Goal: Transaction & Acquisition: Purchase product/service

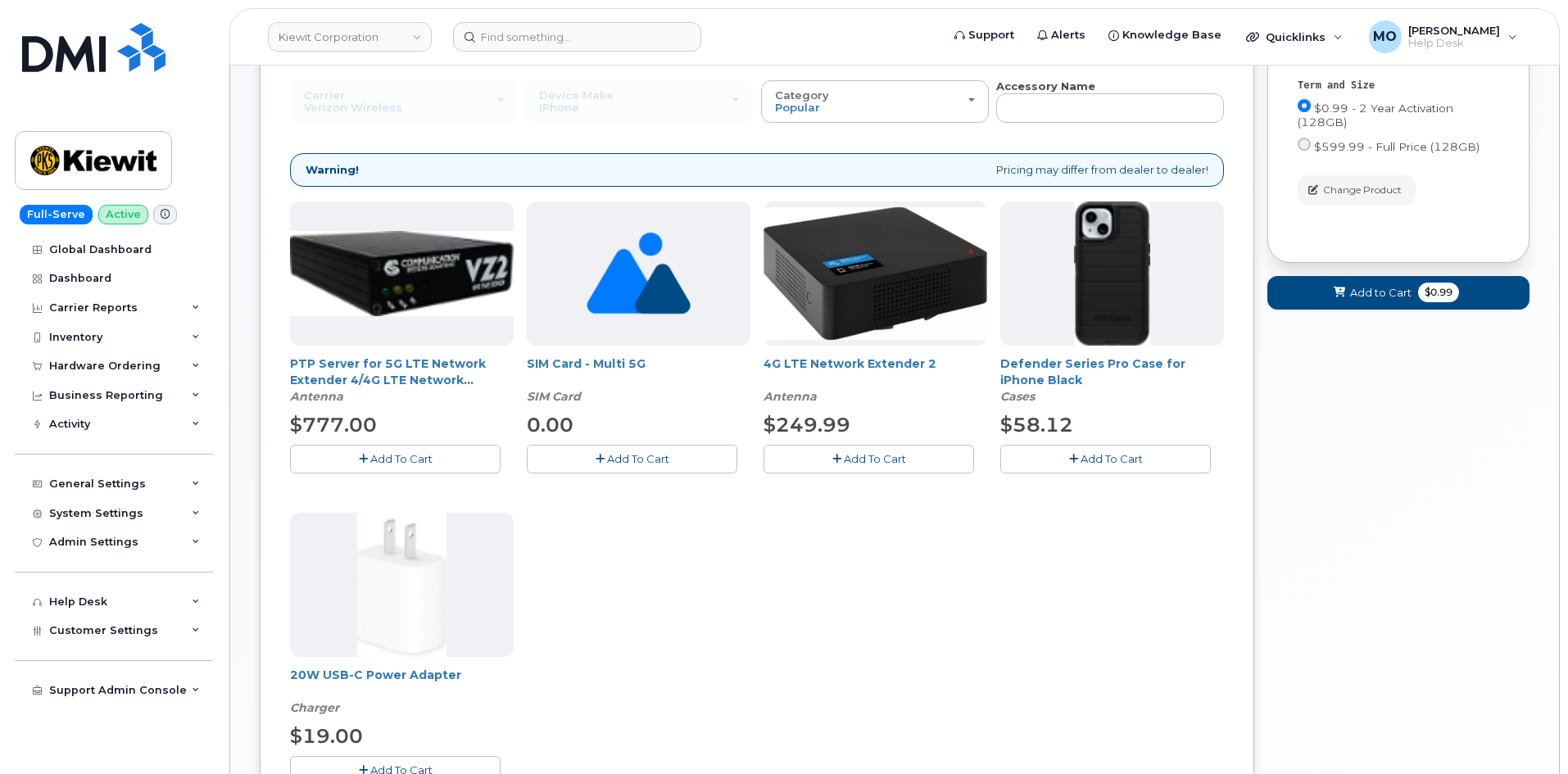
scroll to position [246, 0]
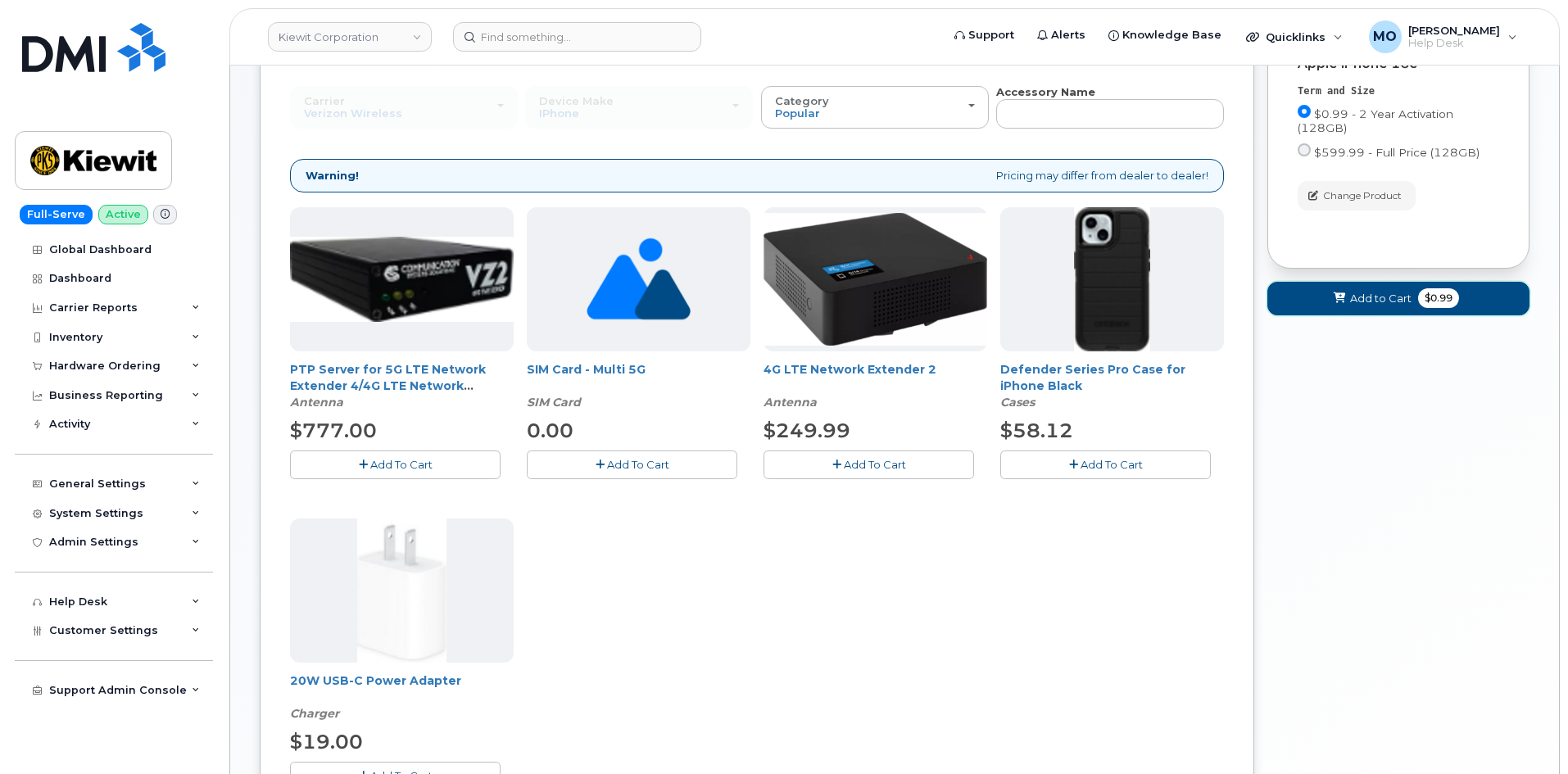
drag, startPoint x: 1446, startPoint y: 302, endPoint x: 1333, endPoint y: 293, distance: 113.4
click at [1444, 302] on span "$0.99" at bounding box center [1438, 298] width 41 height 19
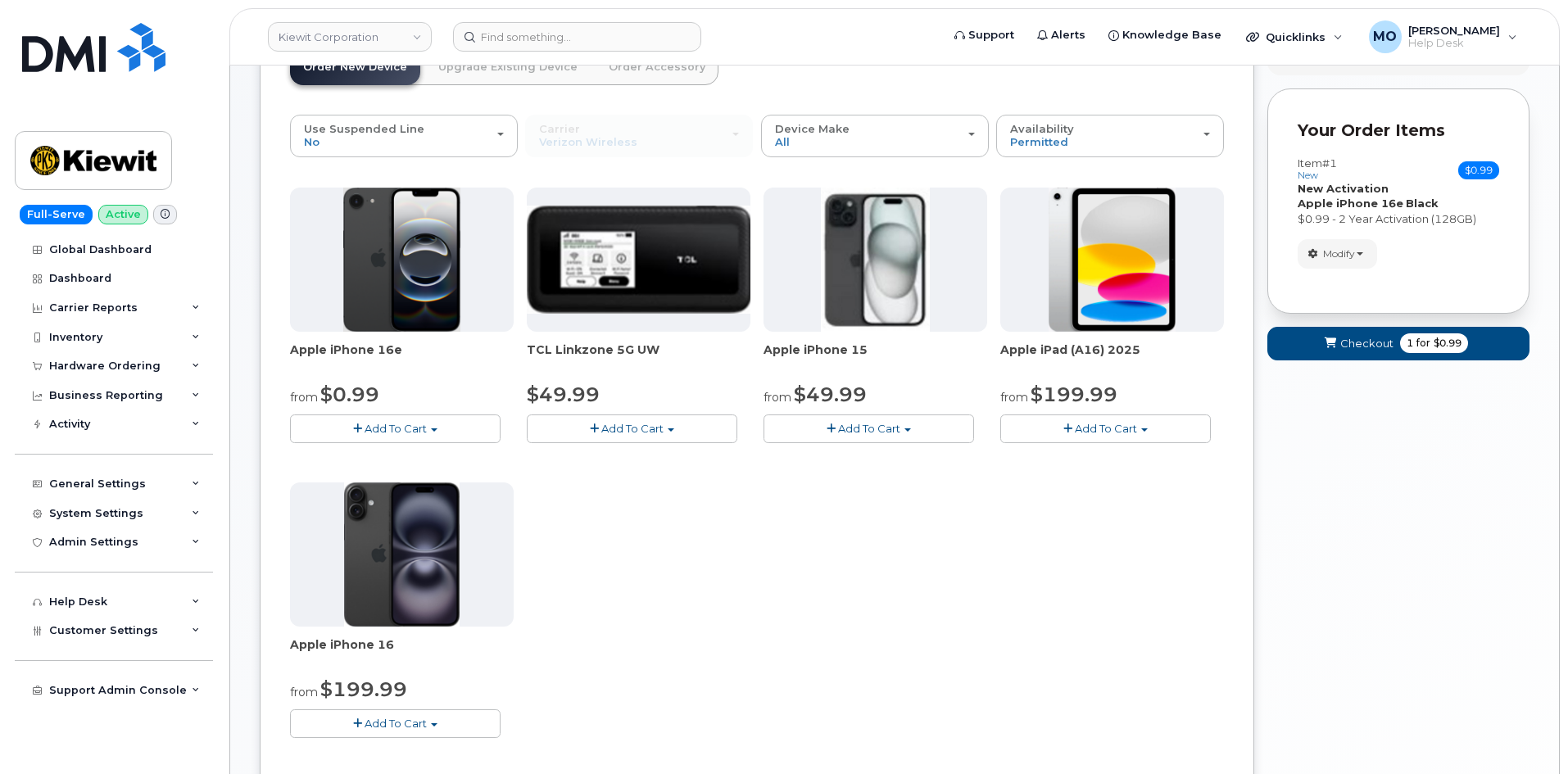
scroll to position [164, 0]
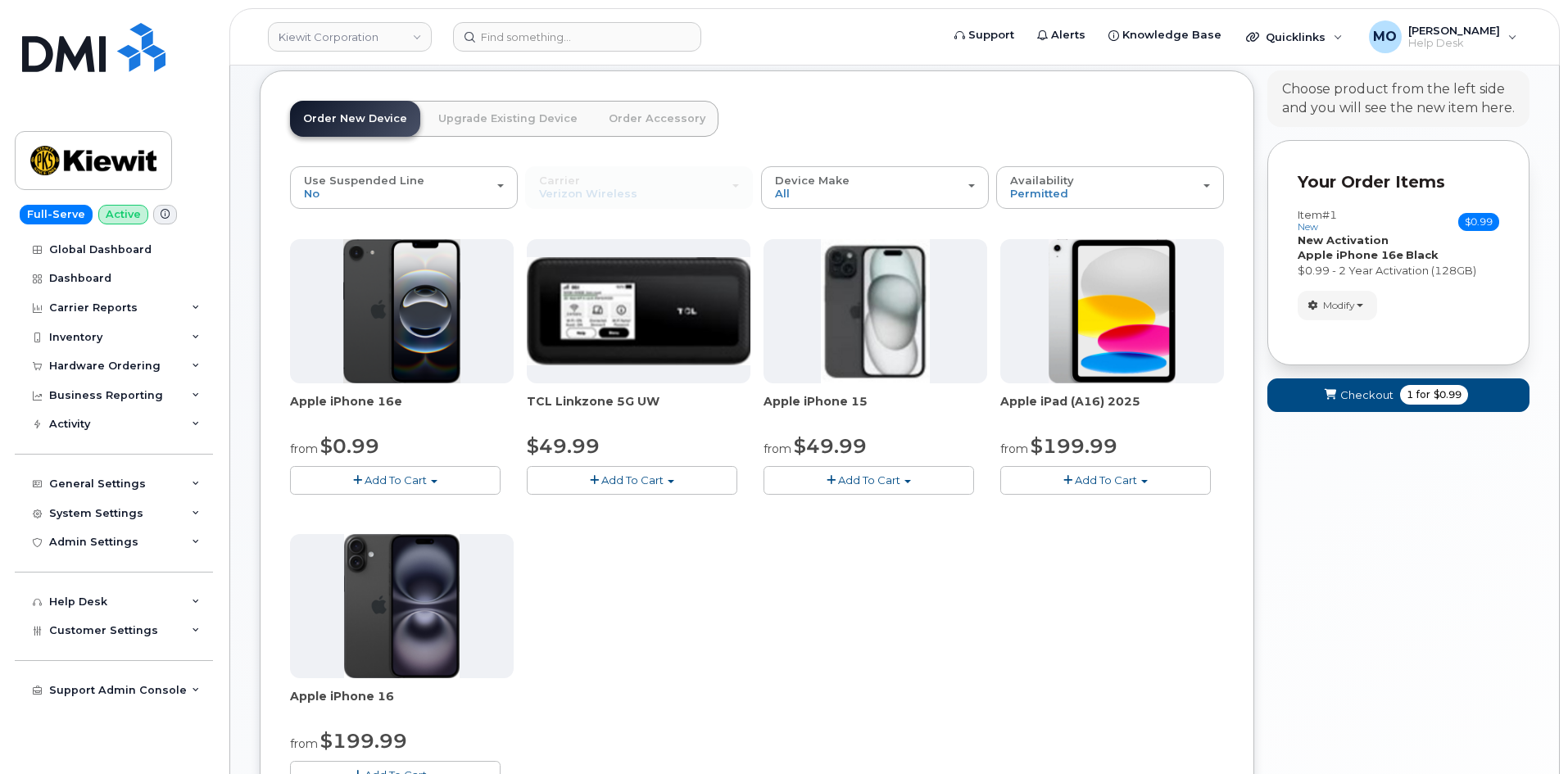
click at [626, 114] on link "Order Accessory" at bounding box center [657, 119] width 123 height 36
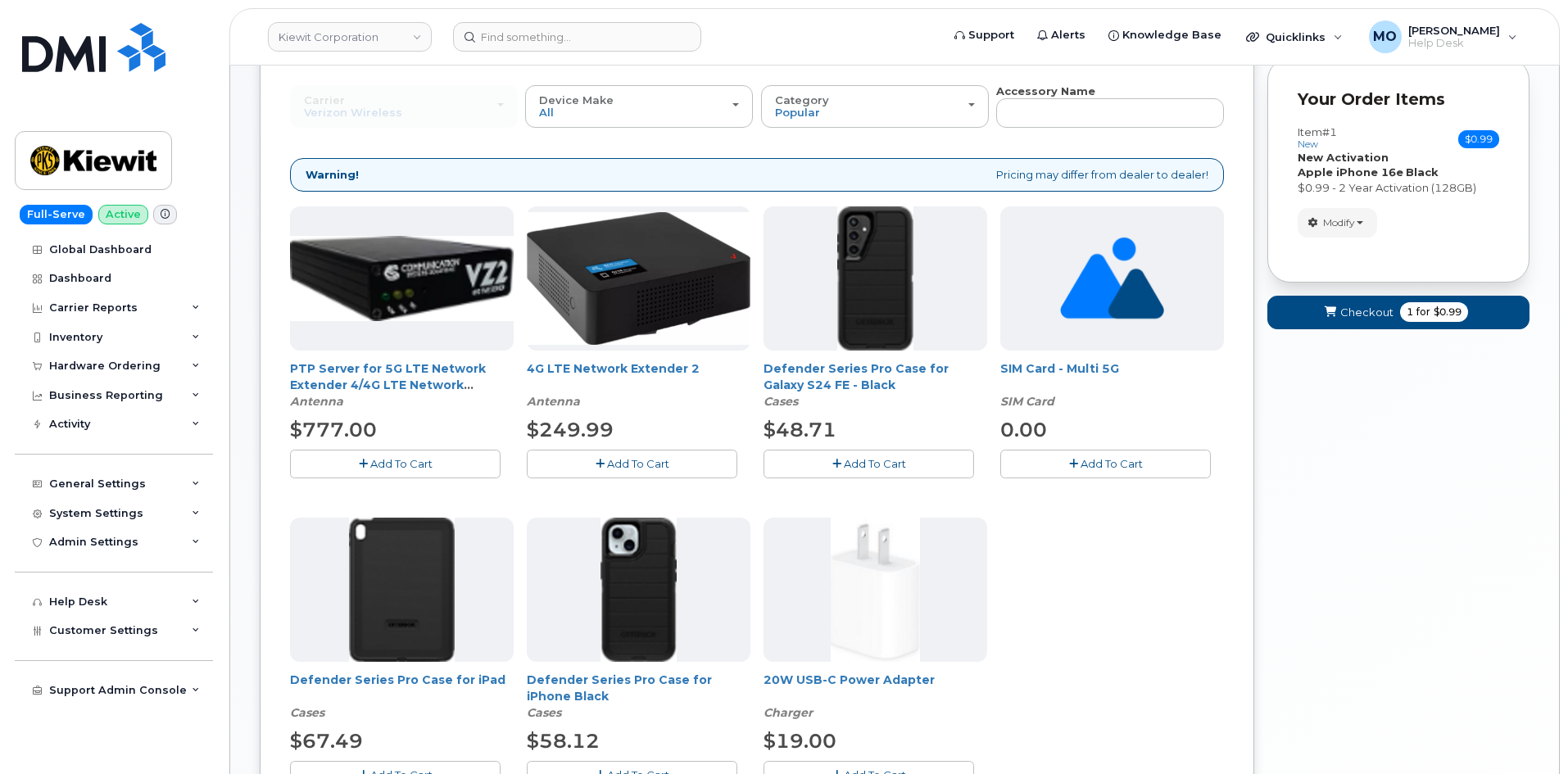
scroll to position [409, 0]
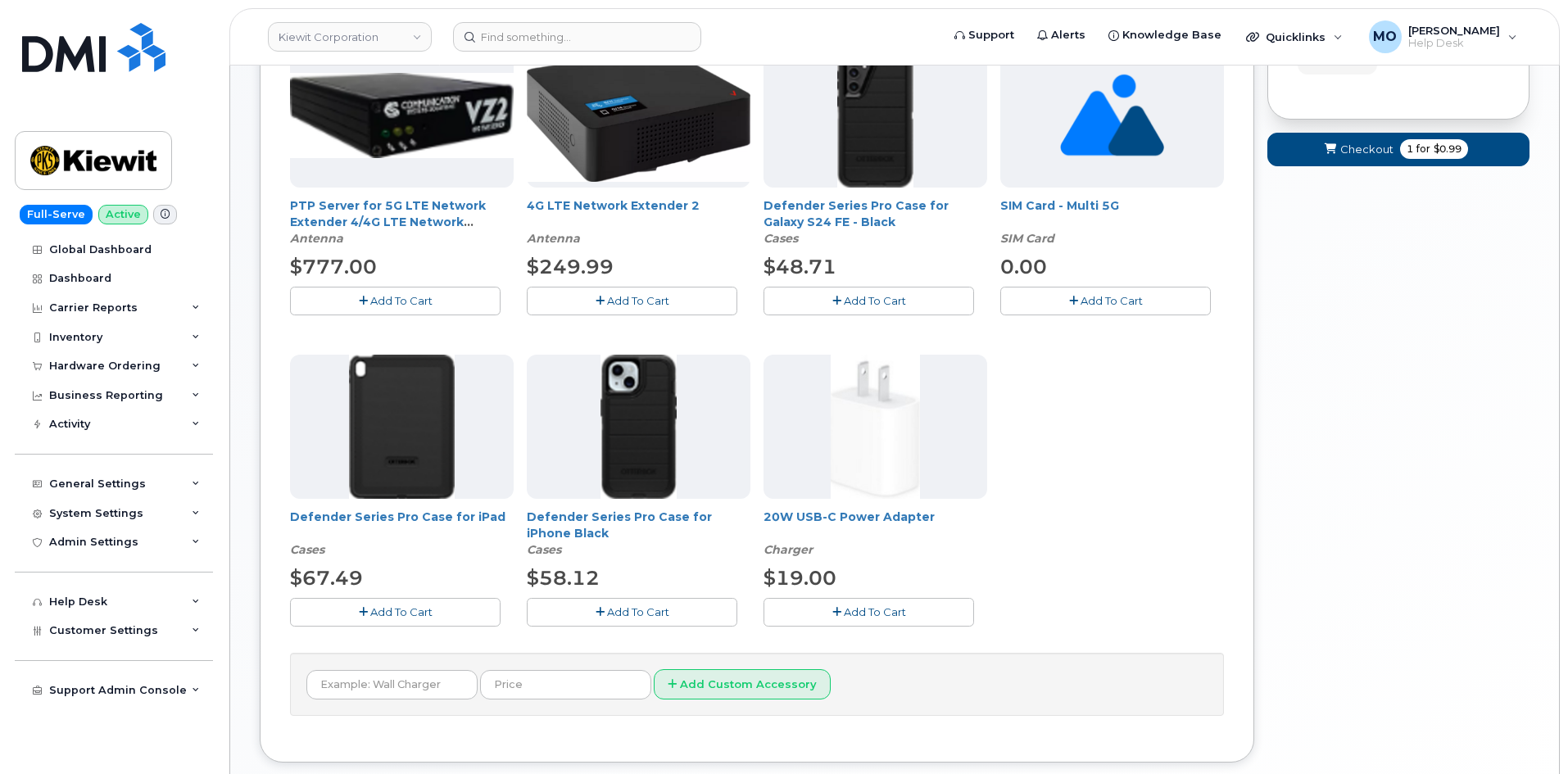
click at [834, 619] on button "Add To Cart" at bounding box center [869, 613] width 210 height 29
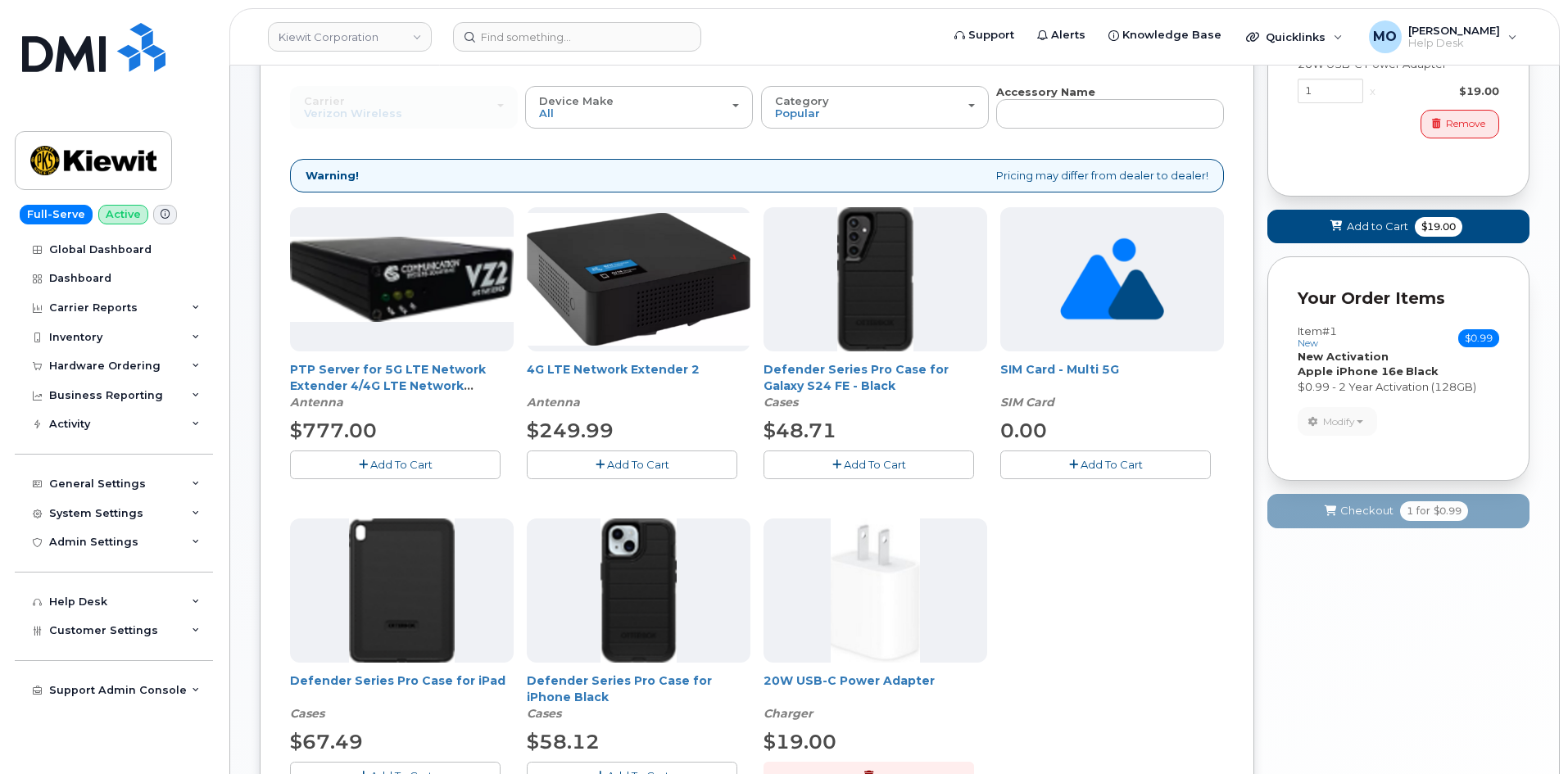
scroll to position [164, 0]
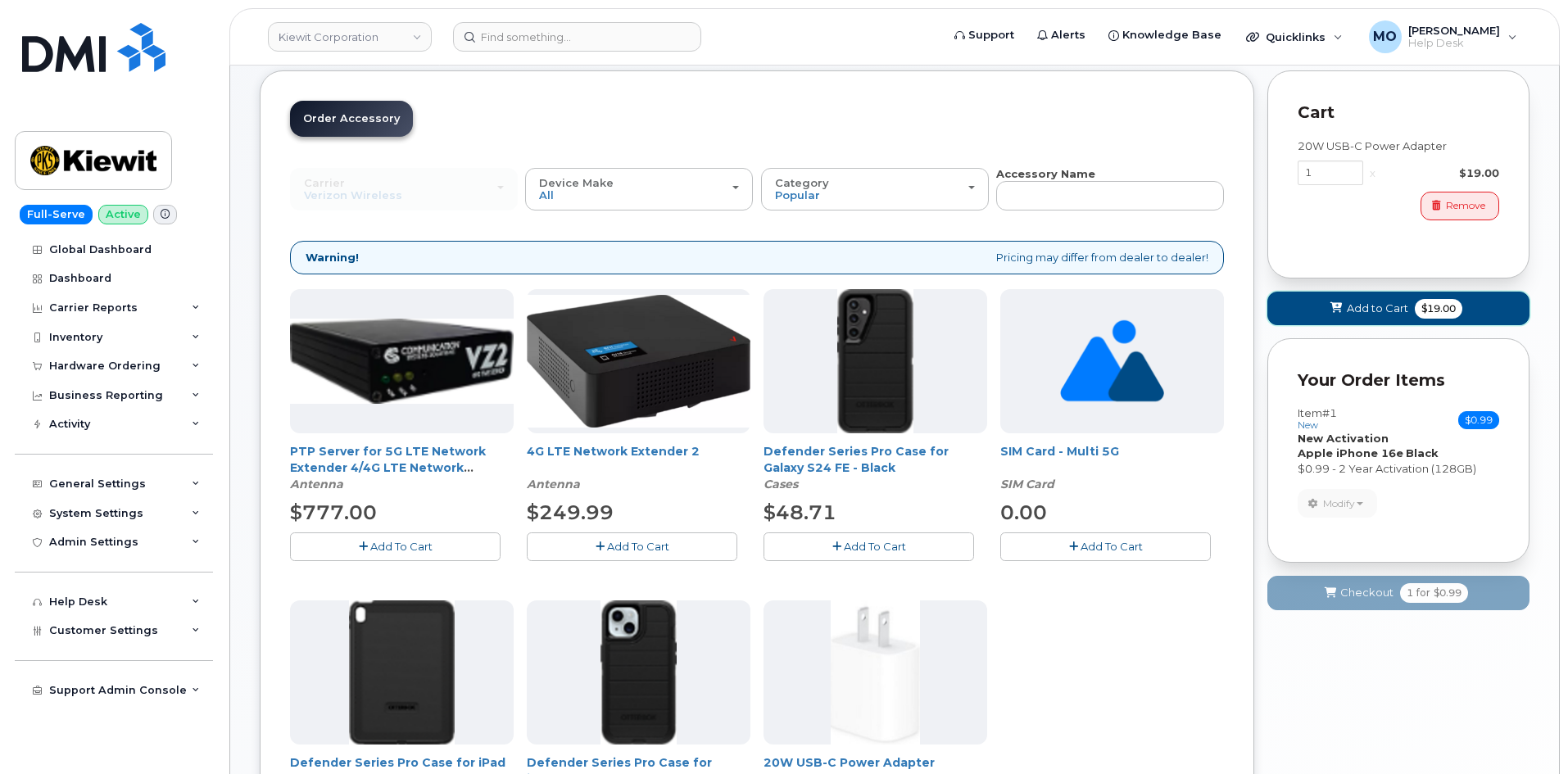
drag, startPoint x: 1406, startPoint y: 301, endPoint x: 1399, endPoint y: 297, distance: 8.1
click at [1406, 302] on span "Add to Cart" at bounding box center [1378, 308] width 61 height 15
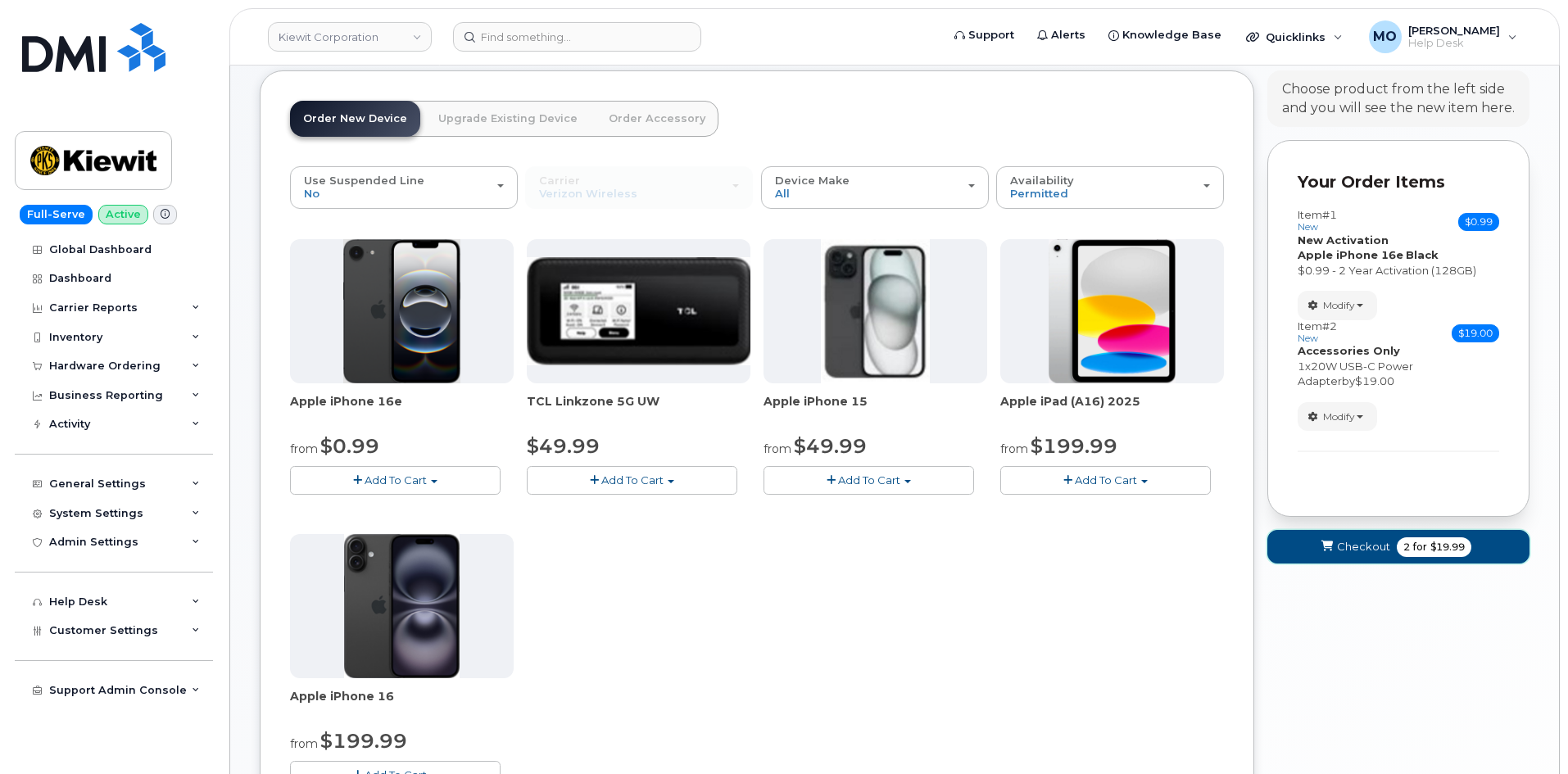
click at [1376, 543] on span "Checkout" at bounding box center [1363, 546] width 53 height 15
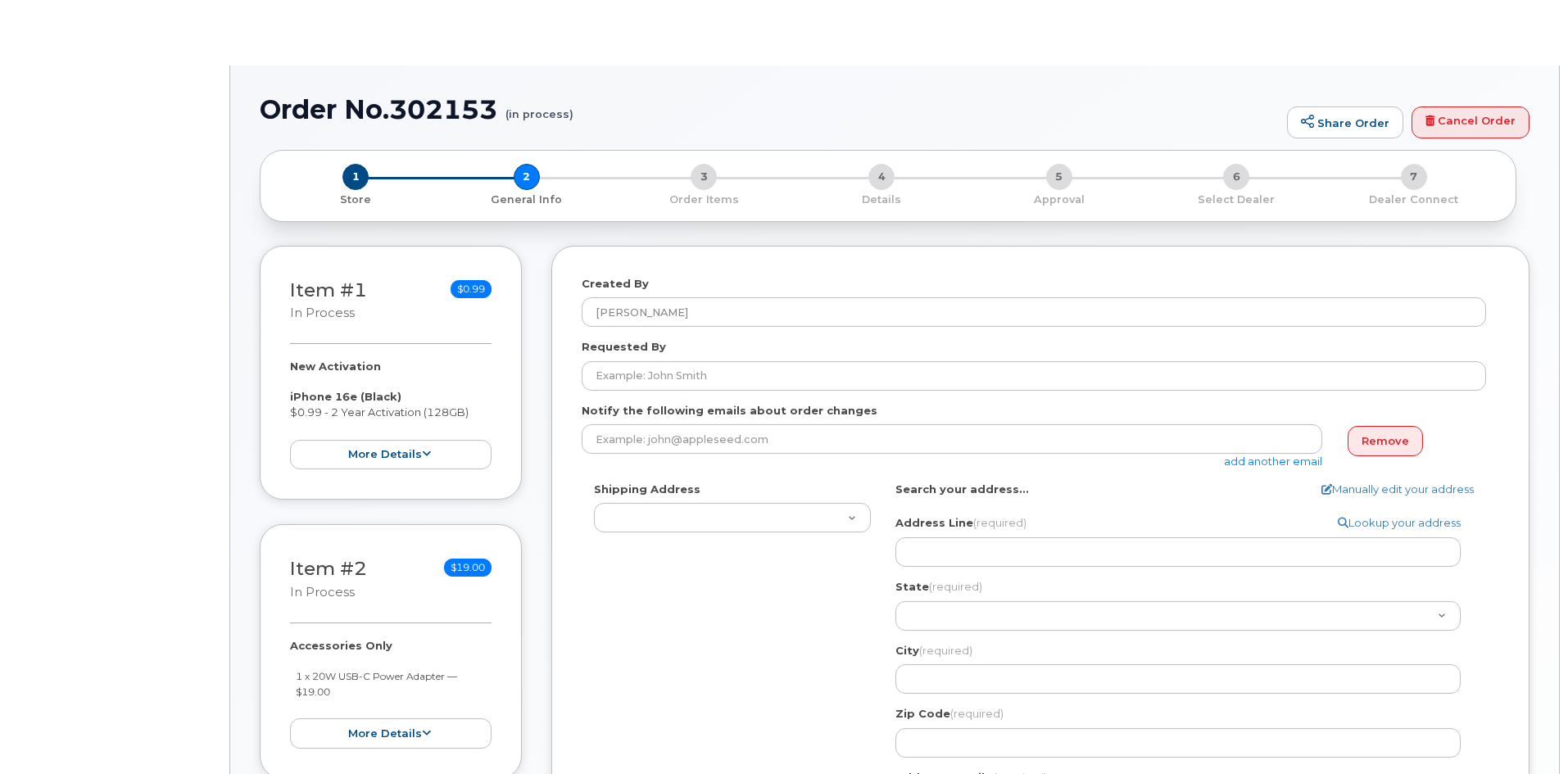
select select
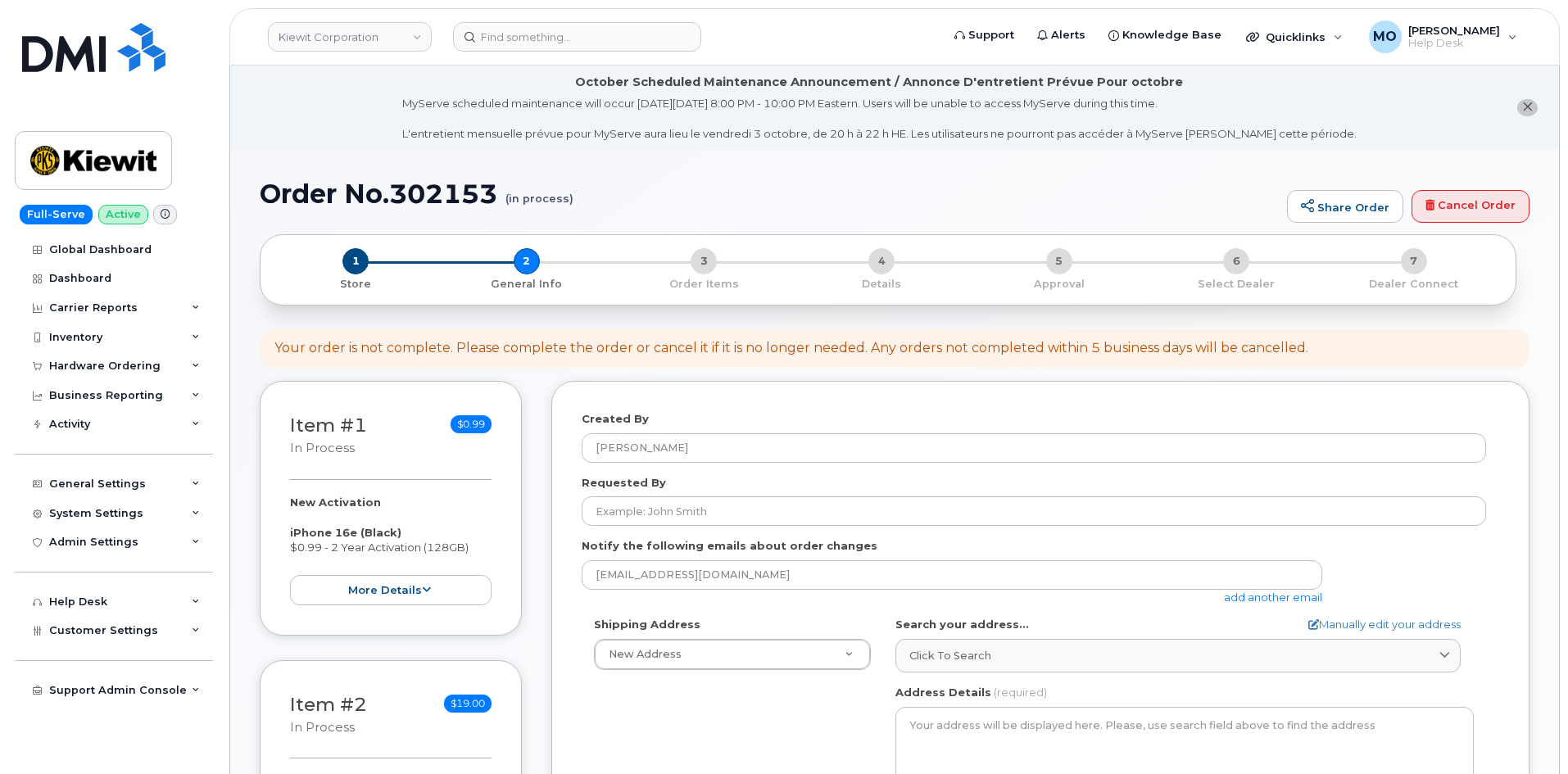
scroll to position [164, 0]
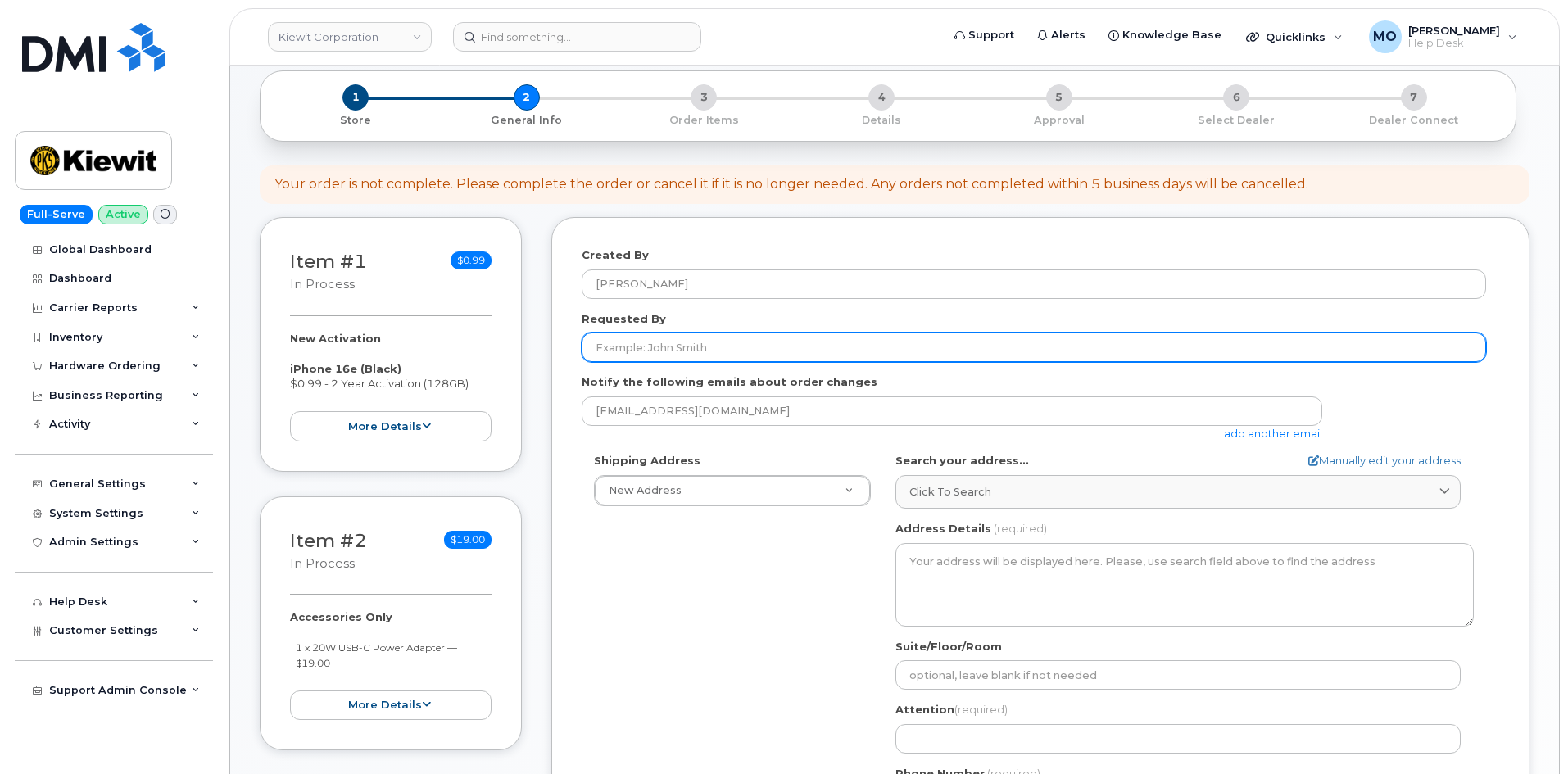
click at [692, 350] on input "Requested By" at bounding box center [1033, 347] width 904 height 30
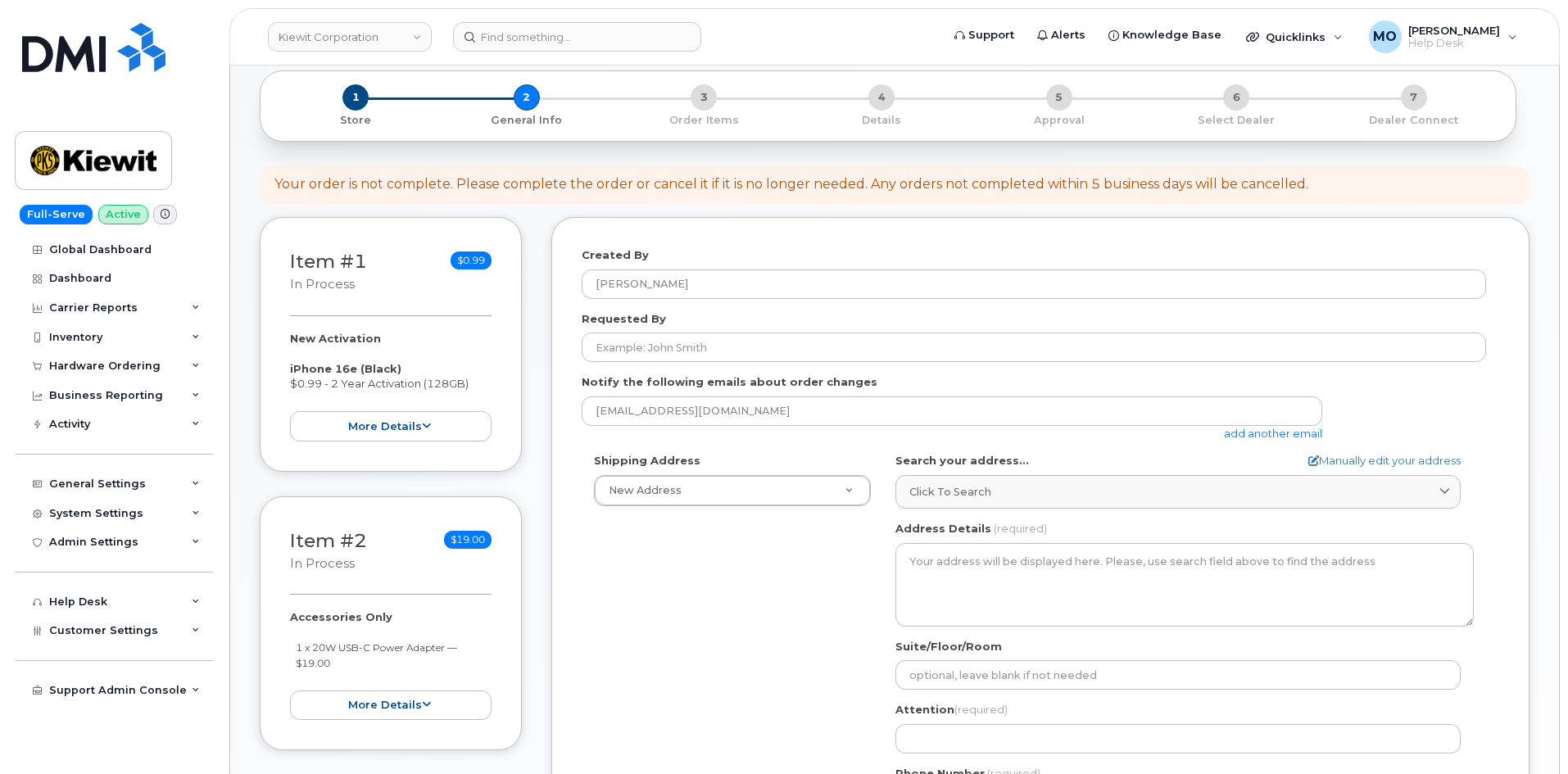
click at [556, 411] on div "Created By [PERSON_NAME] Requested By Notify the following emails about order c…" at bounding box center [1041, 559] width 978 height 685
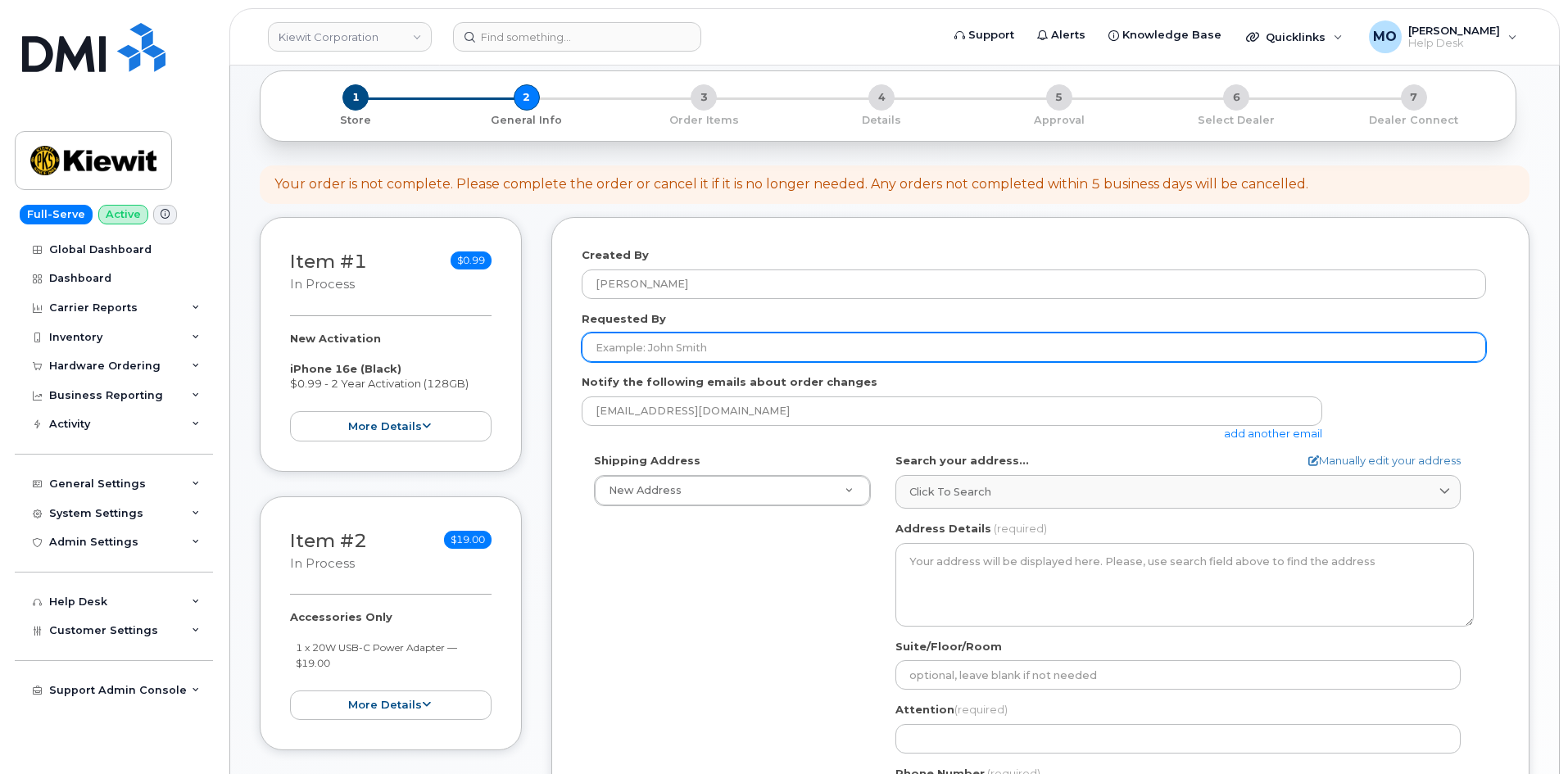
click at [743, 351] on input "Requested By" at bounding box center [1033, 347] width 904 height 30
paste input "[PERSON_NAME][EMAIL_ADDRESS][PERSON_NAME][PERSON_NAME][DOMAIN_NAME]"
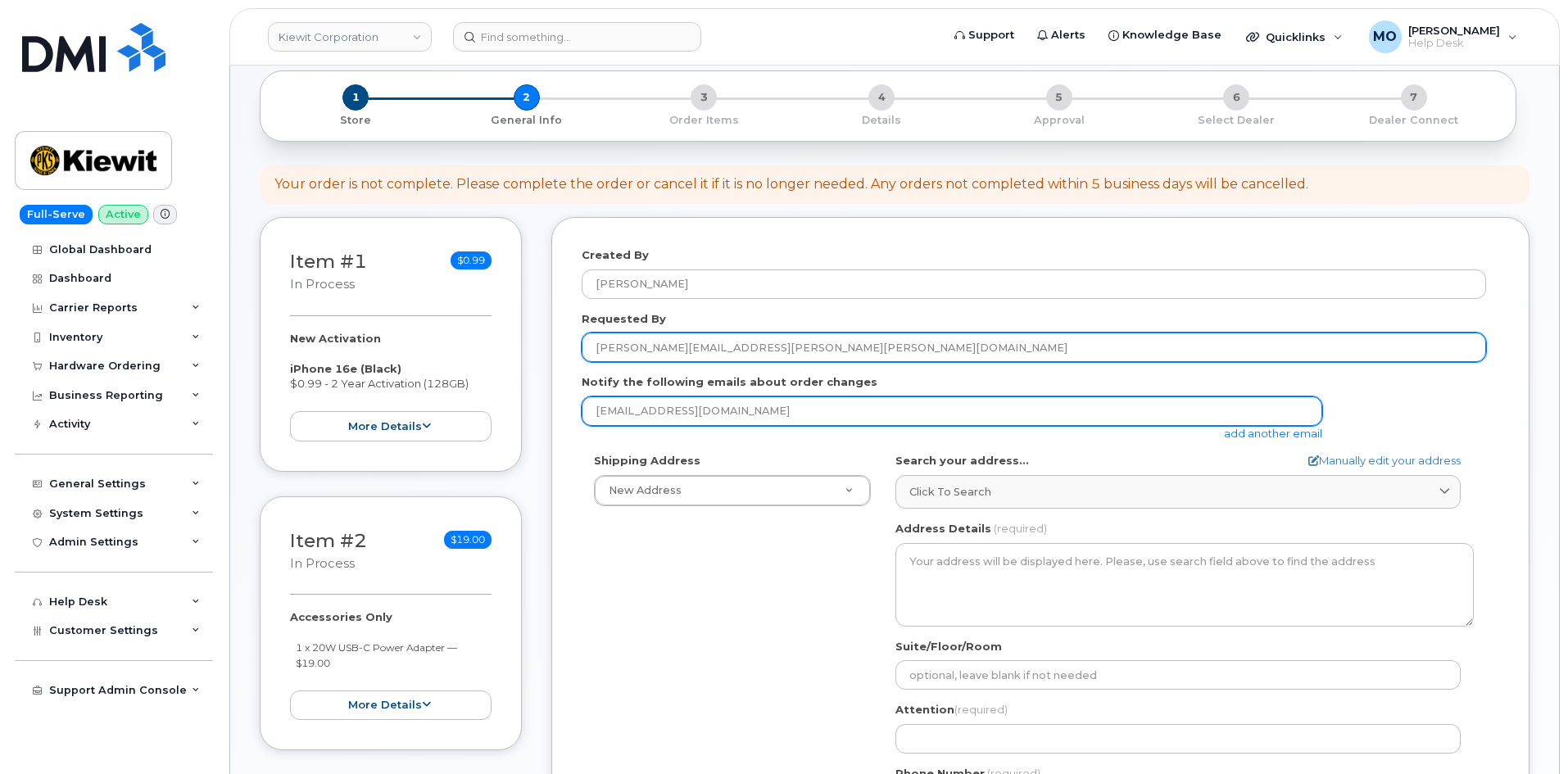
type input "[PERSON_NAME][EMAIL_ADDRESS][PERSON_NAME][PERSON_NAME][DOMAIN_NAME]"
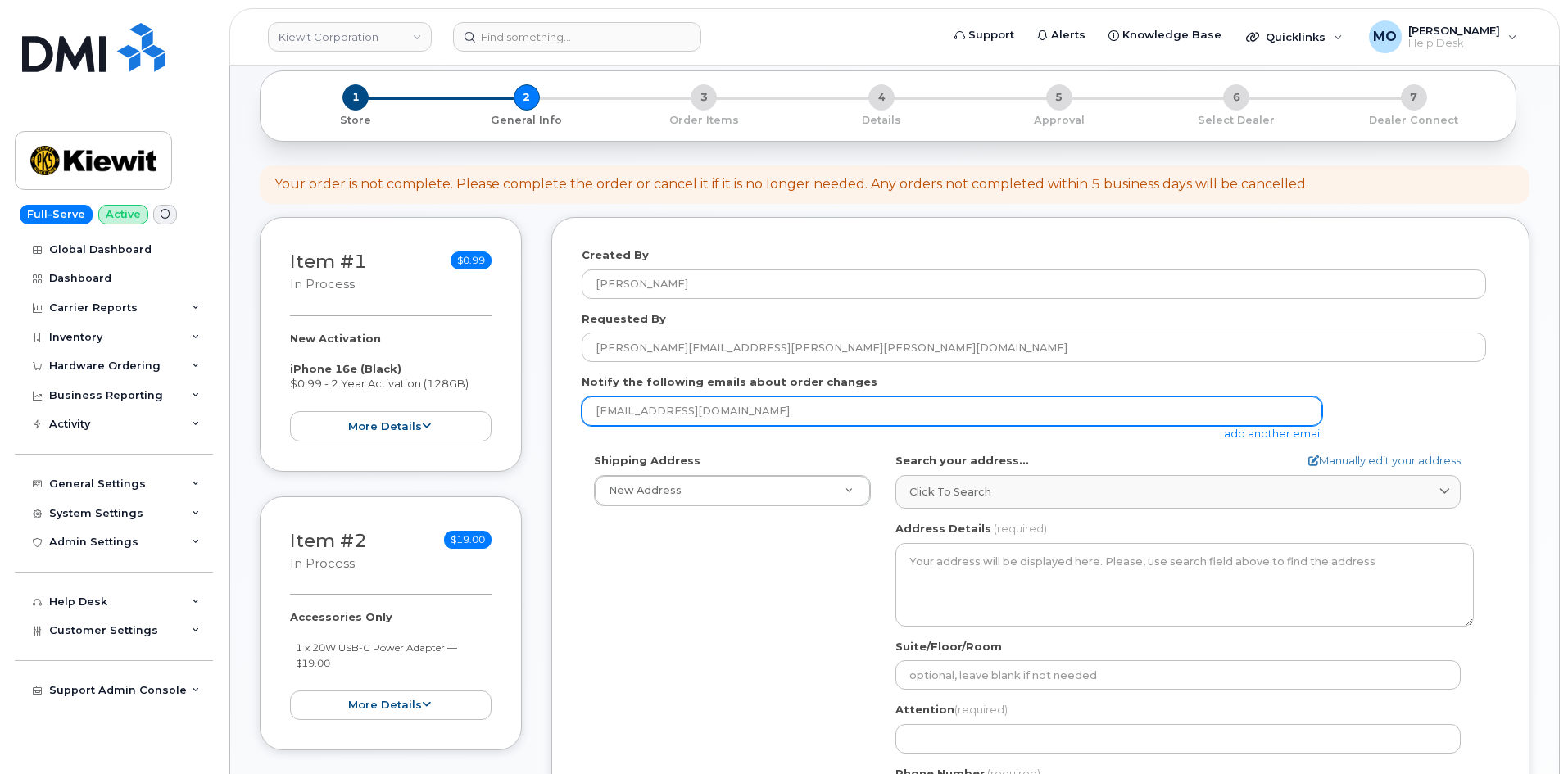
click at [738, 419] on input "[EMAIL_ADDRESS][DOMAIN_NAME]" at bounding box center [951, 411] width 741 height 30
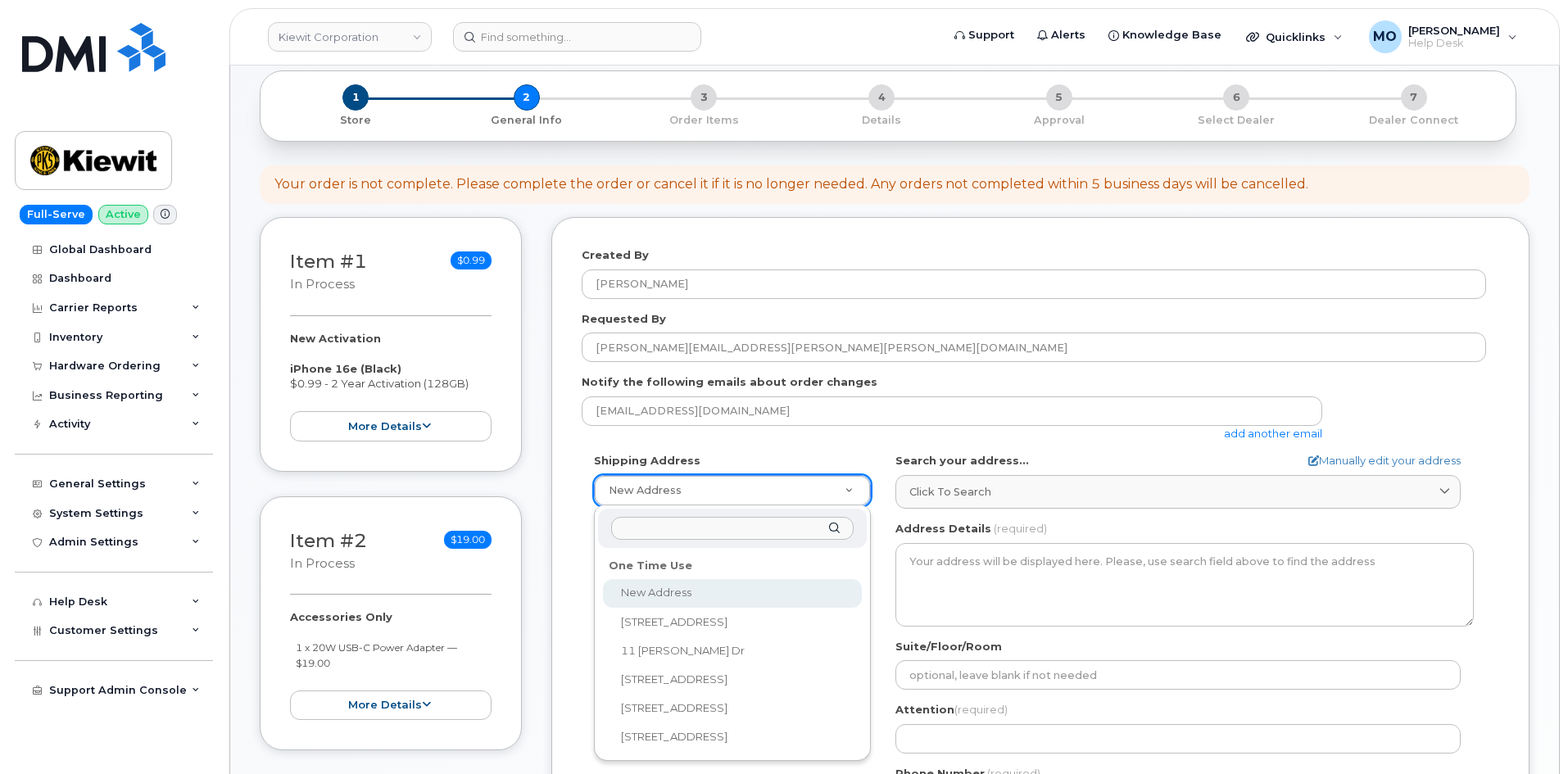
scroll to position [409, 0]
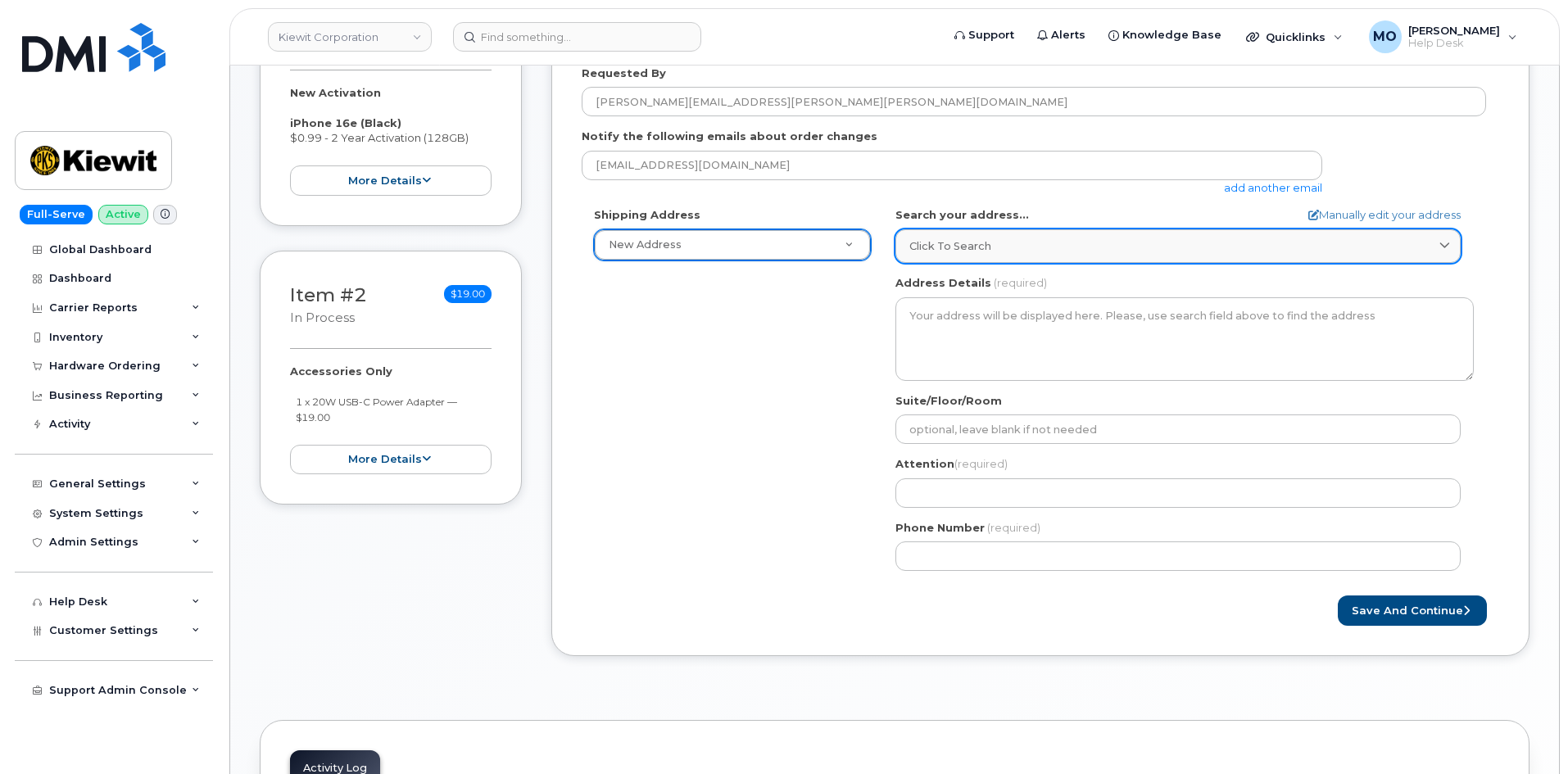
click at [958, 241] on span "Click to search" at bounding box center [950, 246] width 82 height 15
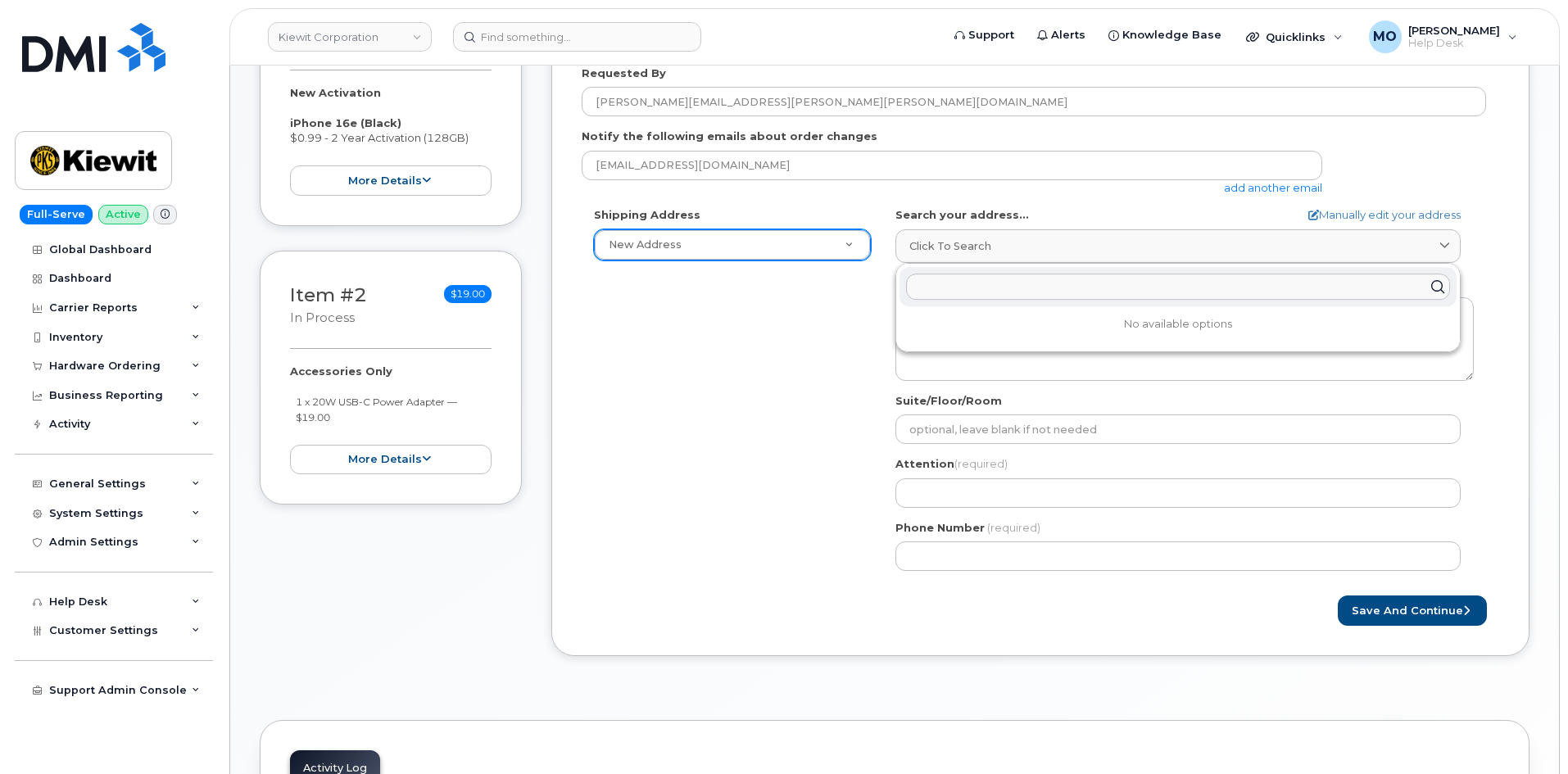
paste input "[STREET_ADDRESS][US_STATE]"
click at [1338, 595] on button "Save and Continue" at bounding box center [1412, 611] width 149 height 31
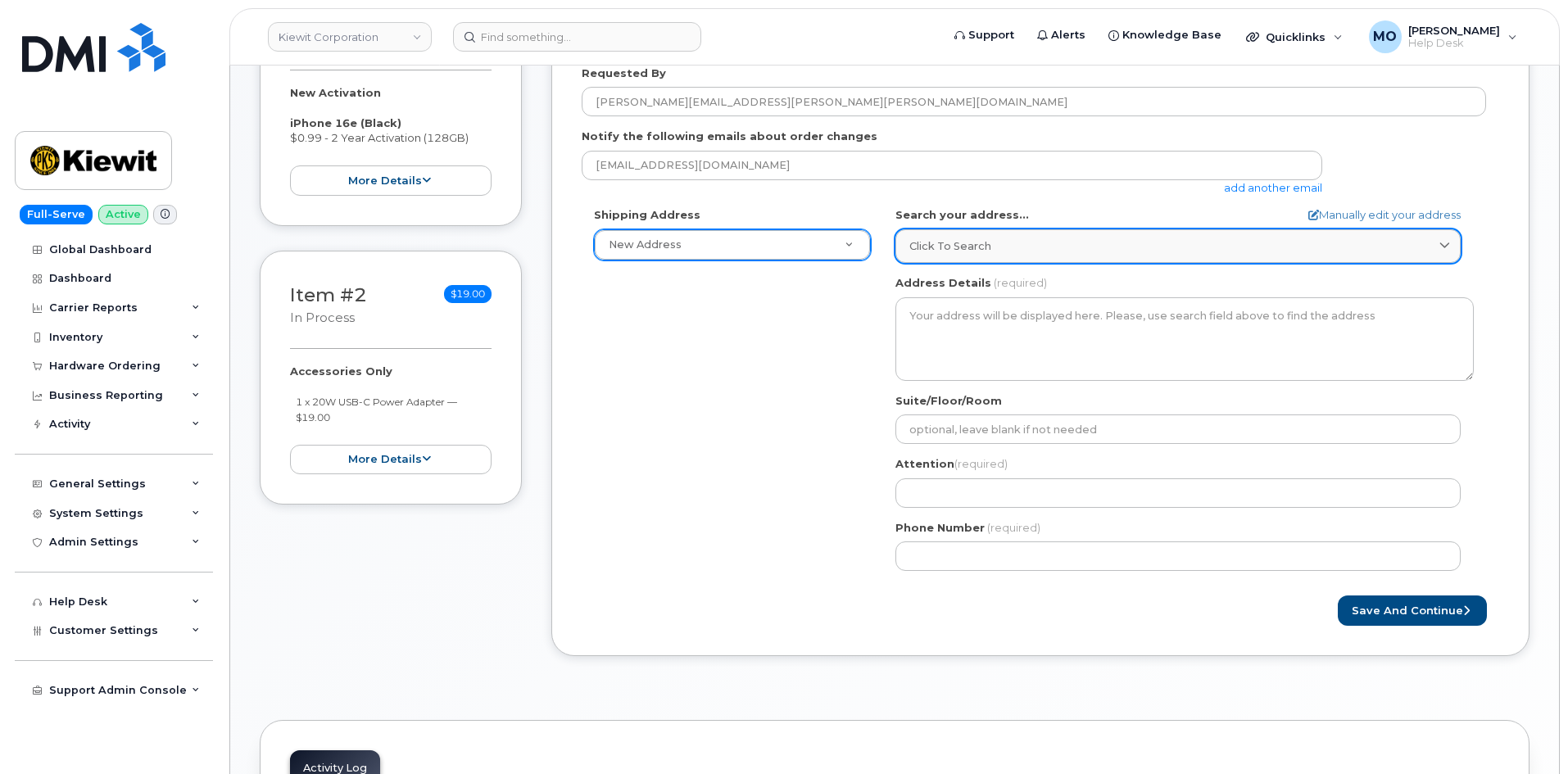
click at [1057, 258] on link "Click to search" at bounding box center [1178, 246] width 565 height 34
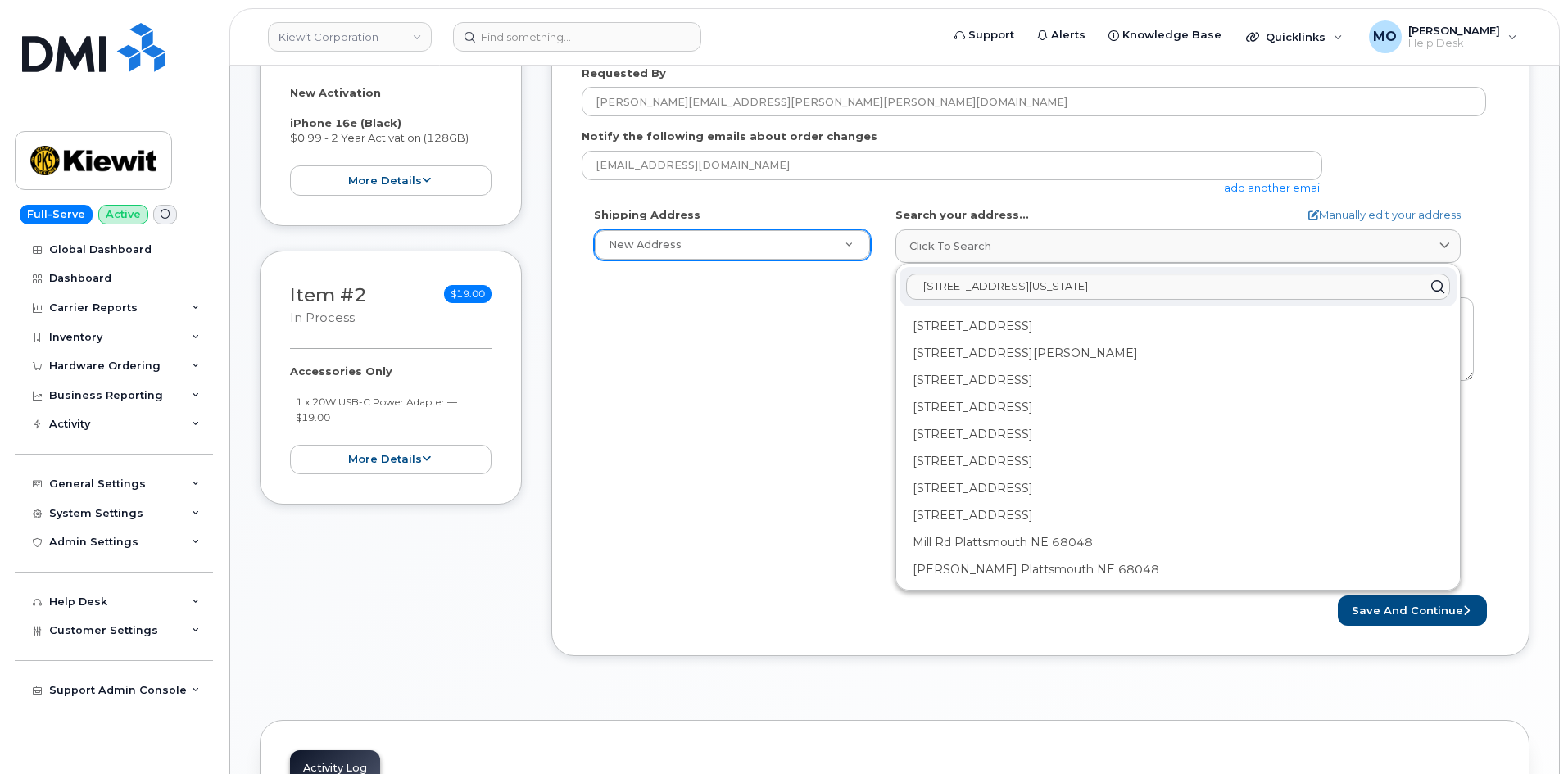
click at [1439, 283] on icon at bounding box center [1437, 287] width 24 height 24
click at [1438, 281] on icon at bounding box center [1437, 287] width 24 height 24
click at [962, 286] on input "[STREET_ADDRESS][US_STATE]" at bounding box center [1178, 286] width 544 height 26
click at [1199, 286] on input "[STREET_ADDRESS][US_STATE]" at bounding box center [1178, 286] width 544 height 26
drag, startPoint x: 1199, startPoint y: 286, endPoint x: 963, endPoint y: 281, distance: 236.1
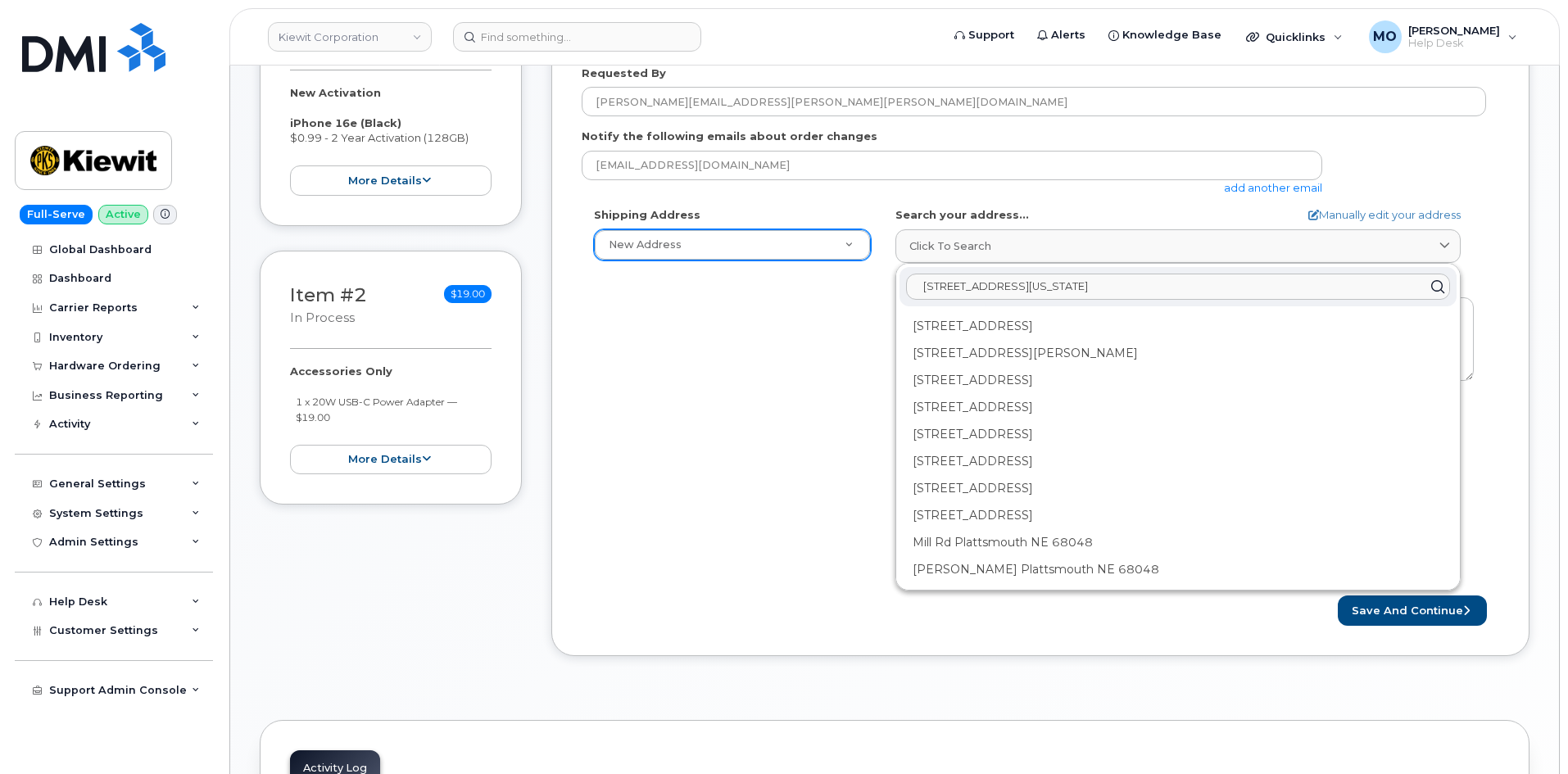
click at [963, 281] on input "11501 42nd Platsmouth Nebraska 68048" at bounding box center [1178, 286] width 544 height 26
drag, startPoint x: 979, startPoint y: 284, endPoint x: 998, endPoint y: 281, distance: 19.2
click at [978, 284] on input "11501 42 Platsmouth Nebraska" at bounding box center [1178, 286] width 544 height 26
drag, startPoint x: 1136, startPoint y: 294, endPoint x: 1021, endPoint y: 300, distance: 115.2
click at [1021, 300] on input "11501 42nd Platsmouth Nebraska" at bounding box center [1178, 286] width 544 height 26
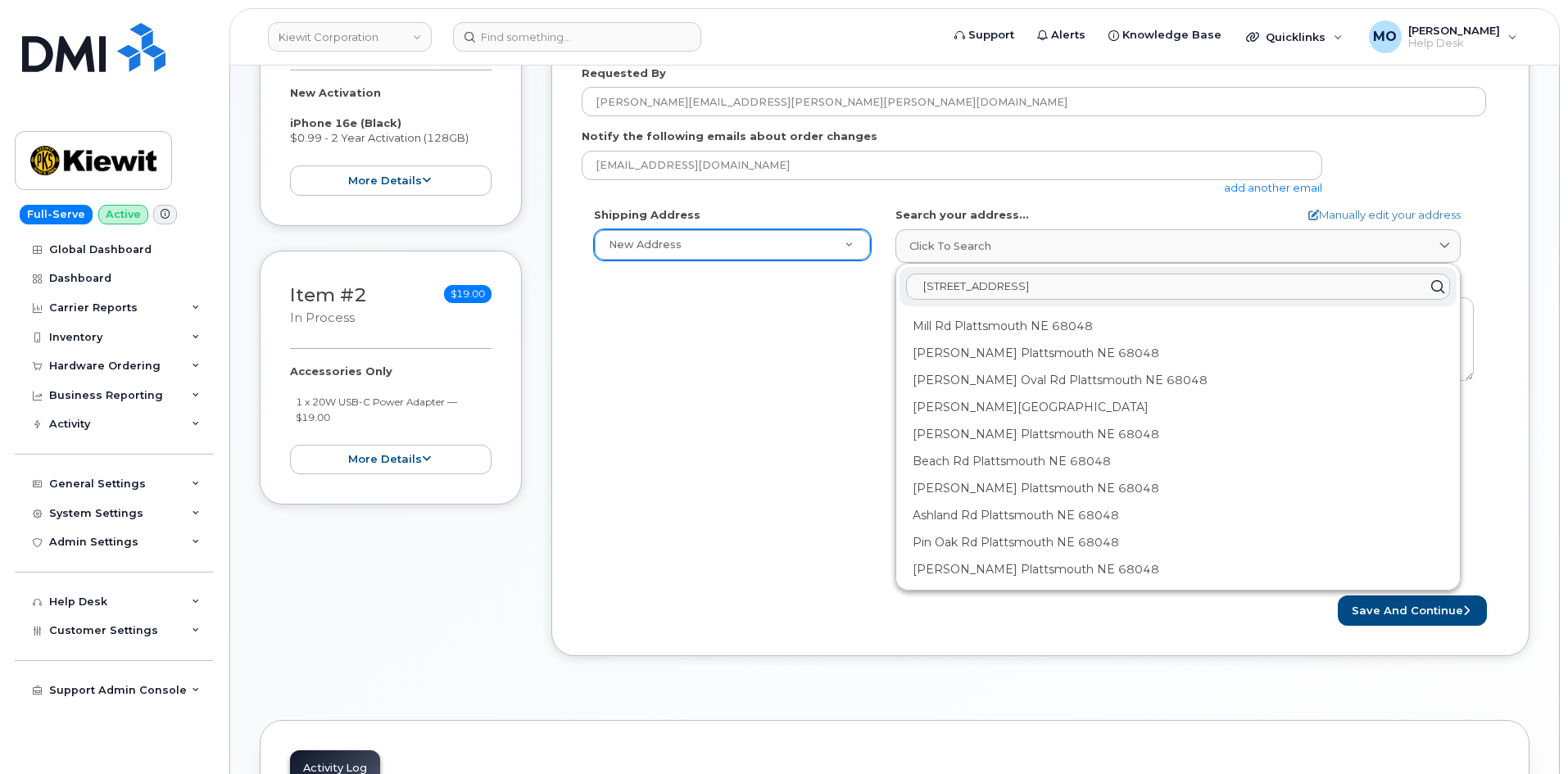
type input "11501 42nd Platsmouth Ne 68048"
click at [1426, 284] on icon at bounding box center [1437, 287] width 24 height 24
click at [1428, 283] on icon at bounding box center [1437, 287] width 24 height 24
click at [1429, 282] on icon at bounding box center [1437, 287] width 24 height 24
click at [1428, 281] on icon at bounding box center [1437, 287] width 24 height 24
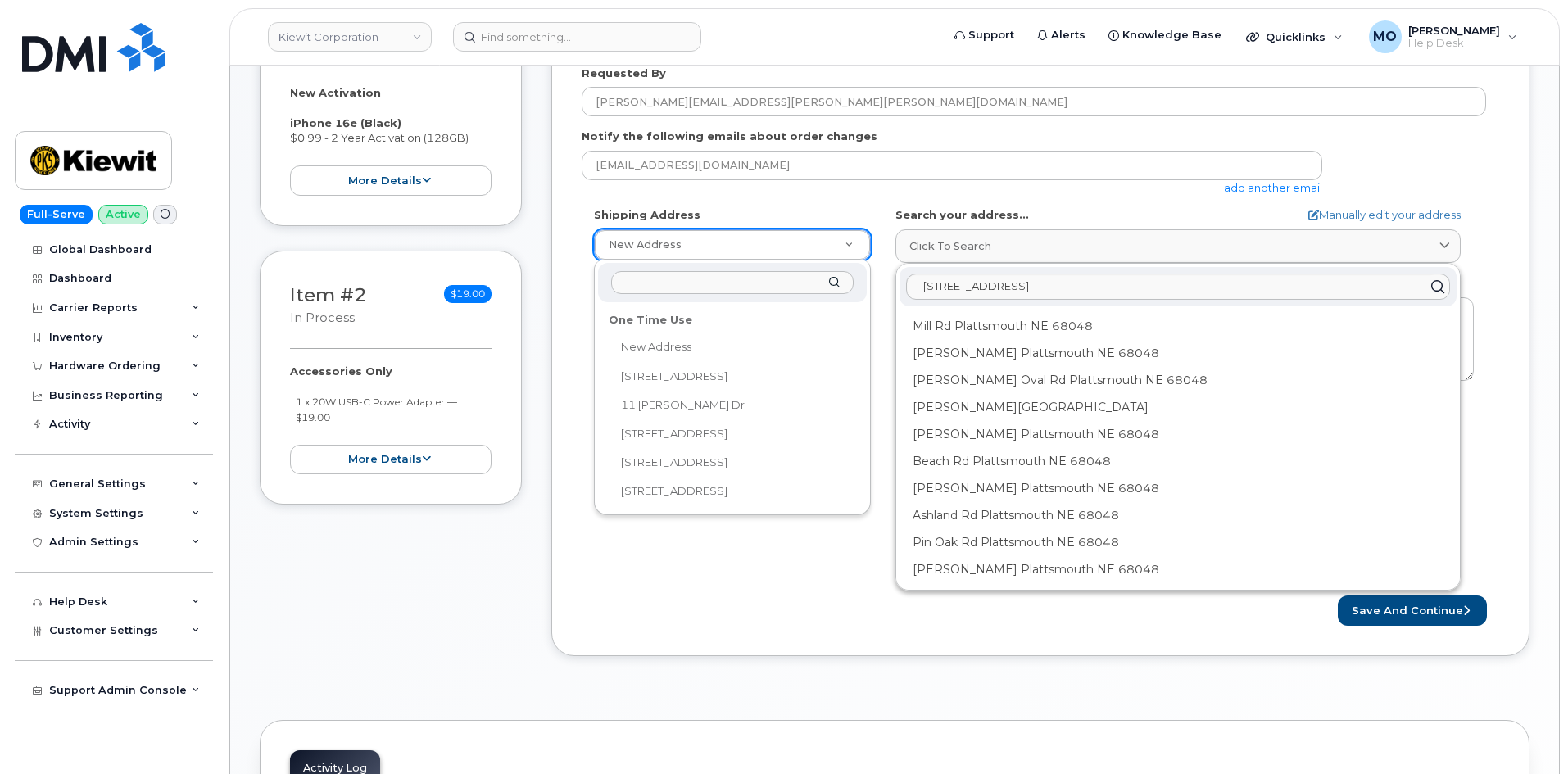
click at [676, 320] on div "One Time Use" at bounding box center [732, 320] width 258 height 25
click at [675, 319] on div "One Time Use" at bounding box center [732, 320] width 258 height 25
select select
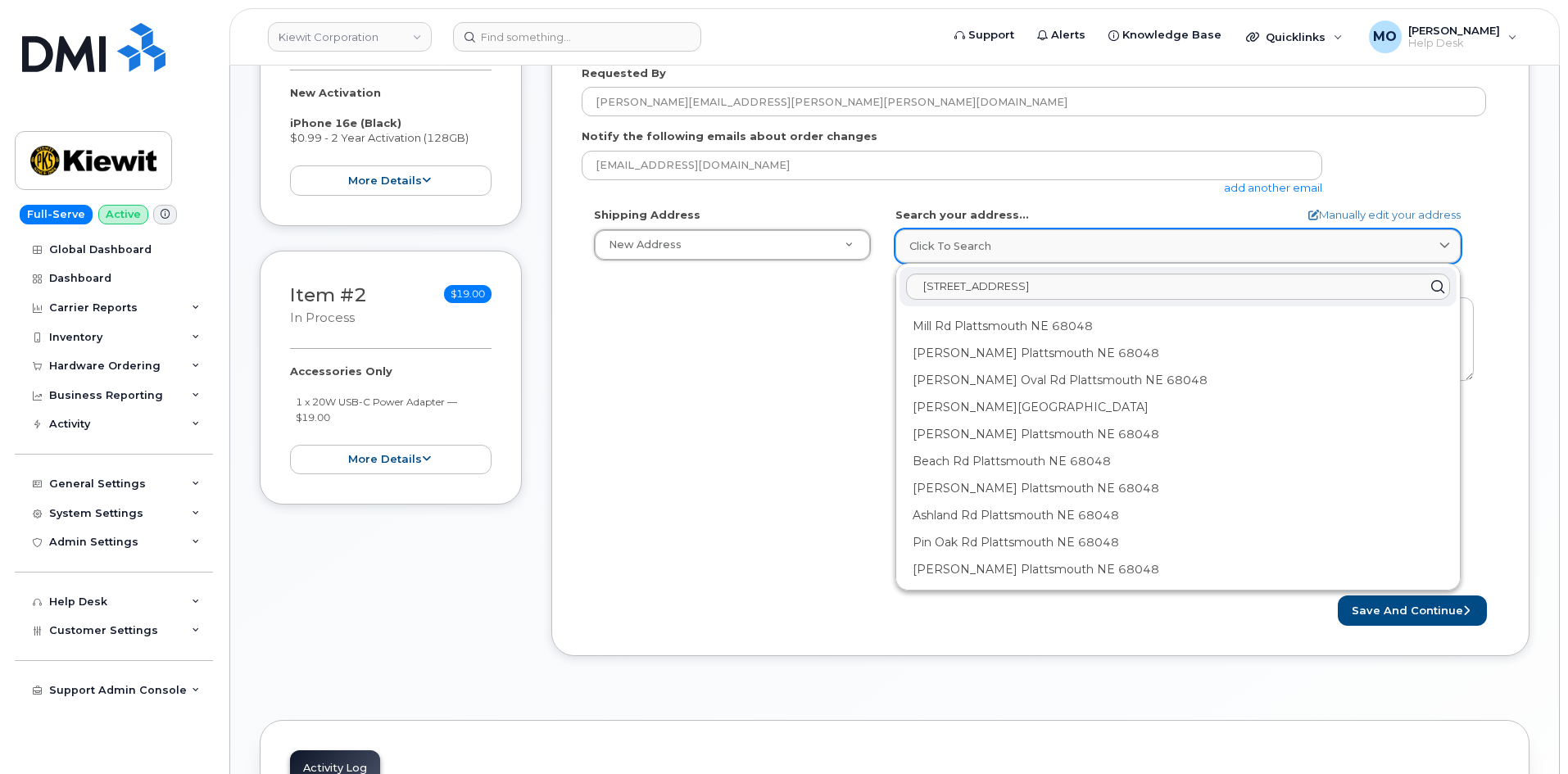
click at [1024, 254] on div "Click to search" at bounding box center [1178, 246] width 537 height 15
click at [968, 287] on input "11501 42nd Platsmouth Ne 68048" at bounding box center [1178, 286] width 544 height 26
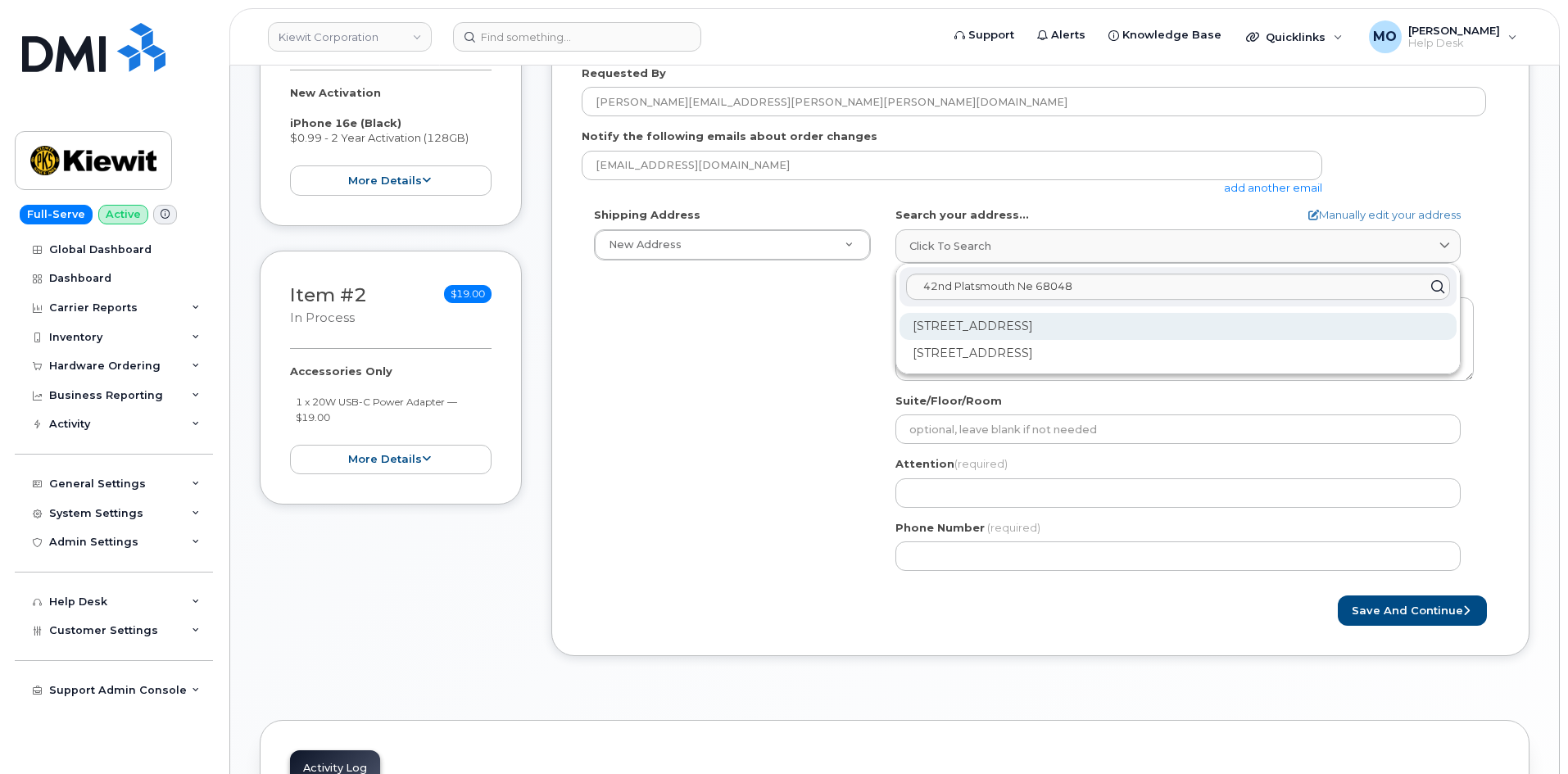
click at [1149, 330] on div "42nd St Plattsmouth NE 68048" at bounding box center [1178, 327] width 557 height 27
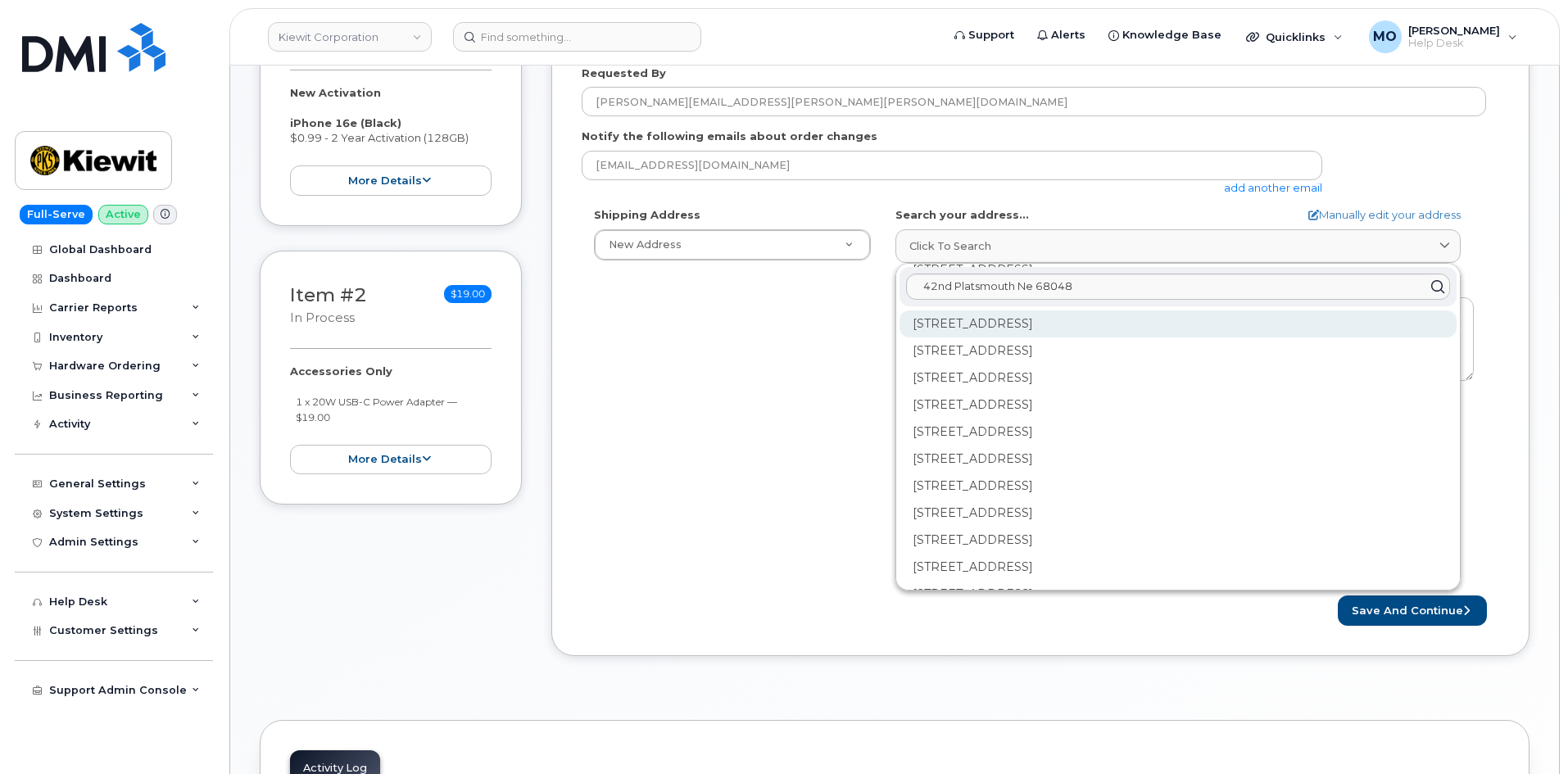
scroll to position [0, 0]
click at [1010, 303] on div "42nd Platsmouth Ne 68048" at bounding box center [1178, 286] width 557 height 39
click at [1010, 299] on input "42nd Platsmouth Ne 68048" at bounding box center [1178, 286] width 544 height 26
click at [920, 283] on input "42nd Platsmouth Ne 68048" at bounding box center [1178, 286] width 544 height 26
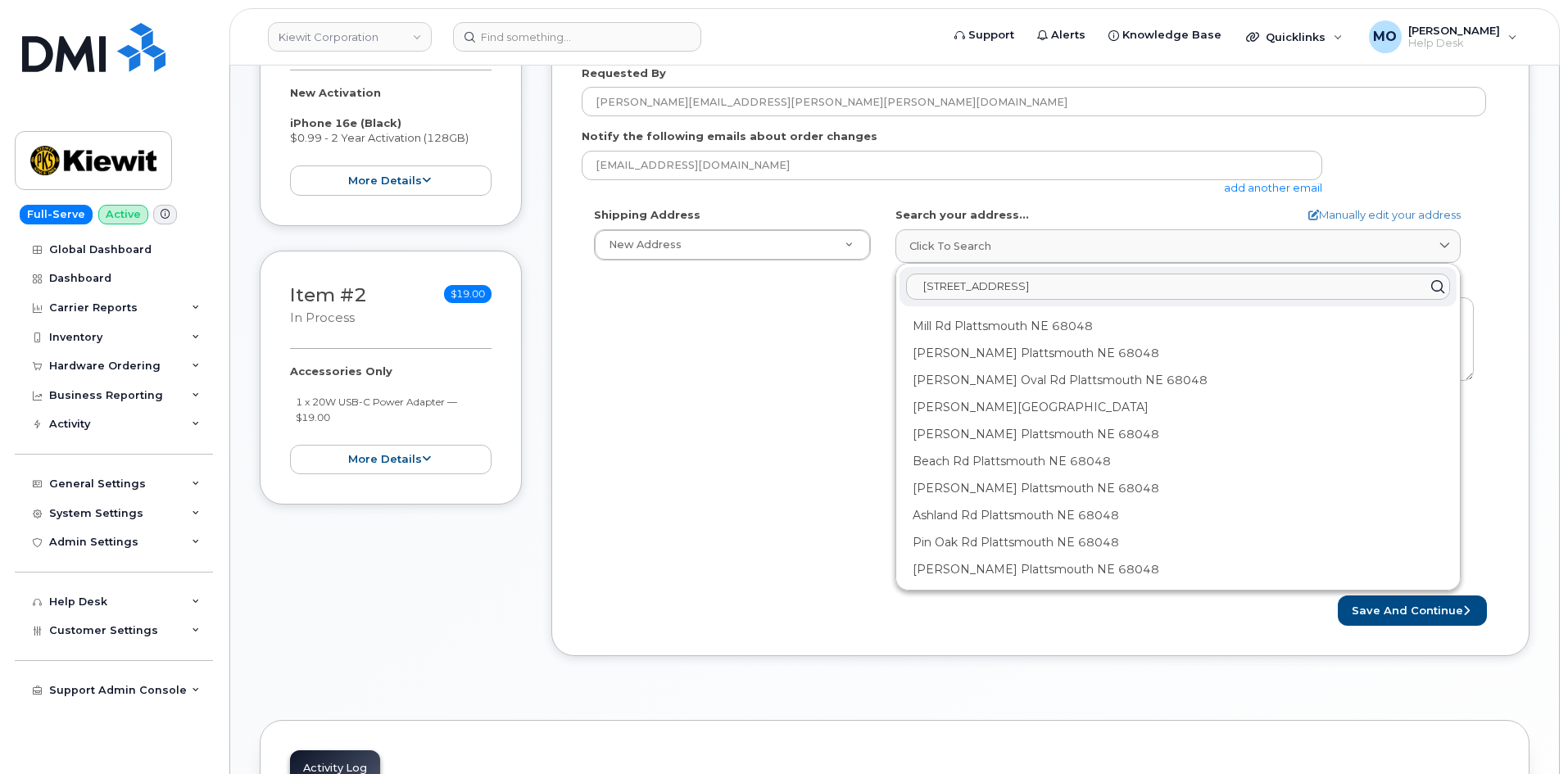
click at [959, 286] on input "11501 42nd Platsmouth Ne 68048" at bounding box center [1178, 286] width 544 height 26
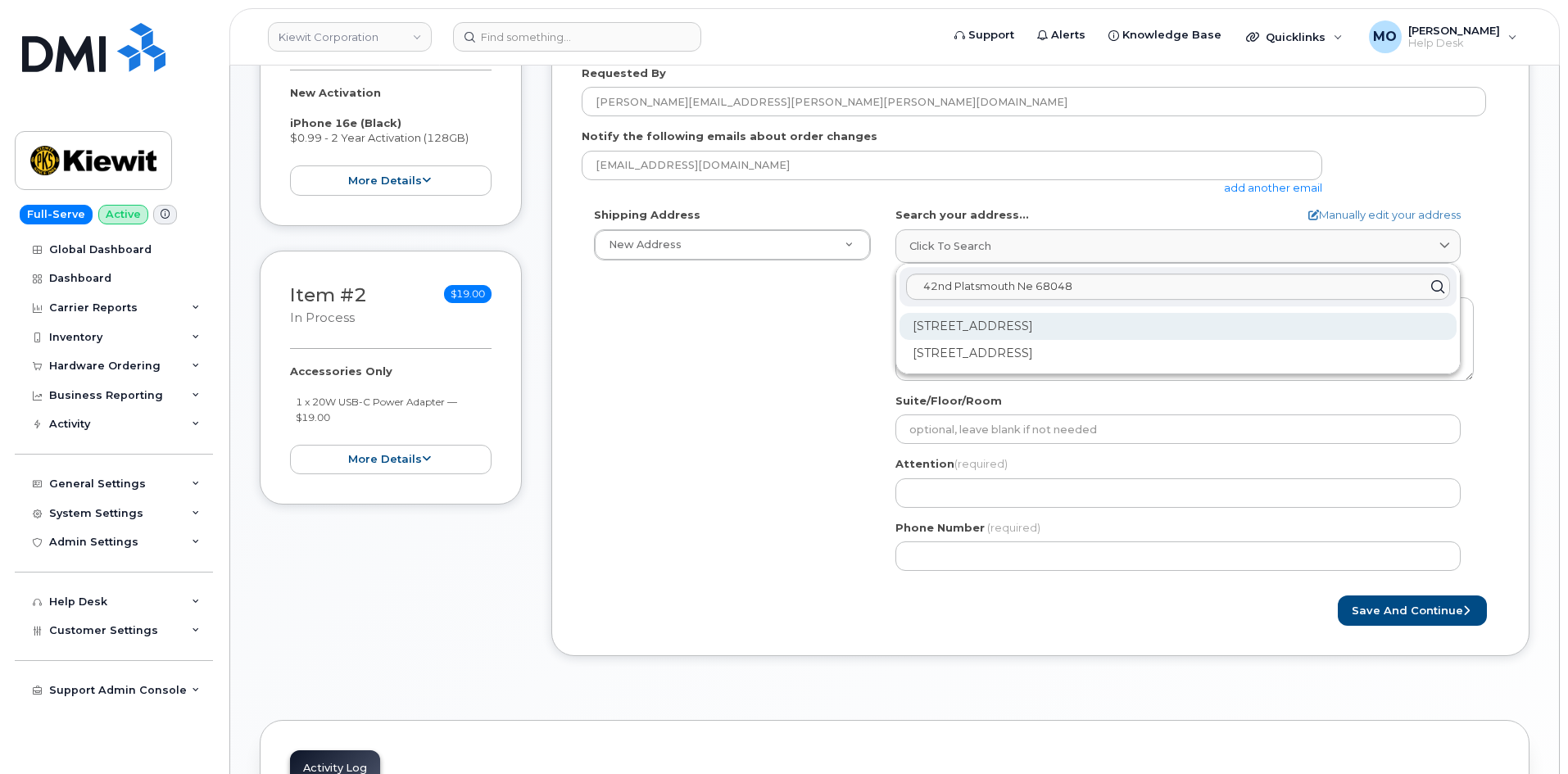
click at [1212, 324] on div "42nd St Plattsmouth NE 68048" at bounding box center [1178, 327] width 557 height 27
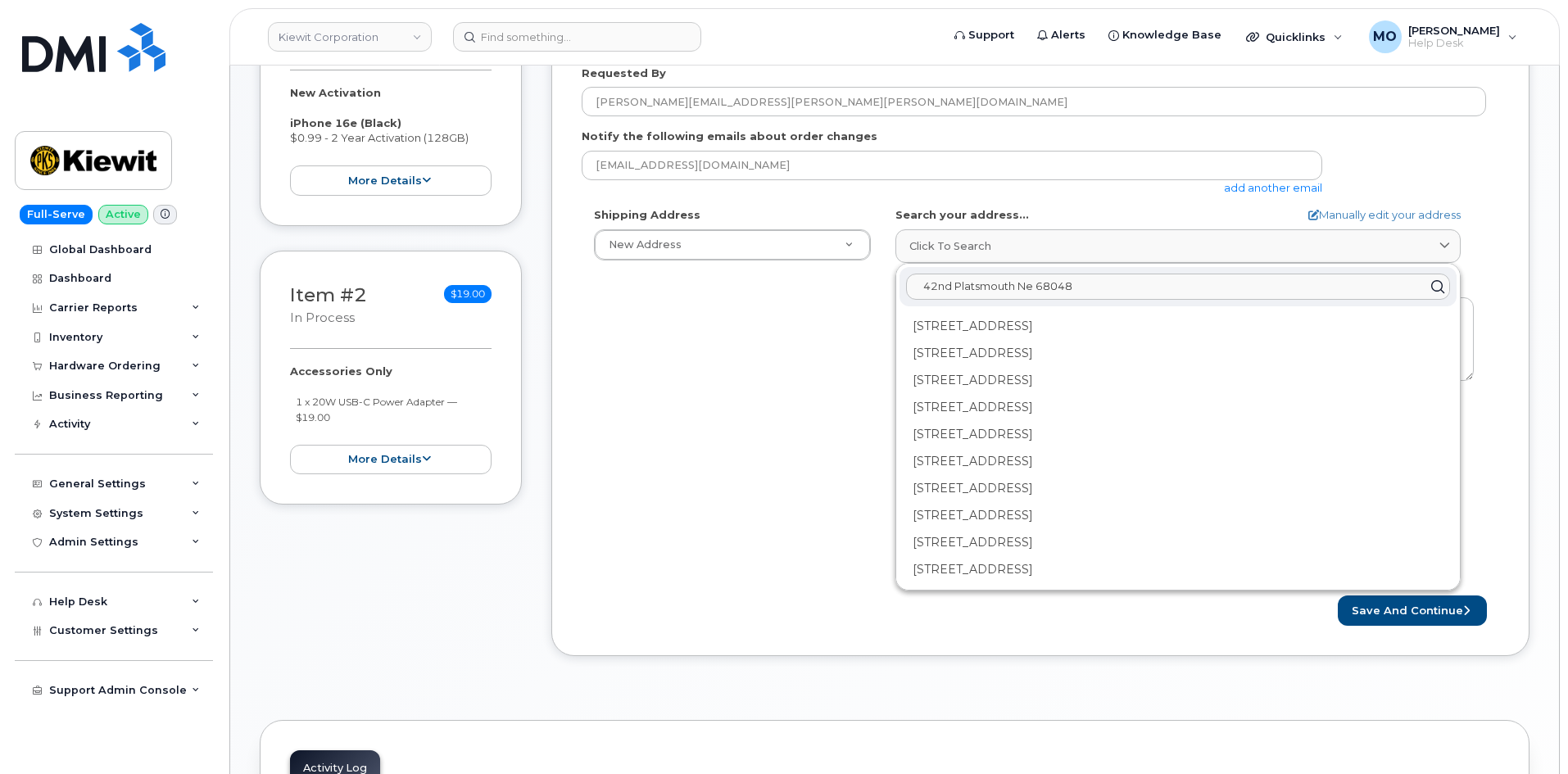
click at [1098, 284] on input "42nd Platsmouth Ne 68048" at bounding box center [1178, 286] width 544 height 26
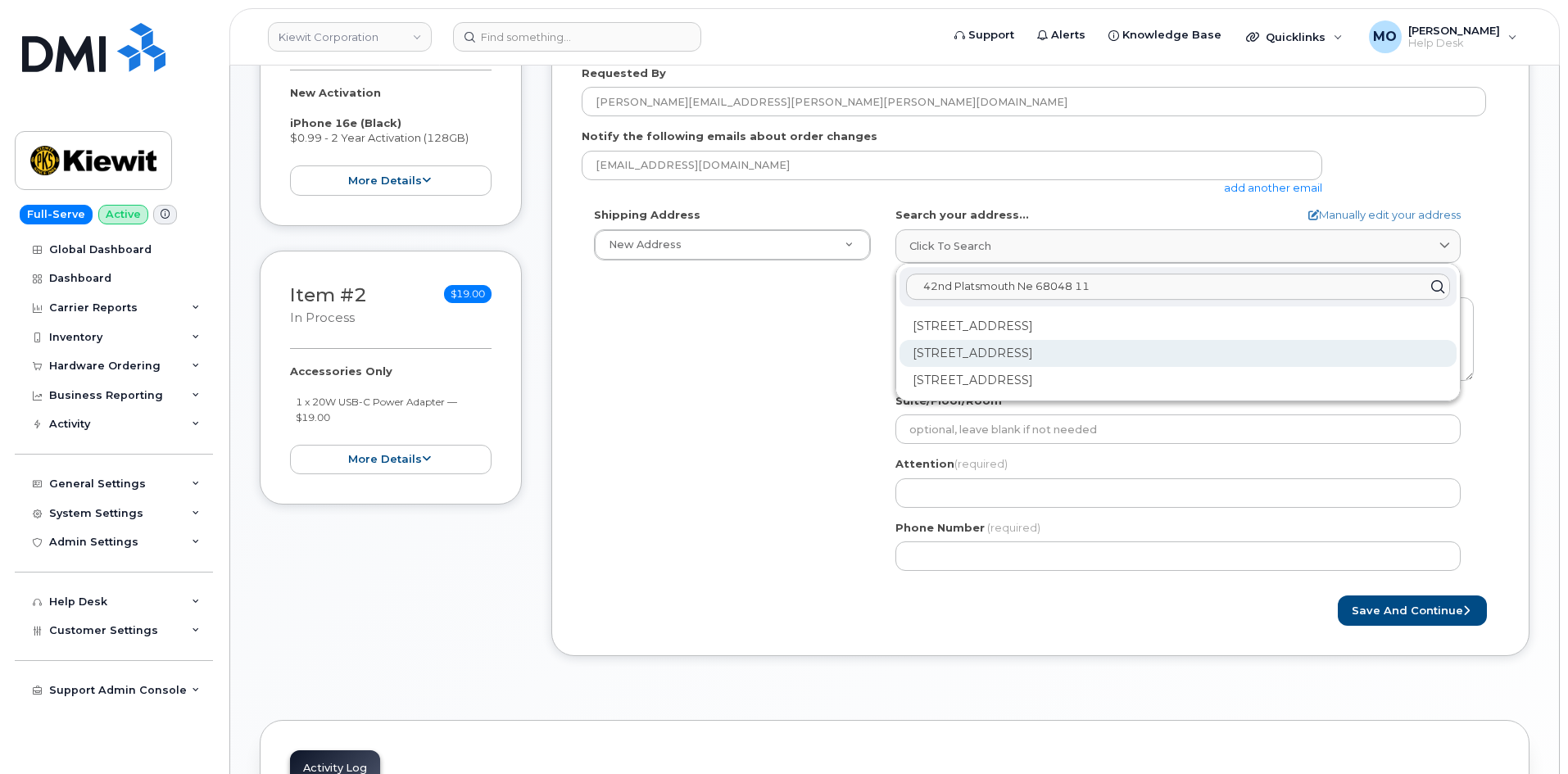
type input "42nd Platsmouth Ne 68048 11"
click at [1123, 358] on div "11619 42nd St Plattsmouth NE 68048-8227" at bounding box center [1178, 353] width 557 height 27
select select
type textarea "11619 42nd St PLATTSMOUTH NE 68048-8227 UNITED STATES"
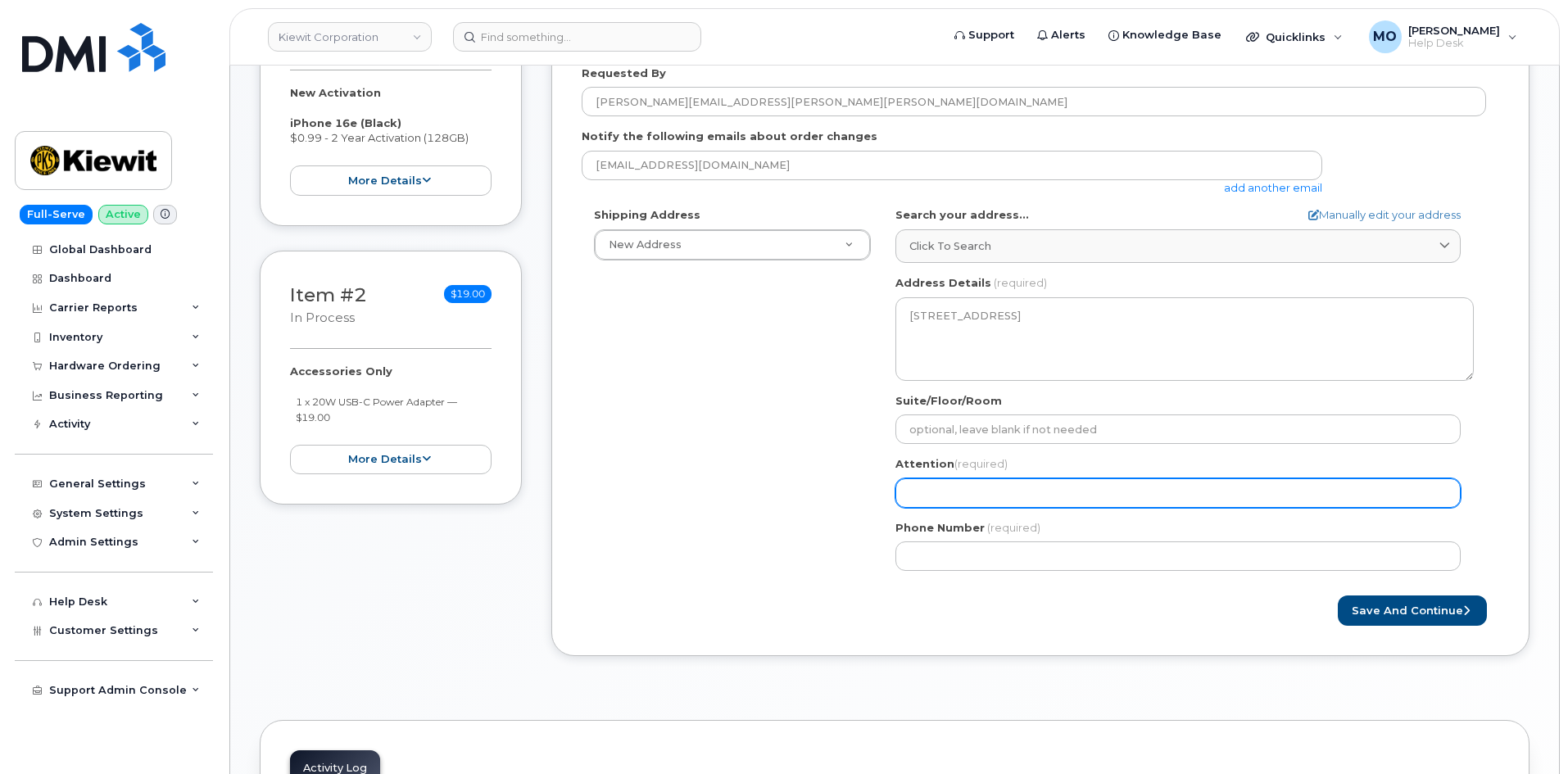
click at [916, 502] on input "Attention (required)" at bounding box center [1178, 493] width 565 height 30
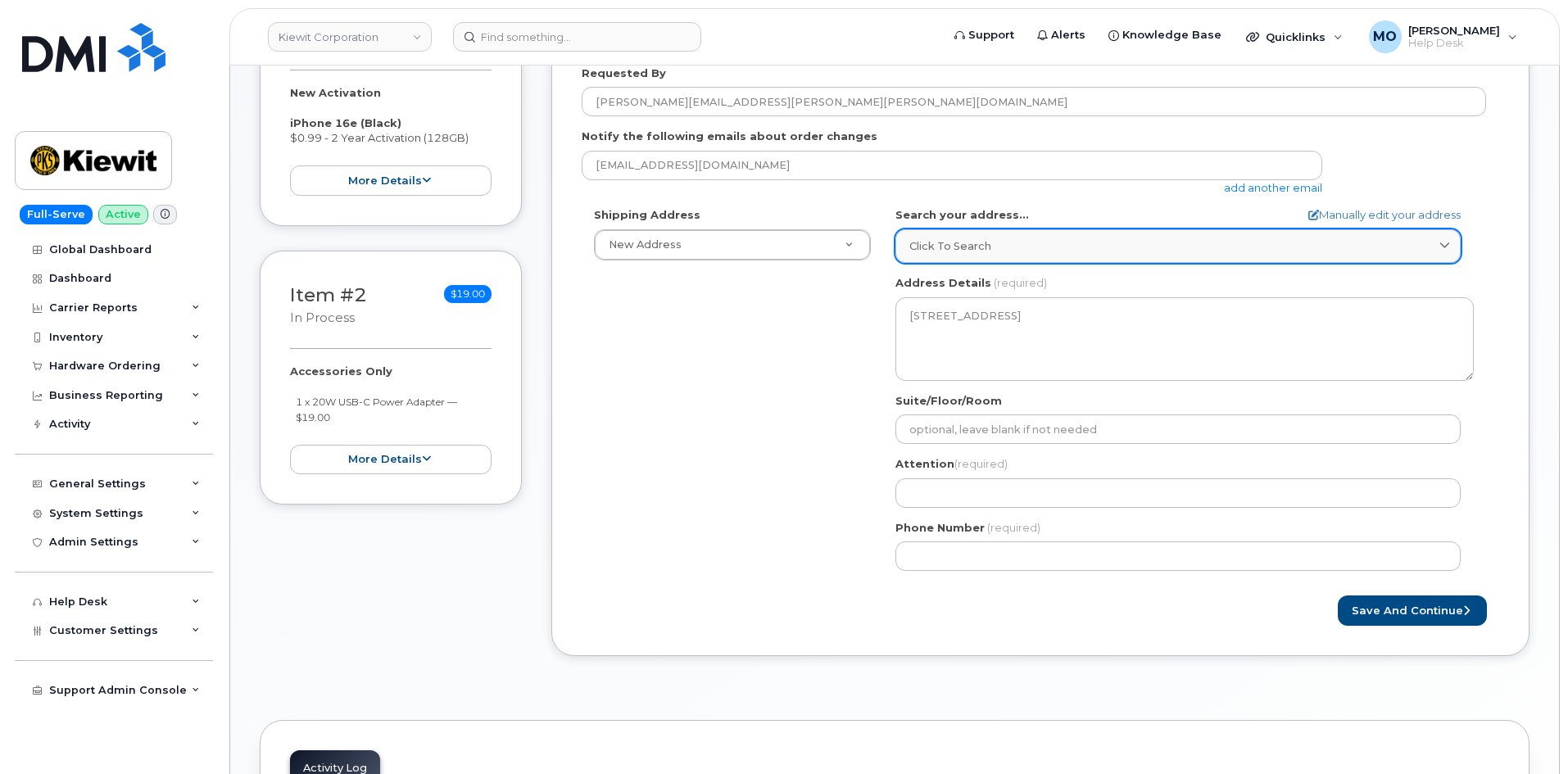
click at [1061, 246] on div "Click to search" at bounding box center [1178, 246] width 537 height 15
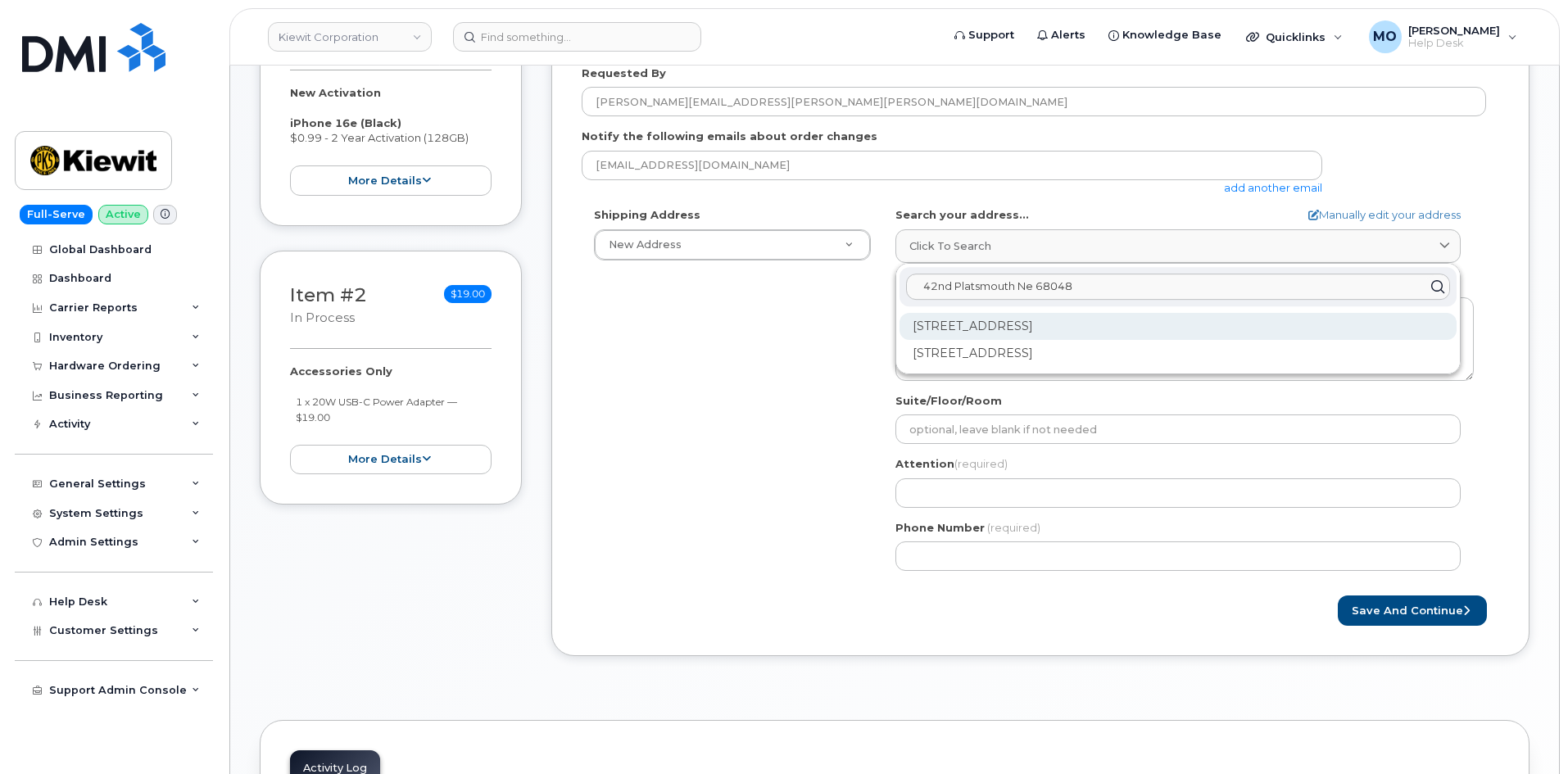
type input "42nd Platsmouth Ne 68048"
click at [1104, 320] on div "42nd St Plattsmouth NE 68048" at bounding box center [1178, 327] width 557 height 27
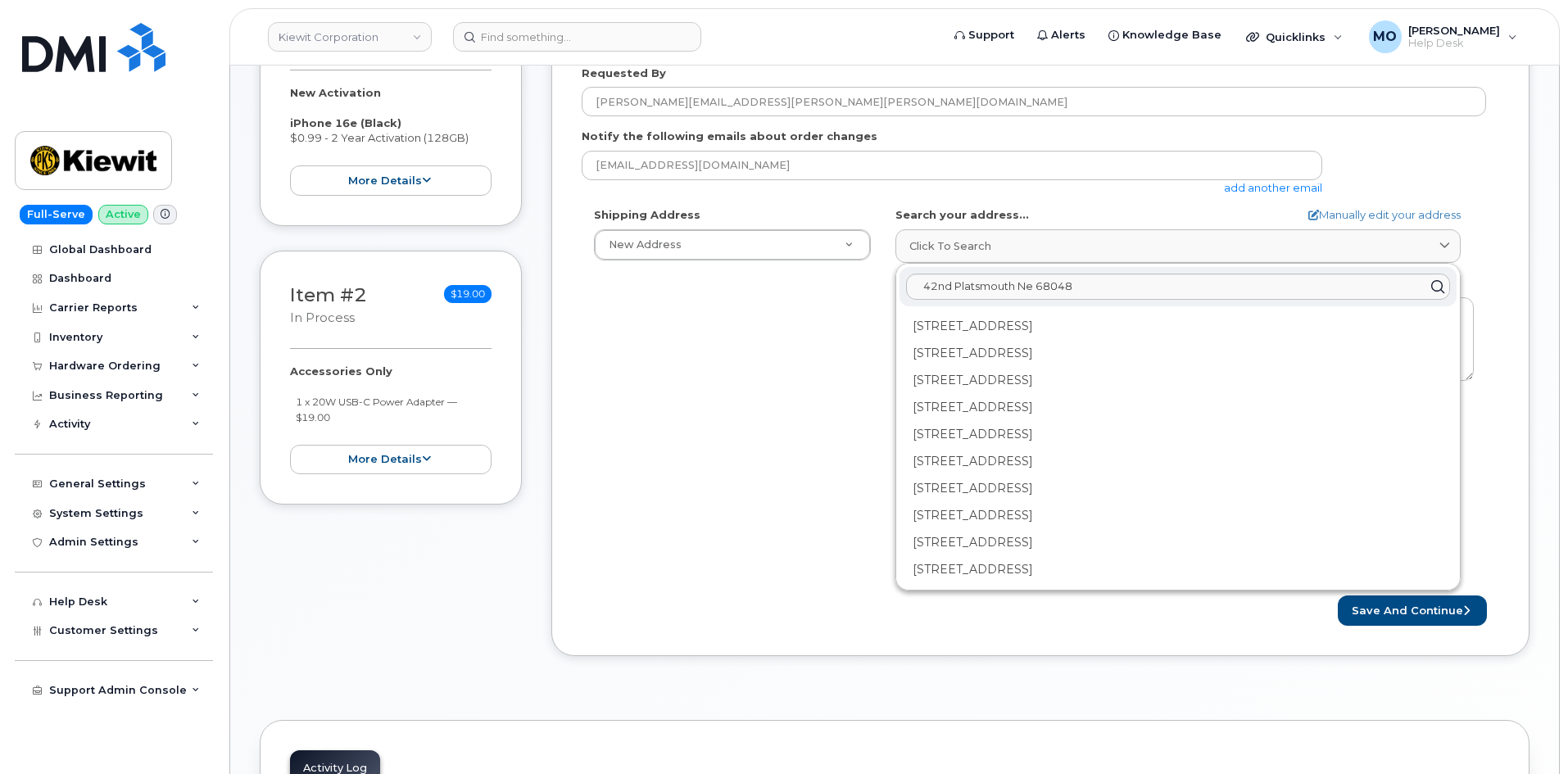
click at [1432, 283] on icon at bounding box center [1437, 287] width 24 height 24
click at [924, 254] on span "Click to search" at bounding box center [950, 246] width 82 height 15
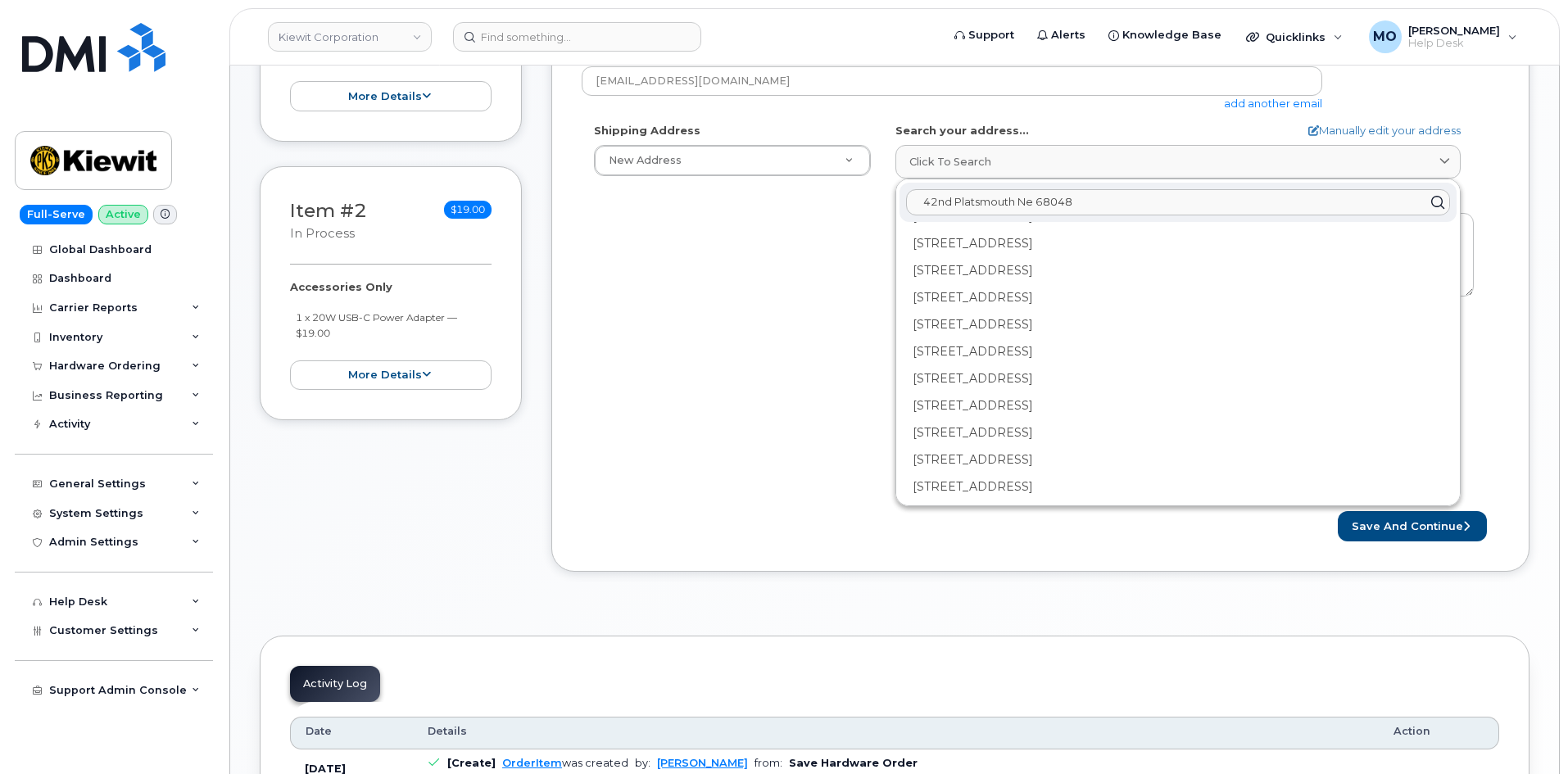
scroll to position [492, 0]
click at [773, 402] on div "Shipping Address New Address New Address 3150 W Prospect Rd Ste 350 11 Pearrow …" at bounding box center [1033, 312] width 904 height 375
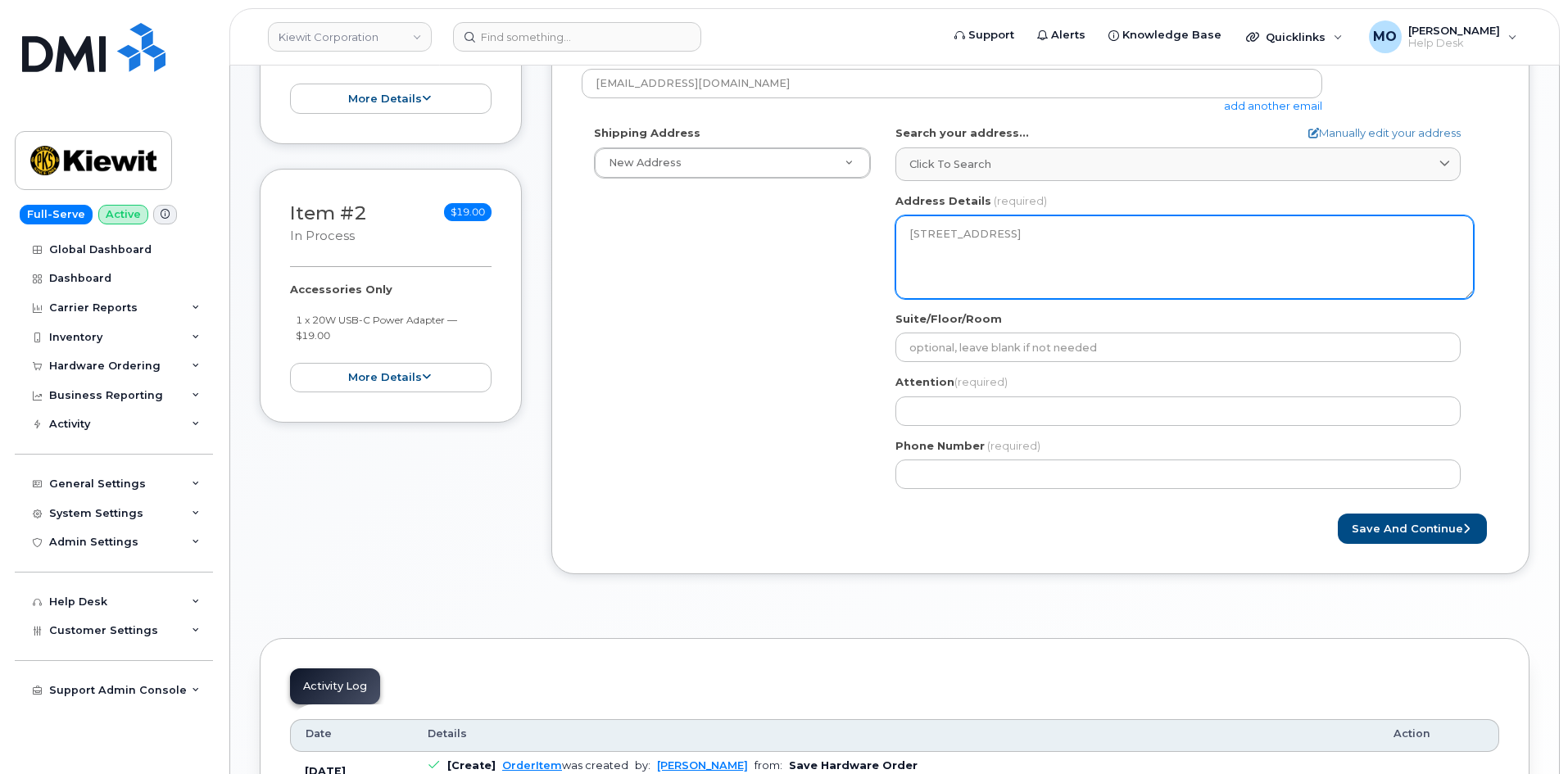
click at [949, 230] on textarea "11619 42nd St PLATTSMOUTH NE 68048-8227 UNITED STATES" at bounding box center [1185, 256] width 578 height 84
click at [943, 235] on textarea "11619 42nd St PLATTSMOUTH NE 68048-8227 UNITED STATES" at bounding box center [1185, 256] width 578 height 84
click at [940, 232] on textarea "11619 42nd St PLATTSMOUTH NE 68048-8227 UNITED STATES" at bounding box center [1185, 256] width 578 height 84
click at [941, 237] on textarea "11619 42nd St PLATTSMOUTH NE 68048-8227 UNITED STATES" at bounding box center [1185, 256] width 578 height 84
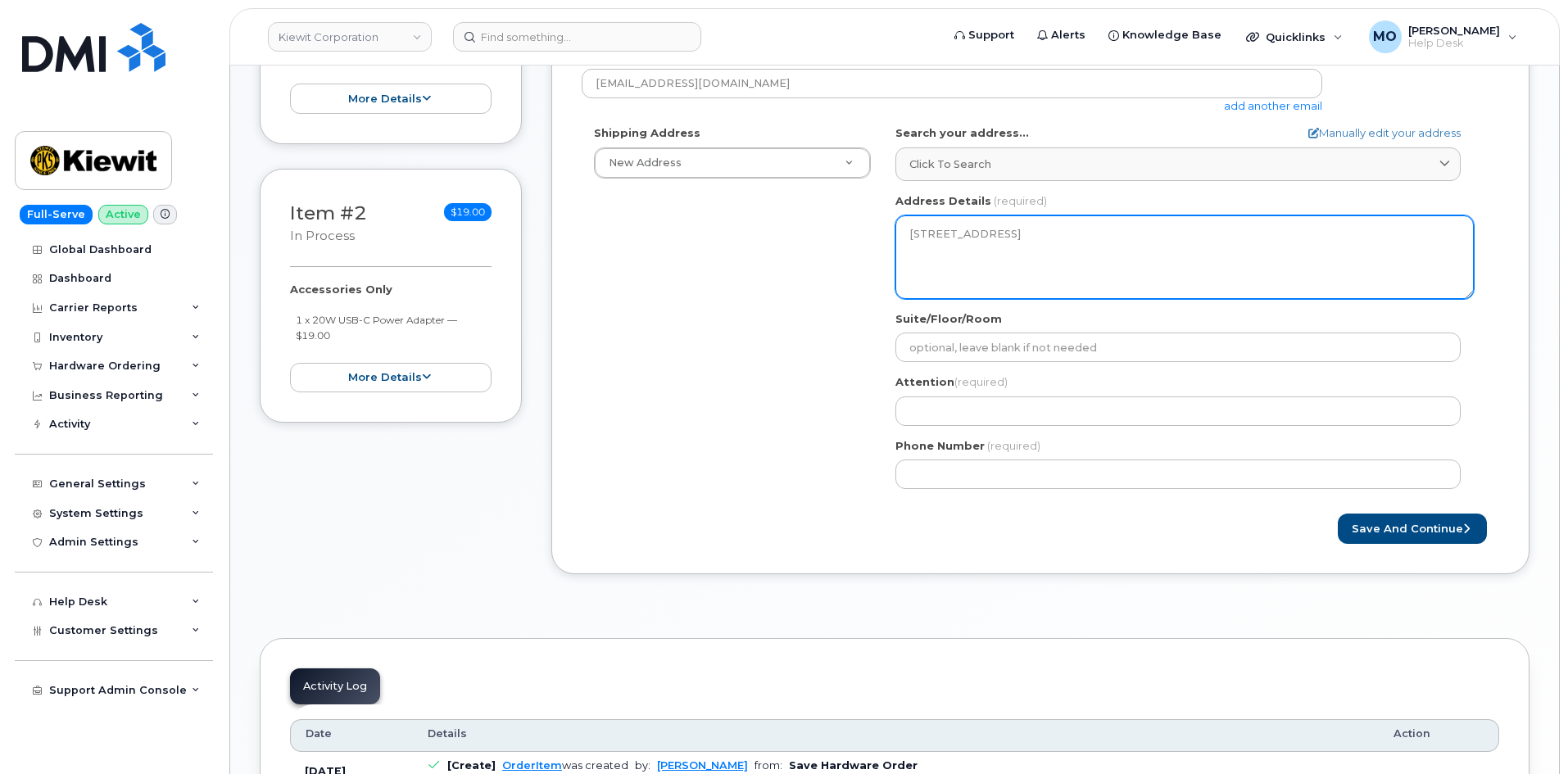
click at [938, 226] on textarea "11619 42nd St PLATTSMOUTH NE 68048-8227 UNITED STATES" at bounding box center [1185, 256] width 578 height 84
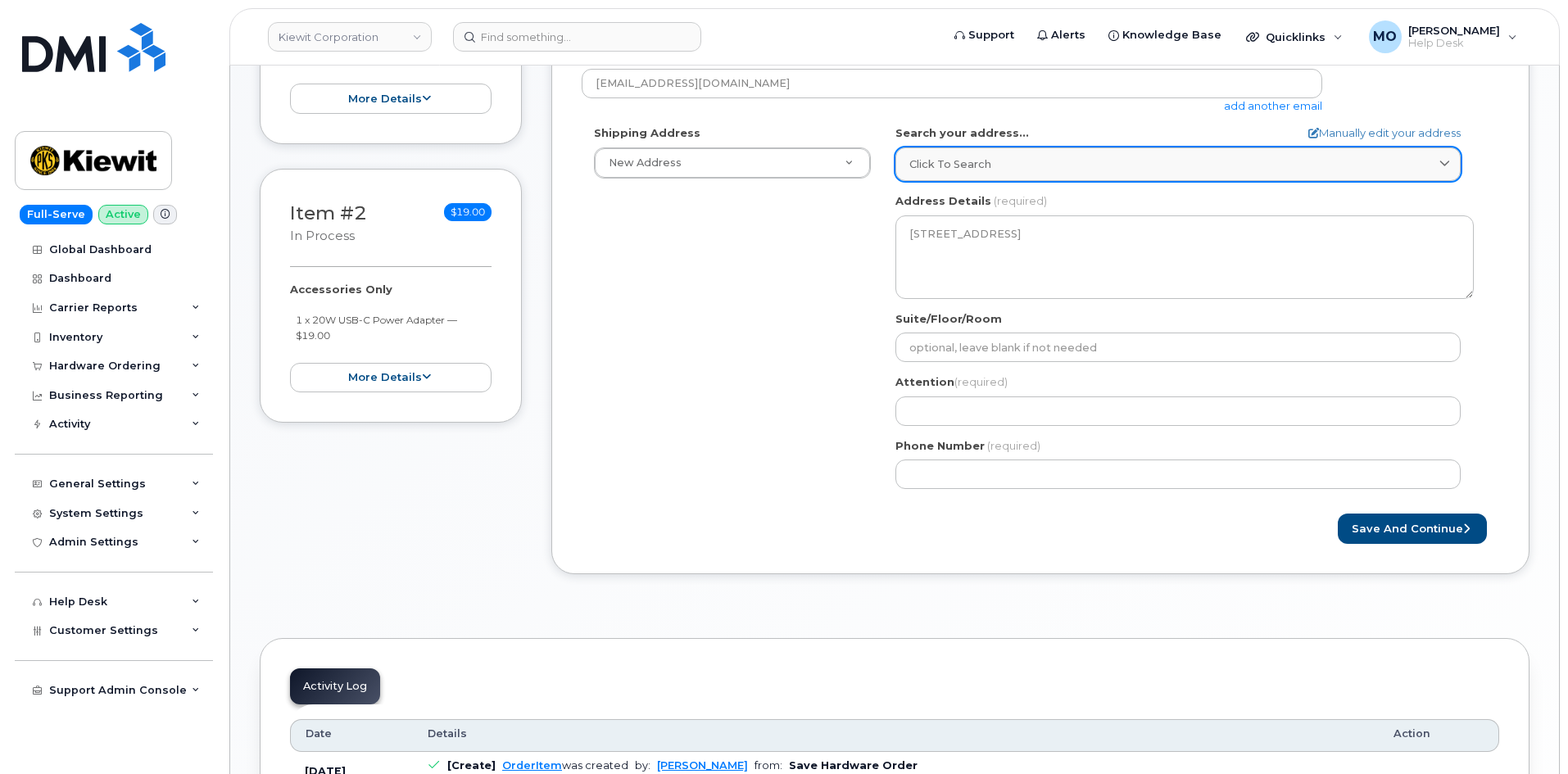
click at [1274, 163] on div "Click to search" at bounding box center [1178, 164] width 537 height 15
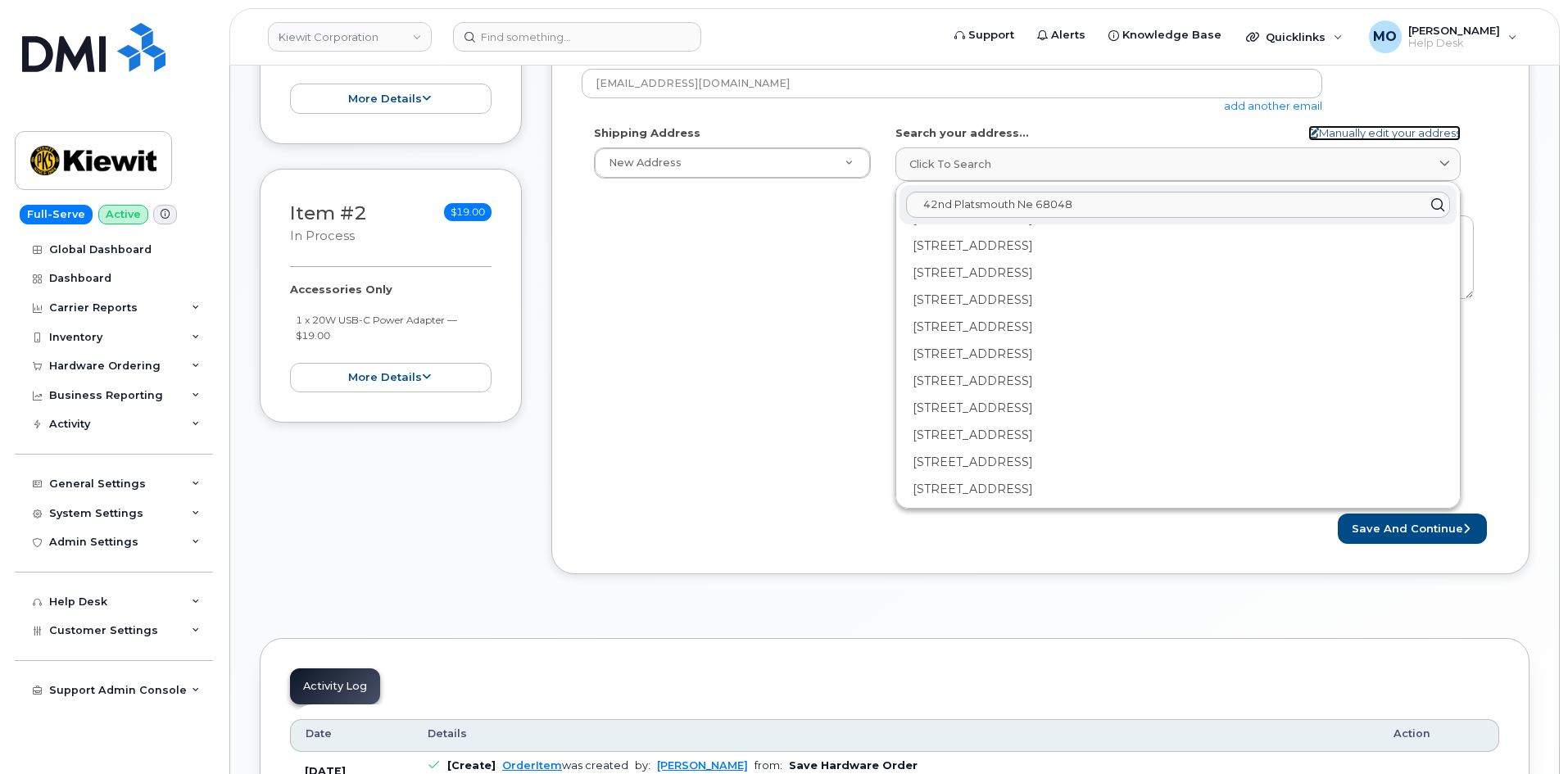
click at [1319, 134] on link "Manually edit your address" at bounding box center [1384, 133] width 153 height 15
select select
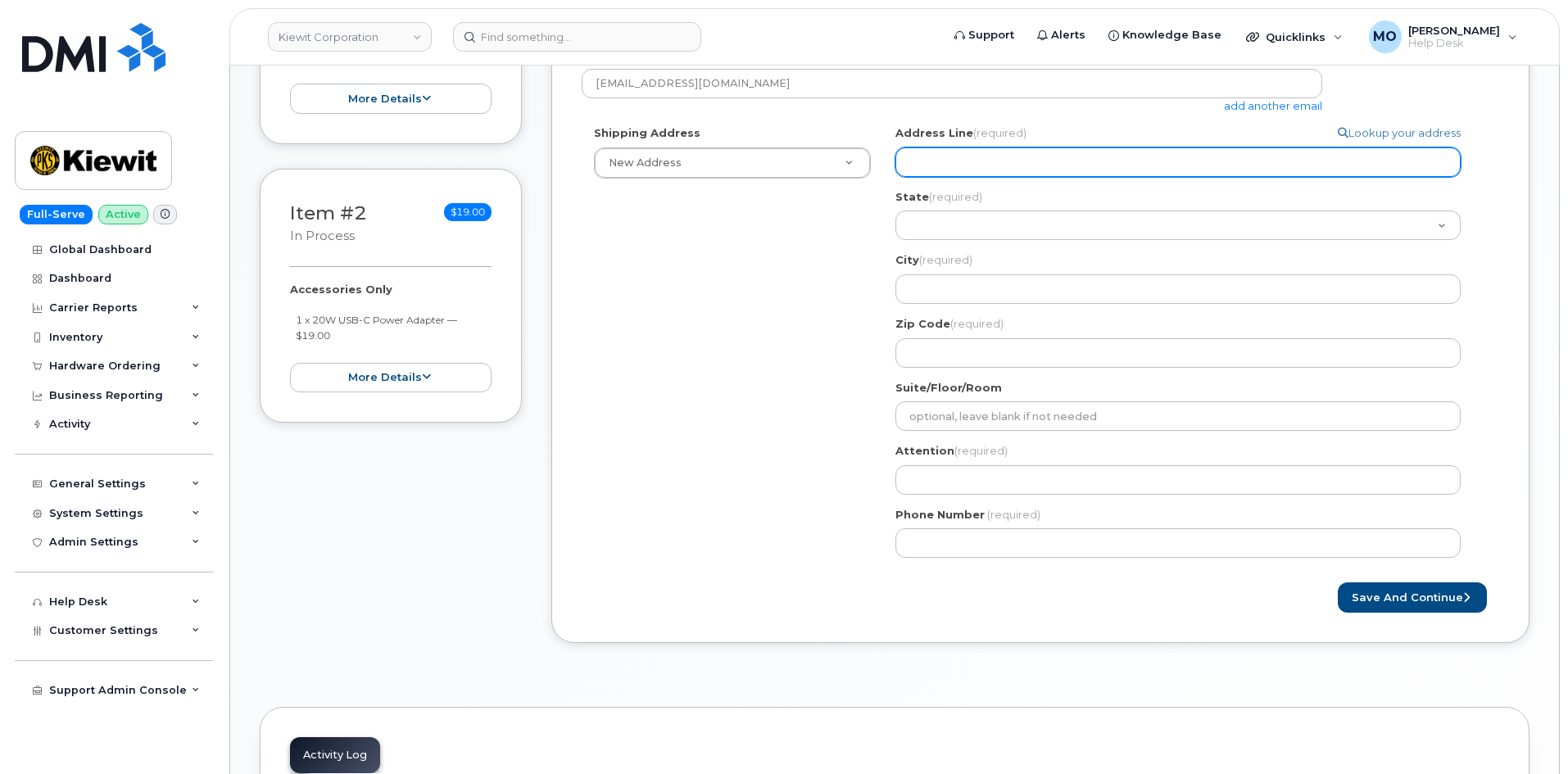
click at [979, 158] on input "Address Line (required)" at bounding box center [1178, 162] width 565 height 30
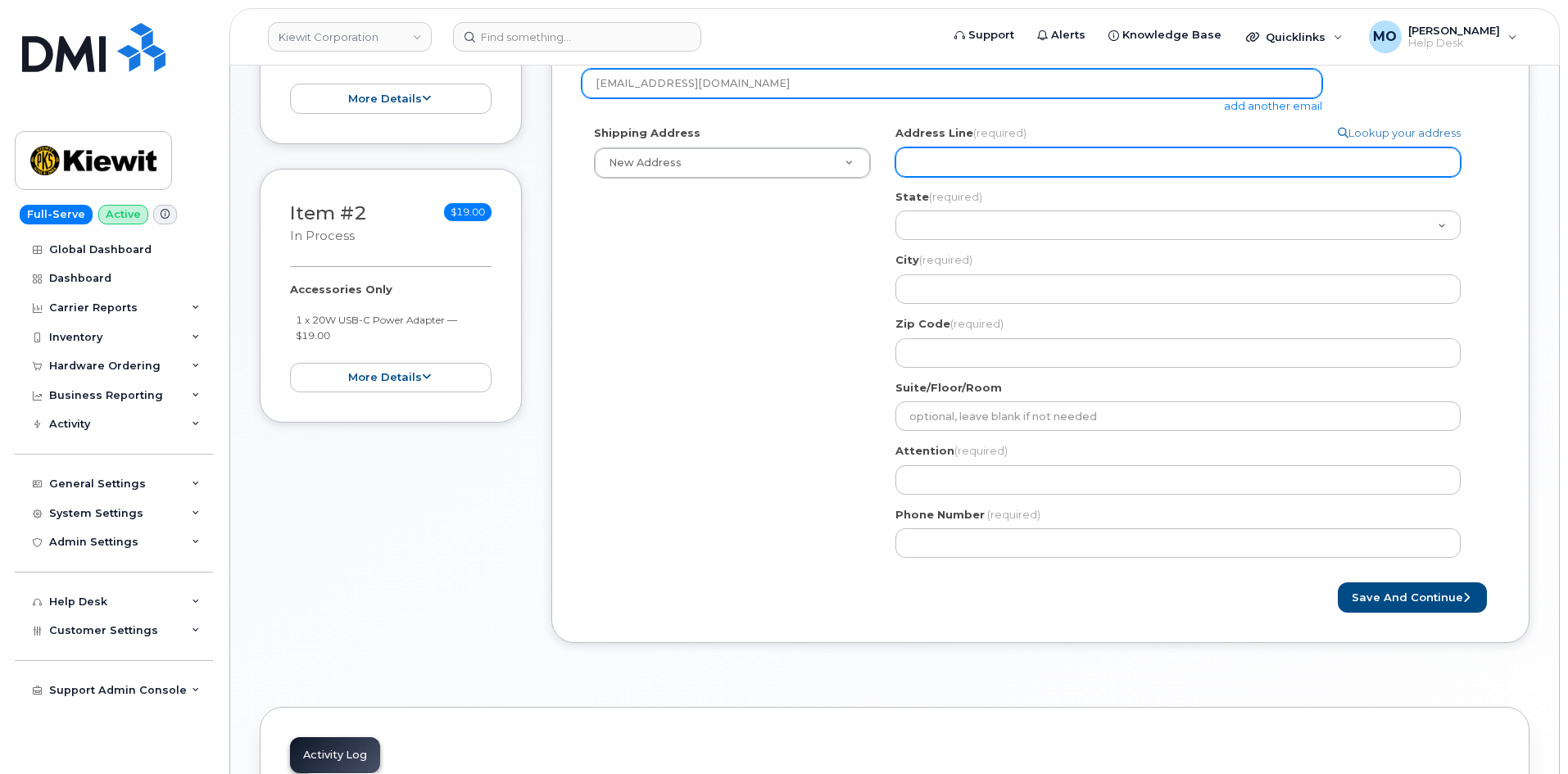
paste input "11501 42nd Platsmouth Nebraska 68048"
select select
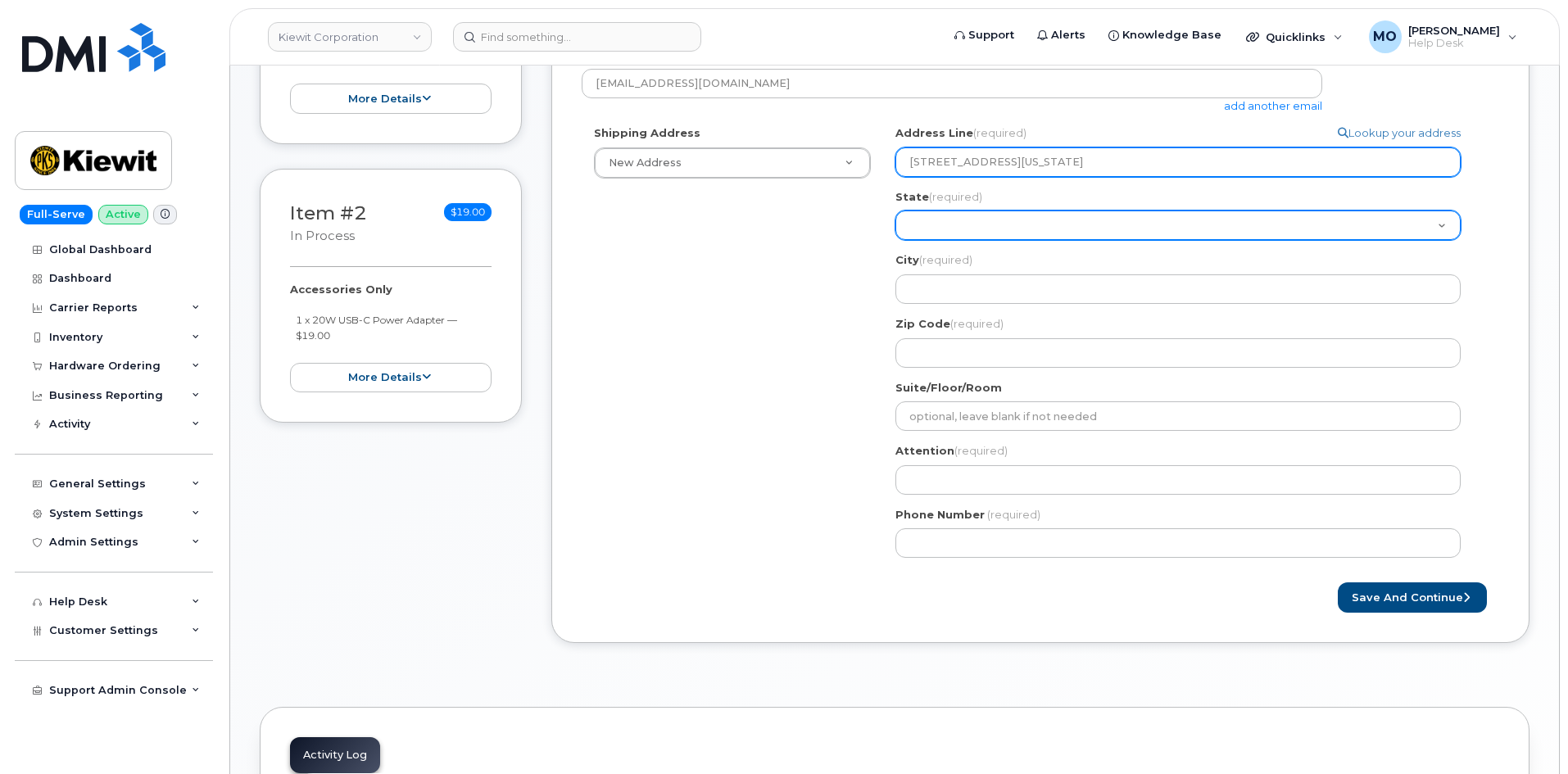
type input "11501 42nd Platsmouth Nebraska 68048"
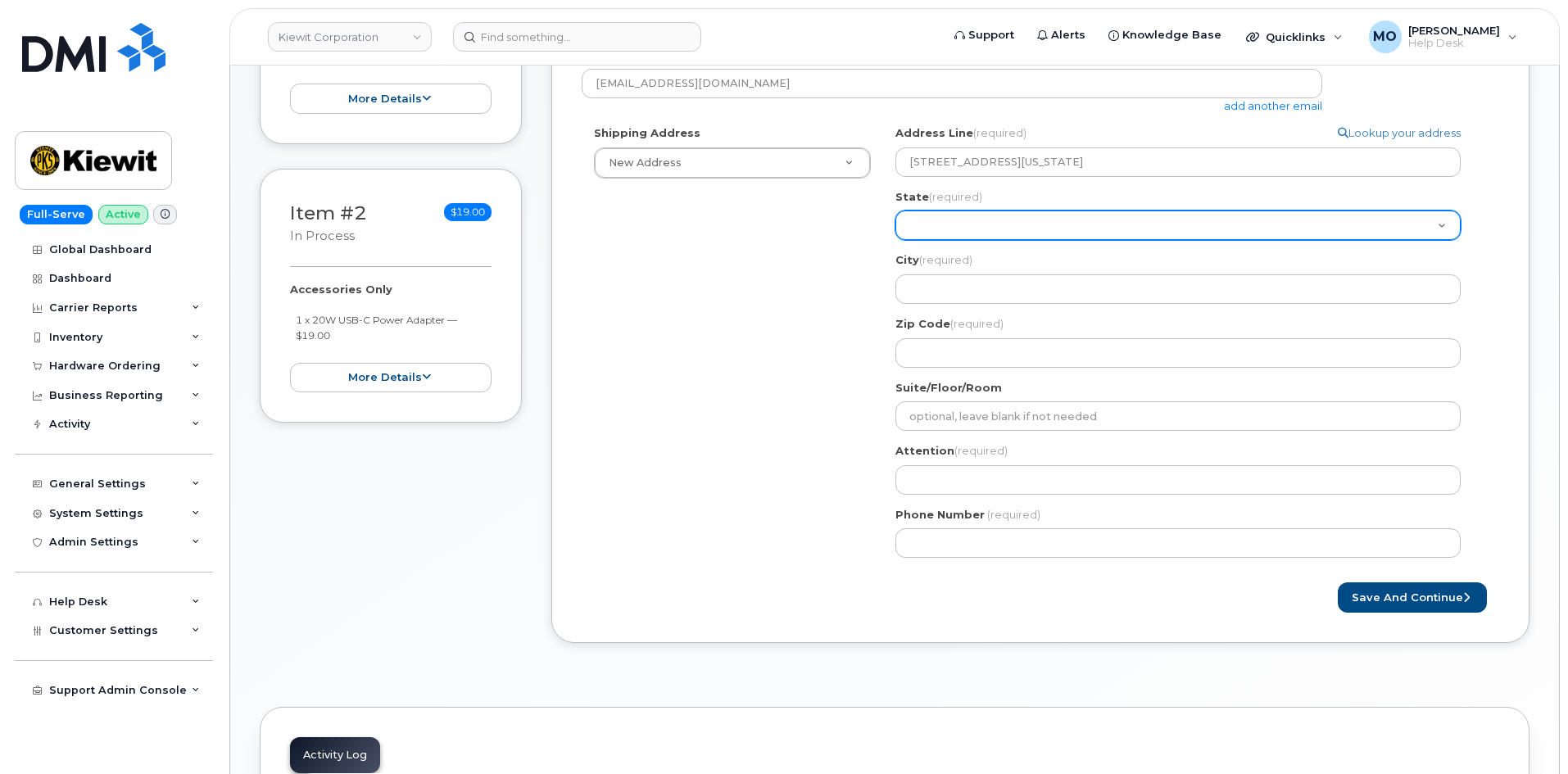
click at [976, 230] on select "Alabama Alaska American Samoa Arizona Arkansas California Colorado Connecticut …" at bounding box center [1178, 225] width 565 height 30
select select "NE"
click at [895, 210] on select "Alabama Alaska American Samoa Arizona Arkansas California Colorado Connecticut …" at bounding box center [1178, 225] width 565 height 30
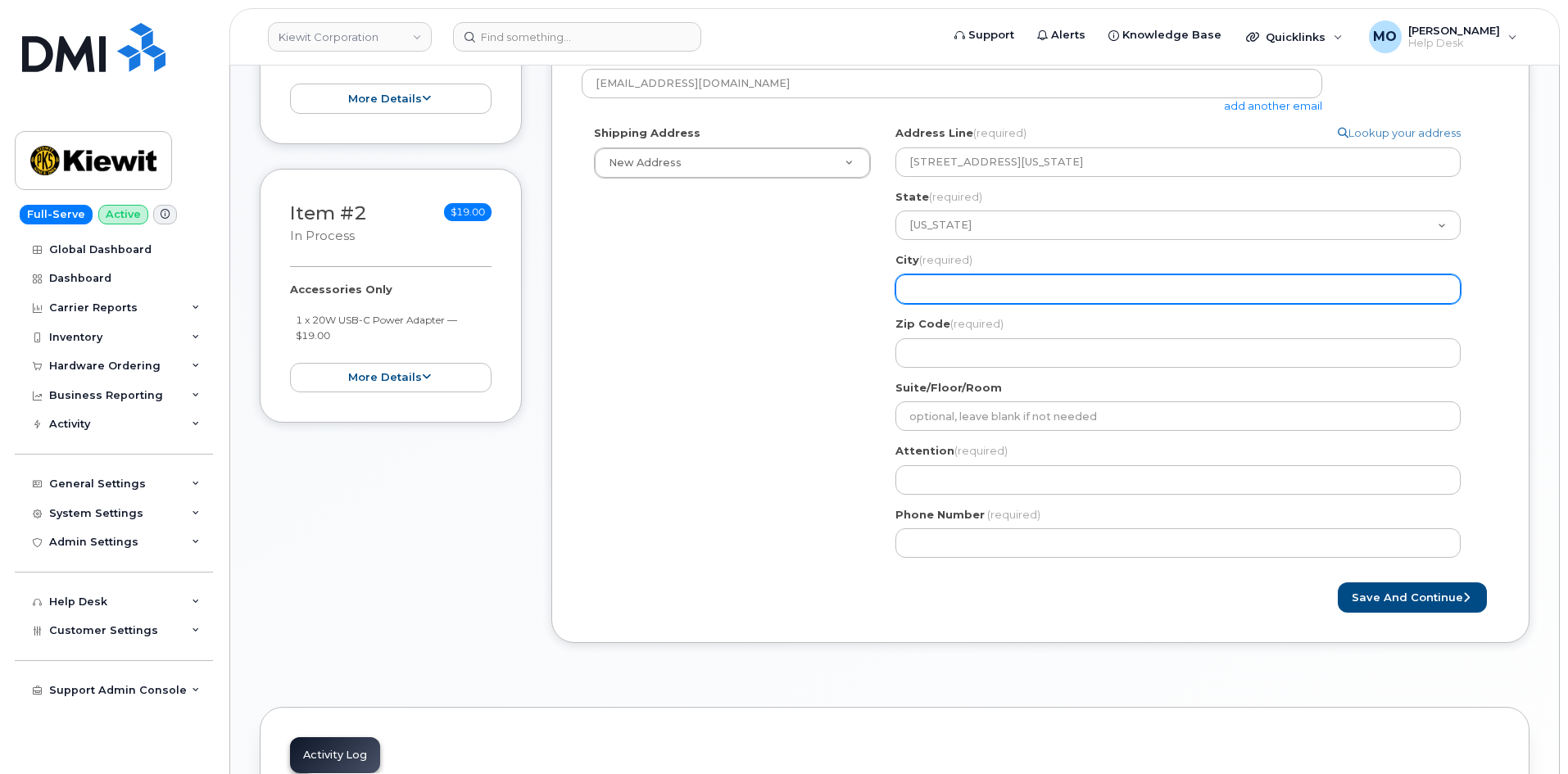
click at [969, 295] on input "City (required)" at bounding box center [1178, 289] width 565 height 30
select select
type input "P"
select select
type input "Pa"
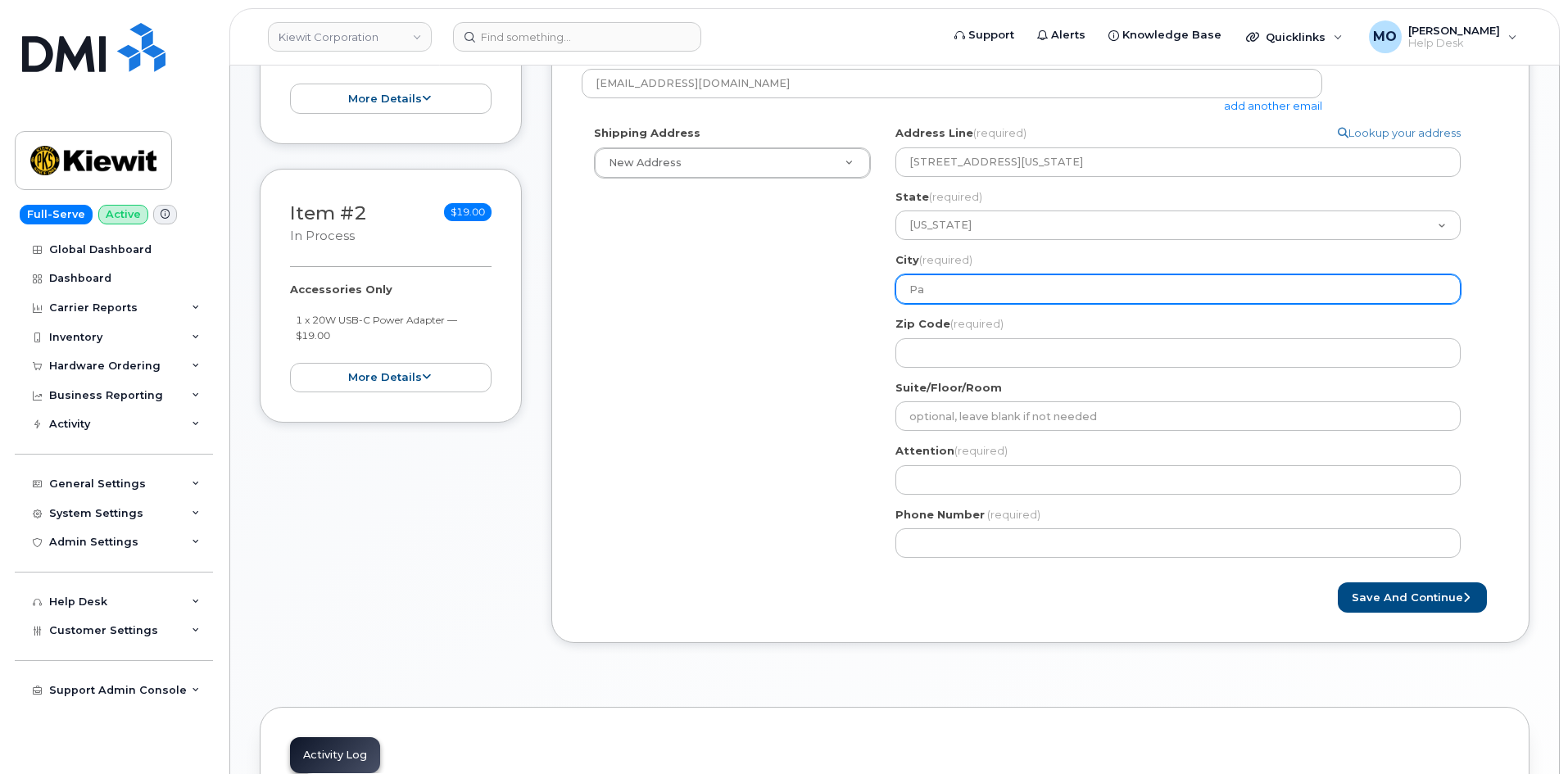
select select
type input "Pal"
select select
type input "Pa"
select select
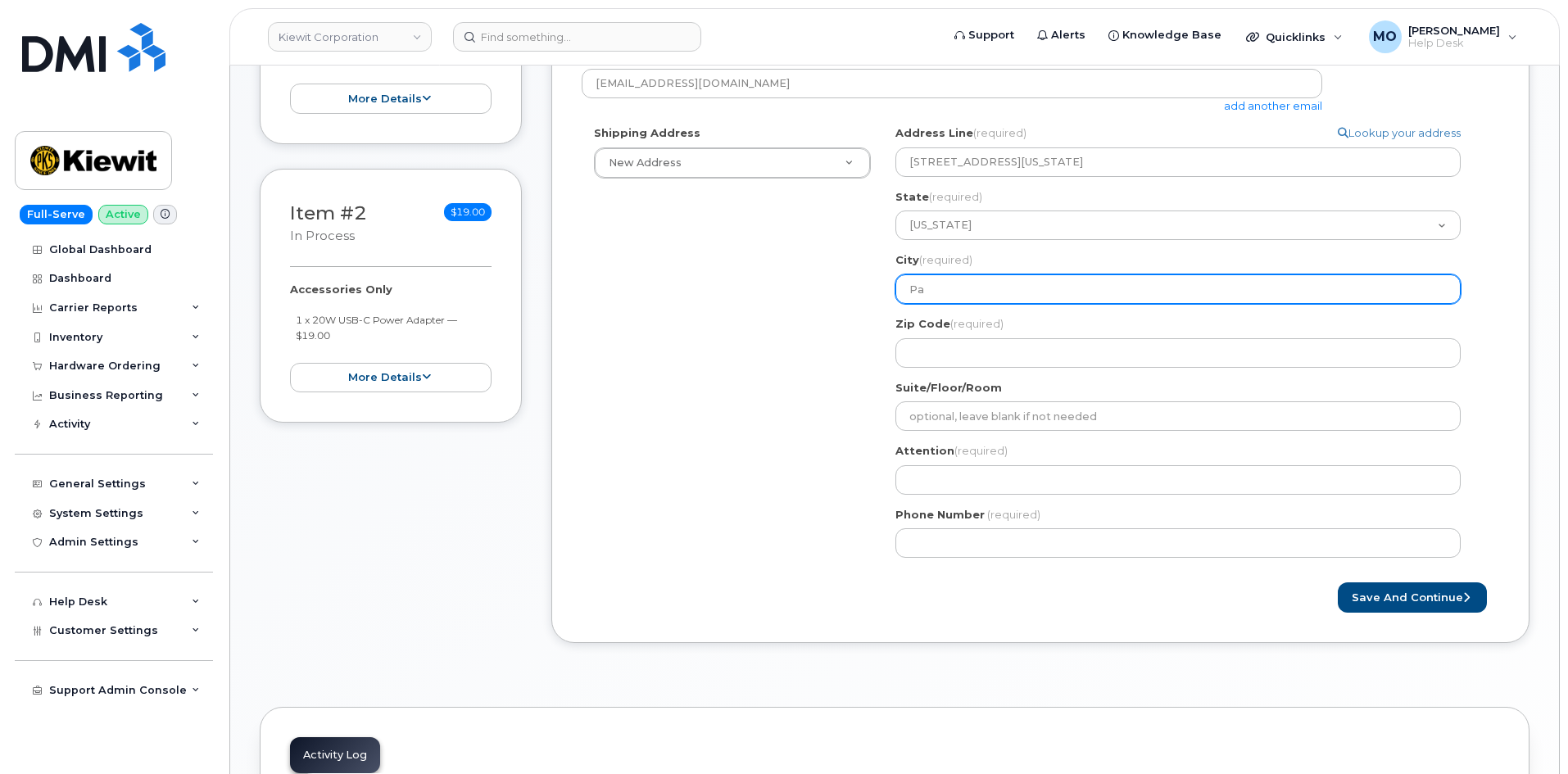
type input "P"
select select
type input "Pl"
select select
type input "Pla"
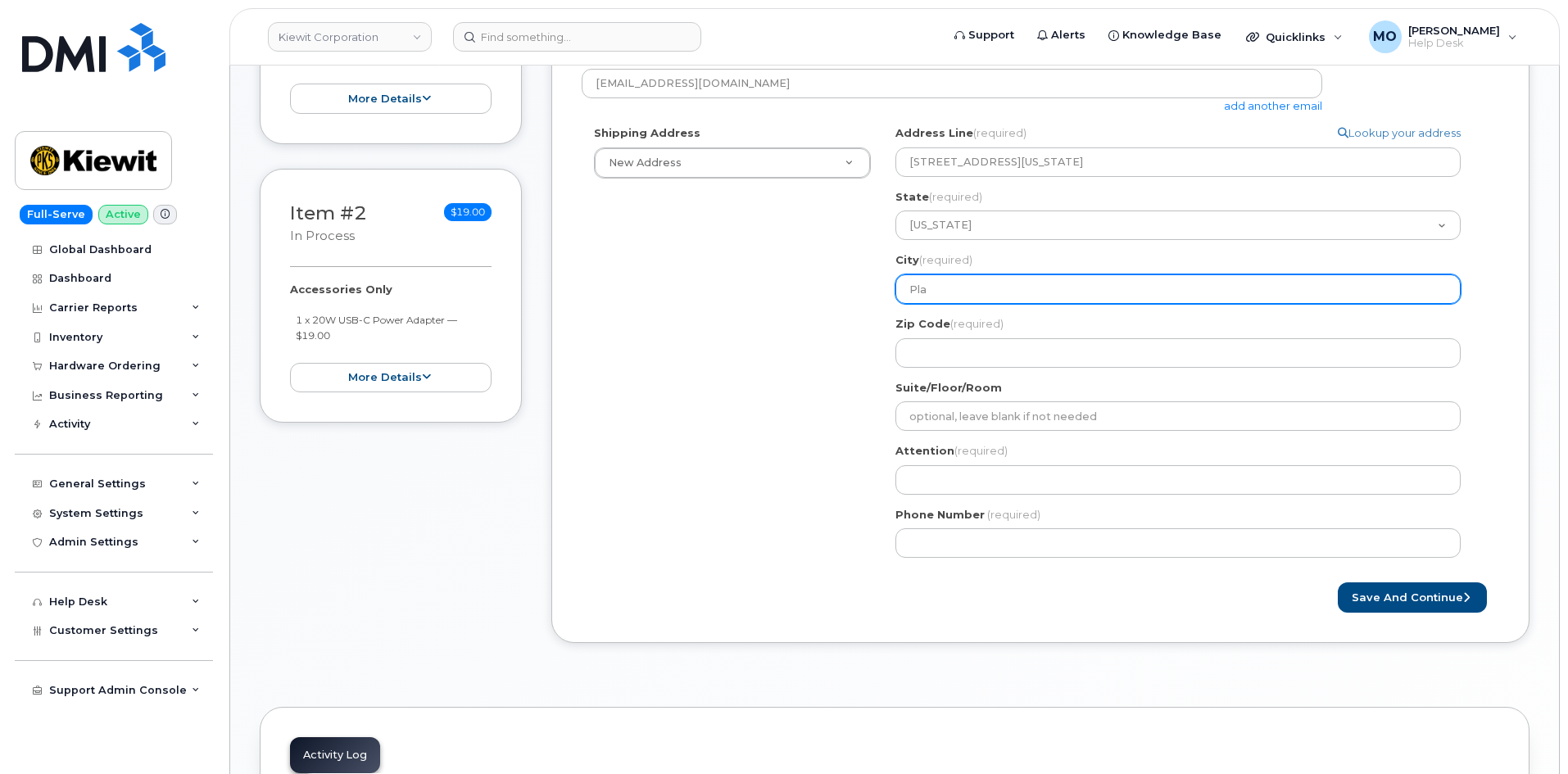
select select
type input "Plat"
select select
type input "Plats"
select select
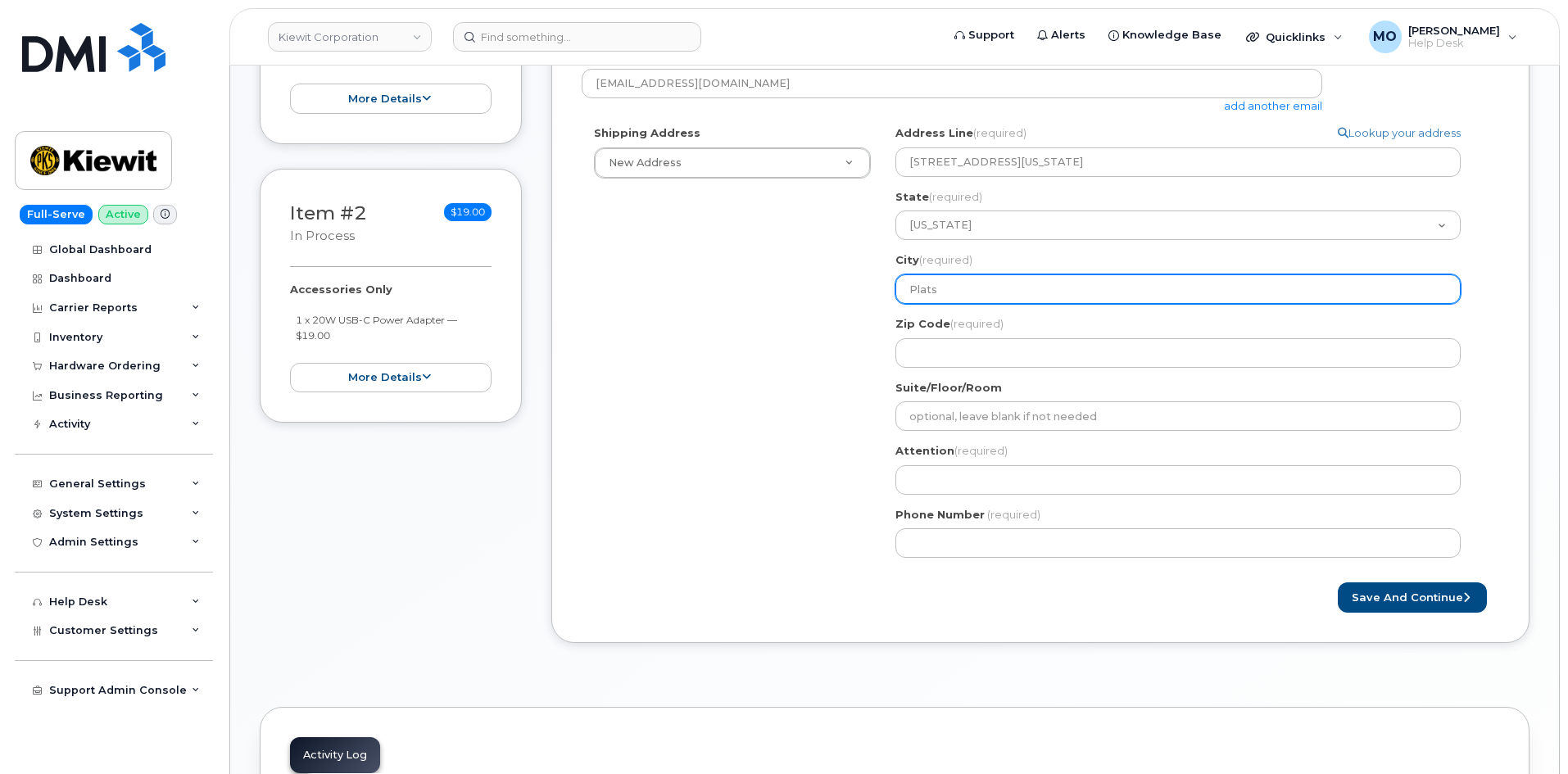
type input "Platsm"
select select
type input "Platsmou"
select select
type input "Platsmout"
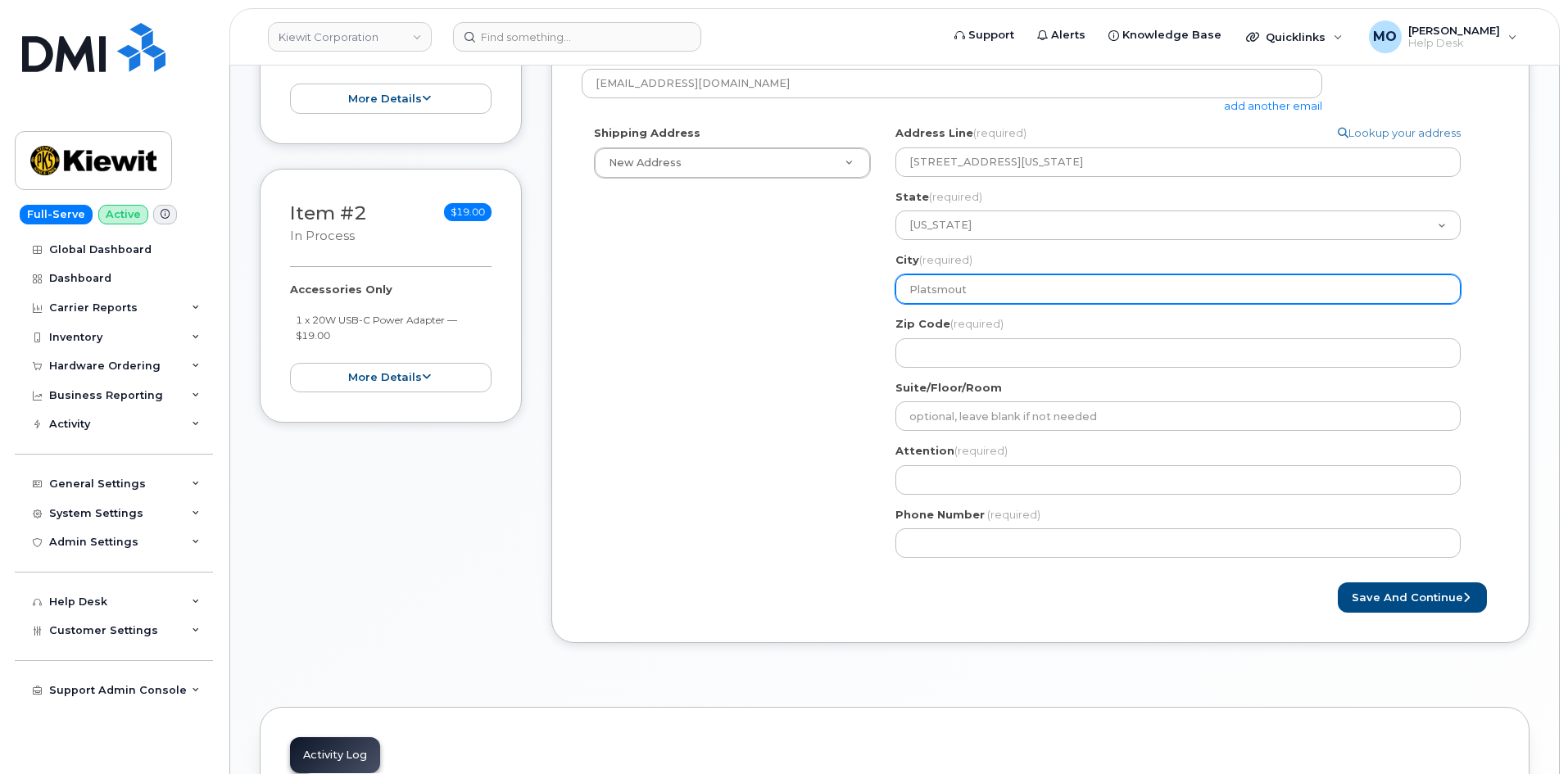
select select
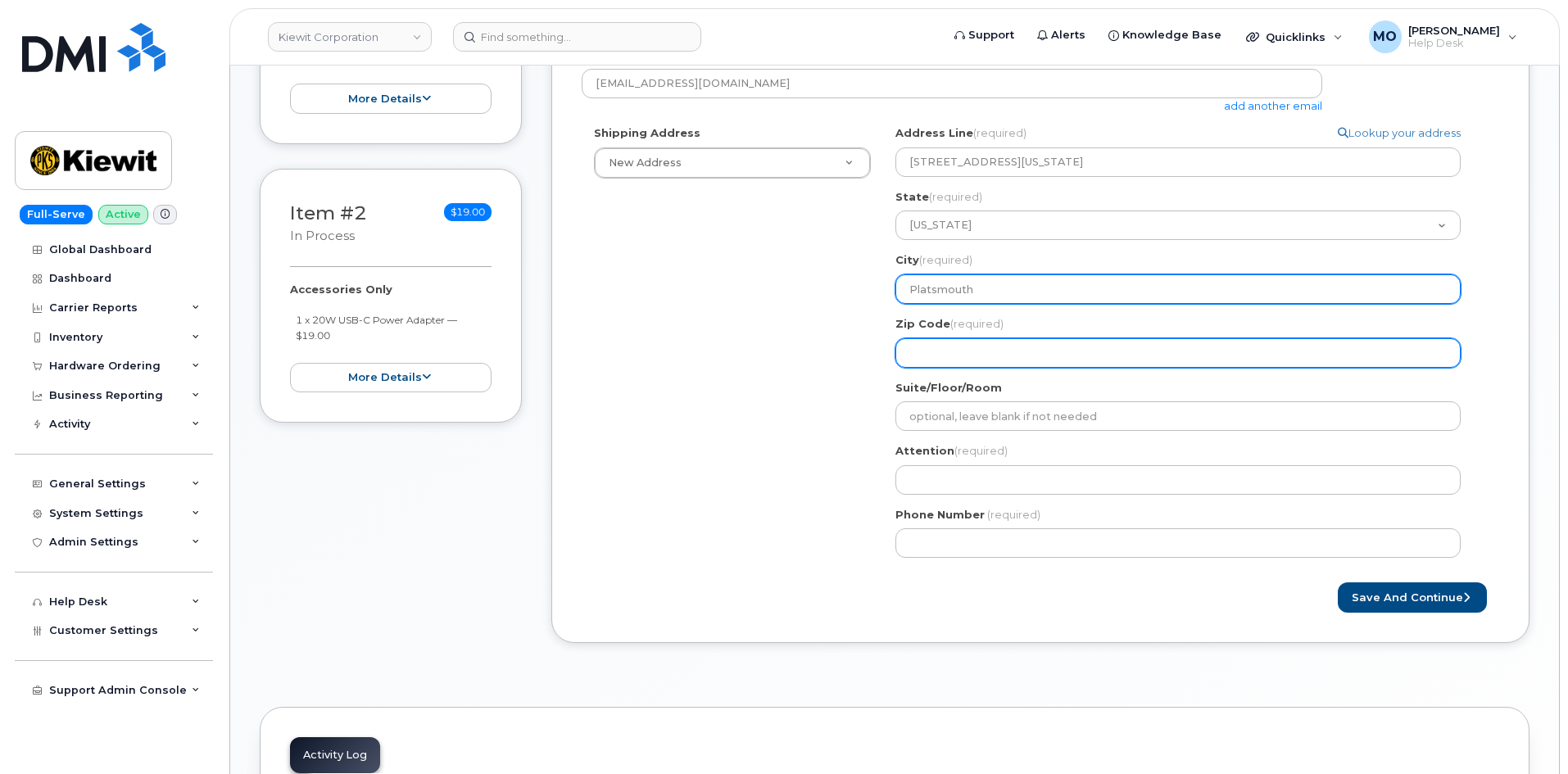
type input "Platsmouth"
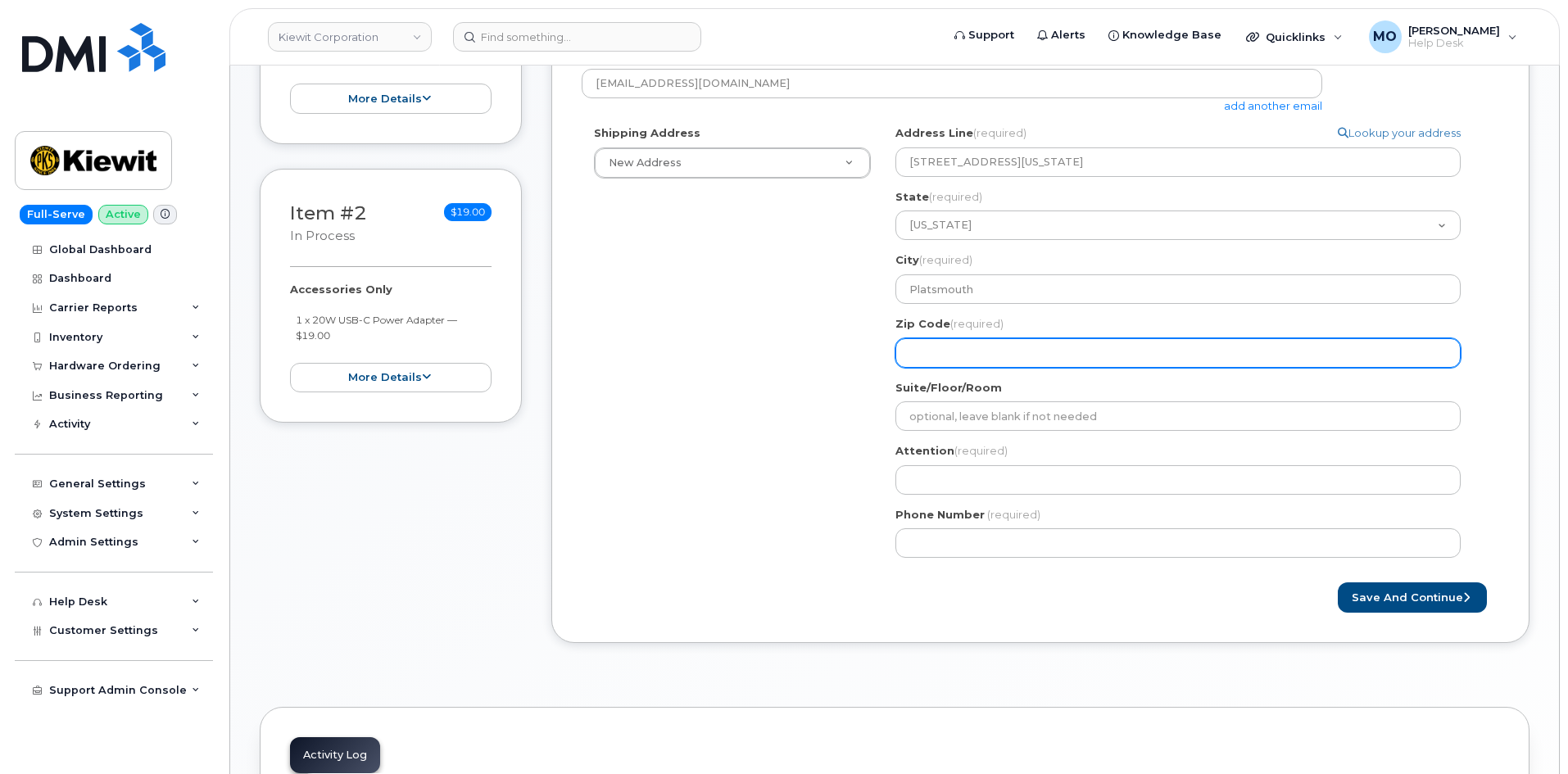
click at [940, 348] on input "Zip Code (required)" at bounding box center [1178, 352] width 565 height 30
select select
type input "6"
select select
type input "68"
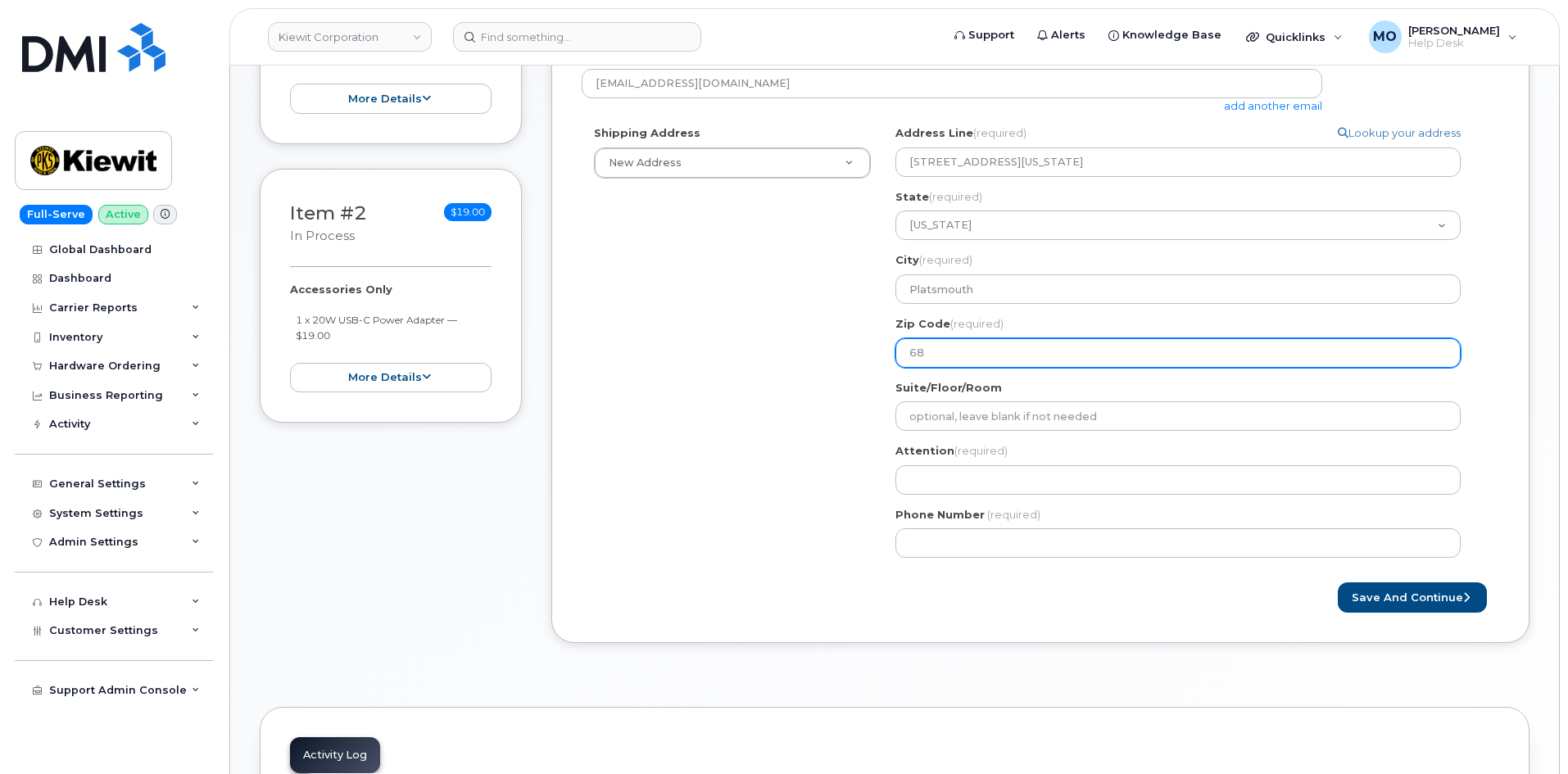
select select
type input "684"
select select
type input "68"
select select
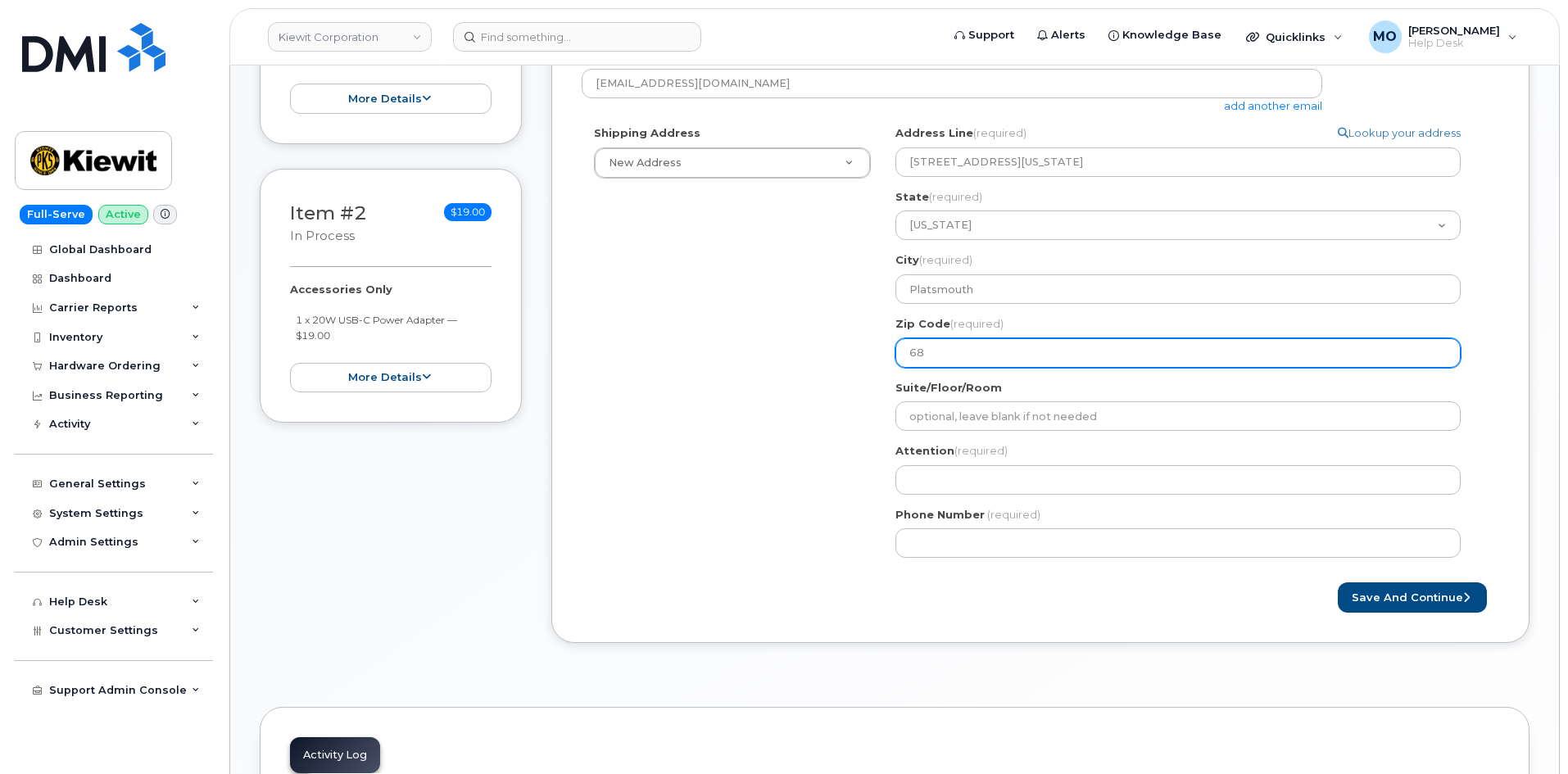
type input "680"
select select
type input "6804"
select select
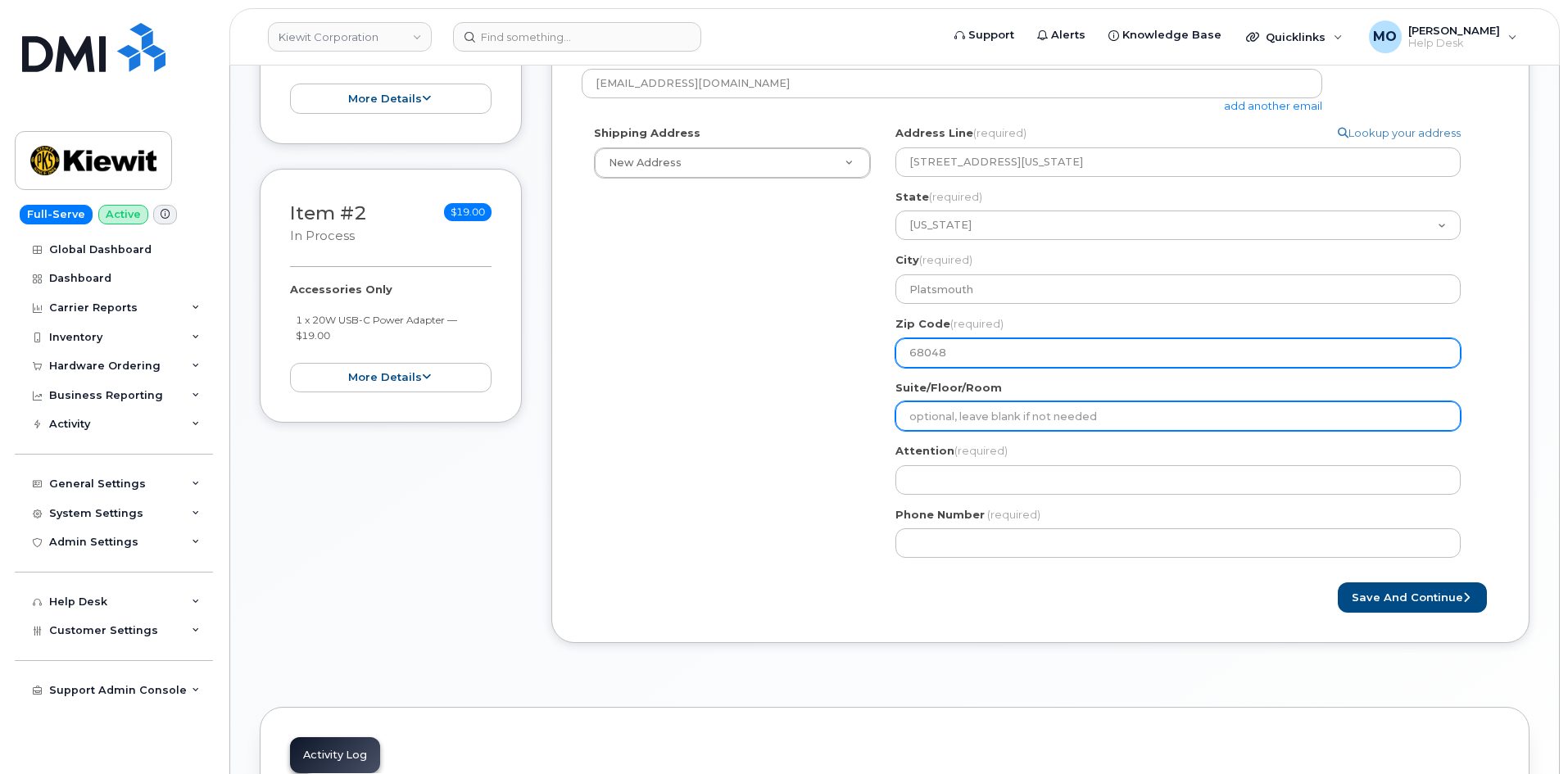
type input "68048"
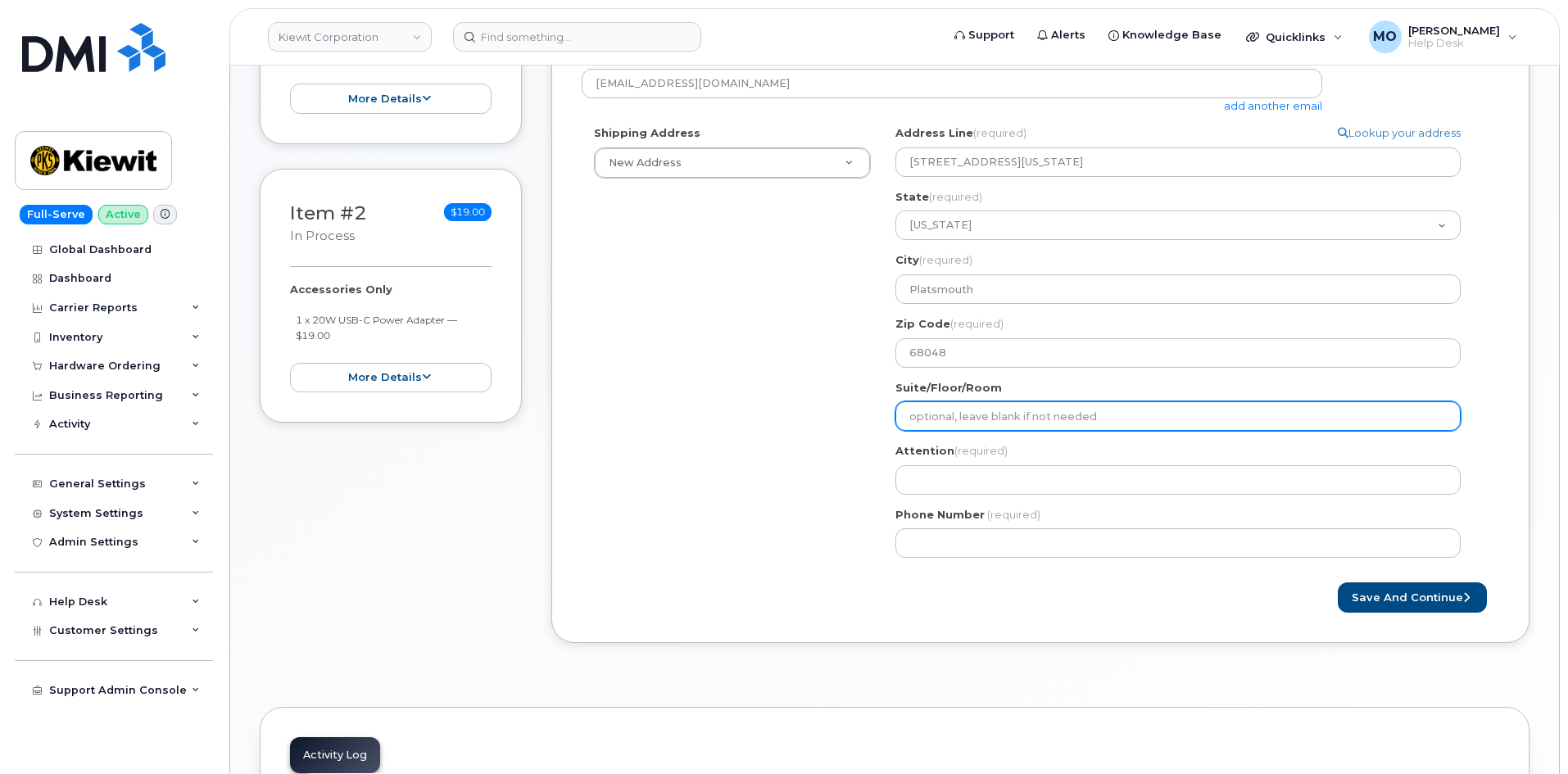
click at [977, 417] on input "Suite/Floor/Room" at bounding box center [1178, 416] width 565 height 30
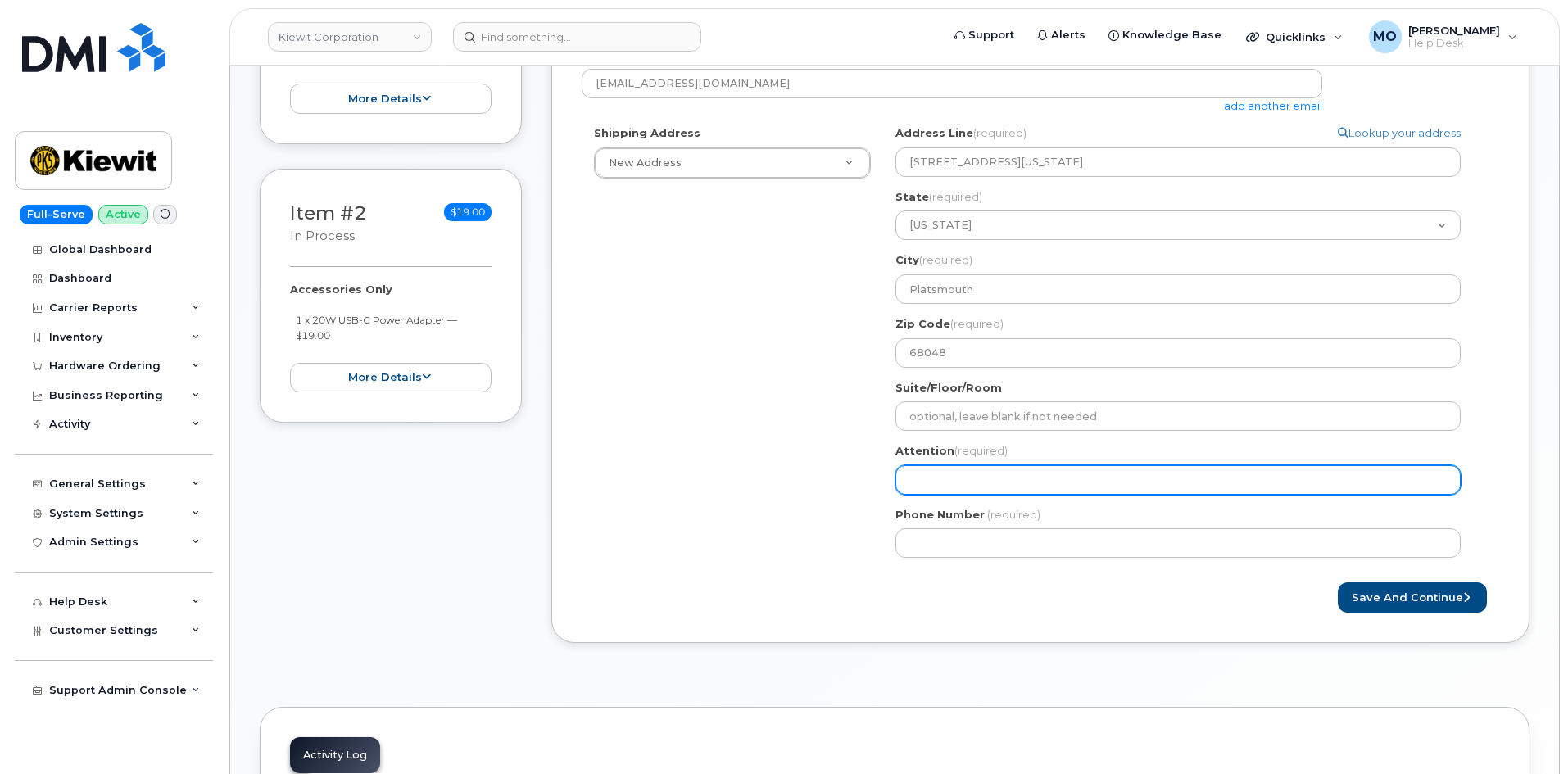
click at [988, 473] on input "Attention (required)" at bounding box center [1178, 479] width 565 height 30
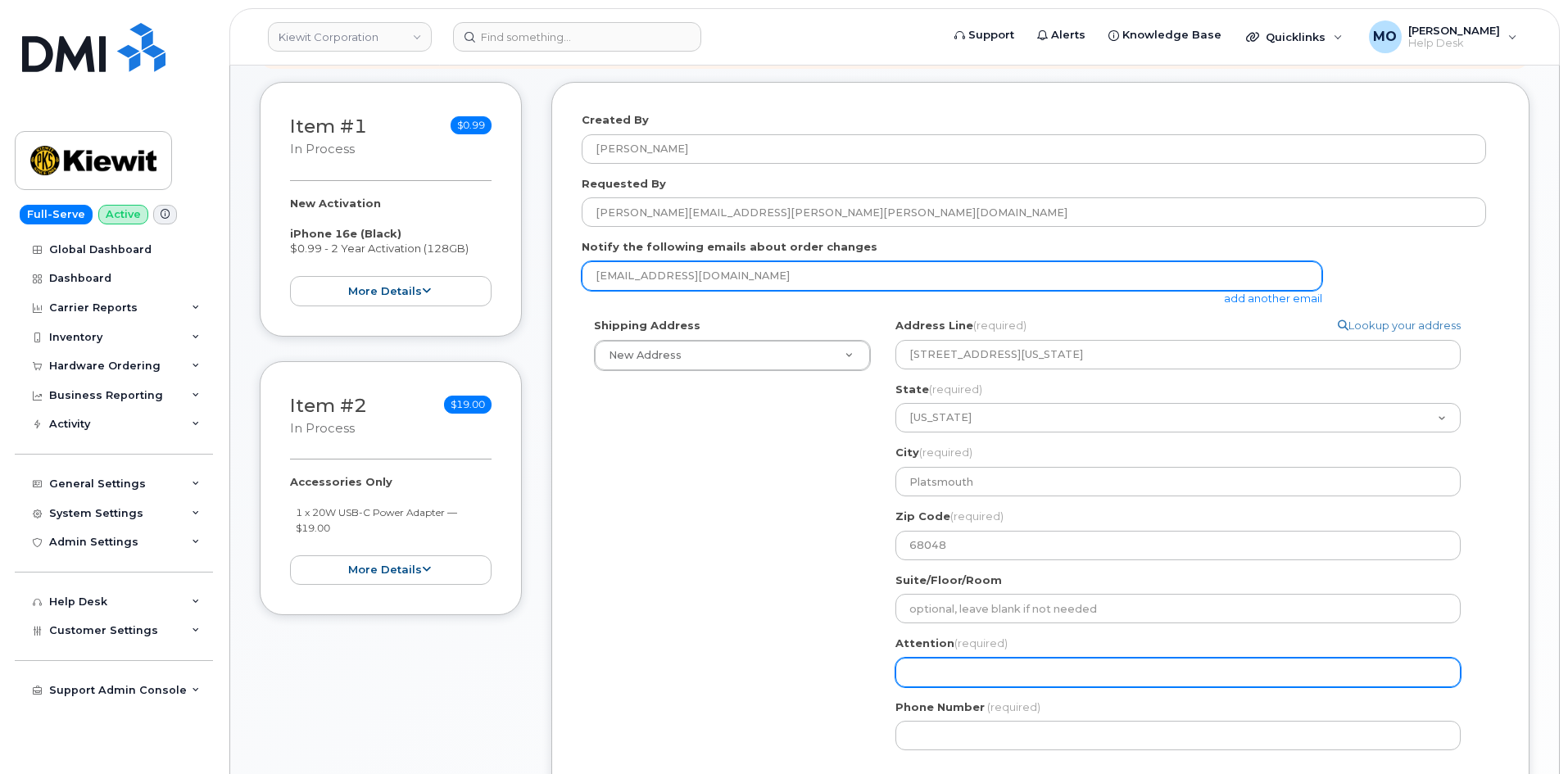
scroll to position [327, 0]
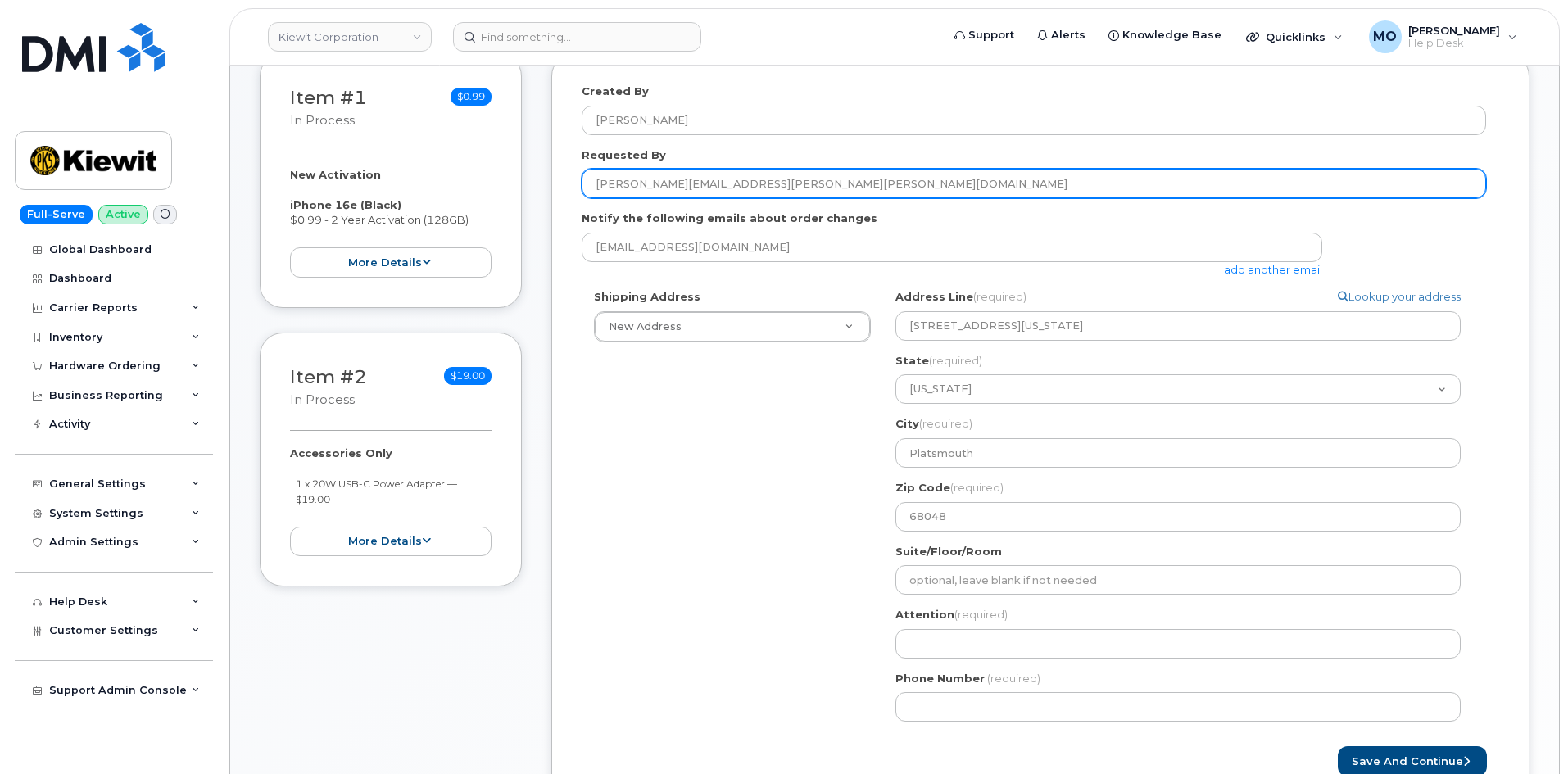
drag, startPoint x: 807, startPoint y: 187, endPoint x: 460, endPoint y: 215, distance: 348.1
click at [459, 215] on div "Item #1 in process $0.99 New Activation iPhone 16e (Black) $0.99 - 2 Year Activ…" at bounding box center [894, 442] width 1270 height 778
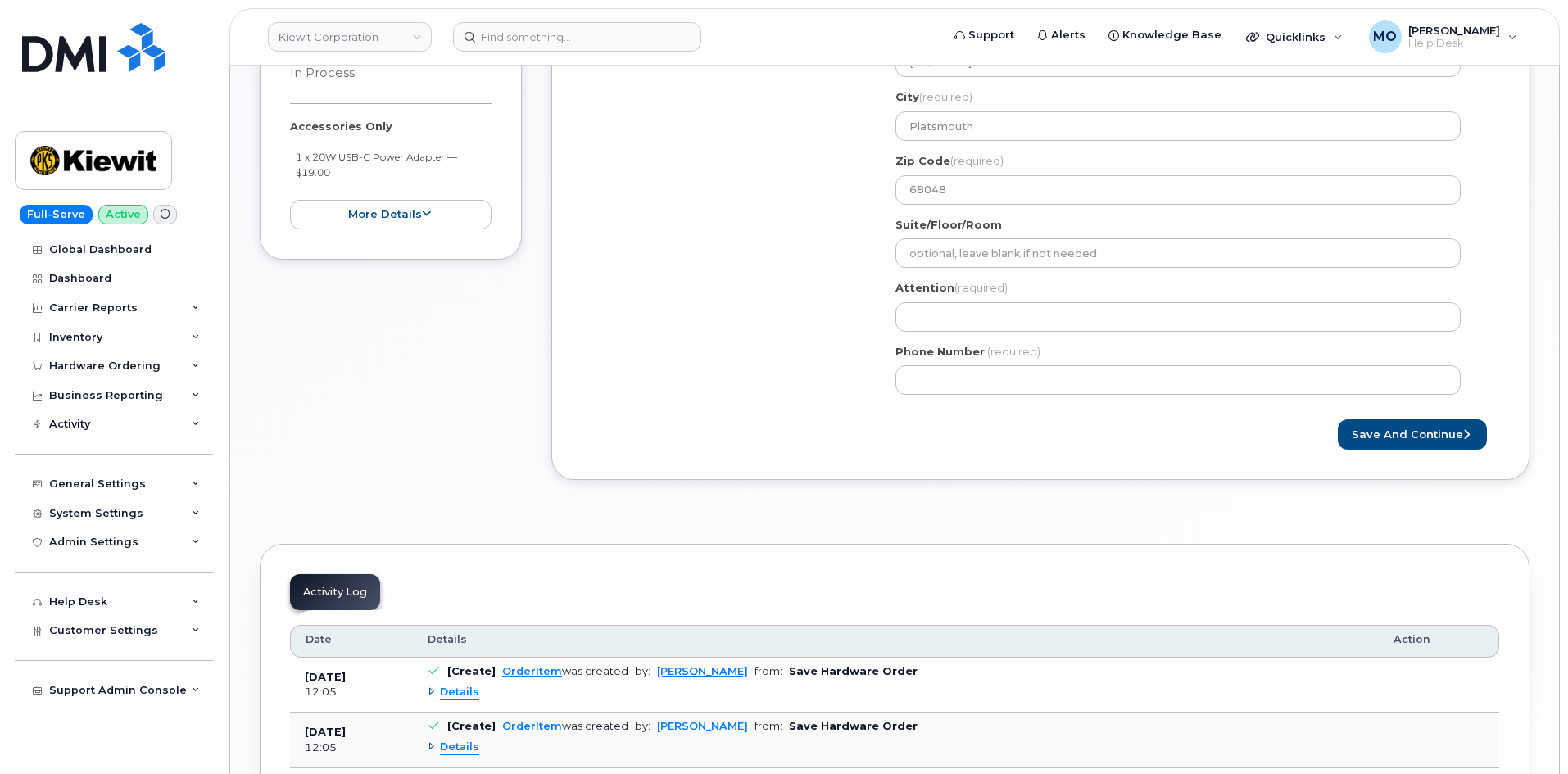
scroll to position [655, 0]
click at [1004, 294] on div "Attention (required)" at bounding box center [1185, 305] width 578 height 52
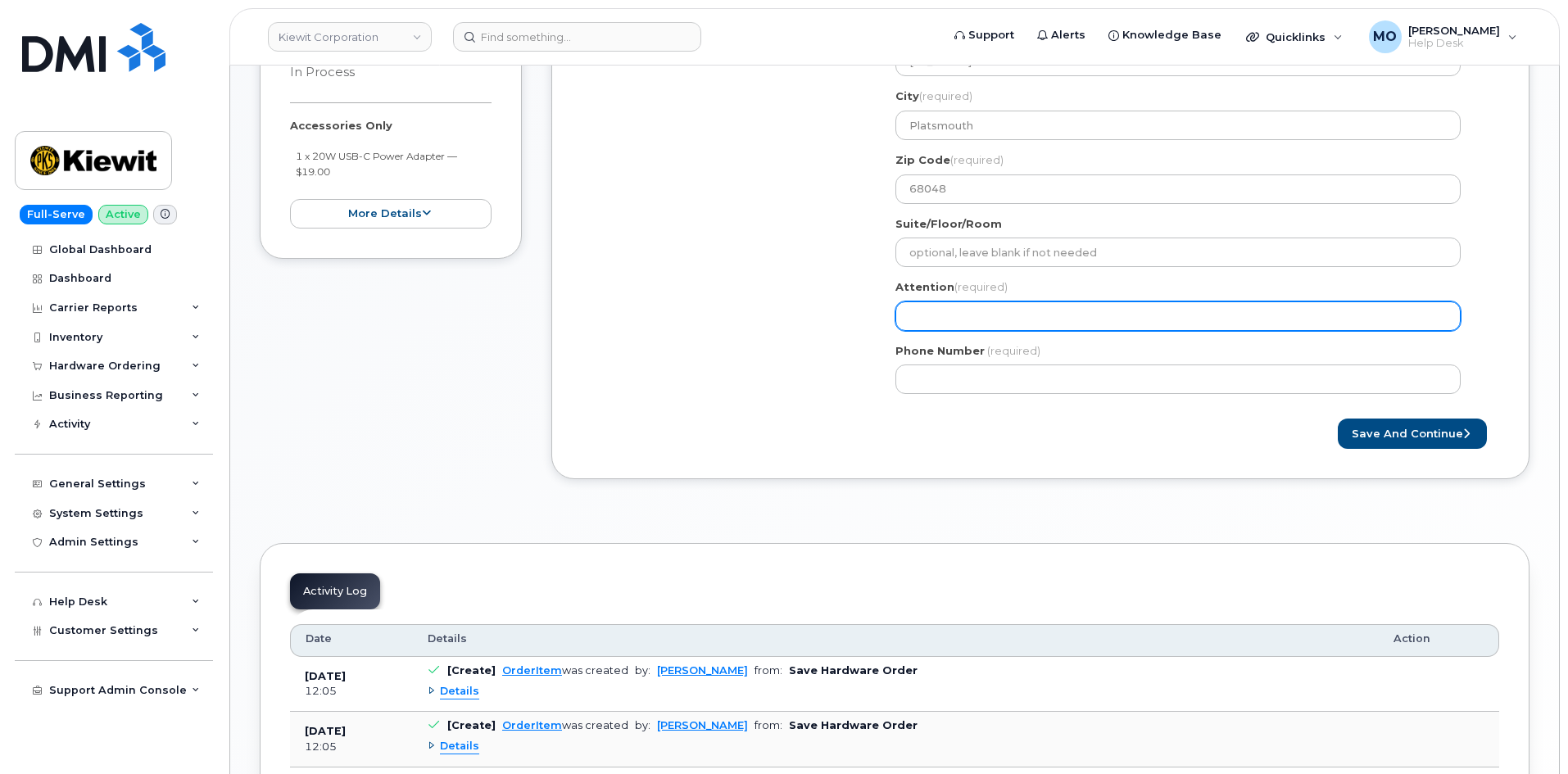
click at [998, 313] on input "Attention (required)" at bounding box center [1178, 316] width 565 height 30
paste input "PAXTON.LONGWELL@KIEWIT.COM"
select select
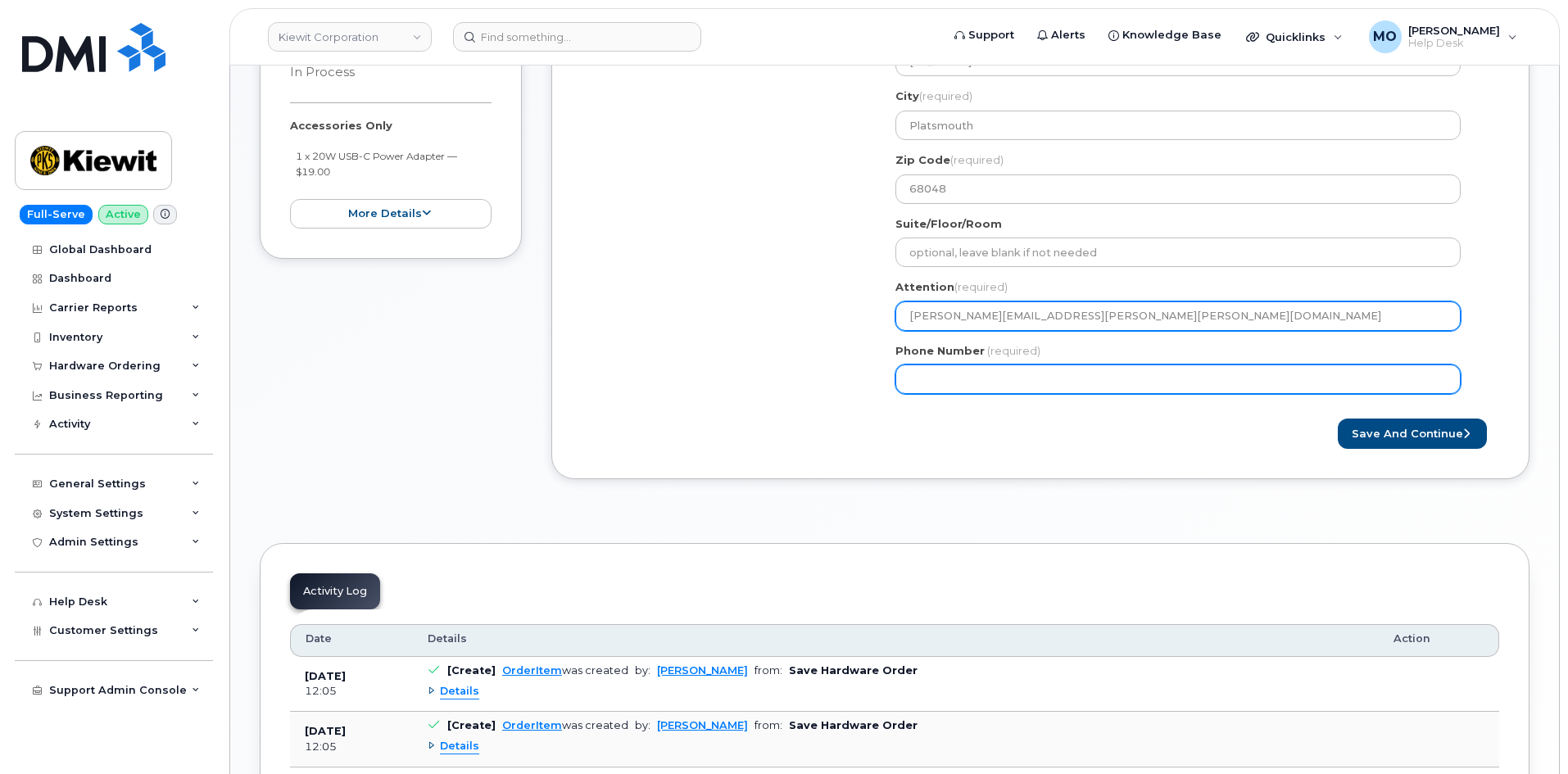
type input "PAXTON.LONGWELL@KIEWIT.COM"
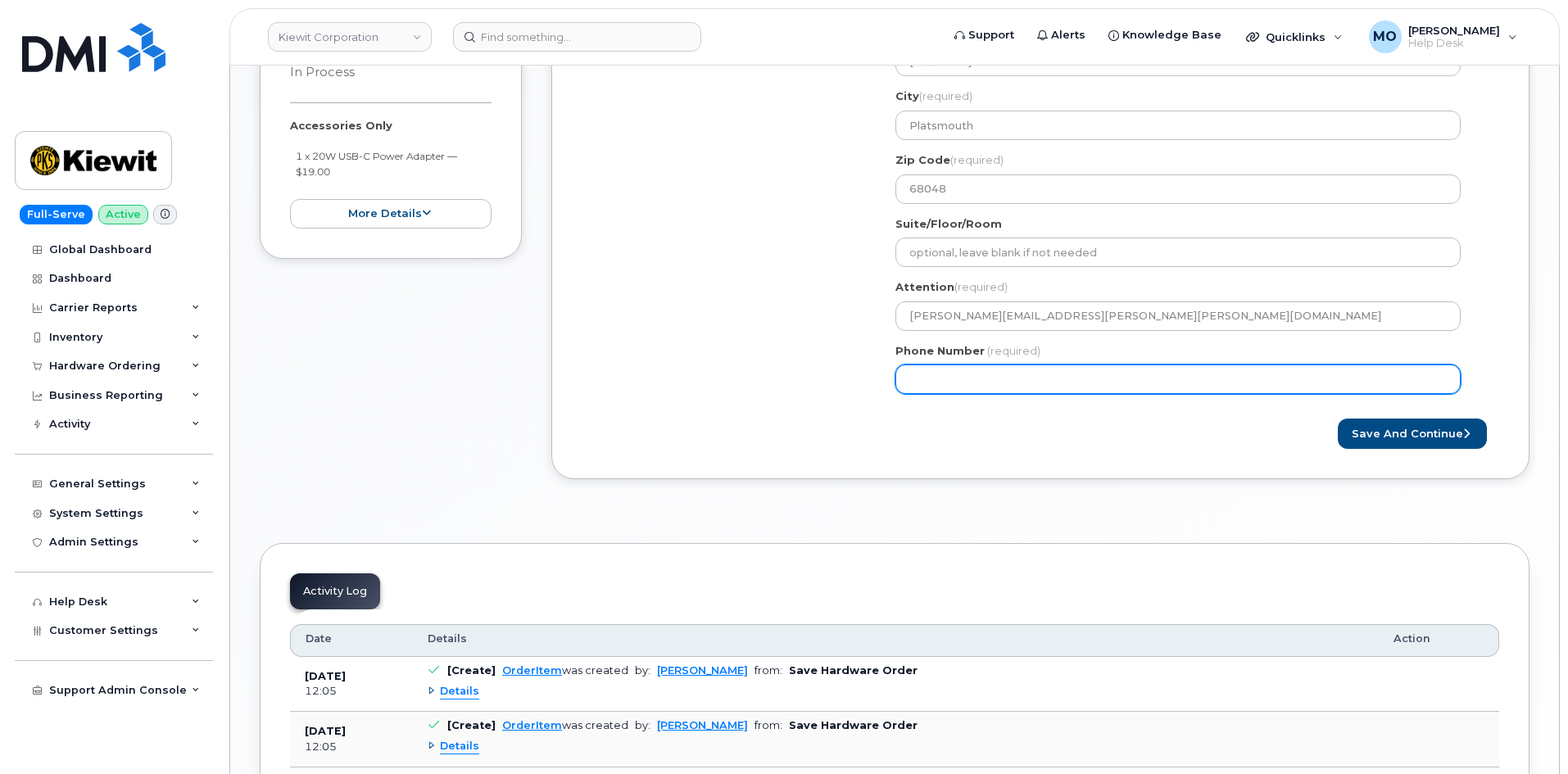
click at [955, 379] on input "Phone Number" at bounding box center [1178, 378] width 565 height 30
paste input "7202158798"
select select
type input "7202158798"
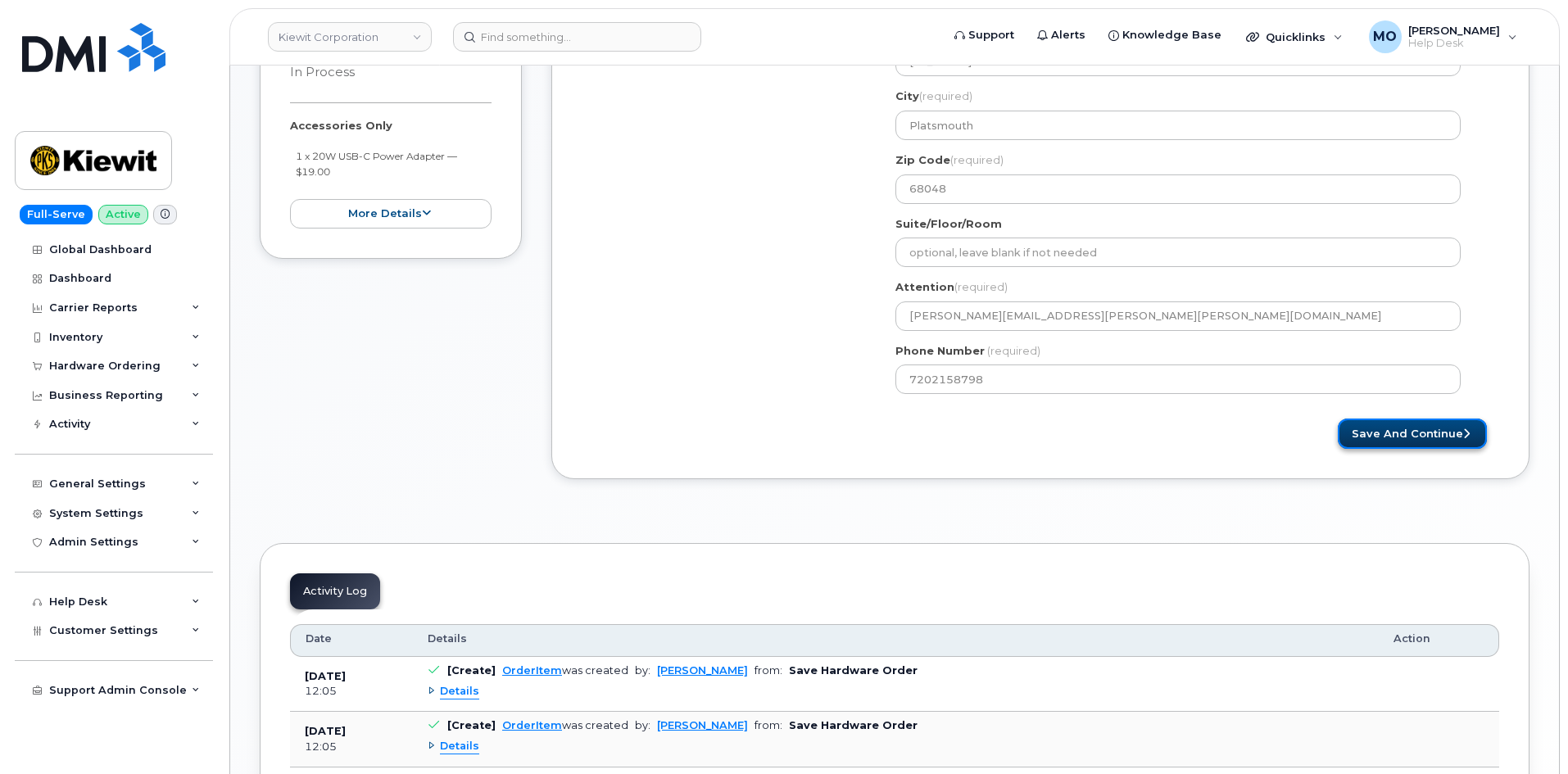
click at [1360, 430] on button "Save and Continue" at bounding box center [1412, 434] width 149 height 31
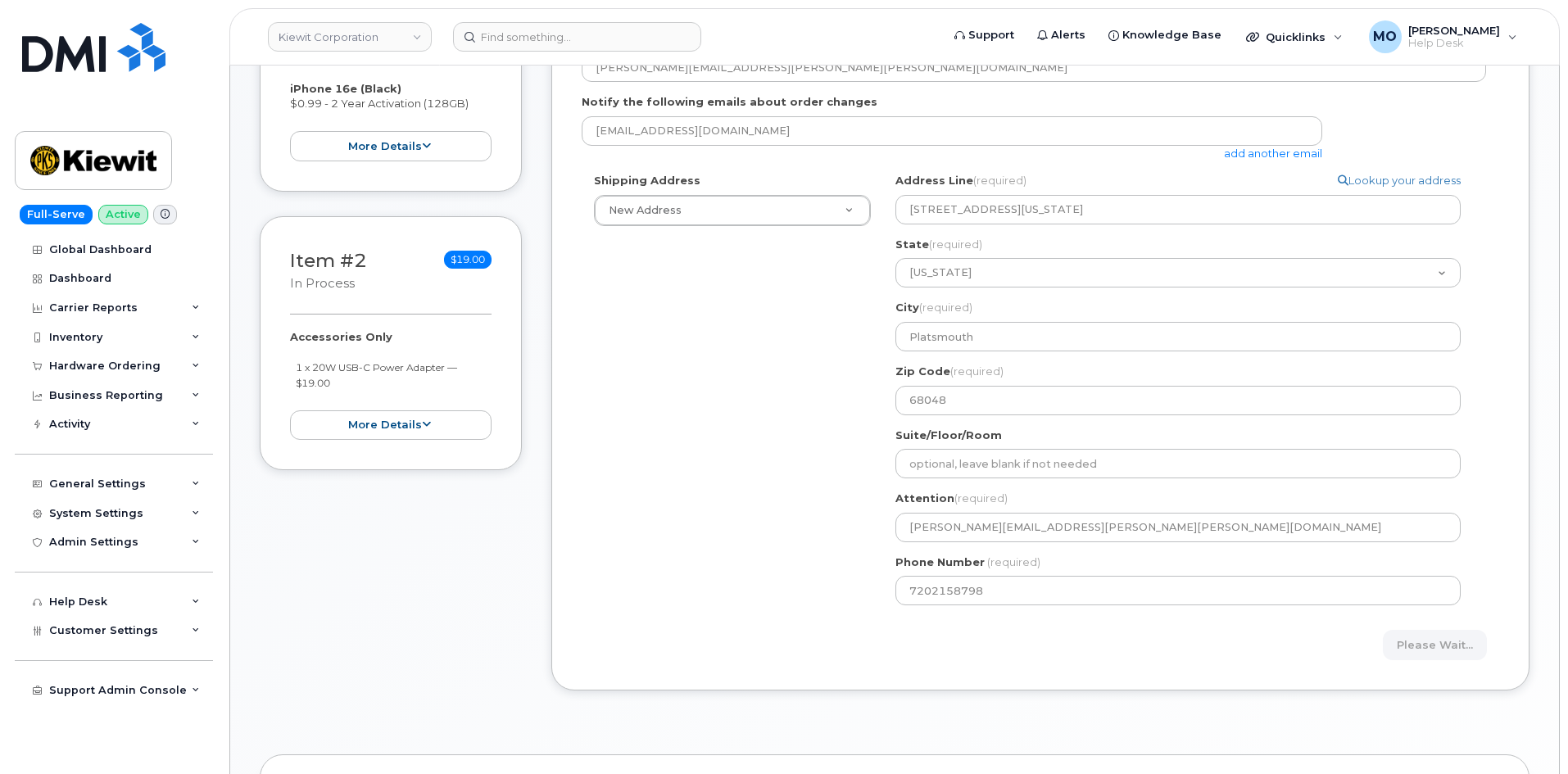
scroll to position [246, 0]
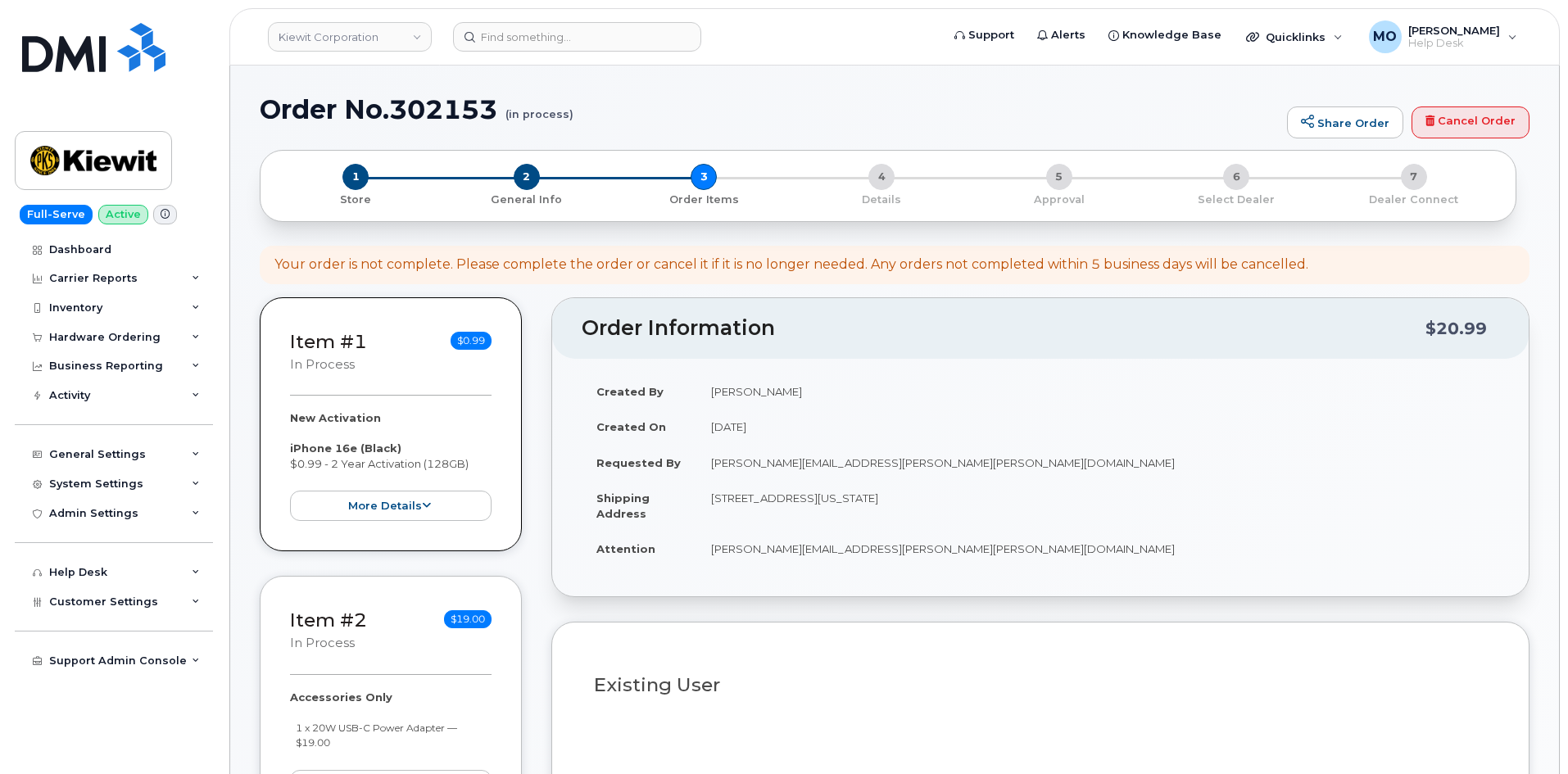
select select
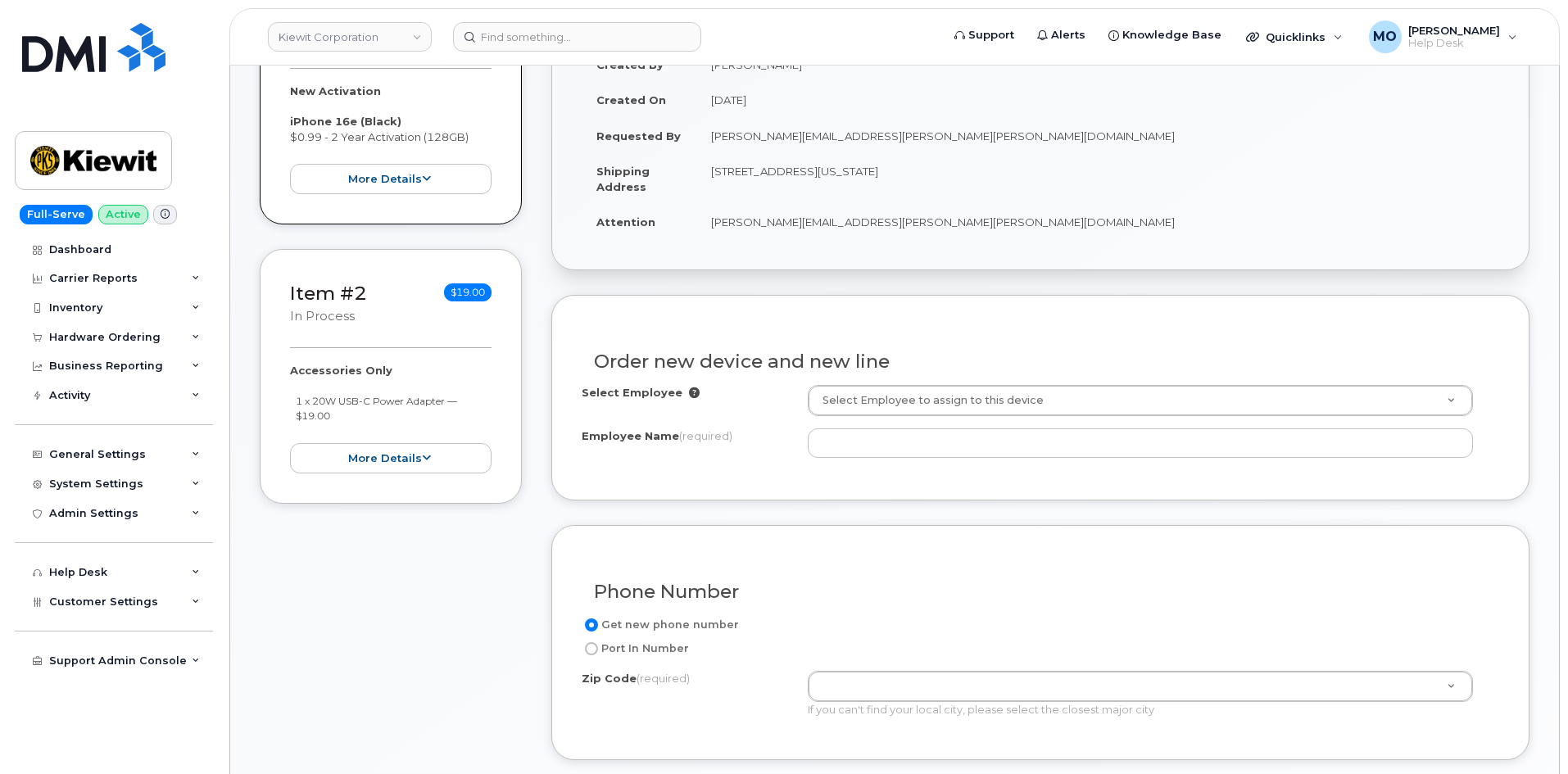
scroll to position [411, 0]
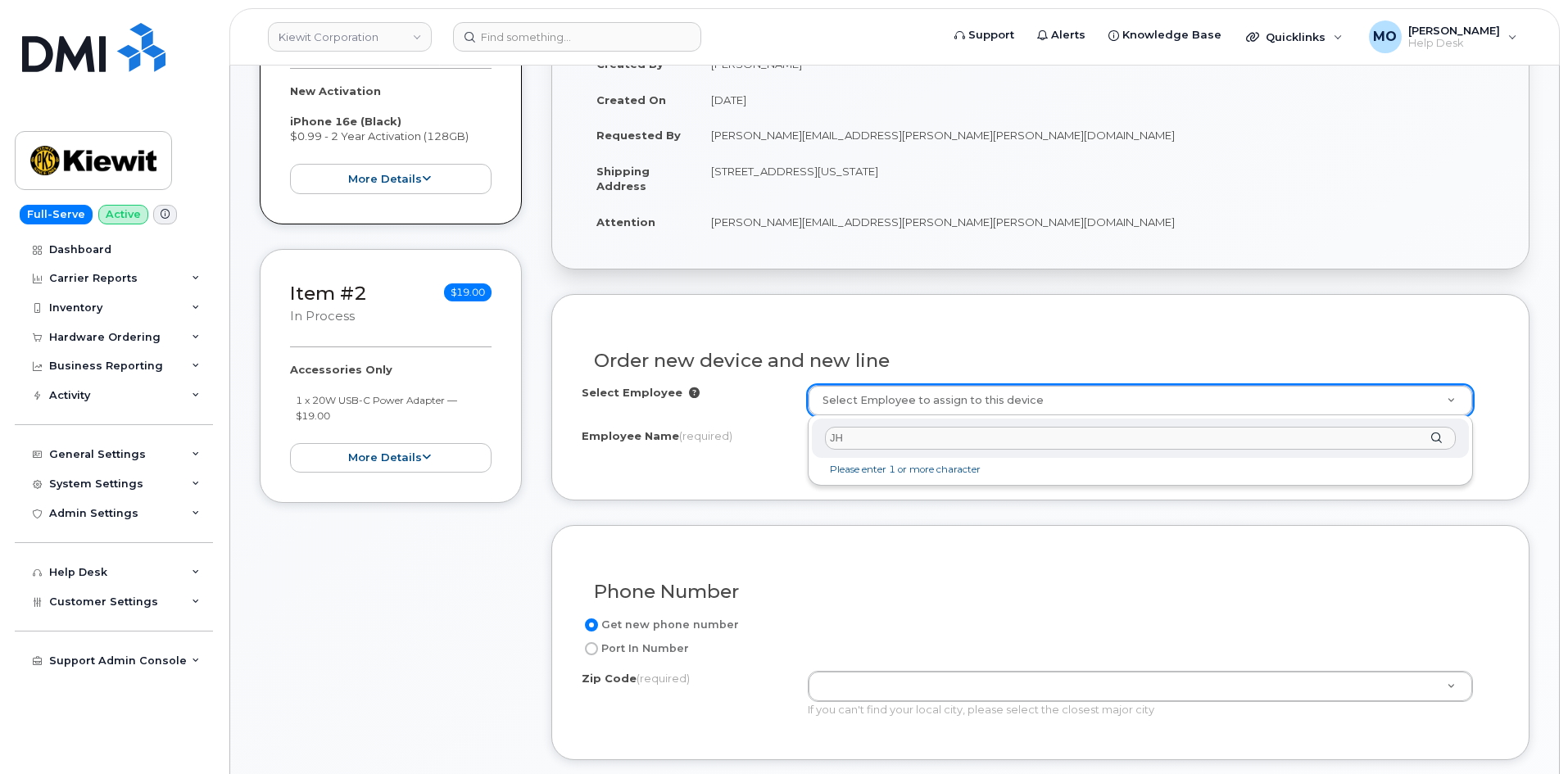
type input "J"
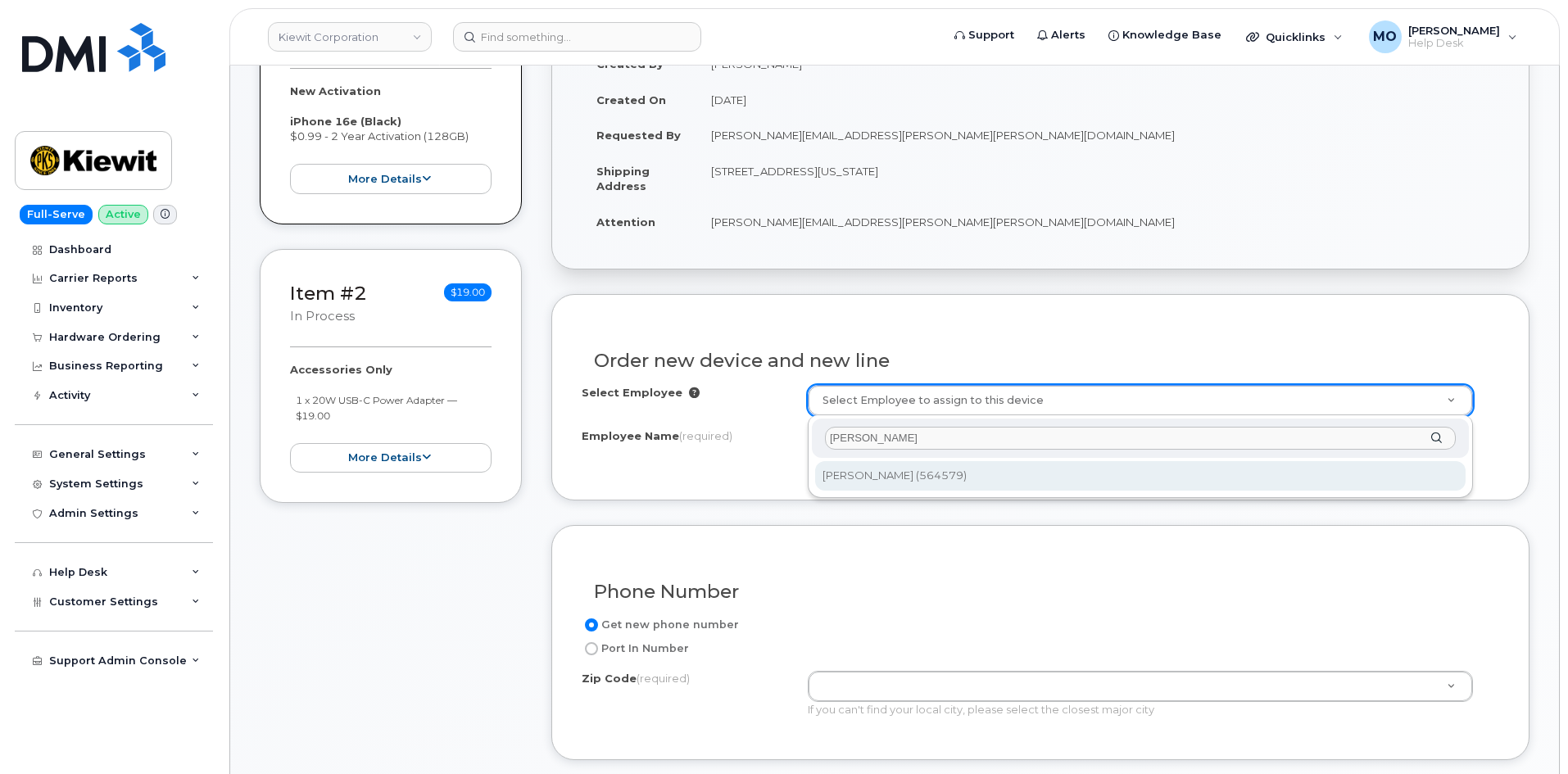
type input "Jason Seney"
type input "2368624"
type input "Jason Seney"
type input "3520 Mill Rd"
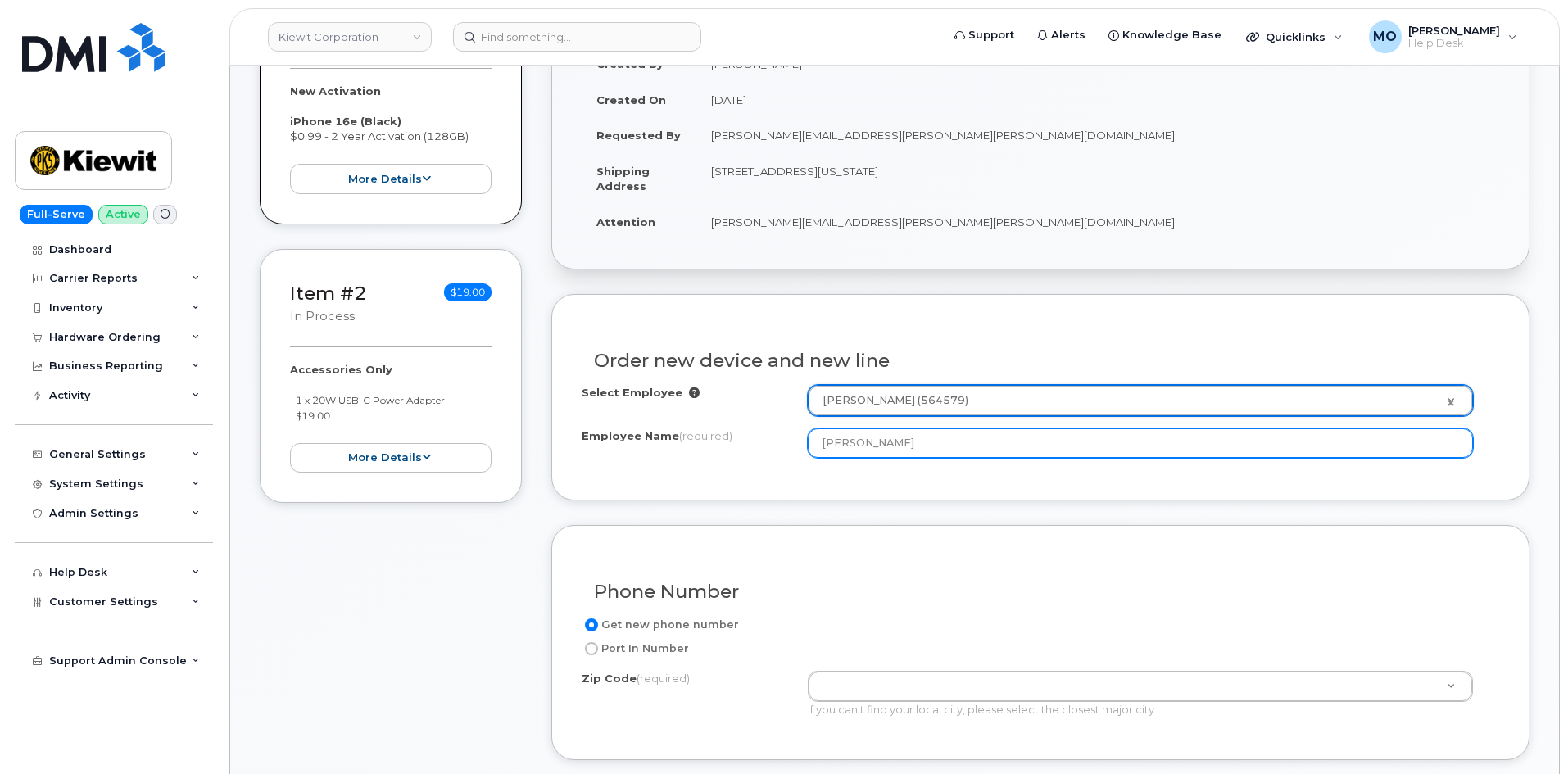
click at [894, 449] on input "Jason Seney" at bounding box center [1140, 443] width 665 height 30
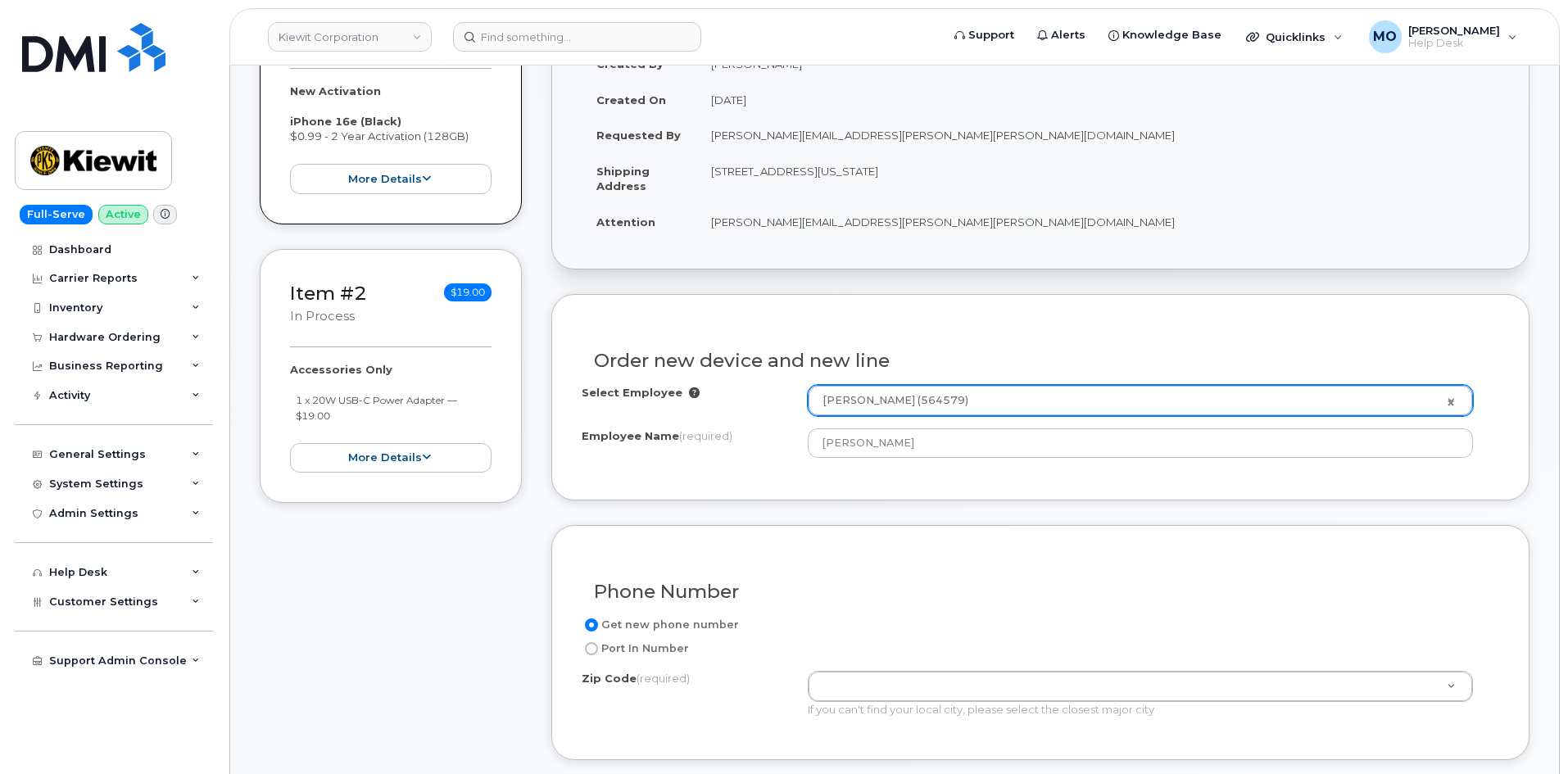
click at [866, 351] on h3 "Order new device and new line" at bounding box center [1041, 360] width 894 height 20
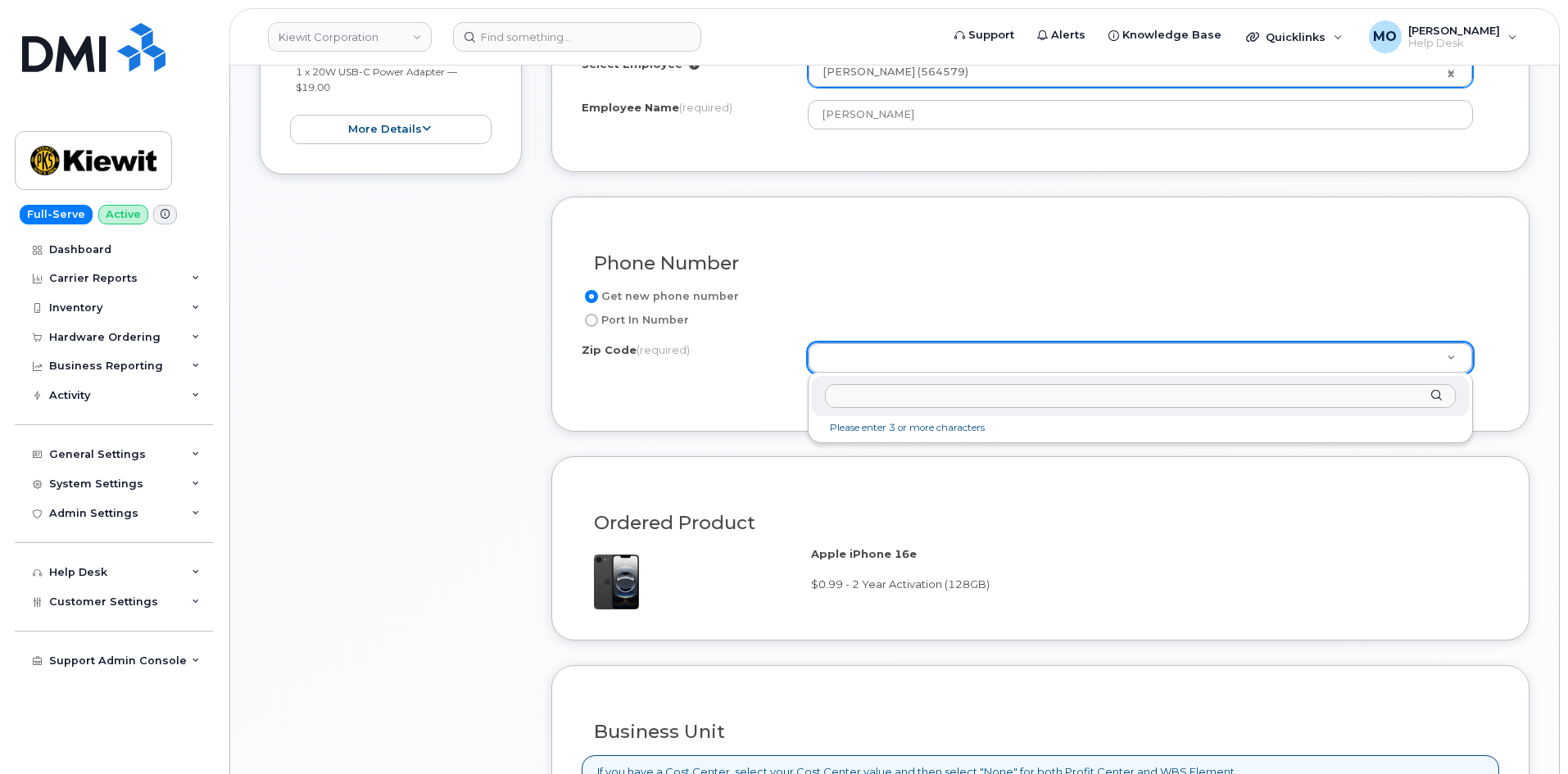
scroll to position [738, 0]
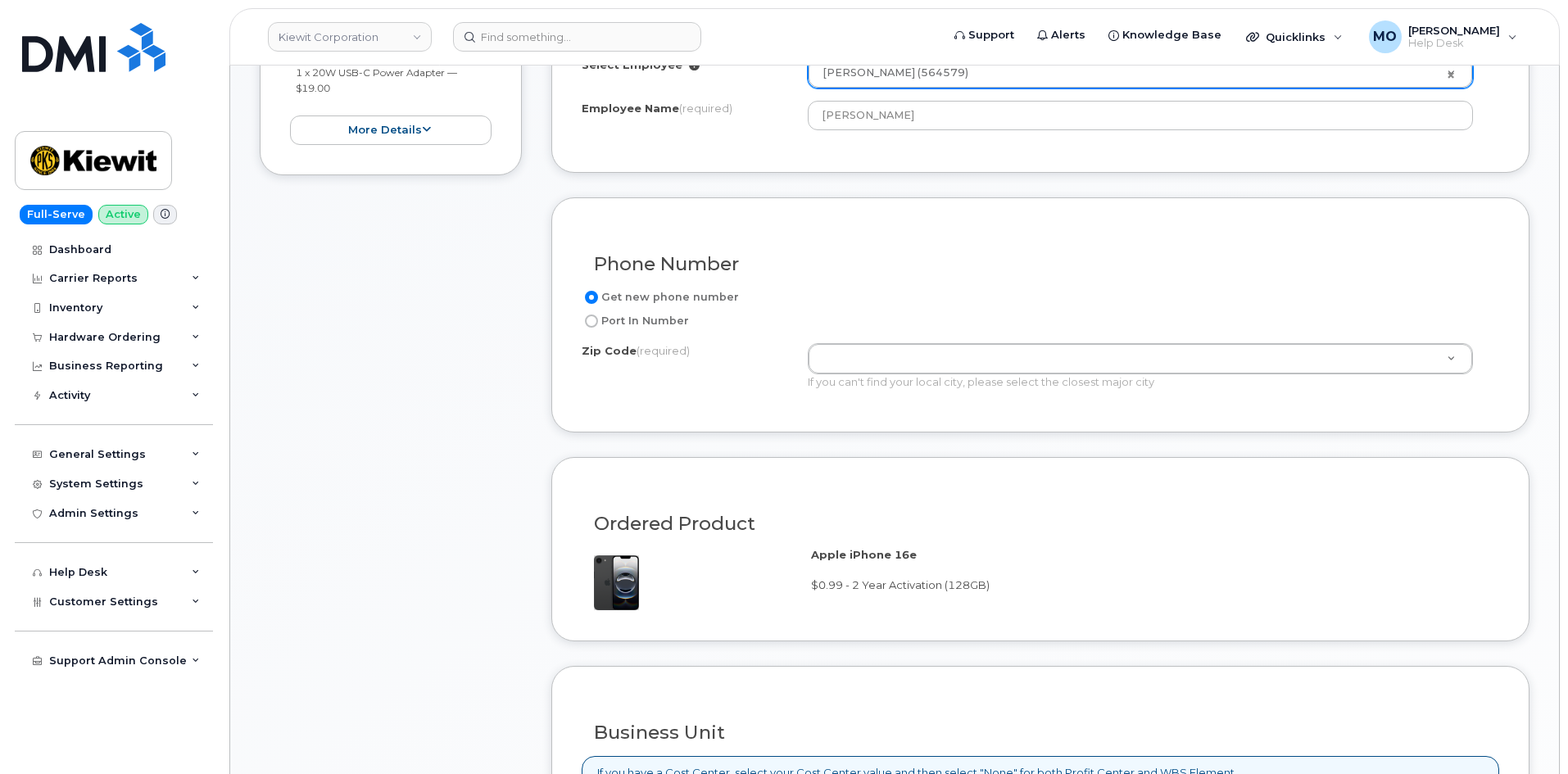
click at [678, 320] on label "Port In Number" at bounding box center [635, 321] width 108 height 19
click at [599, 320] on input "Port In Number" at bounding box center [592, 321] width 13 height 13
radio input "true"
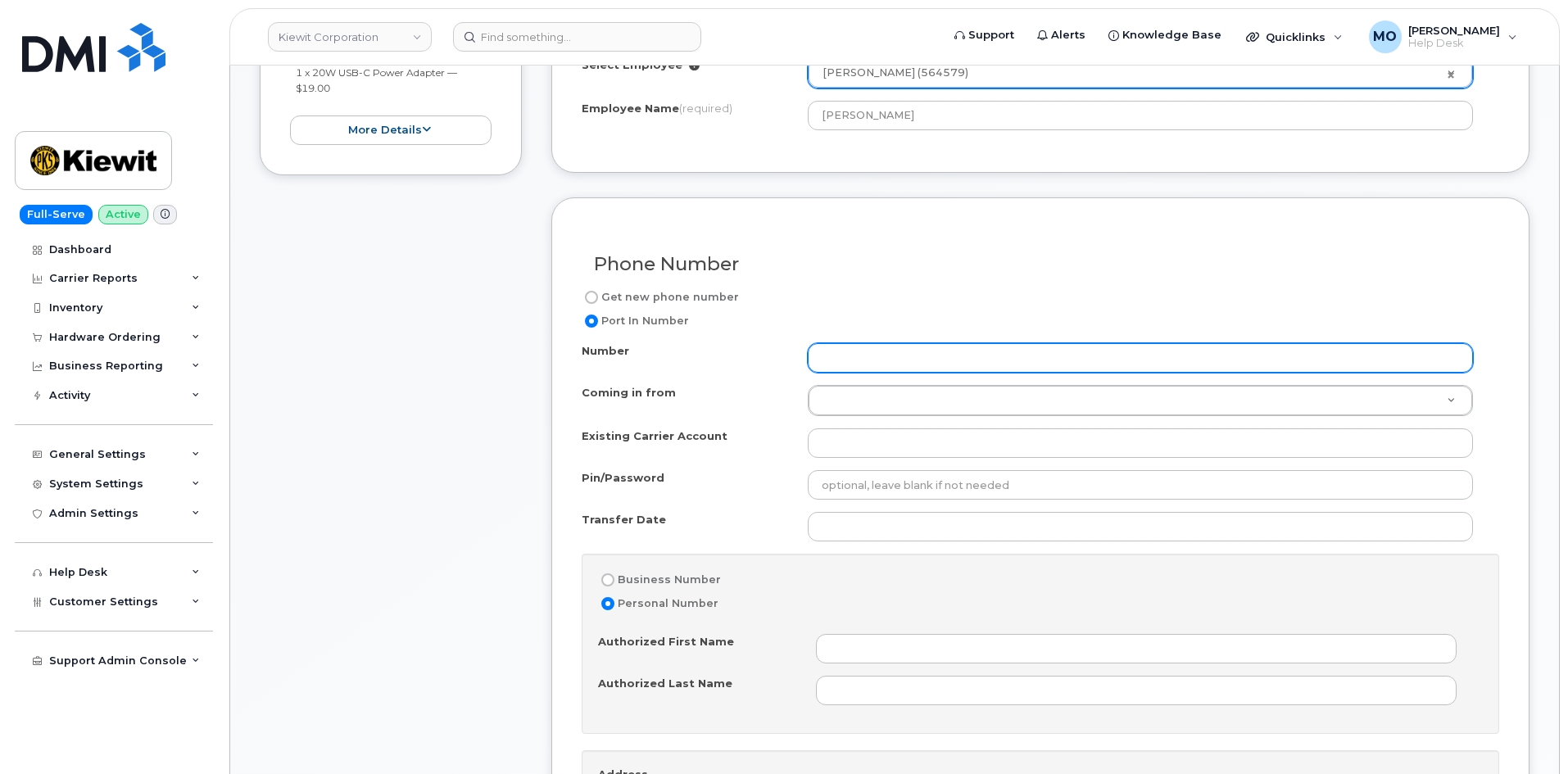
click at [838, 364] on input "Number" at bounding box center [1140, 357] width 665 height 30
paste input "4024828231"
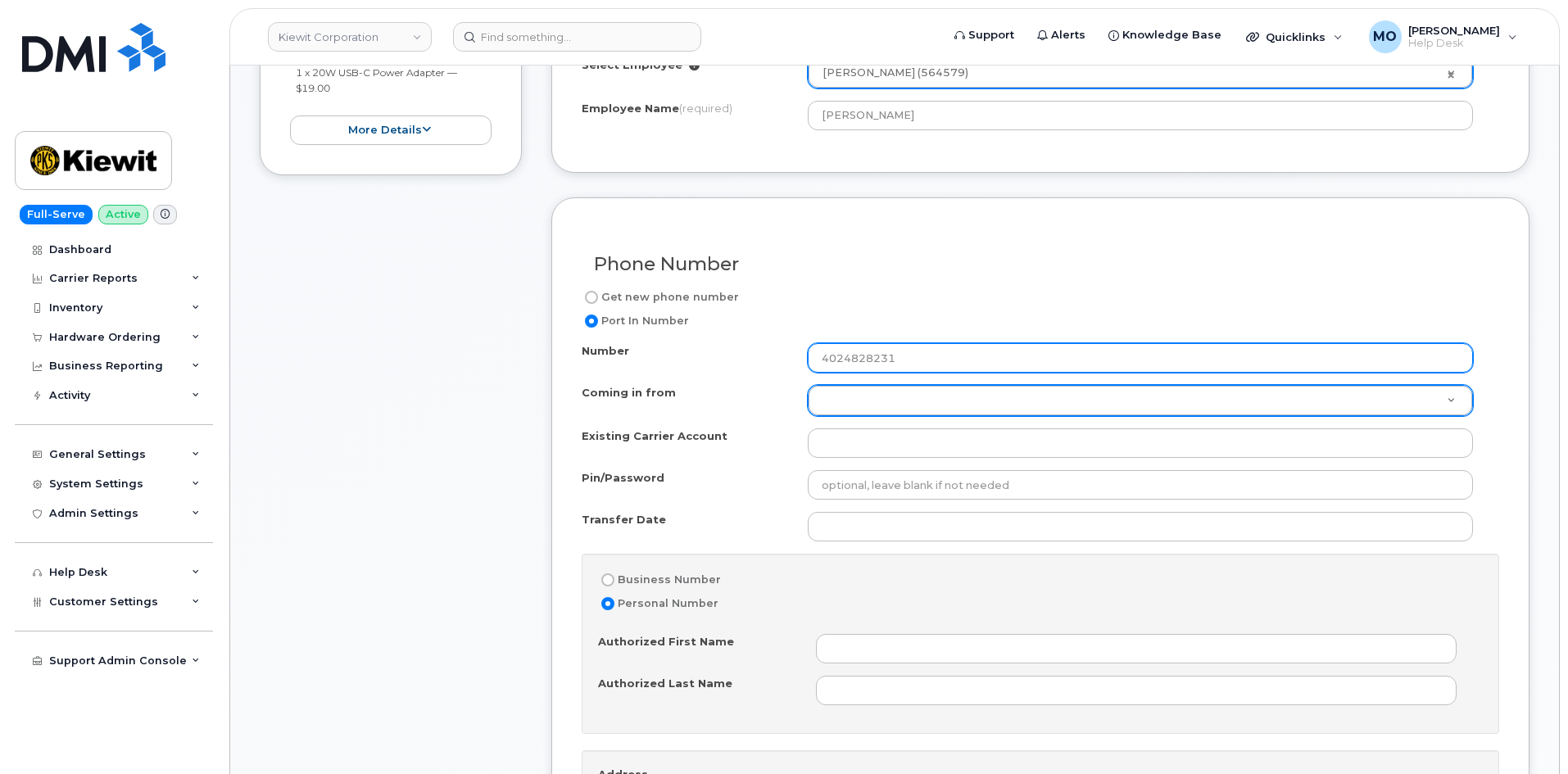
type input "4024828231"
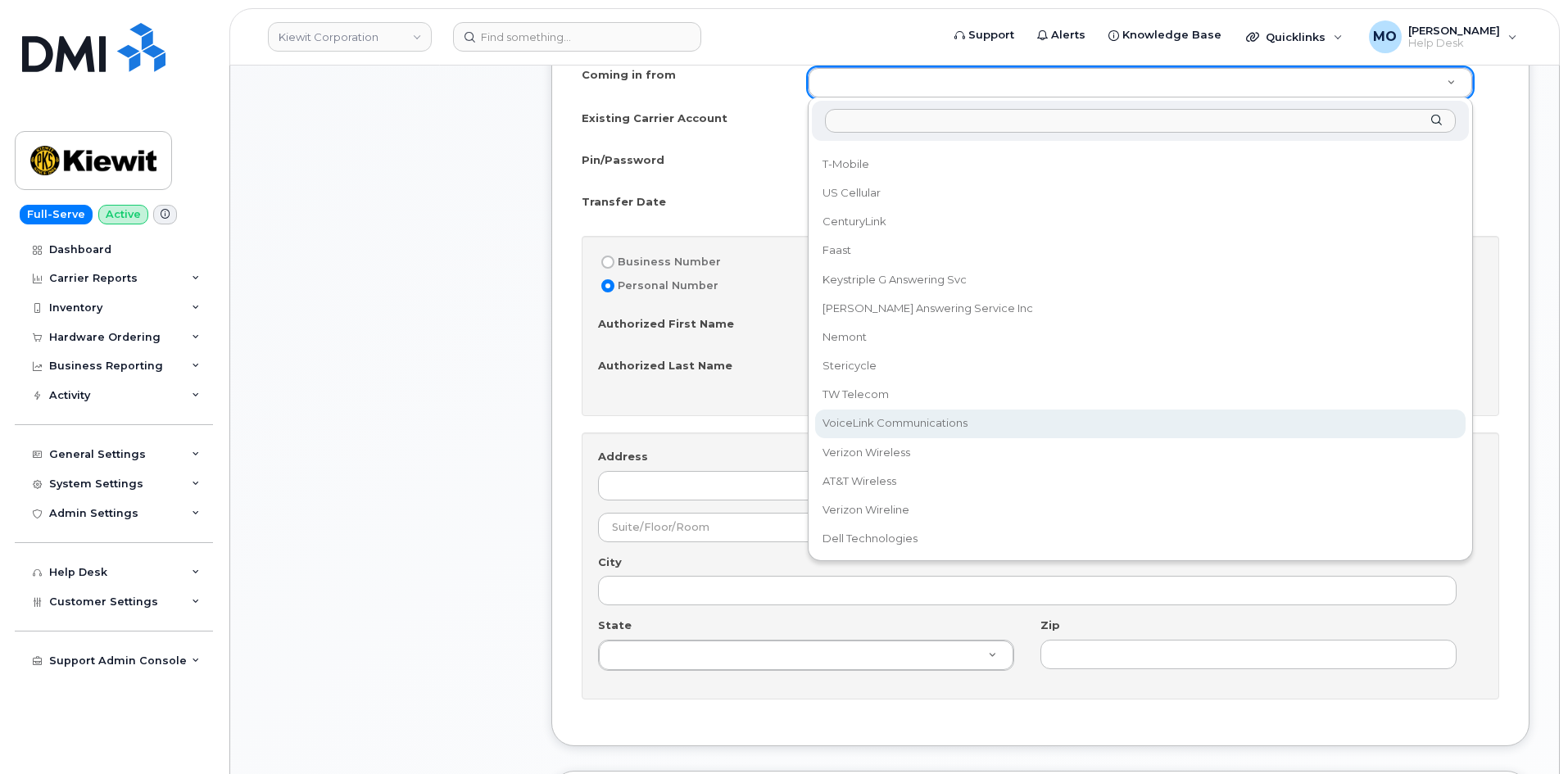
scroll to position [984, 0]
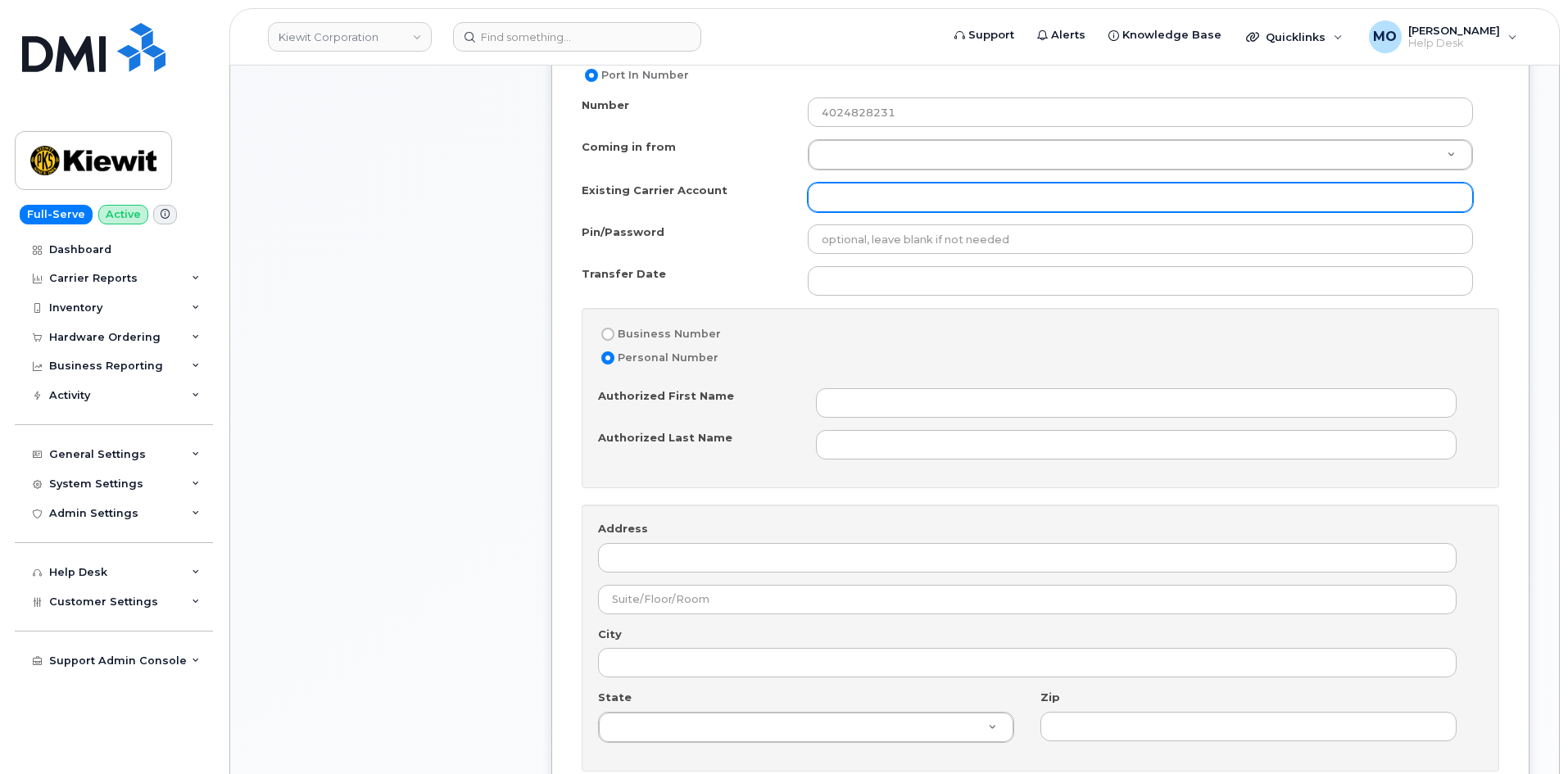
click at [877, 201] on input "Existing Carrier Account" at bounding box center [1140, 197] width 665 height 30
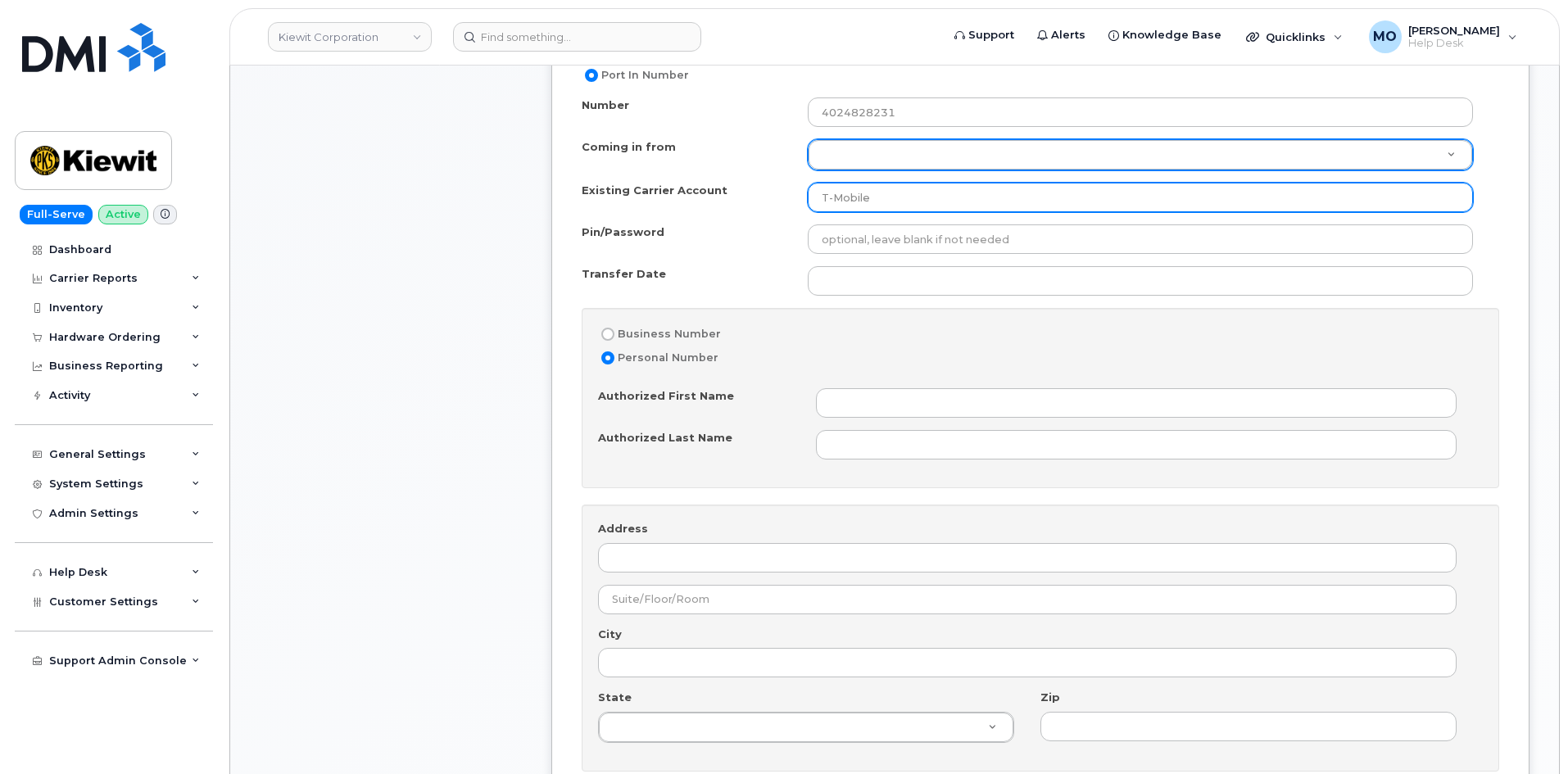
type input "T-Mobile"
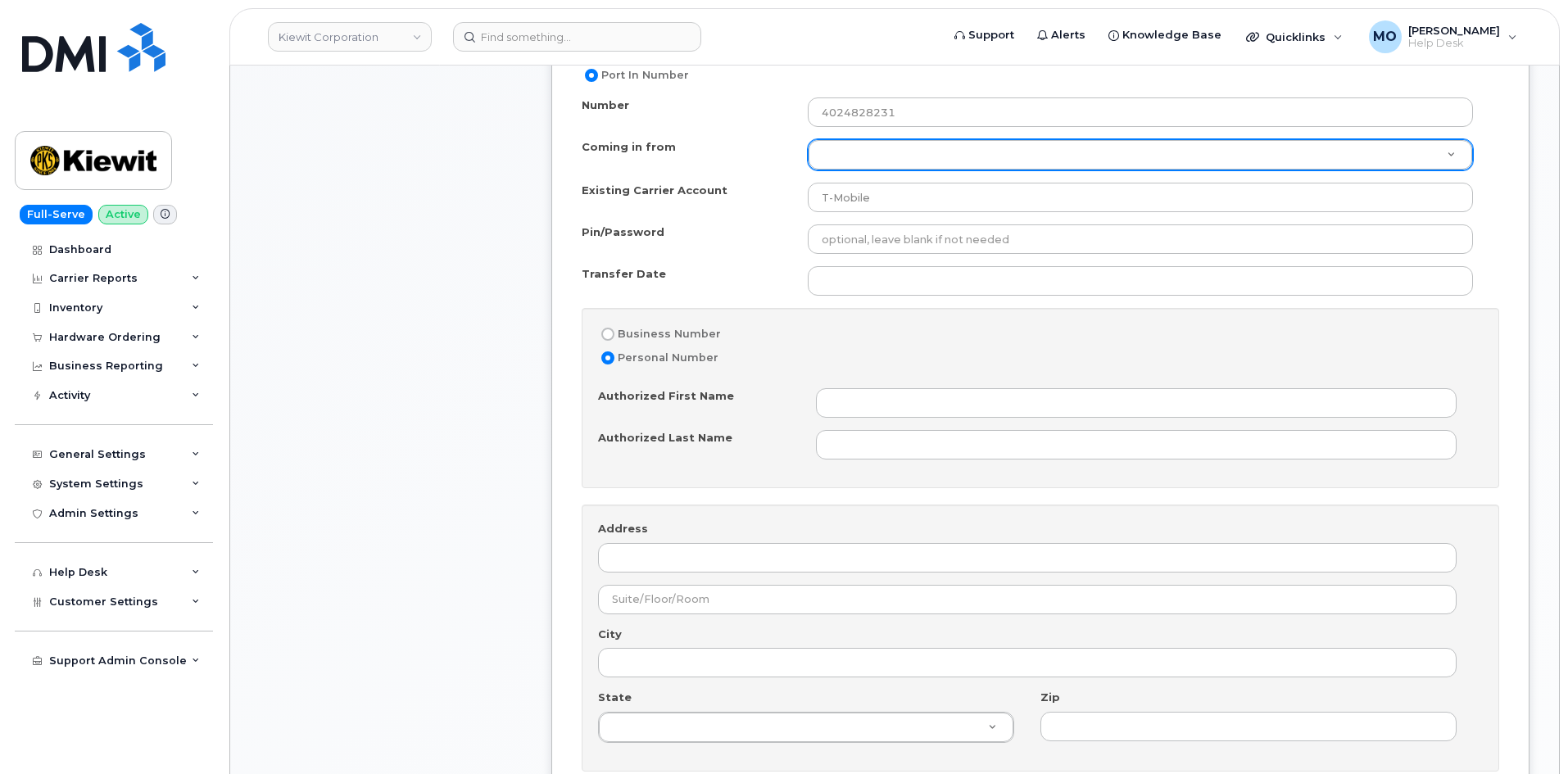
click at [1022, 170] on div "Coming in from" at bounding box center [1140, 155] width 665 height 31
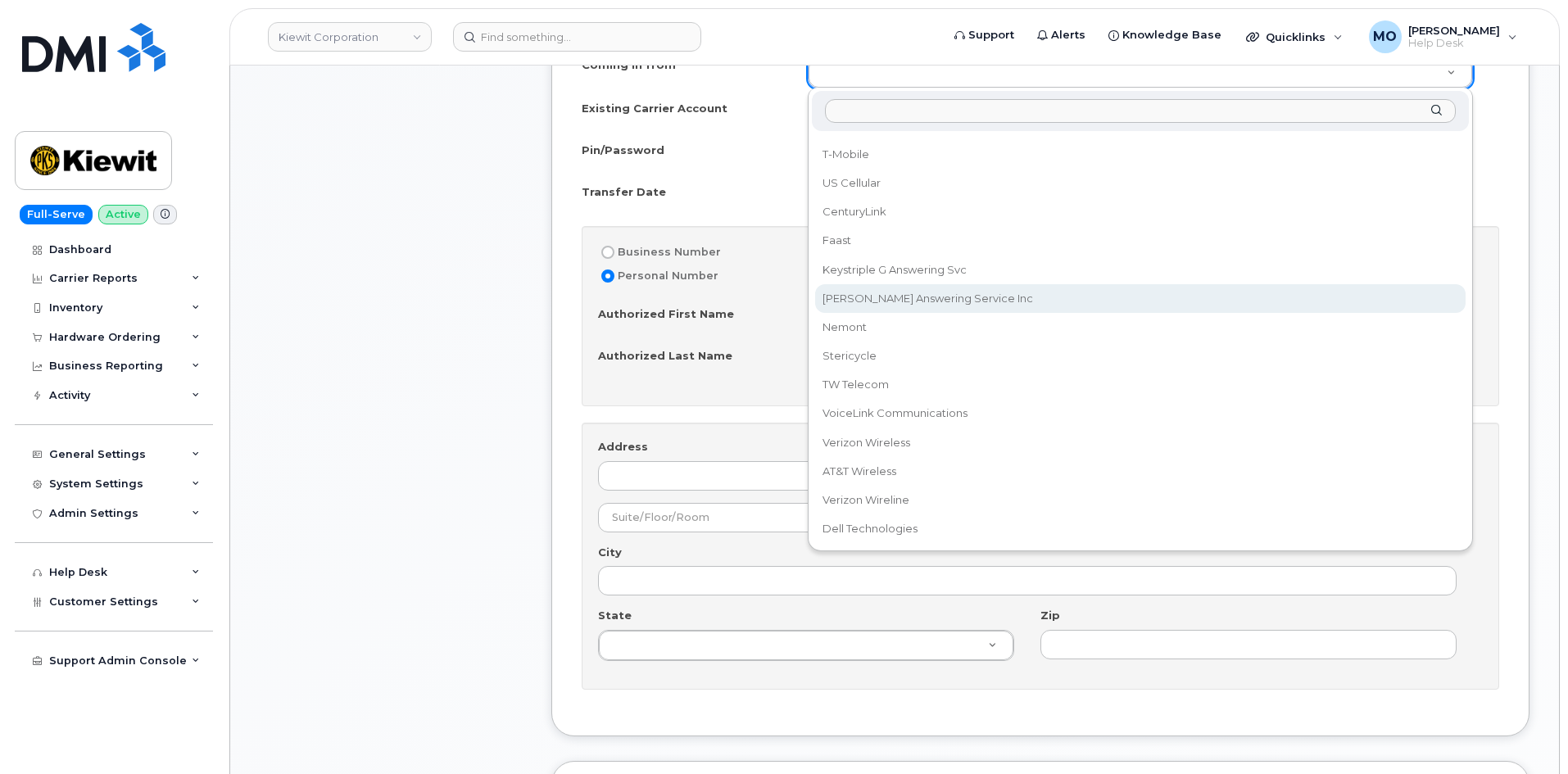
scroll to position [0, 0]
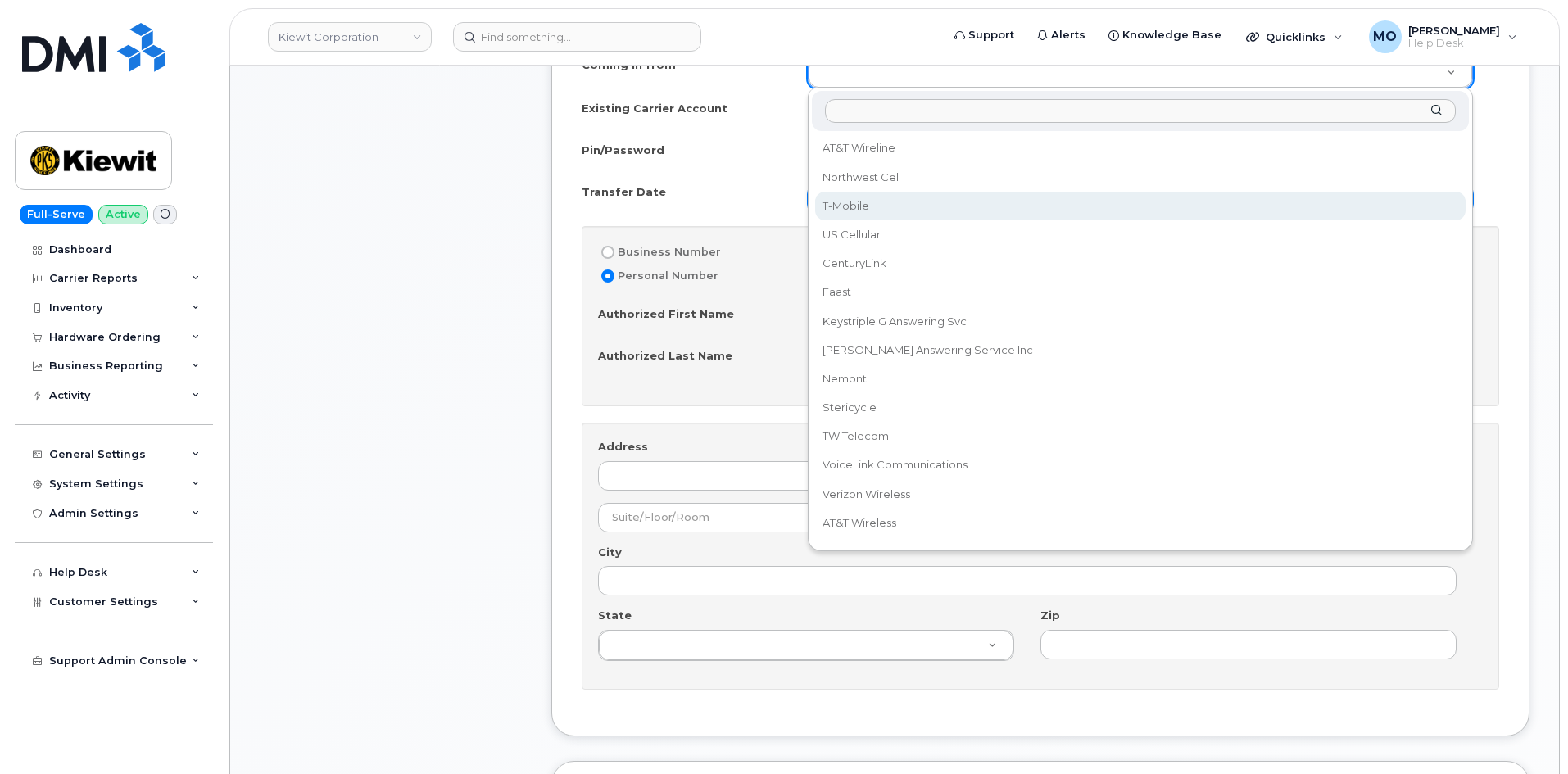
select select "T-Mobile"
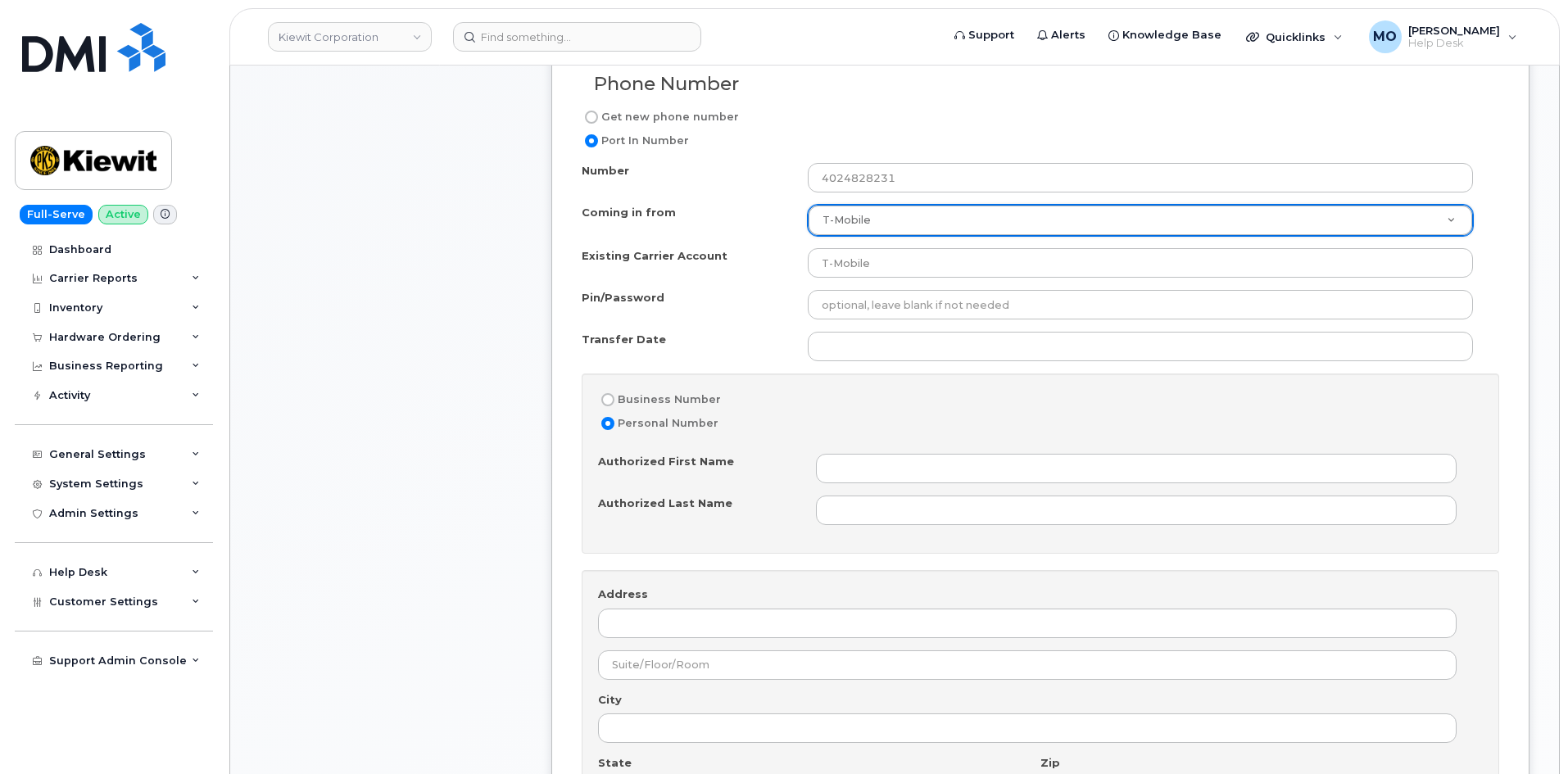
scroll to position [903, 0]
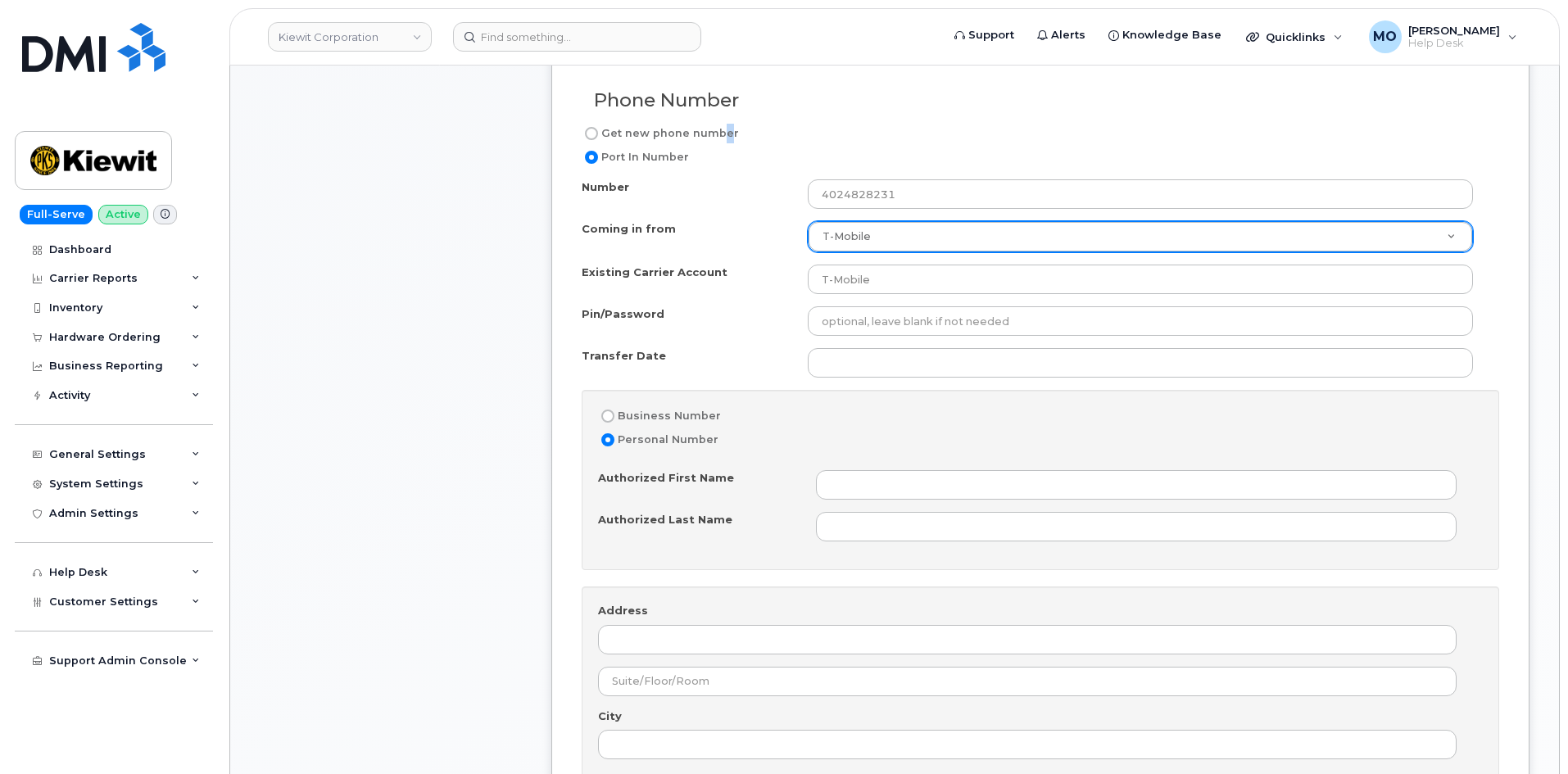
click at [716, 133] on label "Get new phone number" at bounding box center [660, 133] width 158 height 19
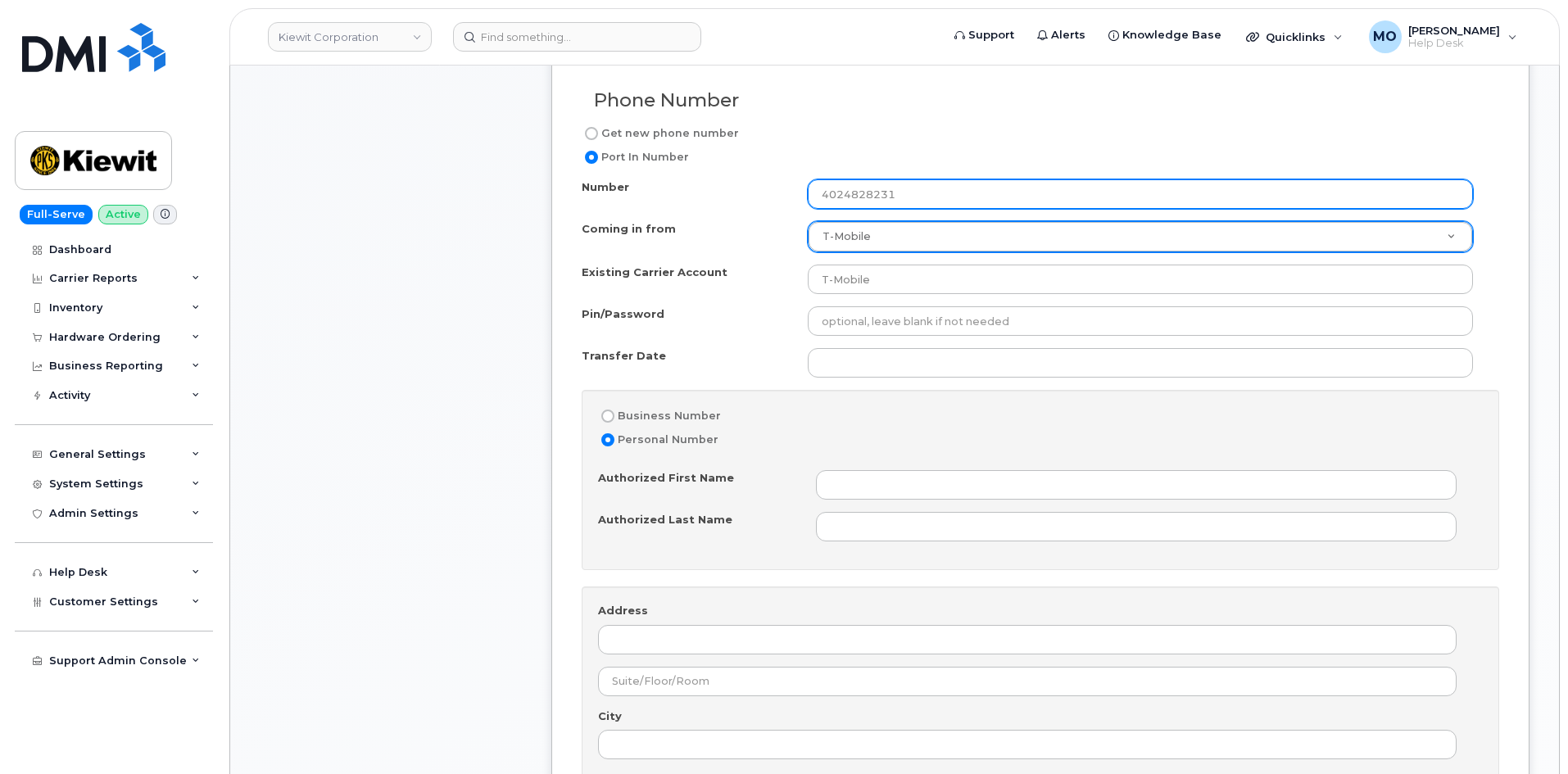
drag, startPoint x: 898, startPoint y: 192, endPoint x: 749, endPoint y: 194, distance: 149.0
click at [749, 194] on div "Number 4024828231" at bounding box center [1033, 194] width 904 height 30
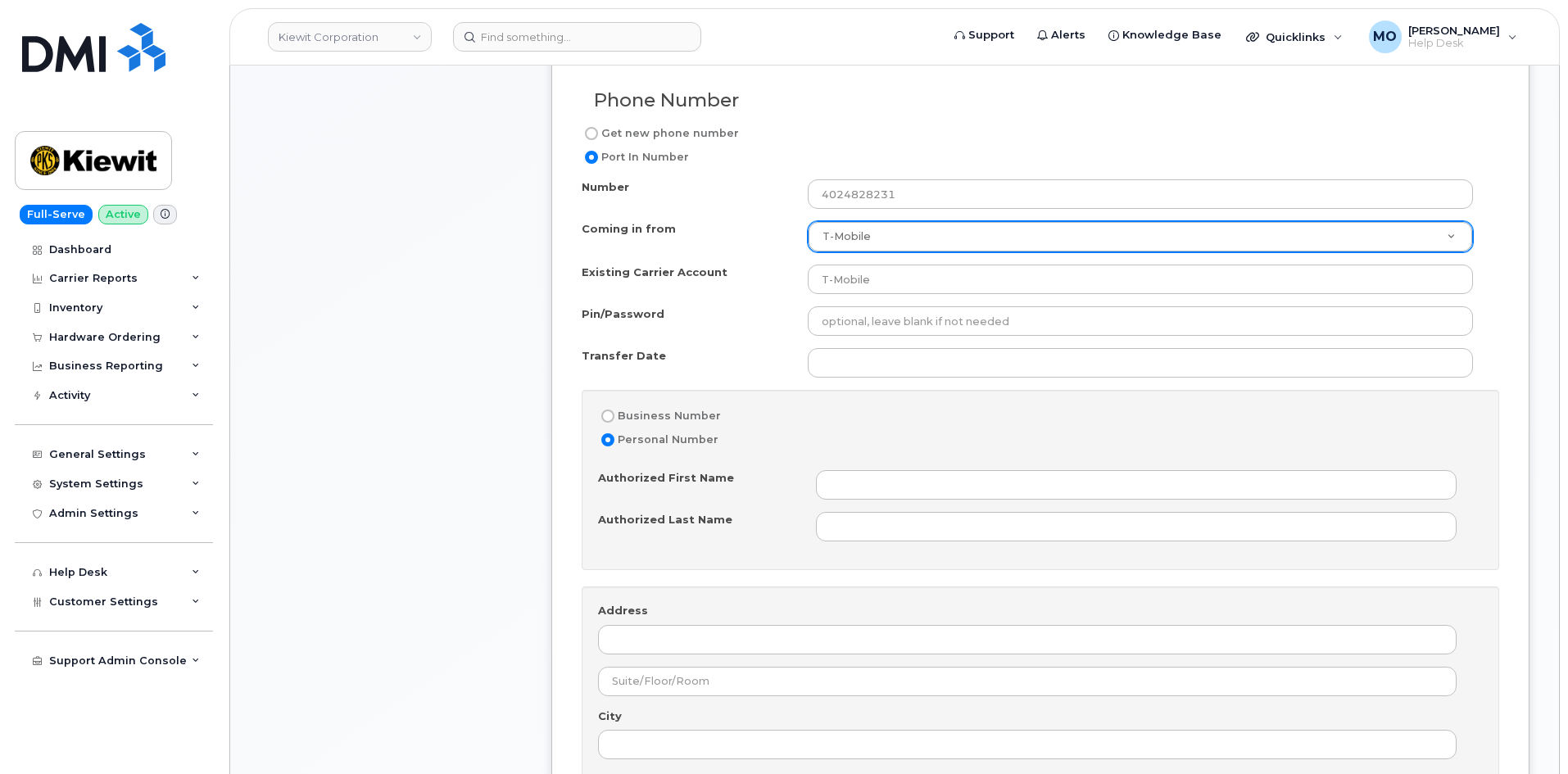
click at [604, 130] on label "Get new phone number" at bounding box center [660, 133] width 158 height 19
click at [599, 130] on input "Get new phone number" at bounding box center [592, 133] width 13 height 13
radio input "true"
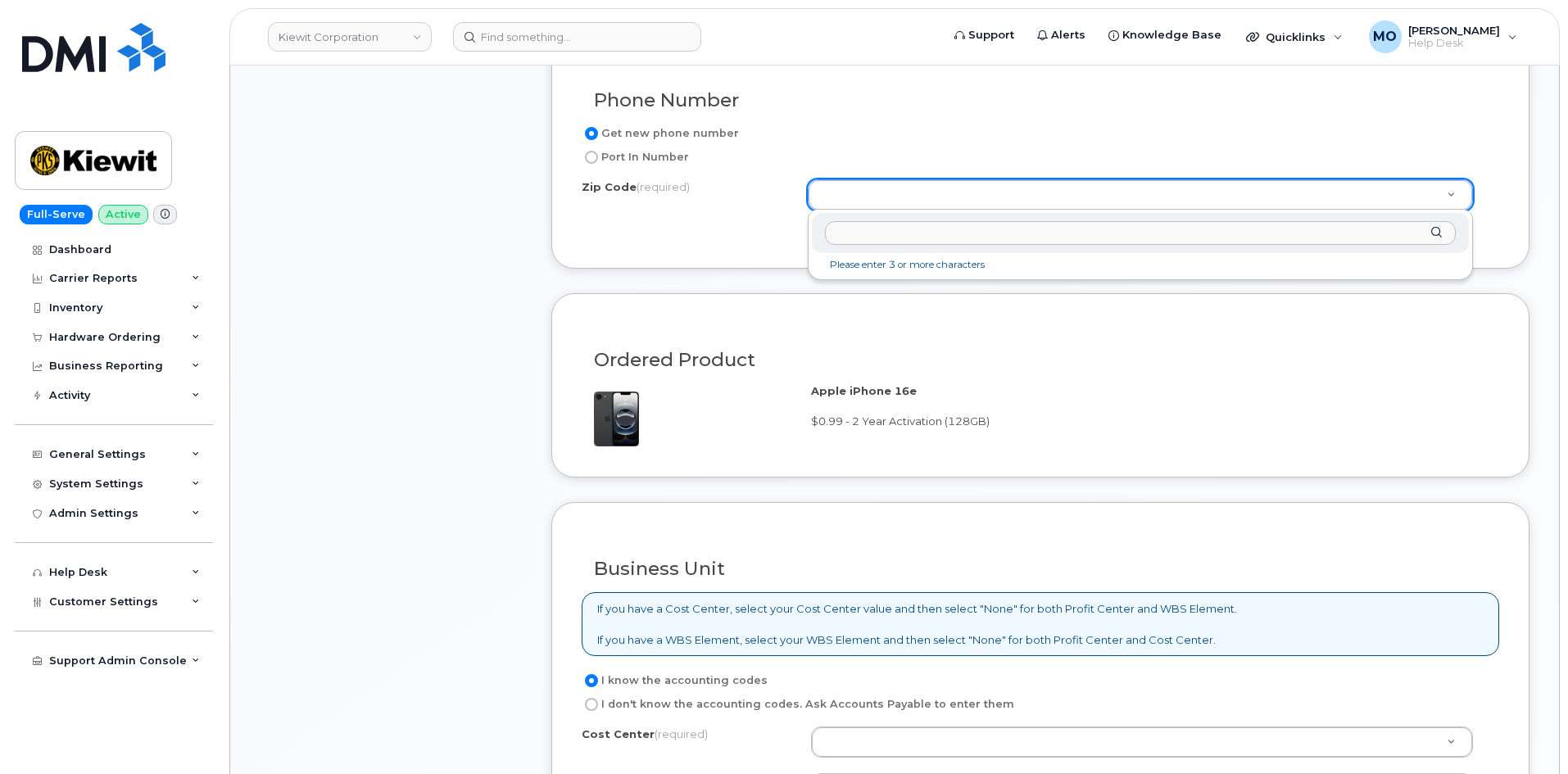
type input "4024828231"
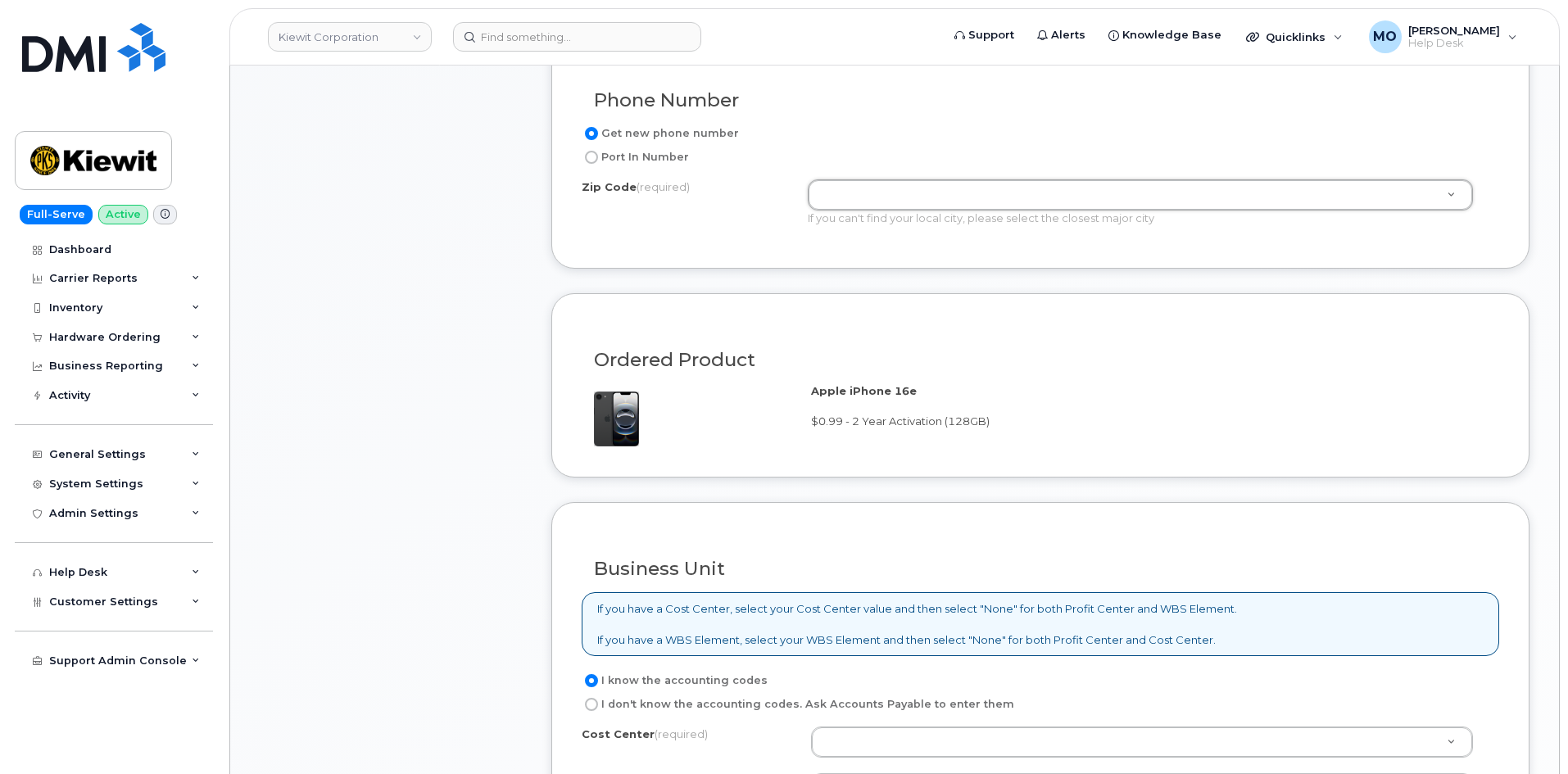
click at [597, 153] on input "Port In Number" at bounding box center [592, 157] width 13 height 13
radio input "true"
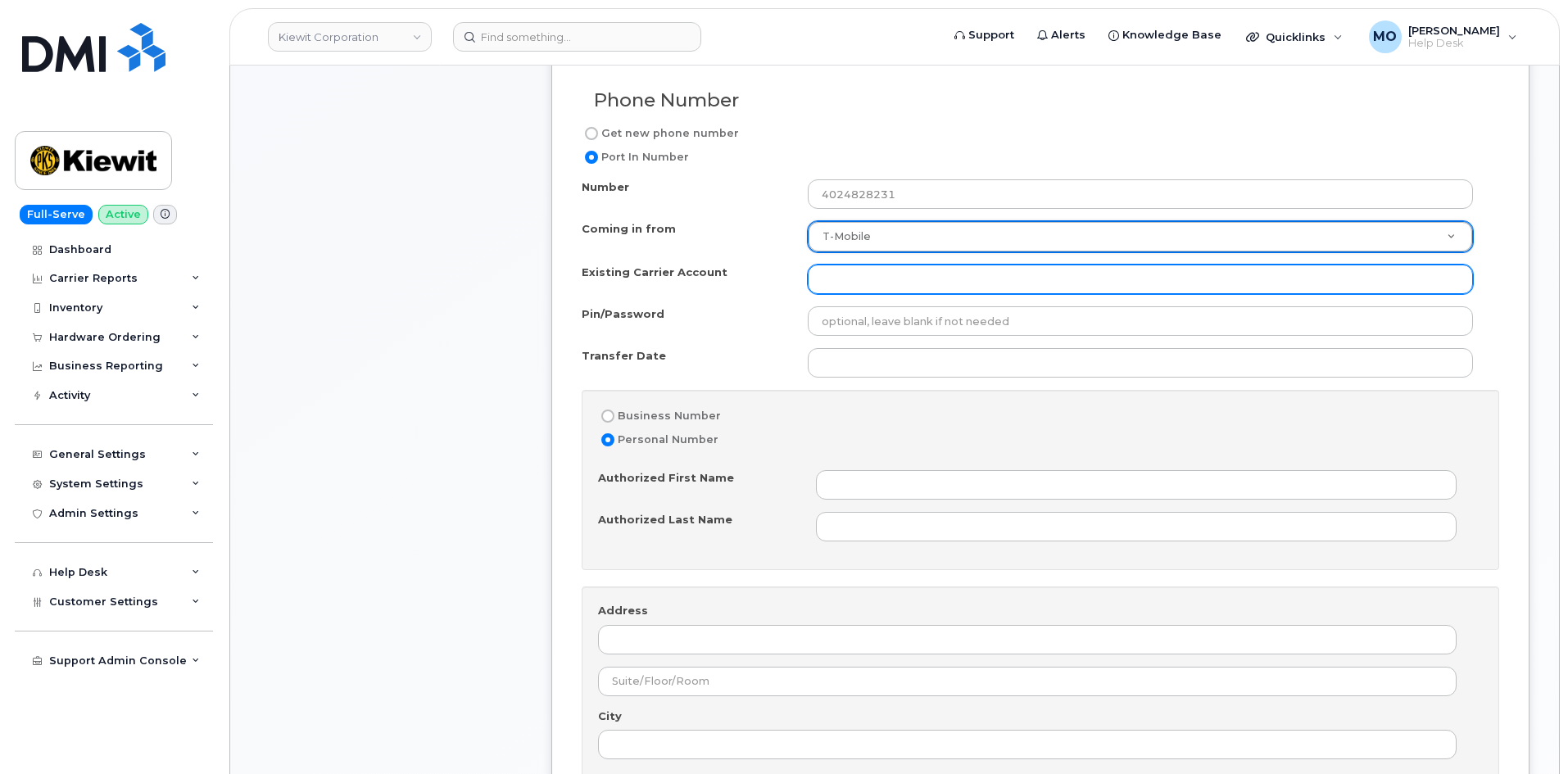
click at [829, 275] on input "Existing Carrier Account" at bounding box center [1140, 278] width 665 height 30
click at [901, 279] on input "Existing Carrier Account" at bounding box center [1140, 278] width 665 height 30
paste input "973402207"
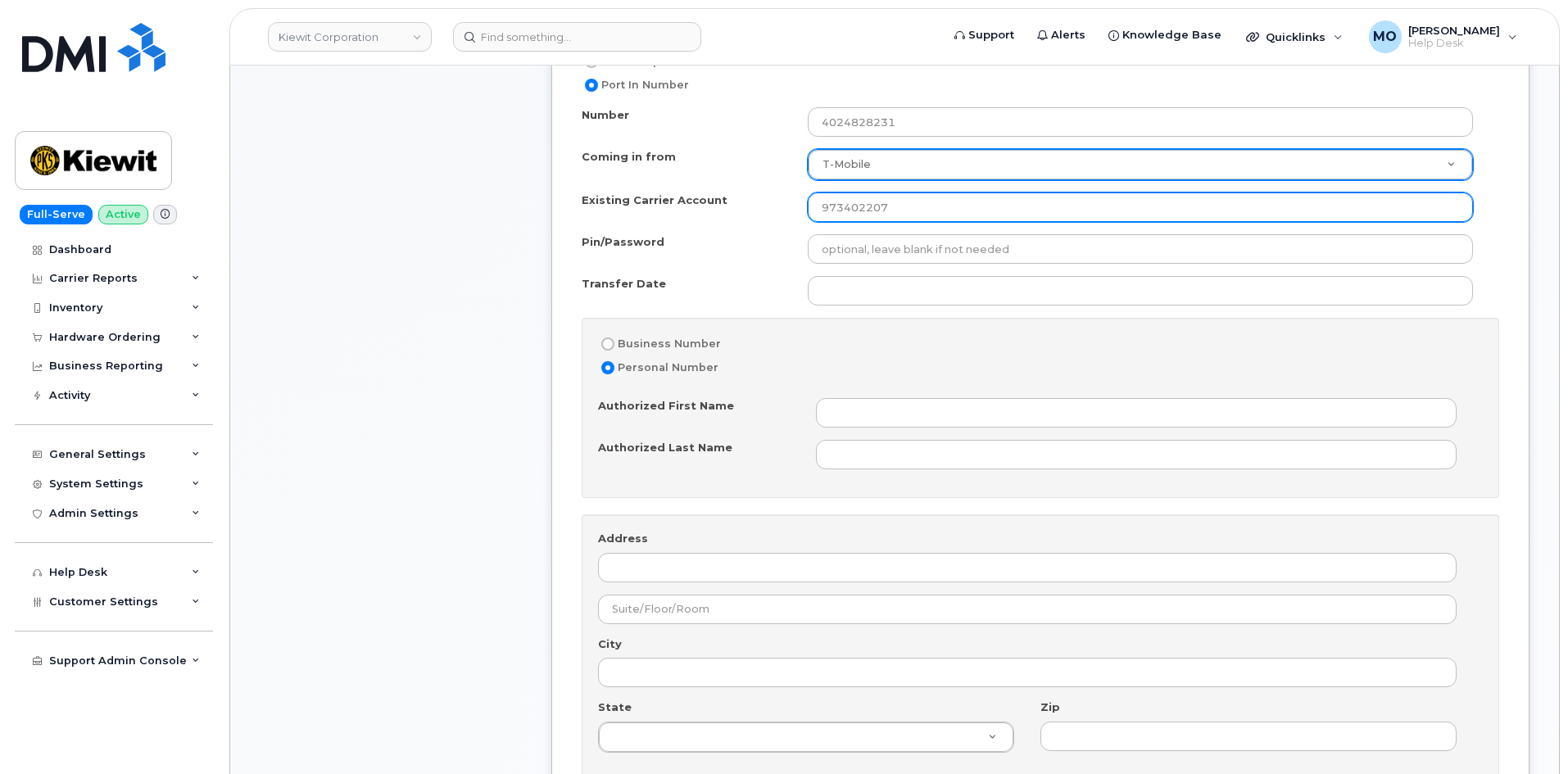
scroll to position [1066, 0]
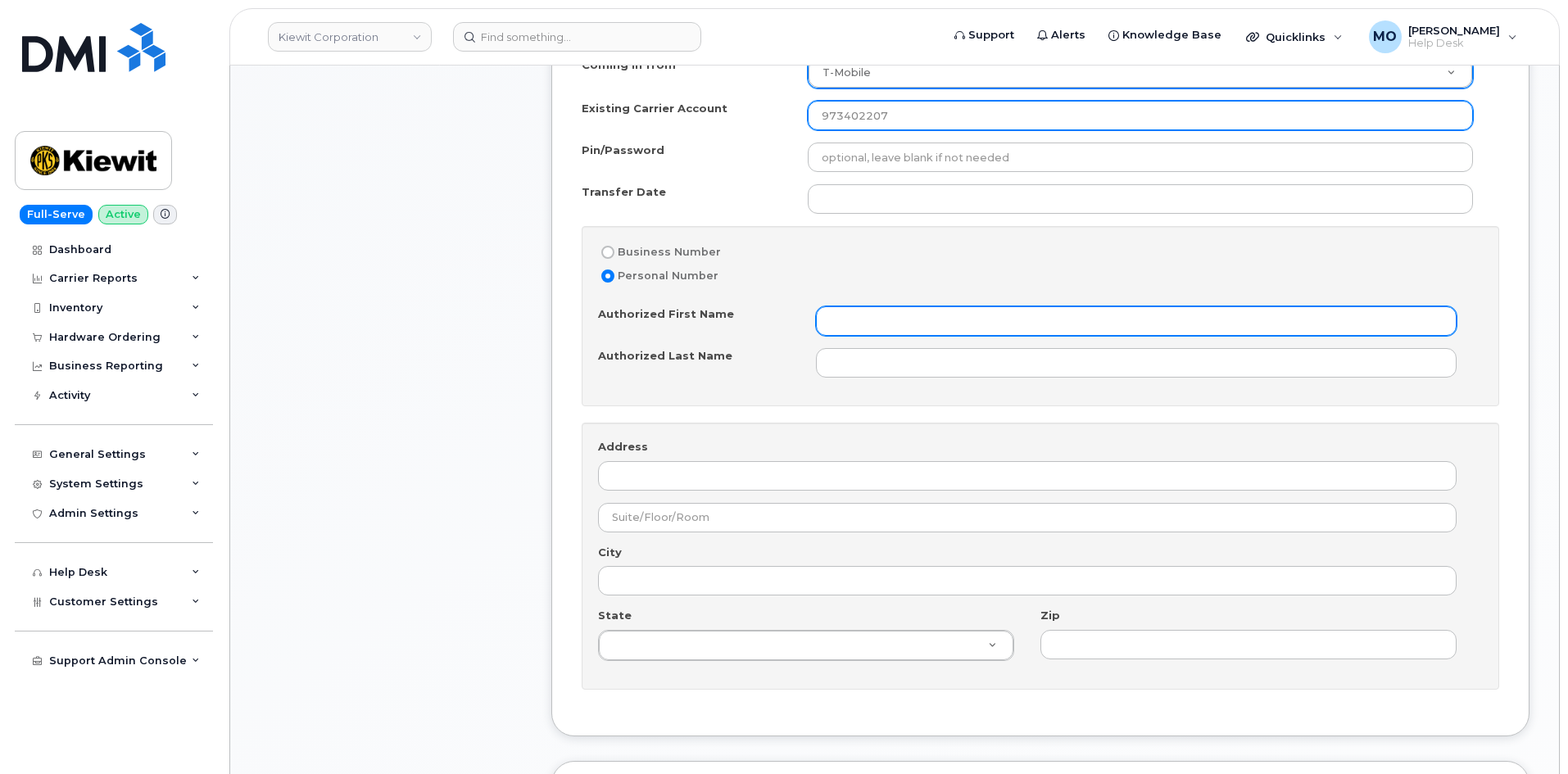
type input "973402207"
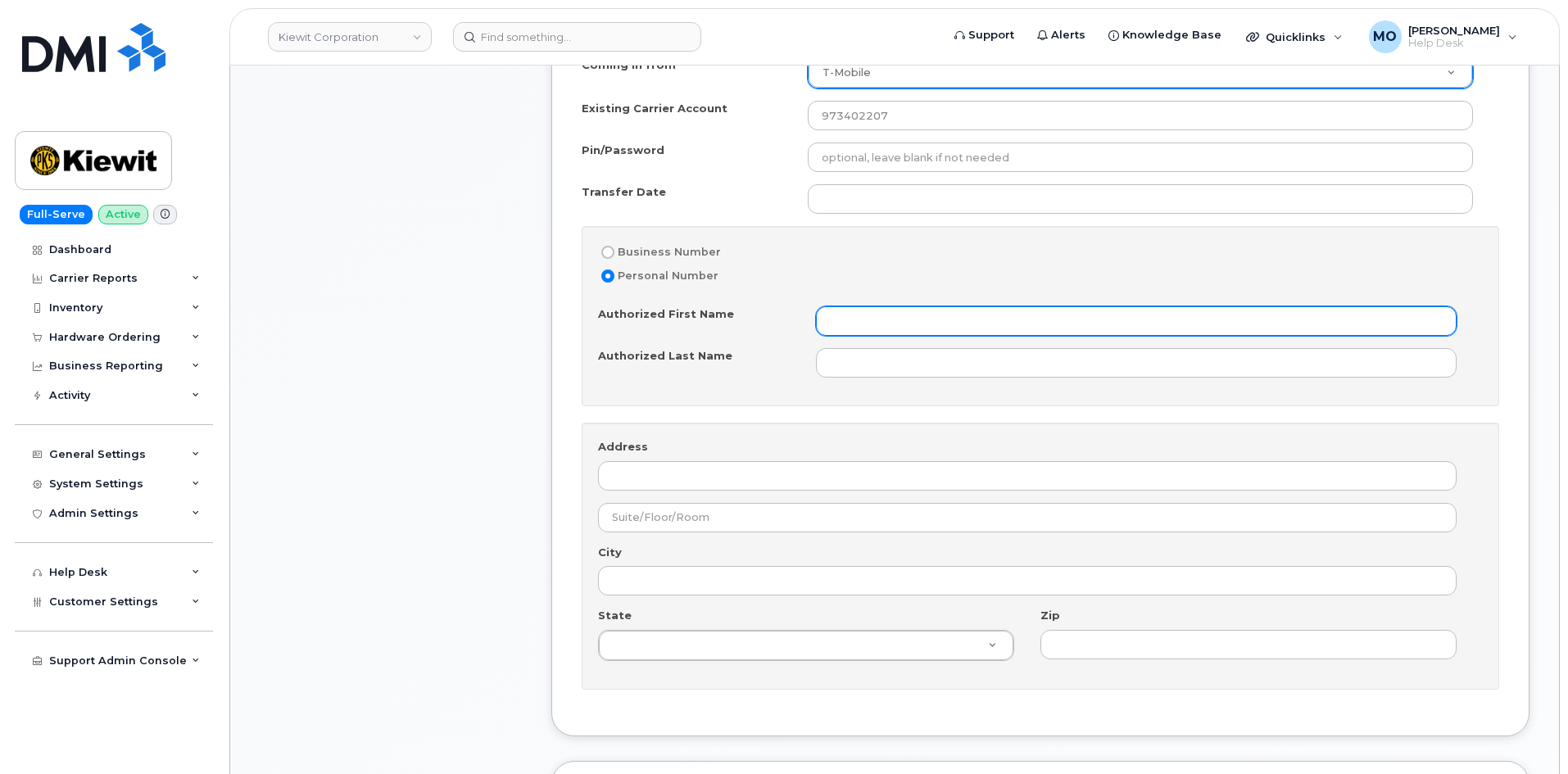
click at [874, 328] on input "Authorized First Name" at bounding box center [1136, 321] width 641 height 30
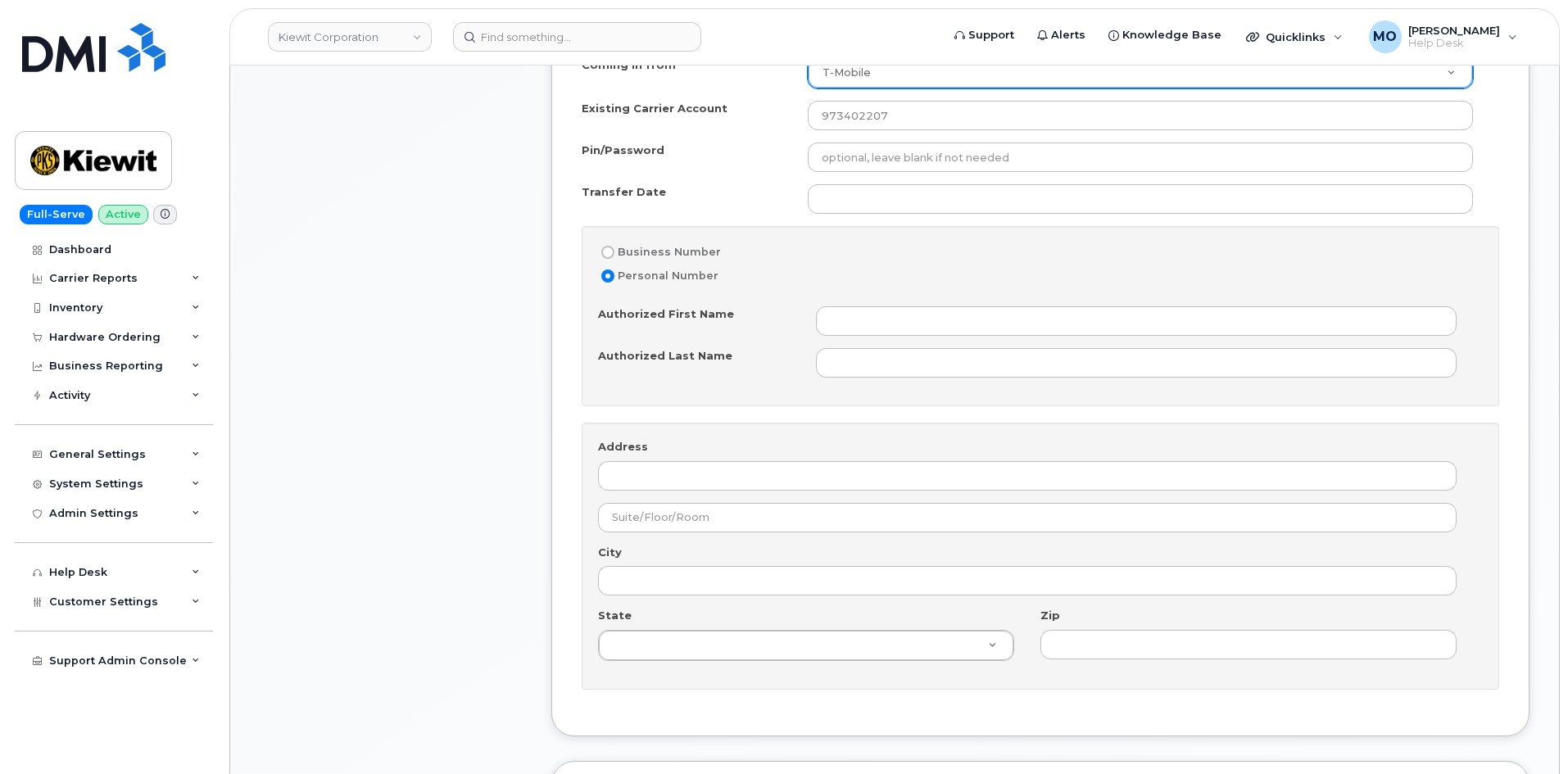
click at [705, 252] on label "Business Number" at bounding box center [660, 252] width 123 height 19
click at [615, 252] on input "Business Number" at bounding box center [608, 253] width 13 height 13
radio input "true"
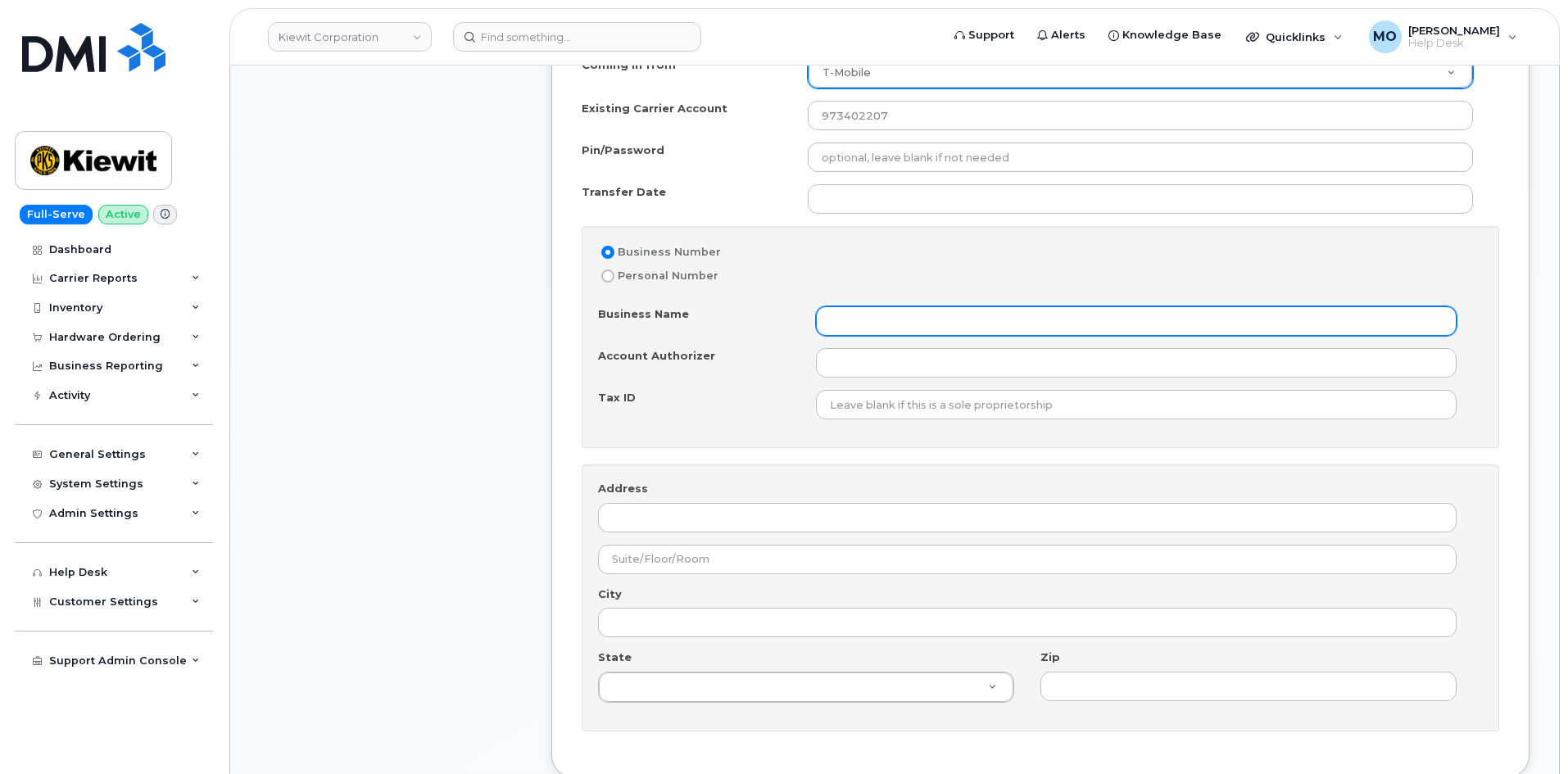
click at [878, 313] on input "Business Name" at bounding box center [1136, 321] width 641 height 30
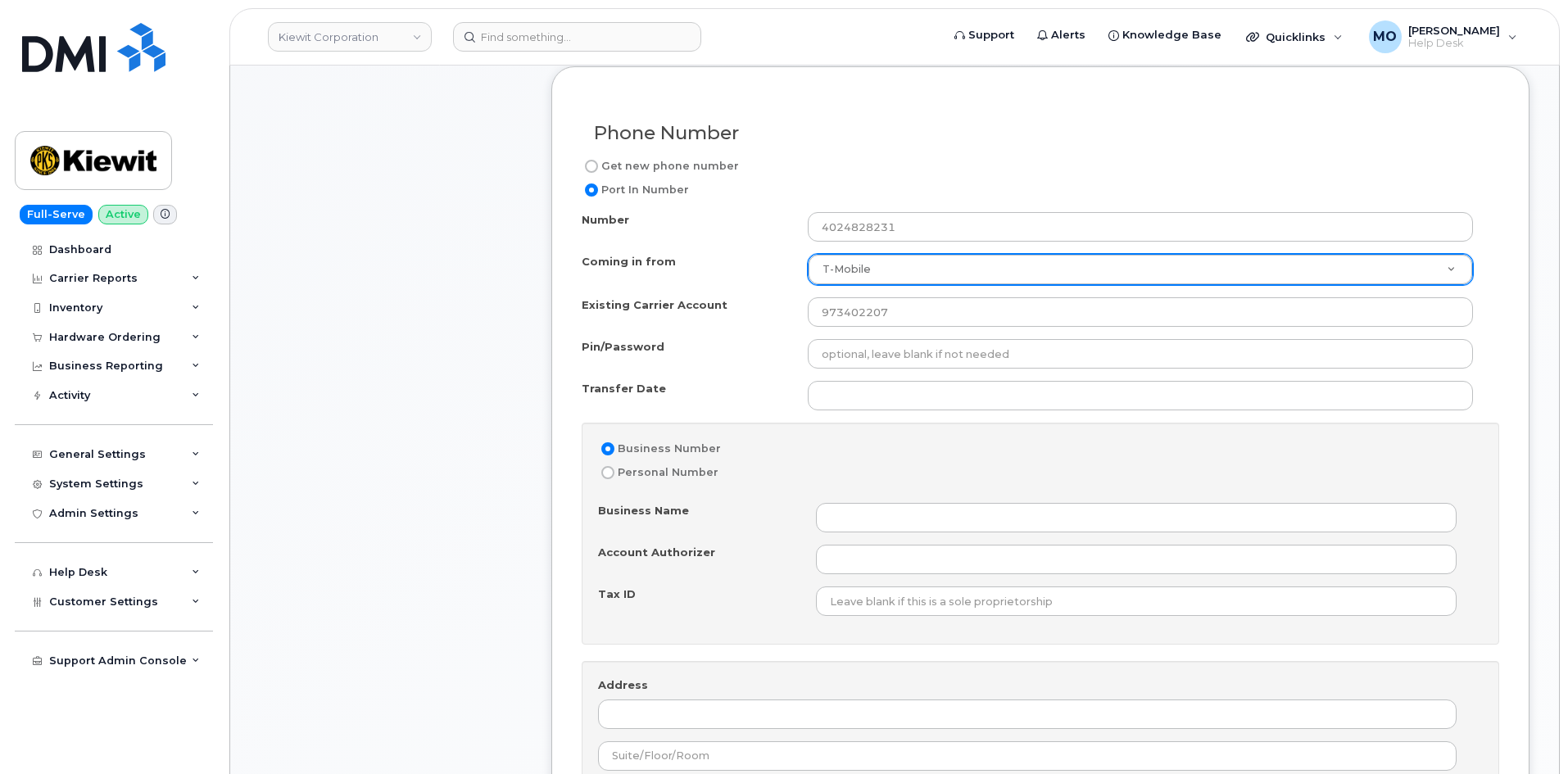
scroll to position [862, 0]
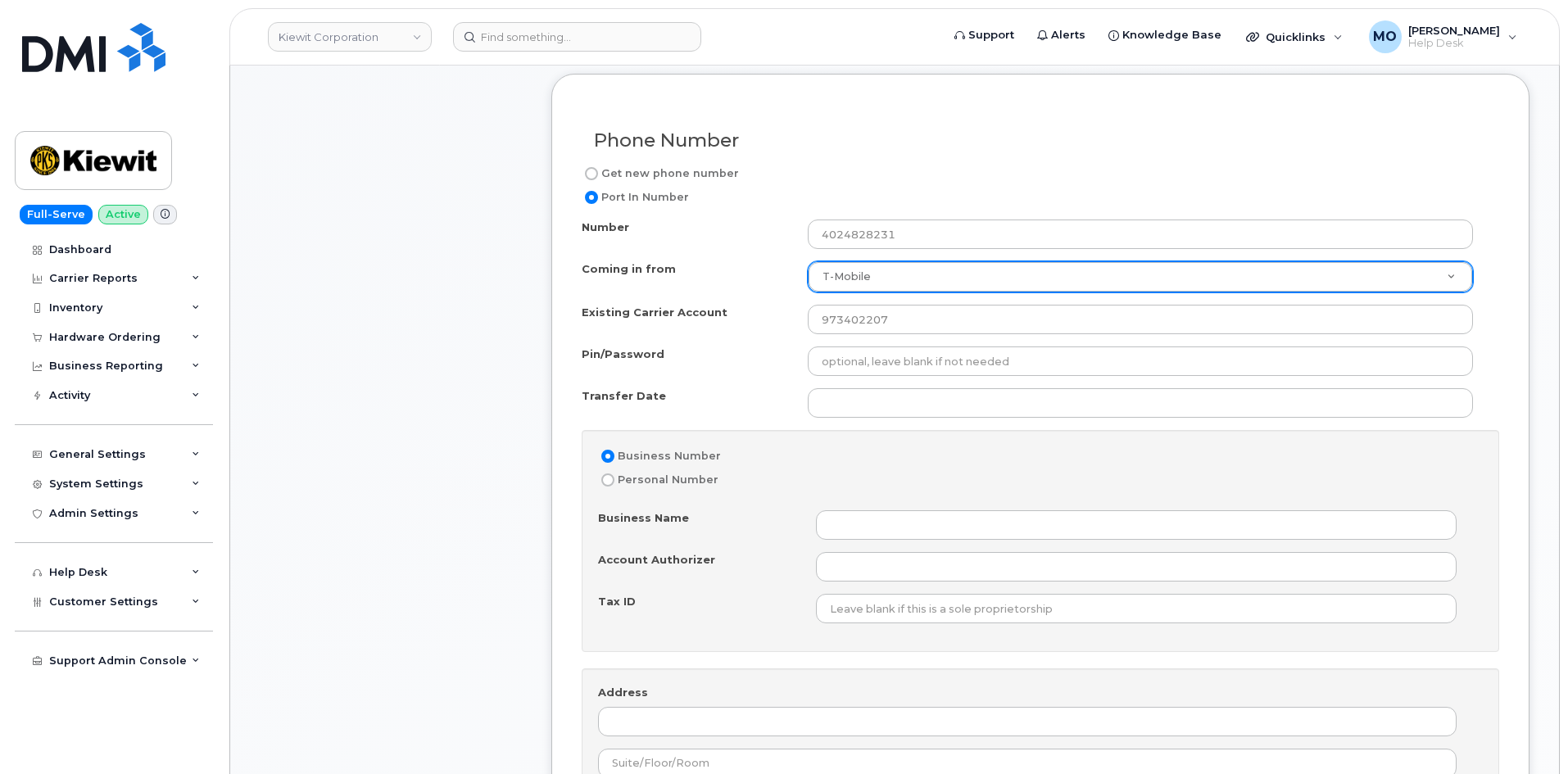
click at [656, 179] on label "Get new phone number" at bounding box center [660, 174] width 158 height 19
click at [599, 179] on input "Get new phone number" at bounding box center [592, 174] width 13 height 13
radio input "true"
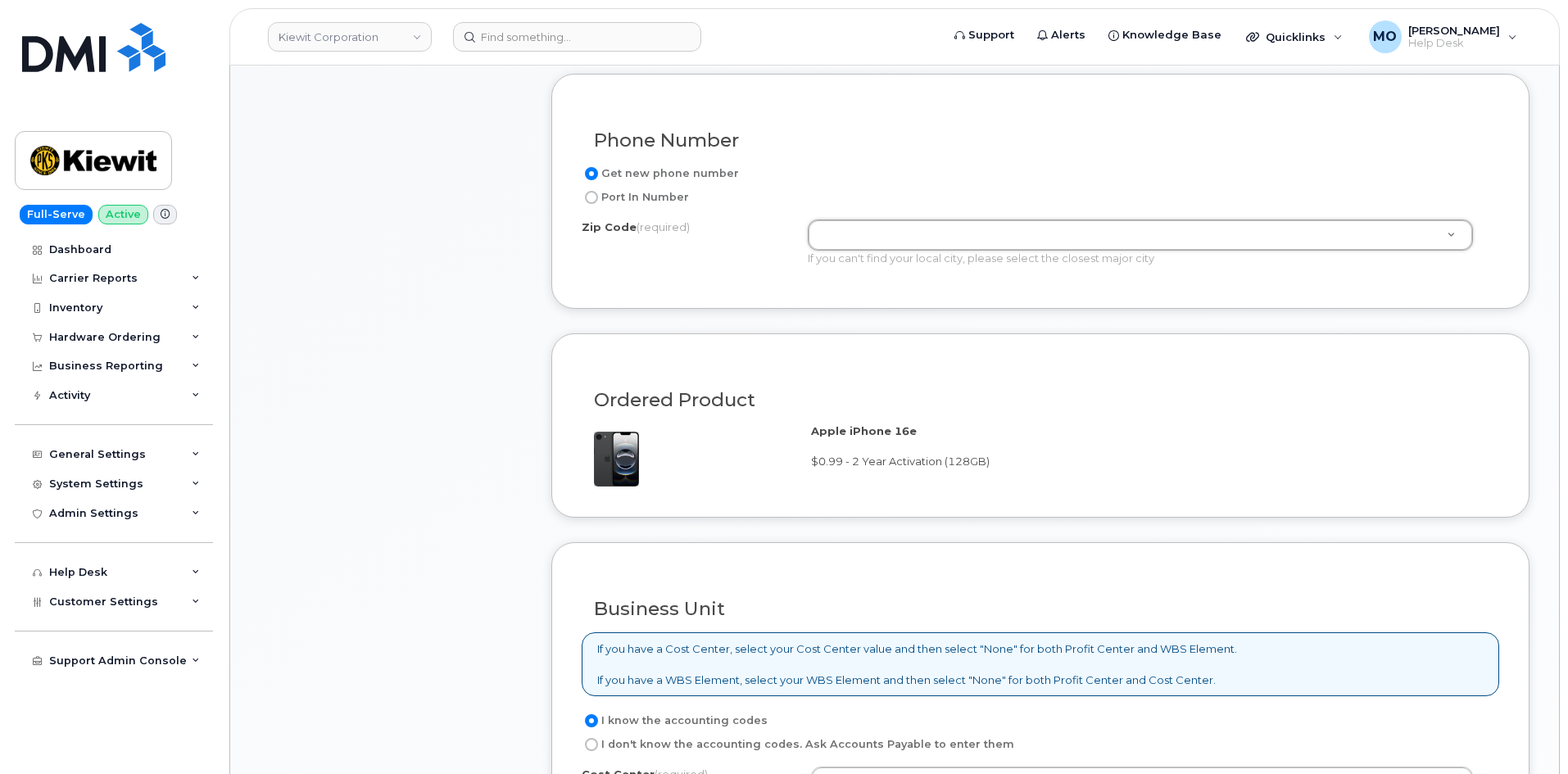
type input "6"
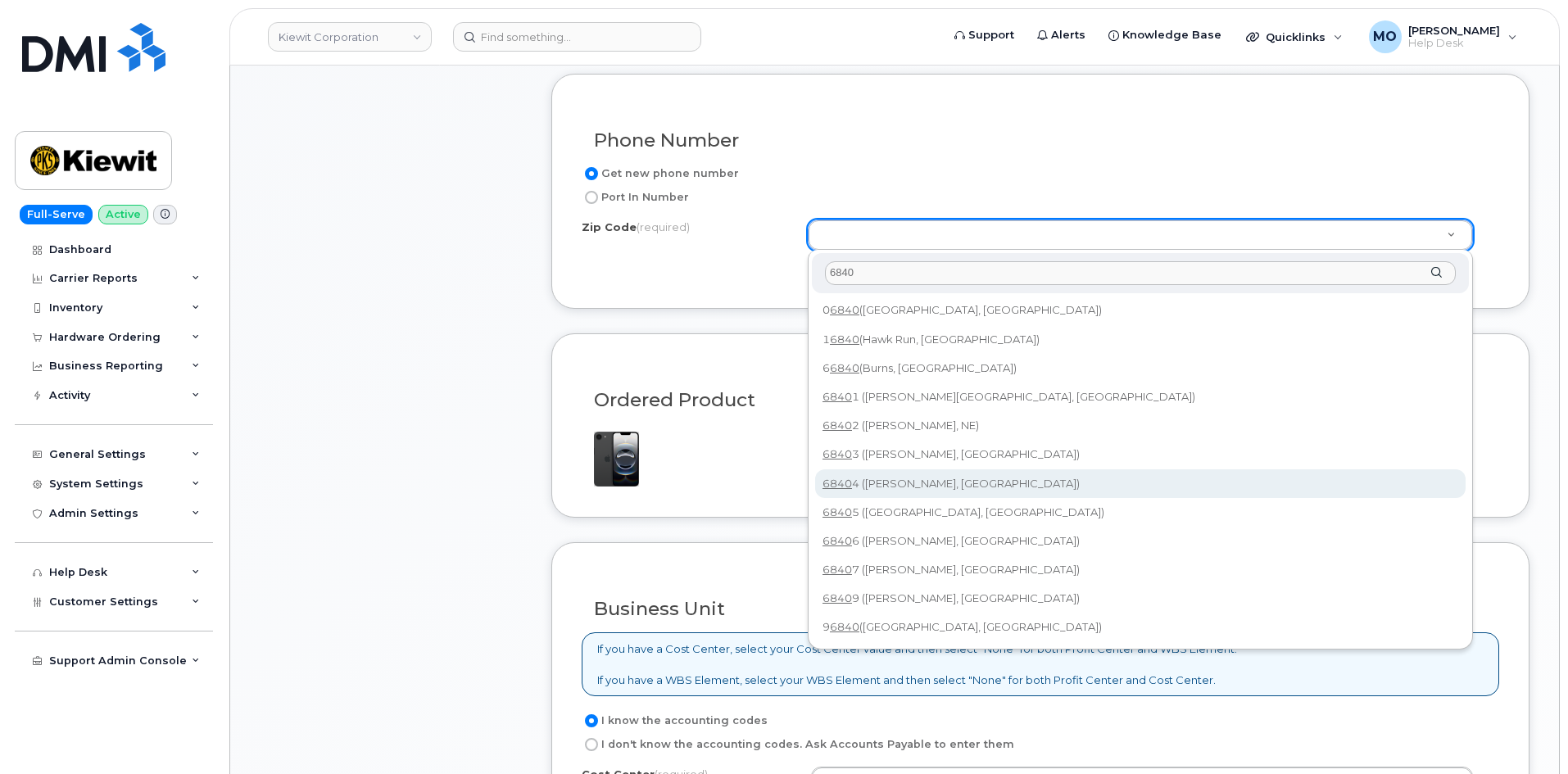
type input "6840"
type input "68404 (Martell, NE)"
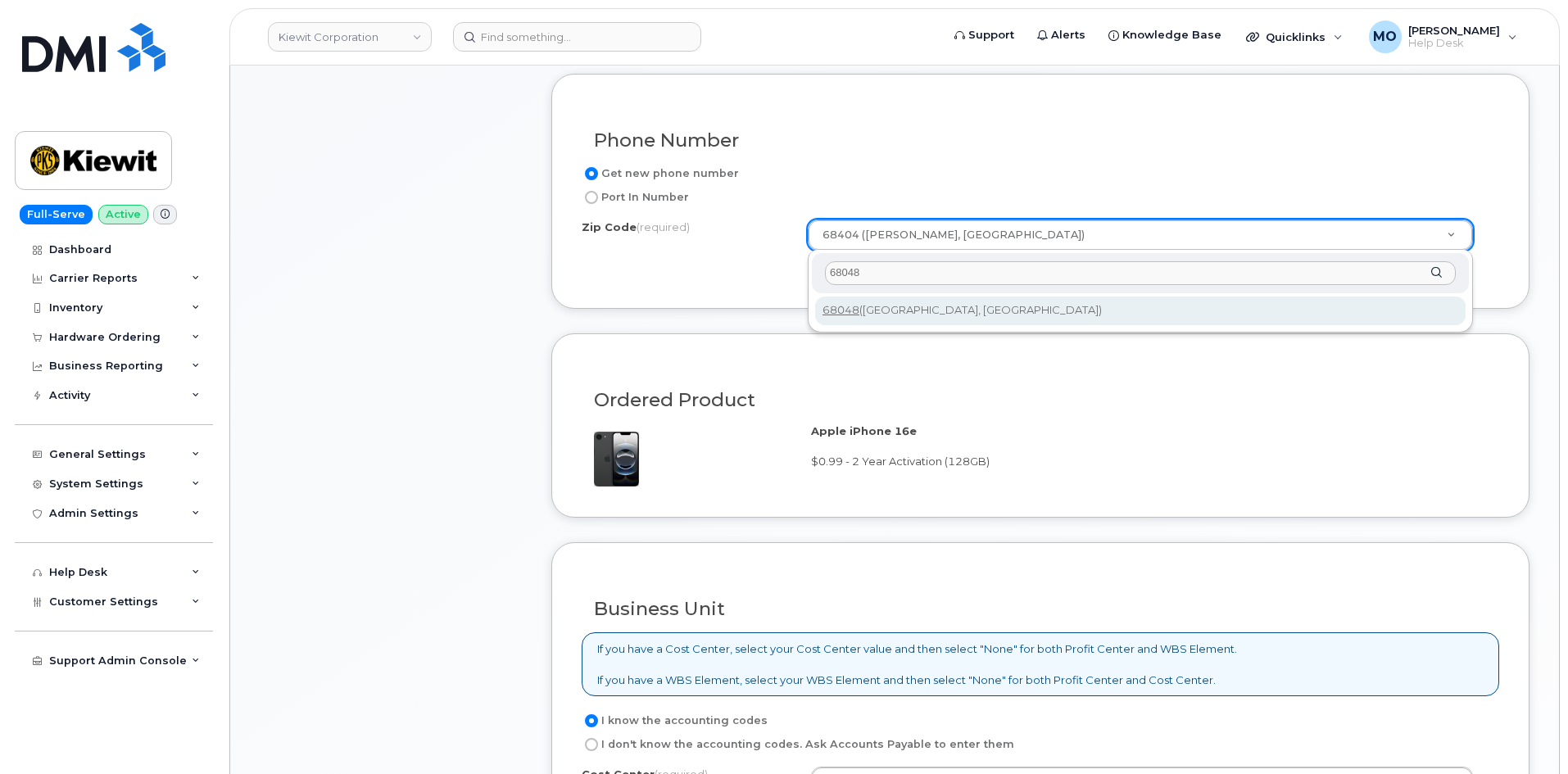
type input "68048"
type input "68048 (Plattsmouth, NE)"
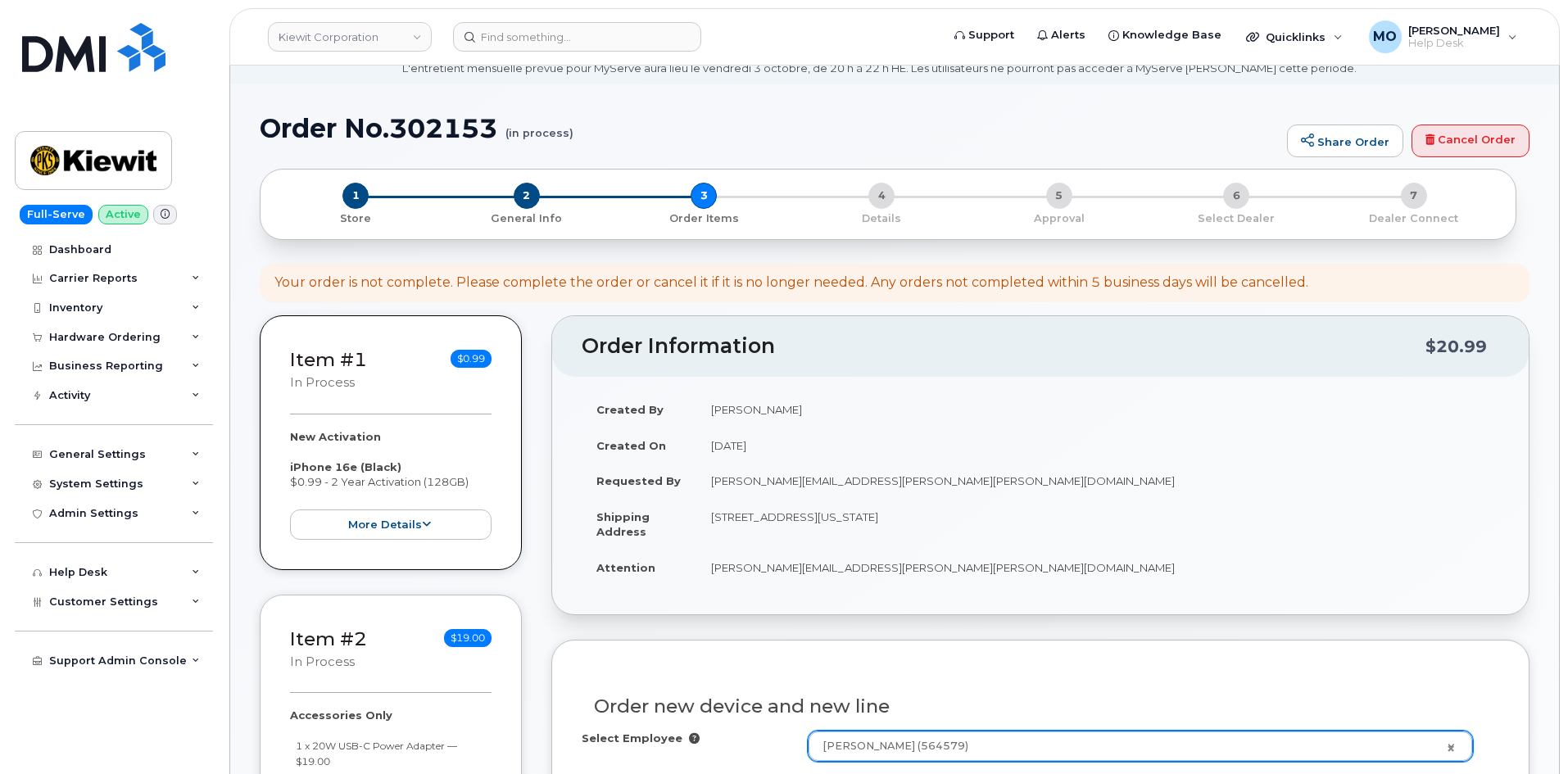
scroll to position [43, 0]
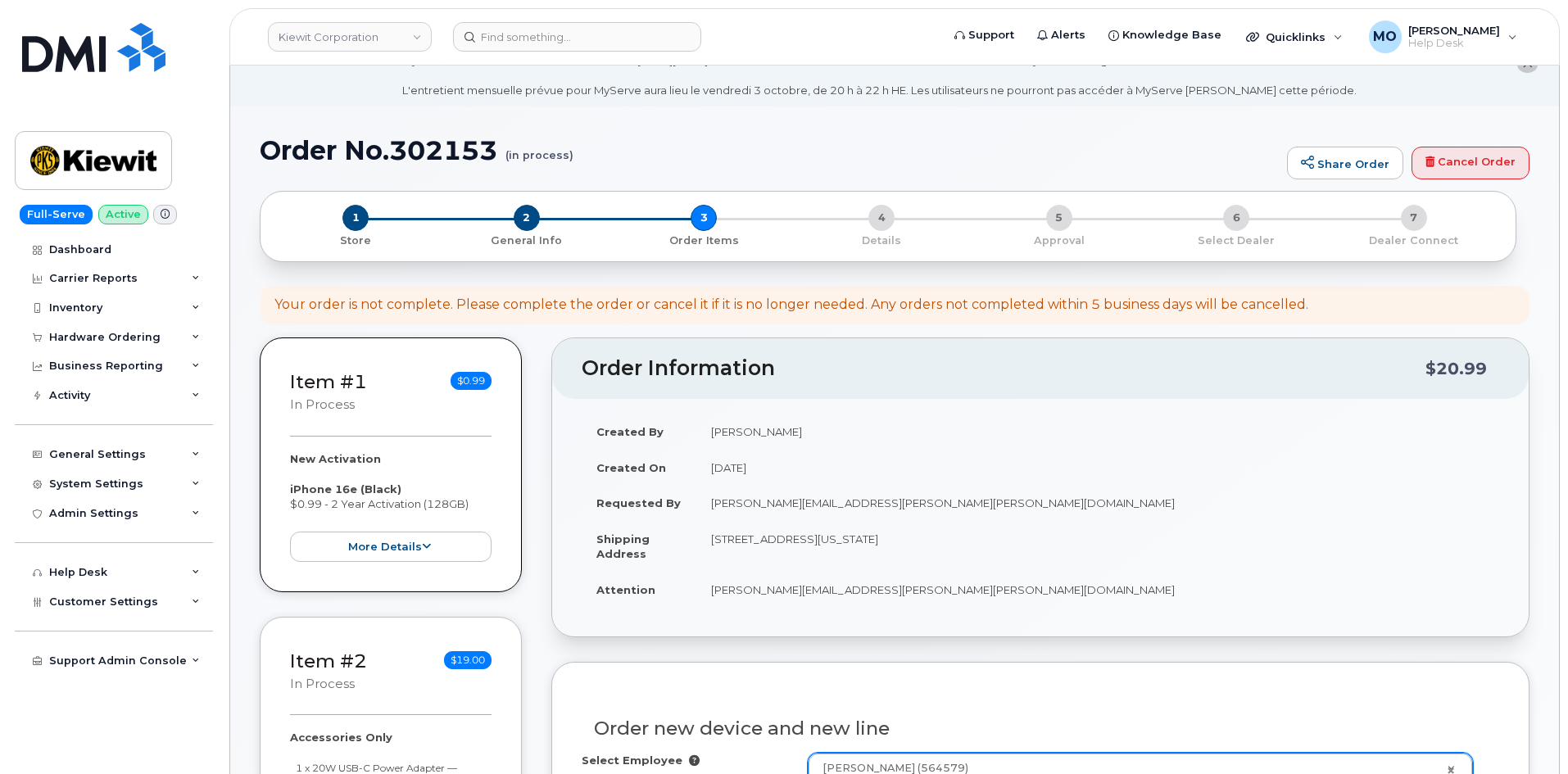
click at [513, 229] on div "2 General Info" at bounding box center [527, 226] width 178 height 43
click at [517, 229] on div "2 General Info" at bounding box center [527, 226] width 178 height 43
click at [525, 228] on span "2" at bounding box center [527, 217] width 26 height 26
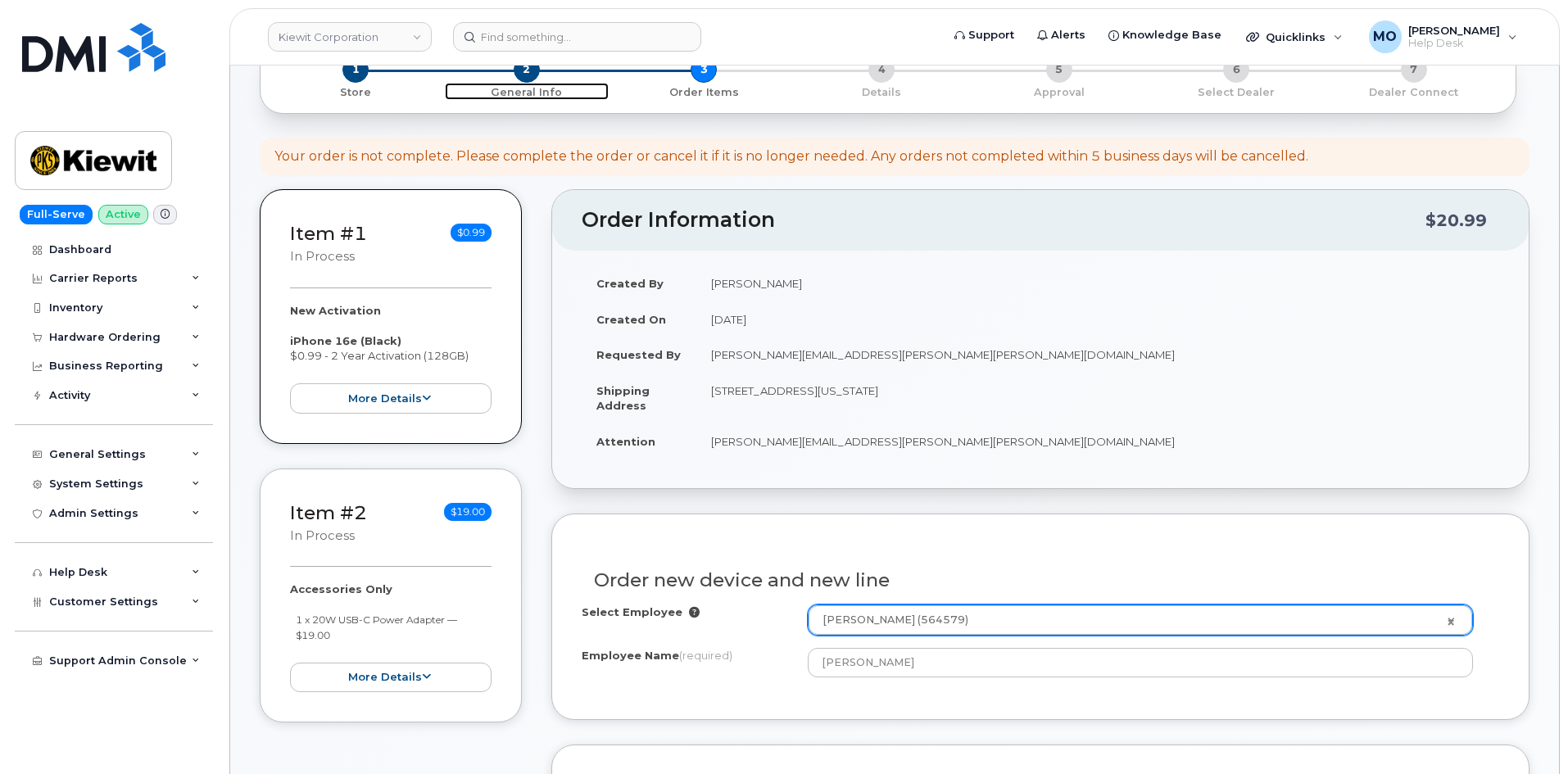
scroll to position [535, 0]
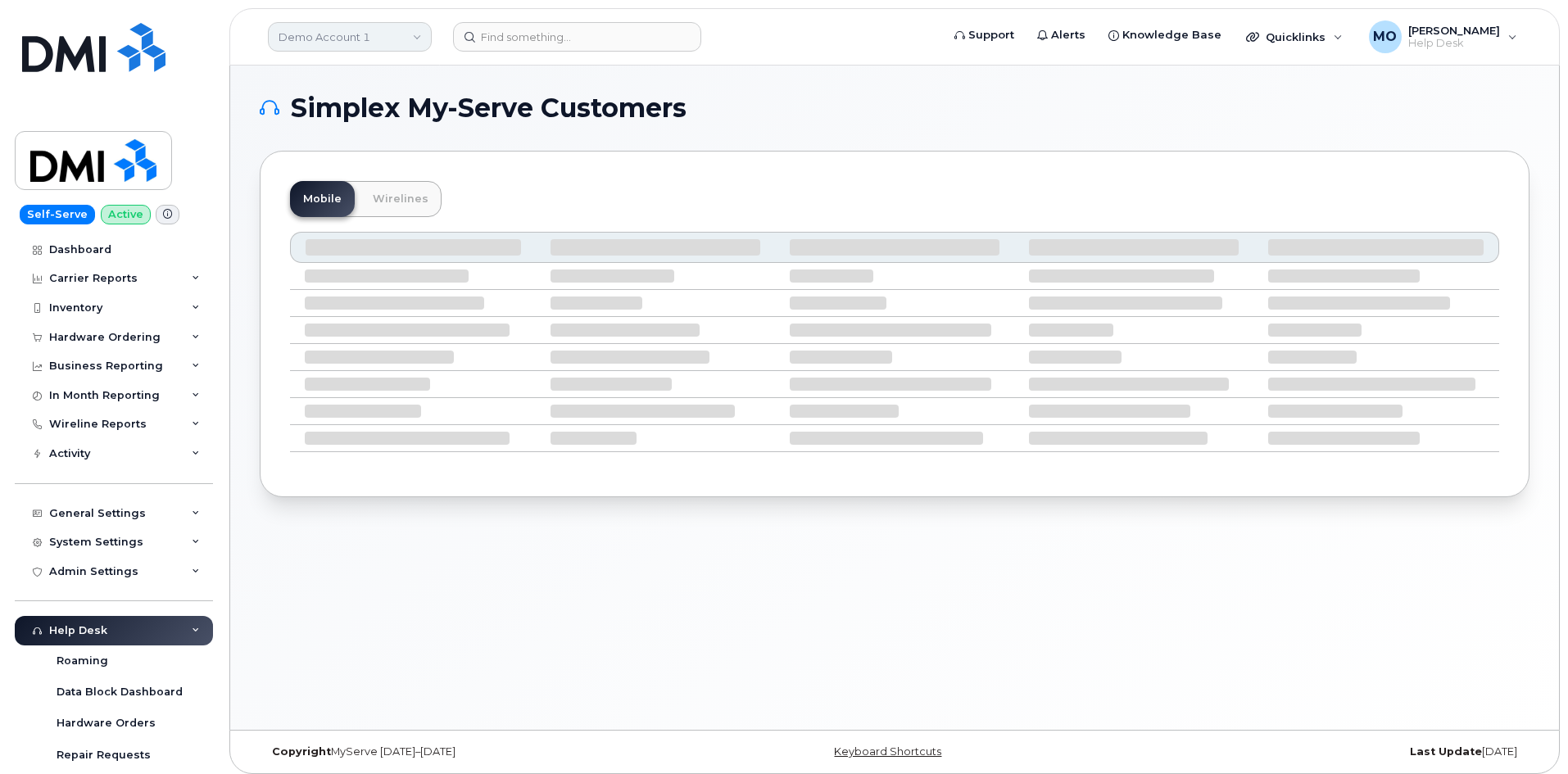
click at [414, 41] on link "Demo Account 1" at bounding box center [350, 36] width 164 height 30
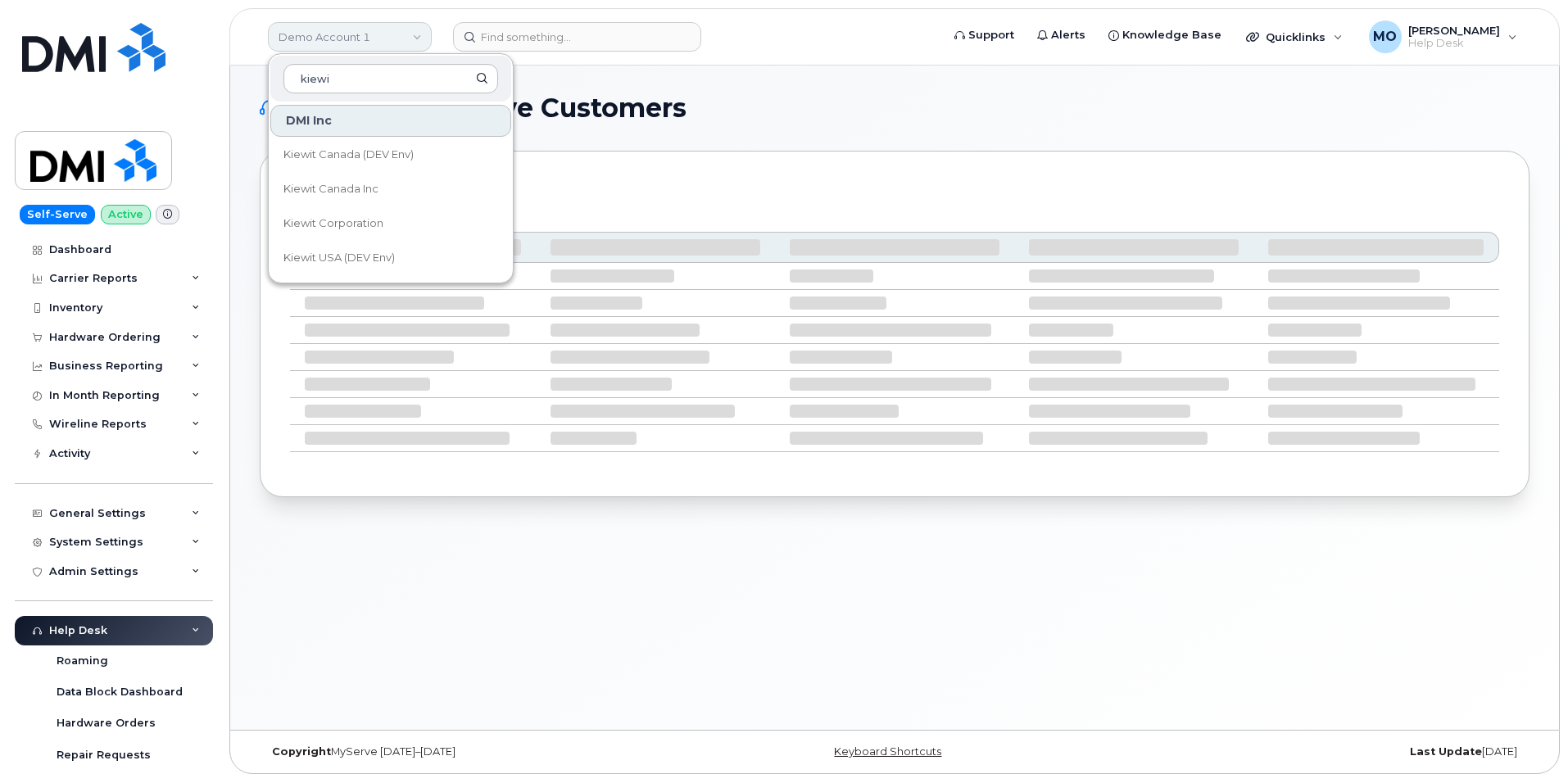
type input "kiewit"
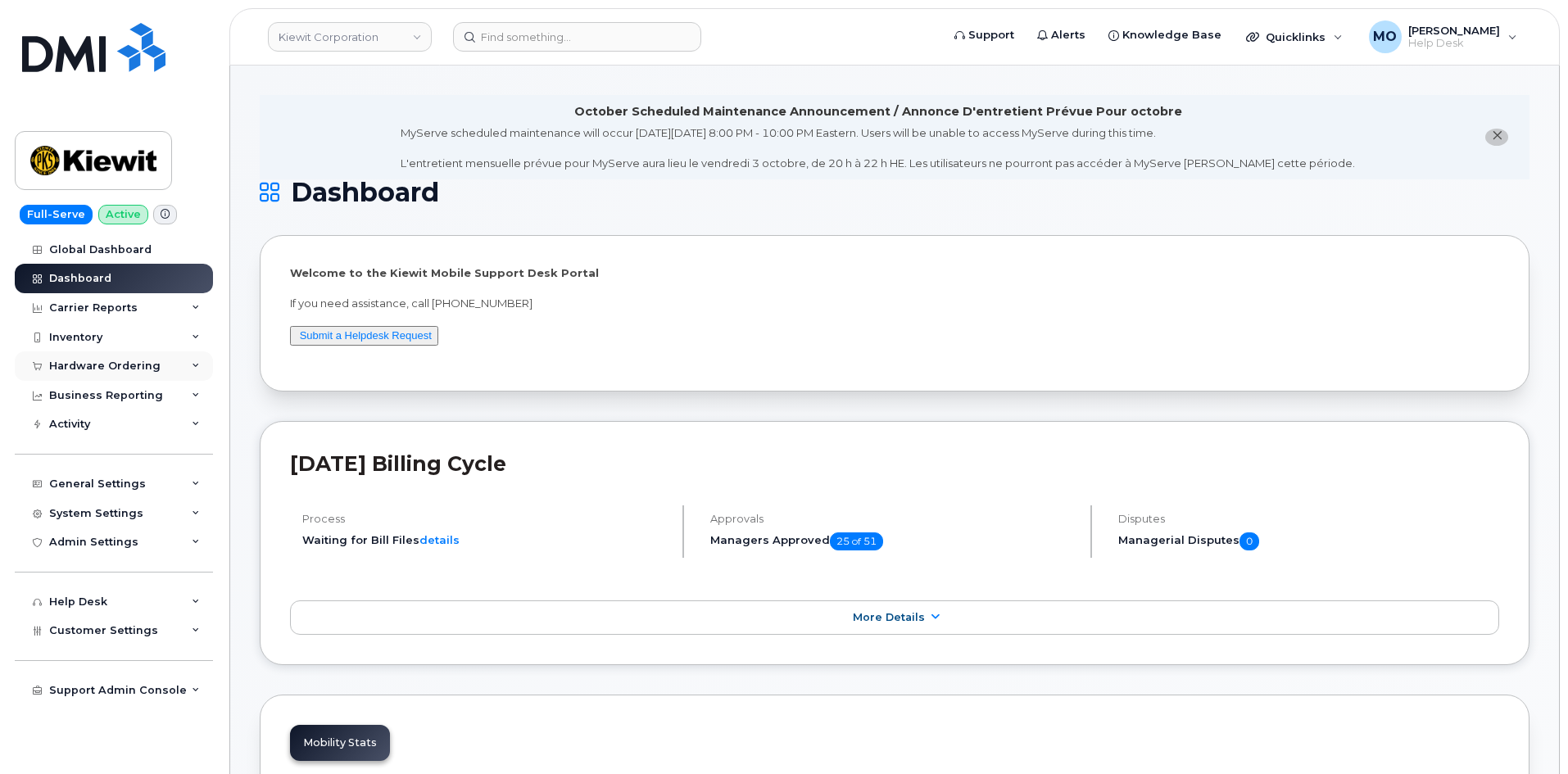
click at [97, 374] on div "Hardware Ordering" at bounding box center [113, 366] width 198 height 30
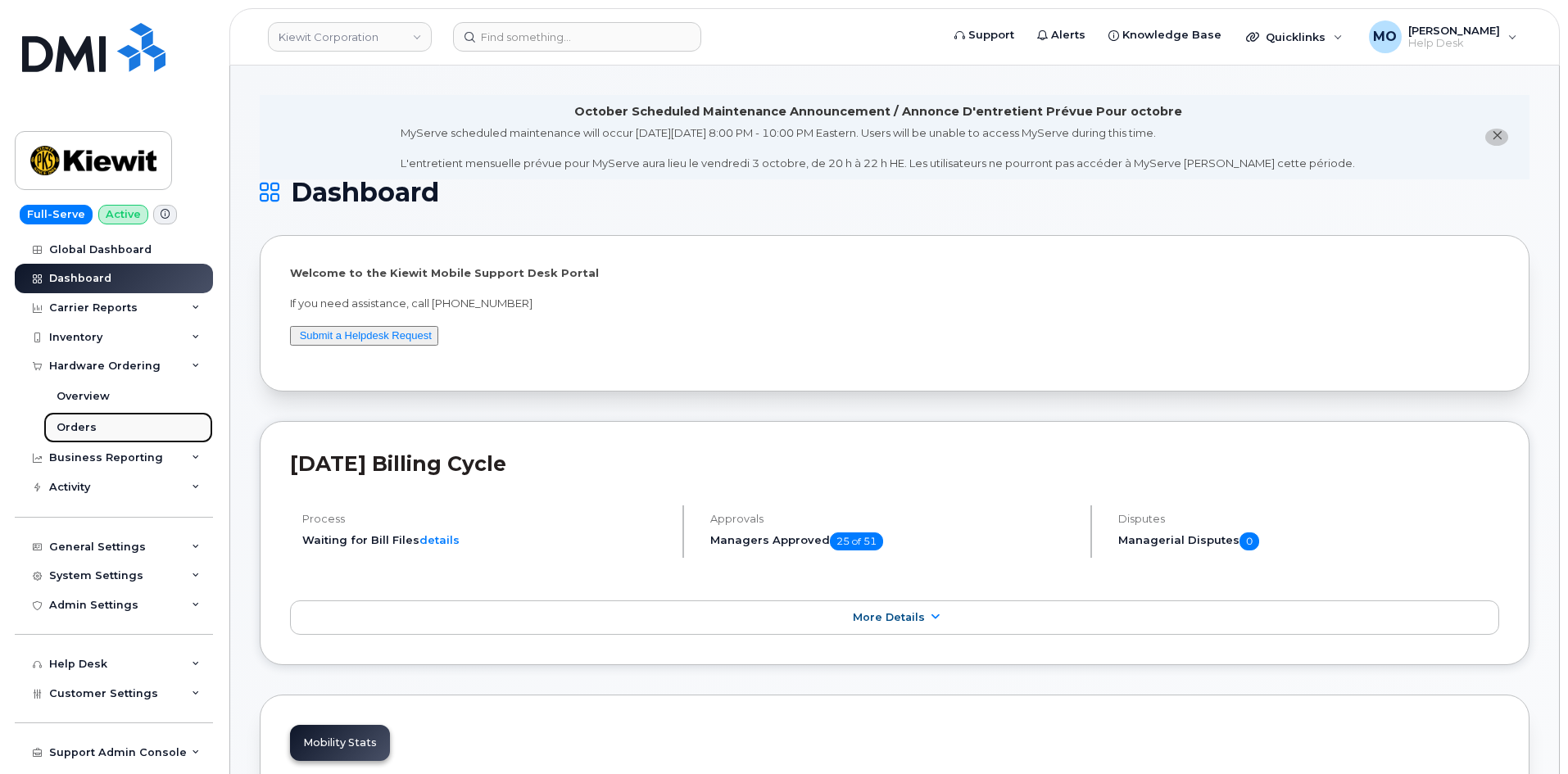
click at [89, 423] on div "Orders" at bounding box center [77, 426] width 40 height 14
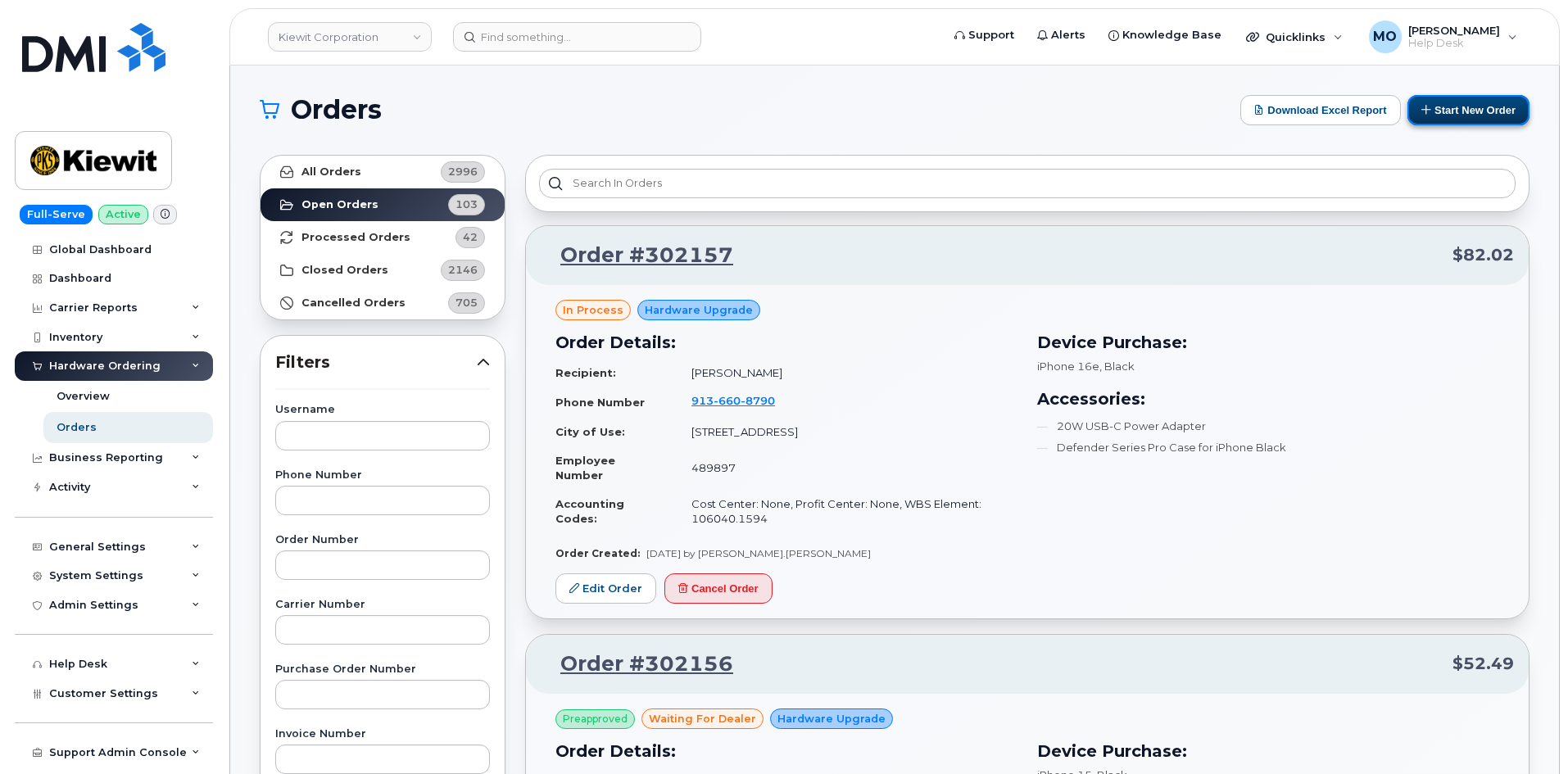
click at [1481, 119] on button "Start New Order" at bounding box center [1468, 110] width 122 height 31
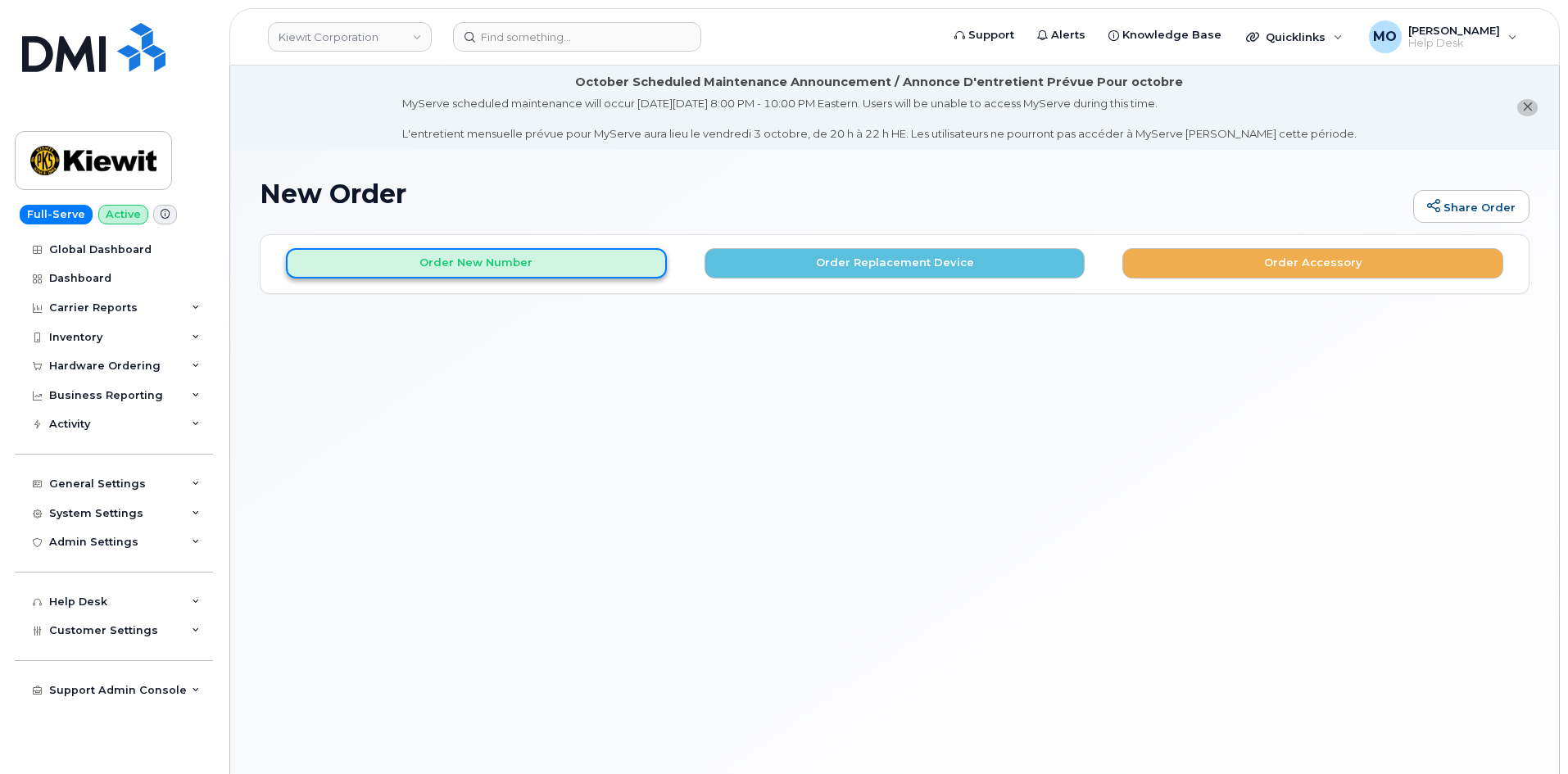
click at [505, 276] on button "Order New Number" at bounding box center [477, 263] width 381 height 31
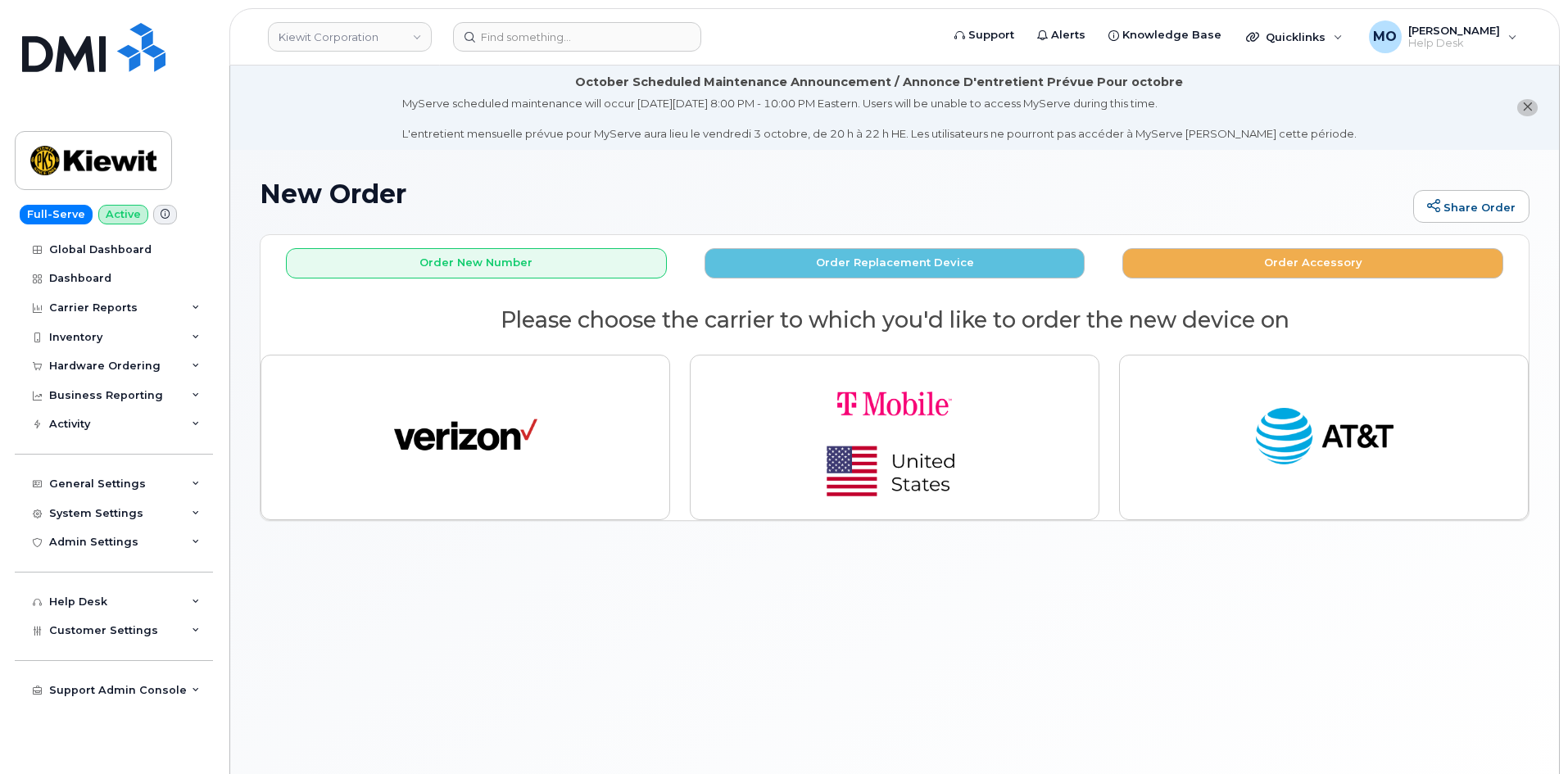
click at [481, 653] on div "New Order Share Order × Share This Order If you want to allow others to create …" at bounding box center [894, 482] width 1329 height 665
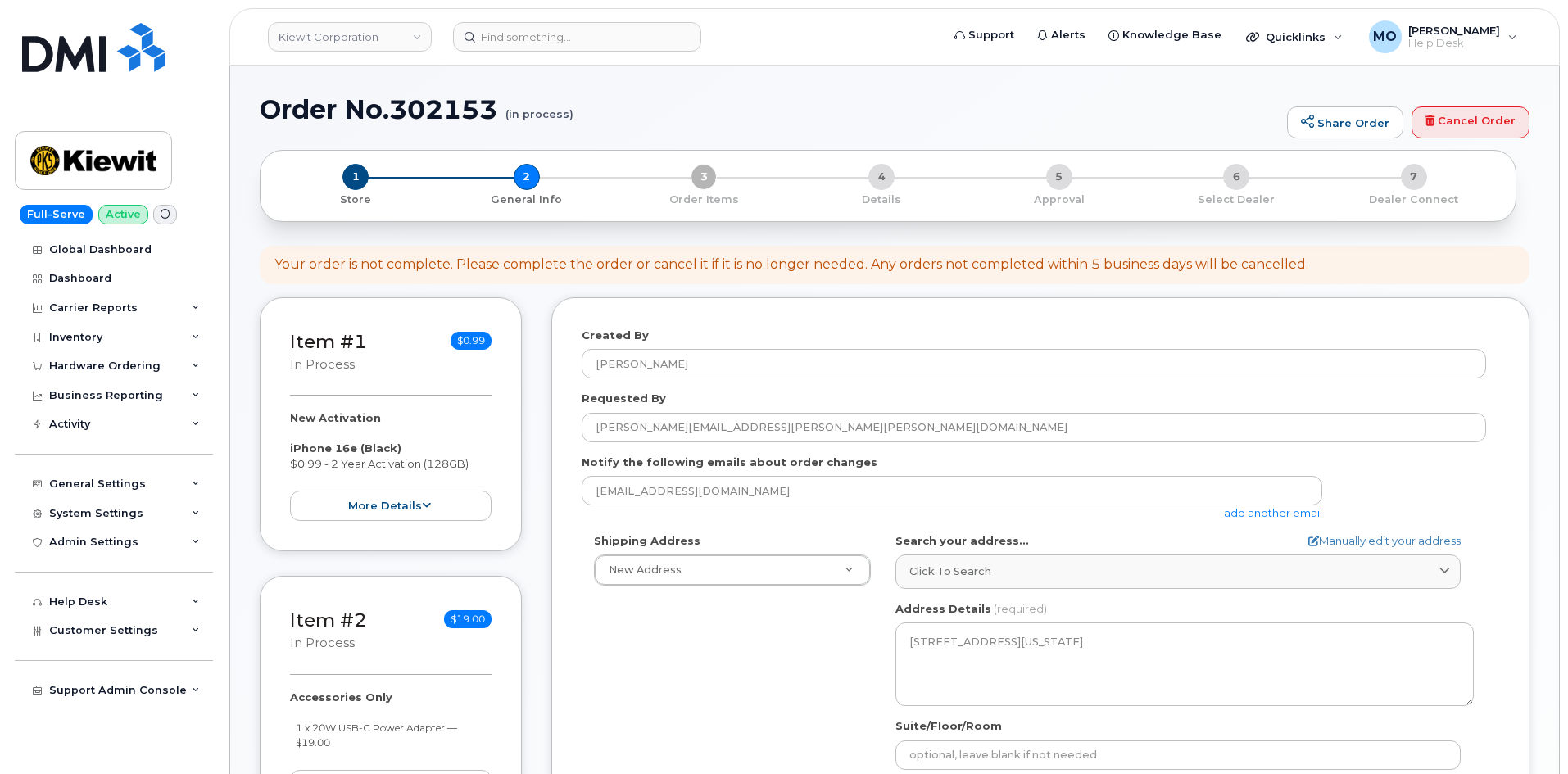
select select
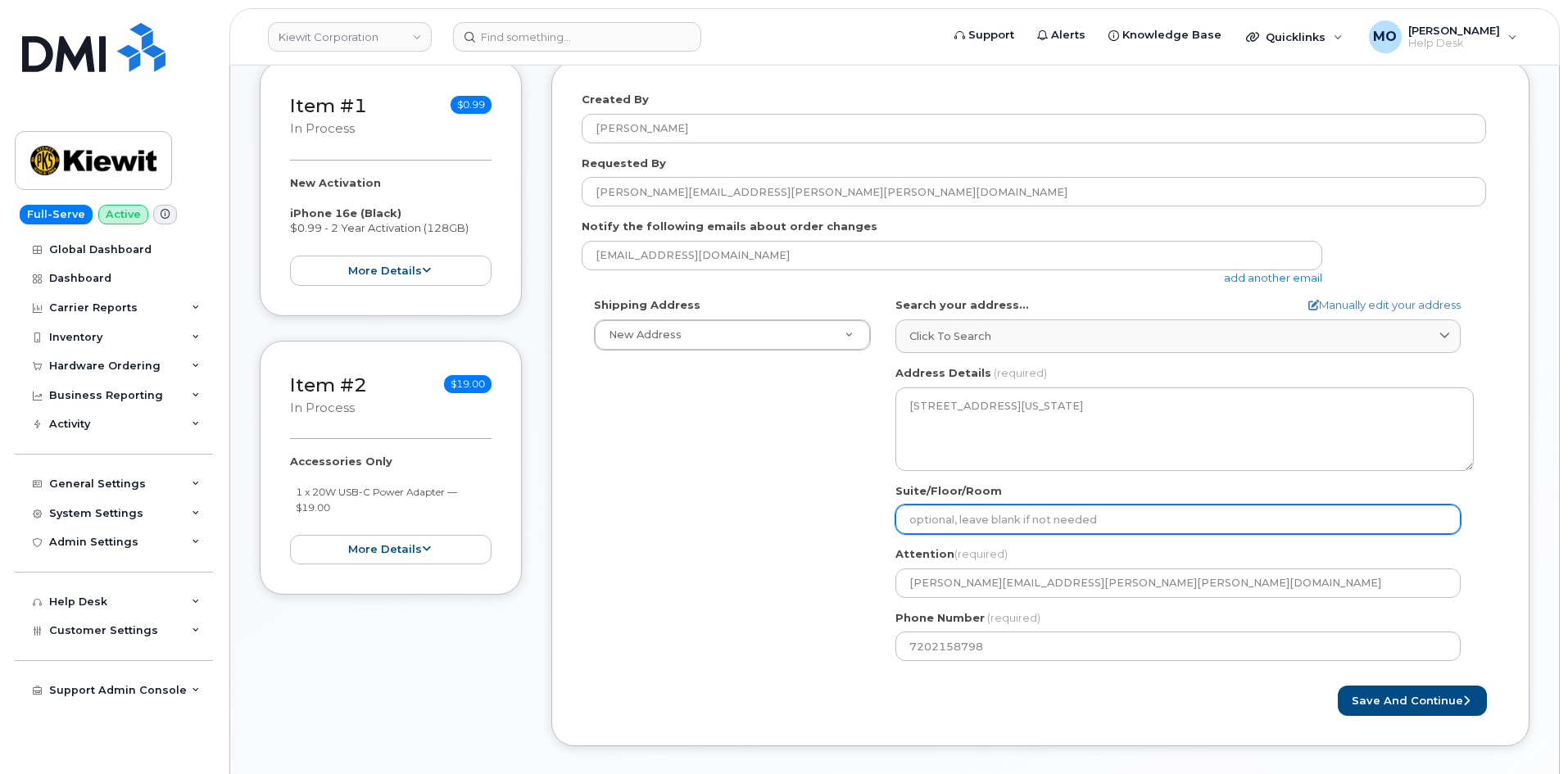
scroll to position [327, 0]
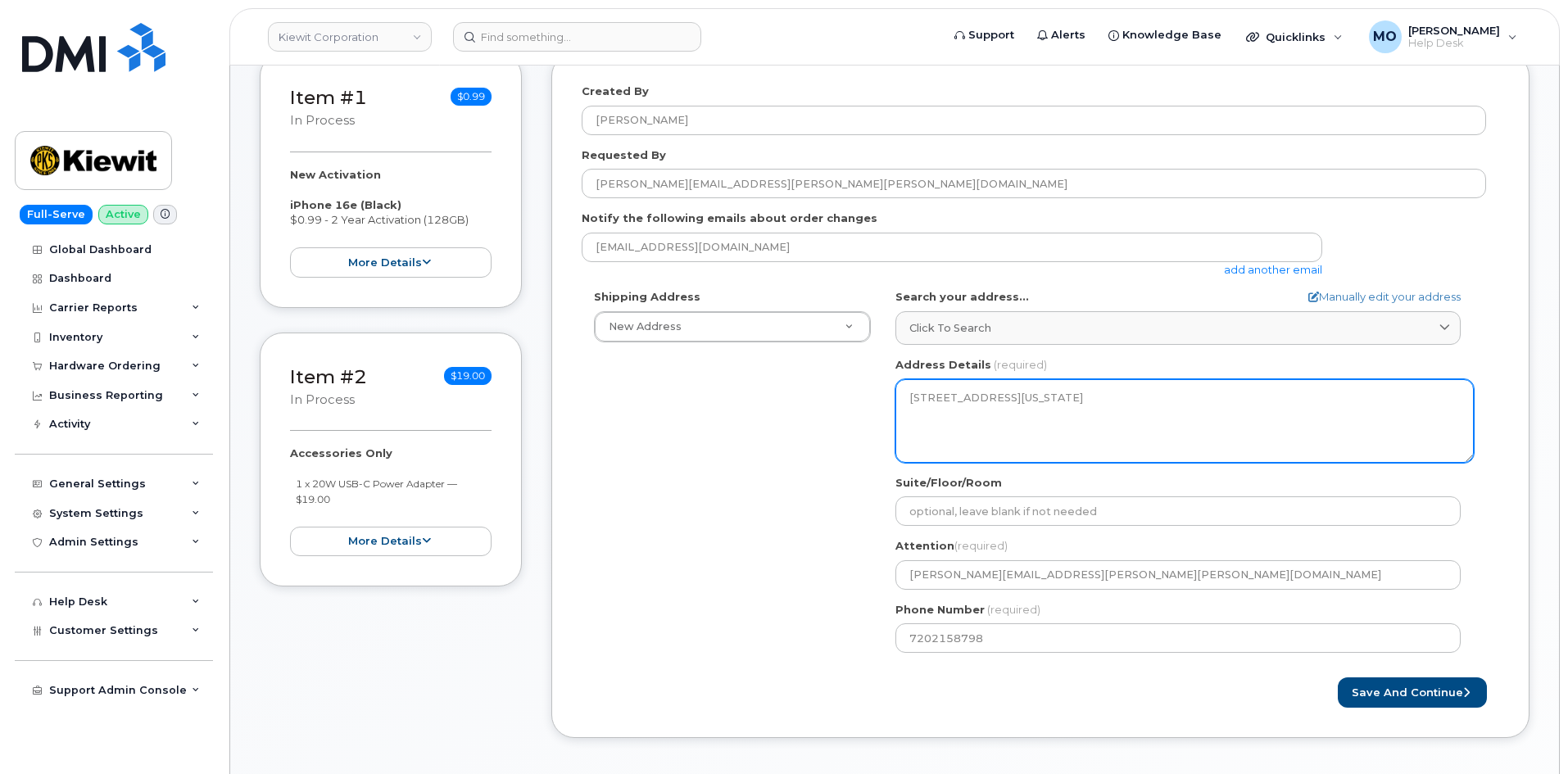
click at [992, 401] on textarea "[STREET_ADDRESS][US_STATE]" at bounding box center [1185, 421] width 578 height 84
click at [999, 400] on textarea "[STREET_ADDRESS][US_STATE]" at bounding box center [1185, 421] width 578 height 84
click at [1048, 408] on textarea "[STREET_ADDRESS][US_STATE]" at bounding box center [1185, 421] width 578 height 84
click at [1047, 407] on textarea "[STREET_ADDRESS][US_STATE]" at bounding box center [1185, 421] width 578 height 84
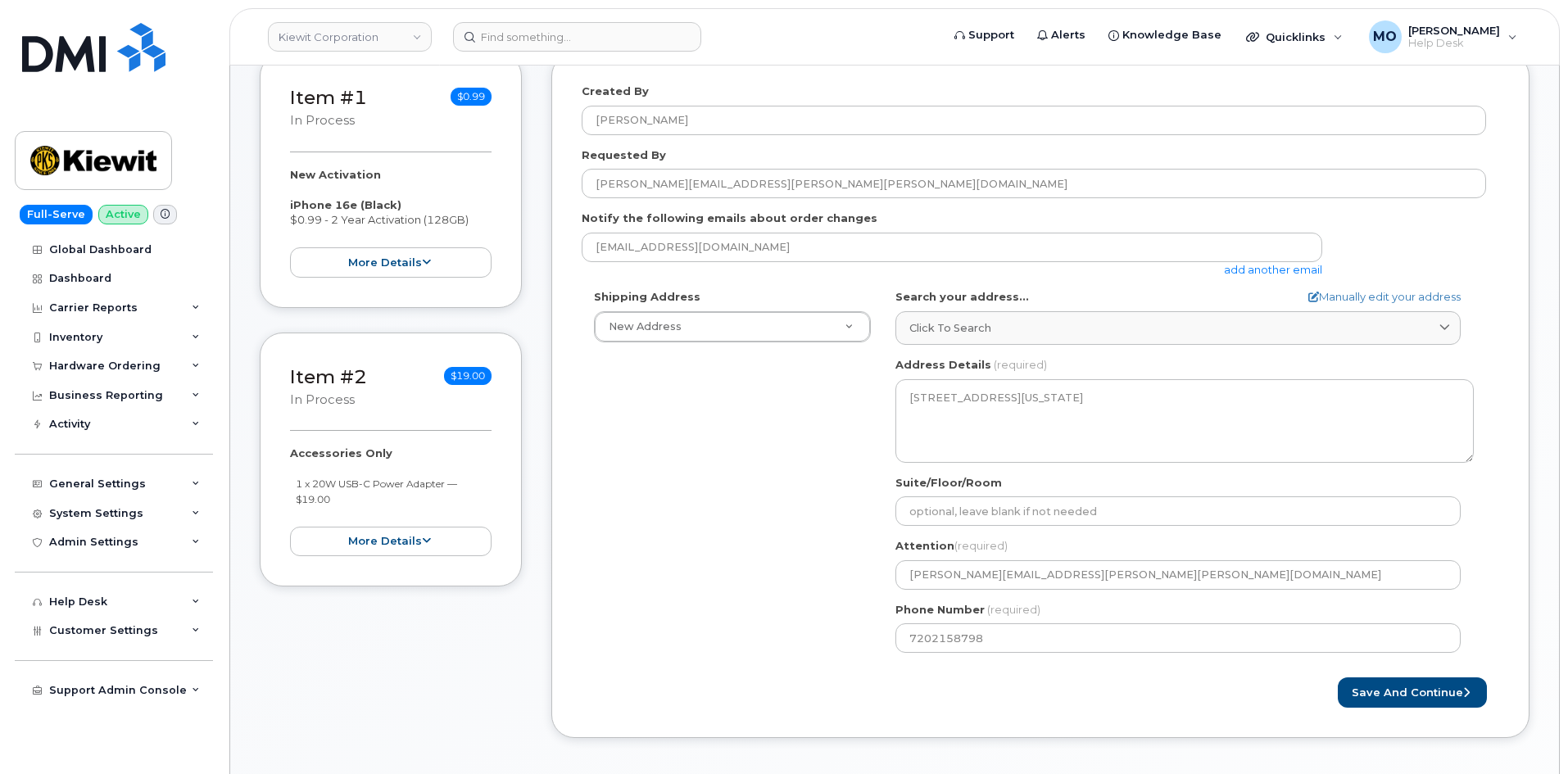
click at [1030, 352] on div "NE Platsmouth Search your address... Manually edit your address Click to search…" at bounding box center [1185, 476] width 603 height 375
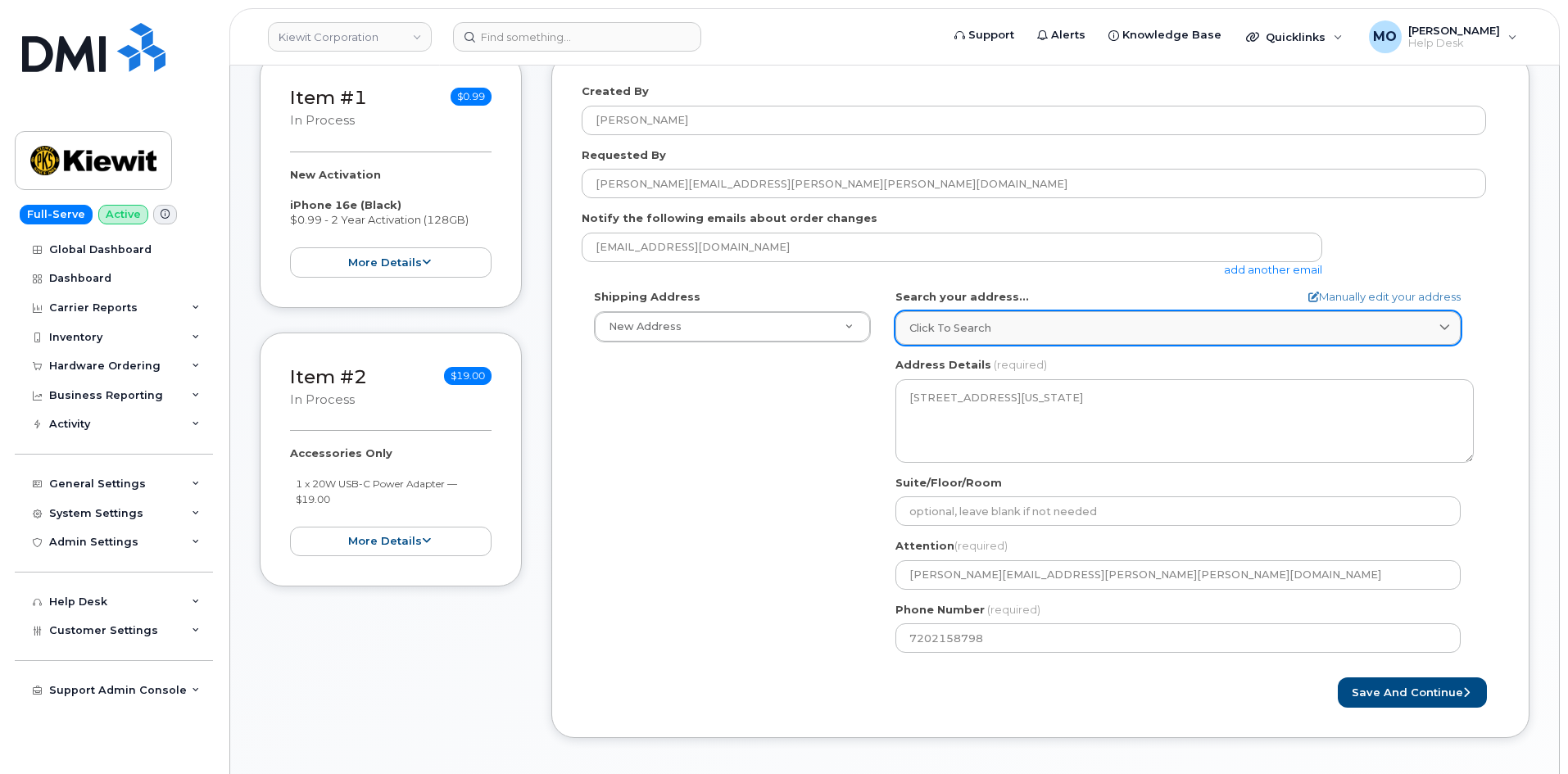
click at [1038, 342] on link "Click to search" at bounding box center [1178, 327] width 565 height 34
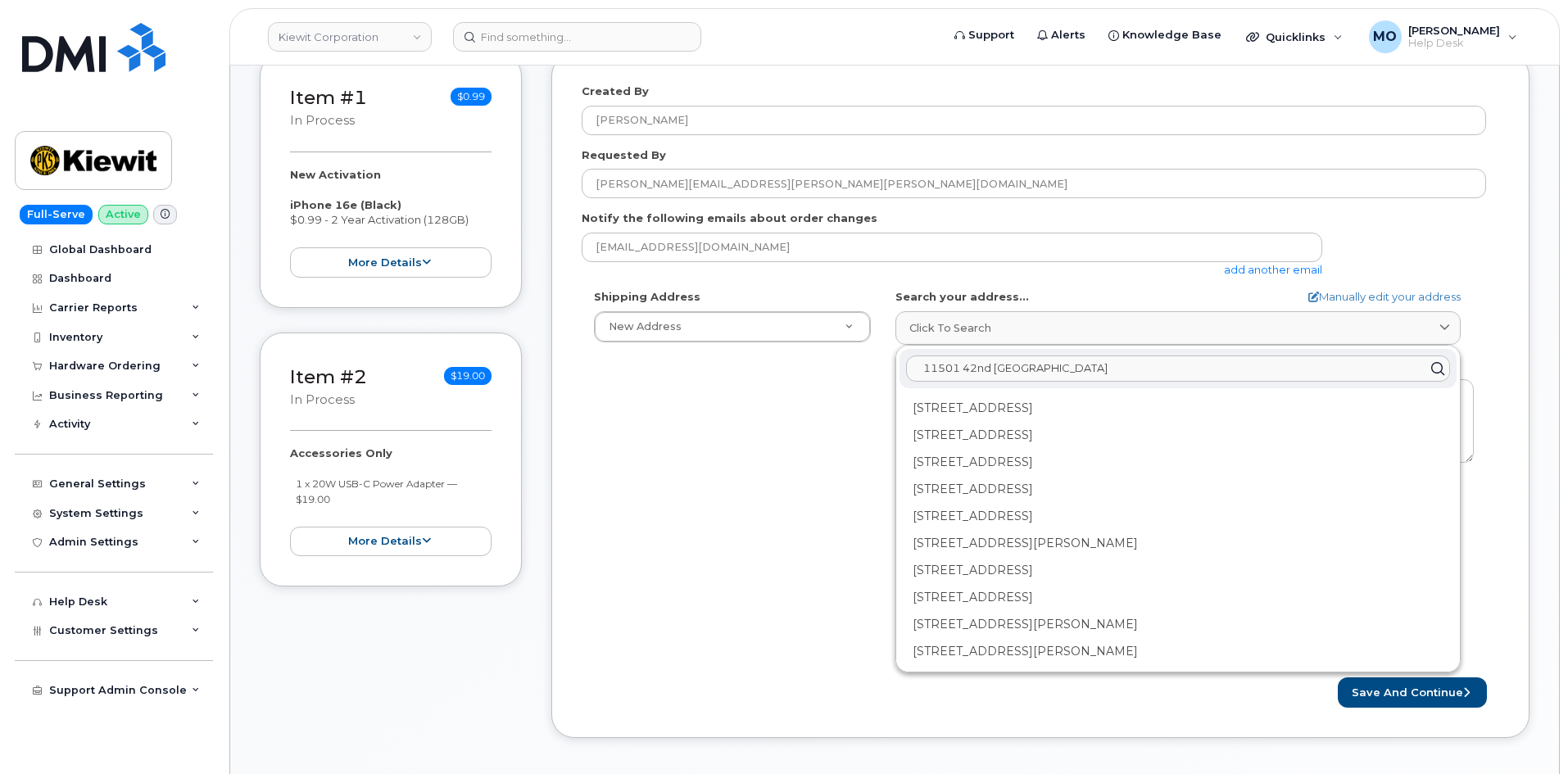
type input "11501 42nd Plattsmouth"
click at [760, 516] on div "Shipping Address New Address New Address 3150 W Prospect Rd Ste 350 11 Pearrow …" at bounding box center [1033, 476] width 904 height 375
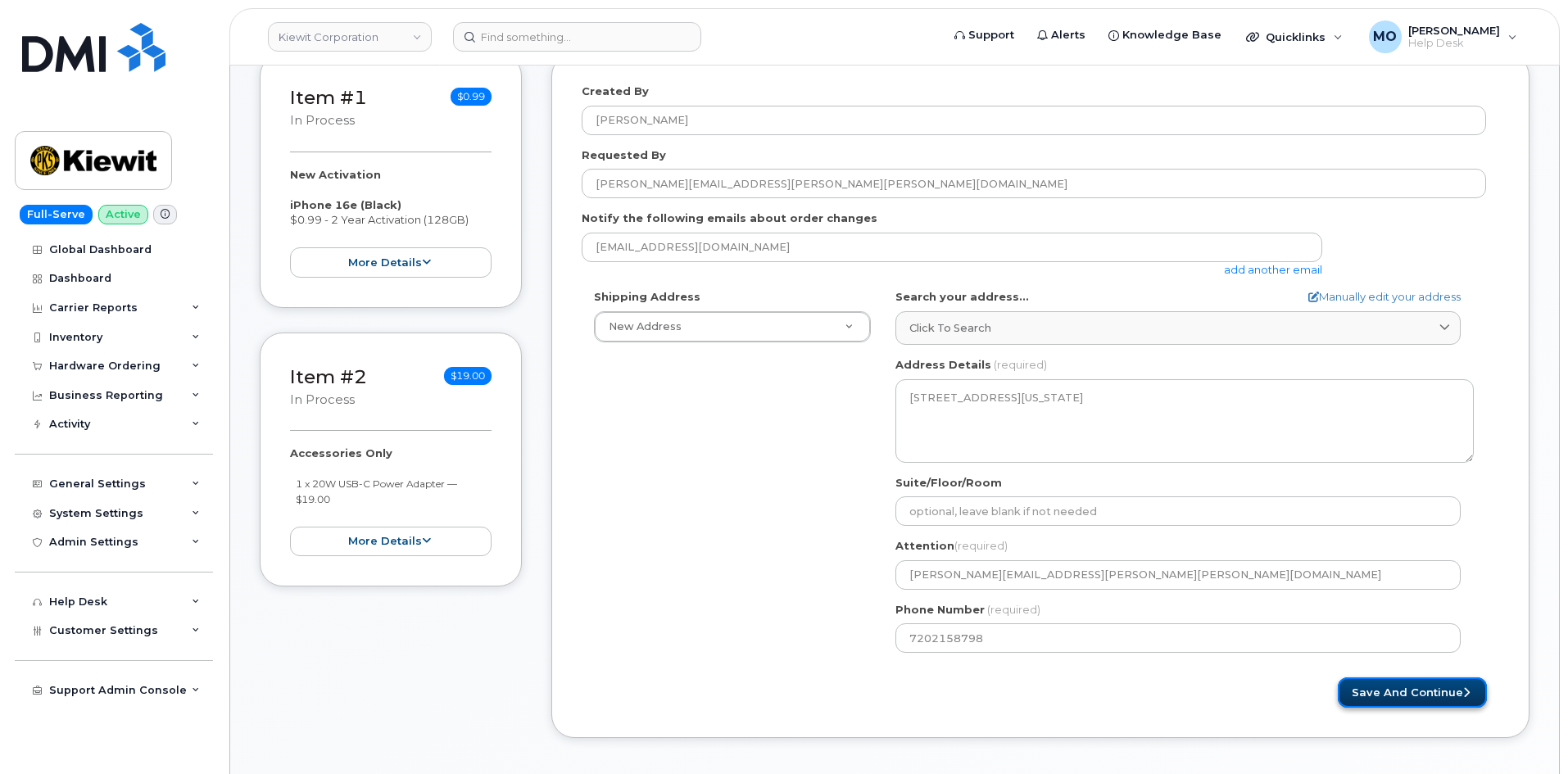
click at [1387, 687] on button "Save and Continue" at bounding box center [1412, 692] width 149 height 31
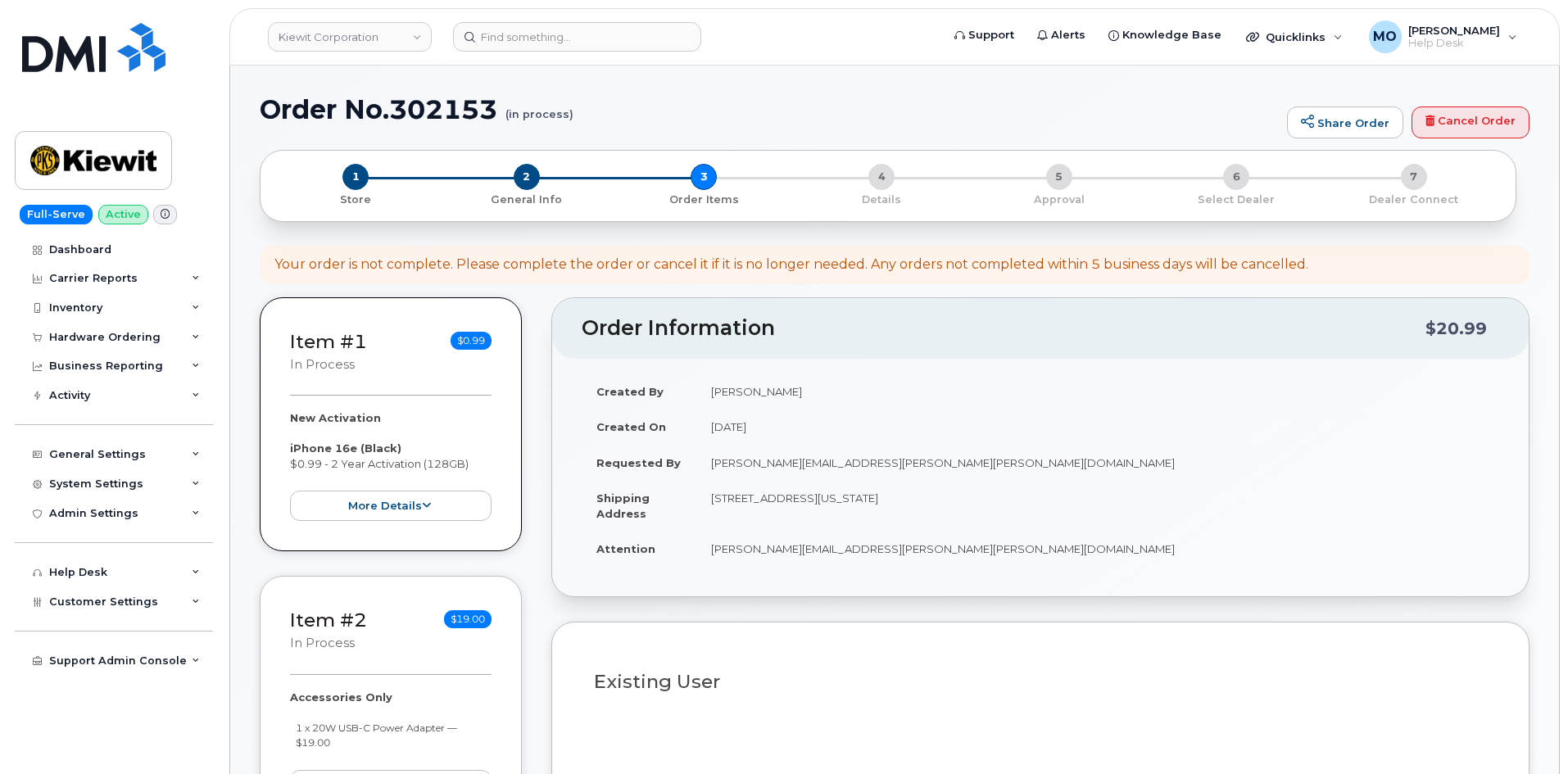
select select
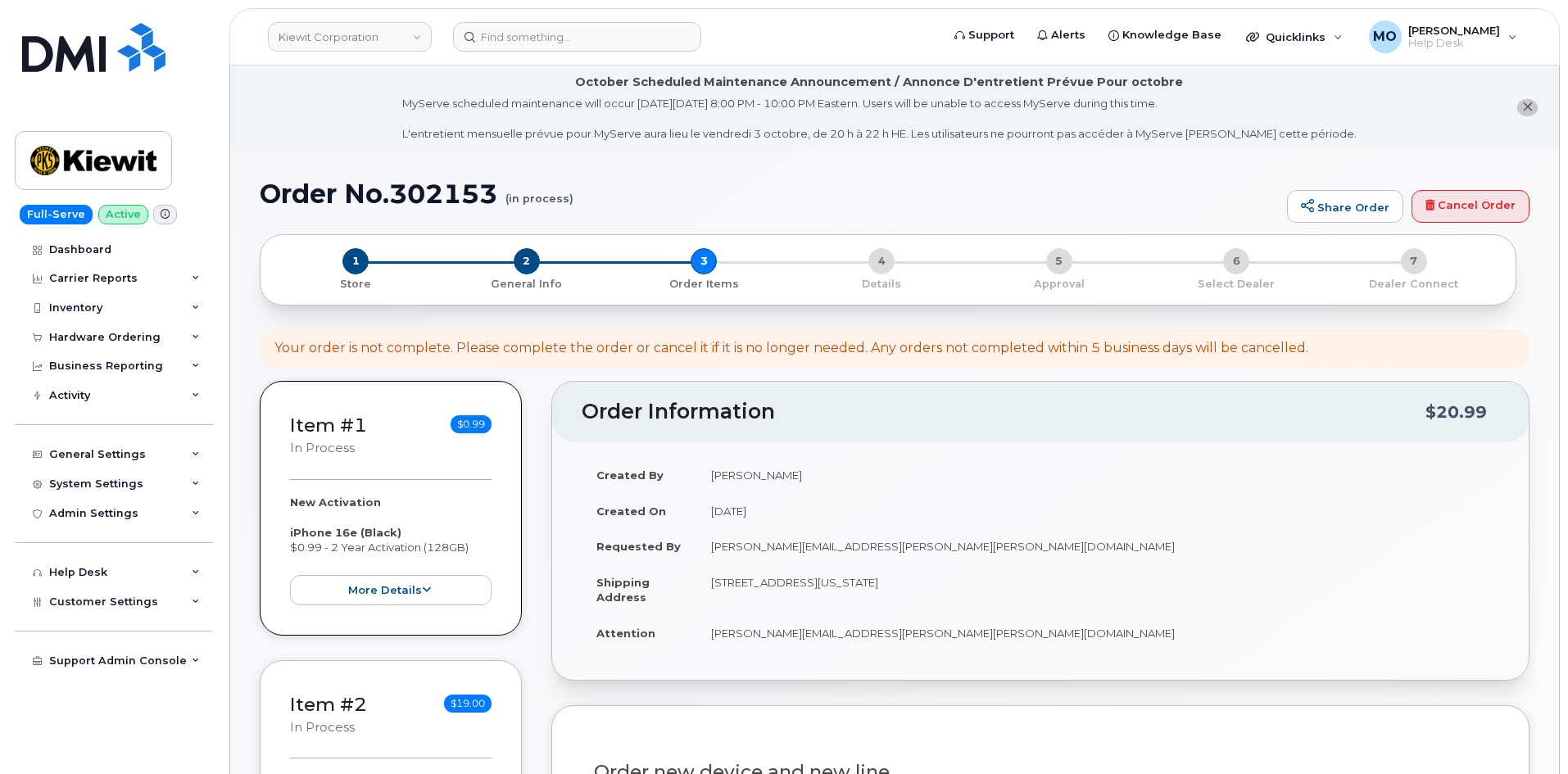
scroll to position [409, 0]
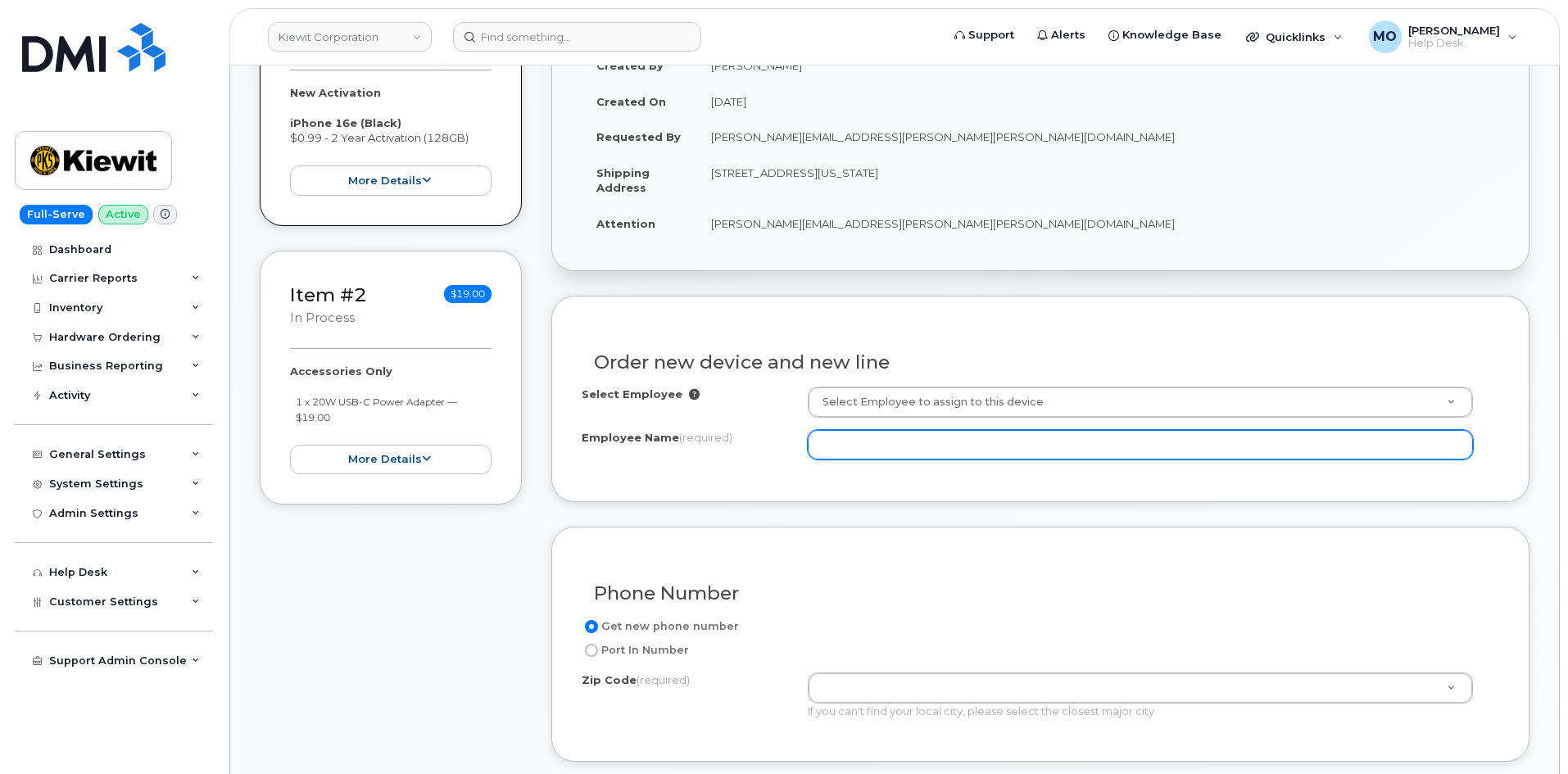
click at [888, 452] on input "Employee Name (required)" at bounding box center [1140, 445] width 665 height 30
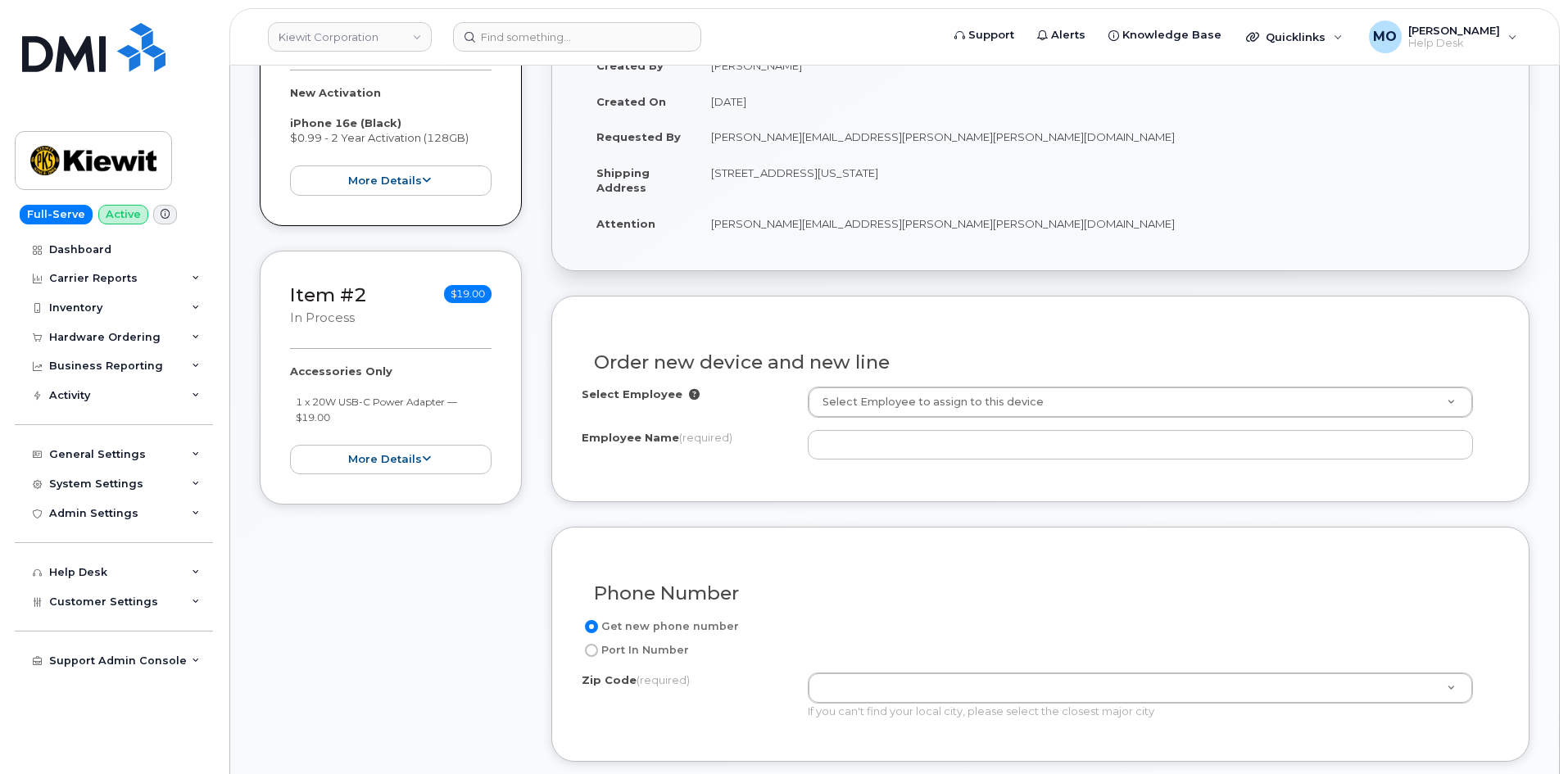
click at [894, 419] on div "Select Employee Select Employee to assign to this device Employee Name (require…" at bounding box center [1040, 423] width 918 height 73
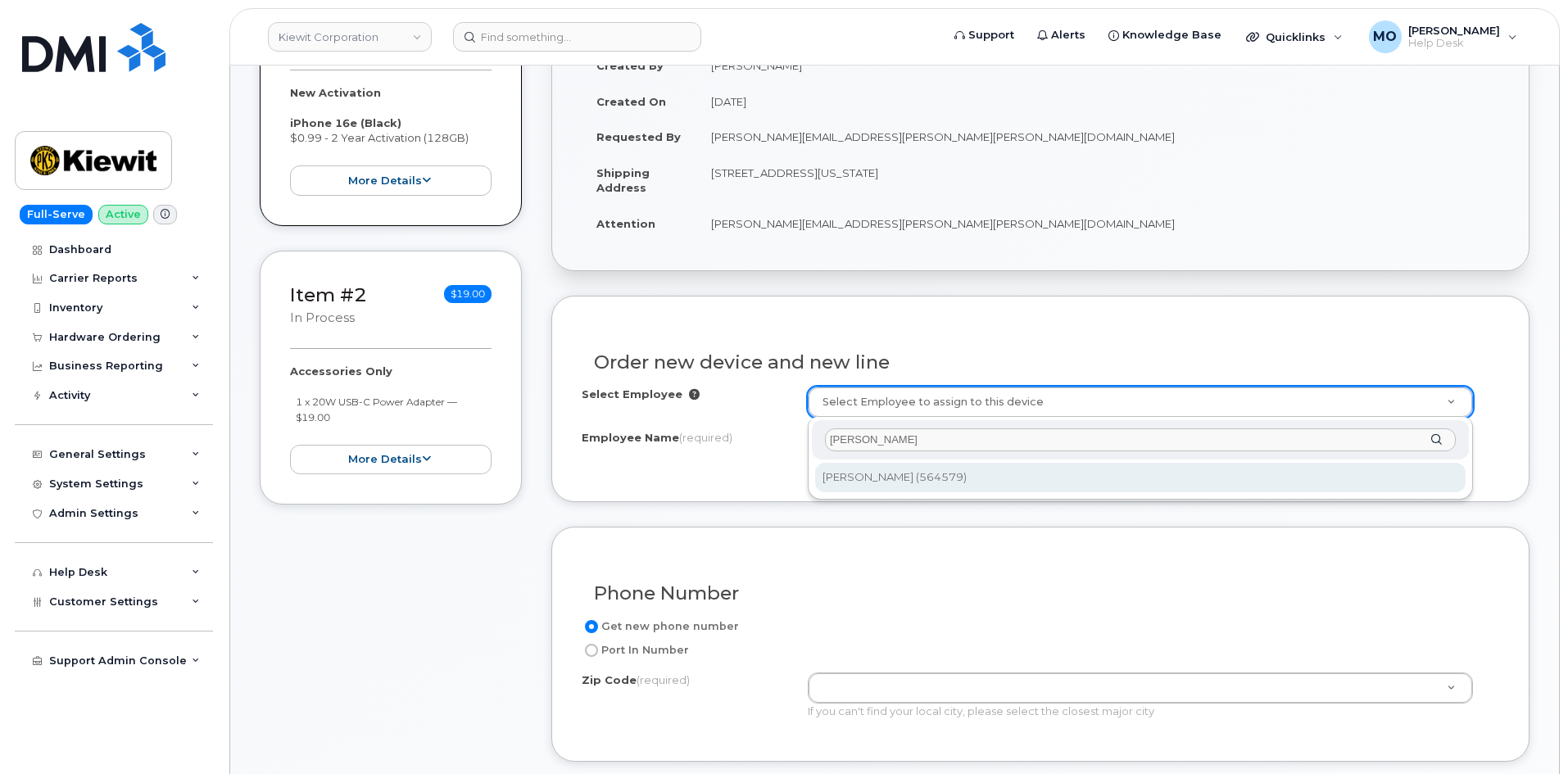
type input "[PERSON_NAME]"
type input "2368624"
type input "[PERSON_NAME]"
type input "[STREET_ADDRESS]"
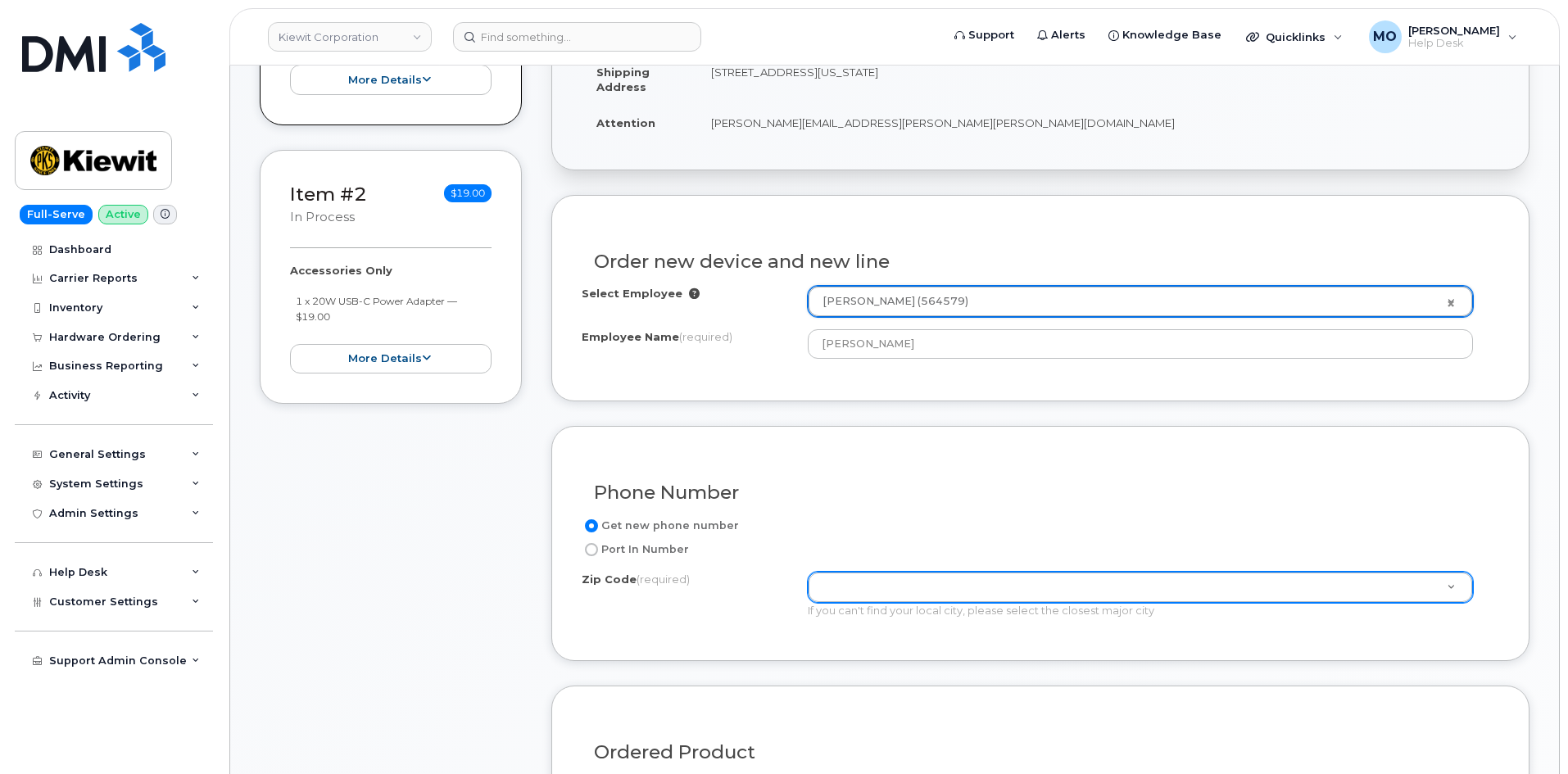
scroll to position [738, 0]
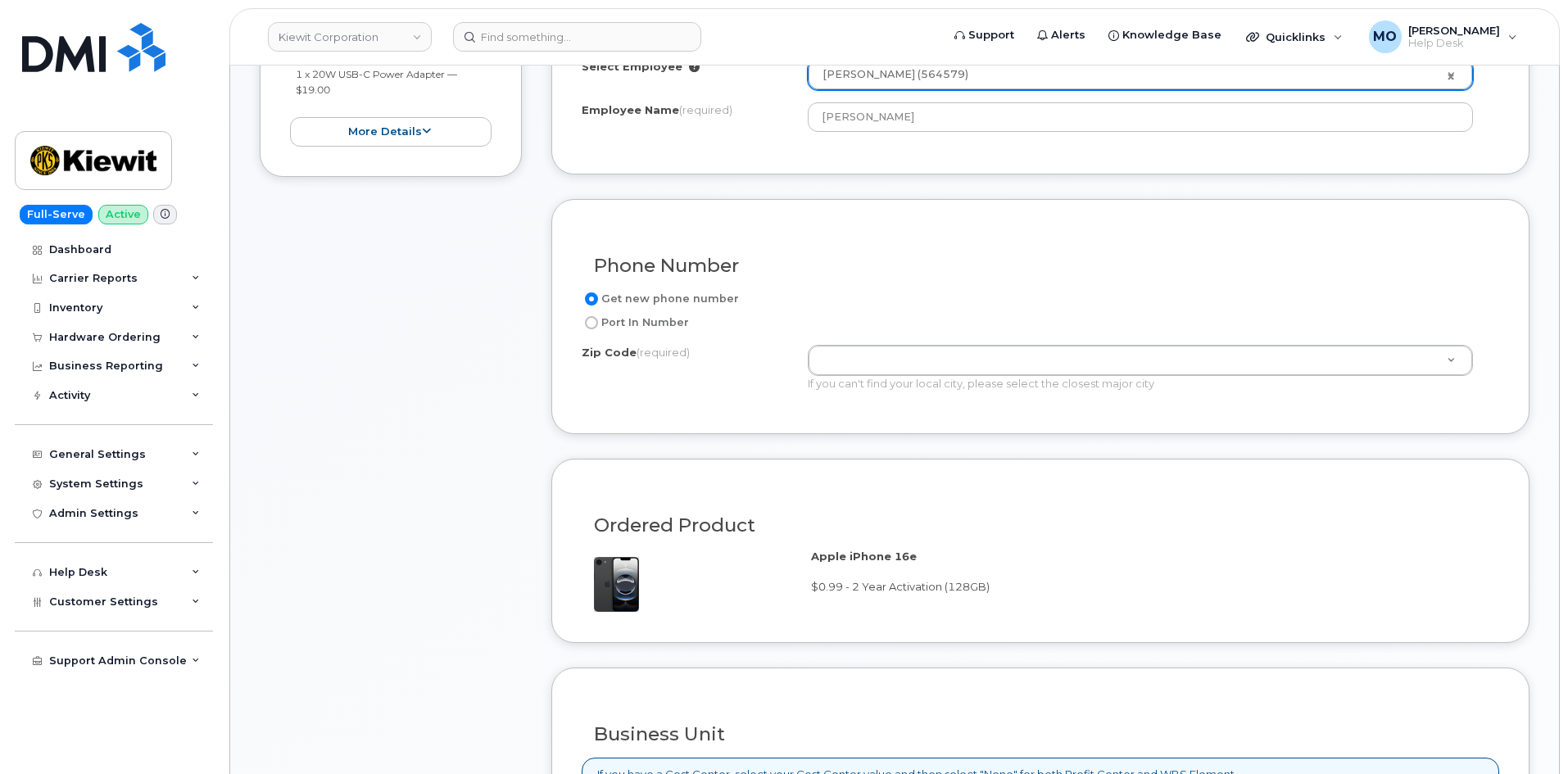
click at [880, 343] on div "Get new phone number Port In Number Zip Code (required) Zip Code (required) Zip…" at bounding box center [1040, 346] width 918 height 114
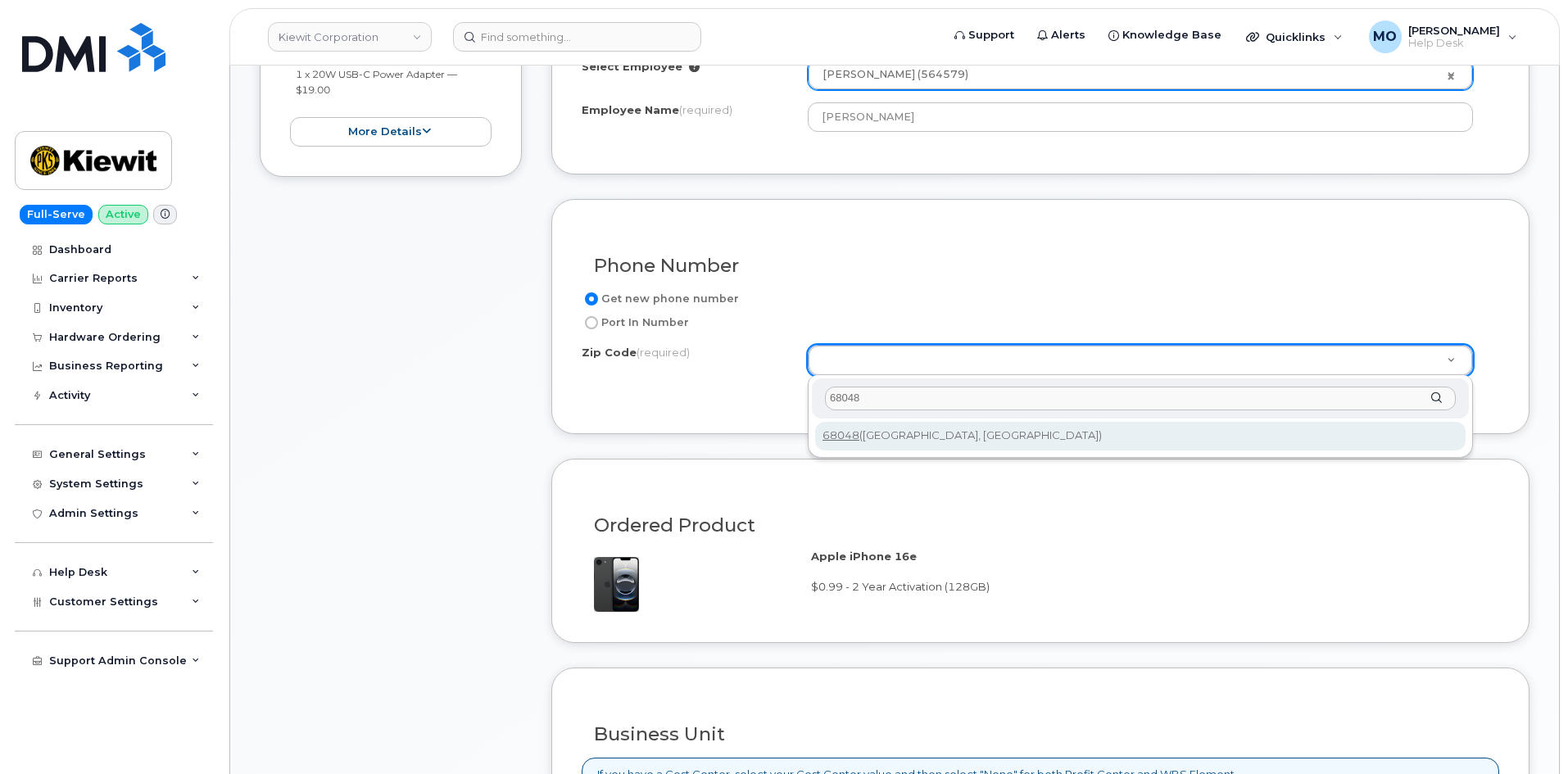
type input "68048"
type input "68048 (Plattsmouth, NE)"
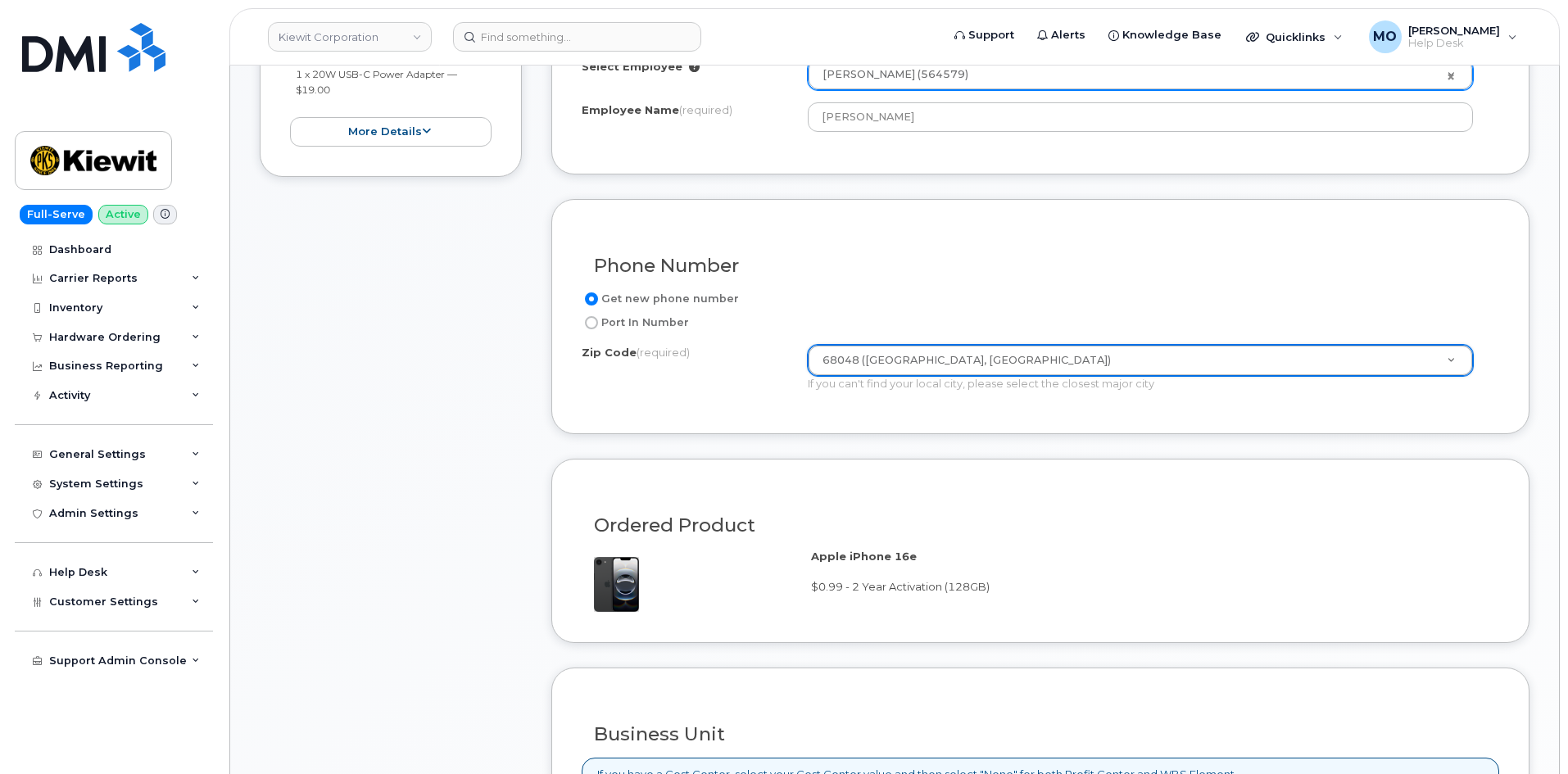
scroll to position [1147, 0]
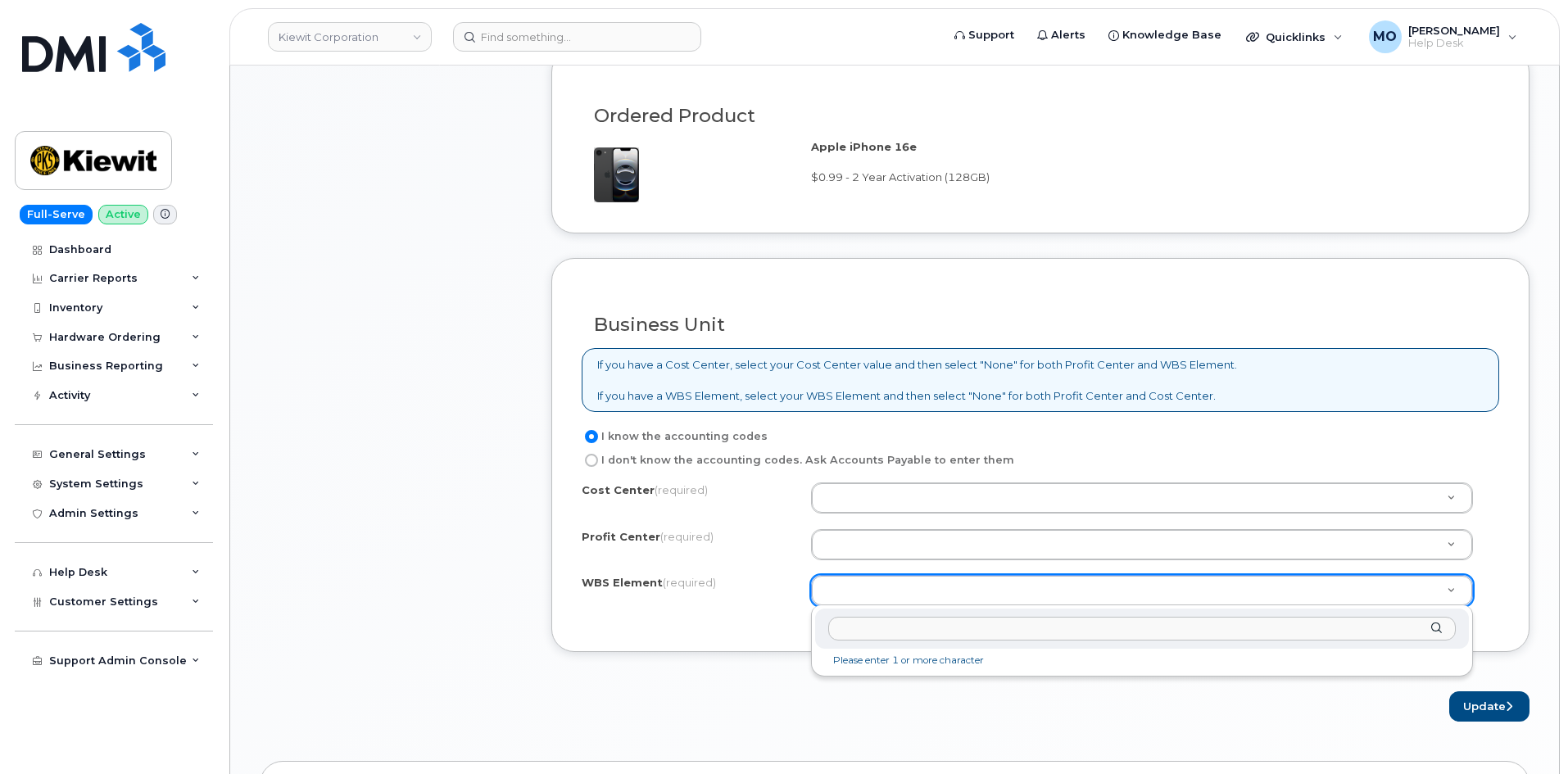
paste input "106253.1984"
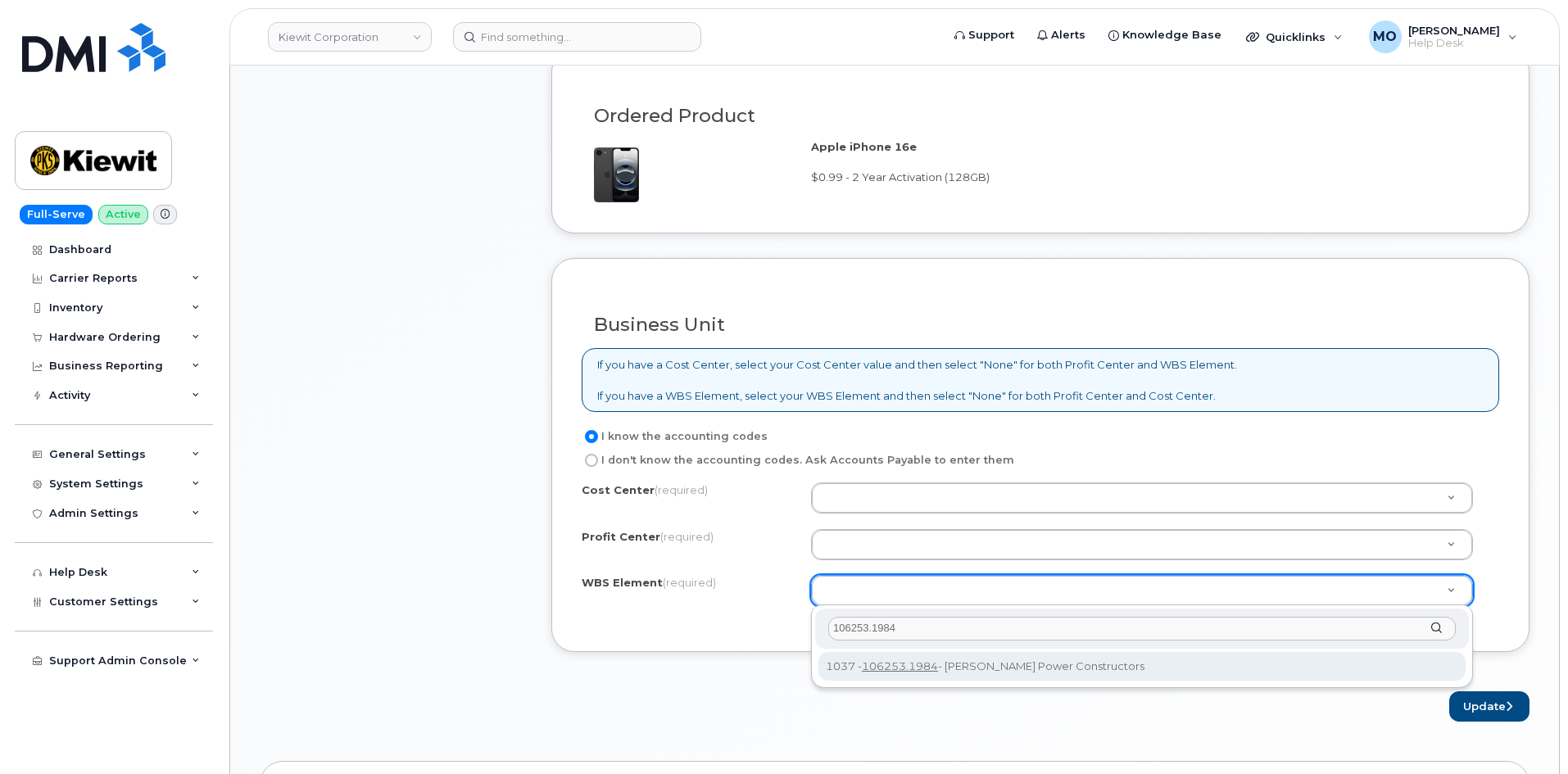
type input "106253.1984"
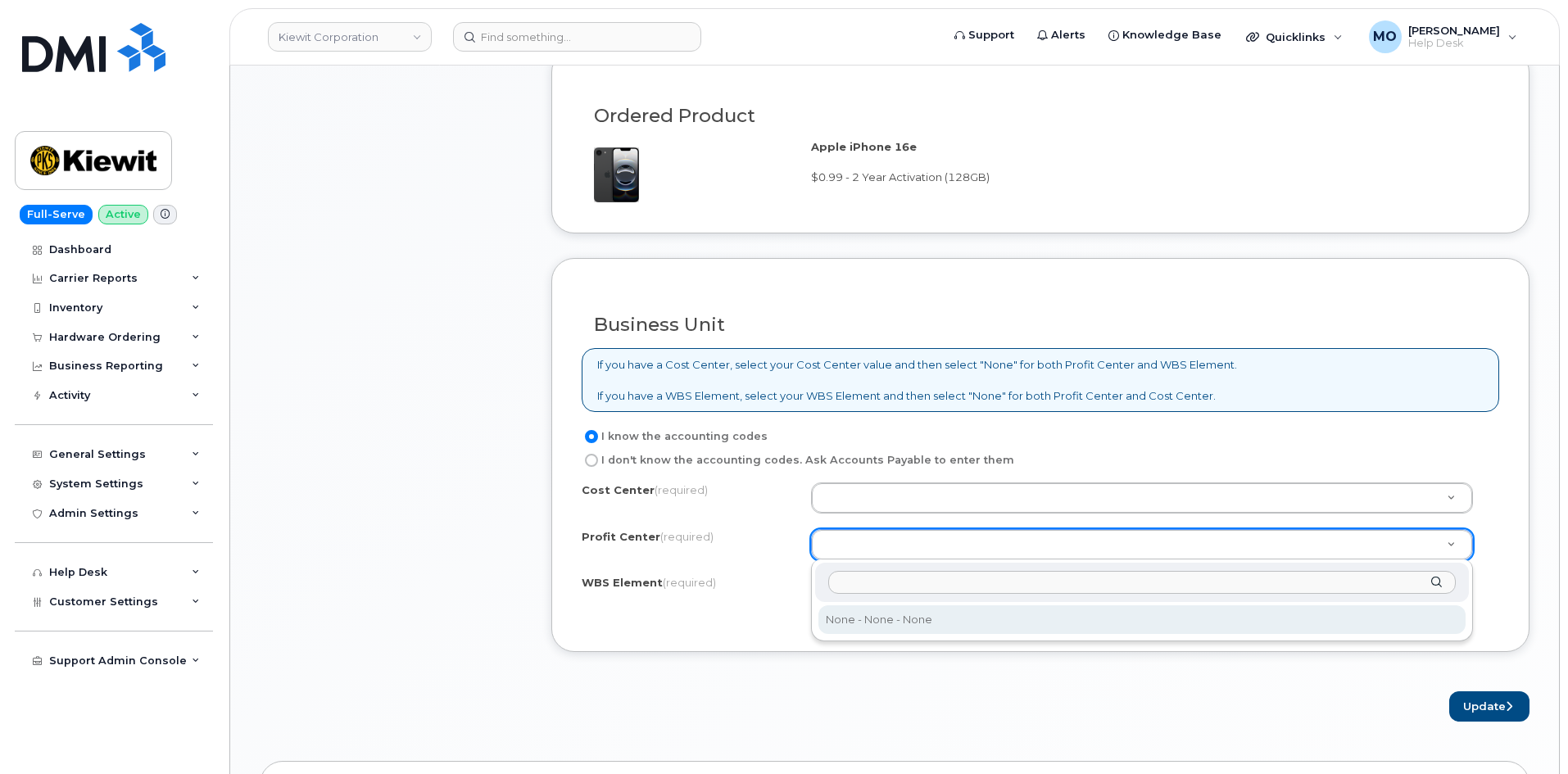
drag, startPoint x: 893, startPoint y: 632, endPoint x: 889, endPoint y: 617, distance: 15.5
select select "None"
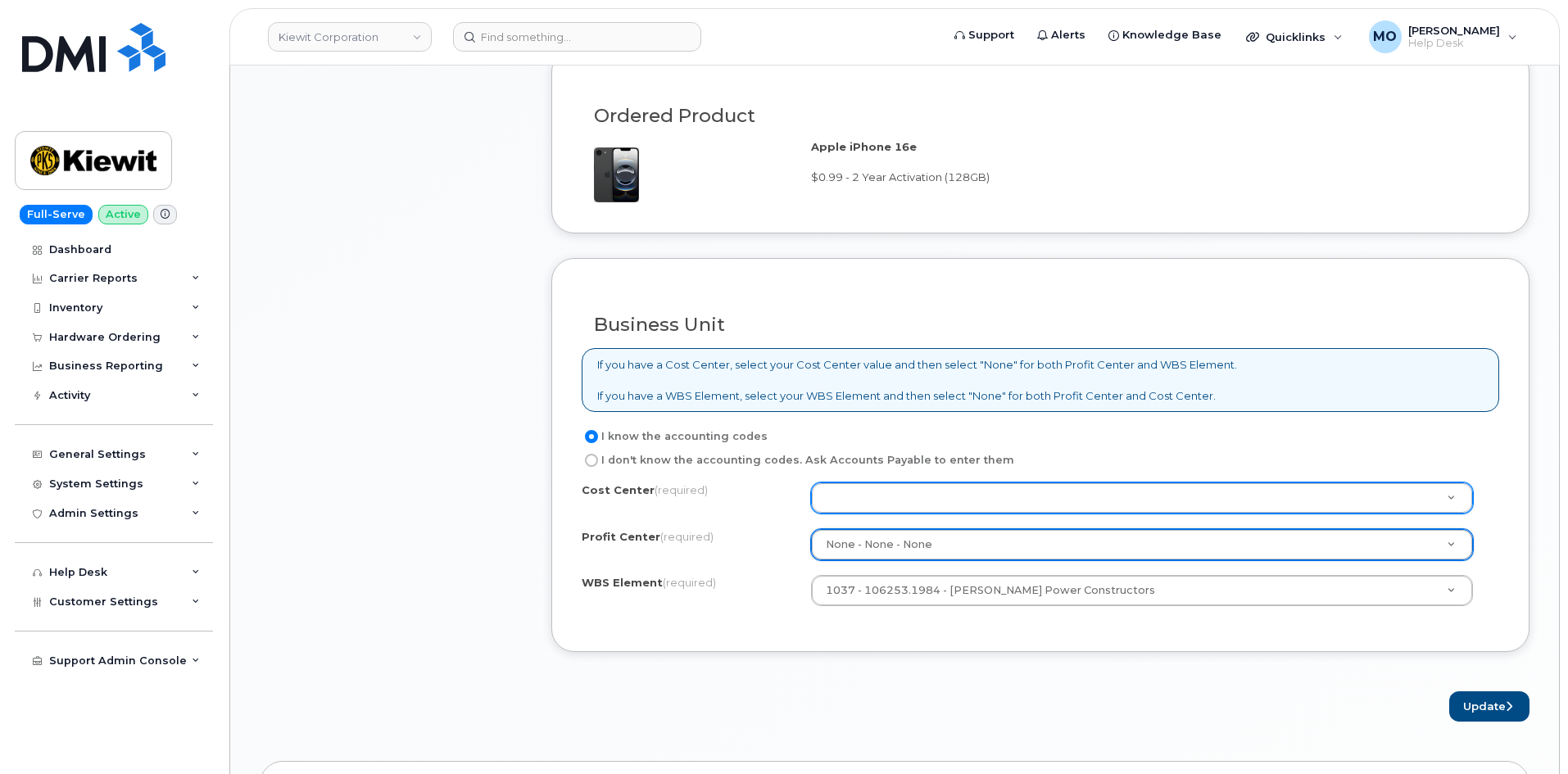
click at [904, 516] on div "Cost Center (required) Profit Center (required) None - None - None None - None …" at bounding box center [1040, 551] width 918 height 139
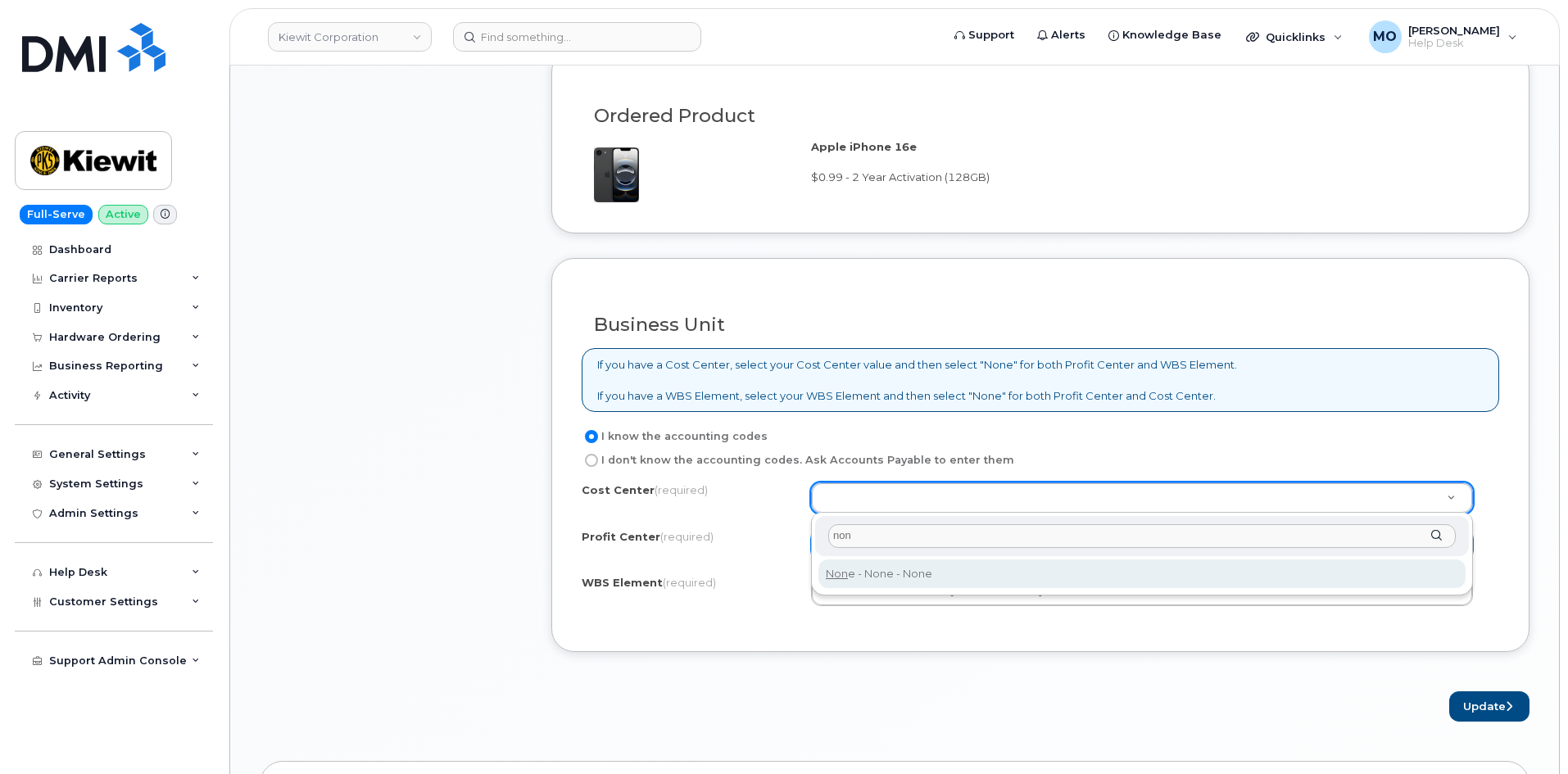
type input "non"
drag, startPoint x: 865, startPoint y: 575, endPoint x: 927, endPoint y: 572, distance: 62.1
type input "None"
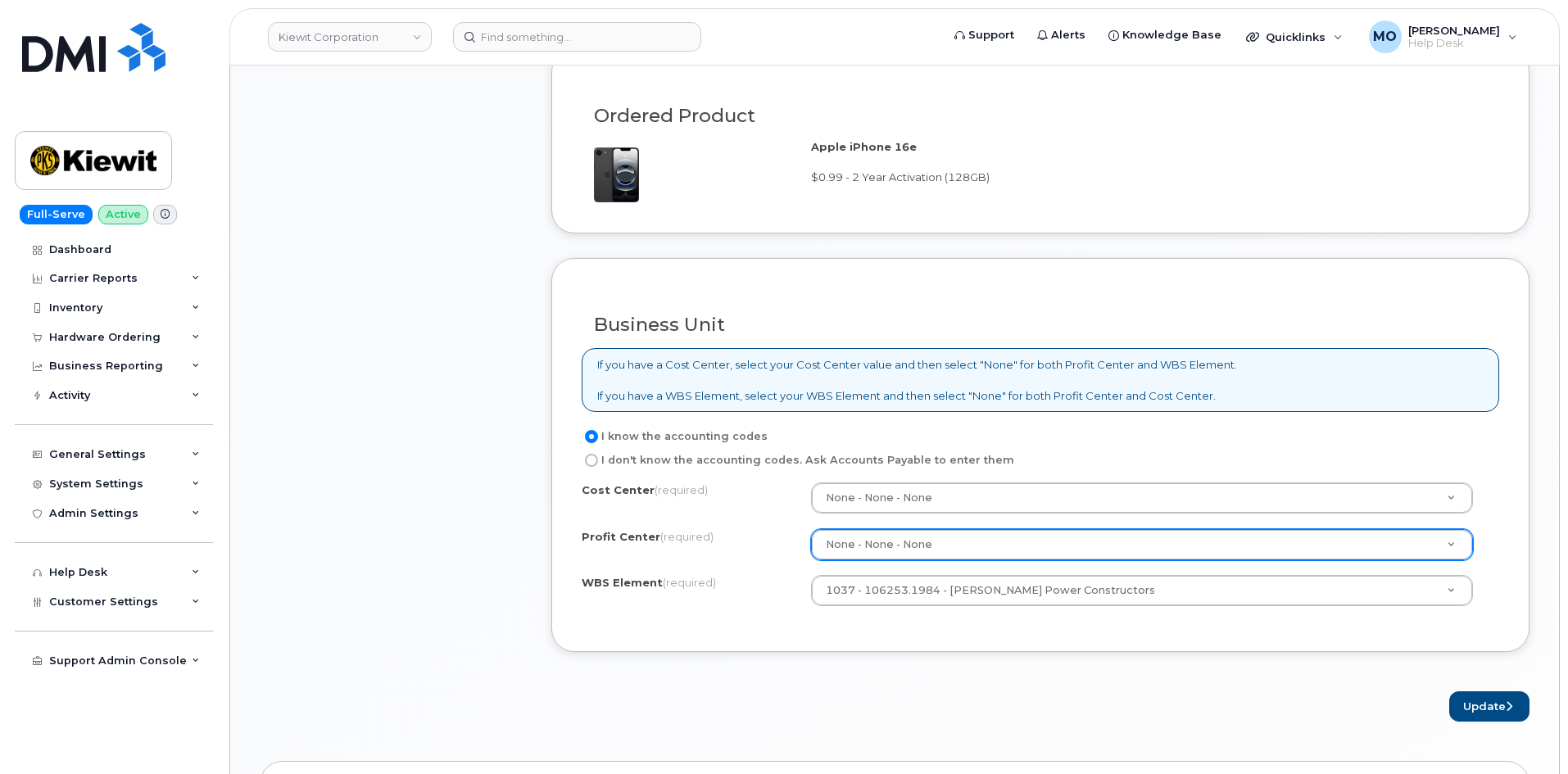
click at [1280, 683] on form "Existing User Additional cost to upgrading the device Selected device is Eligib…" at bounding box center [1041, 139] width 978 height 1163
click at [1487, 704] on button "Update" at bounding box center [1490, 707] width 81 height 31
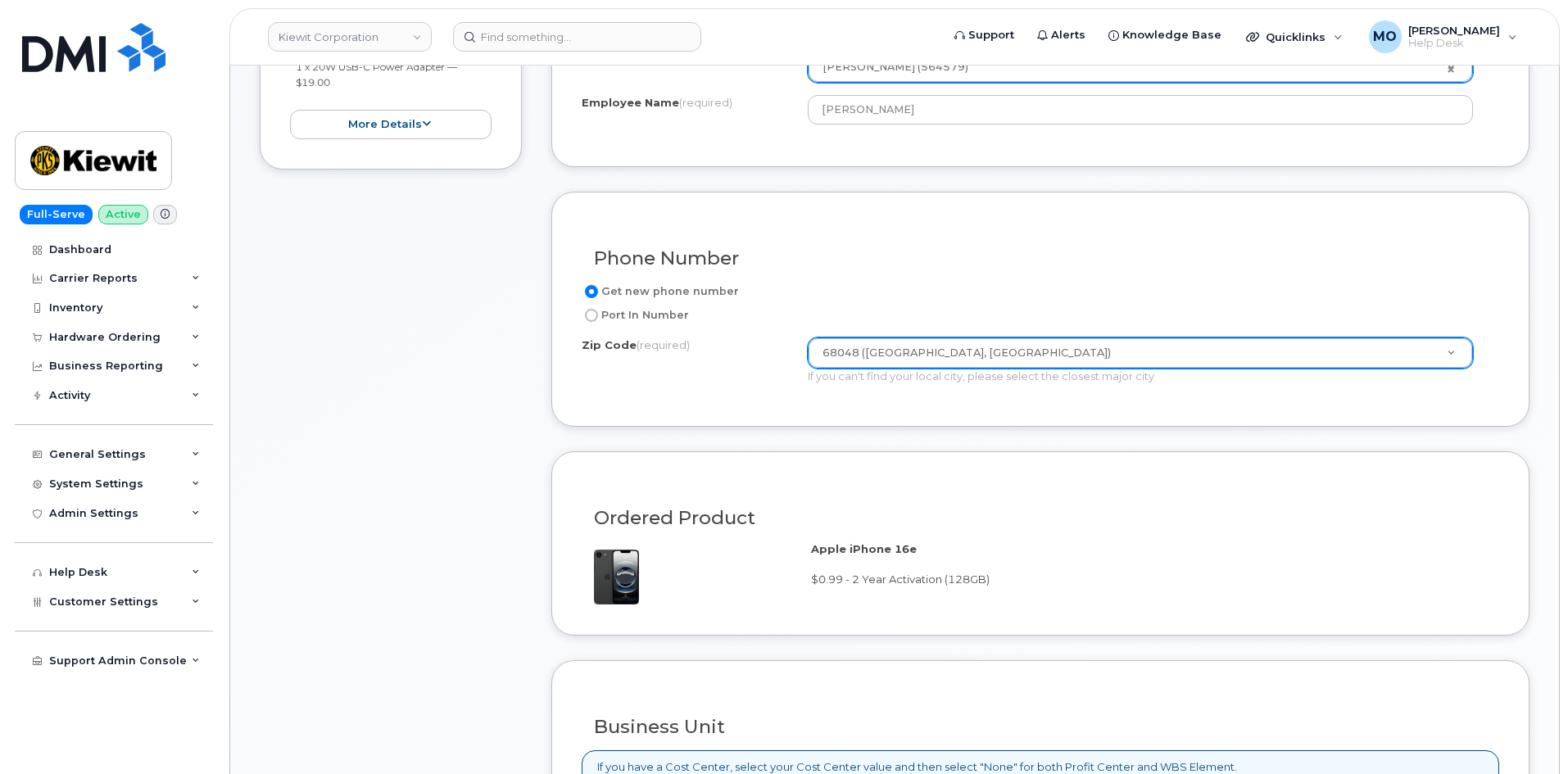
scroll to position [492, 0]
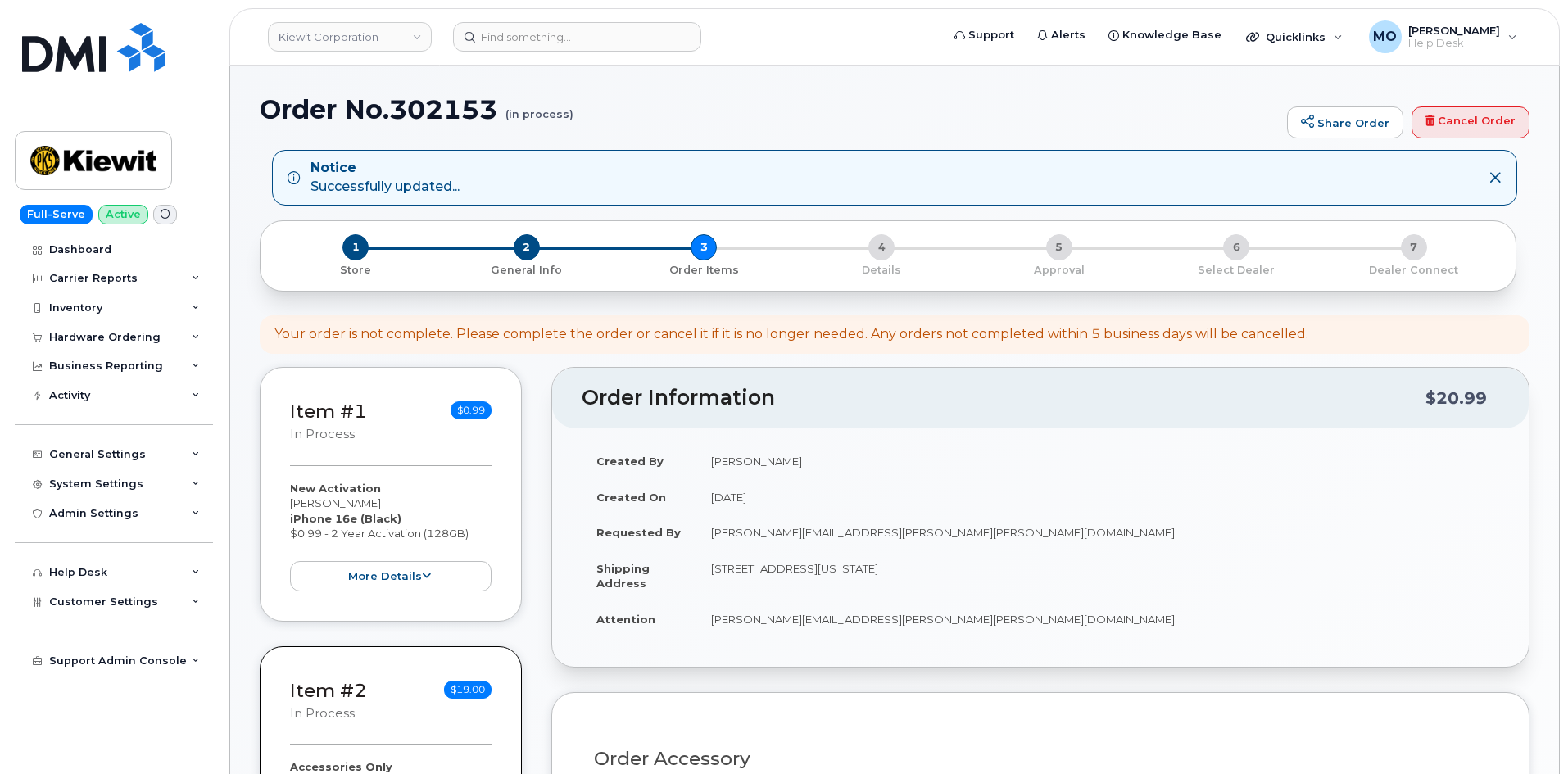
select select
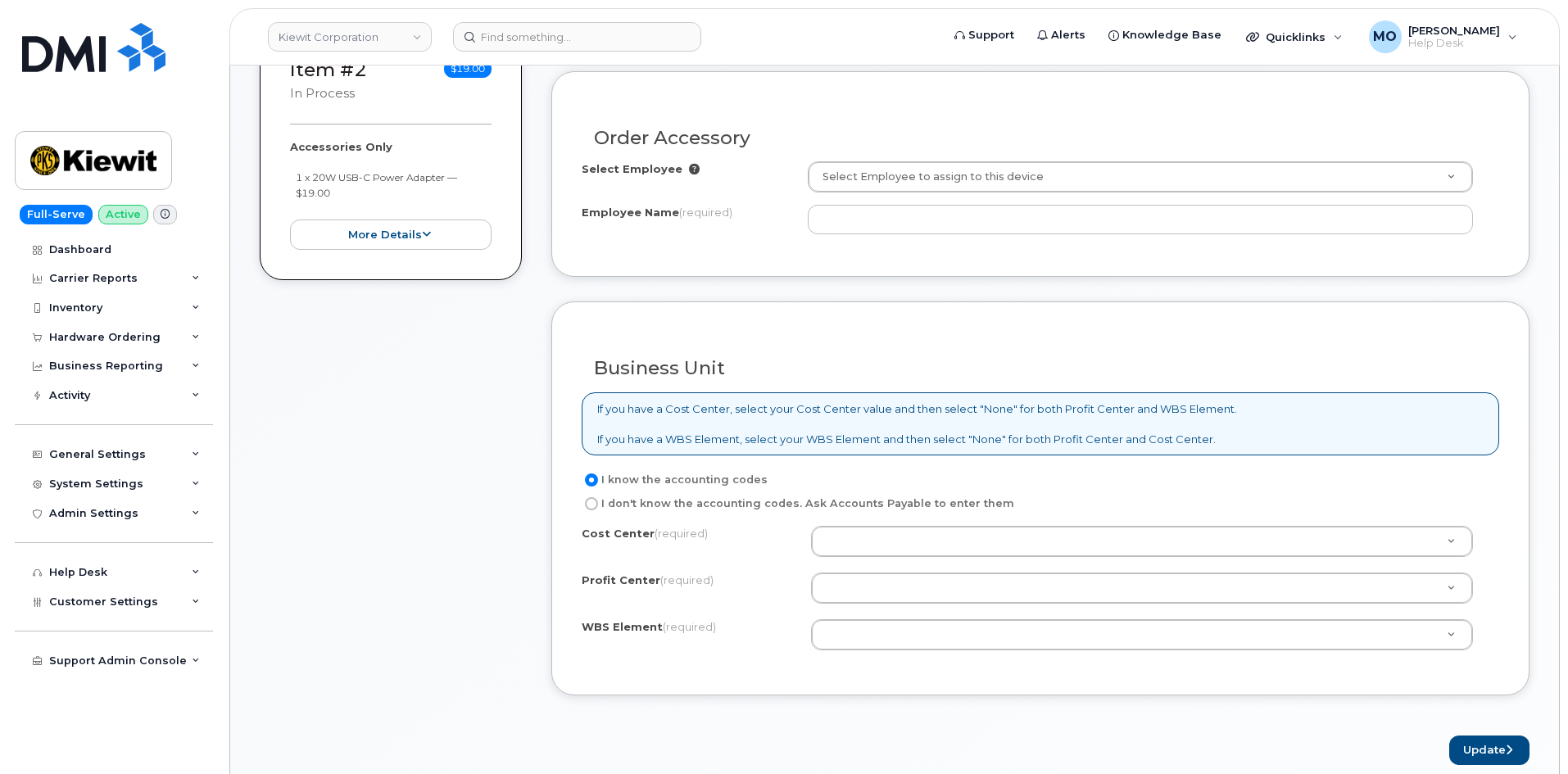
scroll to position [739, 0]
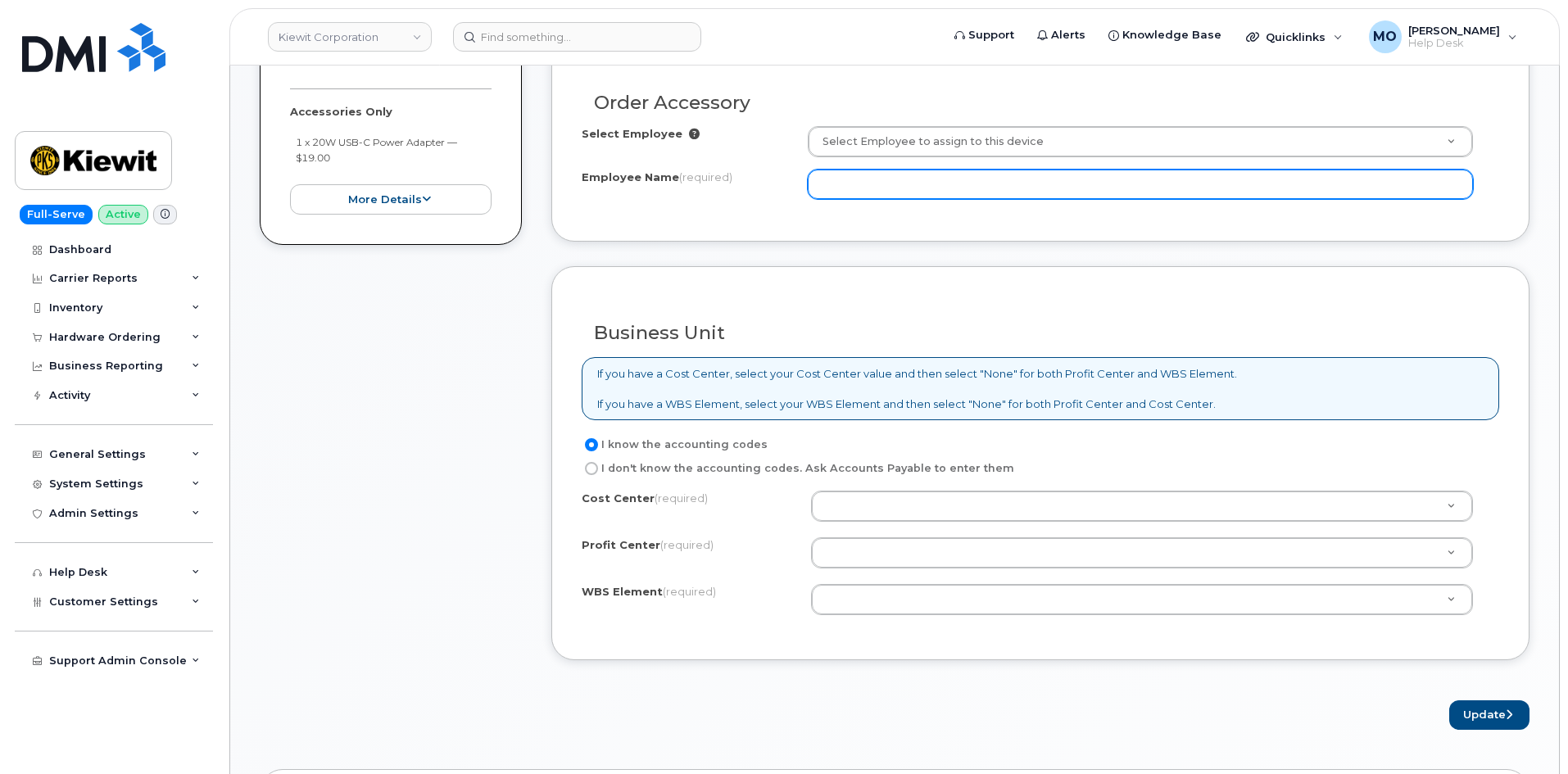
click at [919, 187] on input "Employee Name (required)" at bounding box center [1140, 184] width 665 height 30
type input "[PERSON_NAME]"
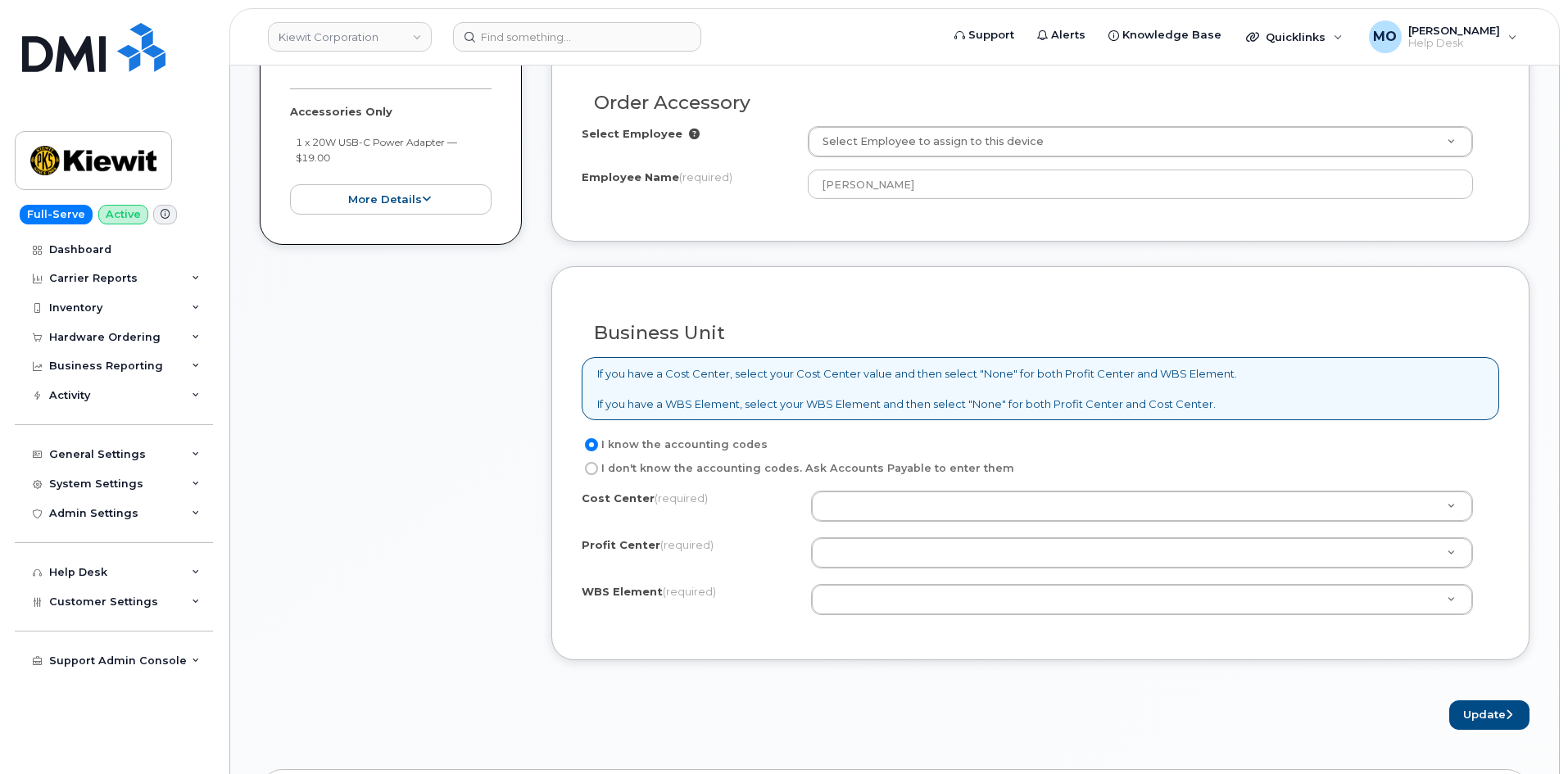
click at [851, 459] on label "I don't know the accounting codes. Ask Accounts Payable to enter them" at bounding box center [797, 469] width 432 height 19
click at [599, 462] on input "I don't know the accounting codes. Ask Accounts Payable to enter them" at bounding box center [592, 469] width 13 height 13
radio input "true"
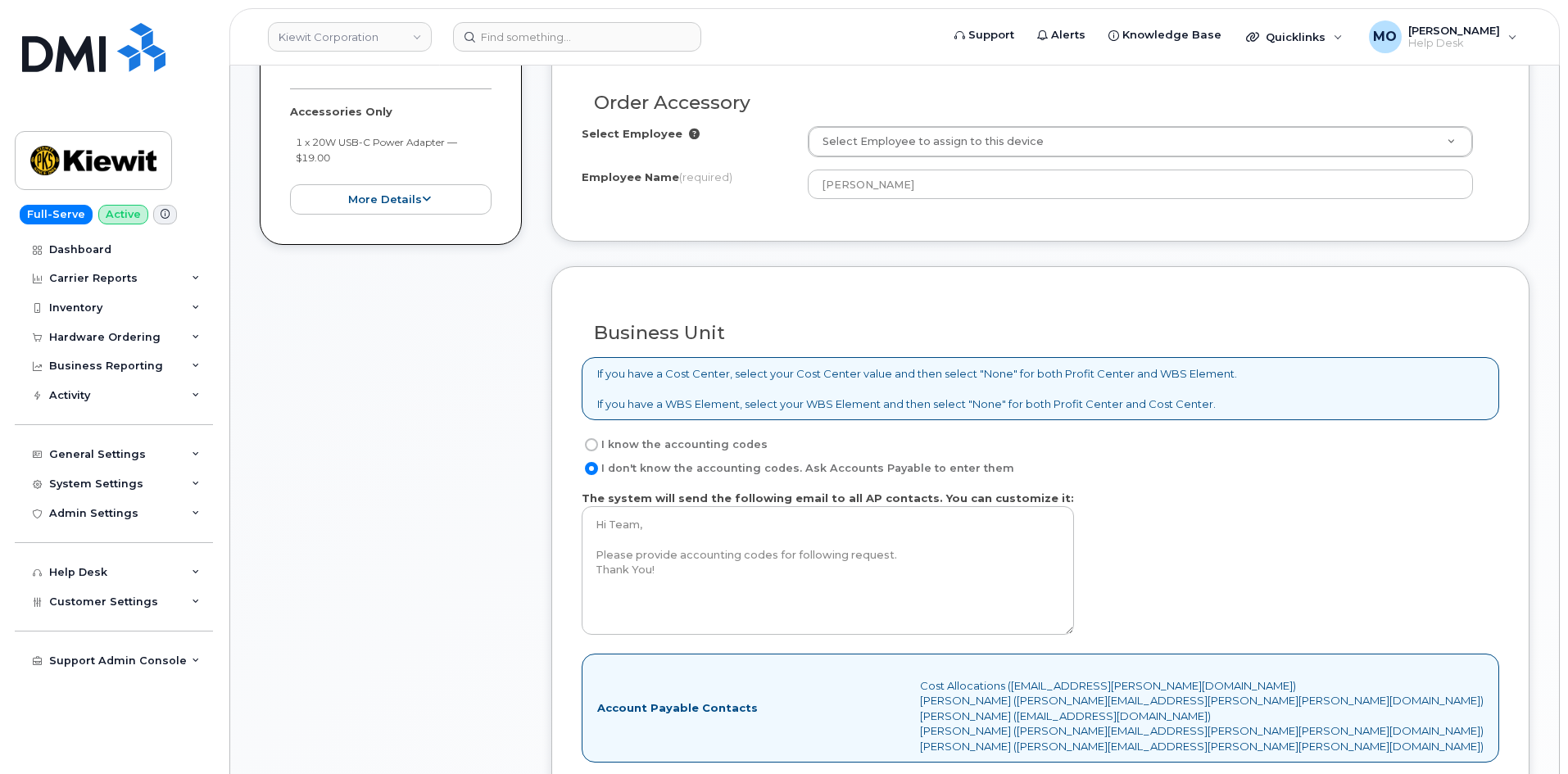
click at [748, 435] on label "I know the accounting codes" at bounding box center [674, 445] width 186 height 19
click at [599, 438] on input "I know the accounting codes" at bounding box center [592, 445] width 13 height 13
radio input "true"
select select
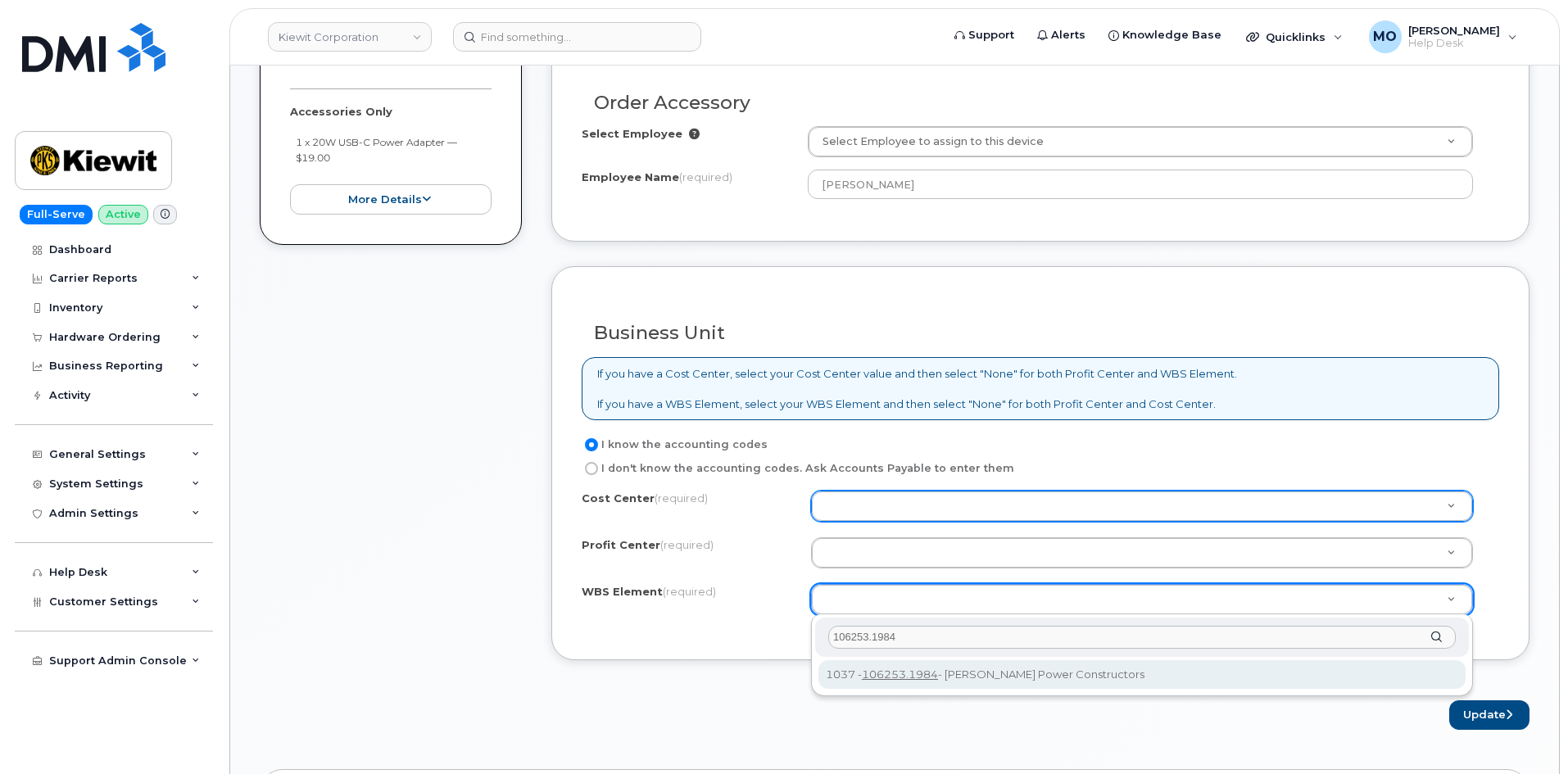
type input "106253.1984"
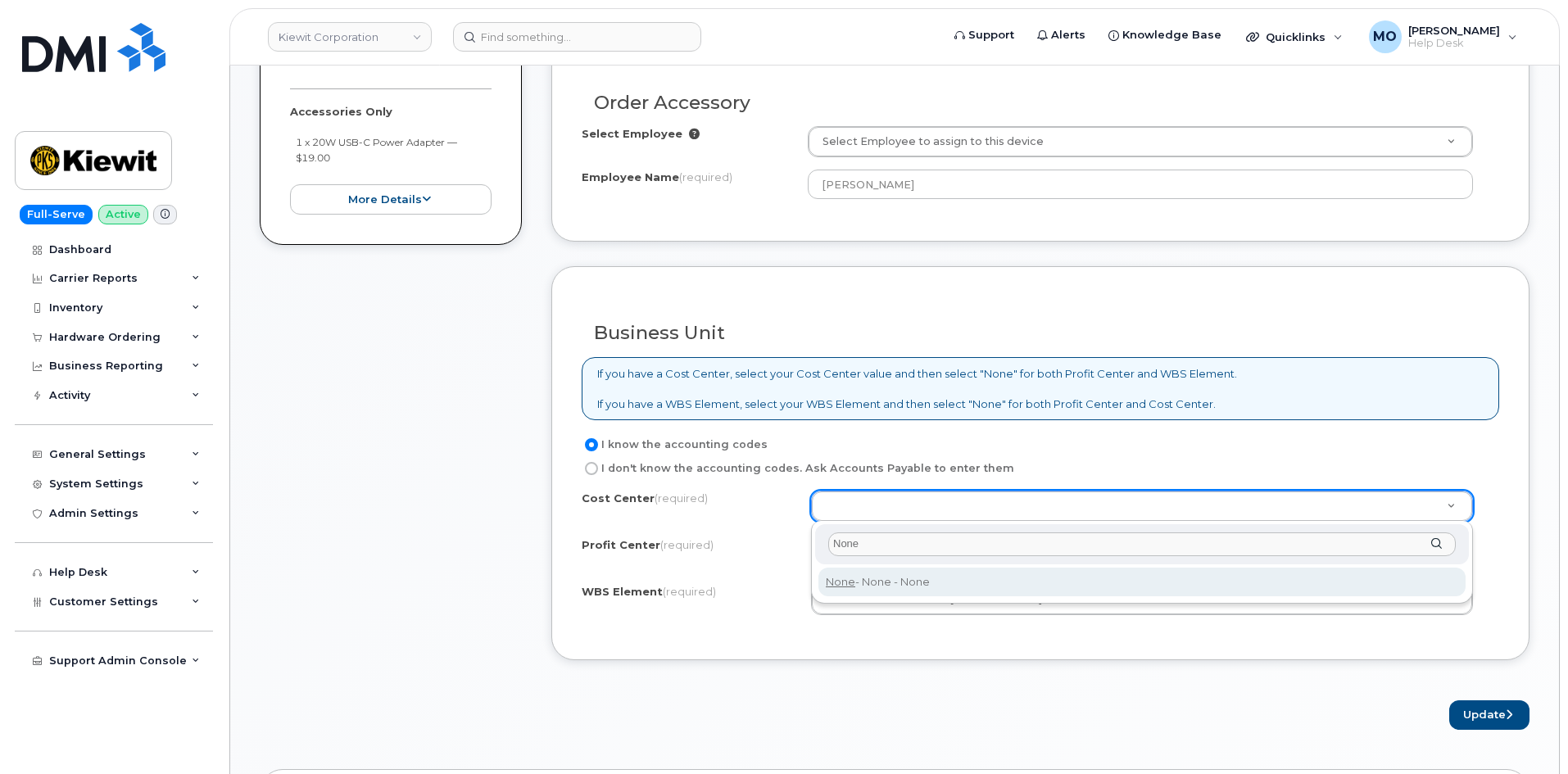
type input "None"
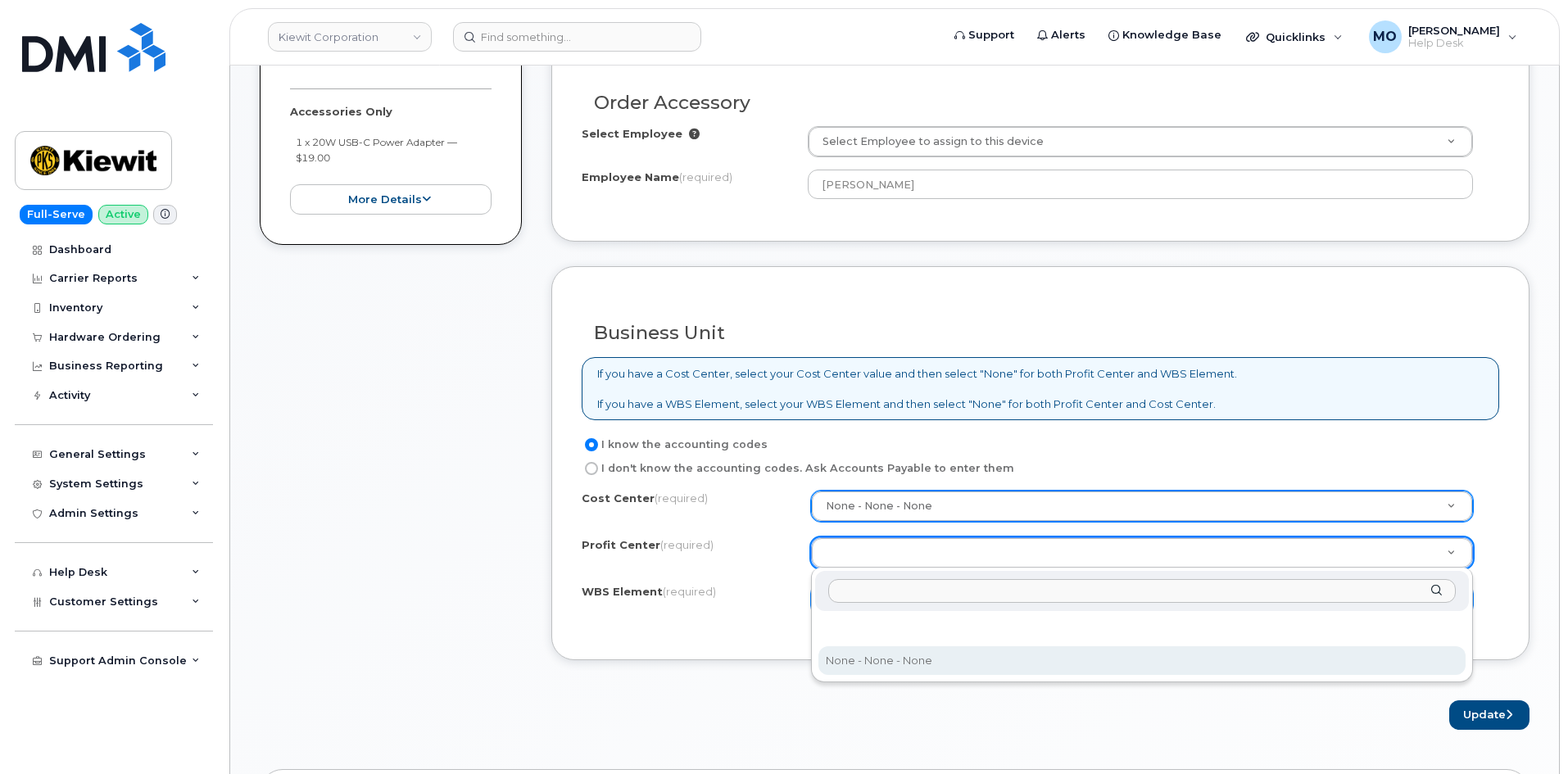
select select "None"
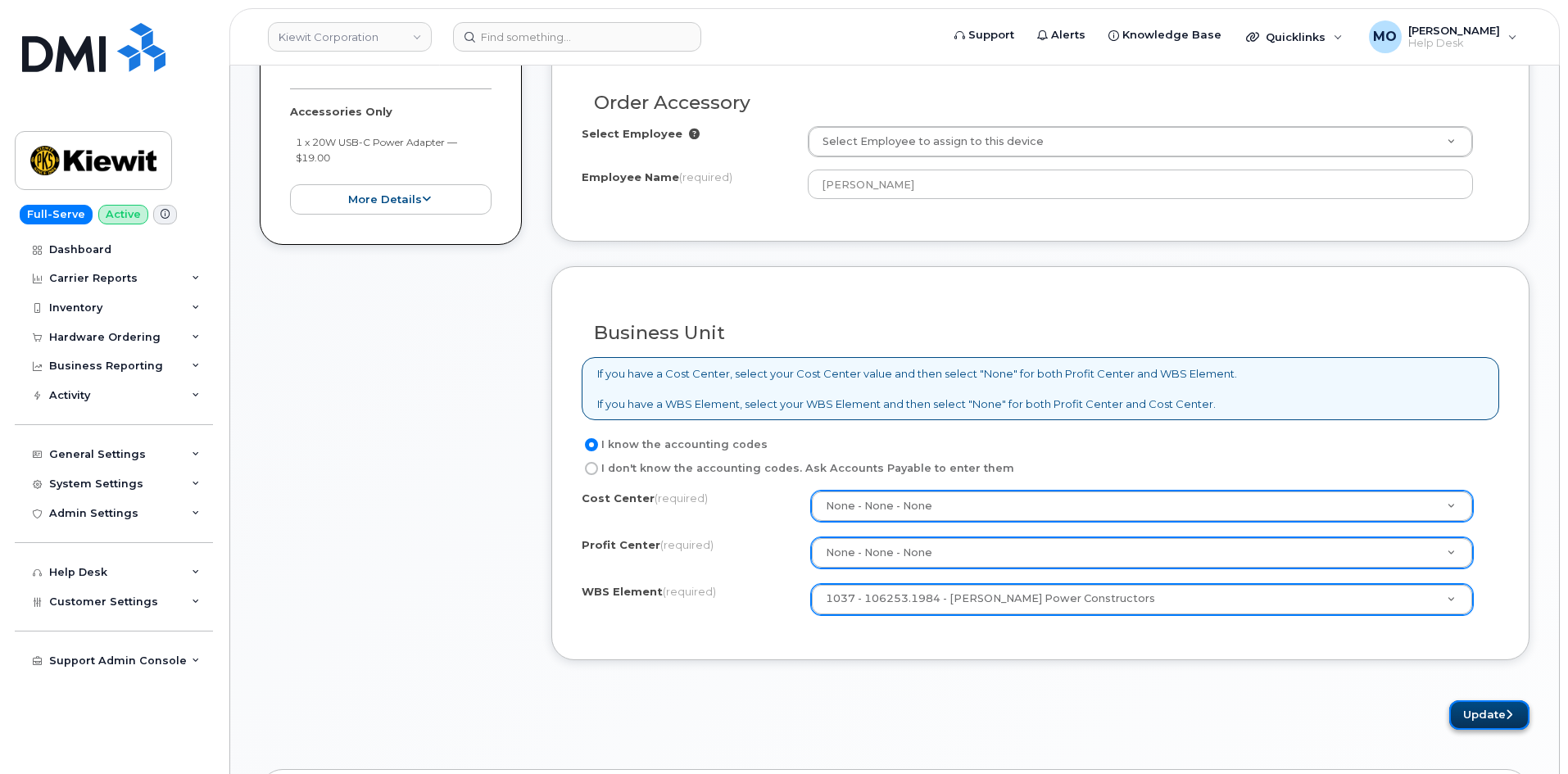
click at [1471, 721] on button "Update" at bounding box center [1490, 715] width 81 height 31
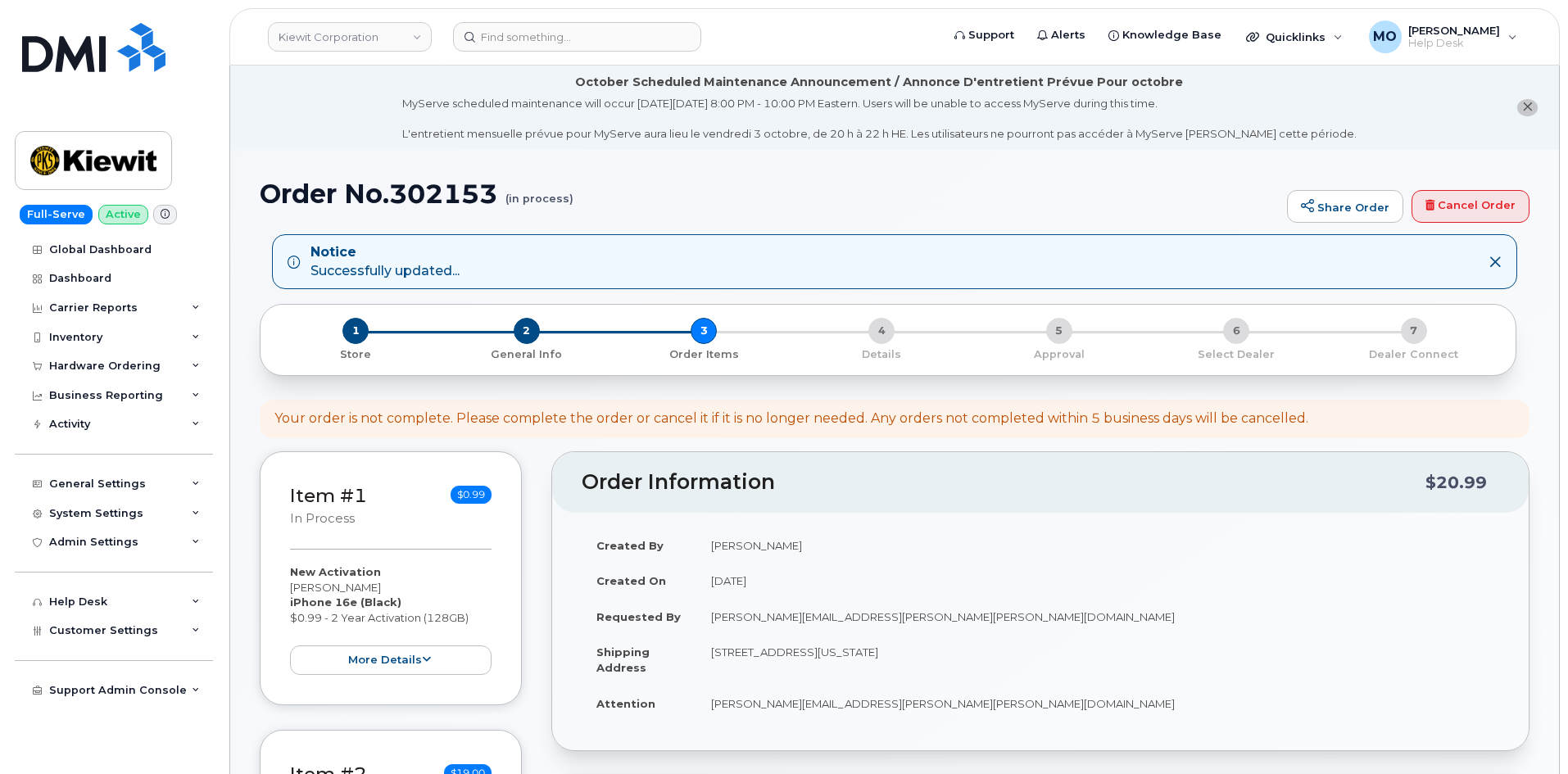
scroll to position [655, 0]
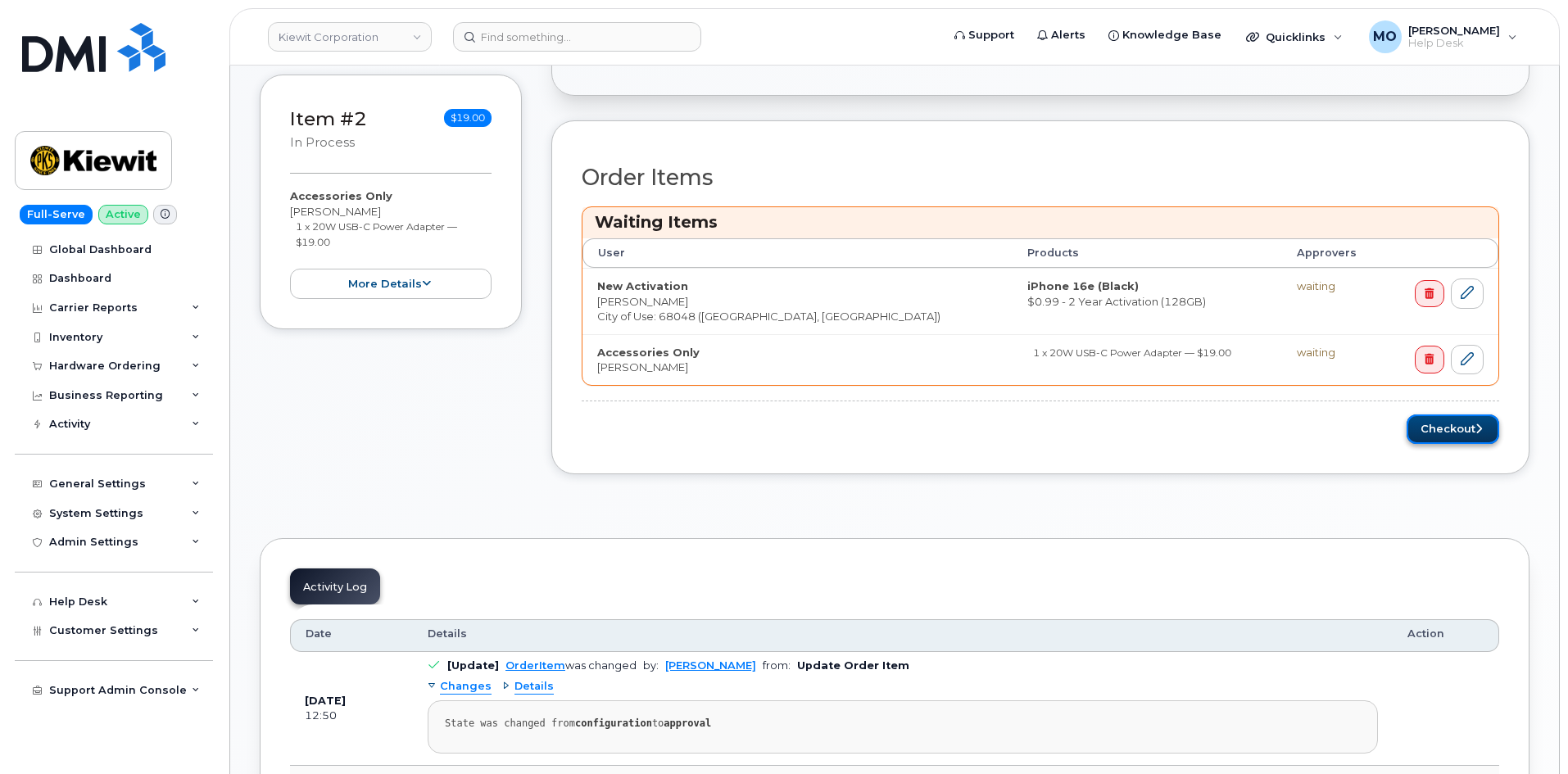
click at [1408, 420] on button "Checkout" at bounding box center [1453, 430] width 92 height 31
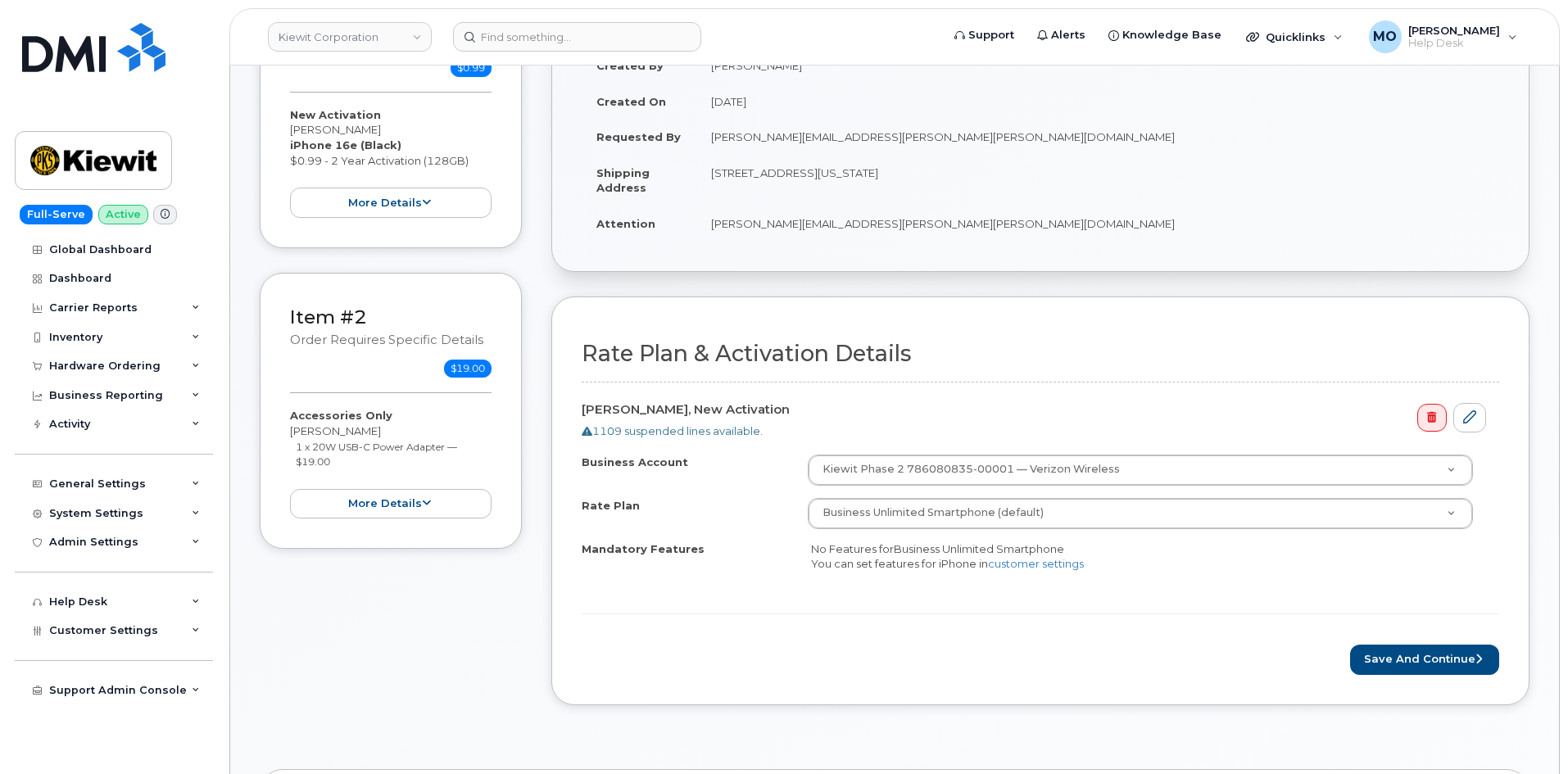
scroll to position [492, 0]
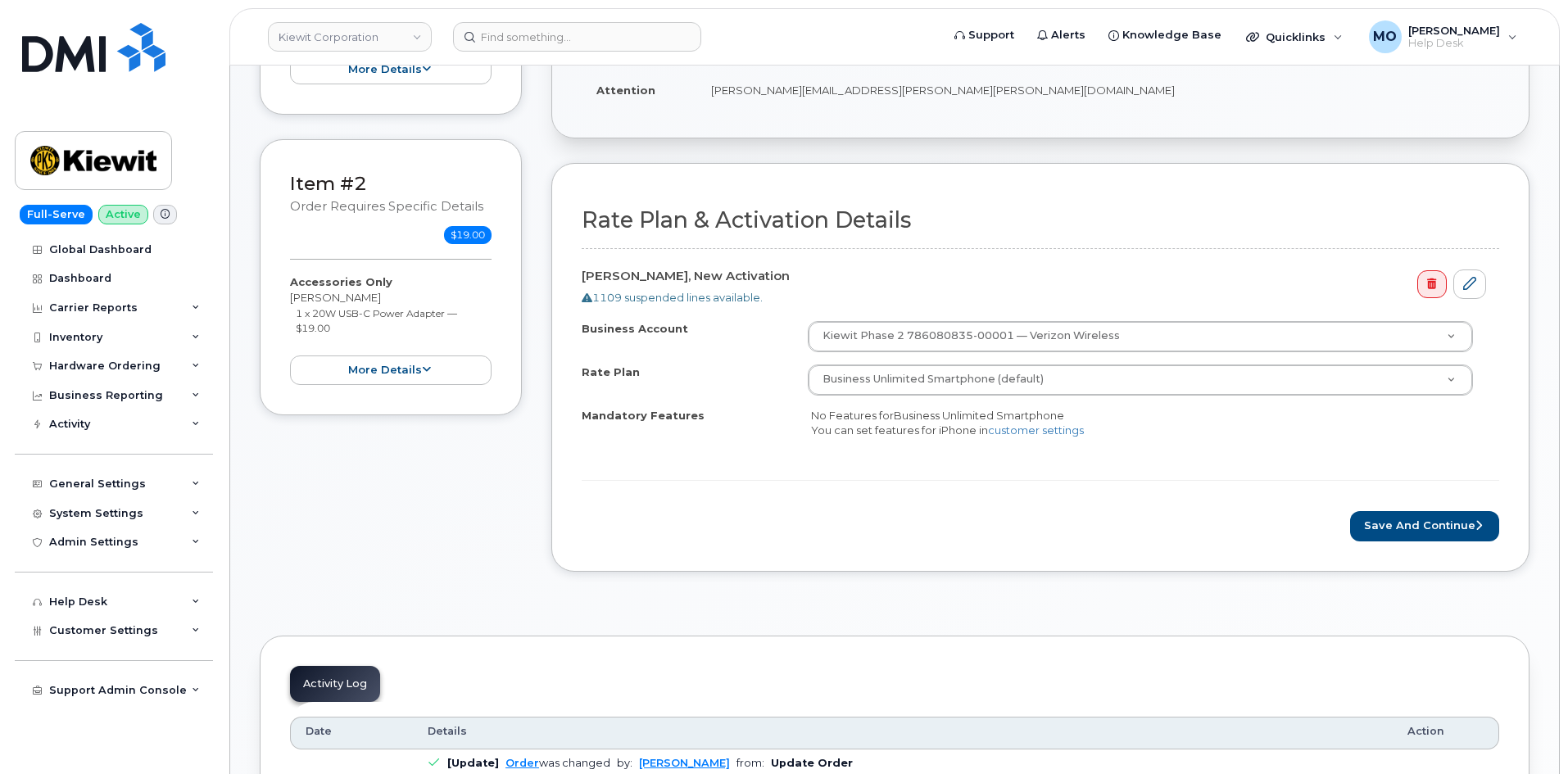
click at [827, 539] on div "Save and Continue" at bounding box center [1040, 526] width 918 height 31
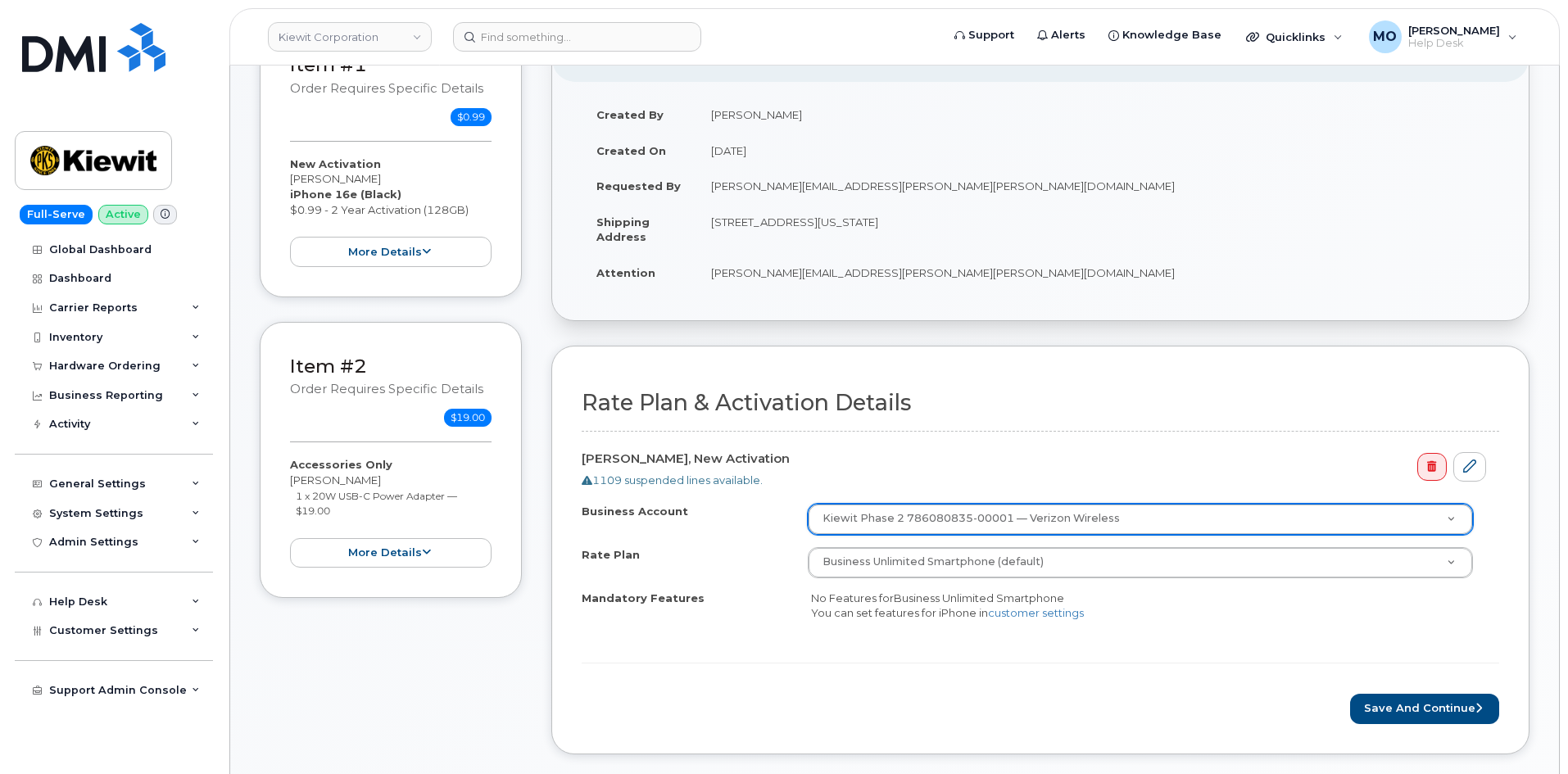
scroll to position [263, 0]
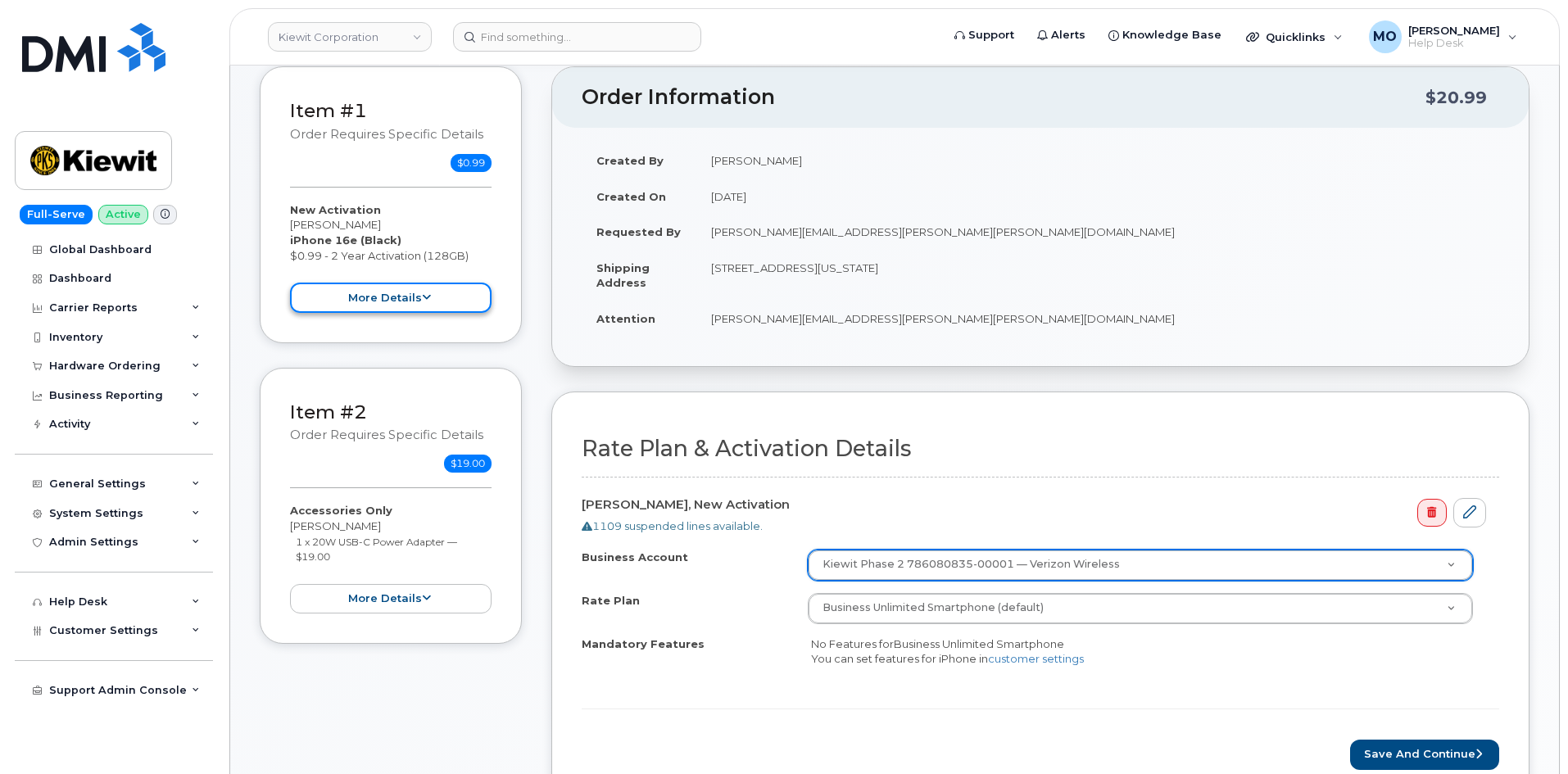
click at [373, 309] on button "more details" at bounding box center [391, 298] width 202 height 31
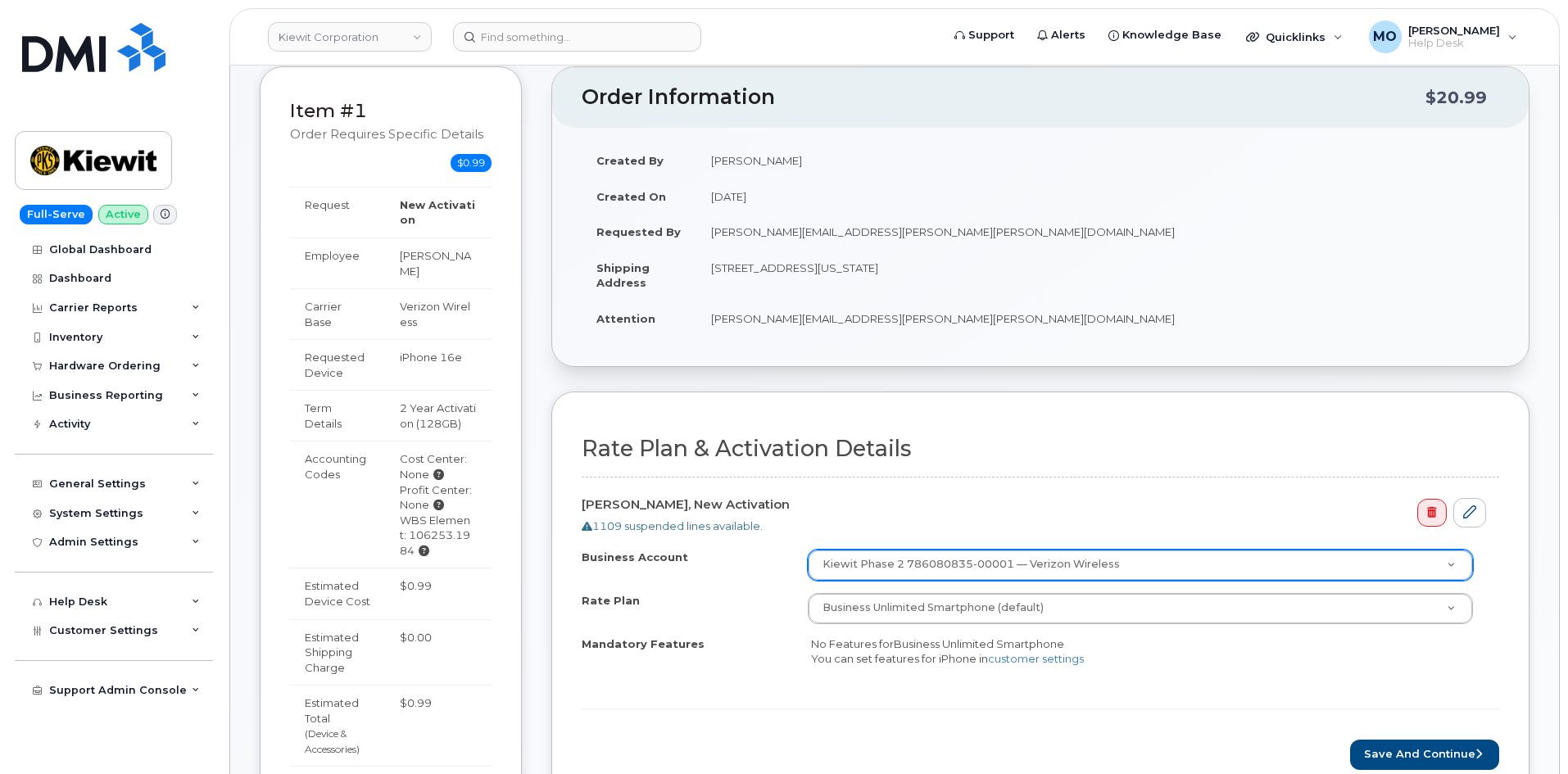
click at [422, 304] on td "Verizon Wireless" at bounding box center [438, 313] width 107 height 51
click at [419, 303] on td "Verizon Wireless" at bounding box center [438, 313] width 107 height 51
click at [417, 303] on td "Verizon Wireless" at bounding box center [438, 313] width 107 height 51
click at [416, 303] on td "Verizon Wireless" at bounding box center [438, 313] width 107 height 51
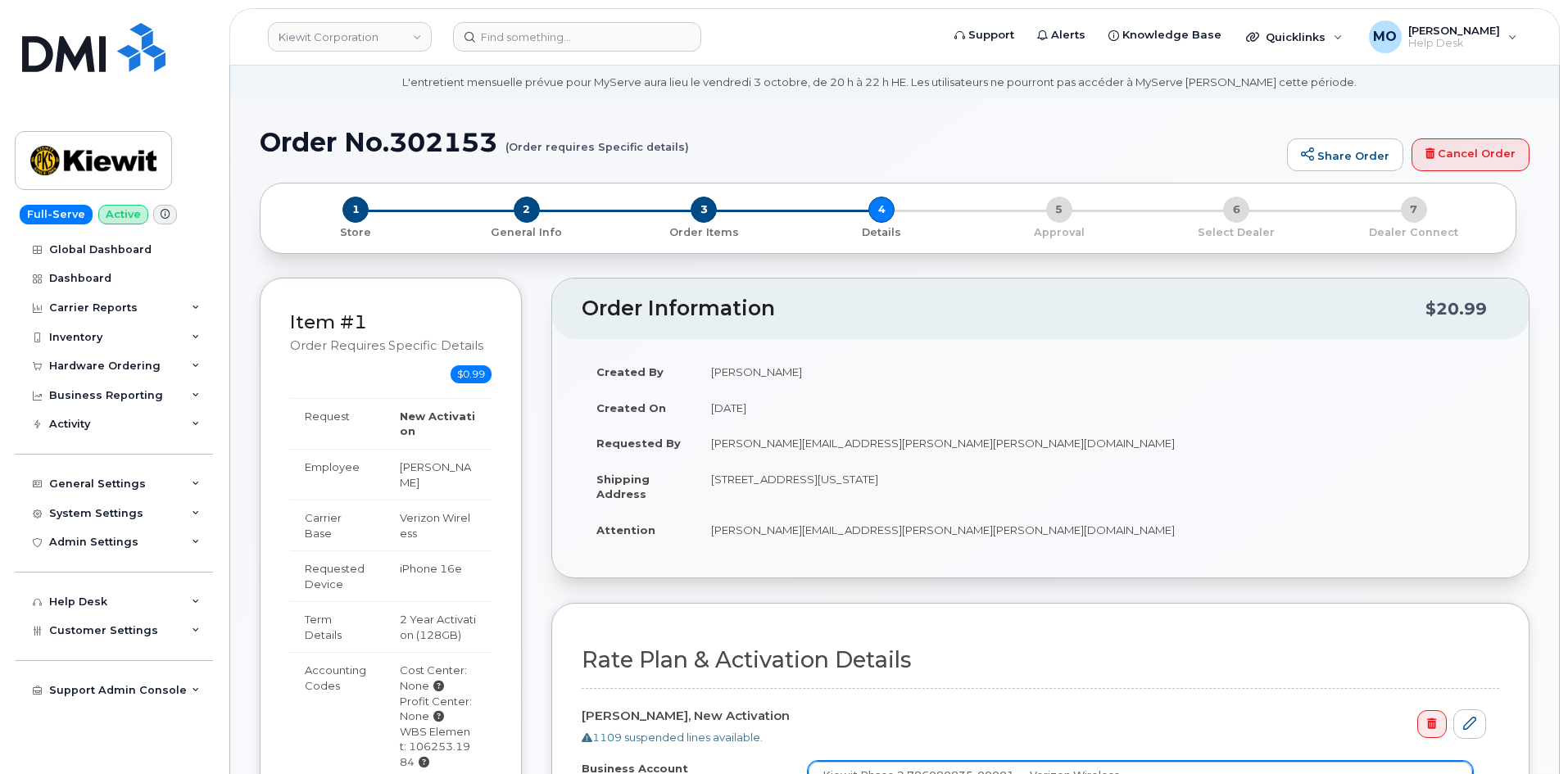
scroll to position [0, 0]
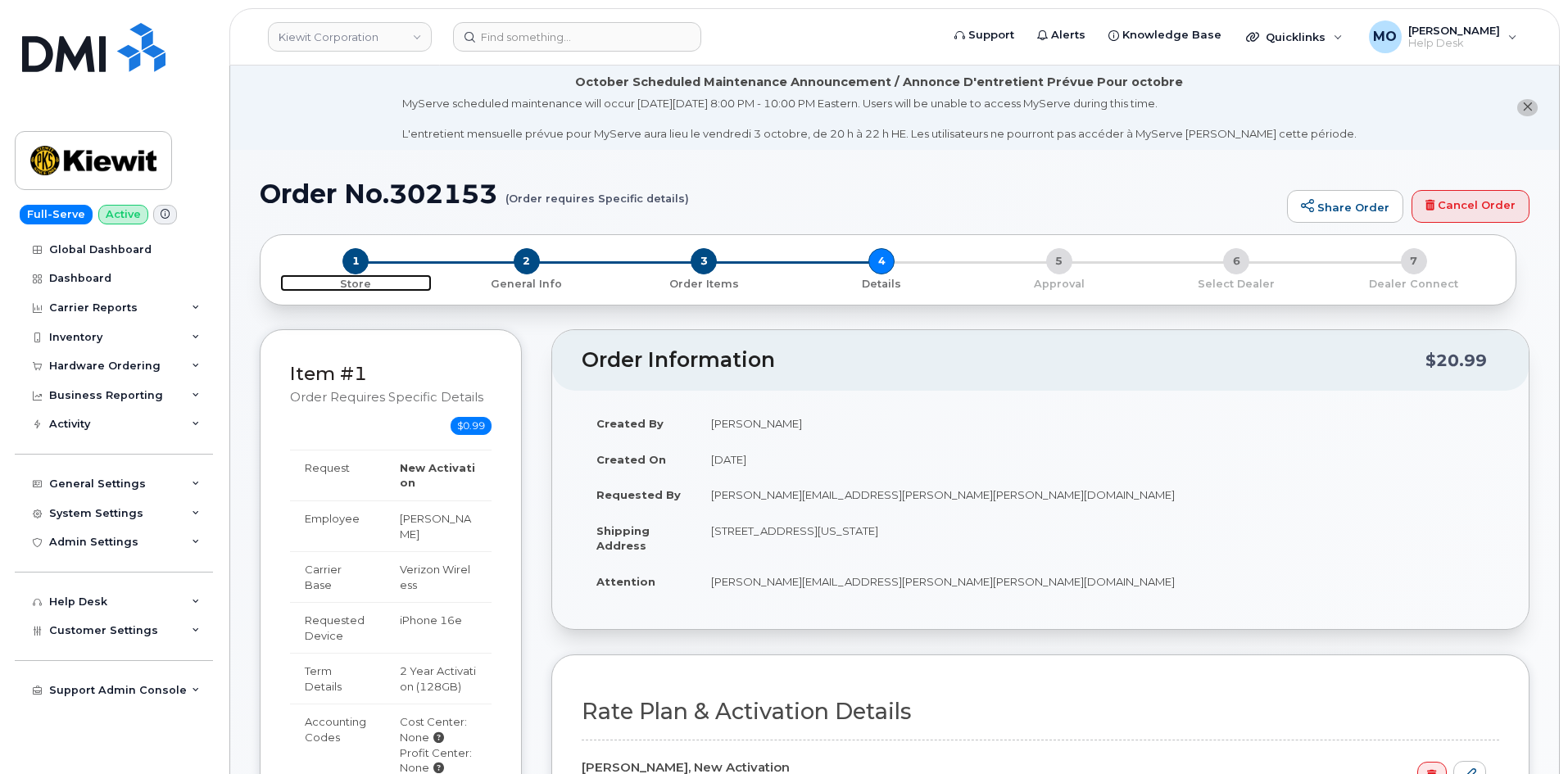
click at [359, 268] on span "1" at bounding box center [355, 260] width 26 height 26
click at [355, 261] on span "1" at bounding box center [355, 260] width 26 height 26
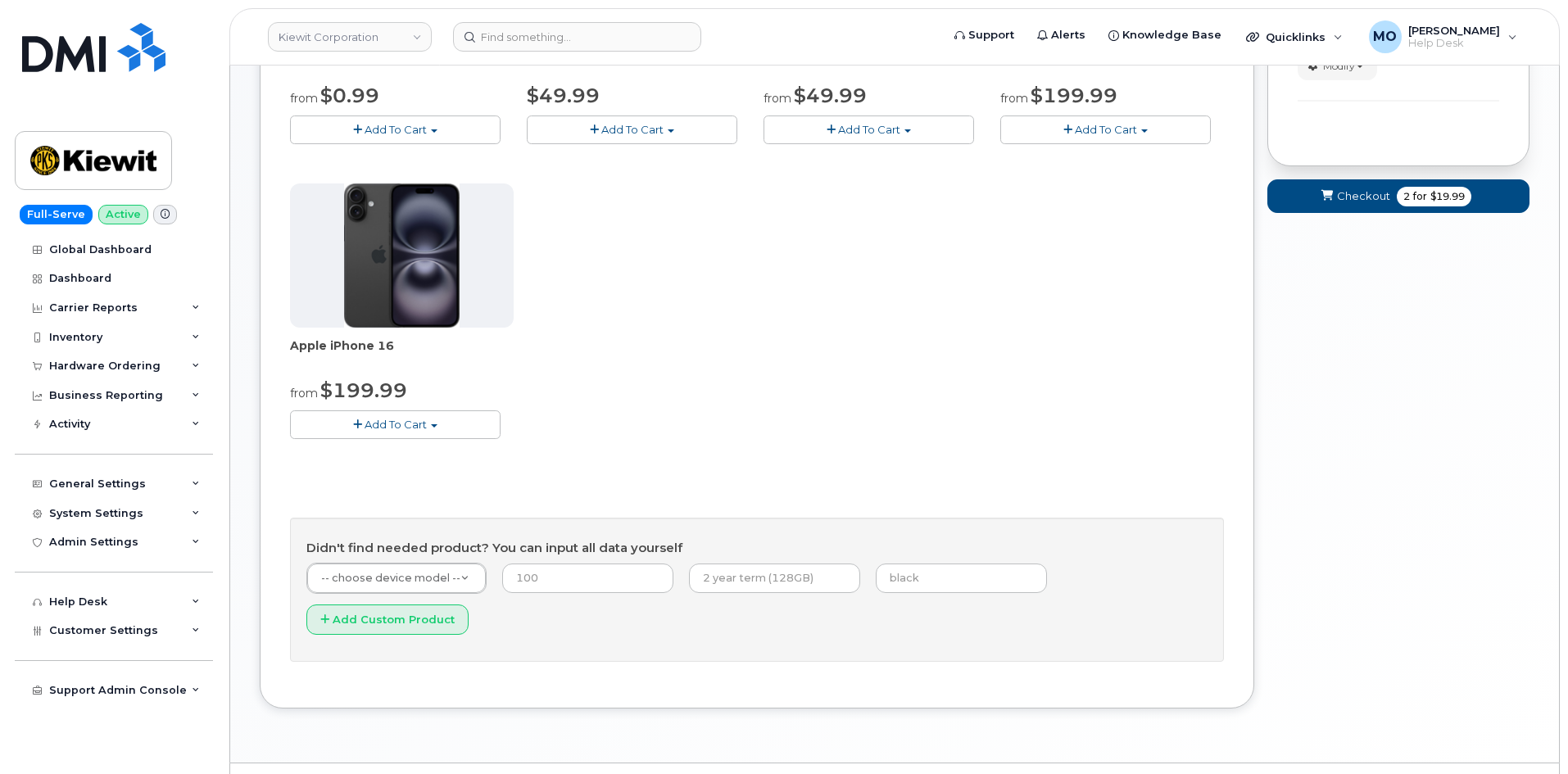
scroll to position [186, 0]
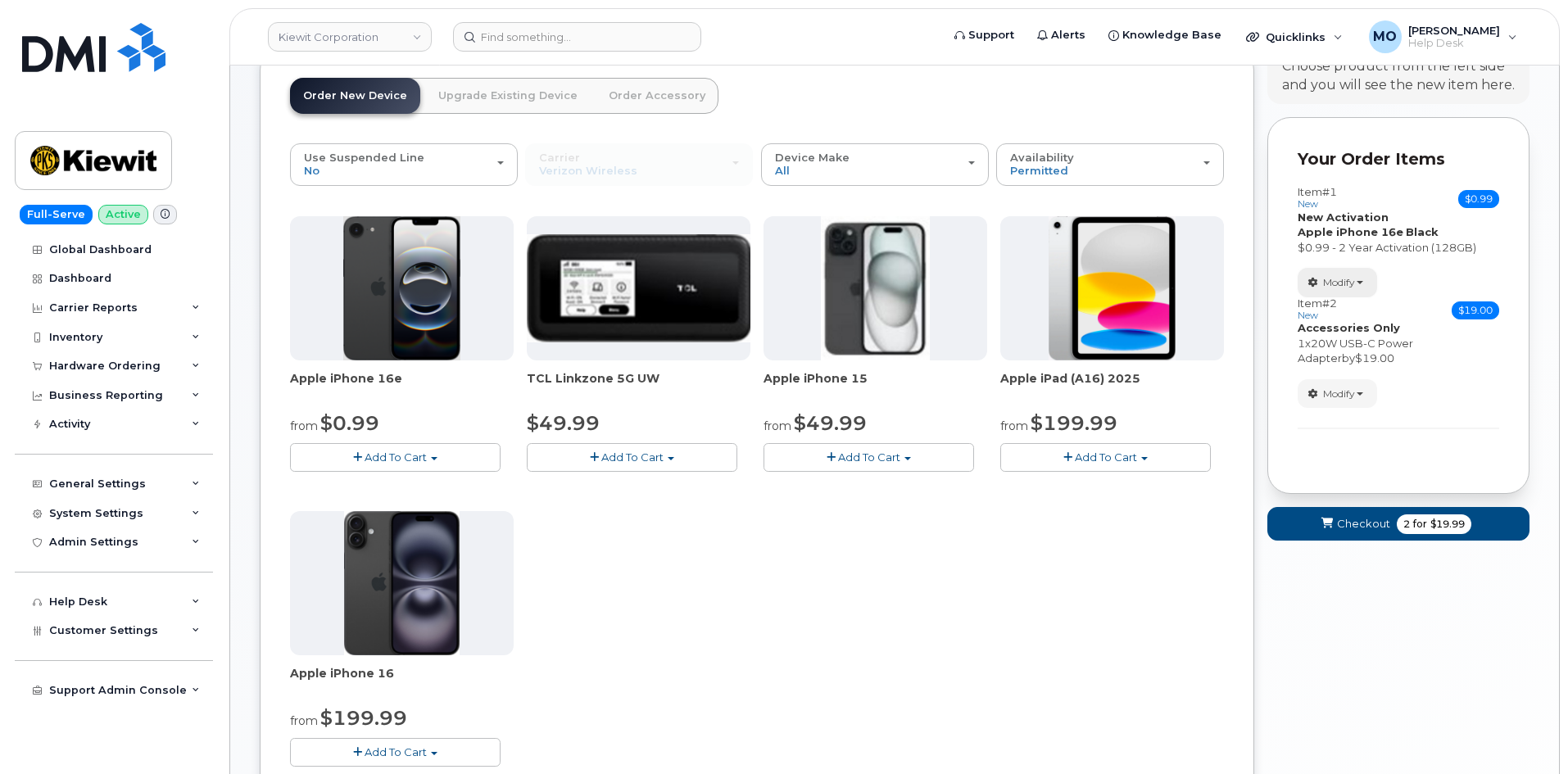
click at [1332, 278] on span "Modify" at bounding box center [1338, 282] width 32 height 14
click at [1337, 306] on link "change" at bounding box center [1377, 307] width 156 height 19
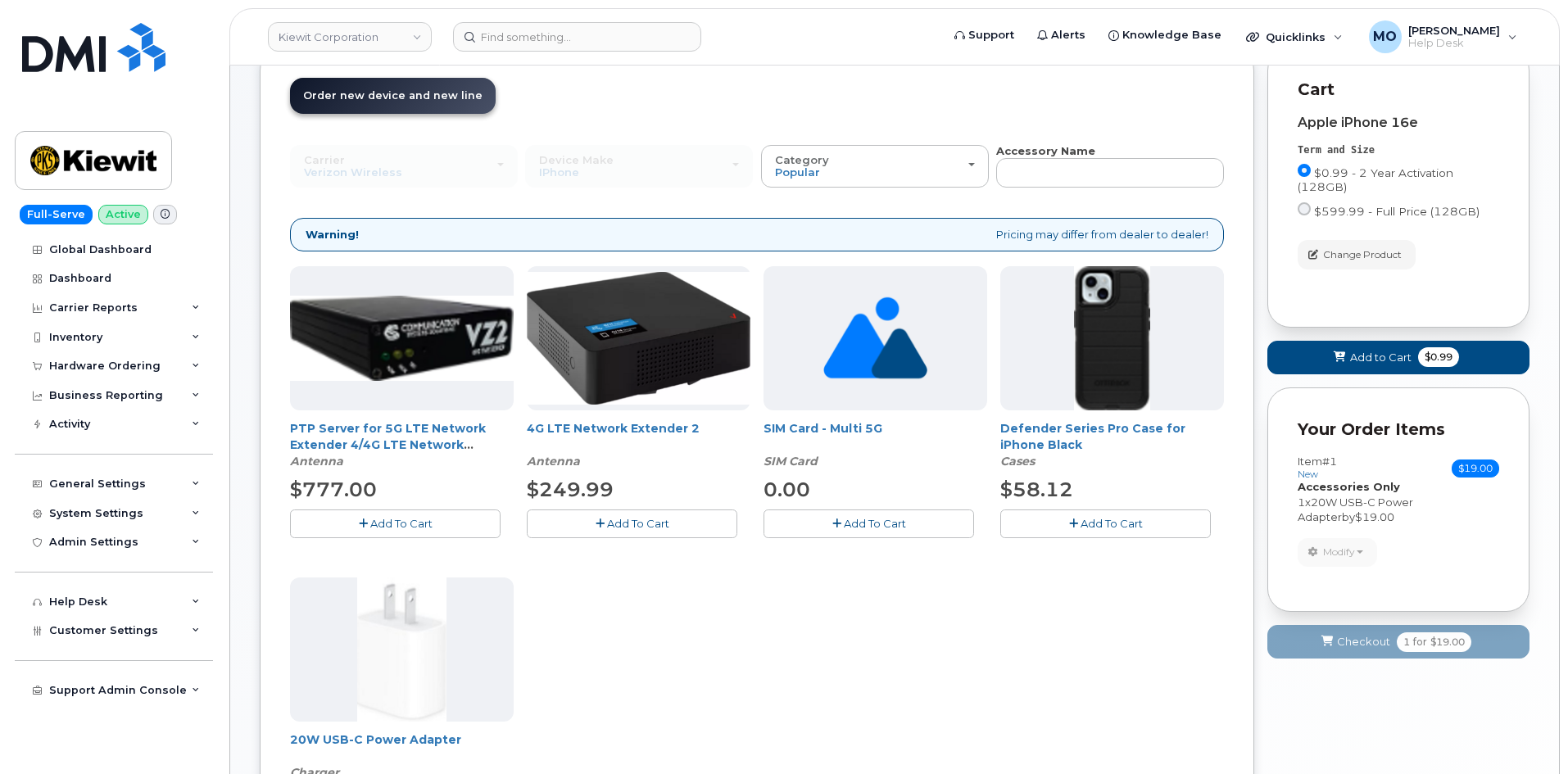
click at [429, 109] on link "Order new device and new line Order new device for existing or suspended line O…" at bounding box center [393, 96] width 206 height 36
click at [429, 109] on link "Order new device and new line Order new device for existing or suspended line O…" at bounding box center [393, 96] width 206 height 36
click at [1360, 258] on span "Change Product" at bounding box center [1362, 254] width 79 height 14
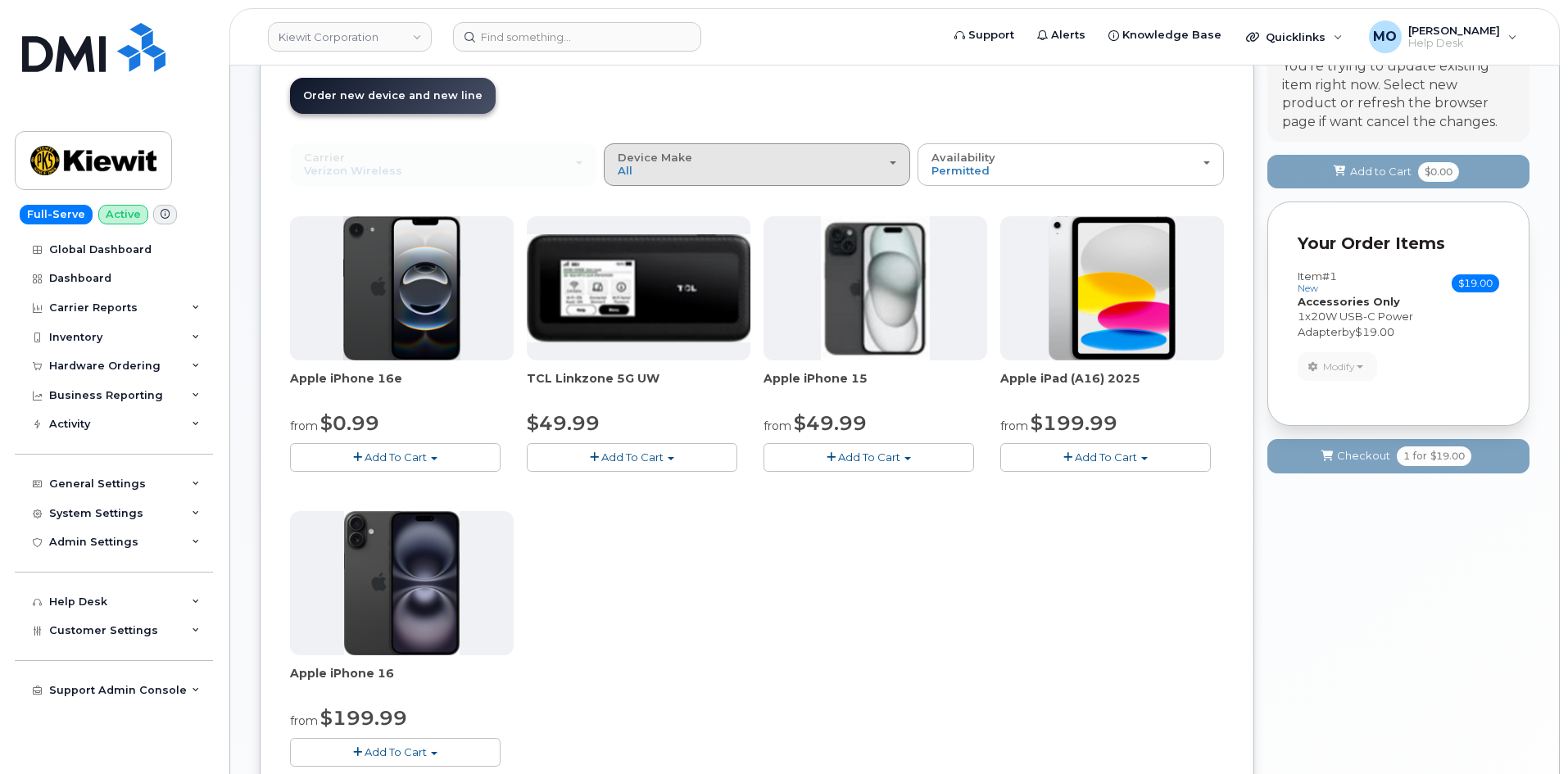
click at [726, 171] on div "Device Make All iPhone Modem Tablet" at bounding box center [757, 164] width 279 height 25
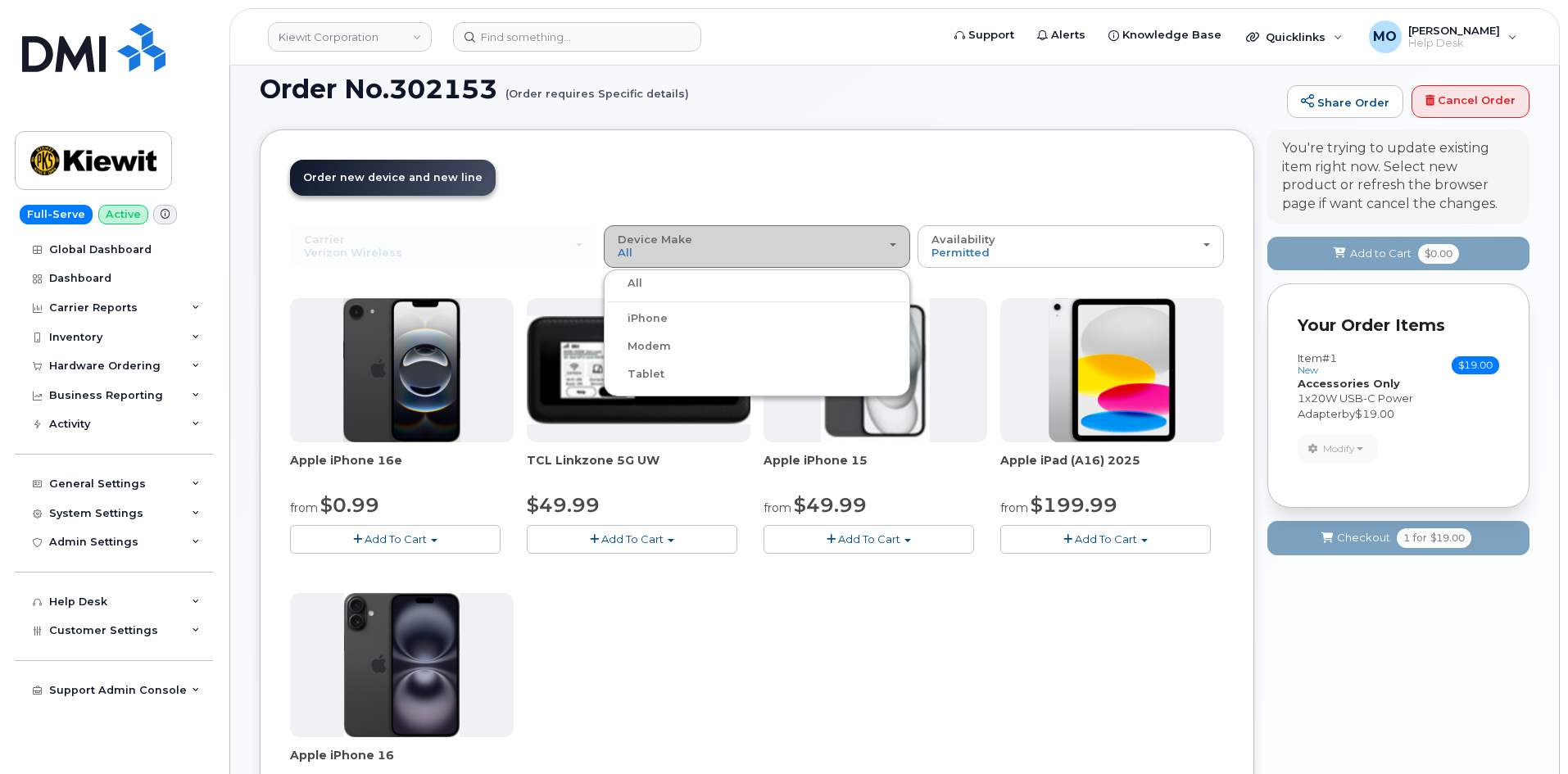
scroll to position [0, 0]
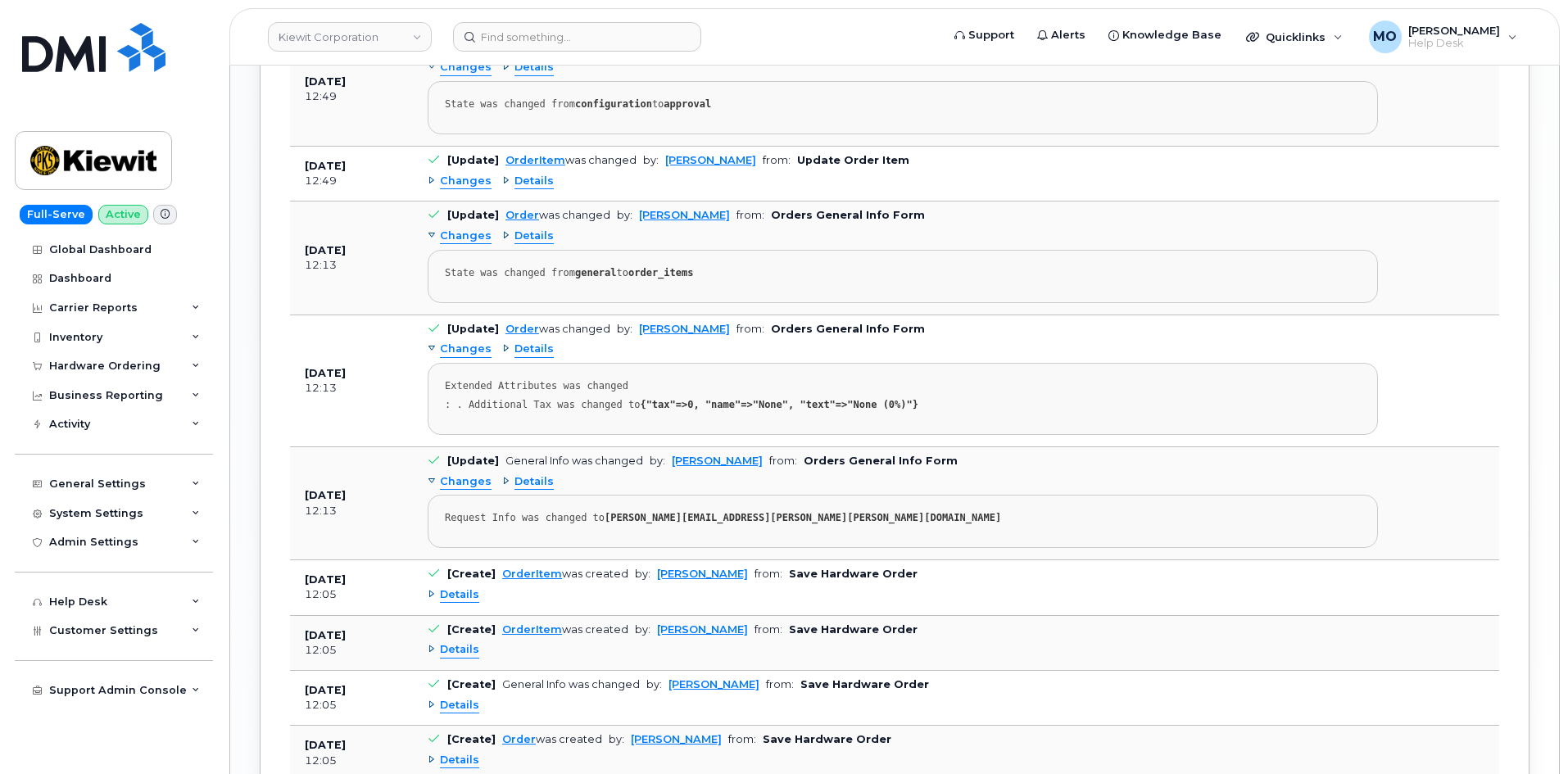
scroll to position [1636, 0]
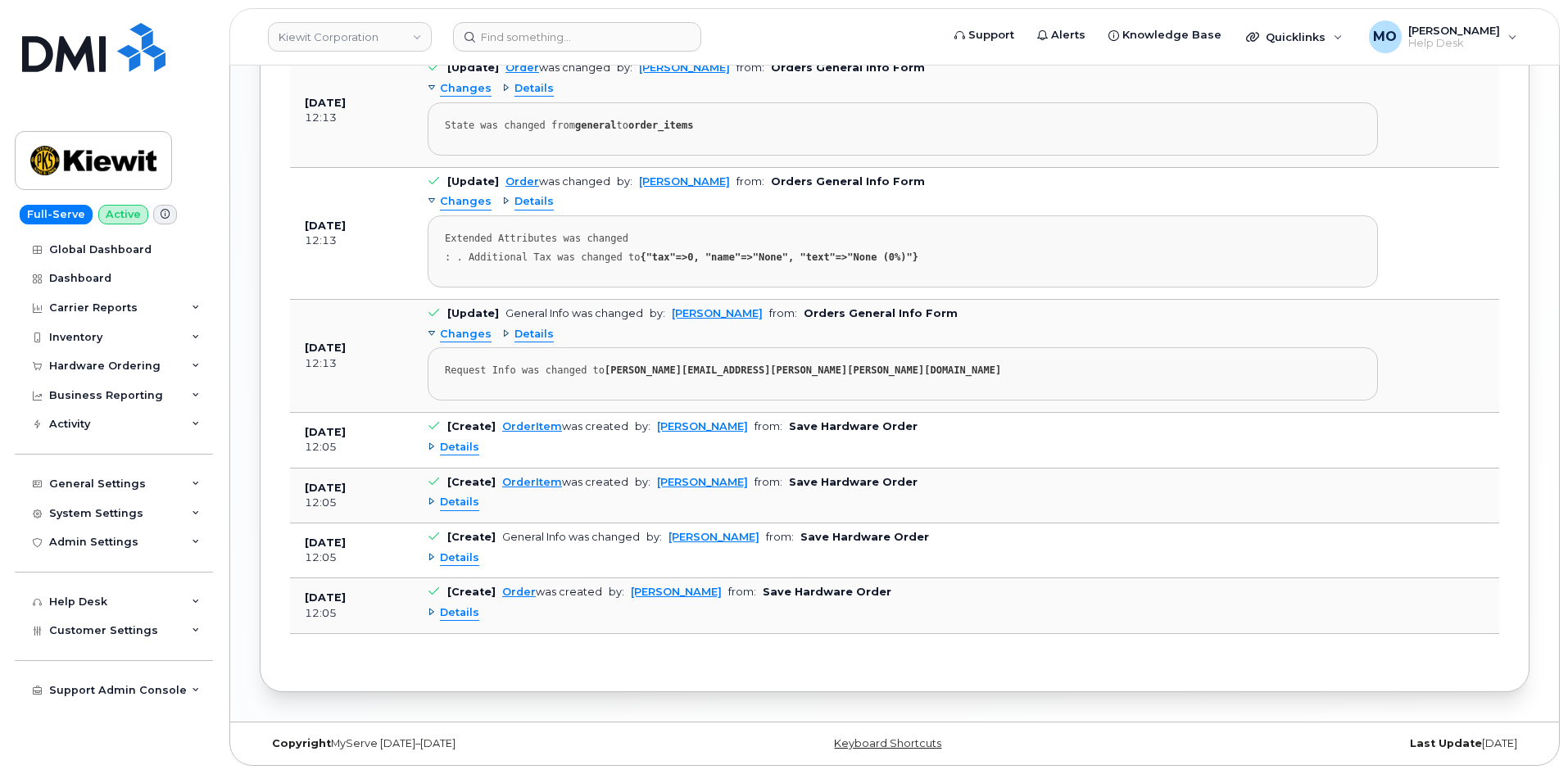
click at [436, 612] on div "Details" at bounding box center [453, 613] width 52 height 15
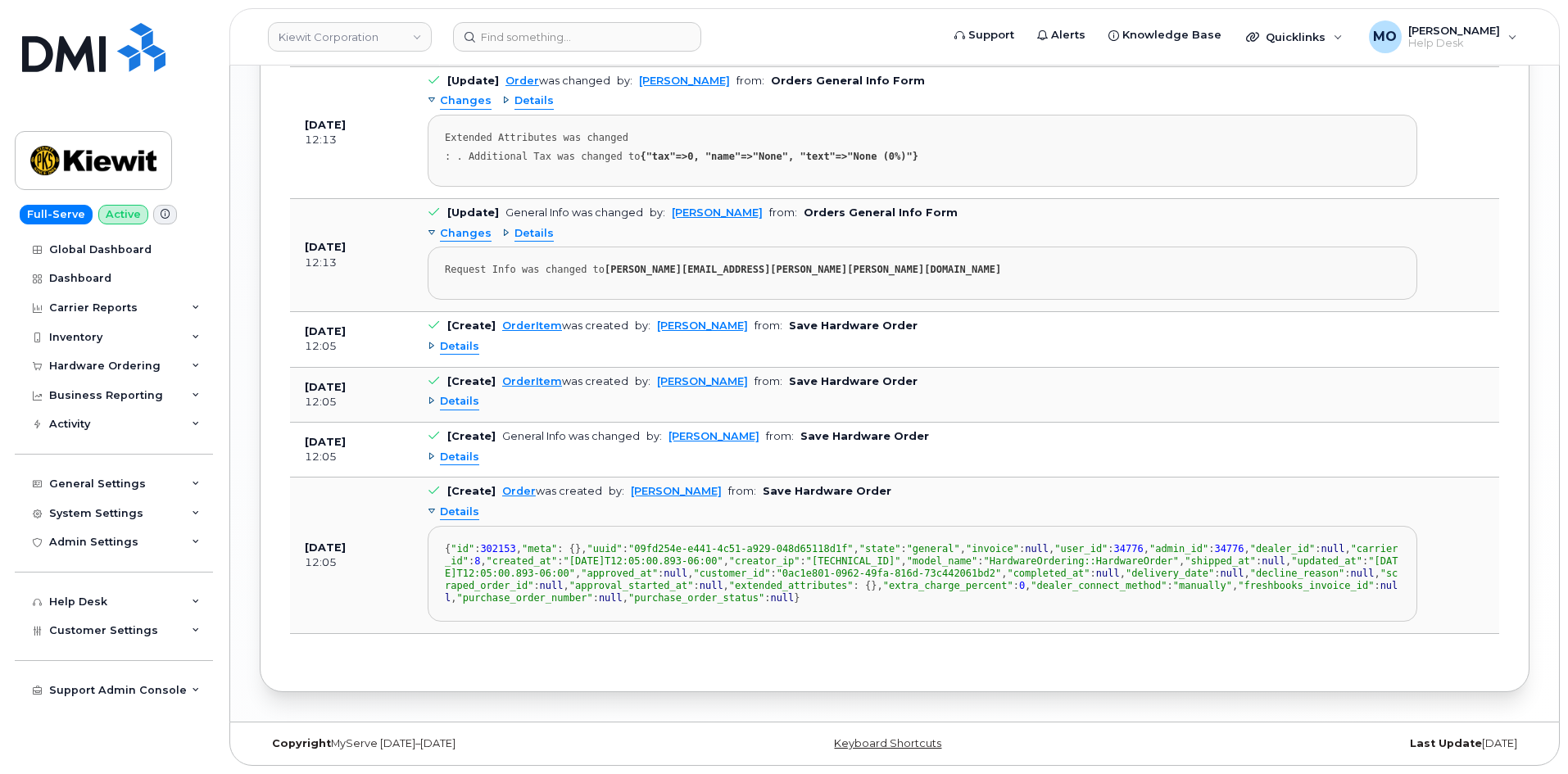
scroll to position [2032, 0]
click at [515, 485] on link "Order" at bounding box center [519, 491] width 34 height 12
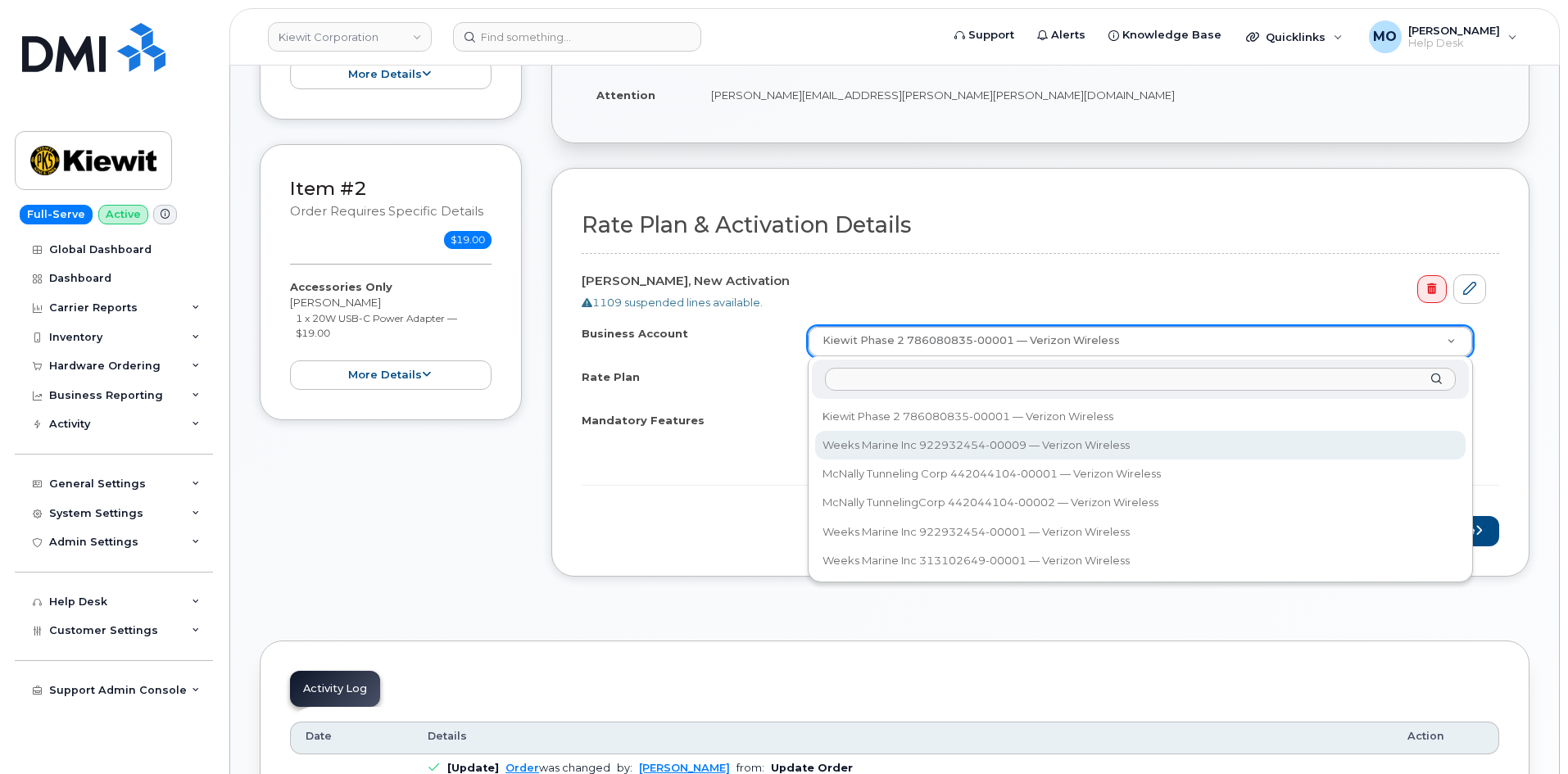
scroll to position [409, 0]
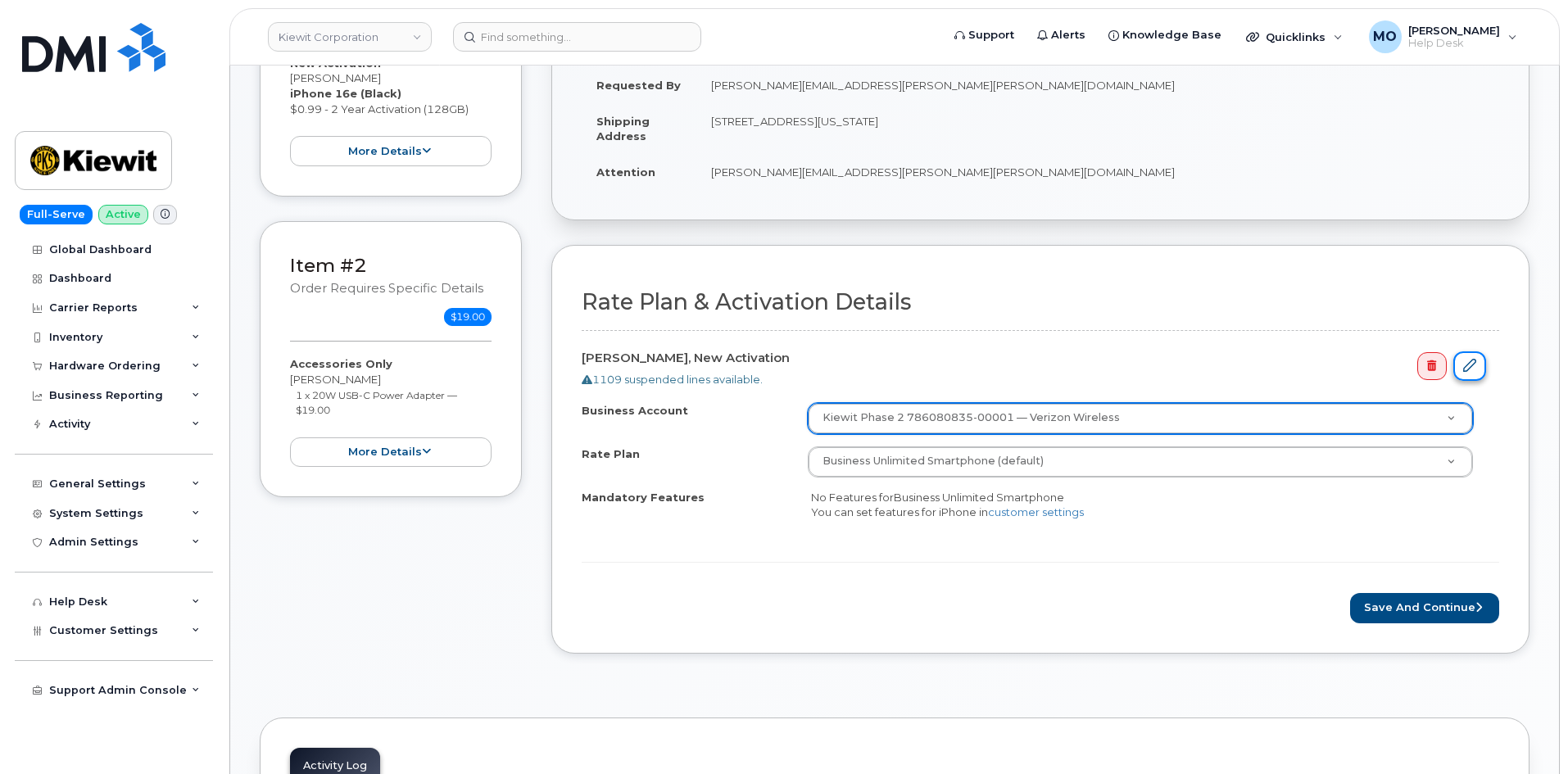
click at [1477, 361] on link at bounding box center [1470, 367] width 33 height 31
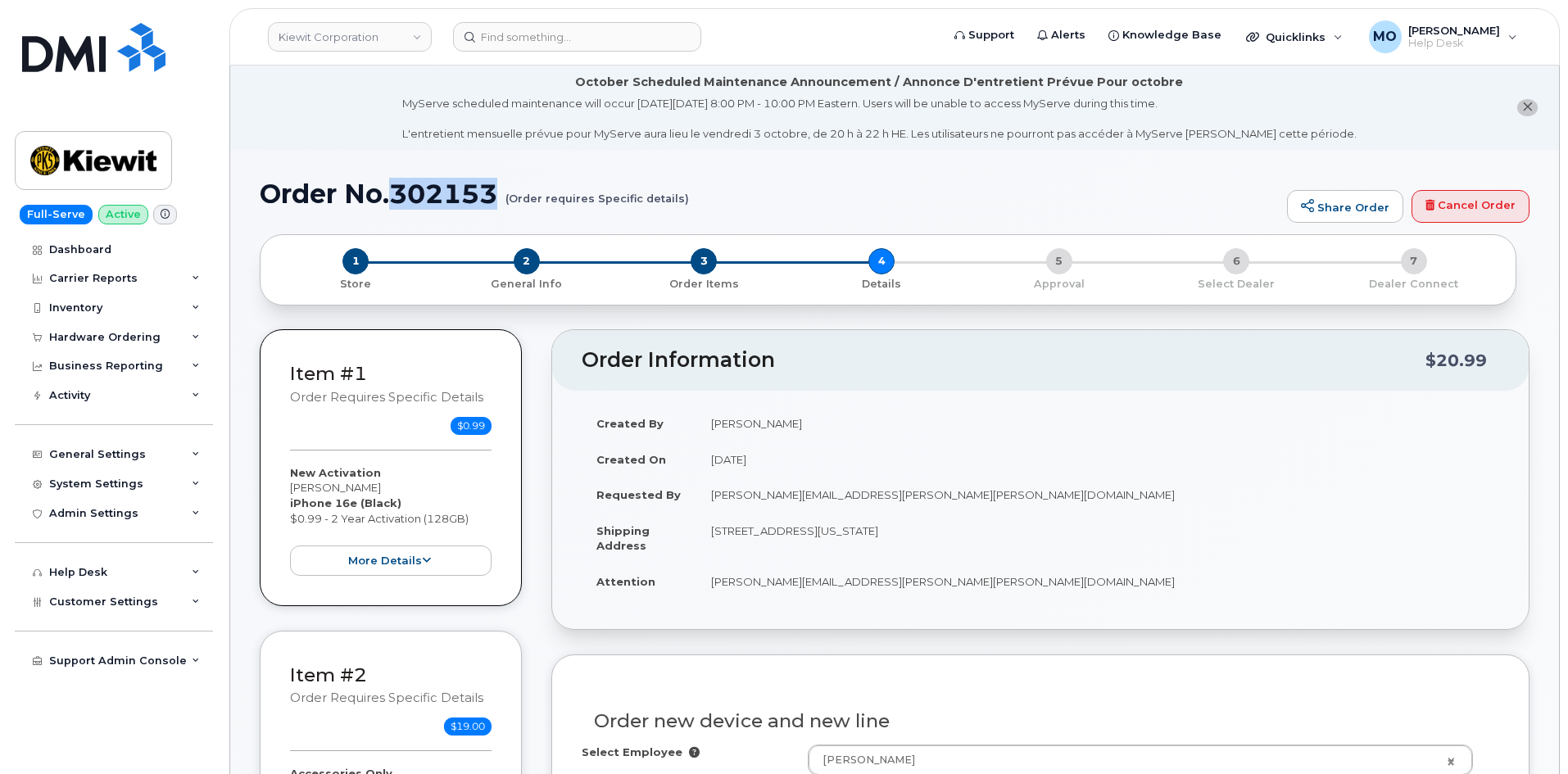
drag, startPoint x: 410, startPoint y: 203, endPoint x: 499, endPoint y: 203, distance: 89.0
click at [499, 203] on h1 "Order No.302153 (Order requires Specific details)" at bounding box center [769, 194] width 1019 height 29
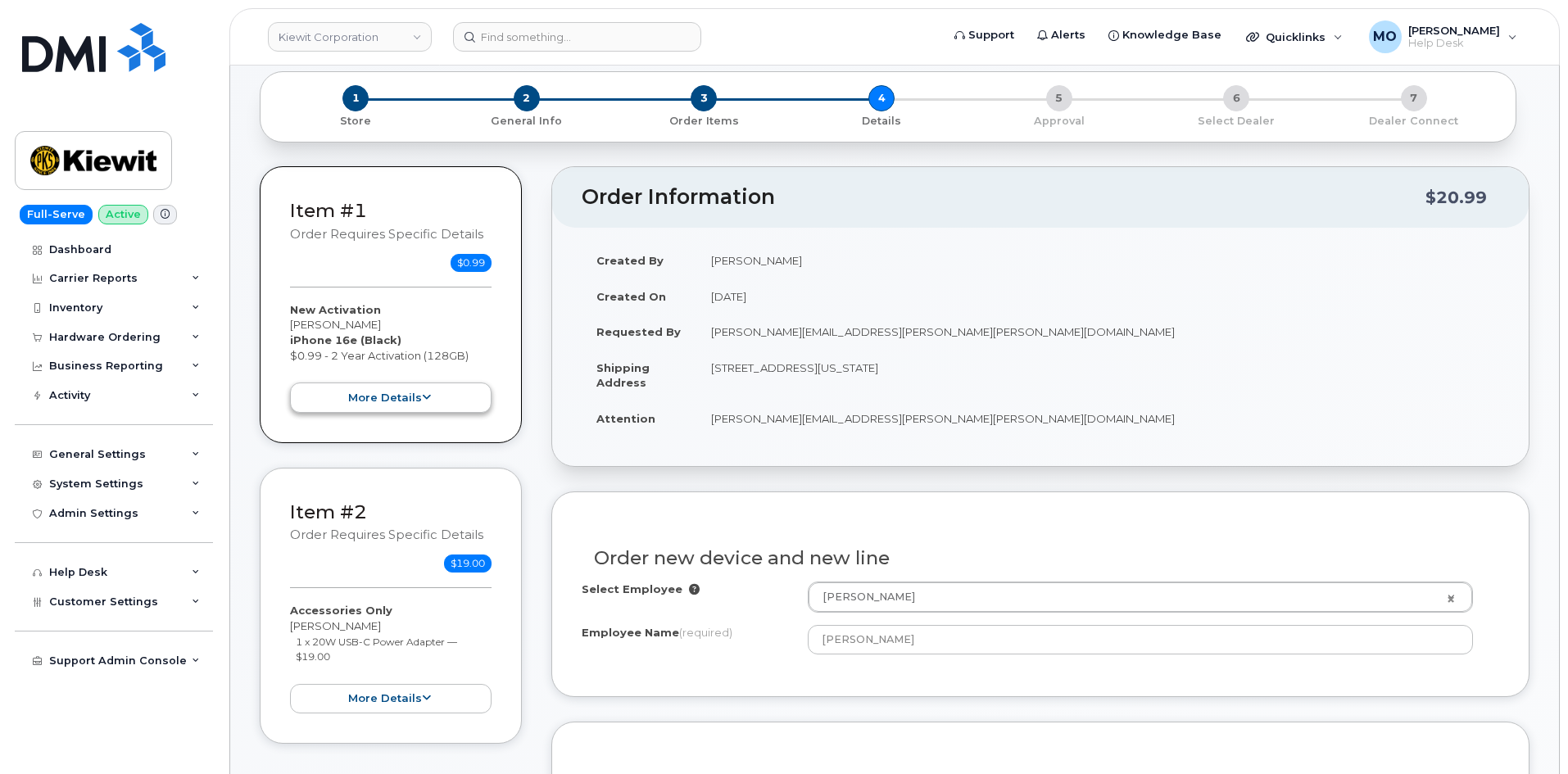
scroll to position [164, 0]
click at [374, 397] on button "more details" at bounding box center [391, 397] width 202 height 31
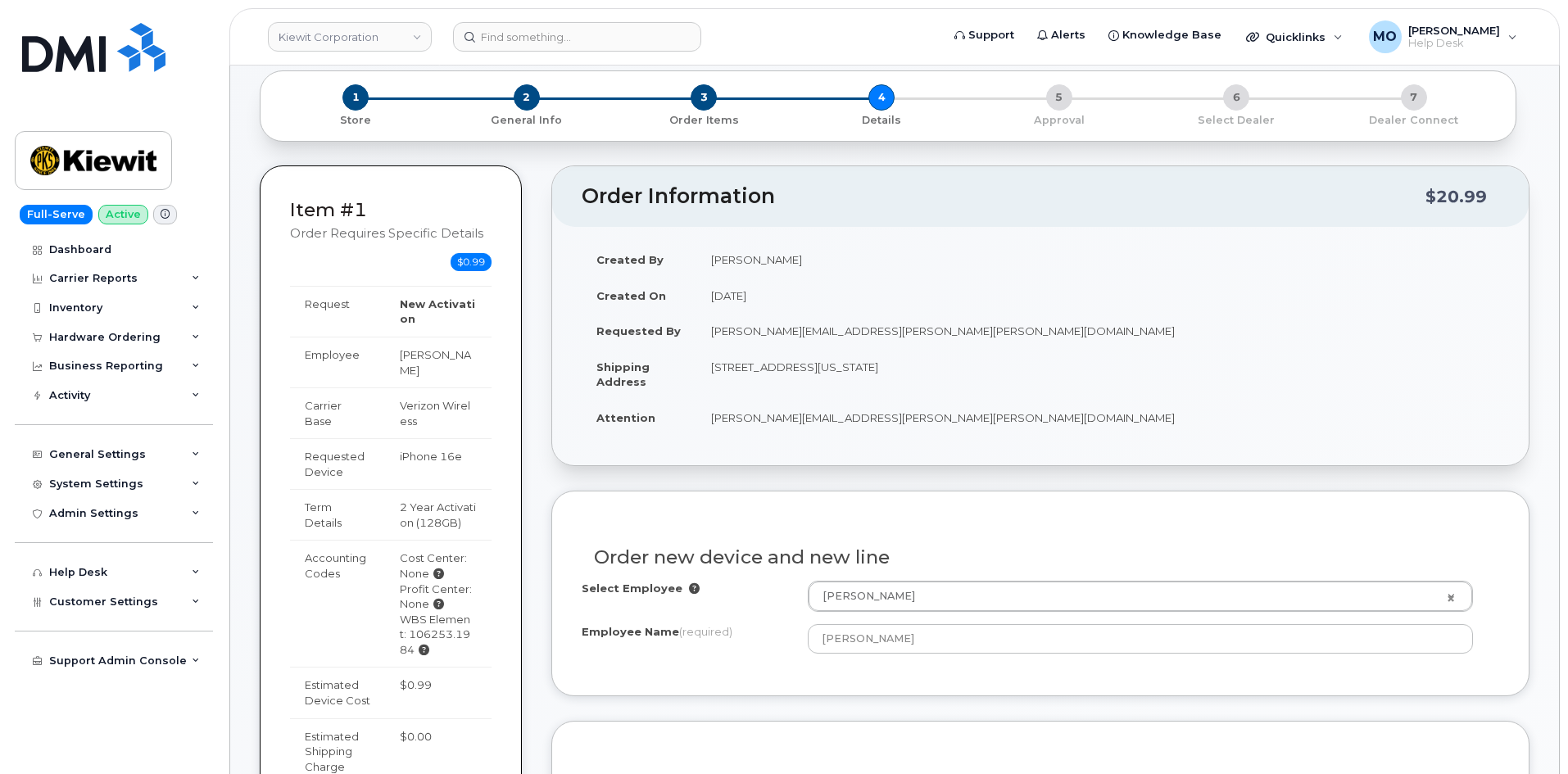
click at [404, 404] on td "Verizon Wireless" at bounding box center [438, 412] width 107 height 51
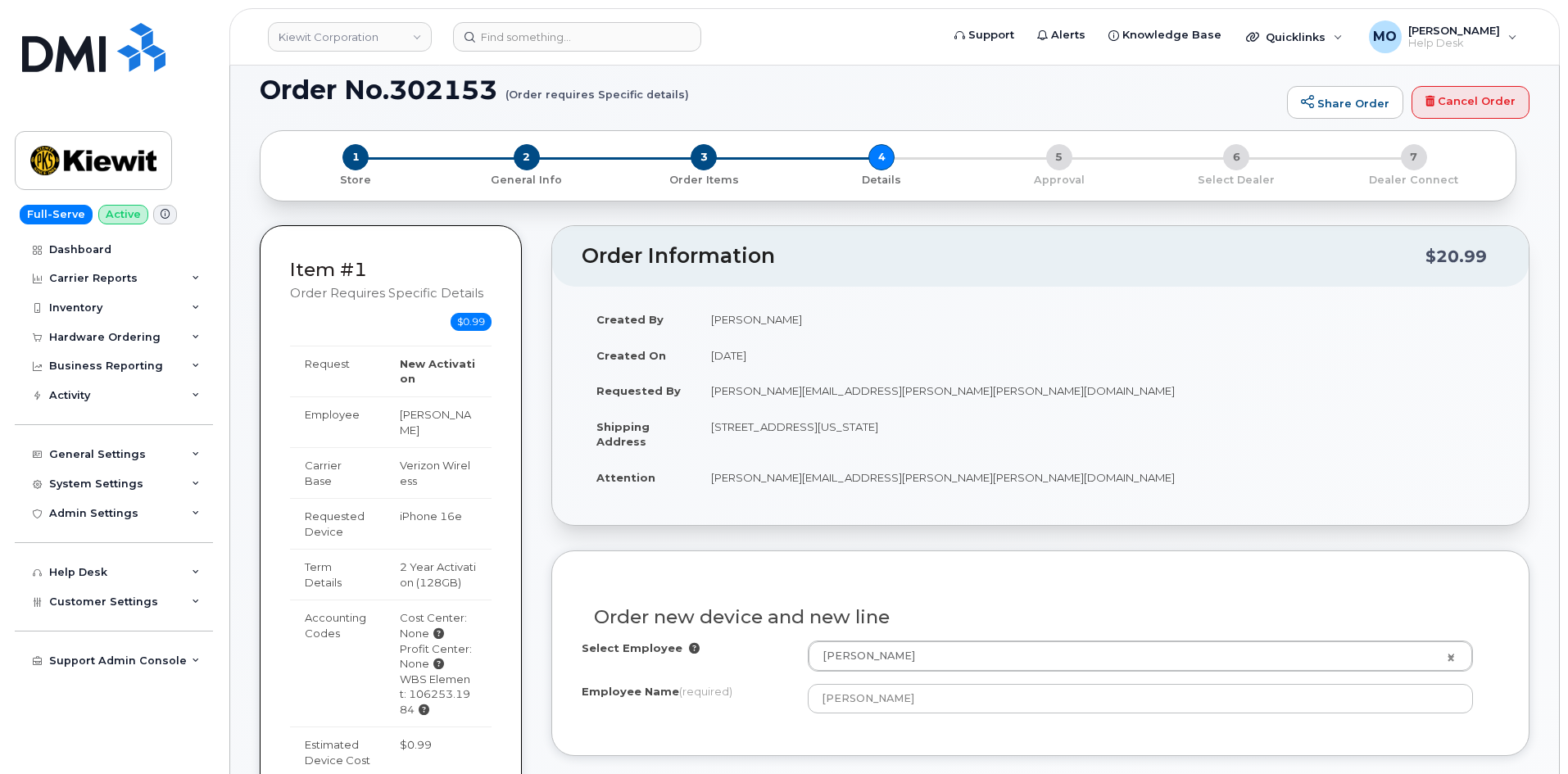
scroll to position [82, 0]
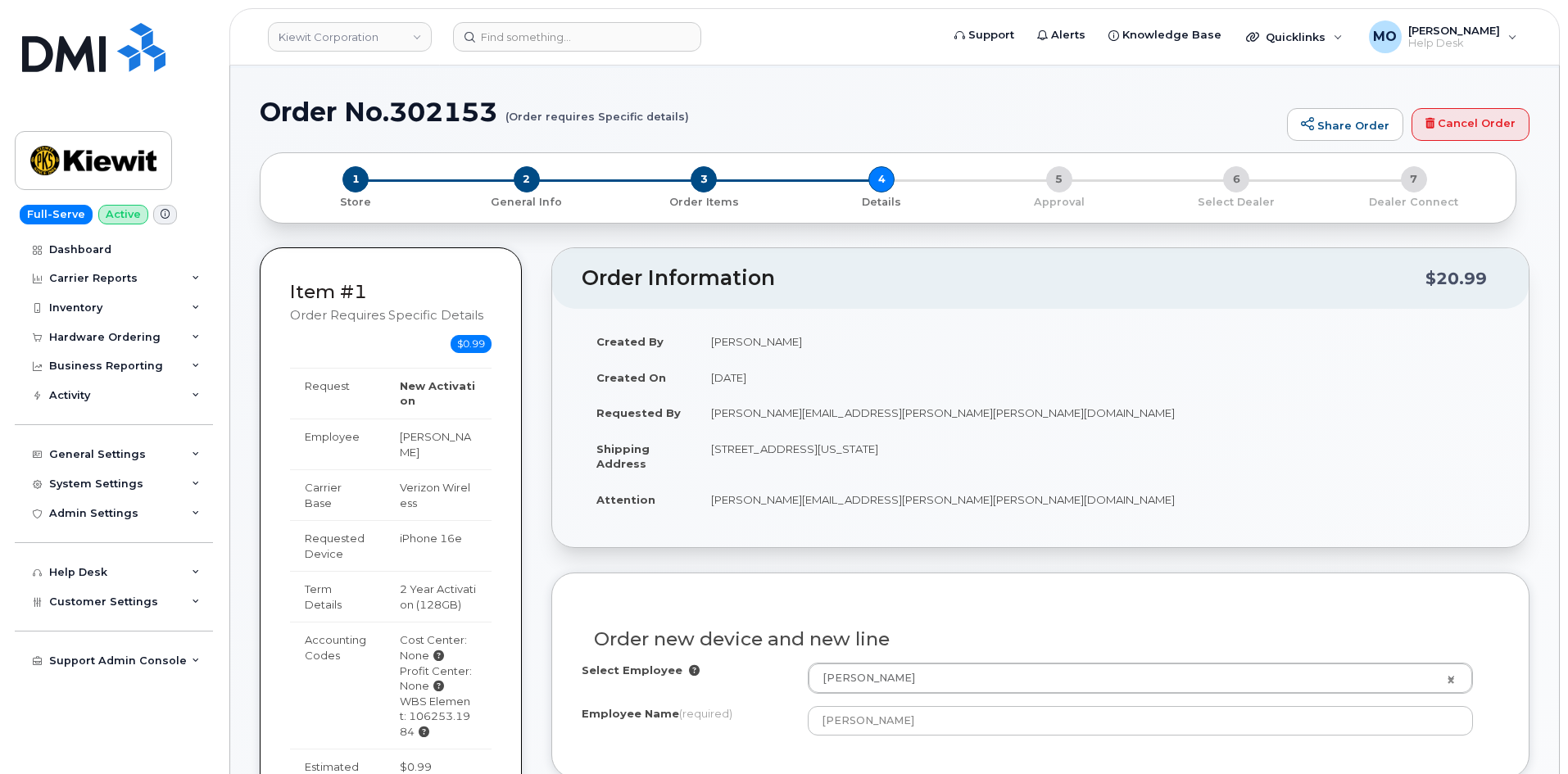
click at [420, 397] on td "New Activation" at bounding box center [438, 393] width 107 height 51
click at [421, 395] on td "New Activation" at bounding box center [438, 393] width 107 height 51
click at [448, 370] on td "New Activation" at bounding box center [438, 393] width 107 height 51
click at [353, 179] on span "1" at bounding box center [355, 179] width 26 height 26
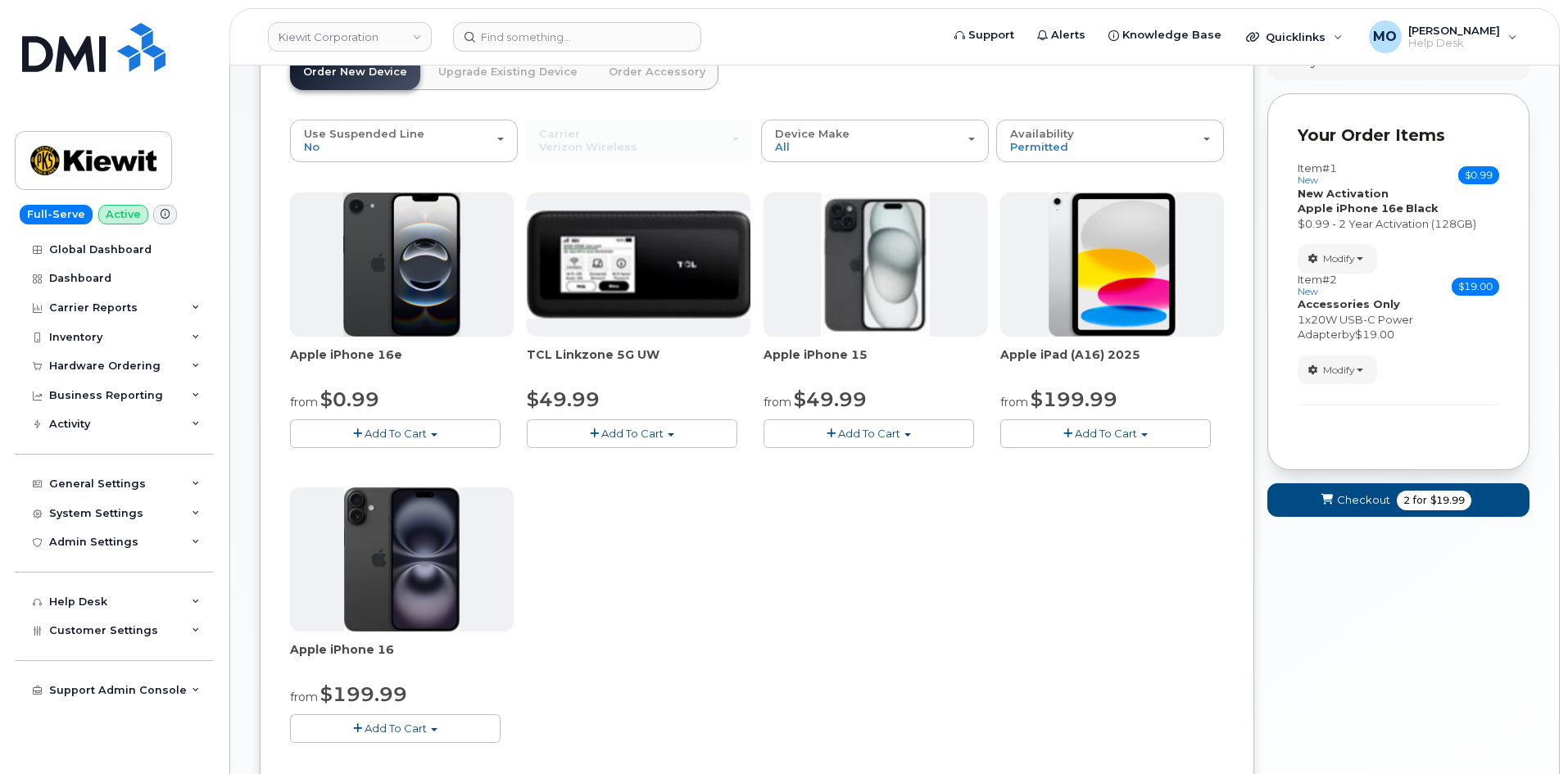
scroll to position [246, 0]
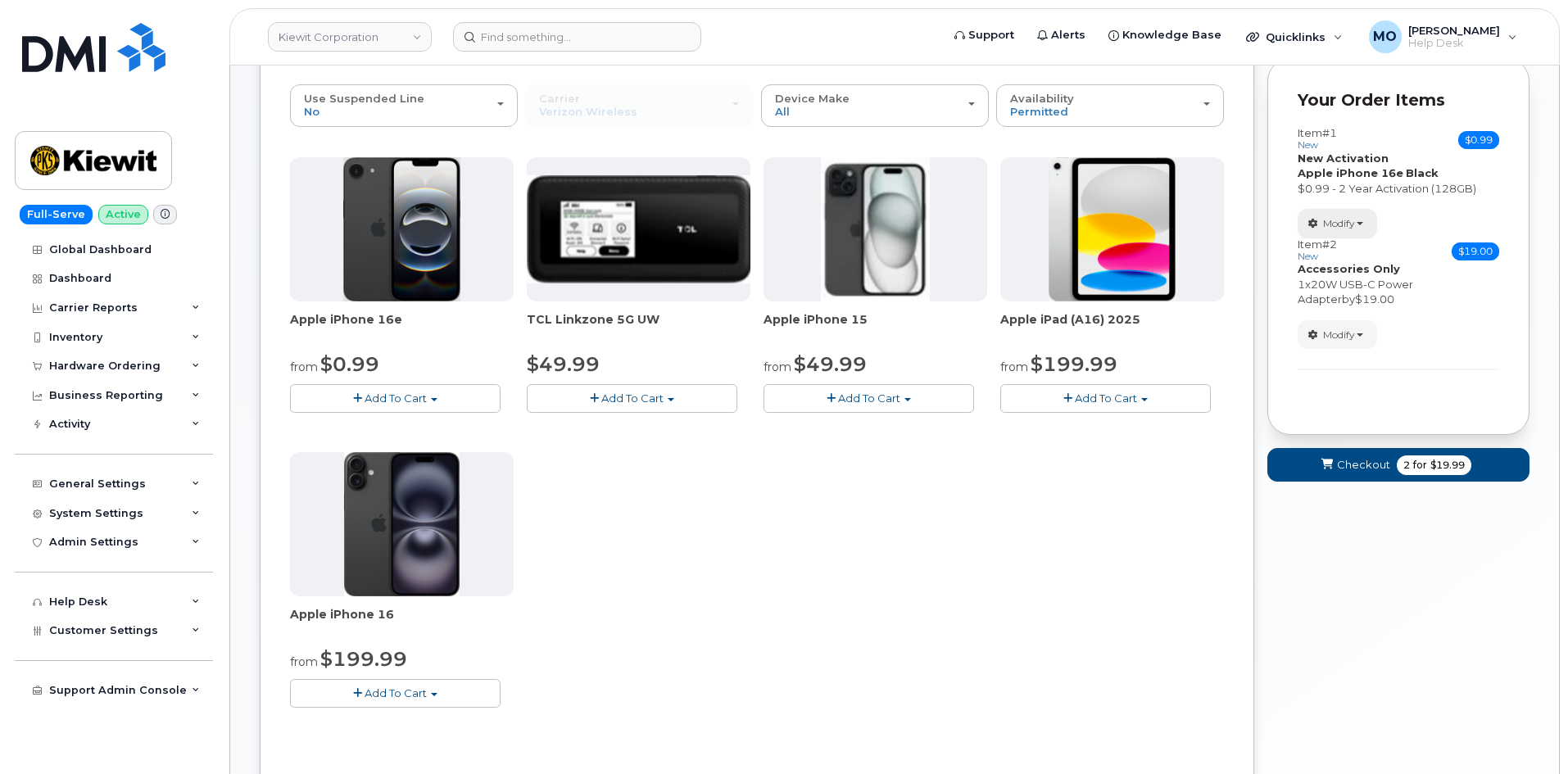
click at [1344, 228] on span "Modify" at bounding box center [1338, 223] width 32 height 14
click at [1341, 270] on link "select suspended line" at bounding box center [1377, 268] width 156 height 19
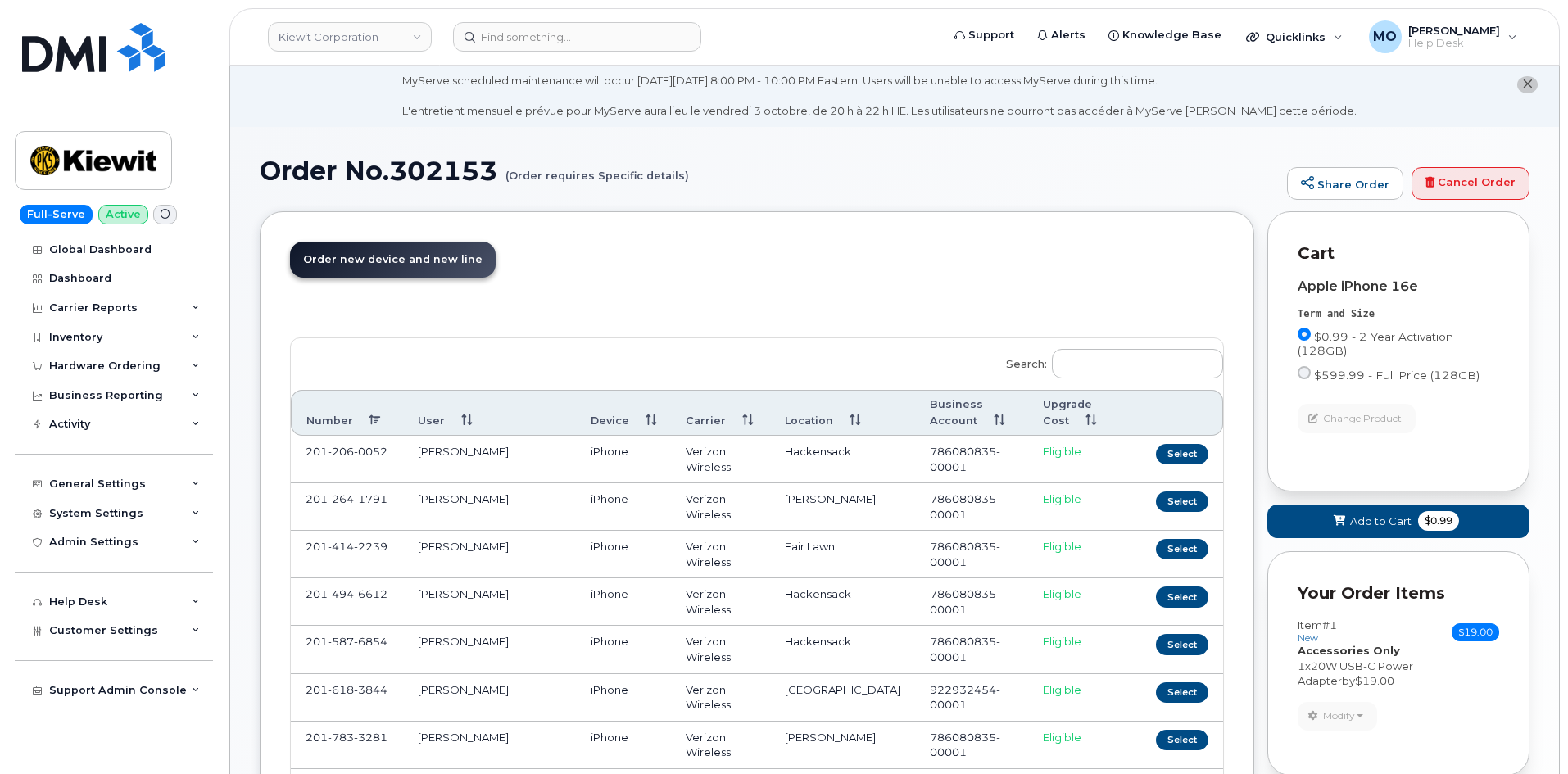
scroll to position [0, 0]
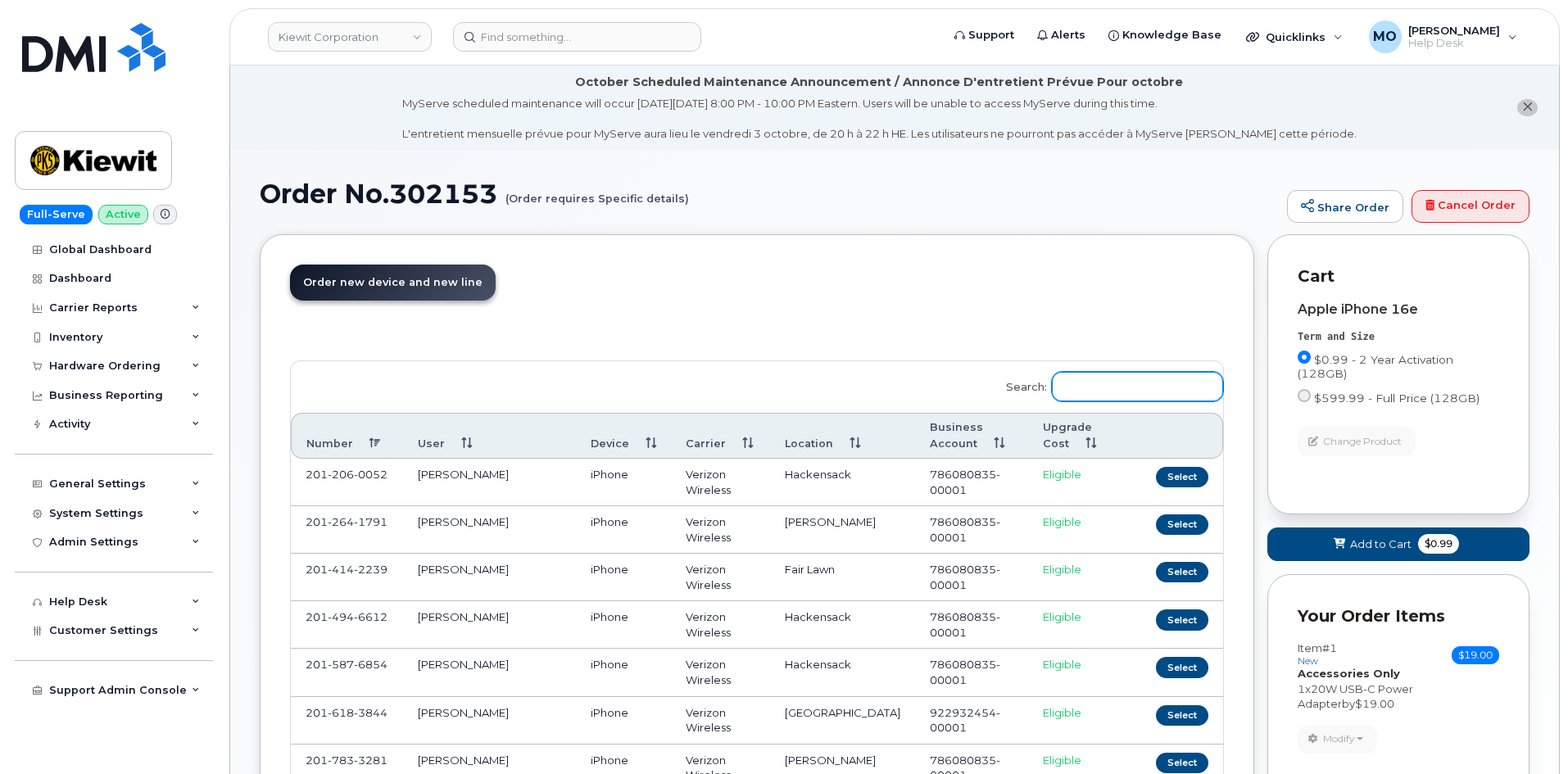
click at [1088, 382] on input "Search:" at bounding box center [1138, 386] width 171 height 30
paste input "4024828231"
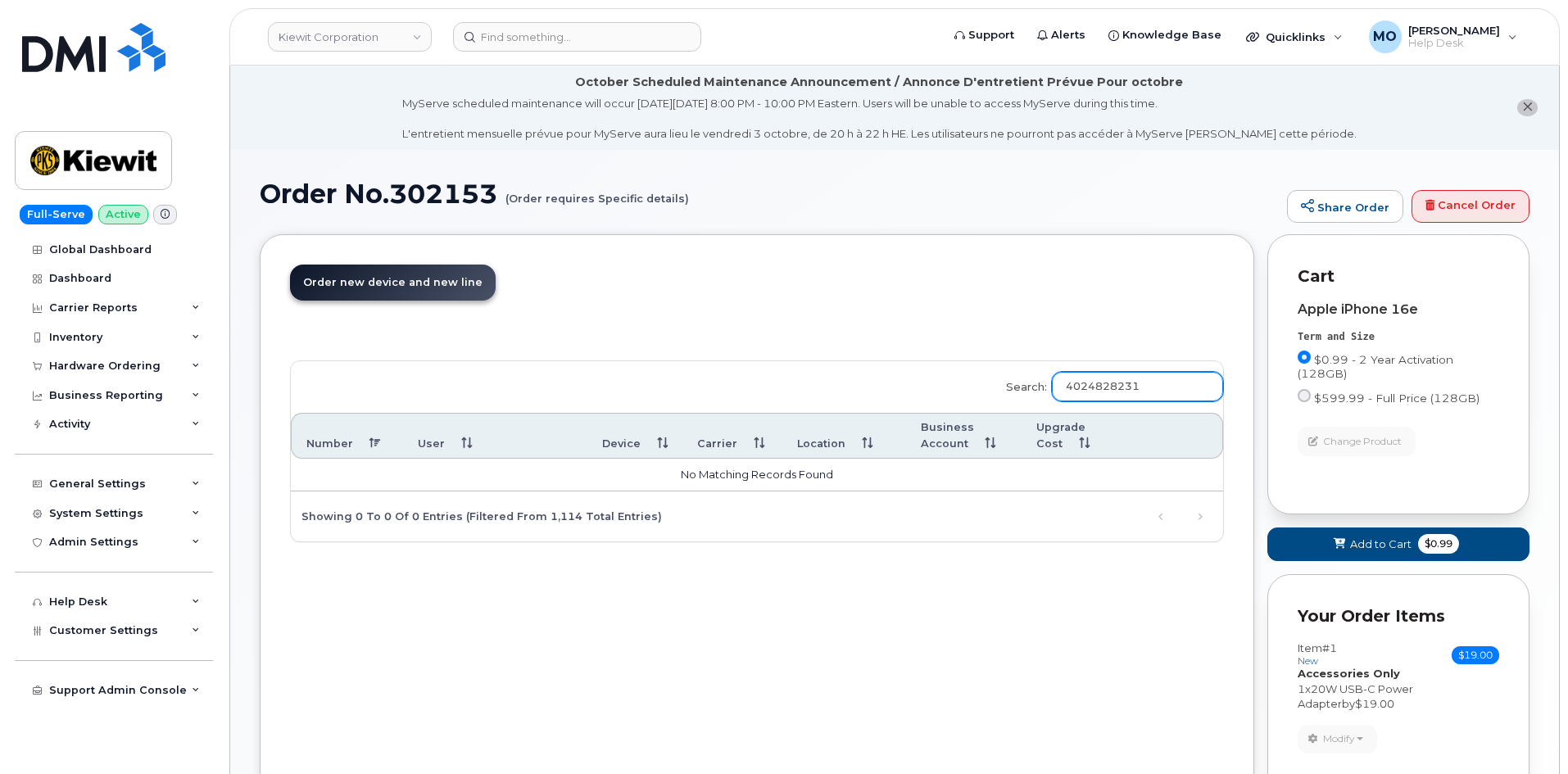
type input "4024828231"
click at [718, 435] on th "Carrier" at bounding box center [731, 436] width 99 height 46
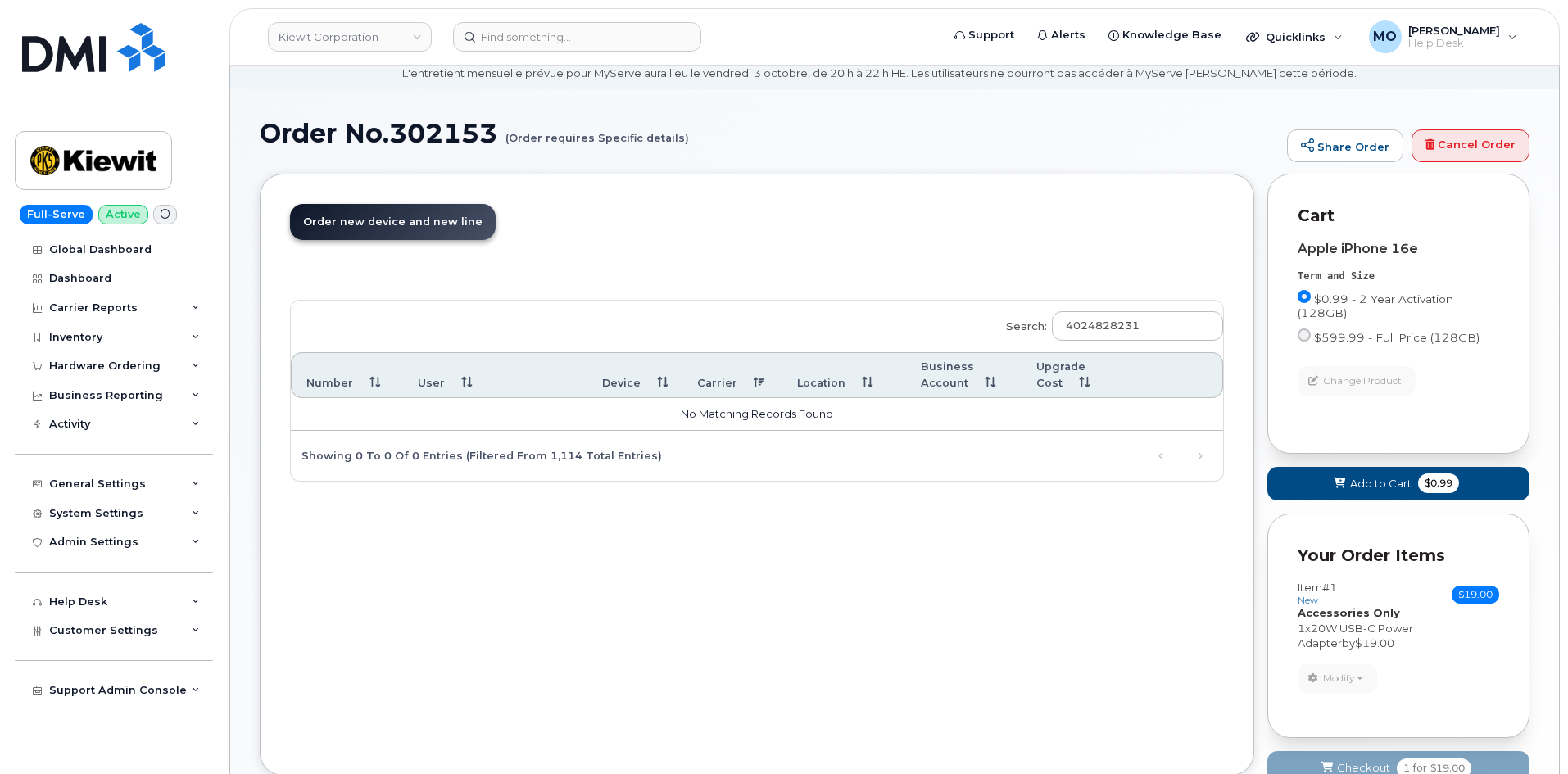
scroll to position [169, 0]
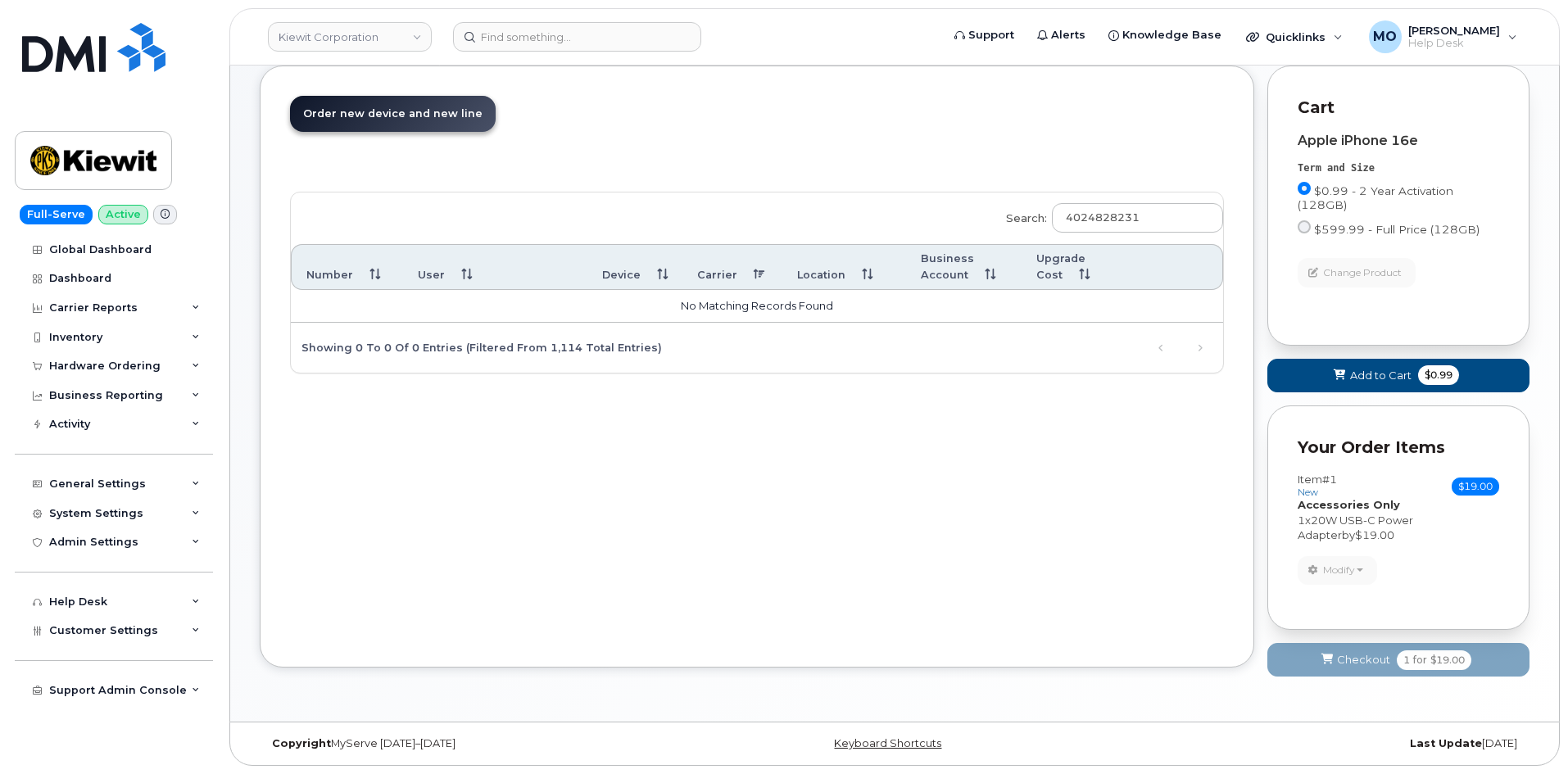
click at [376, 122] on link "Order new device and new line Order new device for existing or suspended line O…" at bounding box center [393, 114] width 206 height 36
click at [192, 364] on icon at bounding box center [196, 366] width 9 height 9
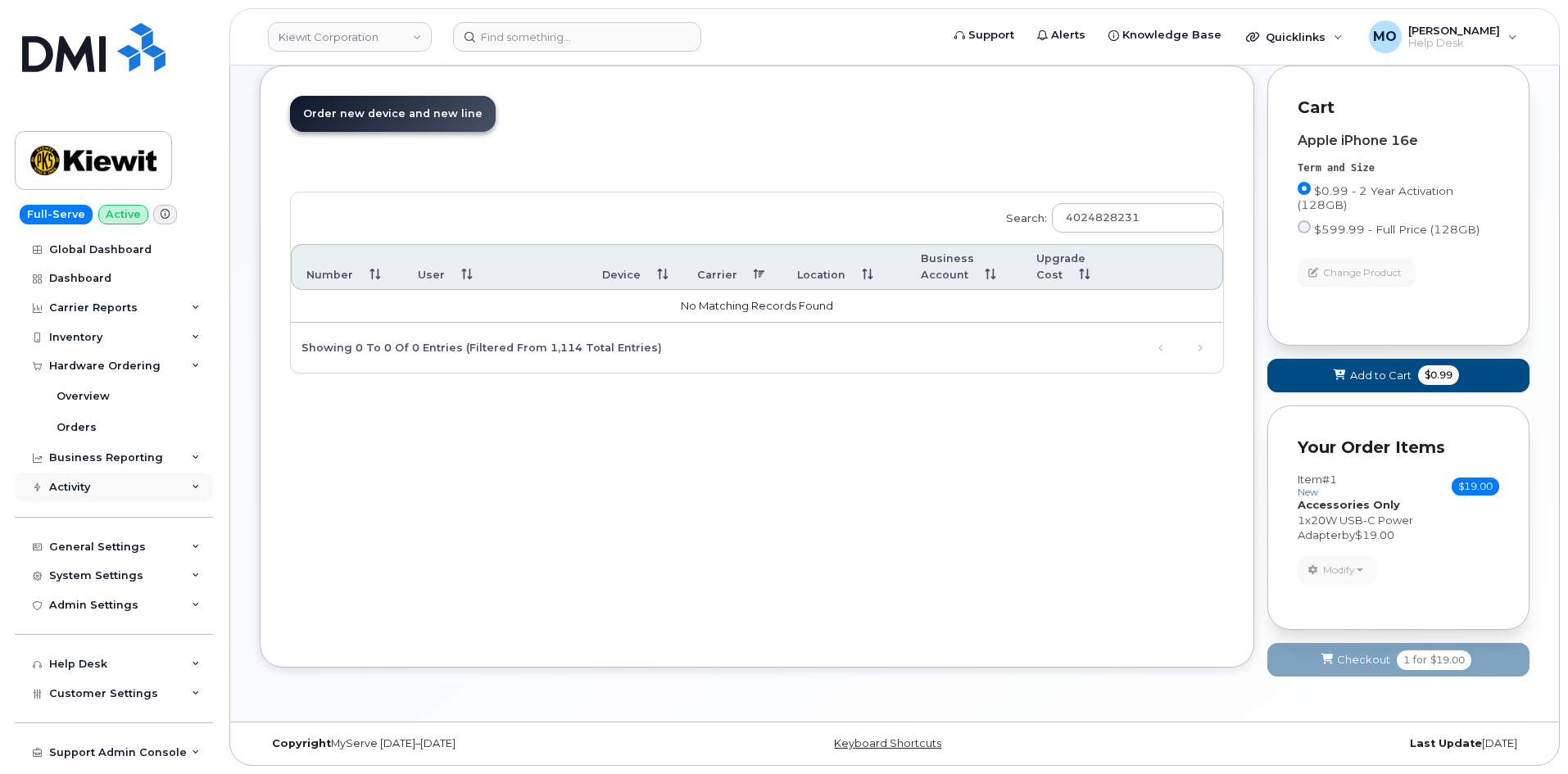
click at [180, 494] on div "Activity" at bounding box center [113, 487] width 198 height 30
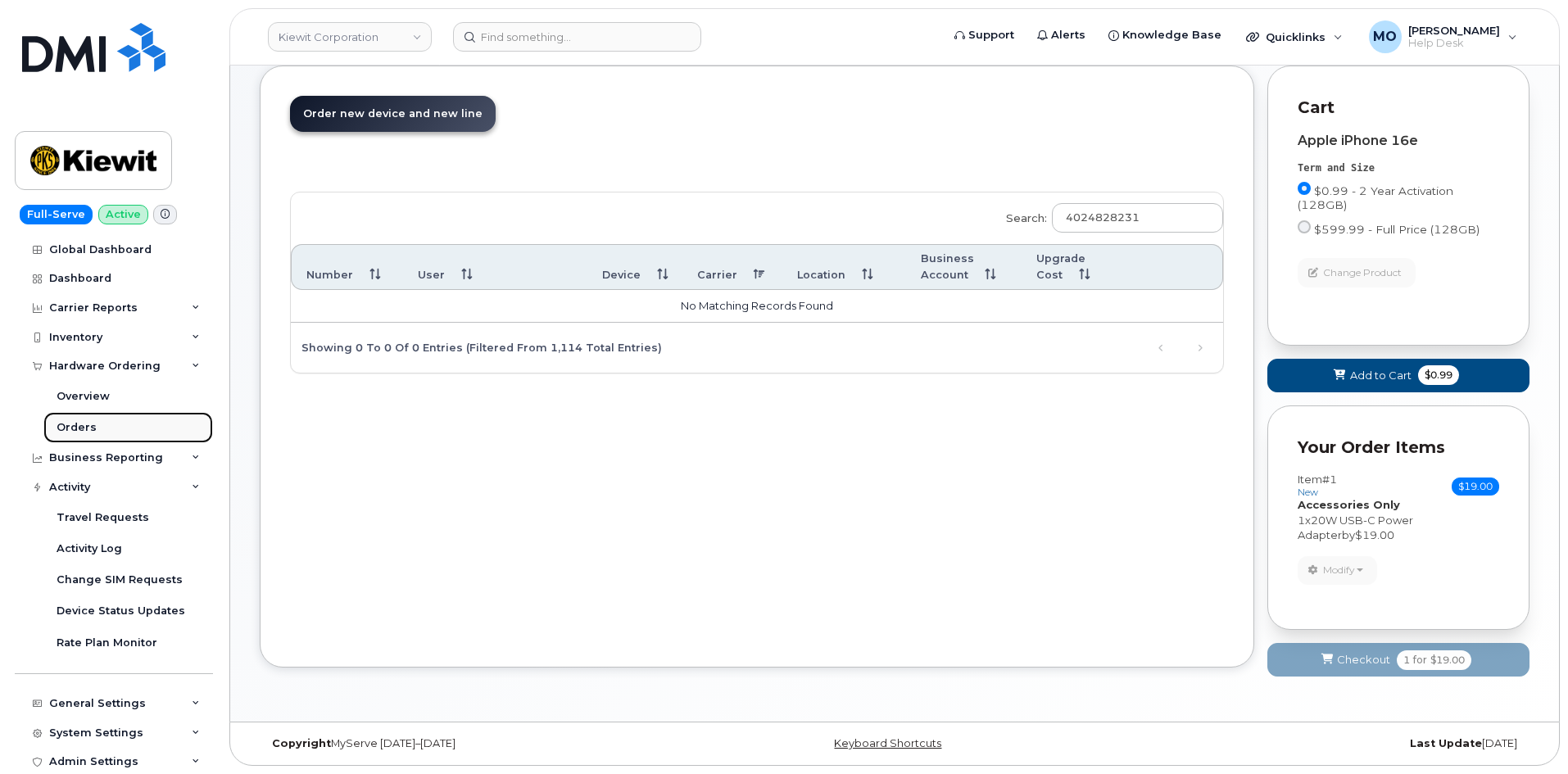
click at [69, 424] on div "Orders" at bounding box center [77, 426] width 40 height 14
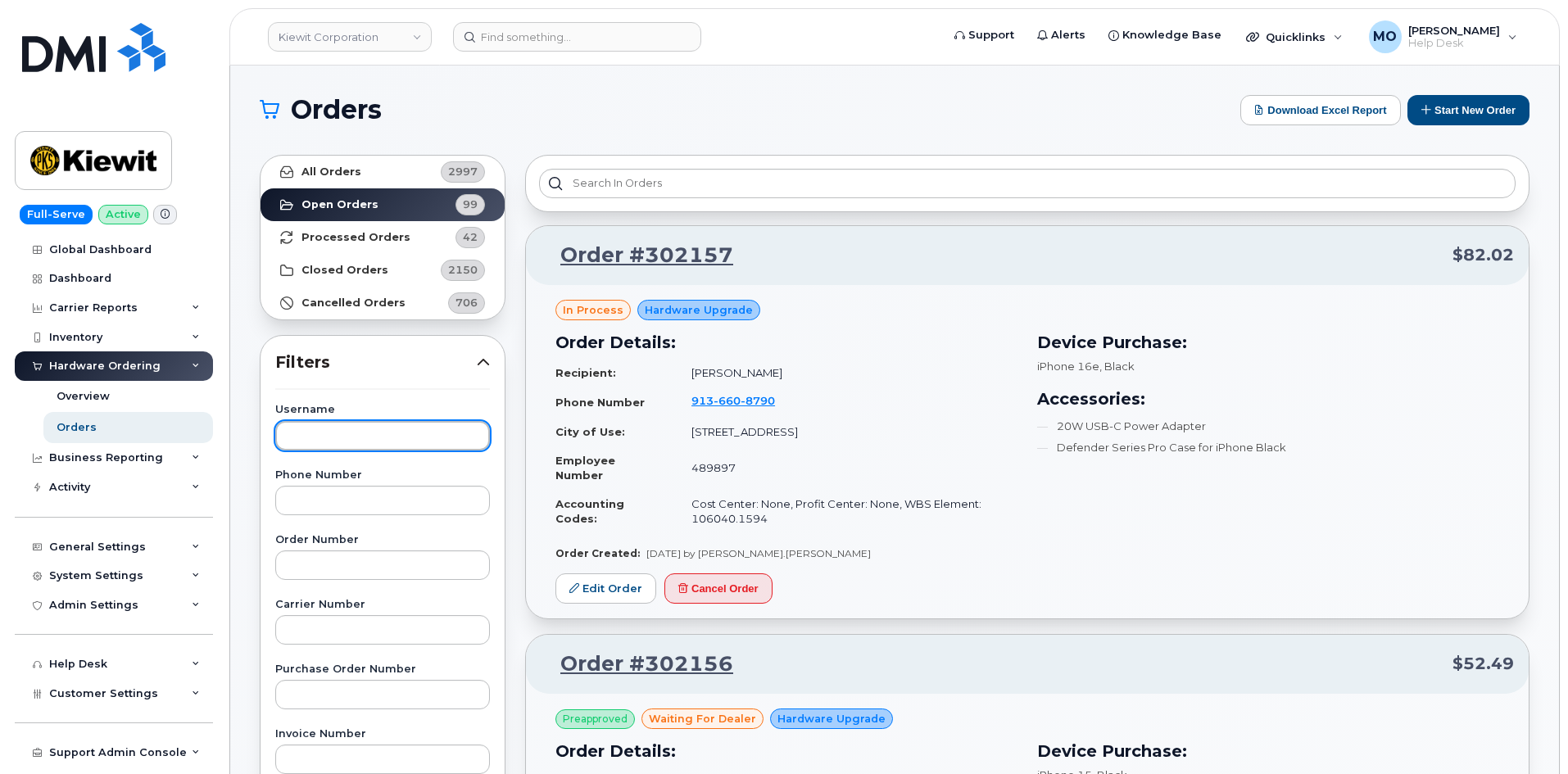
click at [404, 440] on input "text" at bounding box center [382, 435] width 214 height 30
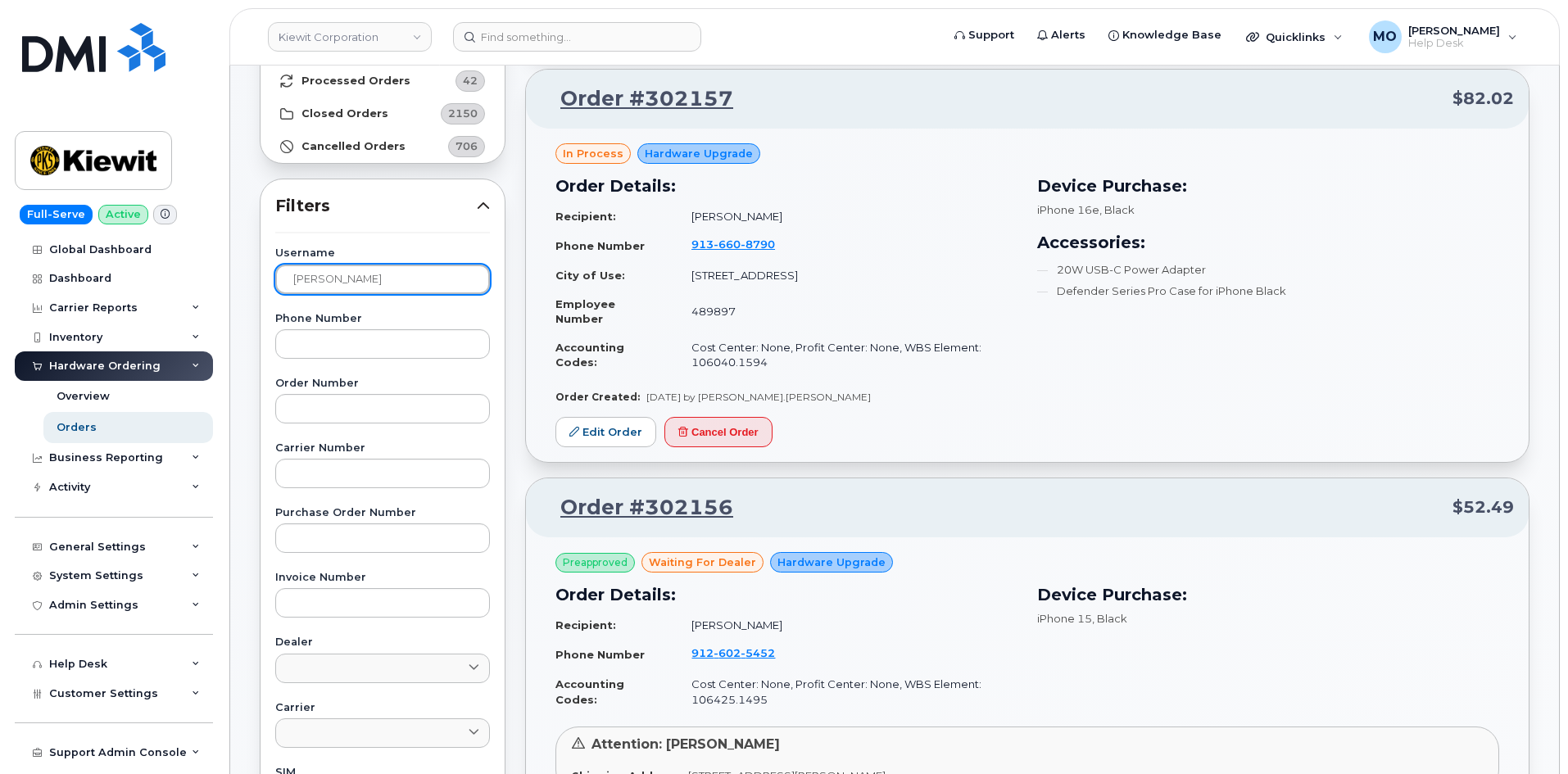
scroll to position [492, 0]
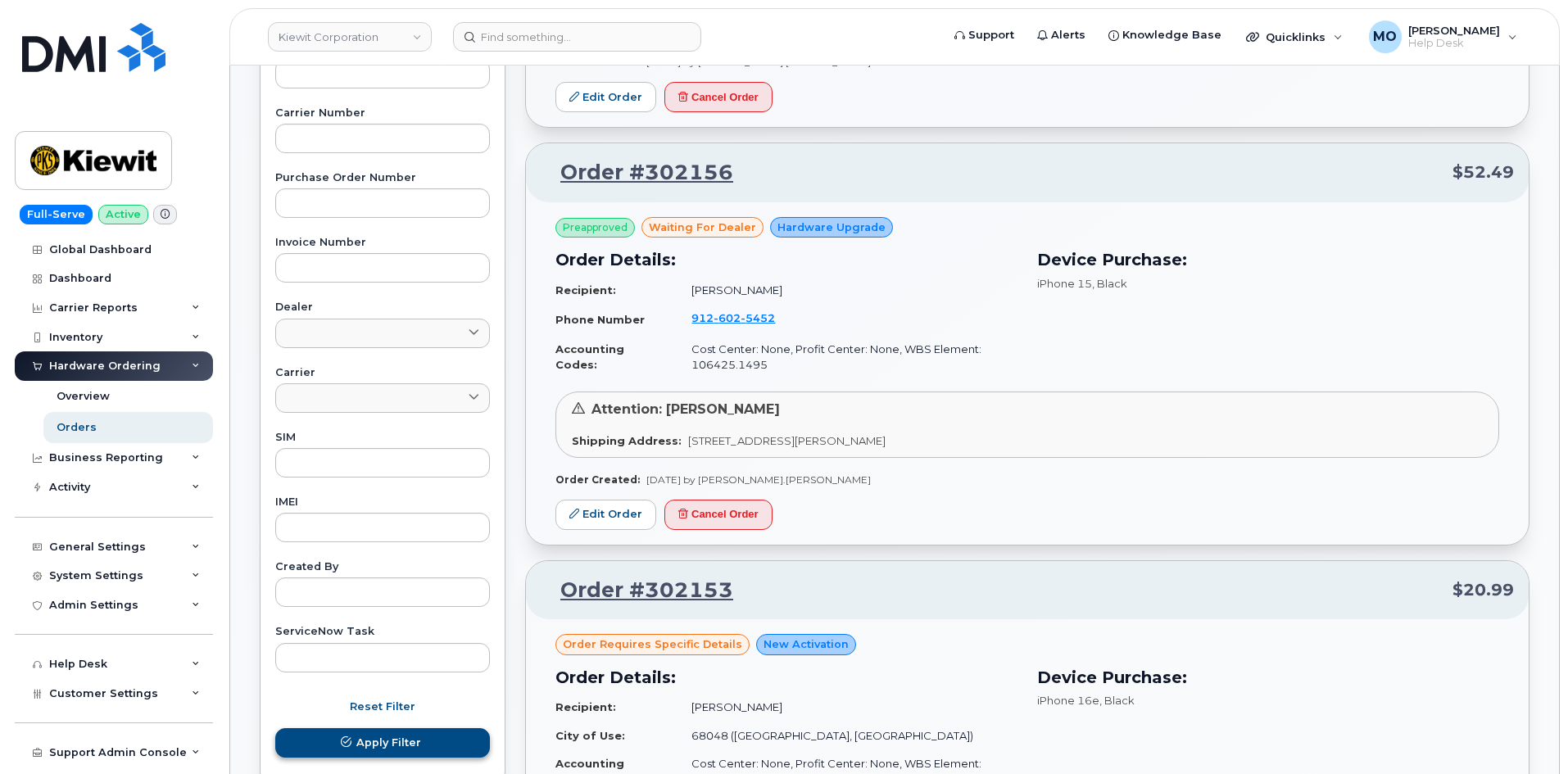
type input "[PERSON_NAME]"
click at [408, 740] on span "Apply Filter" at bounding box center [388, 742] width 64 height 15
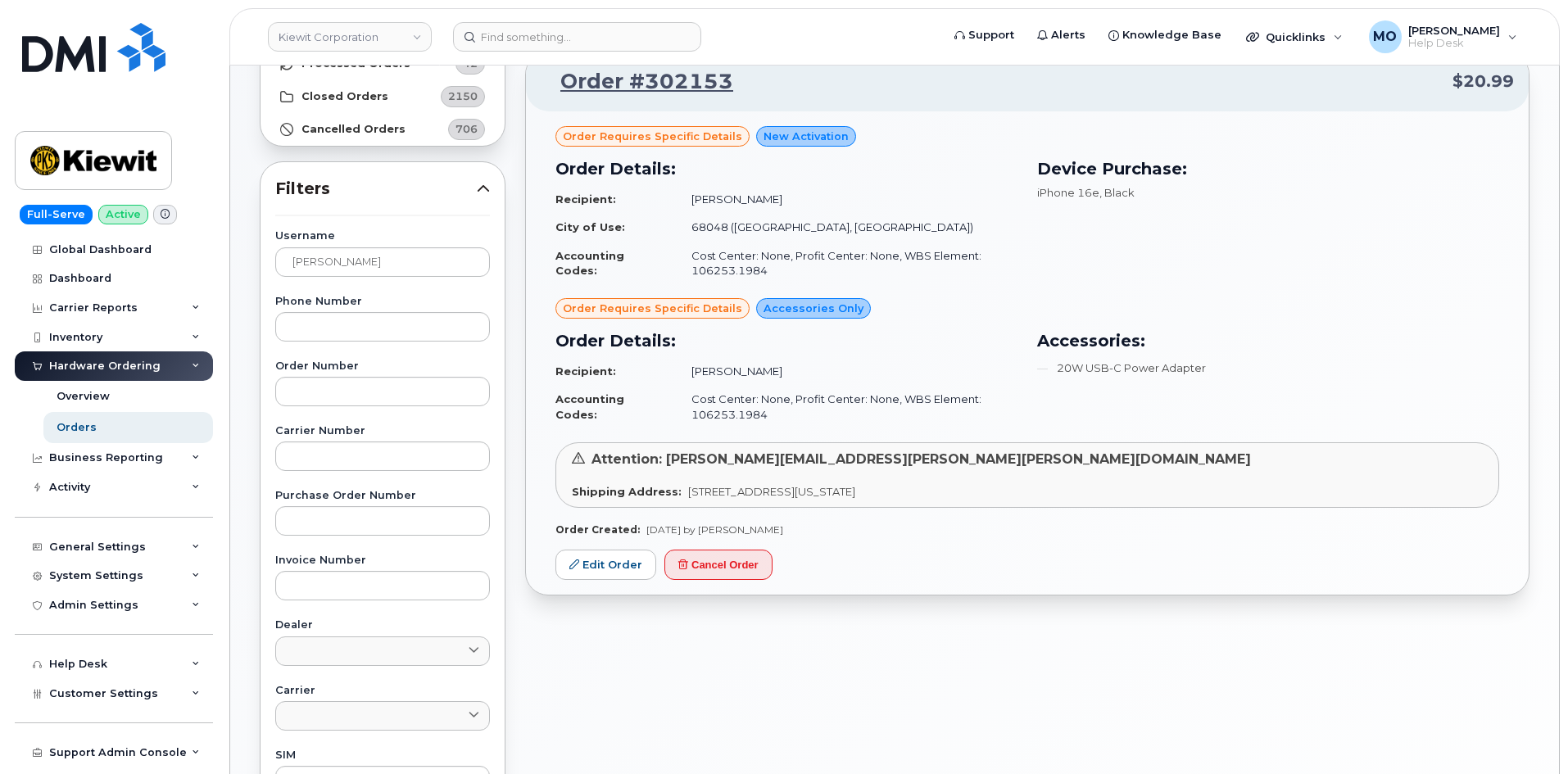
scroll to position [164, 0]
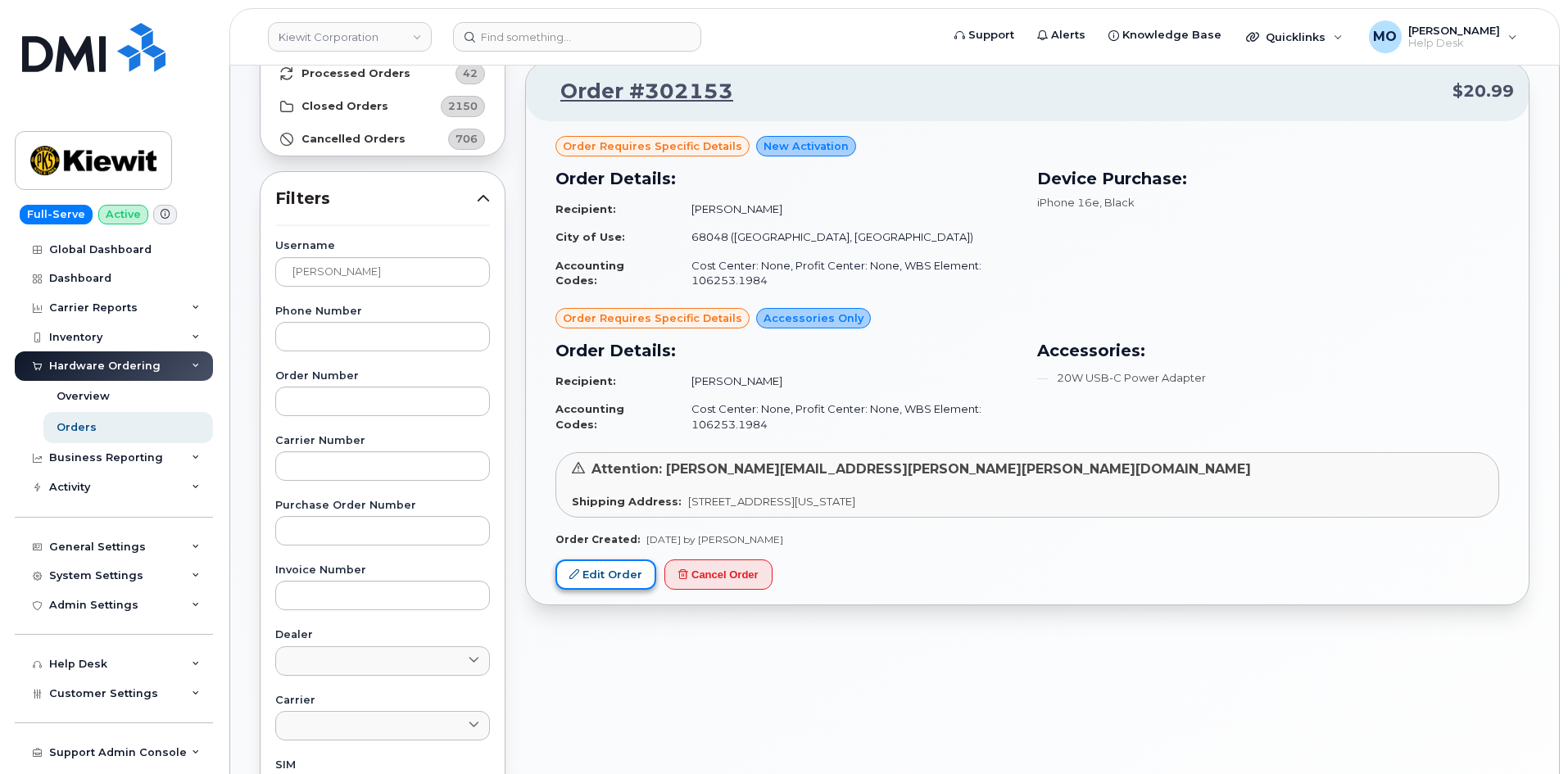
click at [593, 581] on link "Edit Order" at bounding box center [605, 574] width 101 height 31
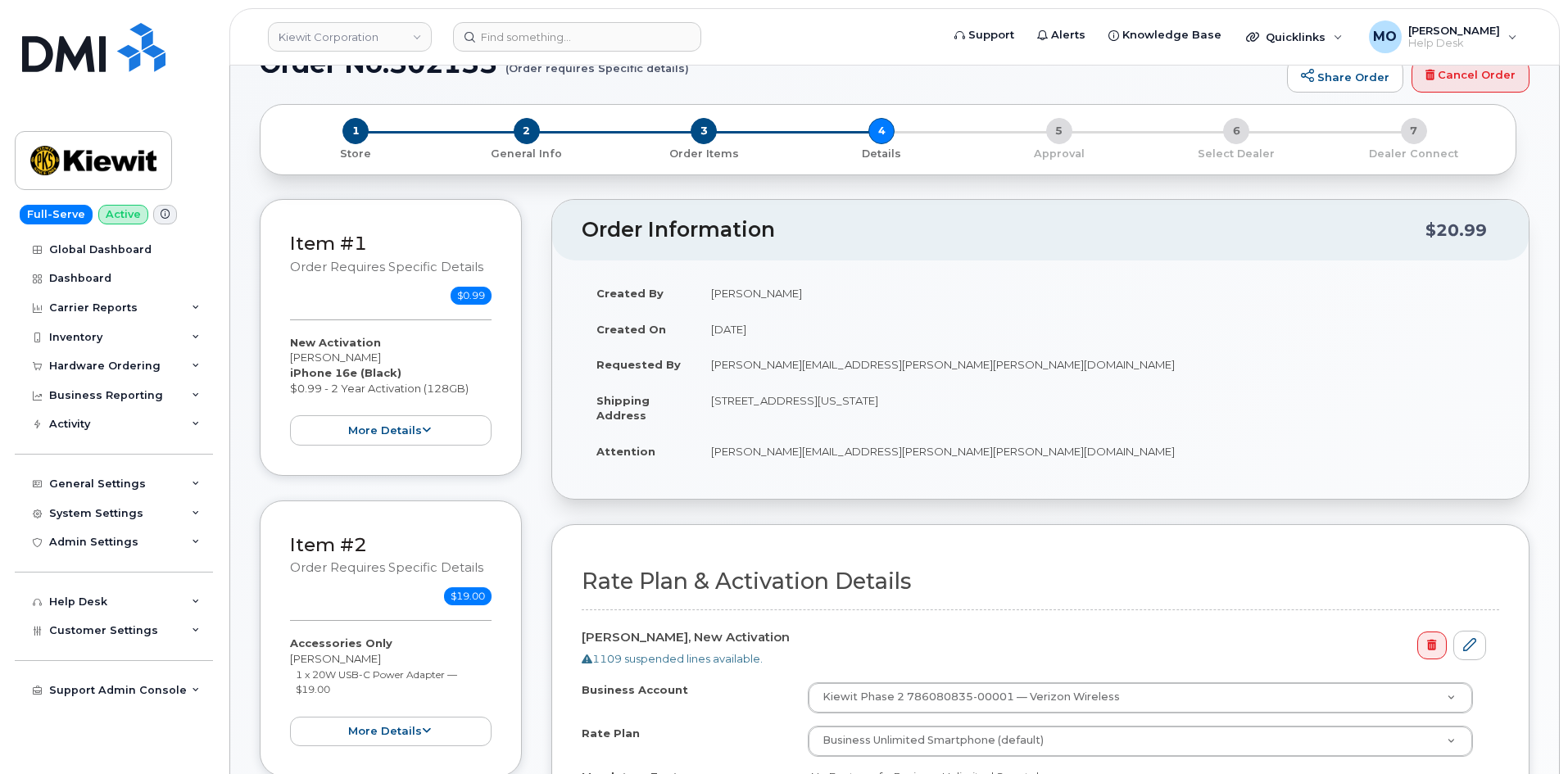
scroll to position [246, 0]
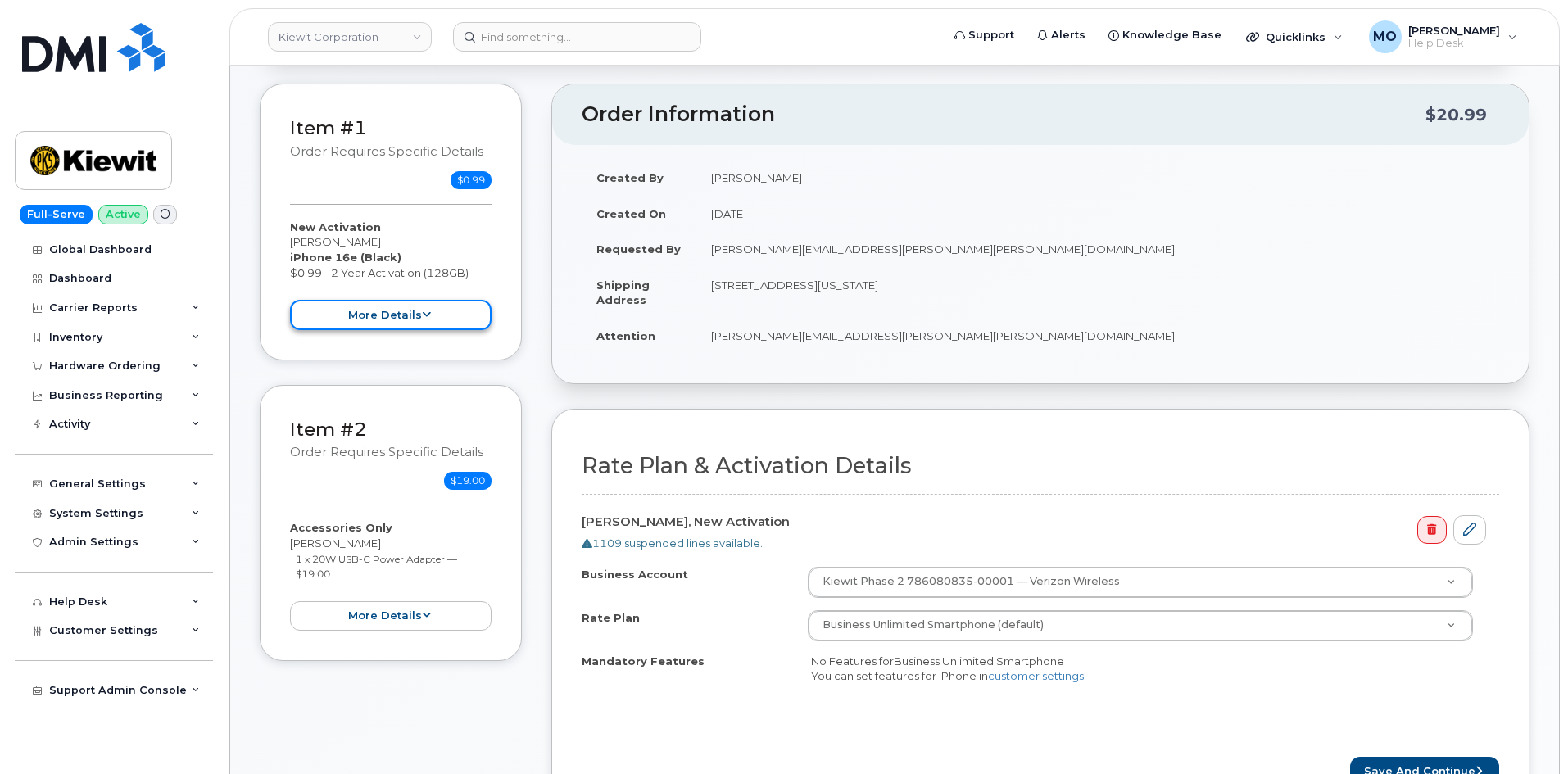
click at [398, 316] on button "more details" at bounding box center [391, 315] width 202 height 31
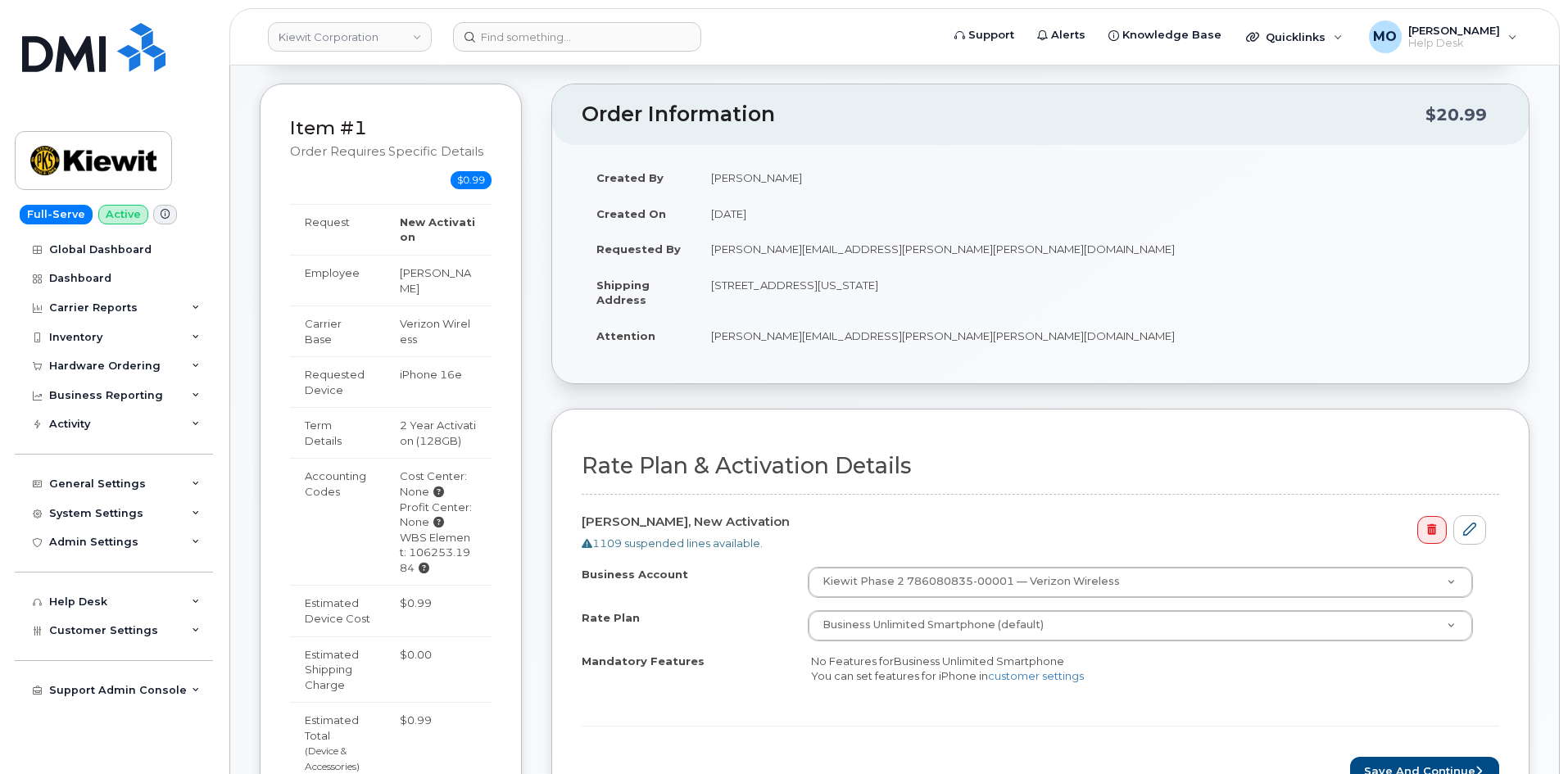
click at [425, 356] on td "iPhone 16e" at bounding box center [438, 381] width 107 height 51
click at [429, 359] on td "iPhone 16e" at bounding box center [438, 381] width 107 height 51
click at [429, 359] on td "iPhone 16e" at bounding box center [438, 381] width 107 height 51
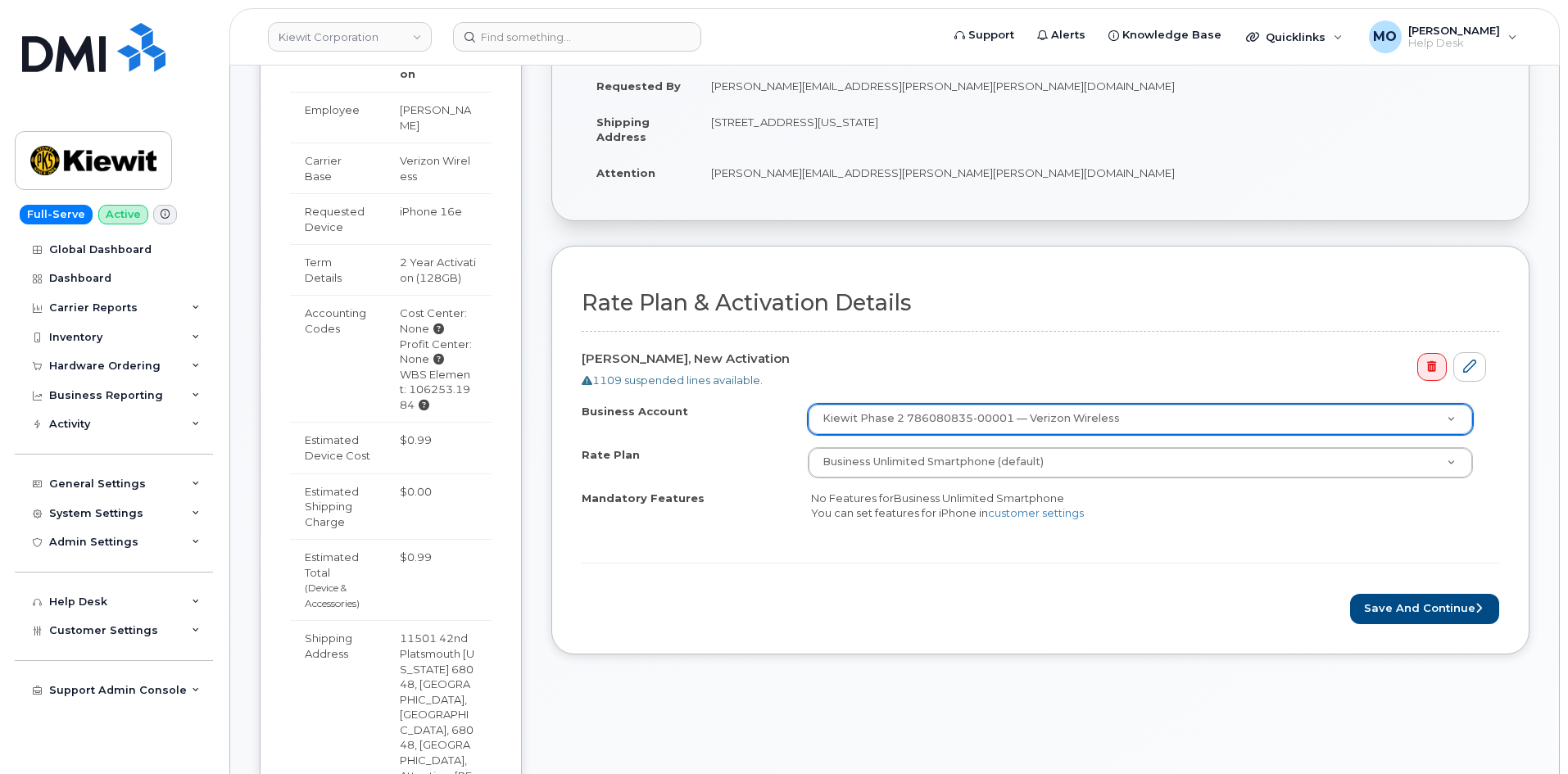
scroll to position [409, 0]
click at [1428, 376] on link at bounding box center [1432, 366] width 29 height 28
click at [1482, 364] on link at bounding box center [1470, 367] width 33 height 31
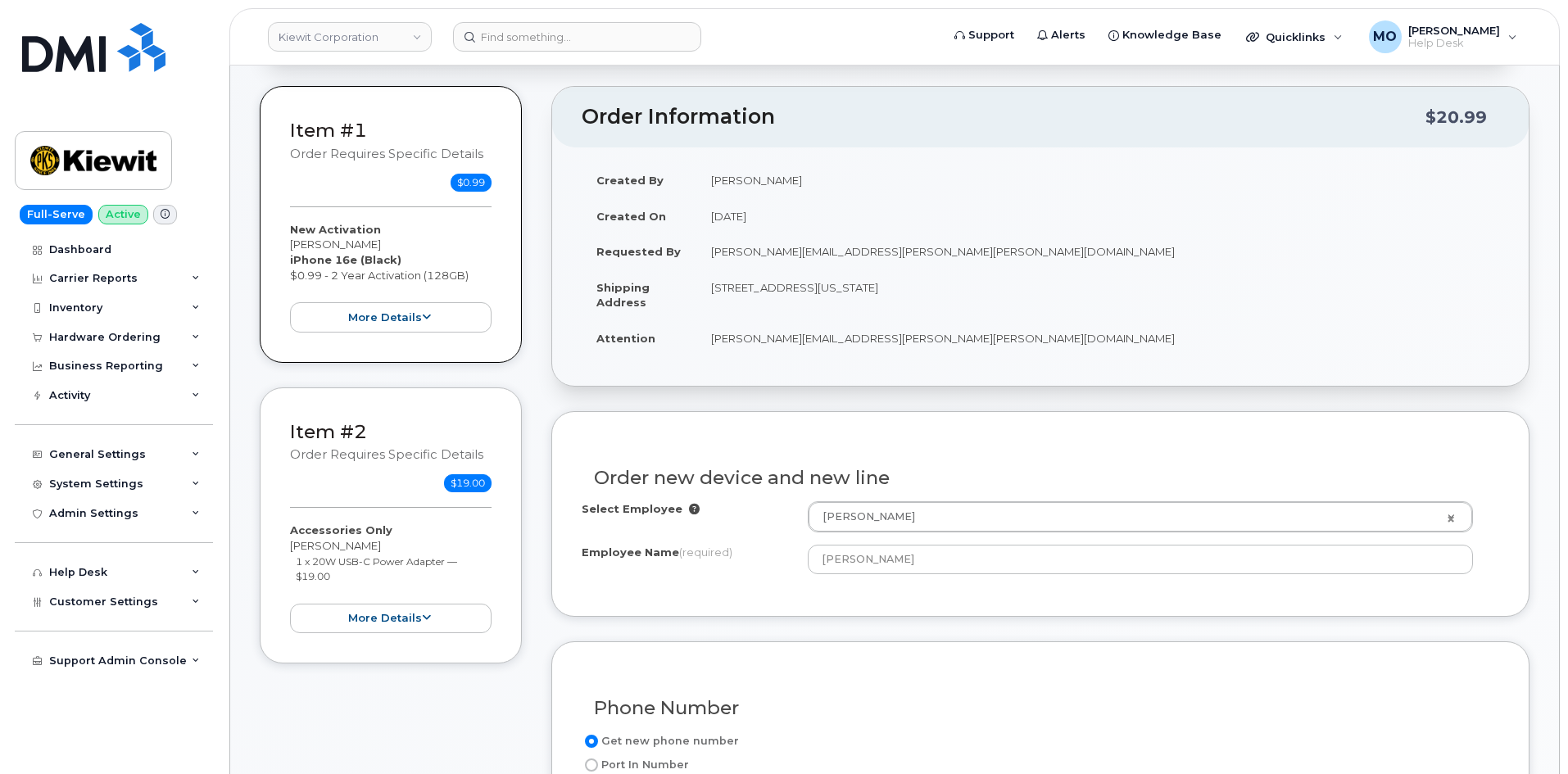
scroll to position [164, 0]
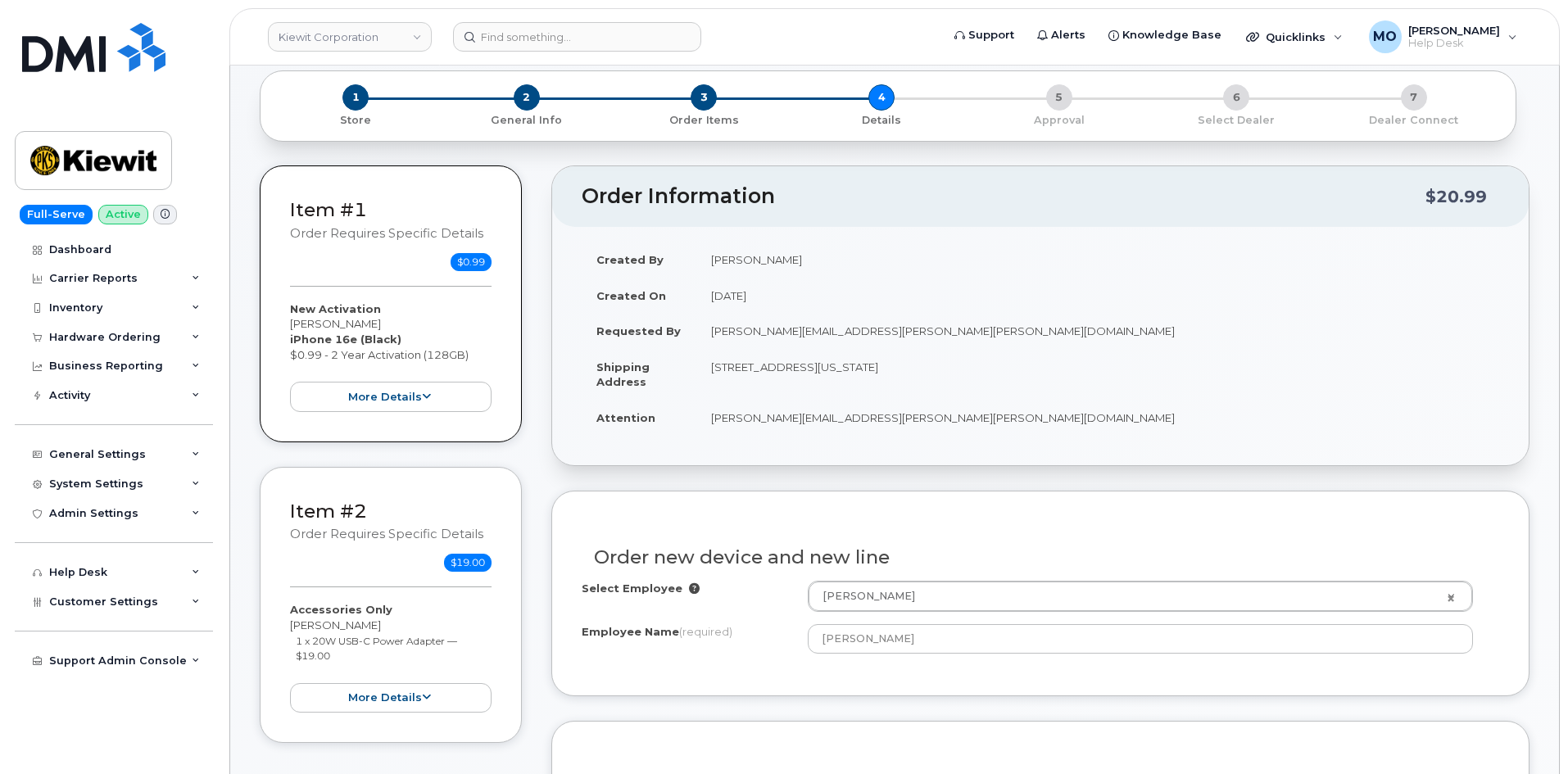
click at [378, 417] on div "Item #1 Order requires Specific details $0.99 New Activation [PERSON_NAME] iPho…" at bounding box center [390, 303] width 262 height 277
click at [378, 409] on button "more details" at bounding box center [391, 397] width 202 height 31
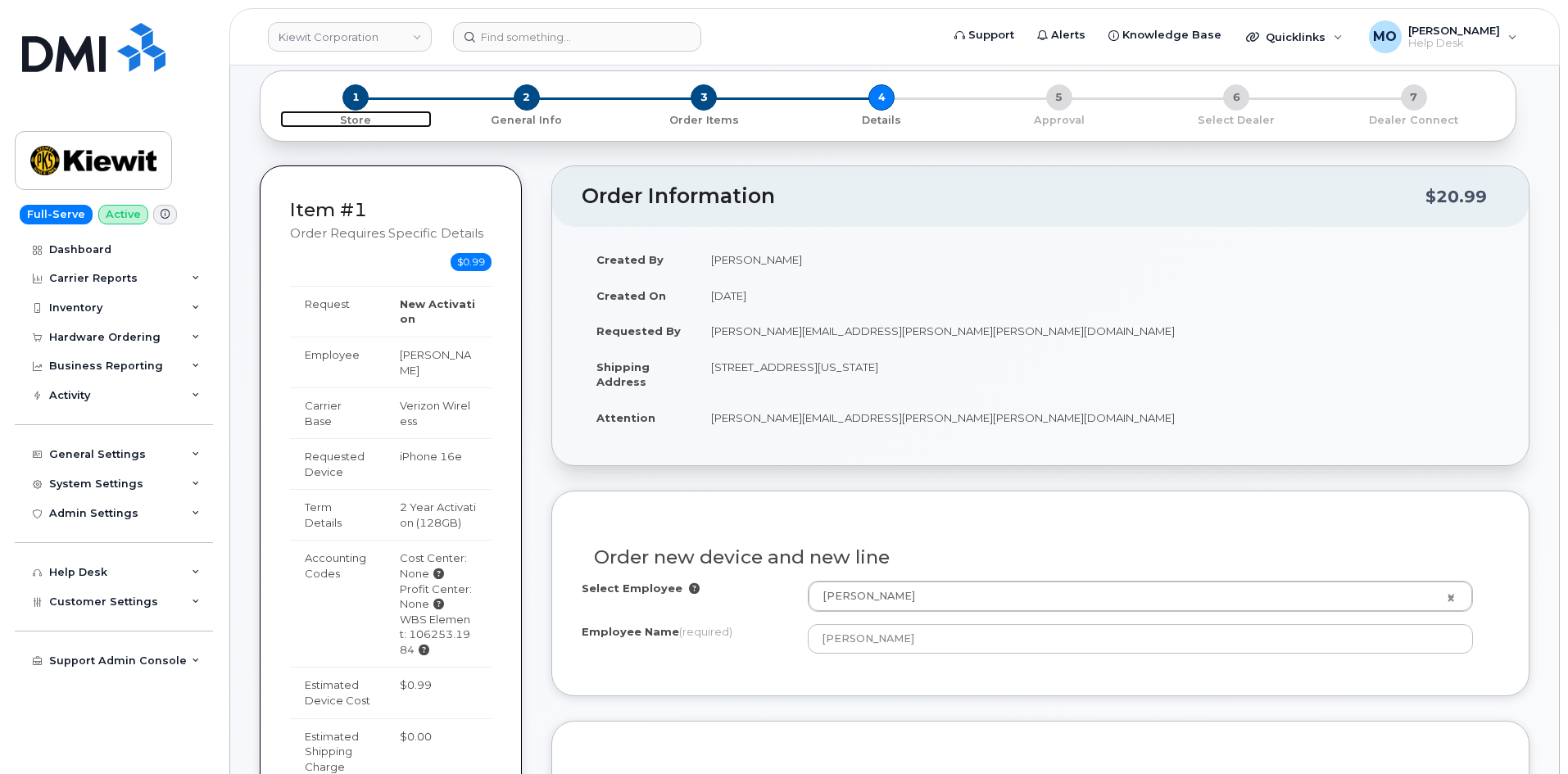
click at [354, 96] on span "1" at bounding box center [355, 97] width 26 height 26
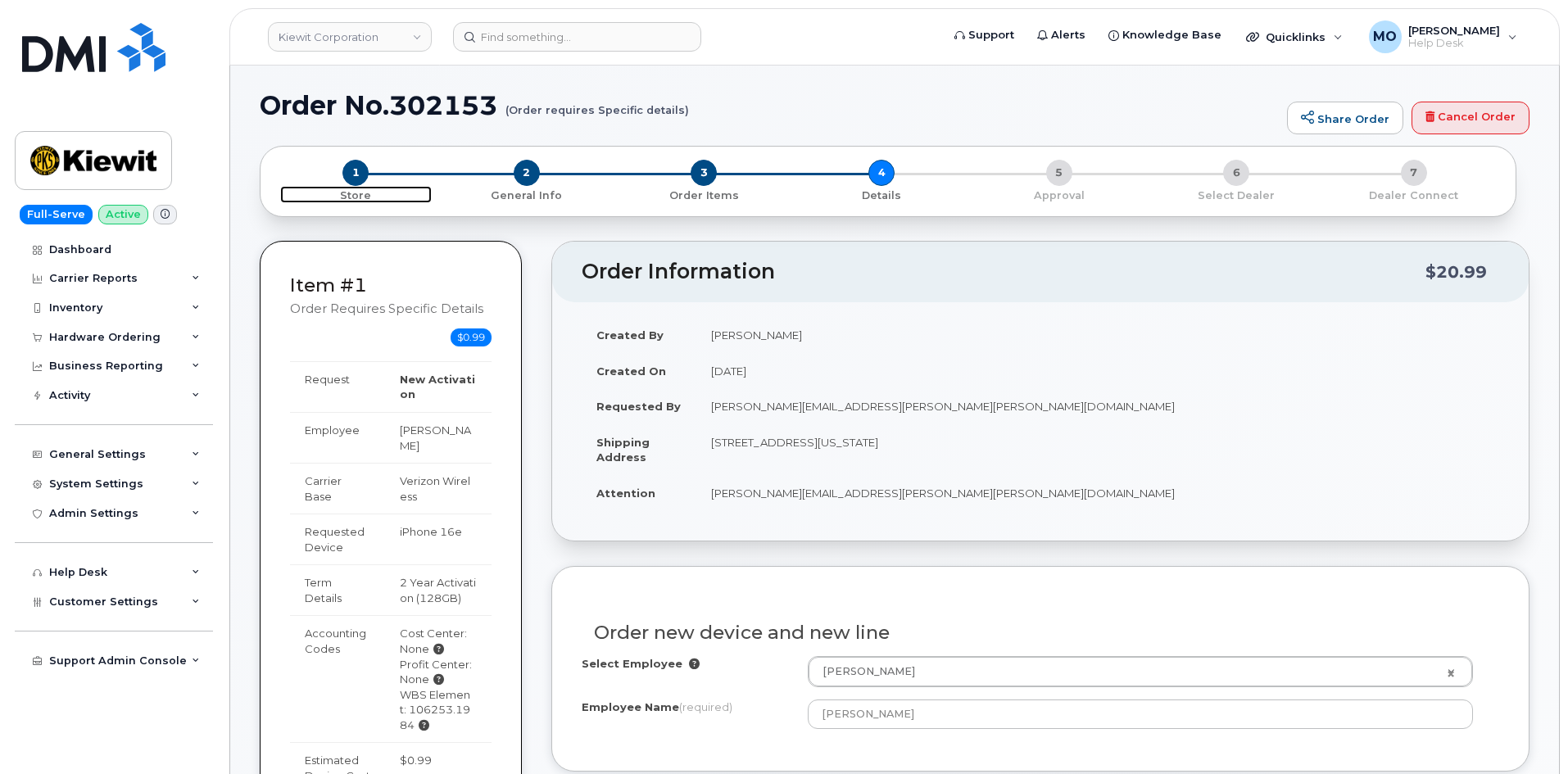
scroll to position [0, 0]
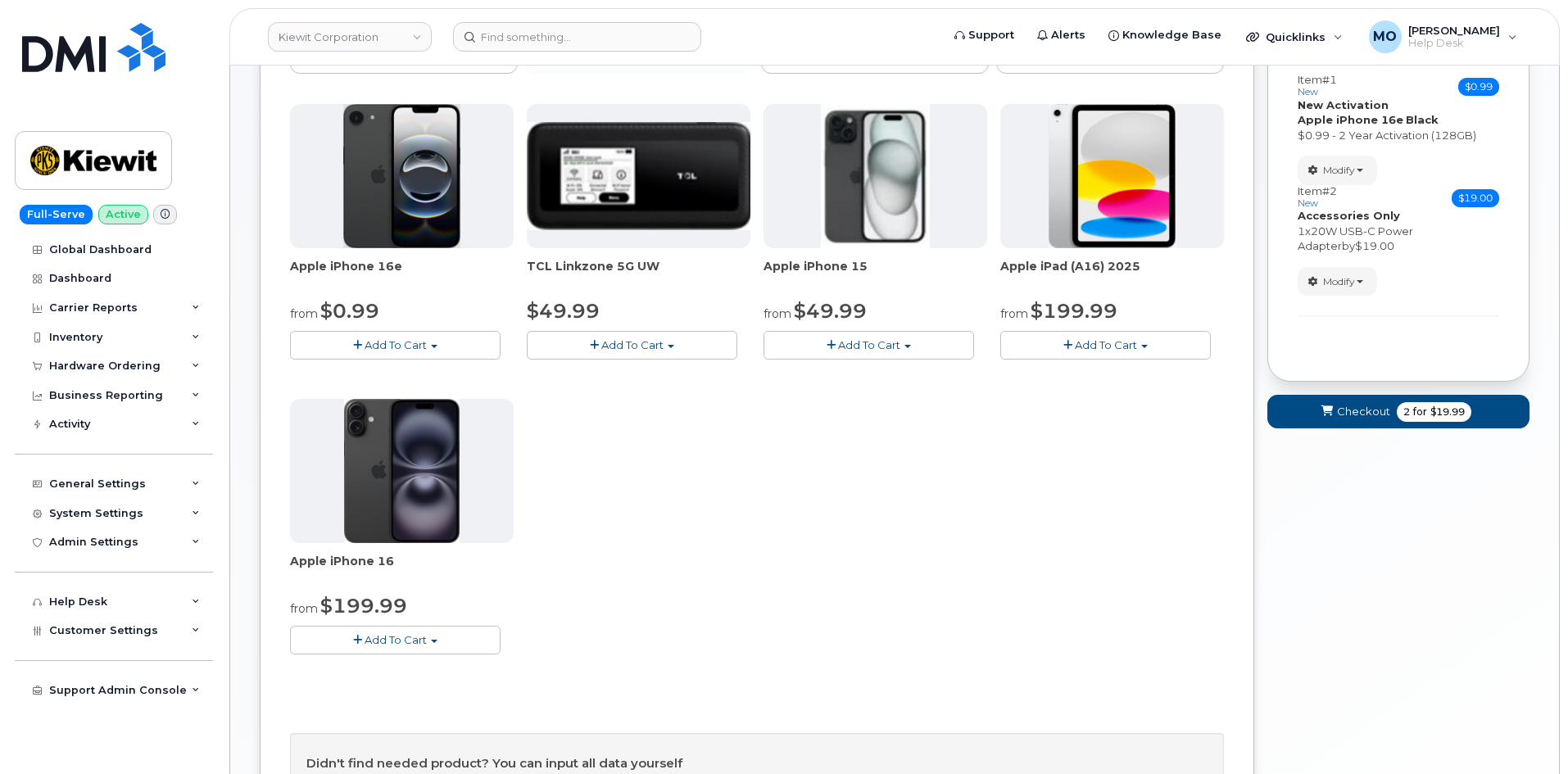
scroll to position [175, 0]
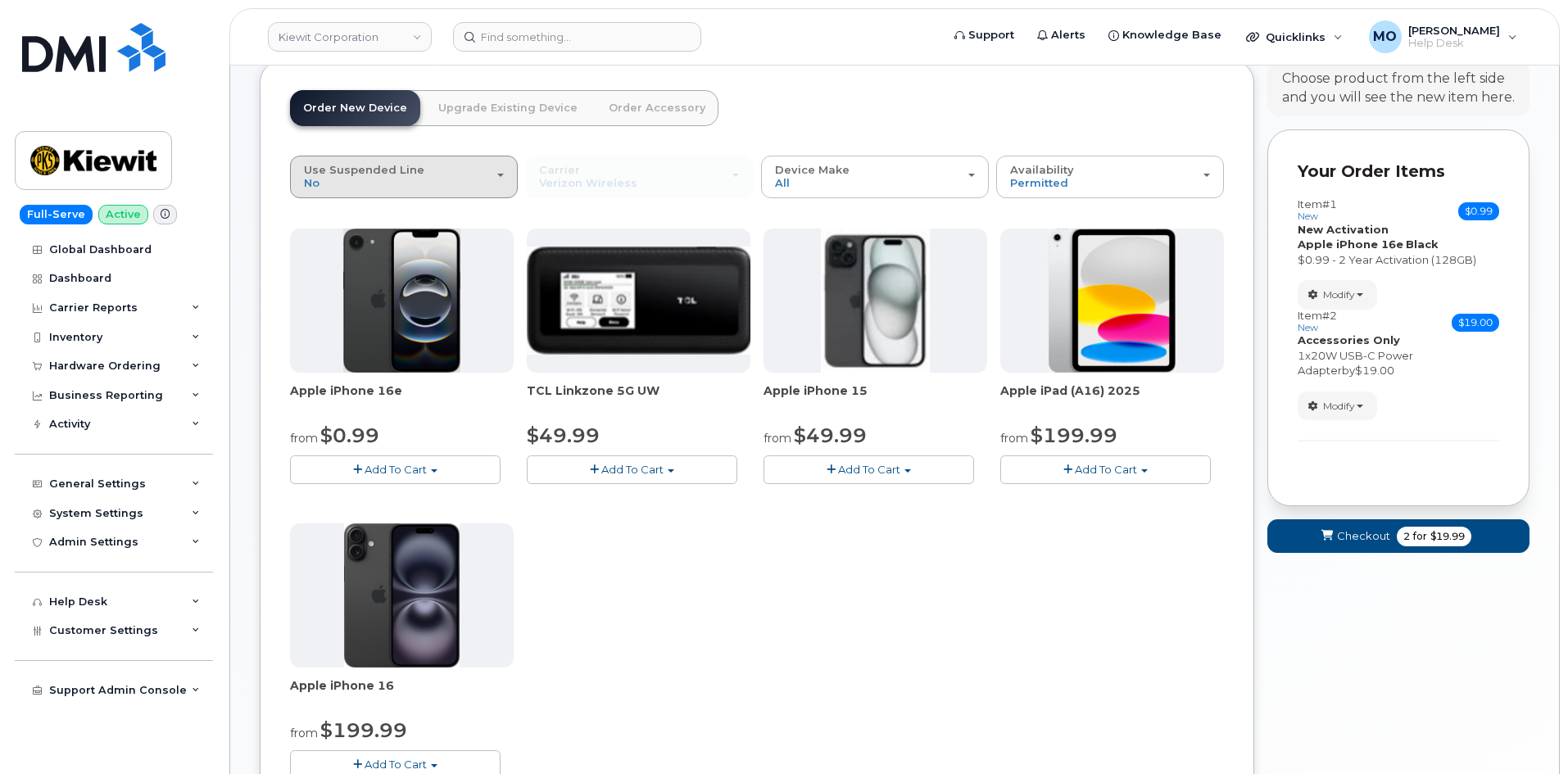
click at [459, 189] on div "Use Suspended Line No" at bounding box center [404, 177] width 200 height 25
click at [321, 247] on span "Yes" at bounding box center [324, 241] width 19 height 12
click at [0, 0] on input "change Yes" at bounding box center [0, 0] width 0 height 0
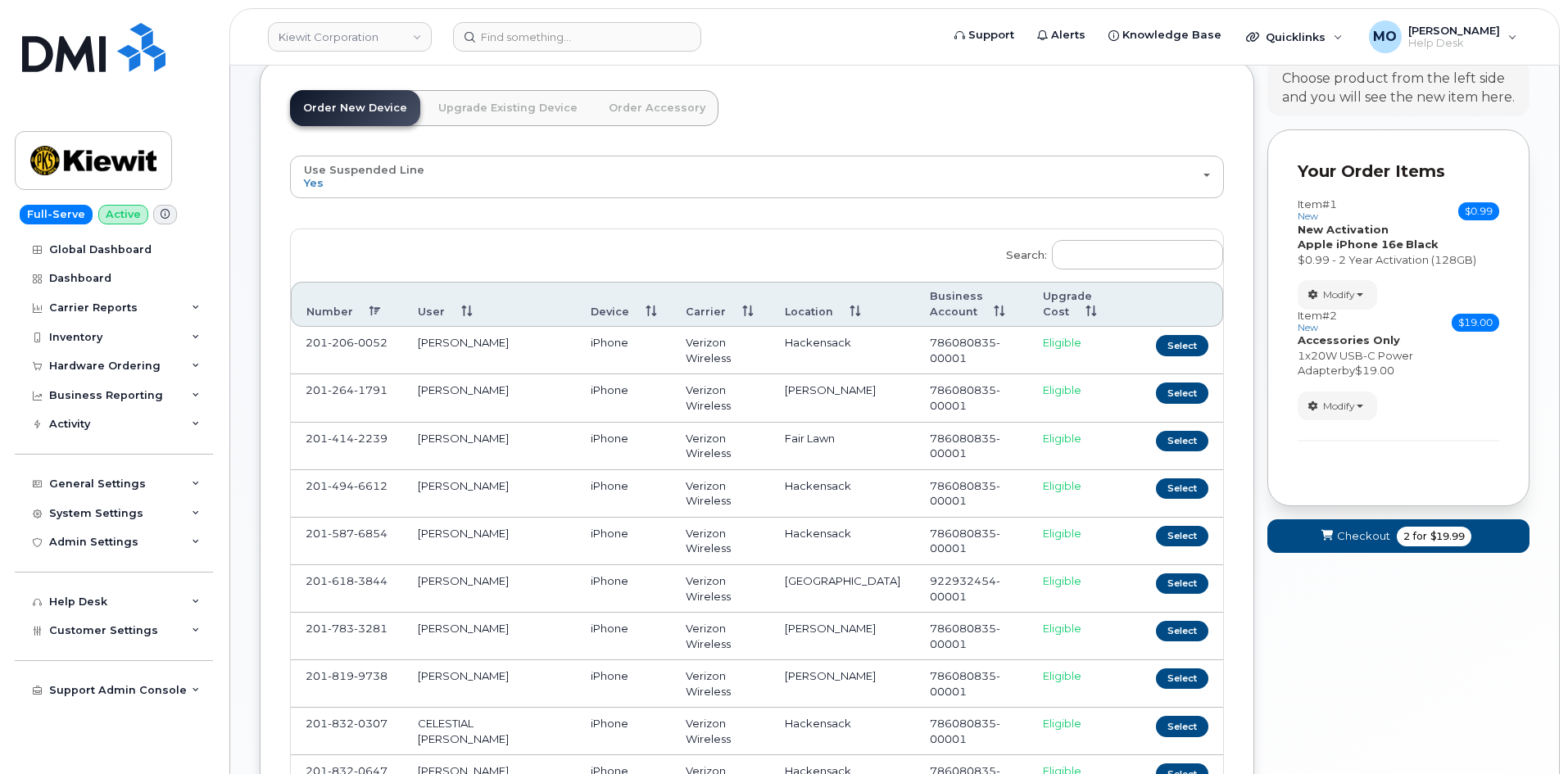
click at [1312, 381] on div "Item #2 new $19.00 Accessories Only SIM Only Activation New Activation Hardware…" at bounding box center [1399, 365] width 202 height 111
click at [1339, 294] on span "Modify" at bounding box center [1338, 294] width 32 height 14
click at [1344, 316] on link "change" at bounding box center [1377, 320] width 156 height 19
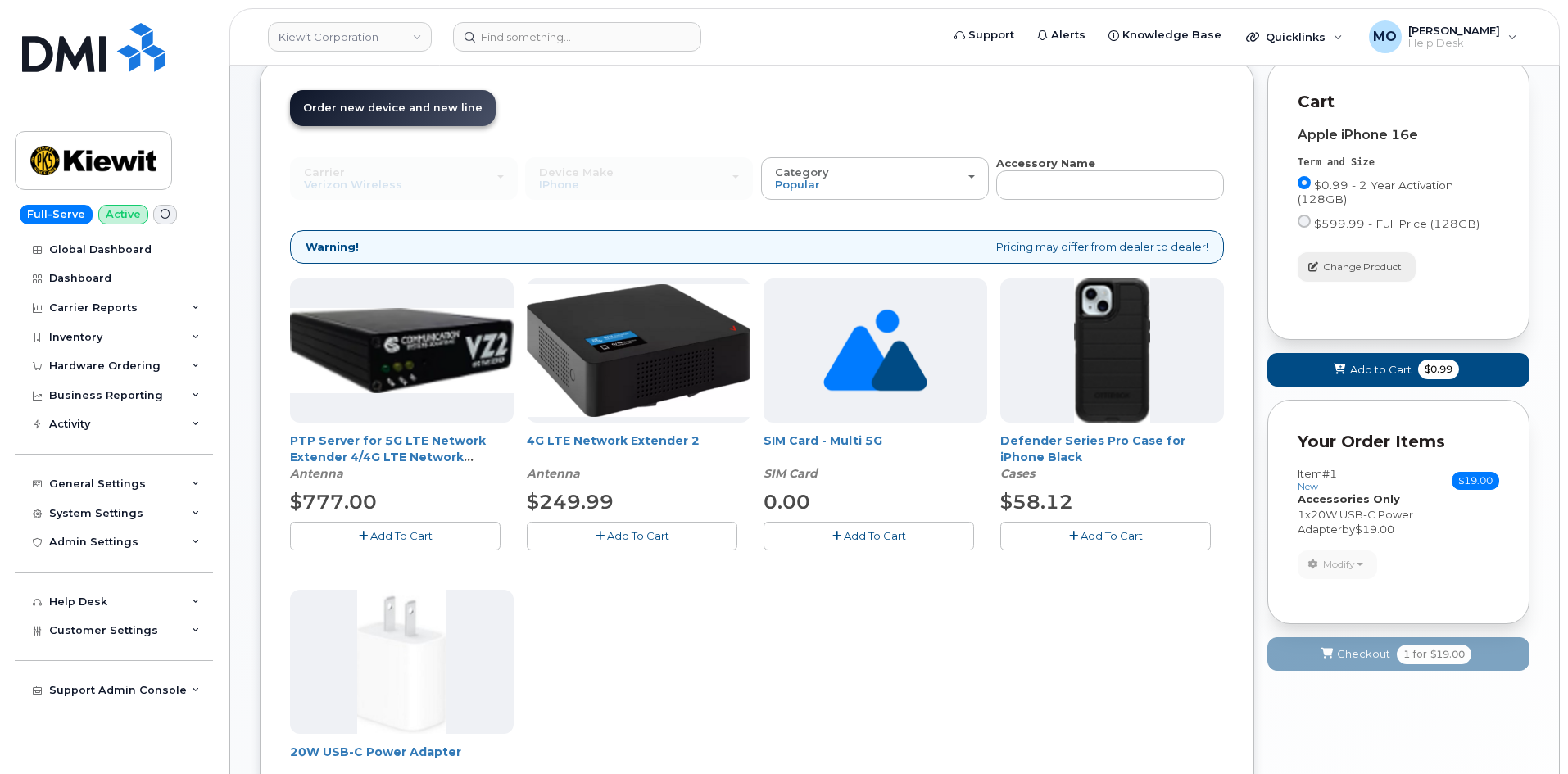
click at [1310, 265] on icon "button" at bounding box center [1313, 267] width 10 height 10
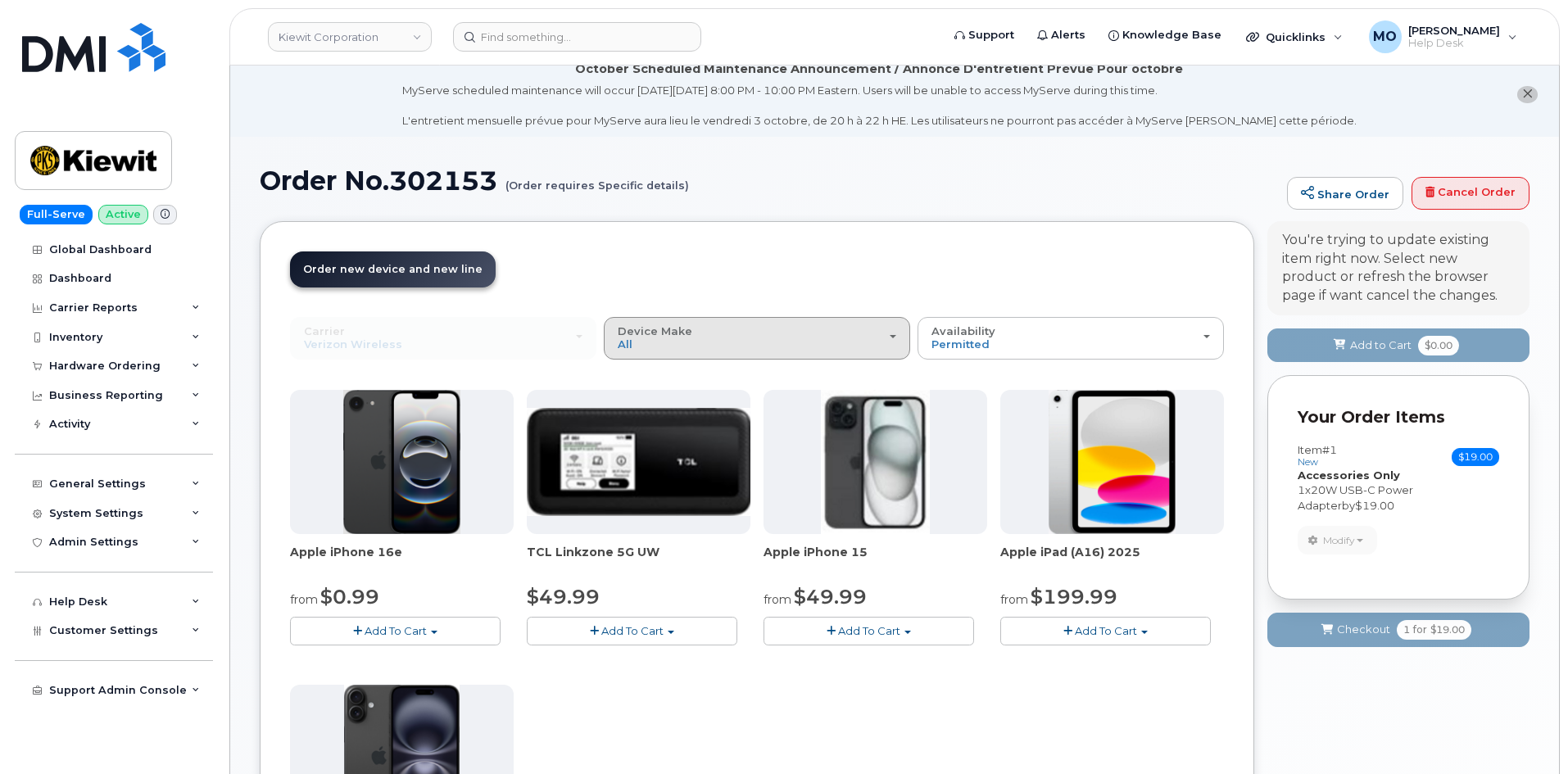
scroll to position [0, 0]
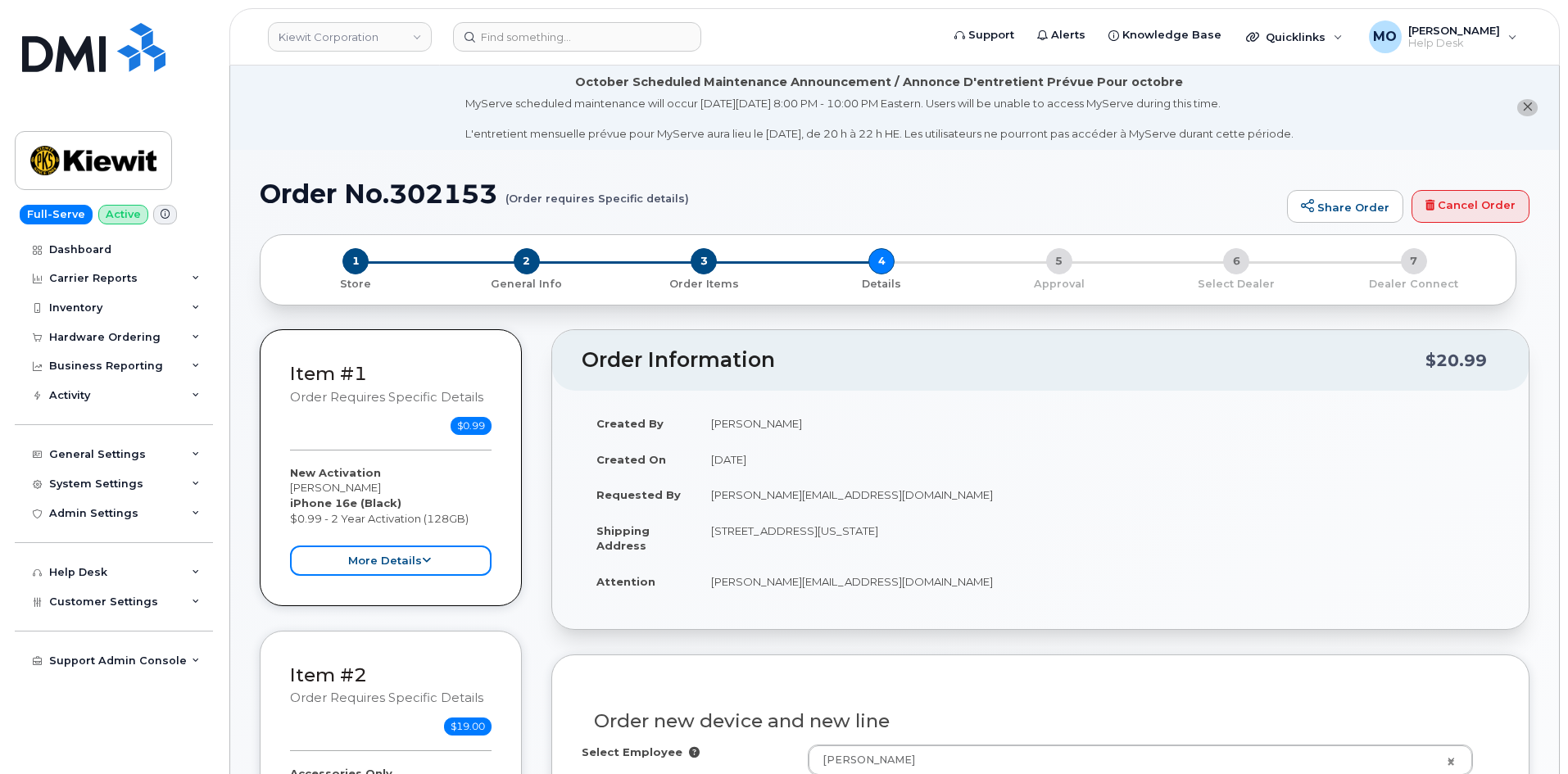
click at [409, 559] on button "more details" at bounding box center [391, 561] width 202 height 31
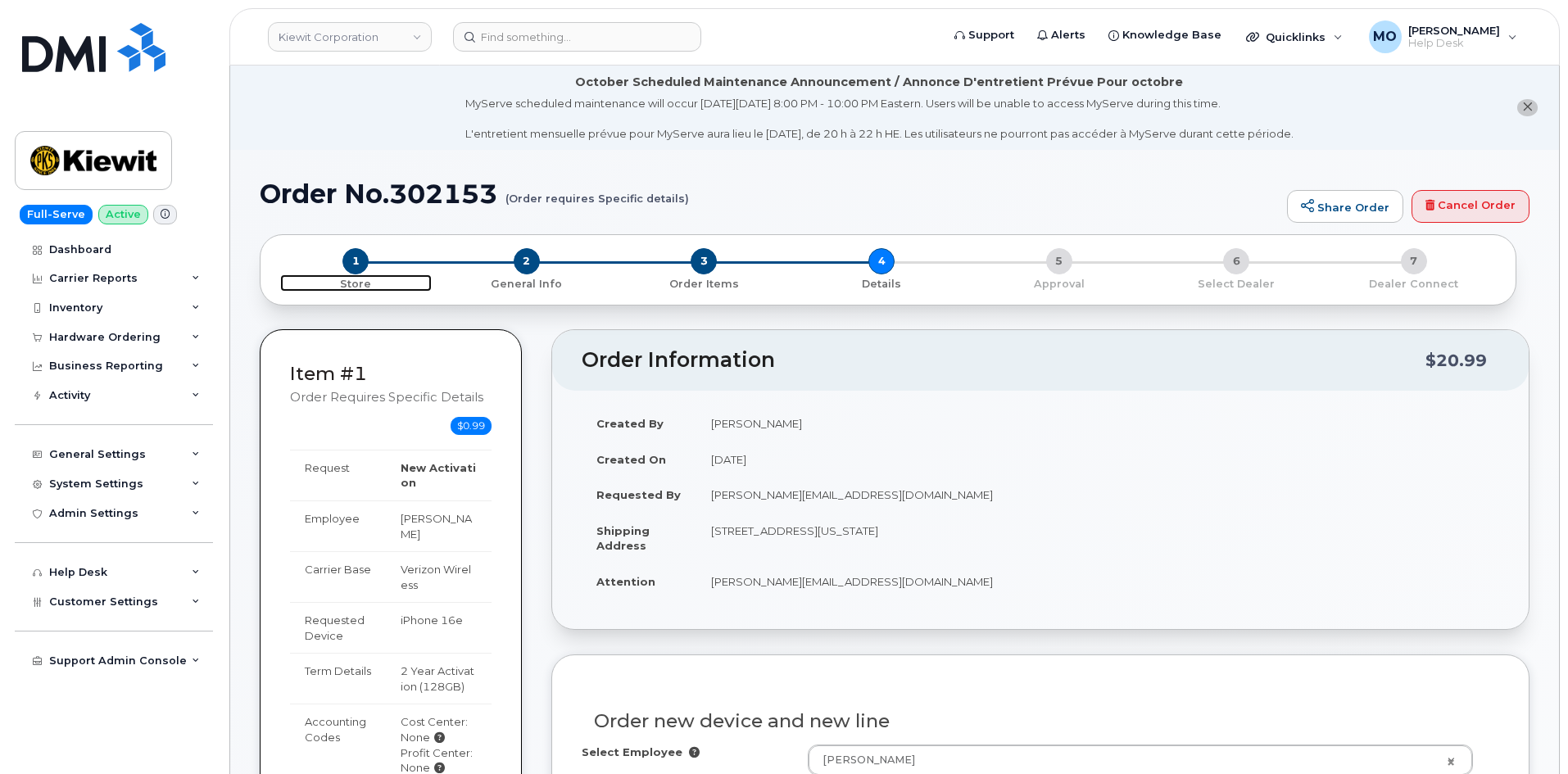
click at [363, 262] on span "1" at bounding box center [355, 260] width 26 height 26
click at [1445, 206] on link "Cancel Order" at bounding box center [1470, 206] width 118 height 33
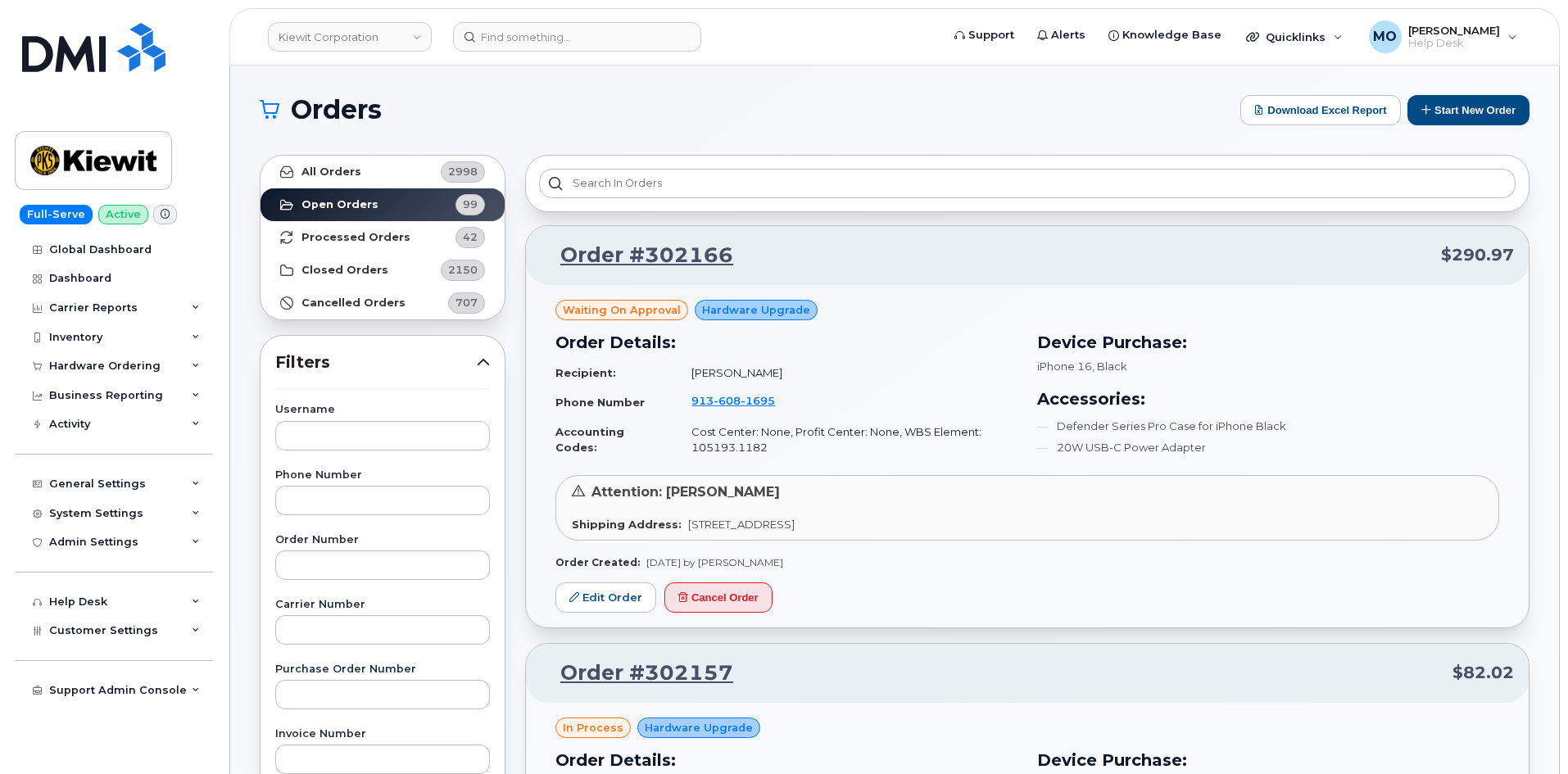
click at [559, 58] on header "[PERSON_NAME] Corporation Support Alerts Knowledge Base Quicklinks Suspend / Ca…" at bounding box center [894, 37] width 1331 height 58
click at [558, 53] on header "[PERSON_NAME] Corporation Support Alerts Knowledge Base Quicklinks Suspend / Ca…" at bounding box center [894, 37] width 1331 height 58
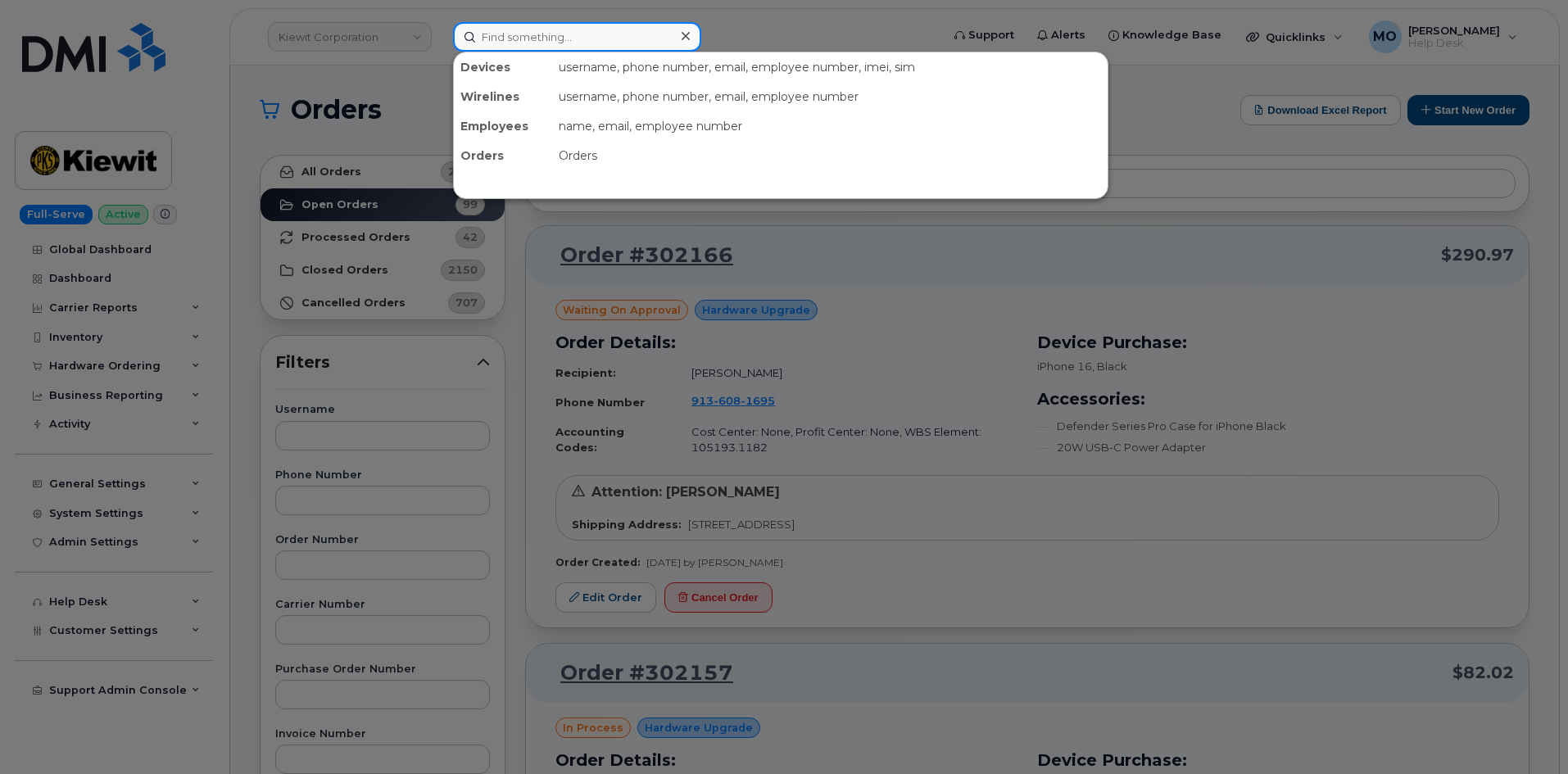
click at [552, 43] on input at bounding box center [577, 36] width 248 height 30
click at [402, 87] on div at bounding box center [784, 387] width 1568 height 774
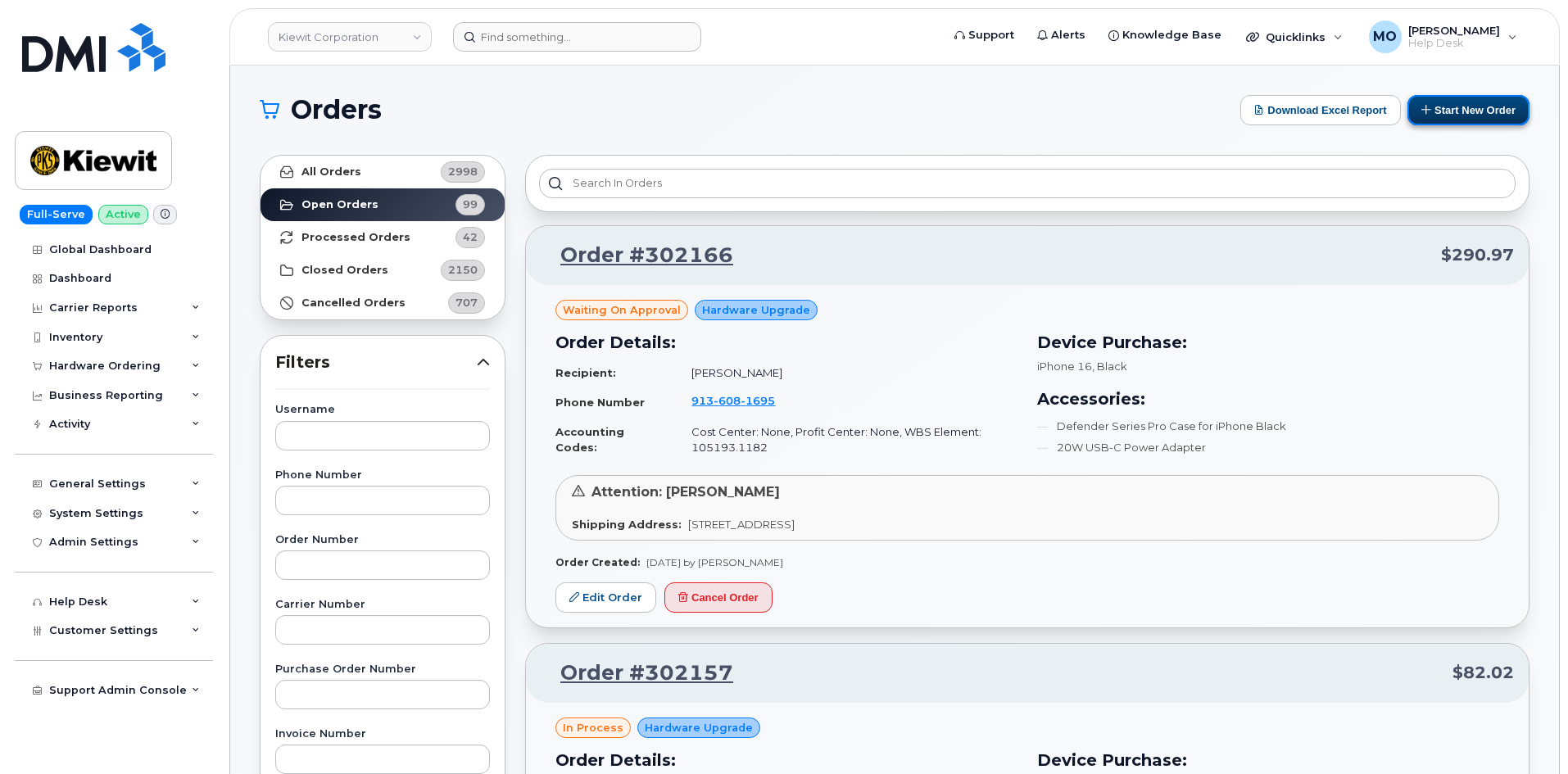
drag, startPoint x: 1472, startPoint y: 109, endPoint x: 1446, endPoint y: 108, distance: 26.0
click at [1472, 109] on button "Start New Order" at bounding box center [1468, 110] width 122 height 31
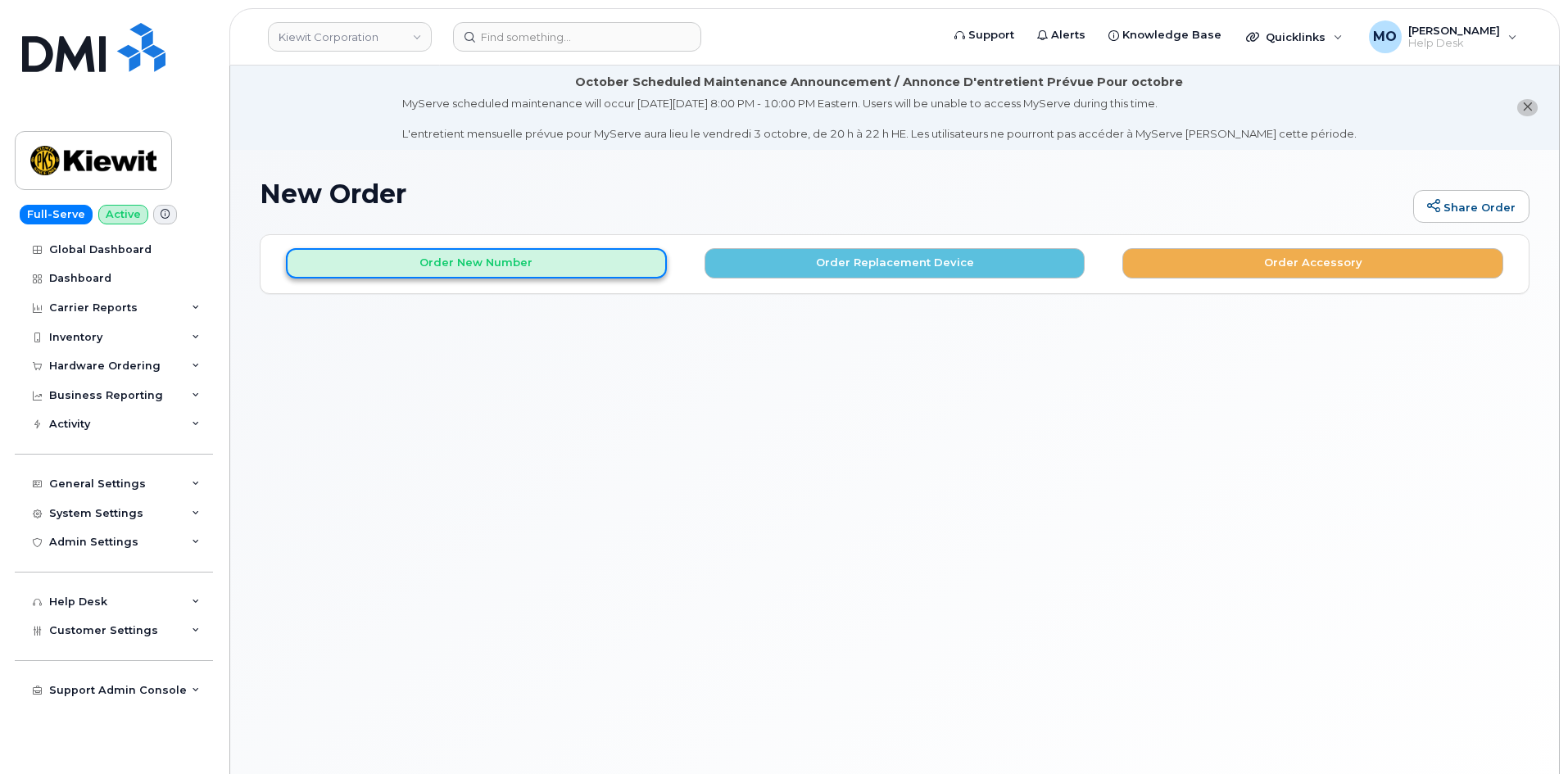
click at [559, 257] on button "Order New Number" at bounding box center [477, 263] width 381 height 31
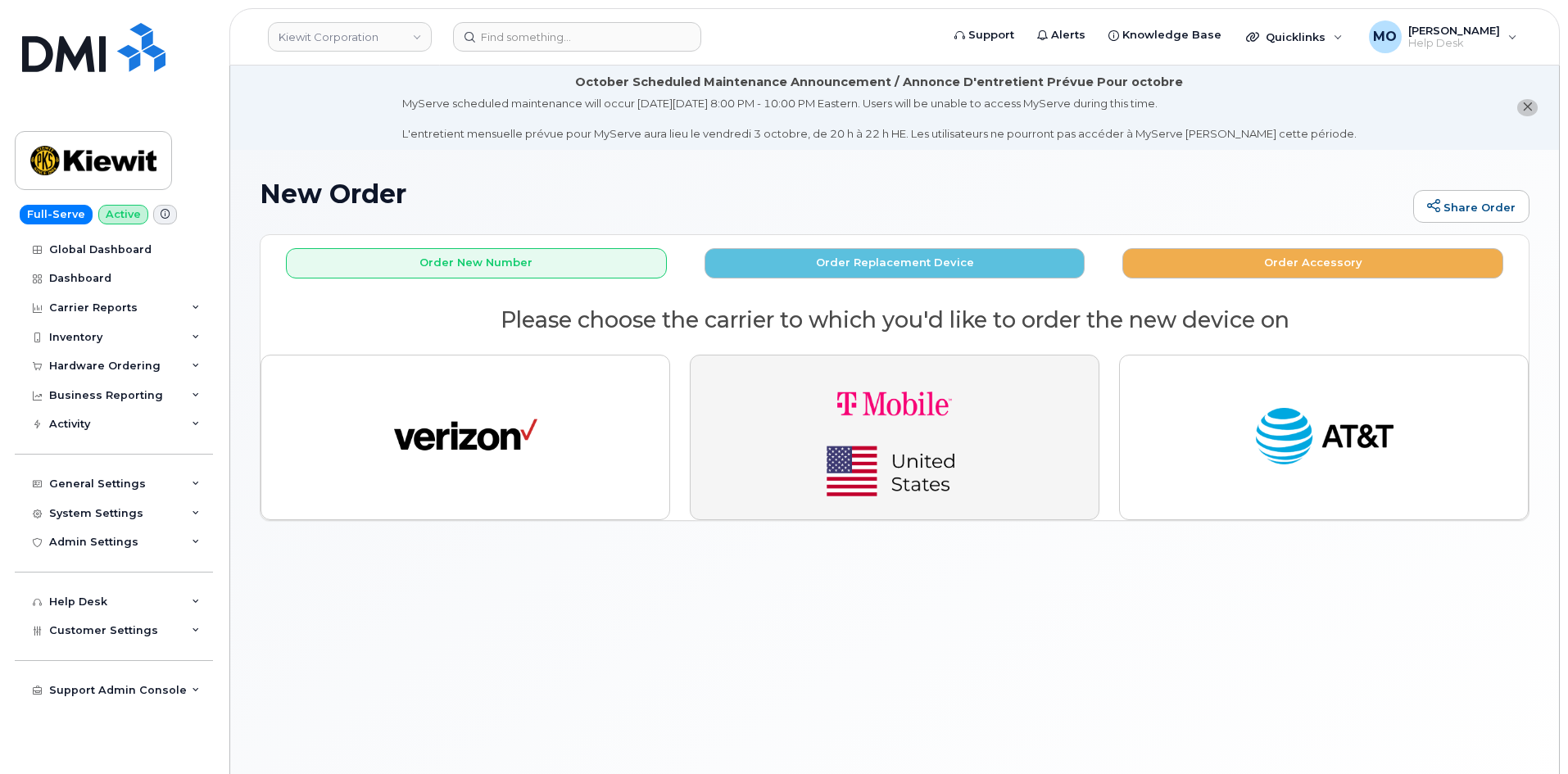
click at [919, 435] on img "button" at bounding box center [894, 437] width 230 height 137
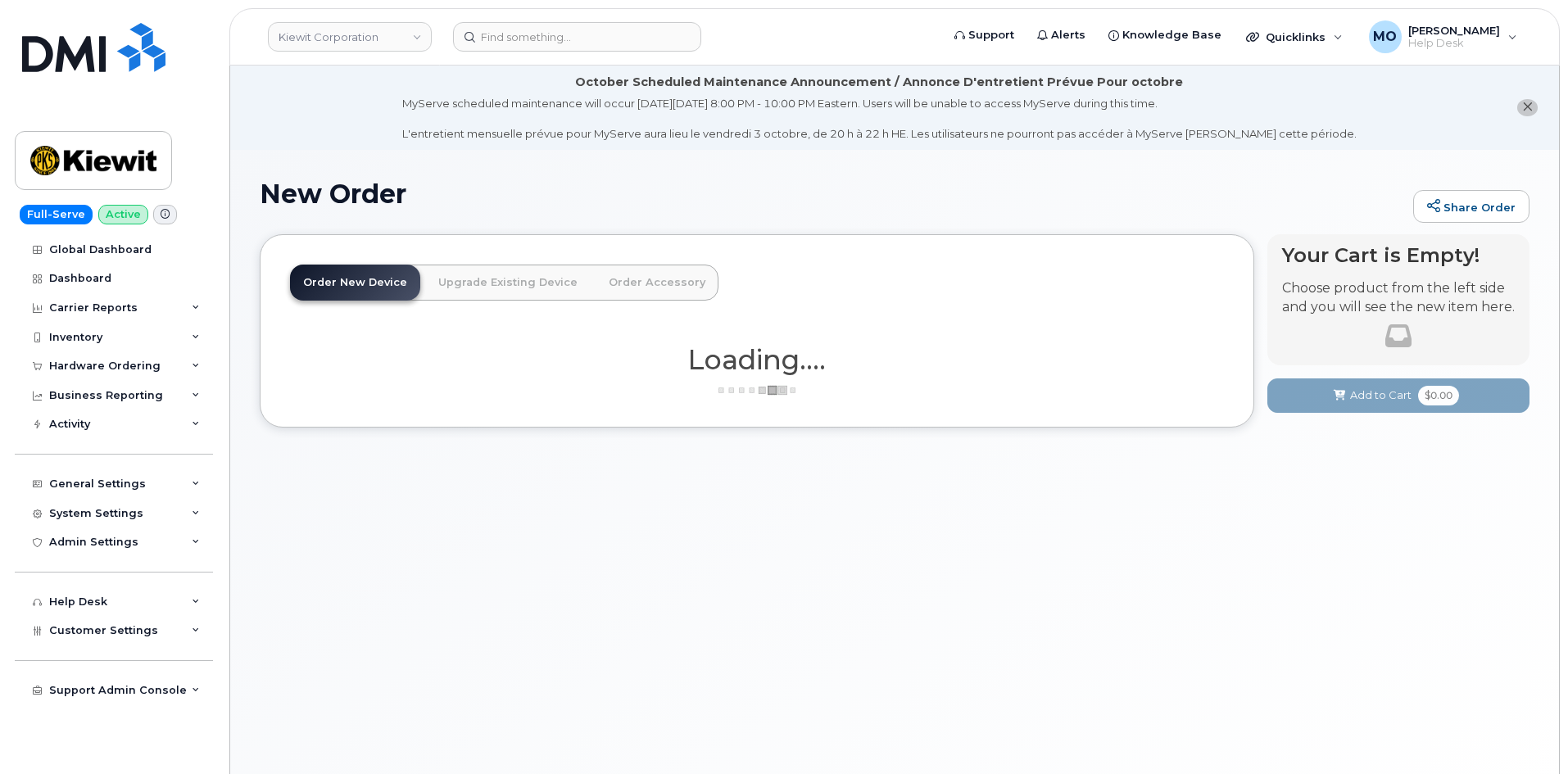
click at [908, 442] on div "Order New Device Upgrade Existing Device Order Accessory Order new device and n…" at bounding box center [894, 343] width 1270 height 218
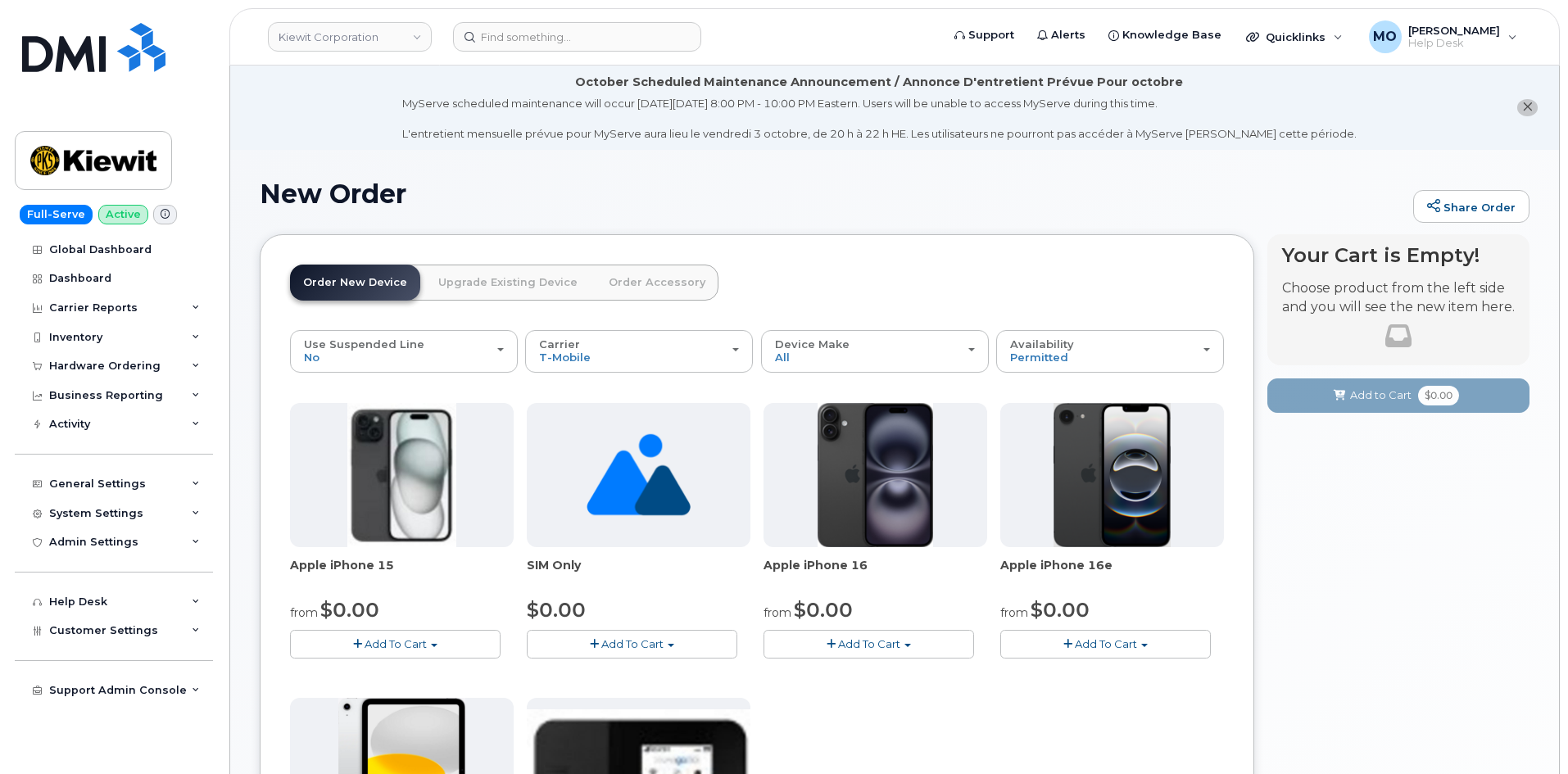
scroll to position [164, 0]
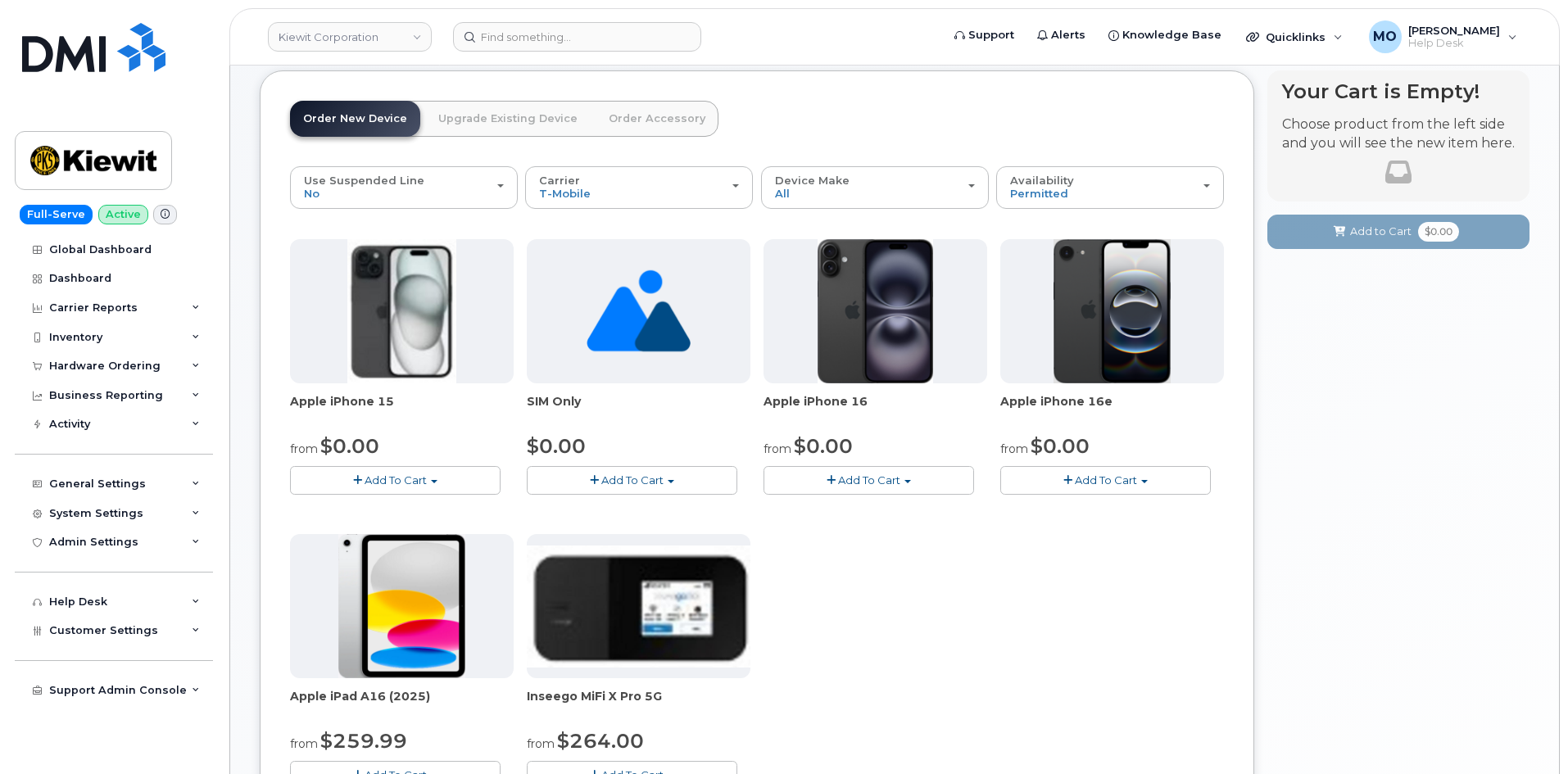
click at [854, 475] on span "Add To Cart" at bounding box center [869, 480] width 62 height 13
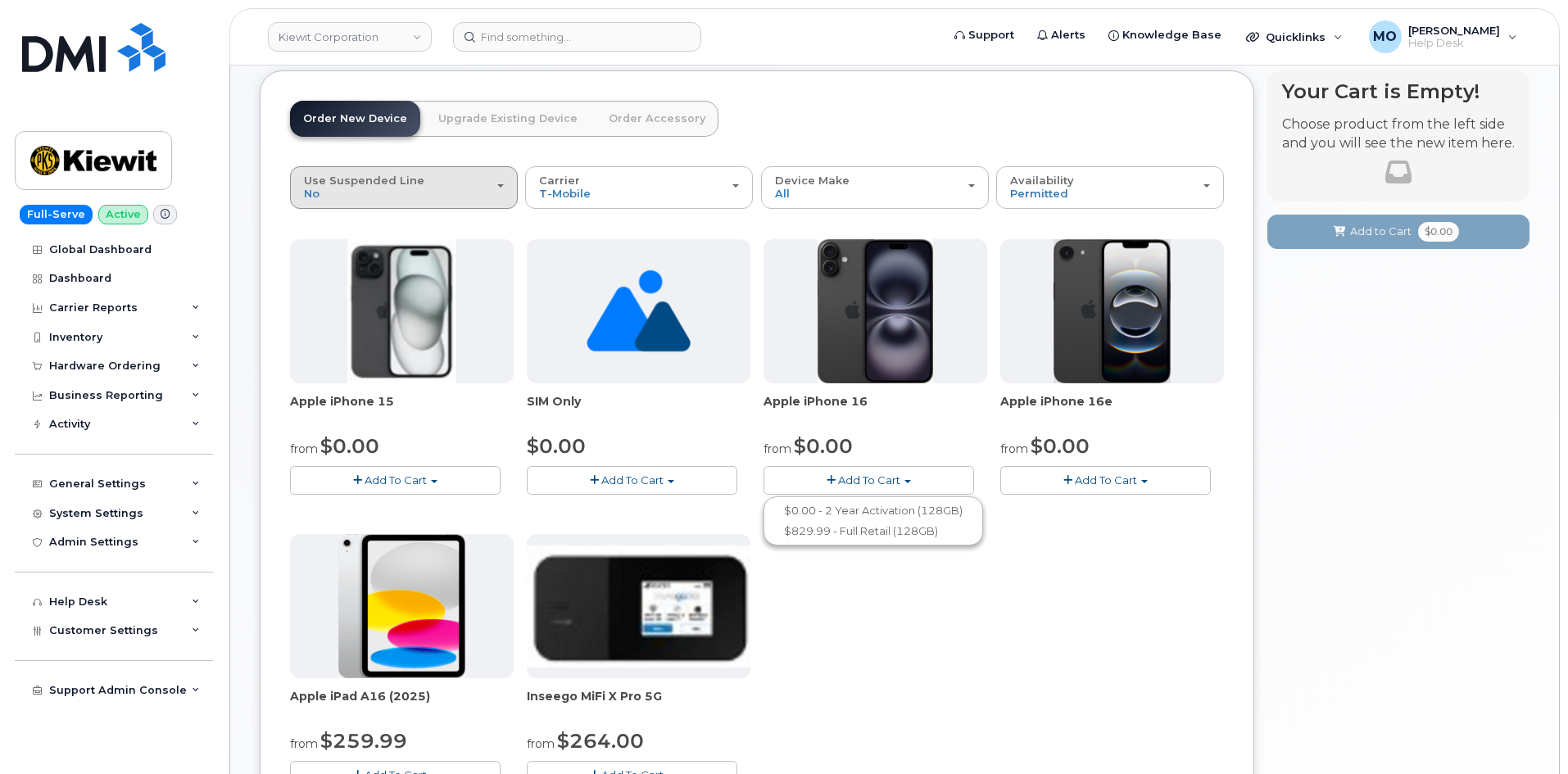
click at [453, 192] on div "Use Suspended Line No" at bounding box center [404, 187] width 200 height 25
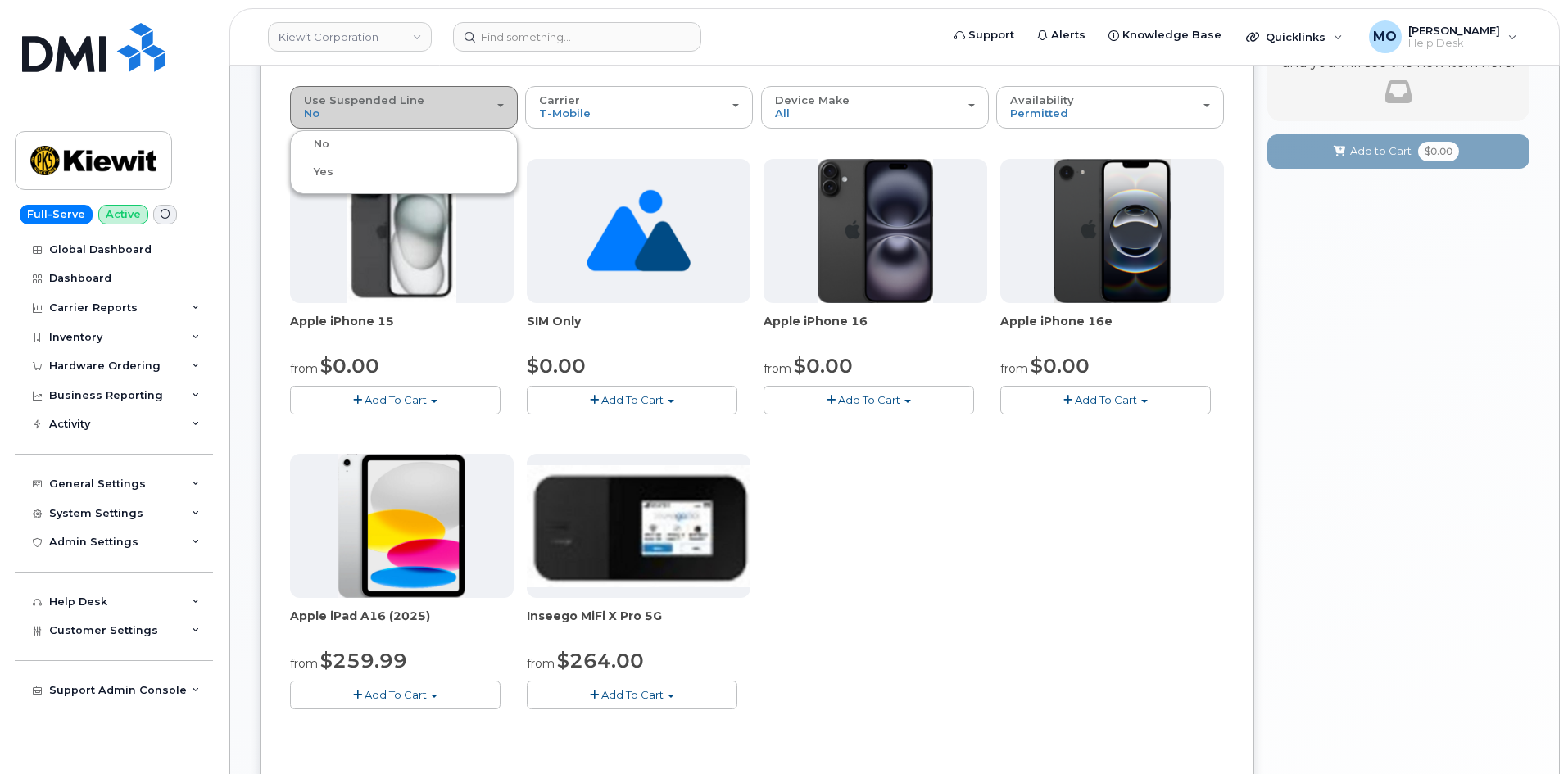
scroll to position [105, 0]
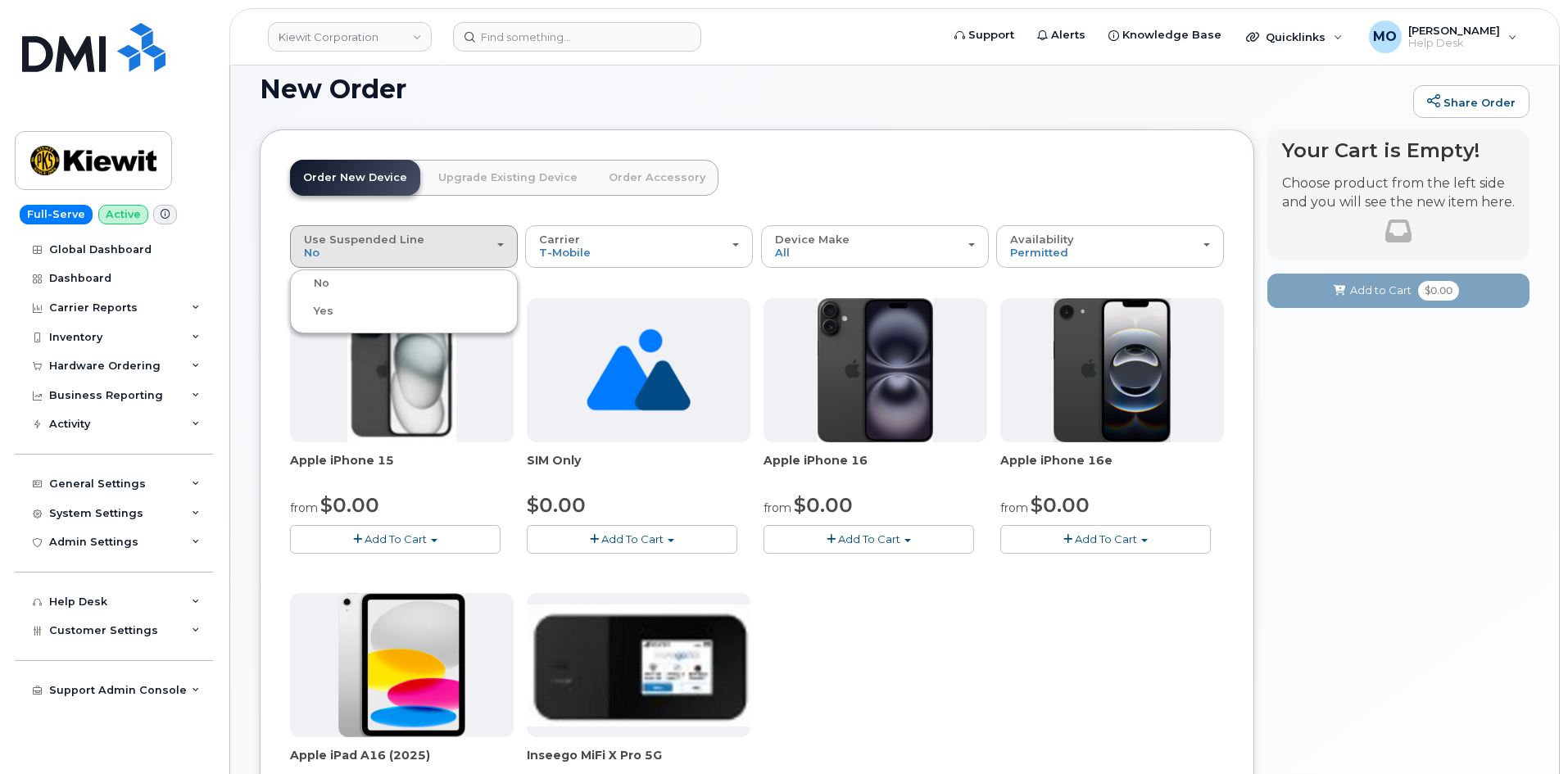
click at [878, 540] on span "Add To Cart" at bounding box center [869, 539] width 62 height 13
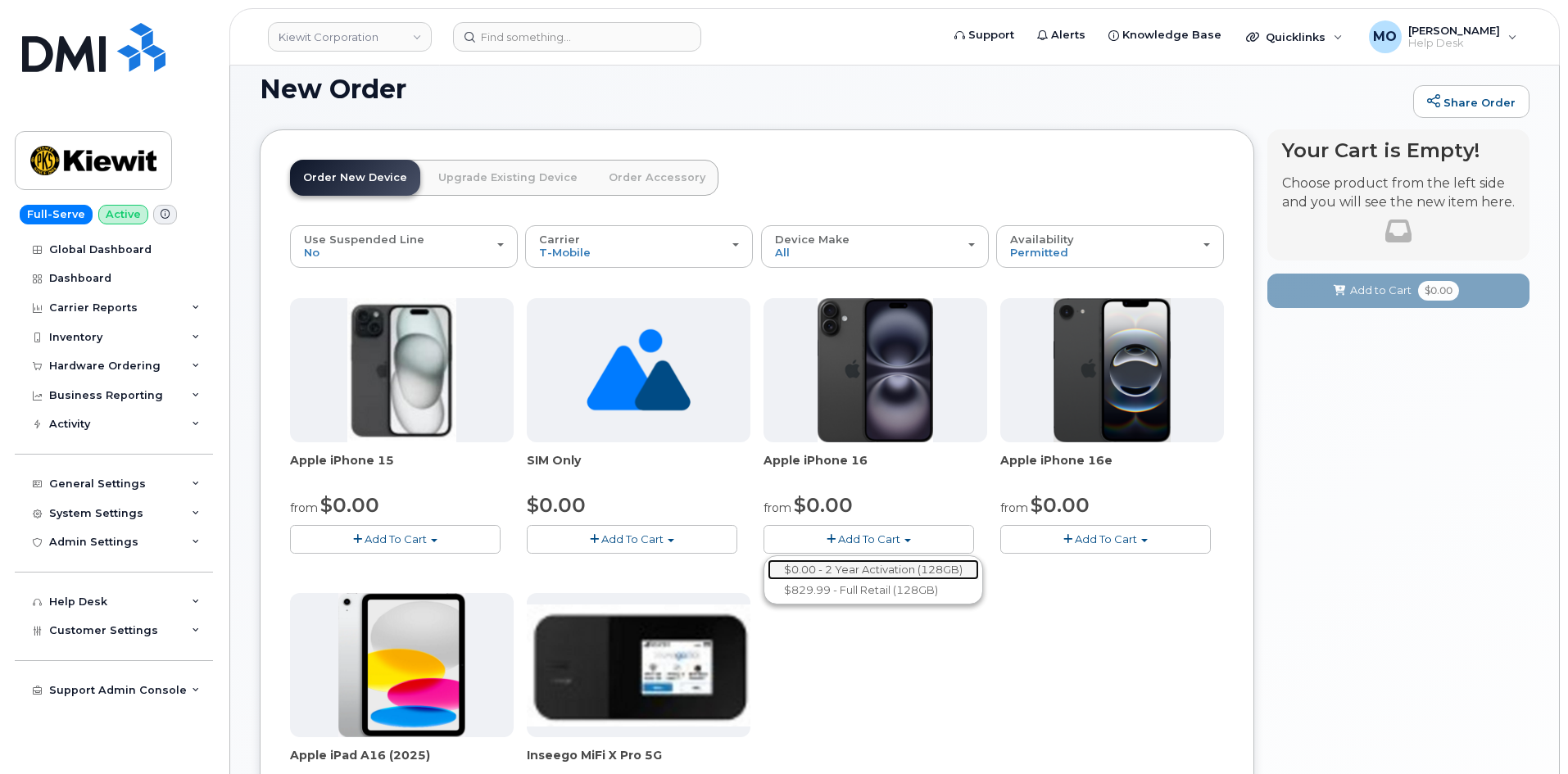
click at [863, 576] on link "$0.00 - 2 Year Activation (128GB)" at bounding box center [873, 568] width 211 height 20
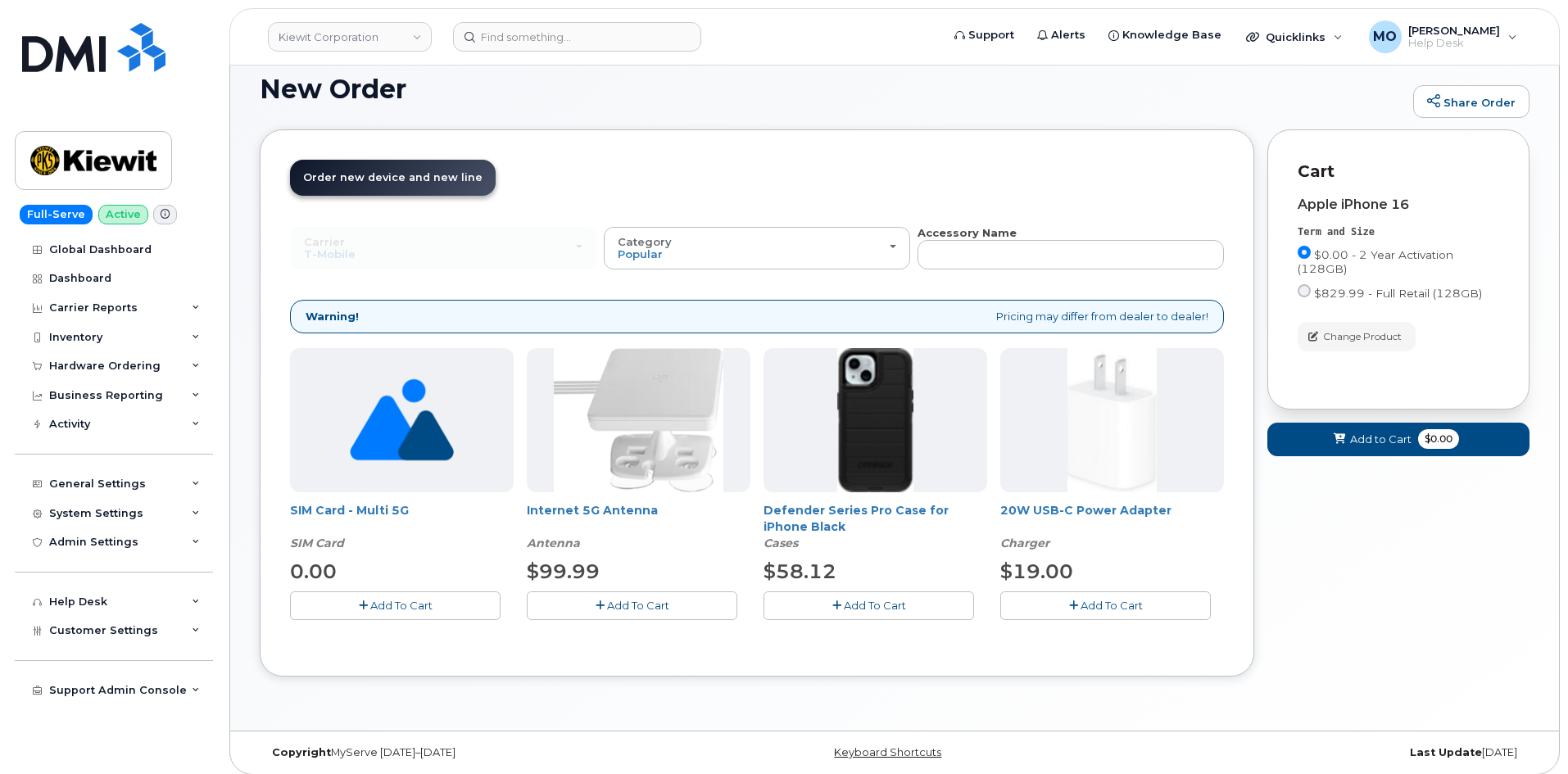
click at [1064, 615] on button "Add To Cart" at bounding box center [1105, 606] width 210 height 29
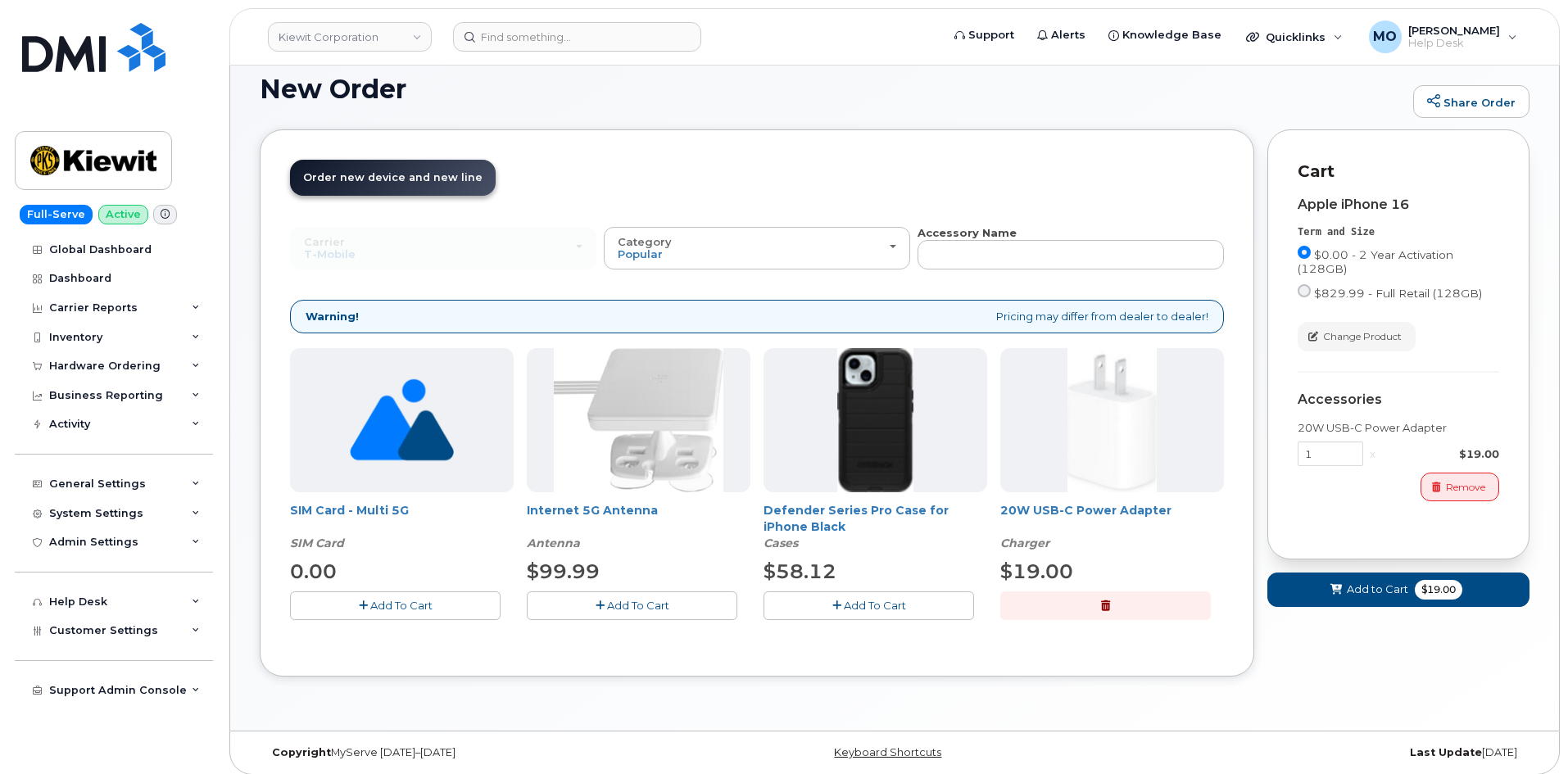
click at [882, 606] on span "Add To Cart" at bounding box center [874, 605] width 62 height 13
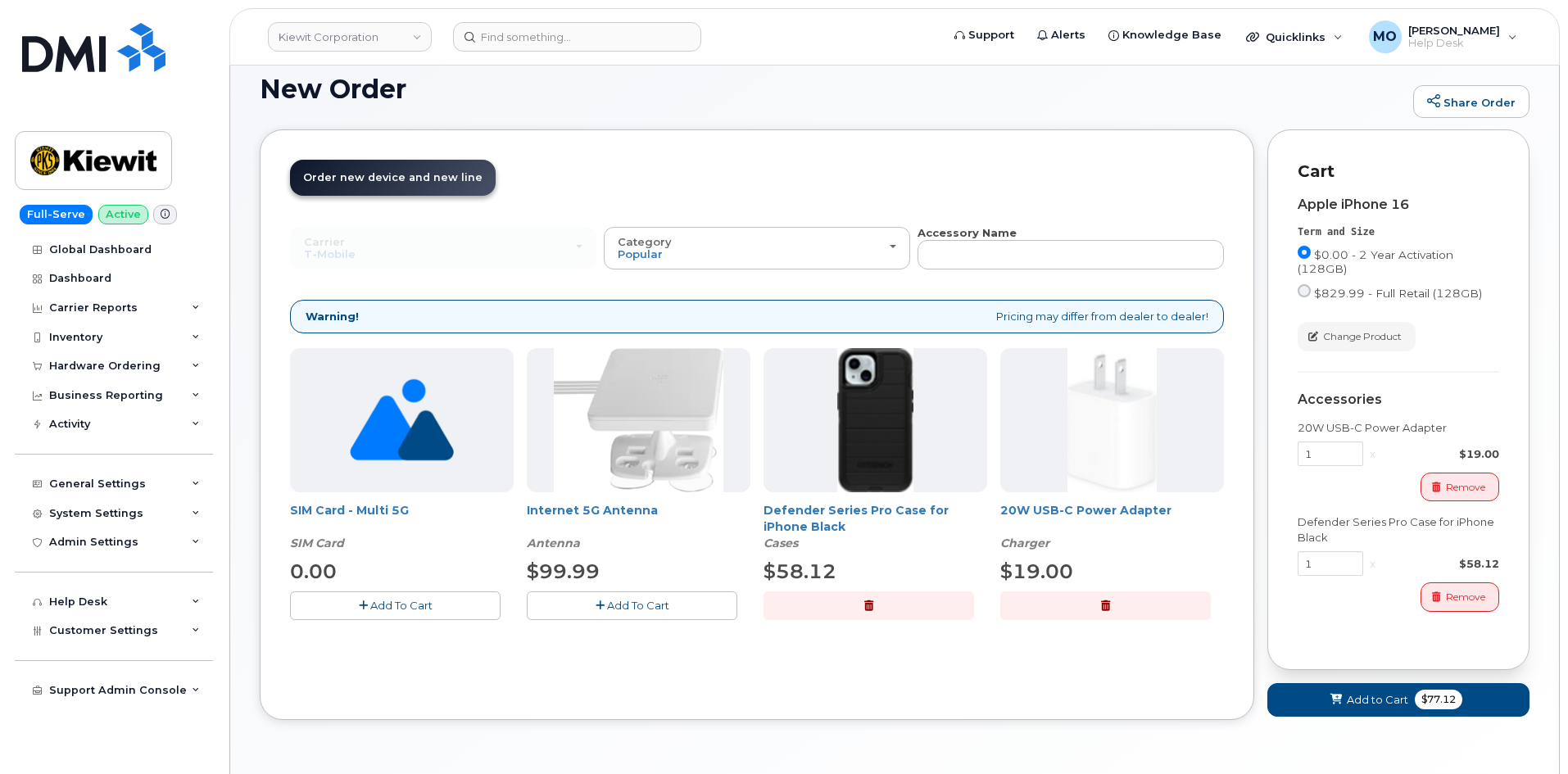
scroll to position [157, 0]
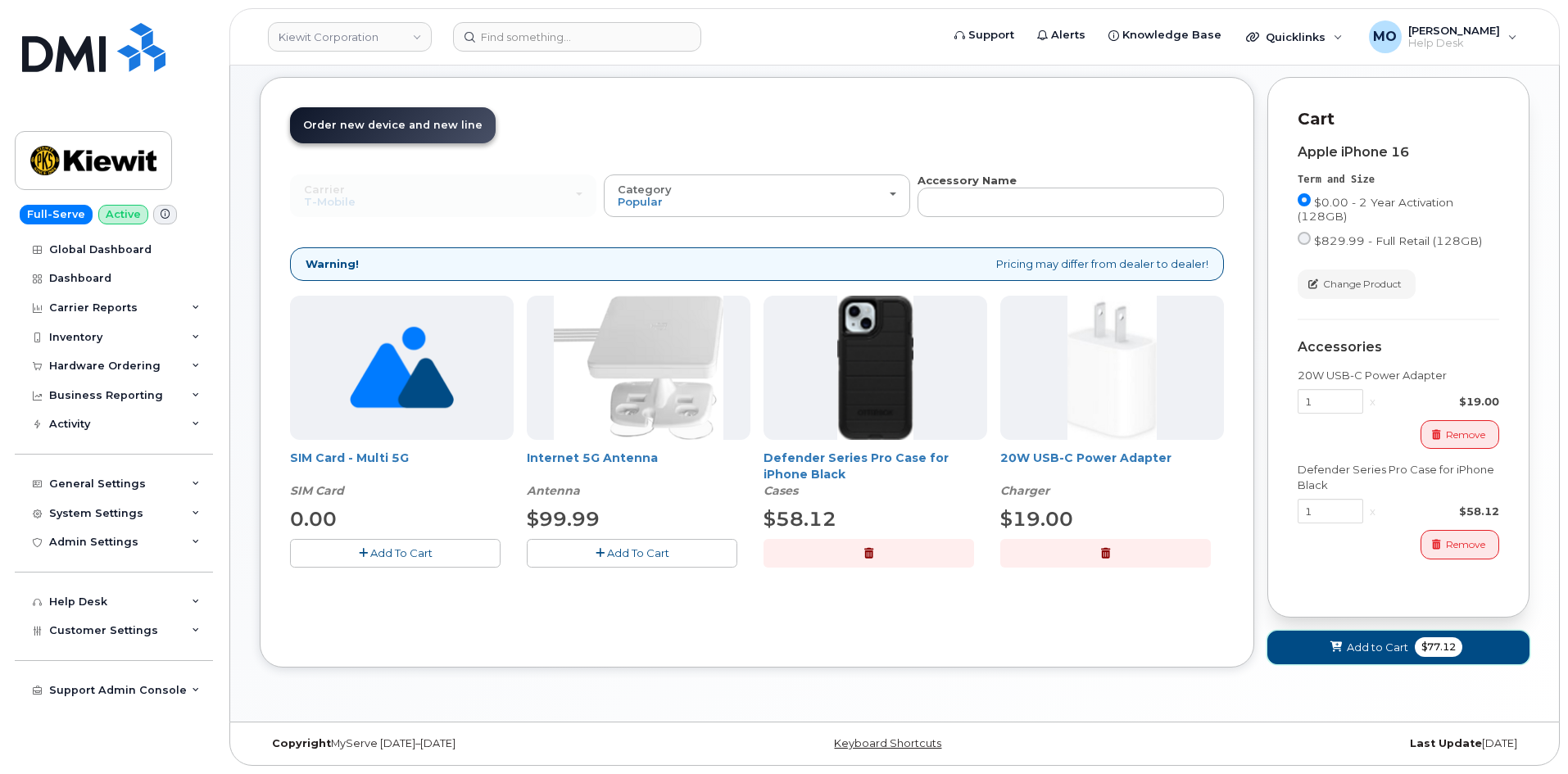
click at [1335, 658] on button "Add to Cart $77.12" at bounding box center [1398, 647] width 262 height 34
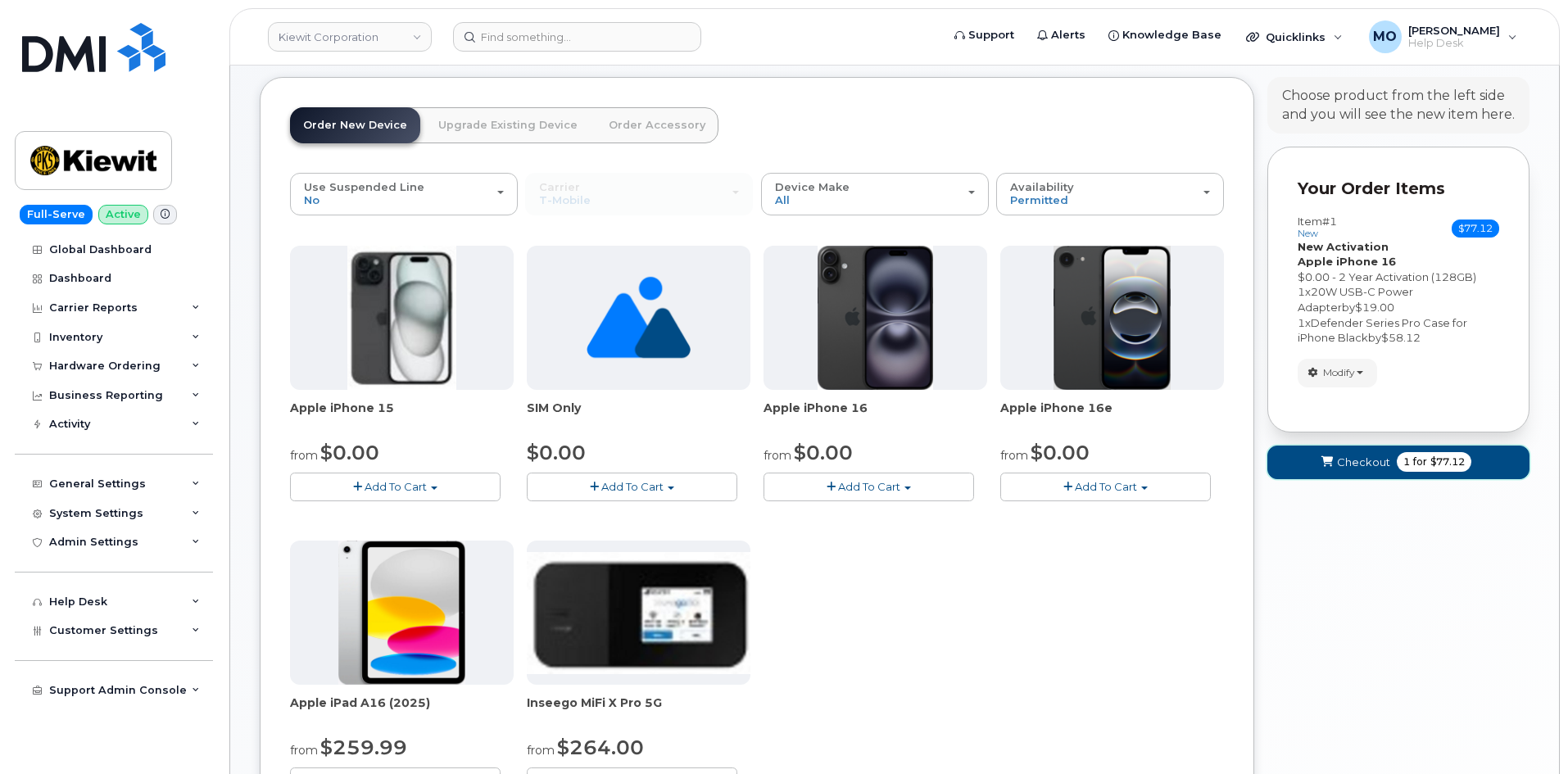
click at [1328, 475] on button "Checkout 1 for $77.12" at bounding box center [1398, 462] width 262 height 34
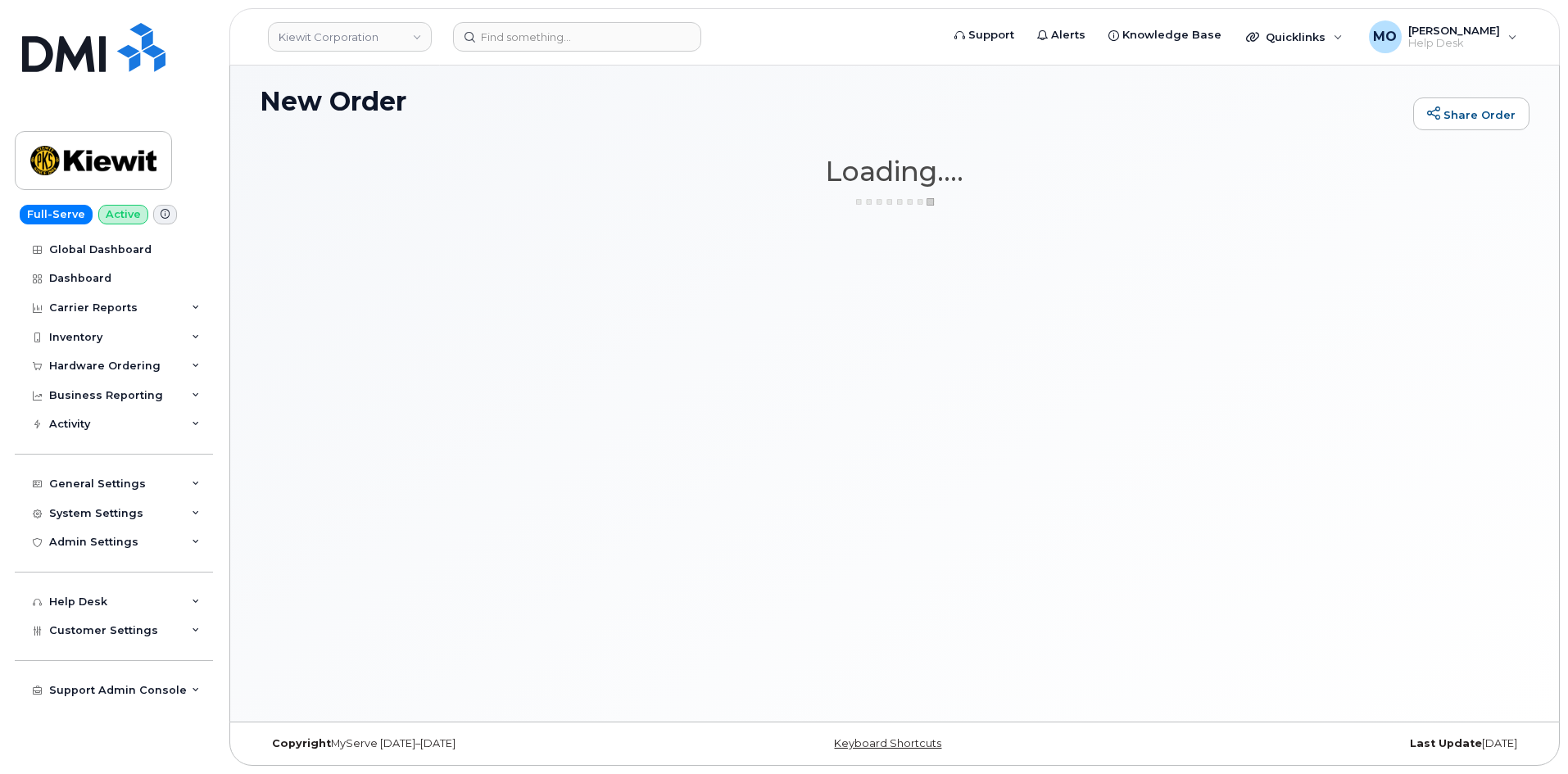
scroll to position [92, 0]
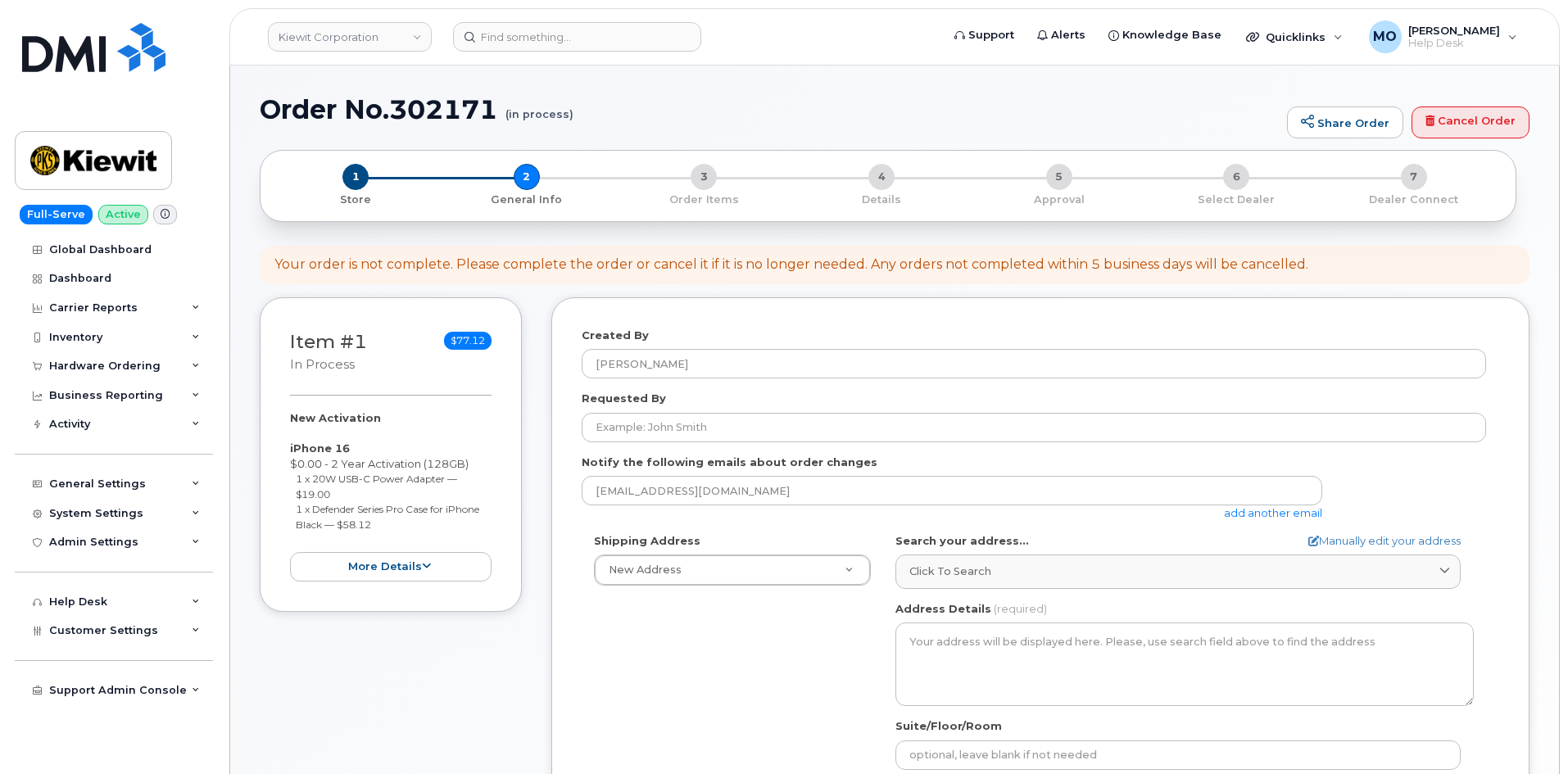
select select
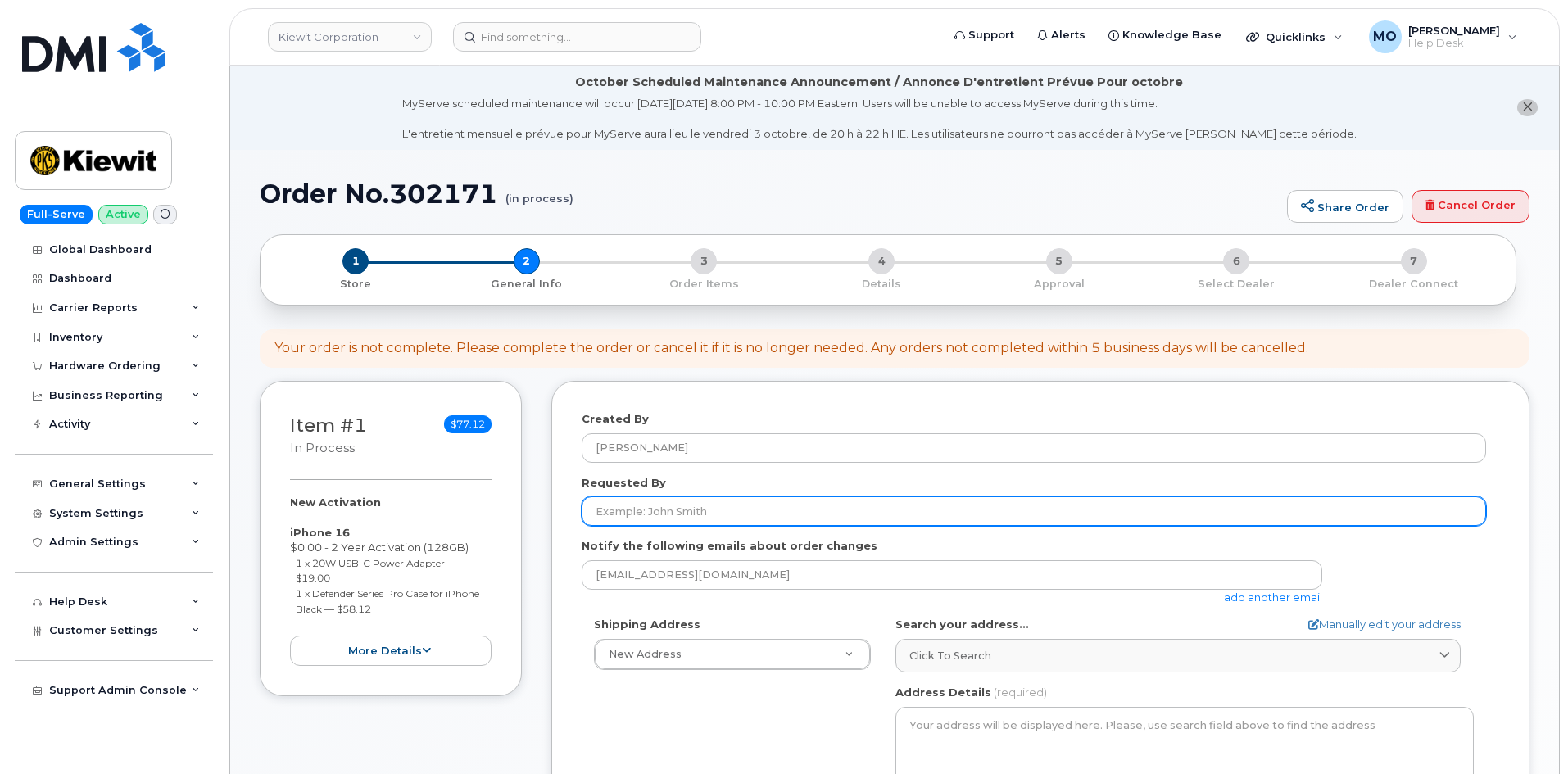
click at [699, 497] on input "Requested By" at bounding box center [1033, 511] width 904 height 30
type input "[PERSON_NAME][EMAIL_ADDRESS][PERSON_NAME][PERSON_NAME][DOMAIN_NAME]"
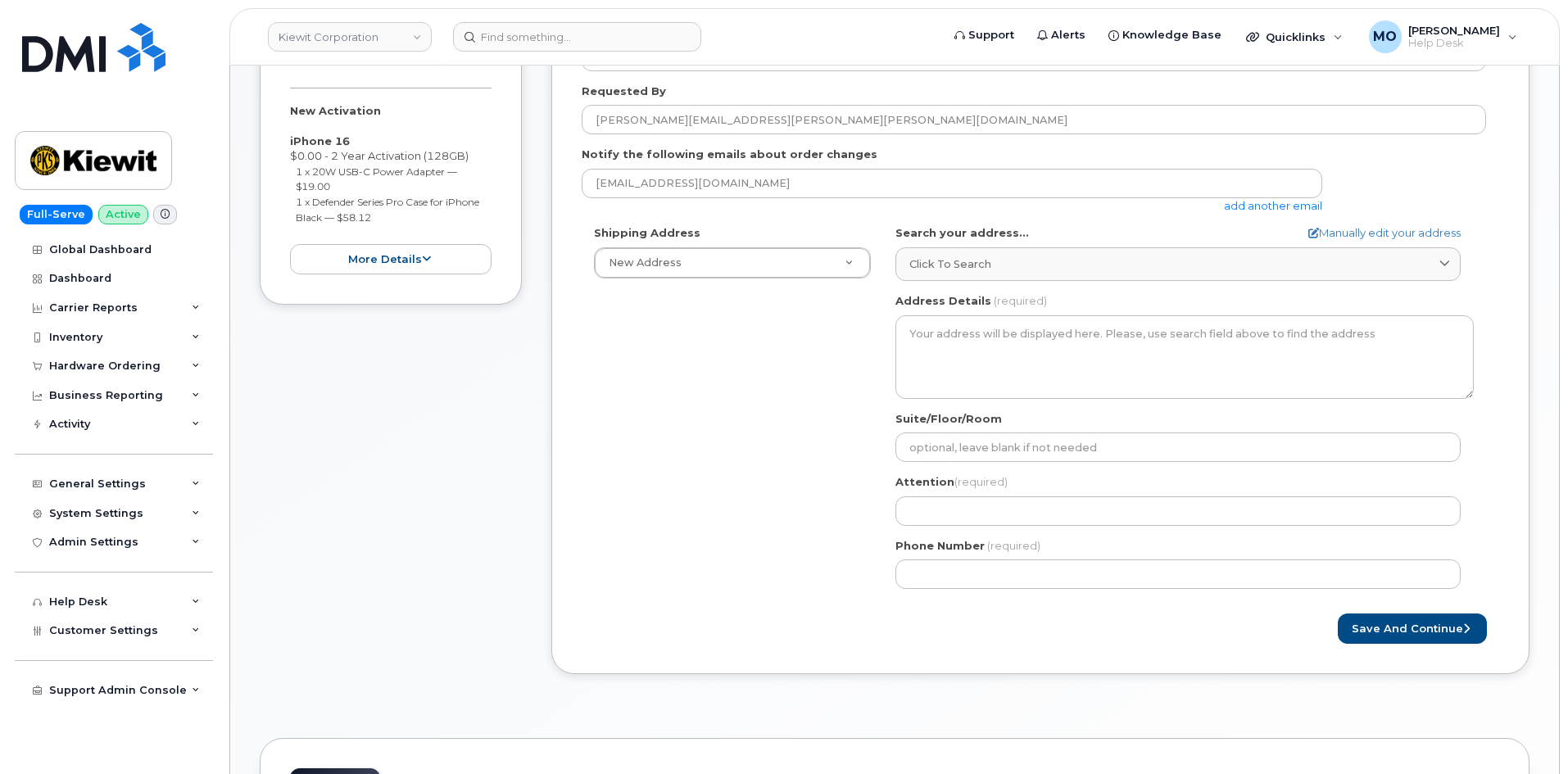
scroll to position [409, 0]
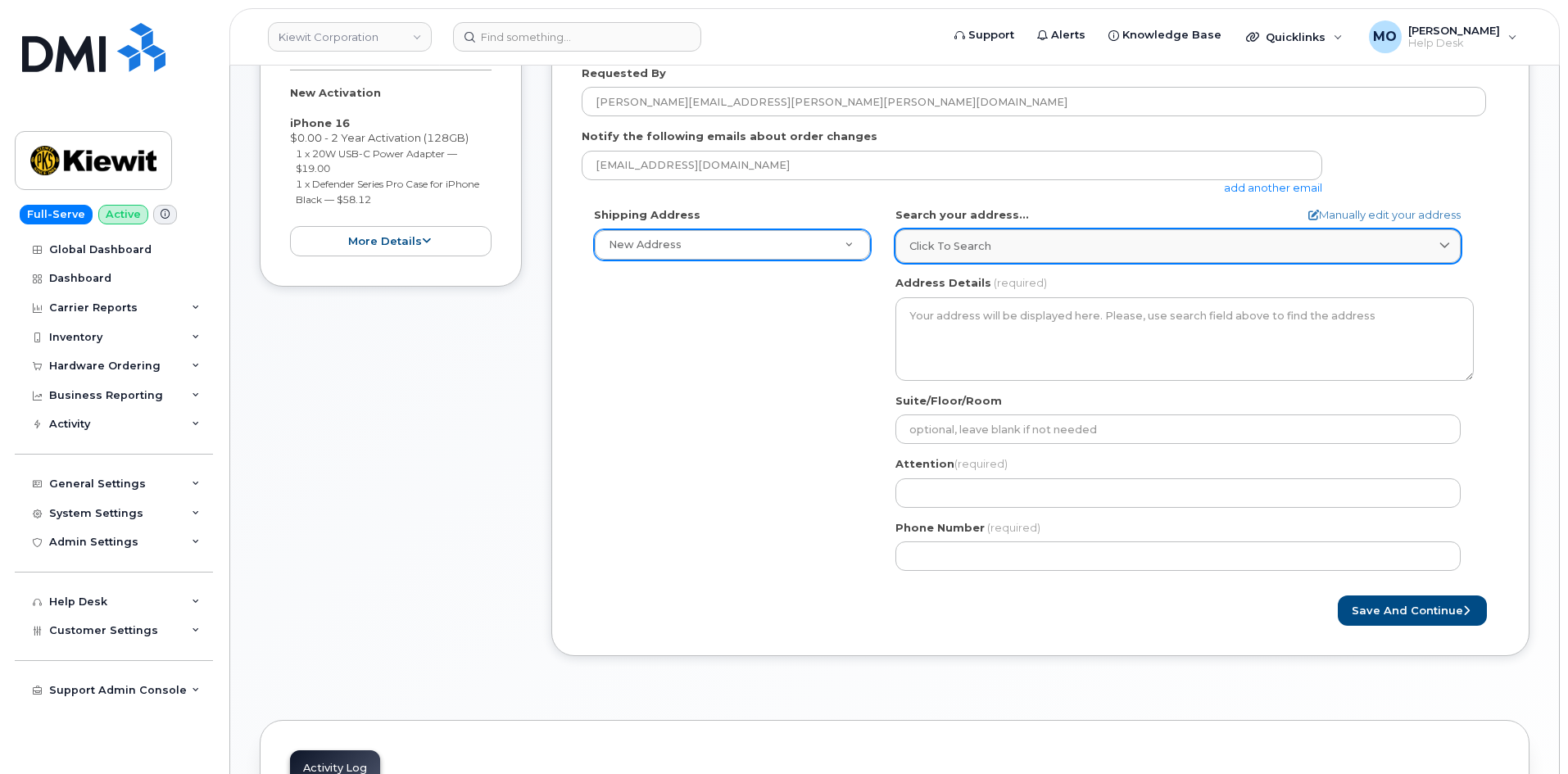
click at [966, 246] on span "Click to search" at bounding box center [950, 246] width 82 height 15
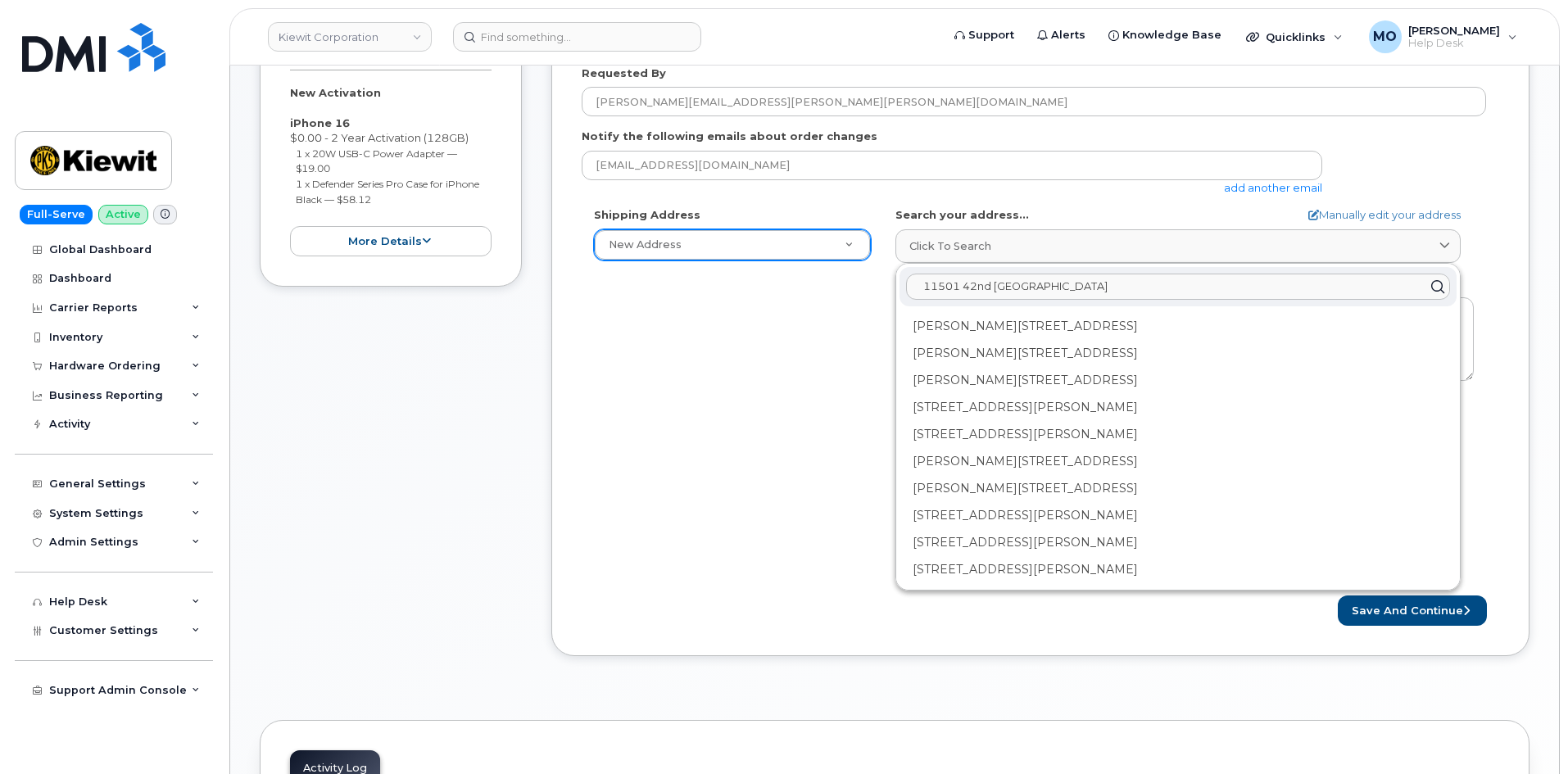
click at [966, 286] on input "11501 42nd [GEOGRAPHIC_DATA]" at bounding box center [1178, 286] width 544 height 26
type input "42nd Plattsmouth"
drag, startPoint x: 1162, startPoint y: 287, endPoint x: 886, endPoint y: 291, distance: 276.0
click at [883, 291] on div "AB Search your address... Manually edit your address Click to search [GEOGRAPHI…" at bounding box center [1185, 395] width 603 height 375
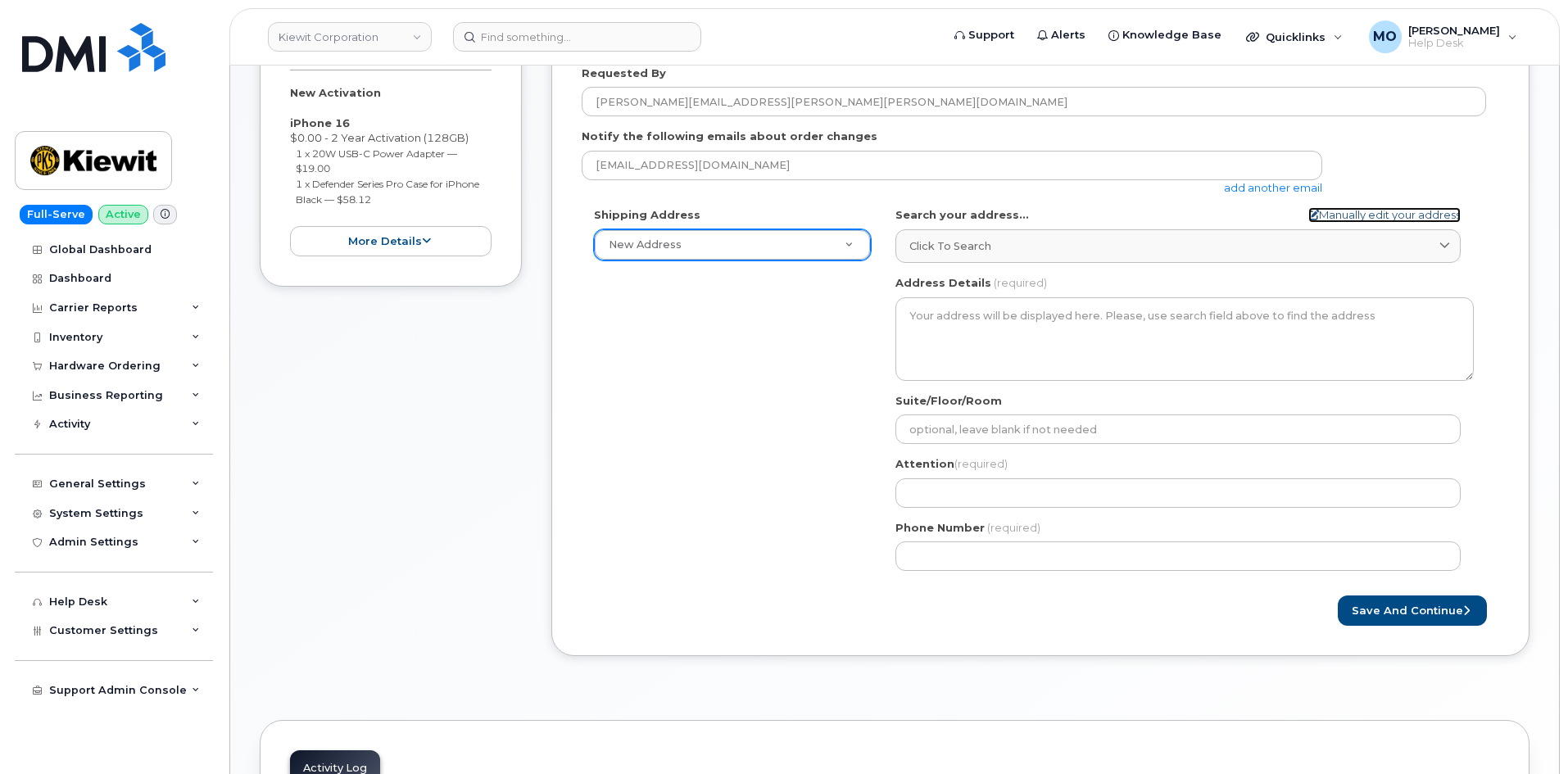
click at [1358, 219] on link "Manually edit your address" at bounding box center [1384, 215] width 153 height 15
select select
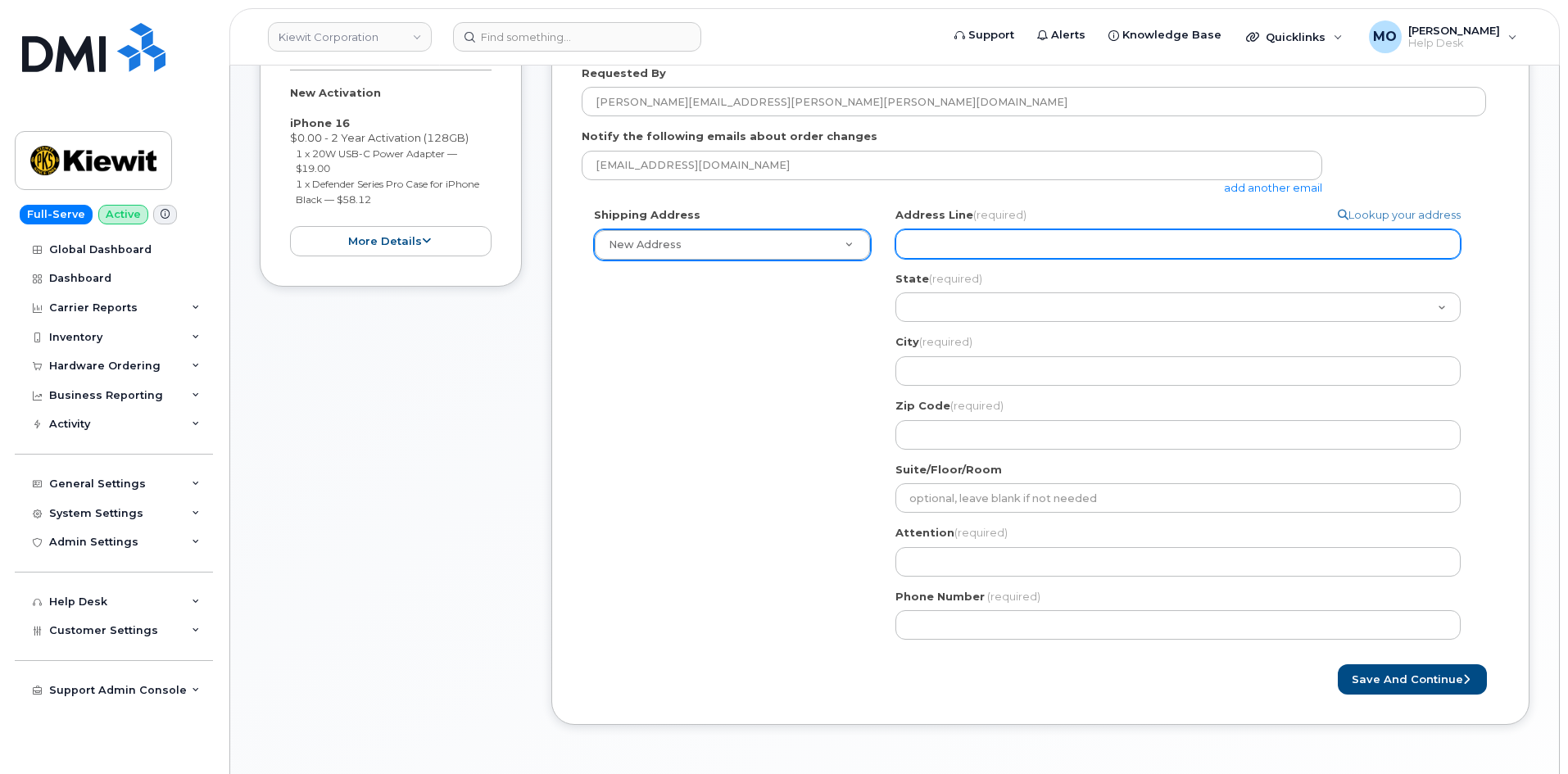
click at [1091, 251] on input "Address Line (required)" at bounding box center [1178, 244] width 565 height 30
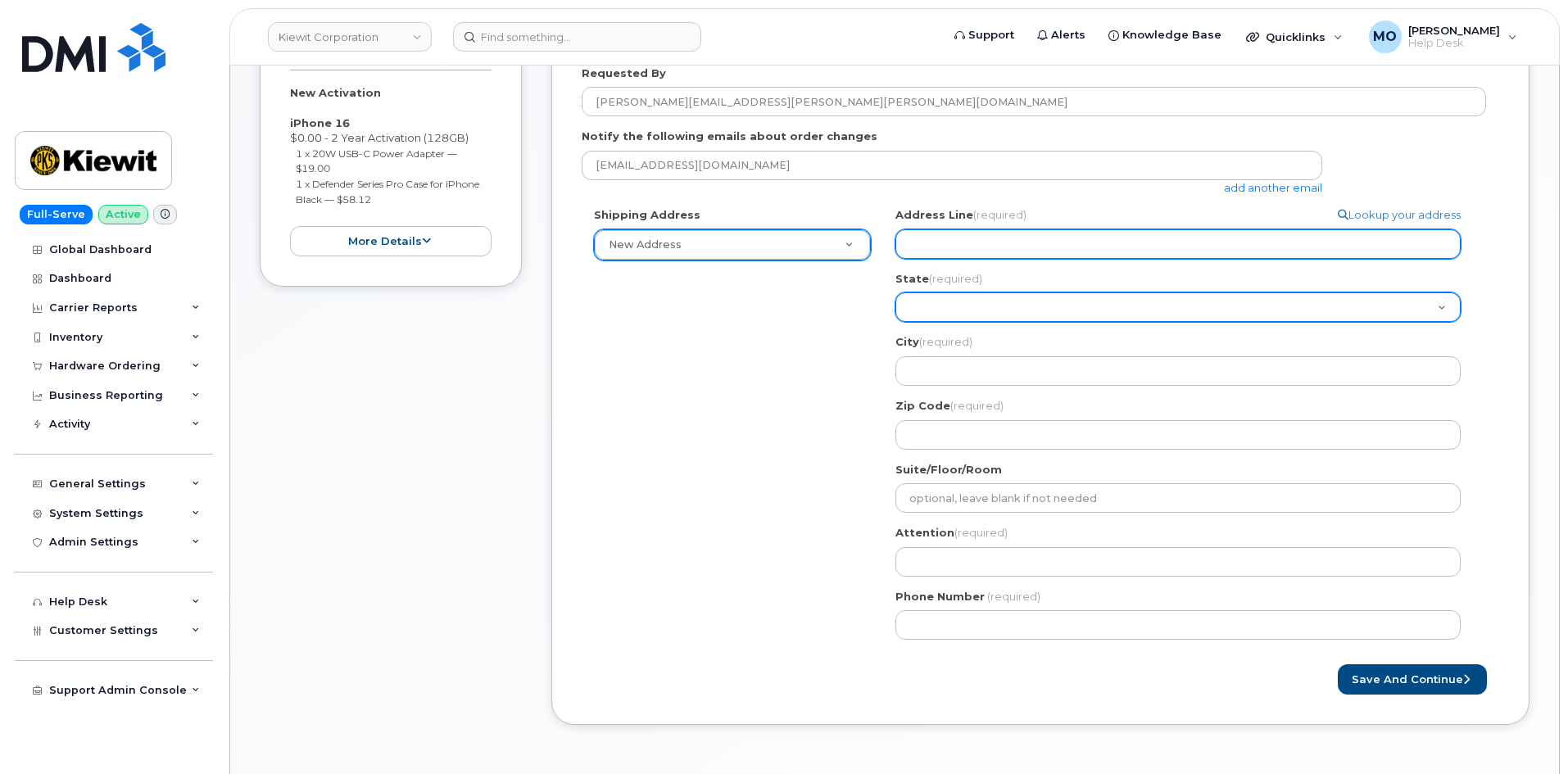
type input "[STREET_ADDRESS][US_STATE]"
select select
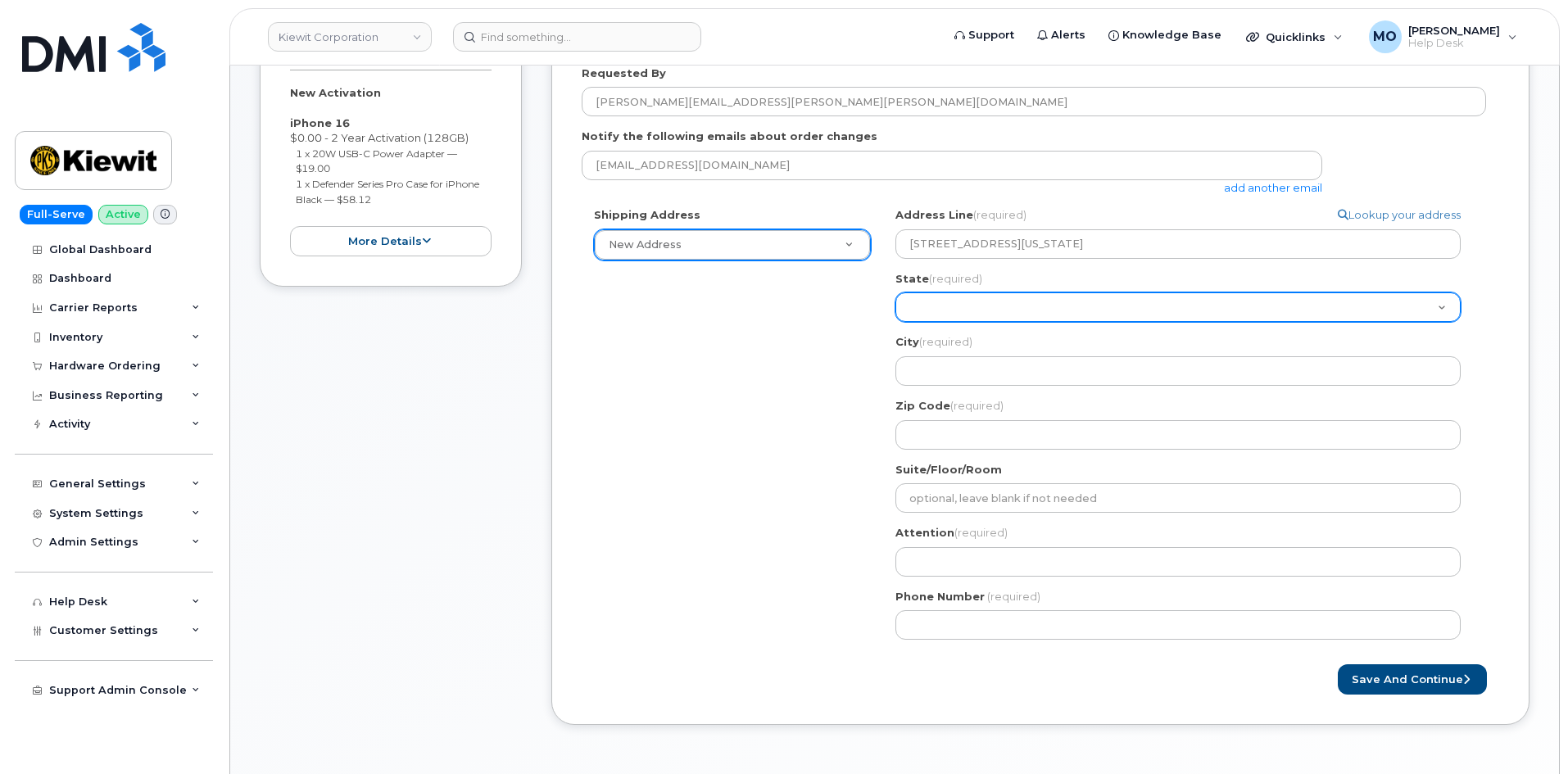
click at [952, 298] on select "[US_STATE] [US_STATE] [US_STATE] [US_STATE] [US_STATE] [US_STATE] [US_STATE] [U…" at bounding box center [1178, 306] width 565 height 30
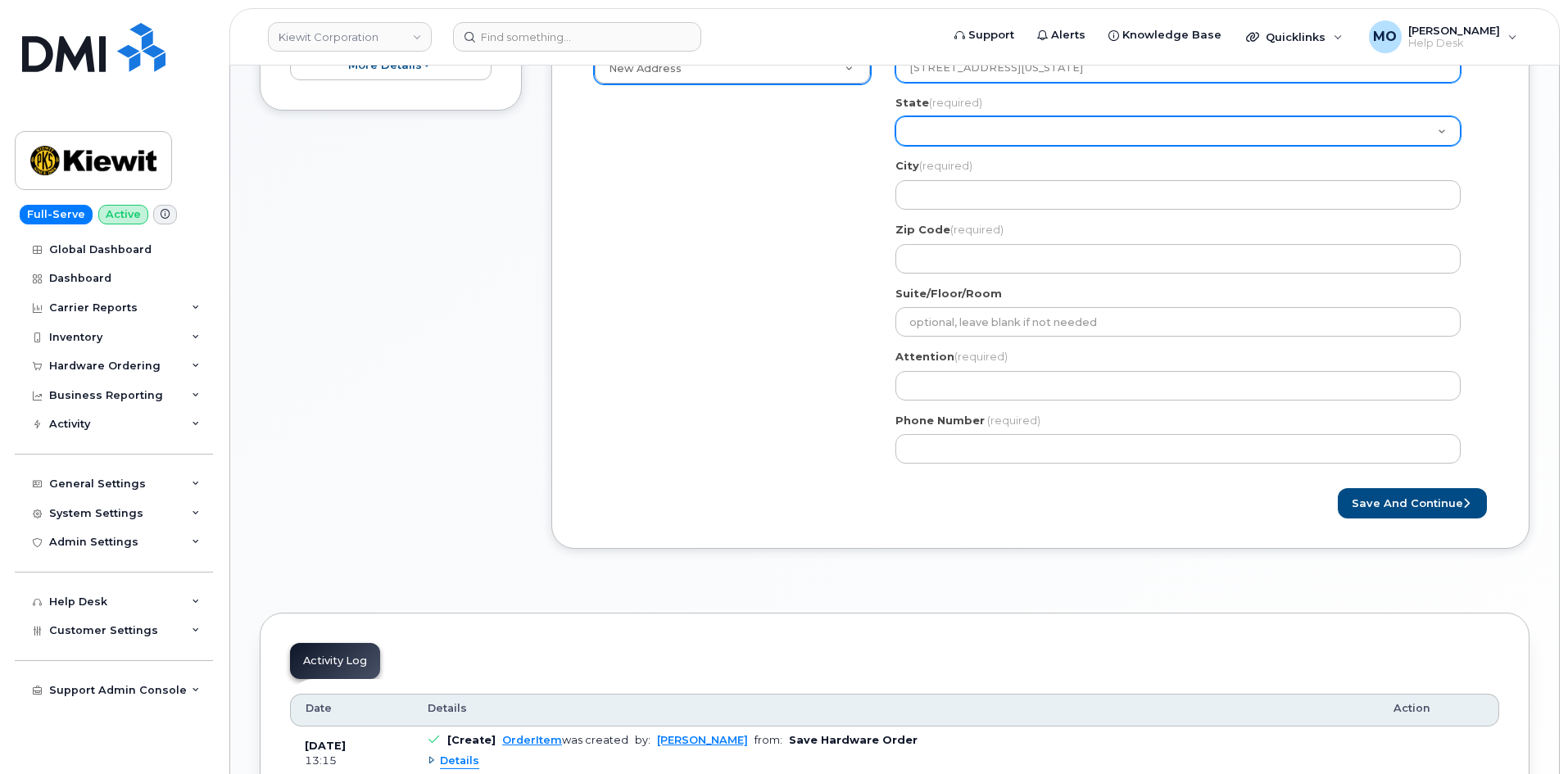
scroll to position [492, 0]
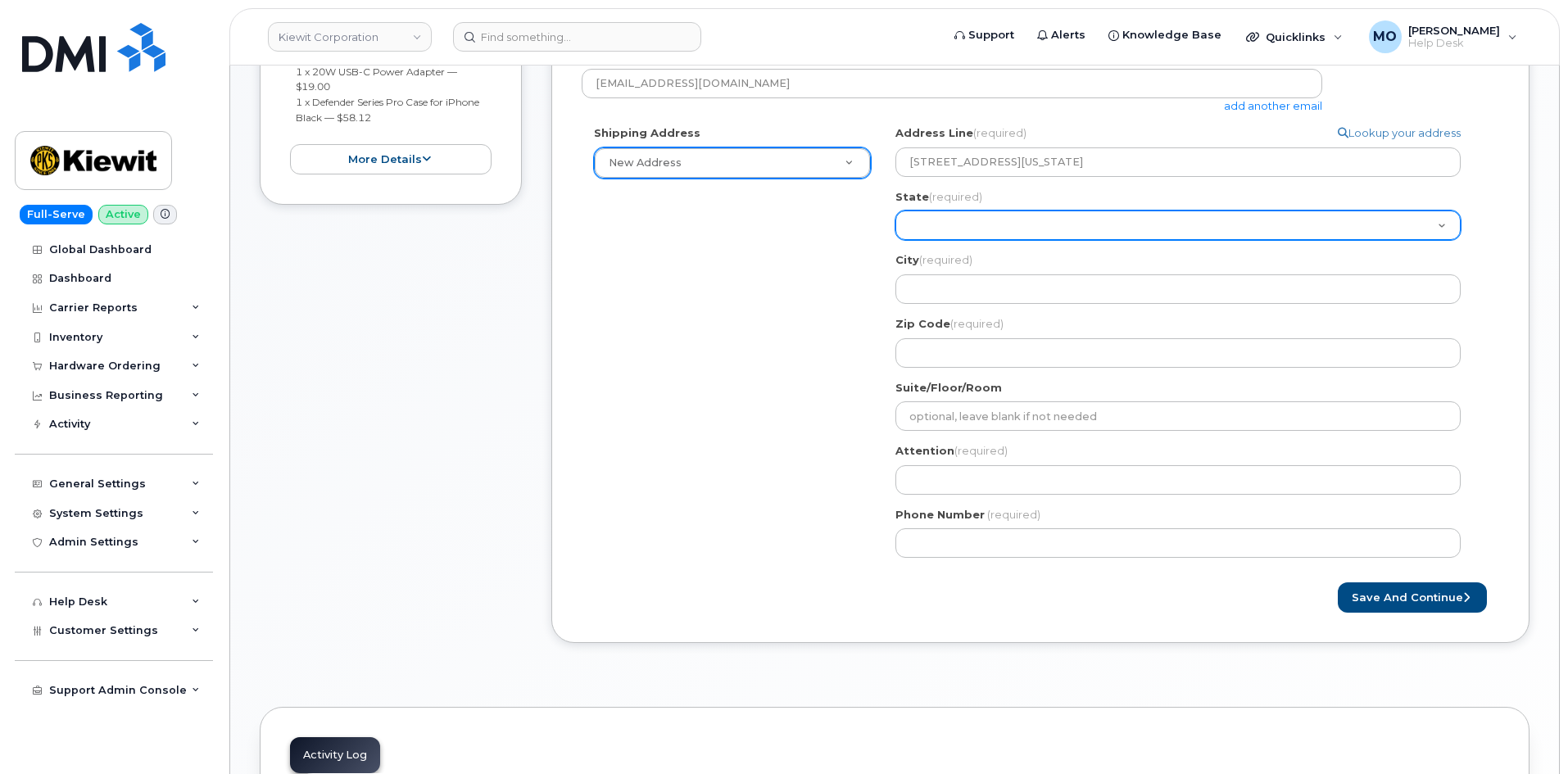
click at [1012, 228] on select "[US_STATE] [US_STATE] [US_STATE] [US_STATE] [US_STATE] [US_STATE] [US_STATE] [U…" at bounding box center [1178, 225] width 565 height 30
select select "NE"
click at [895, 210] on select "[US_STATE] [US_STATE] [US_STATE] [US_STATE] [US_STATE] [US_STATE] [US_STATE] [U…" at bounding box center [1178, 225] width 565 height 30
select select
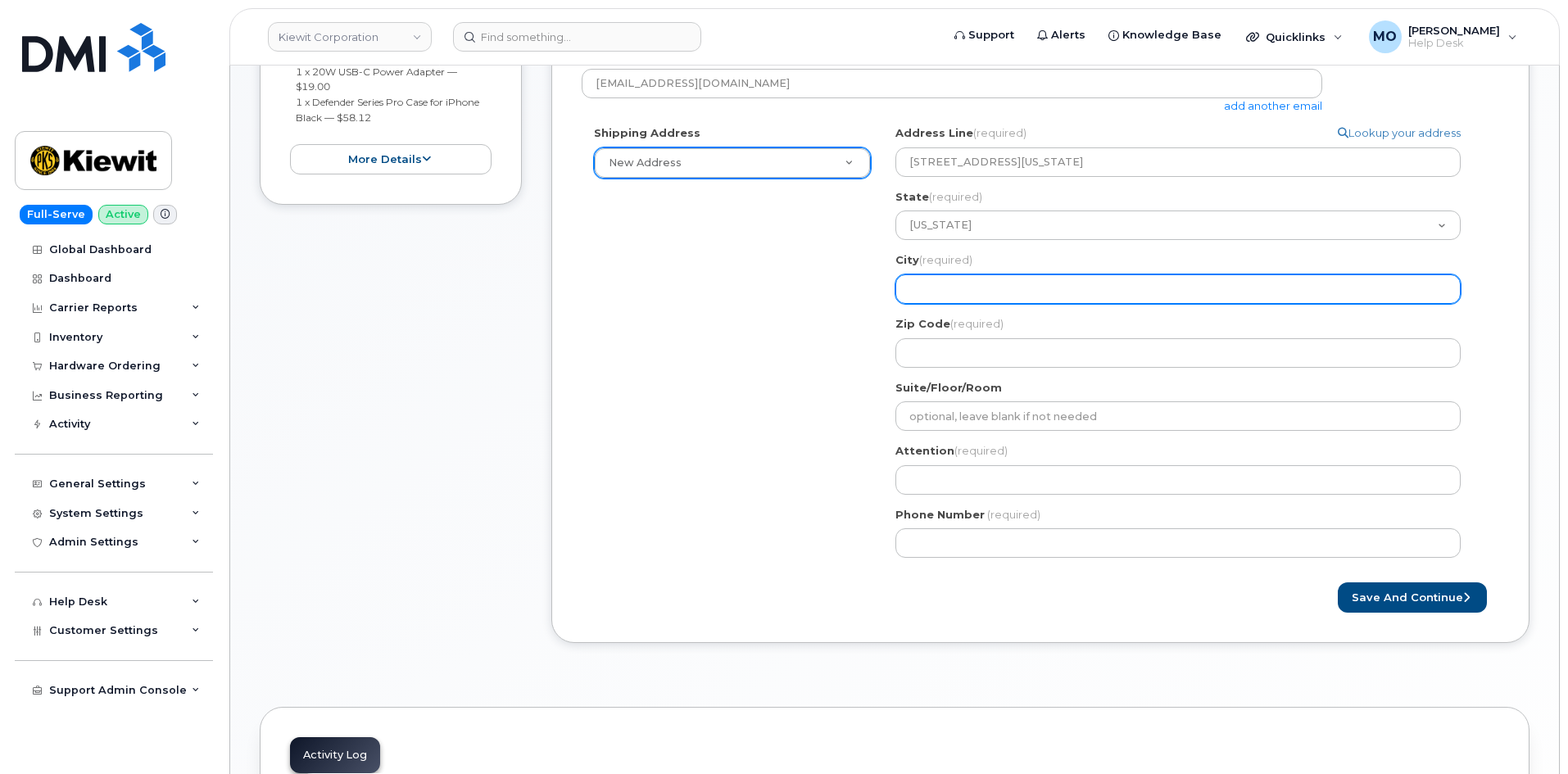
click at [1154, 284] on input "City (required)" at bounding box center [1178, 289] width 565 height 30
type input "Platsmouth"
select select
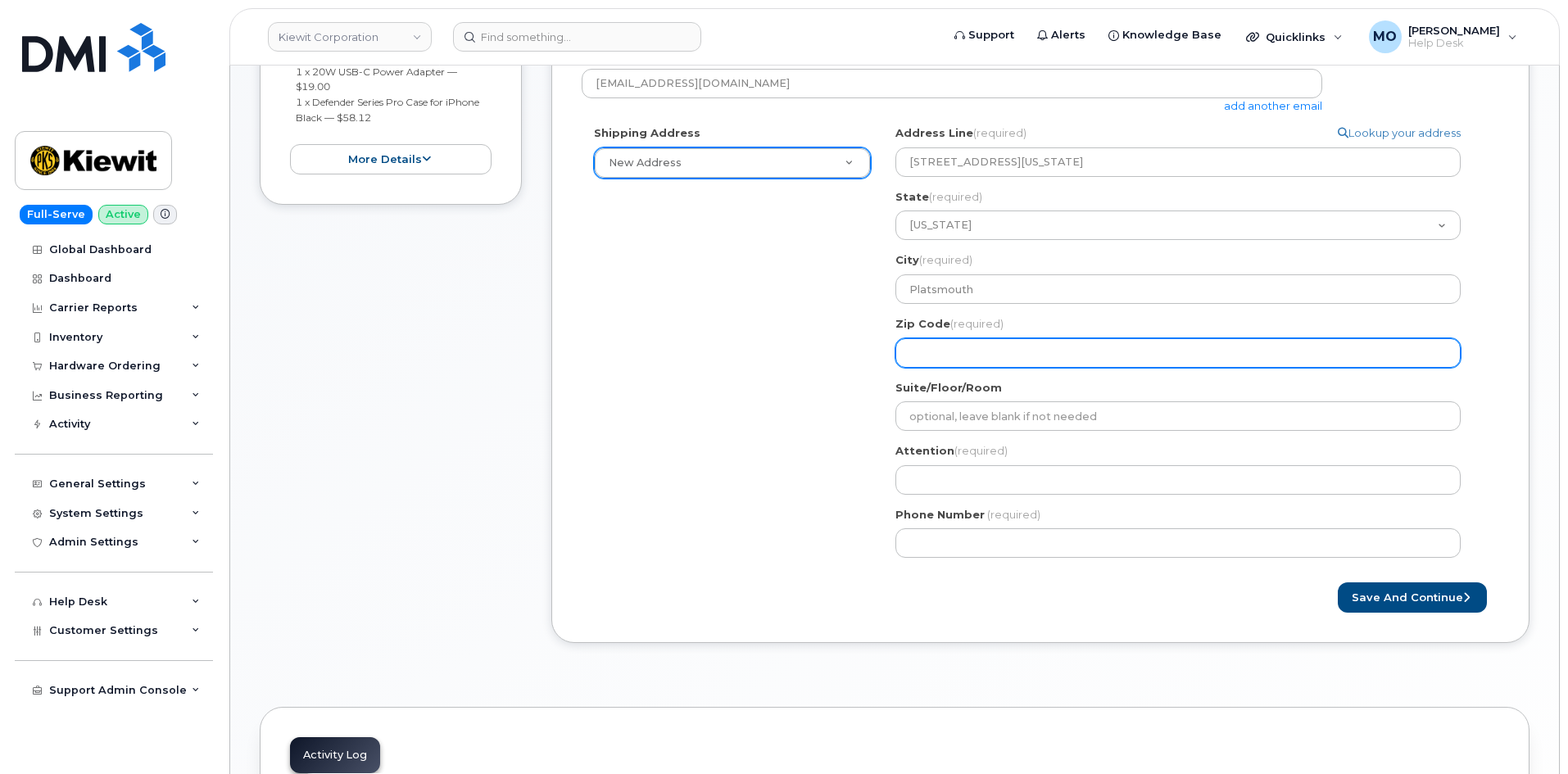
click at [1008, 359] on input "Zip Code (required)" at bounding box center [1178, 352] width 565 height 30
type input "68048"
select select
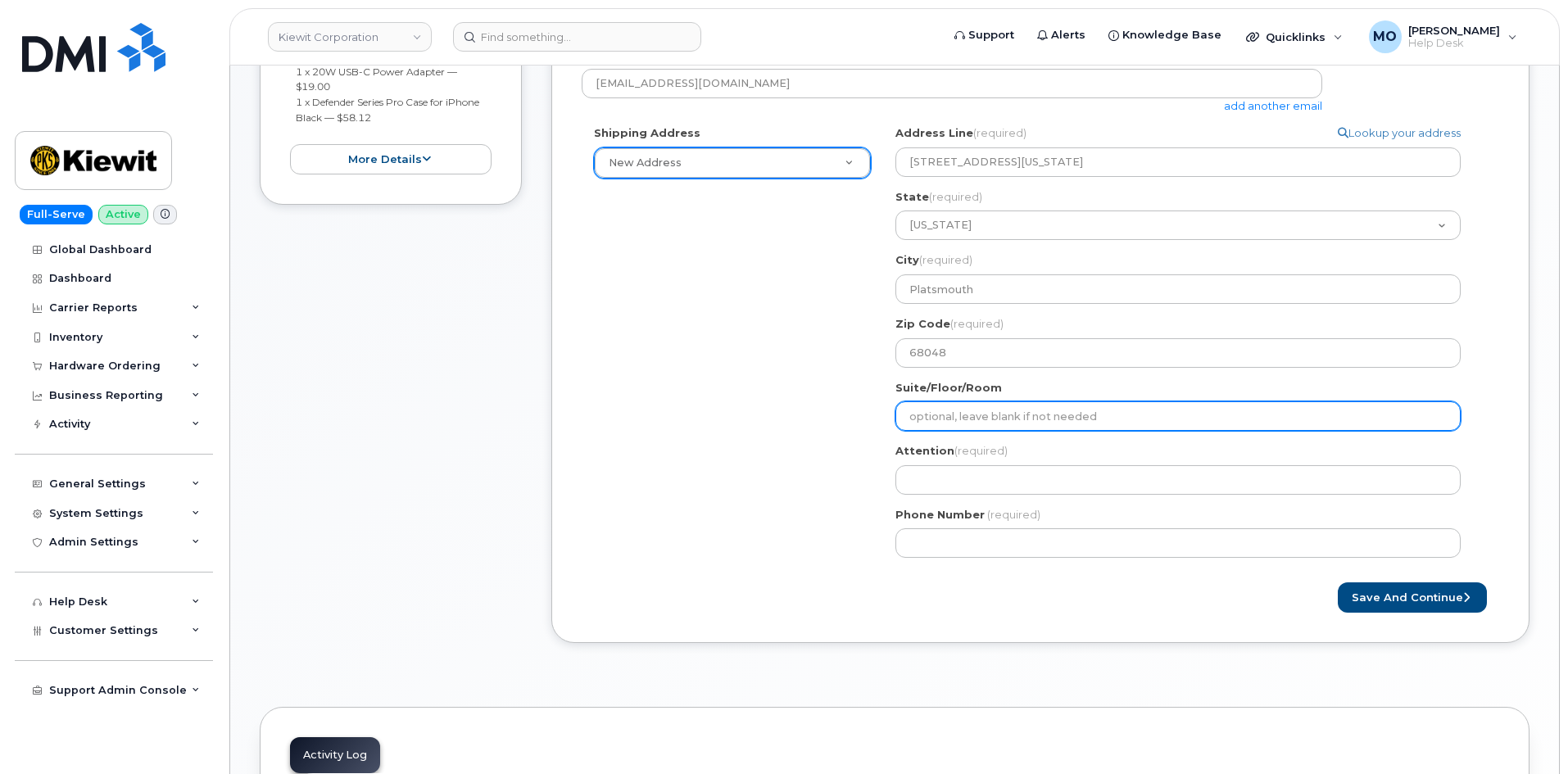
click at [977, 421] on input "Suite/Floor/Room" at bounding box center [1178, 416] width 565 height 30
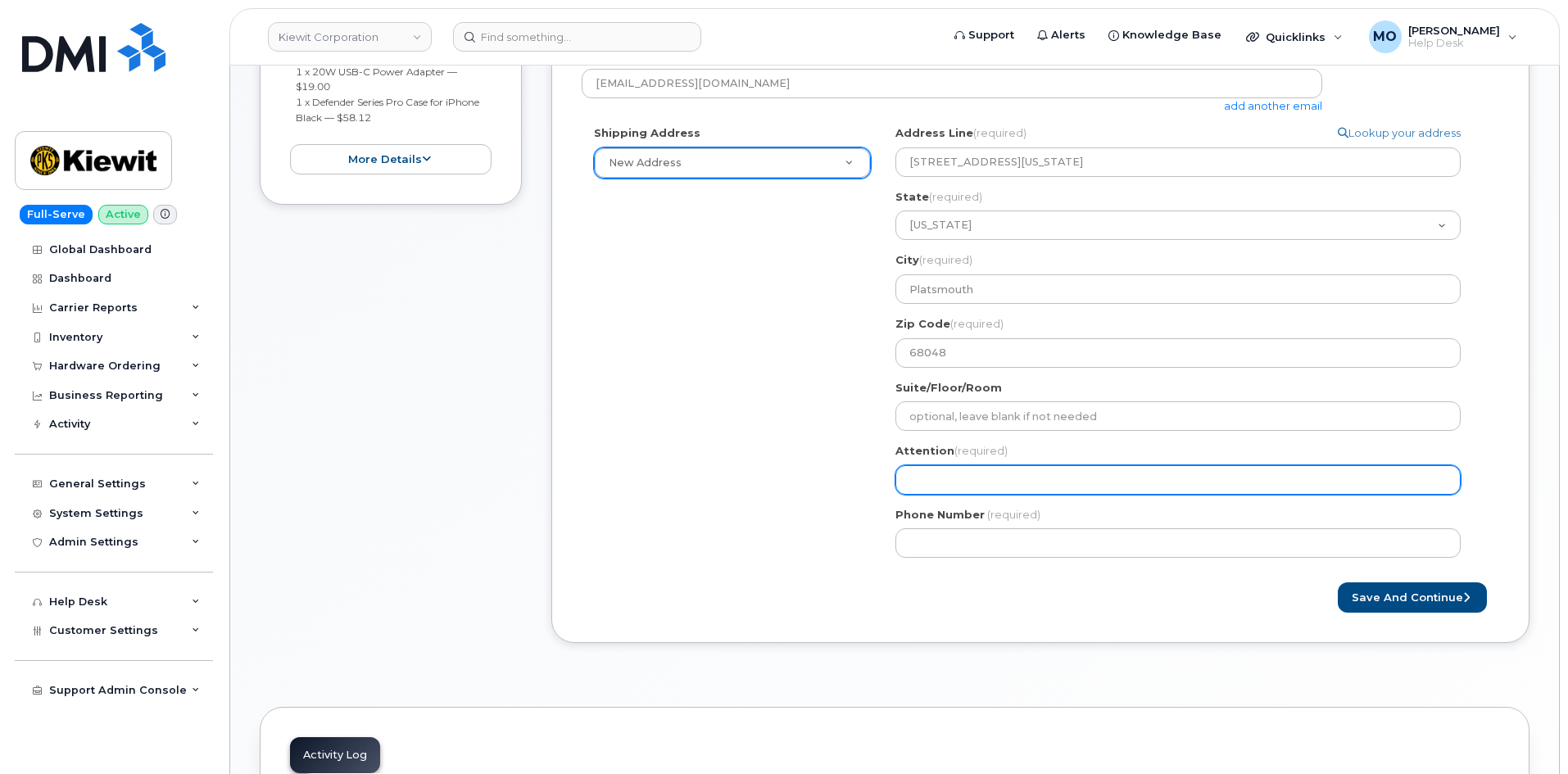
click at [970, 480] on input "Attention (required)" at bounding box center [1178, 479] width 565 height 30
type input "[PERSON_NAME][EMAIL_ADDRESS][PERSON_NAME][PERSON_NAME][DOMAIN_NAME]"
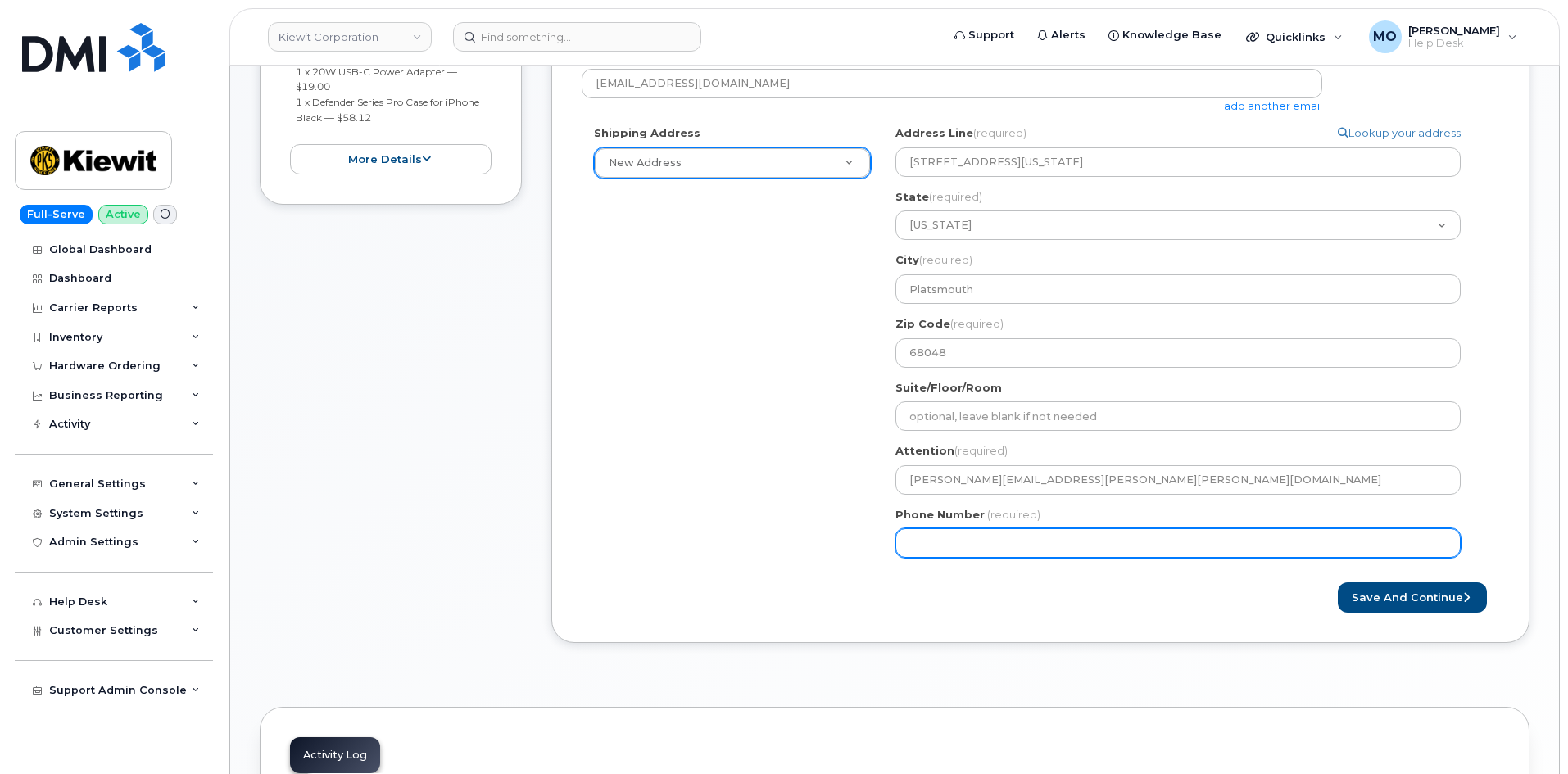
click at [1011, 548] on input "Phone Number" at bounding box center [1178, 543] width 565 height 30
paste input "7202158798"
select select
type input "7202158798"
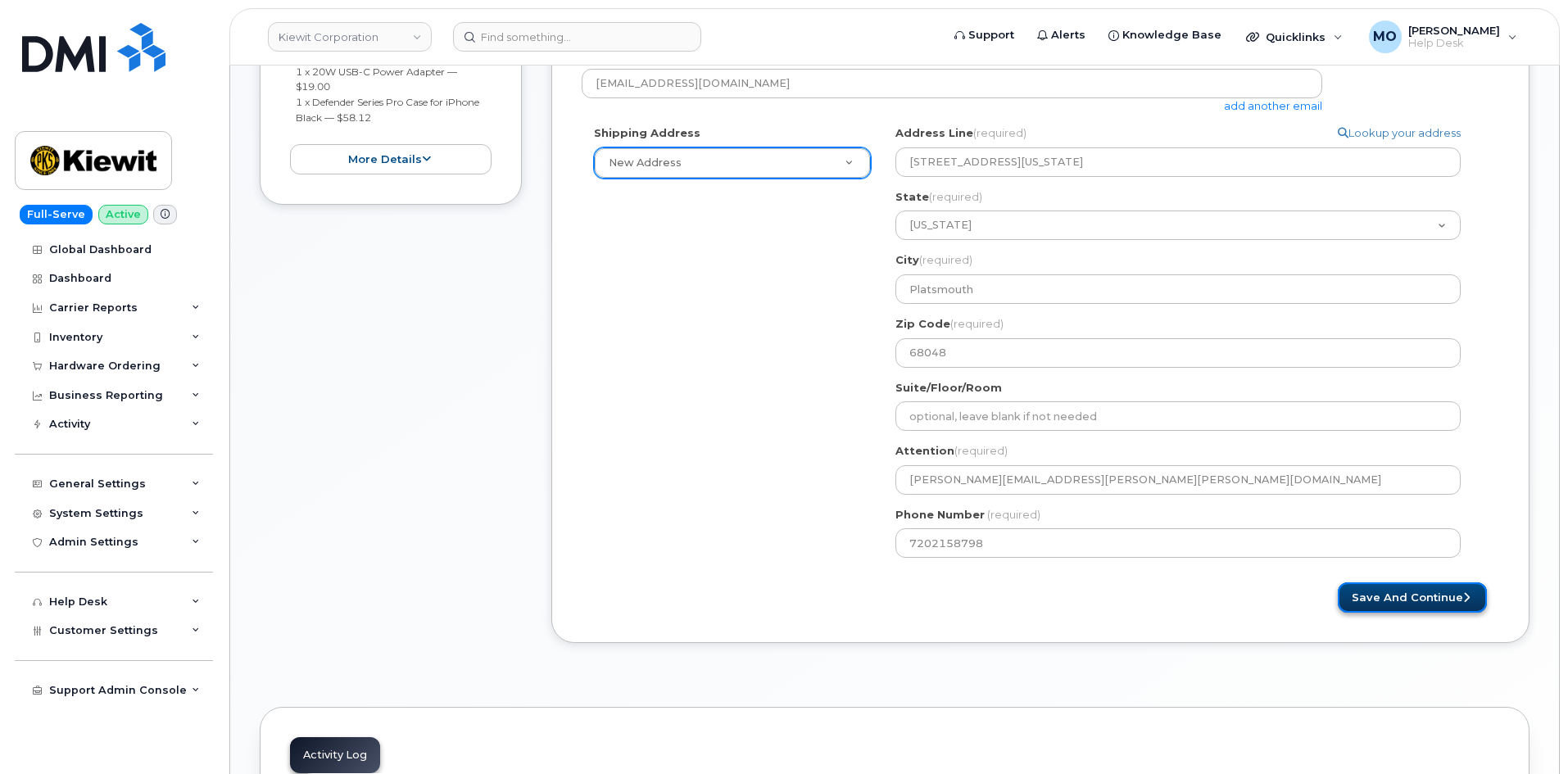
click at [1438, 594] on button "Save and Continue" at bounding box center [1412, 597] width 149 height 31
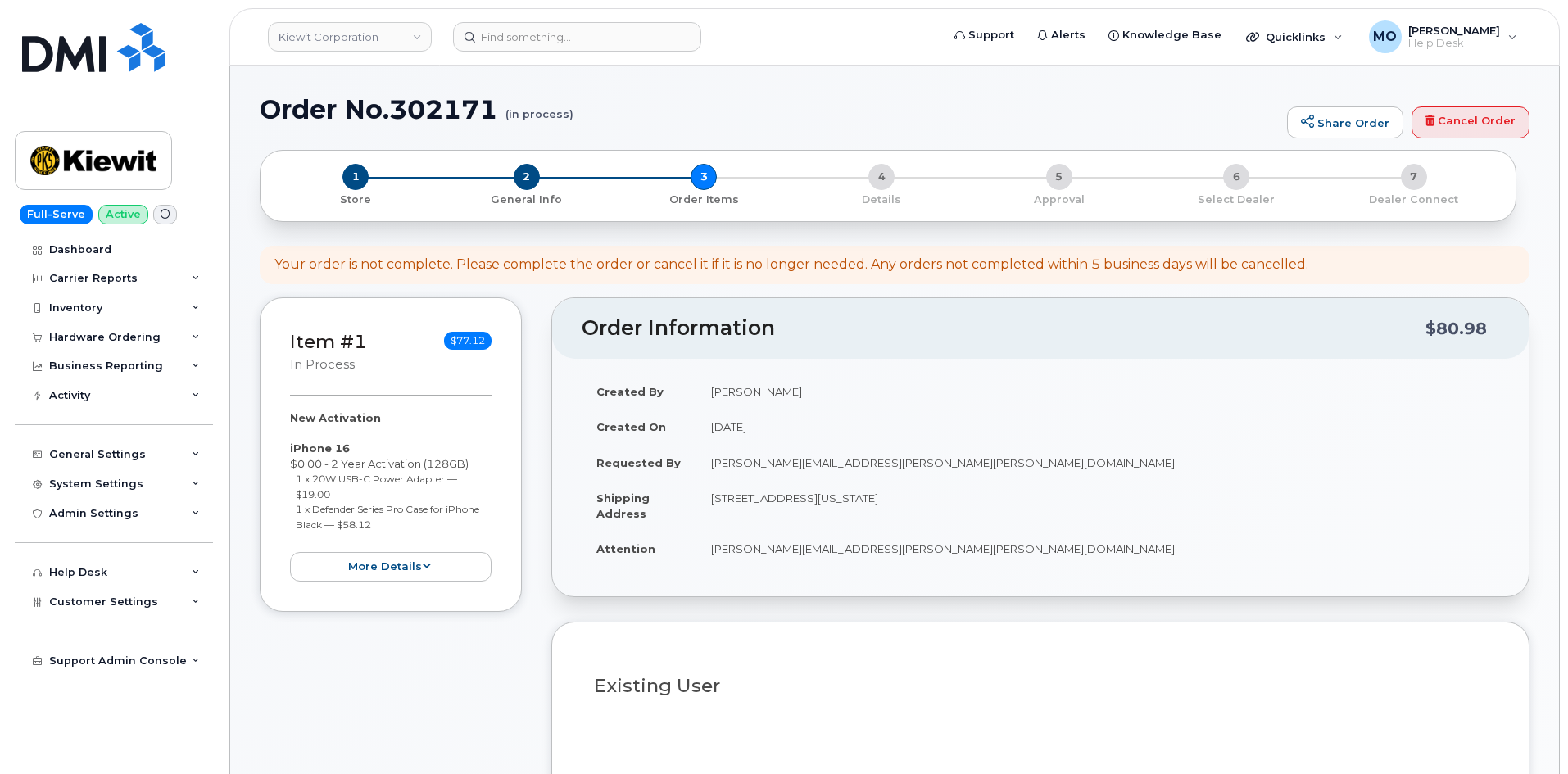
select select
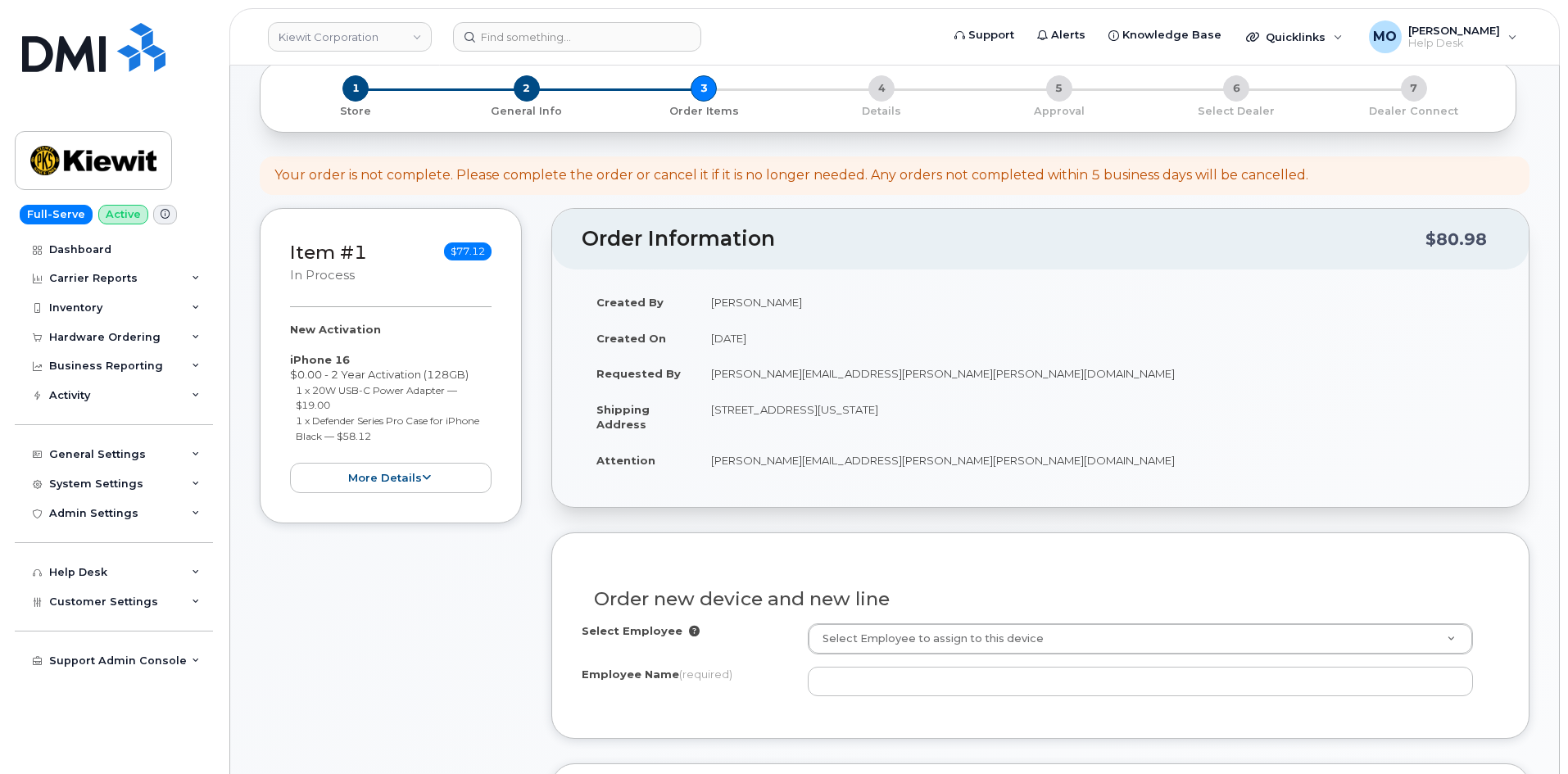
scroll to position [327, 0]
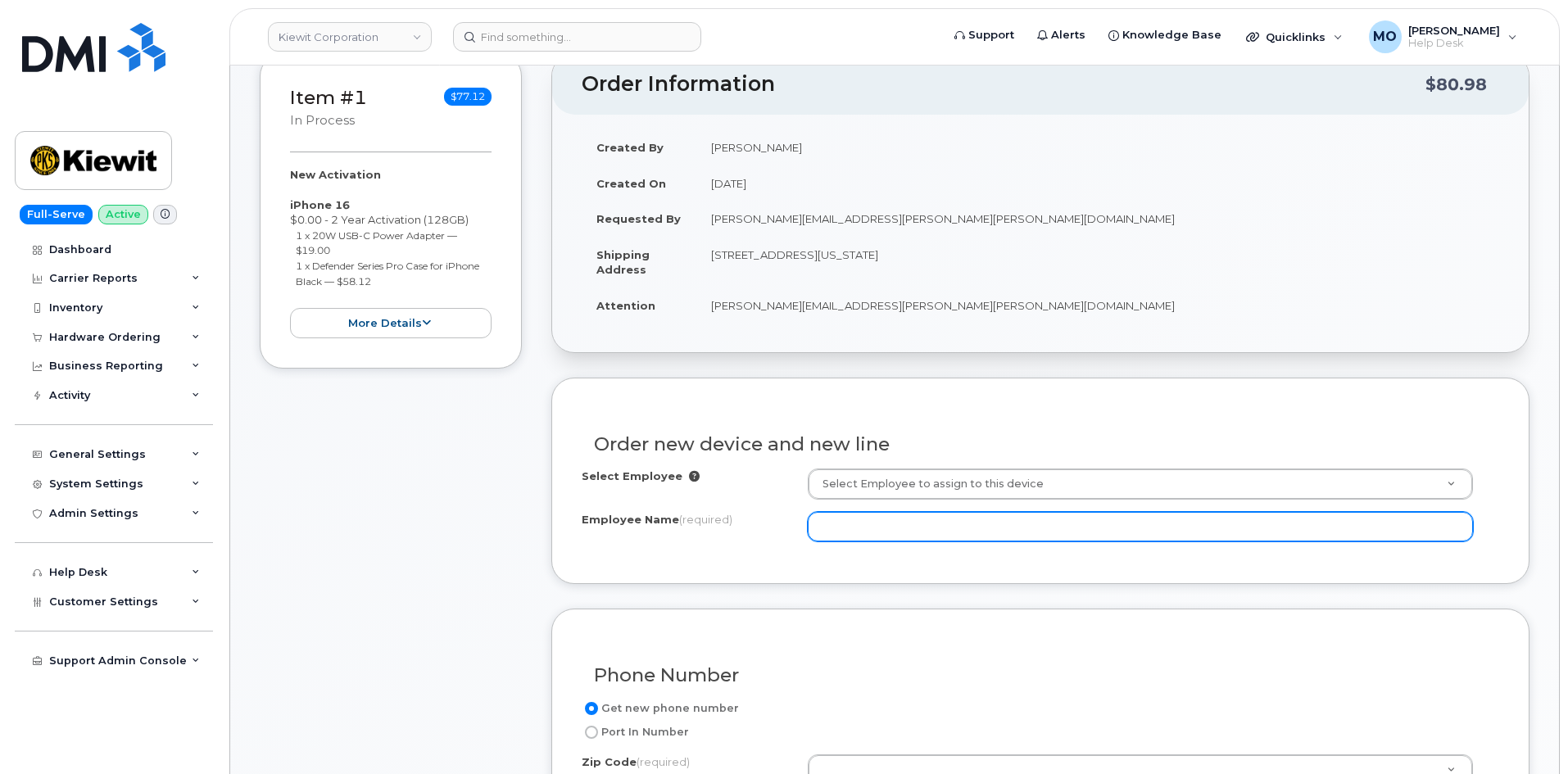
drag, startPoint x: 902, startPoint y: 534, endPoint x: 894, endPoint y: 528, distance: 10.0
click at [894, 535] on input "Employee Name (required)" at bounding box center [1140, 526] width 665 height 30
type input "[PERSON_NAME]"
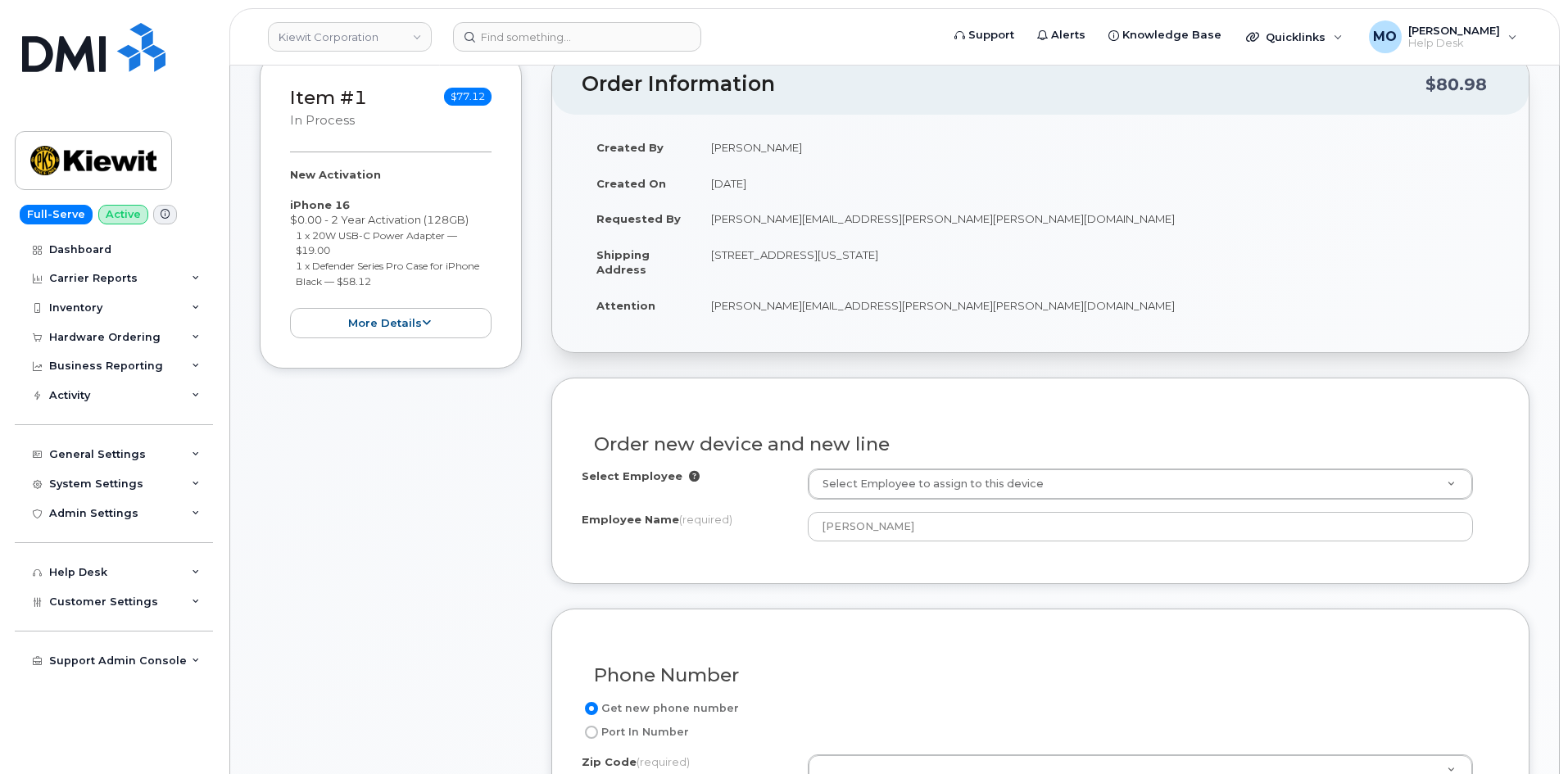
drag, startPoint x: 828, startPoint y: 685, endPoint x: 784, endPoint y: 566, distance: 126.9
click at [827, 685] on h3 "Phone Number" at bounding box center [1041, 674] width 894 height 20
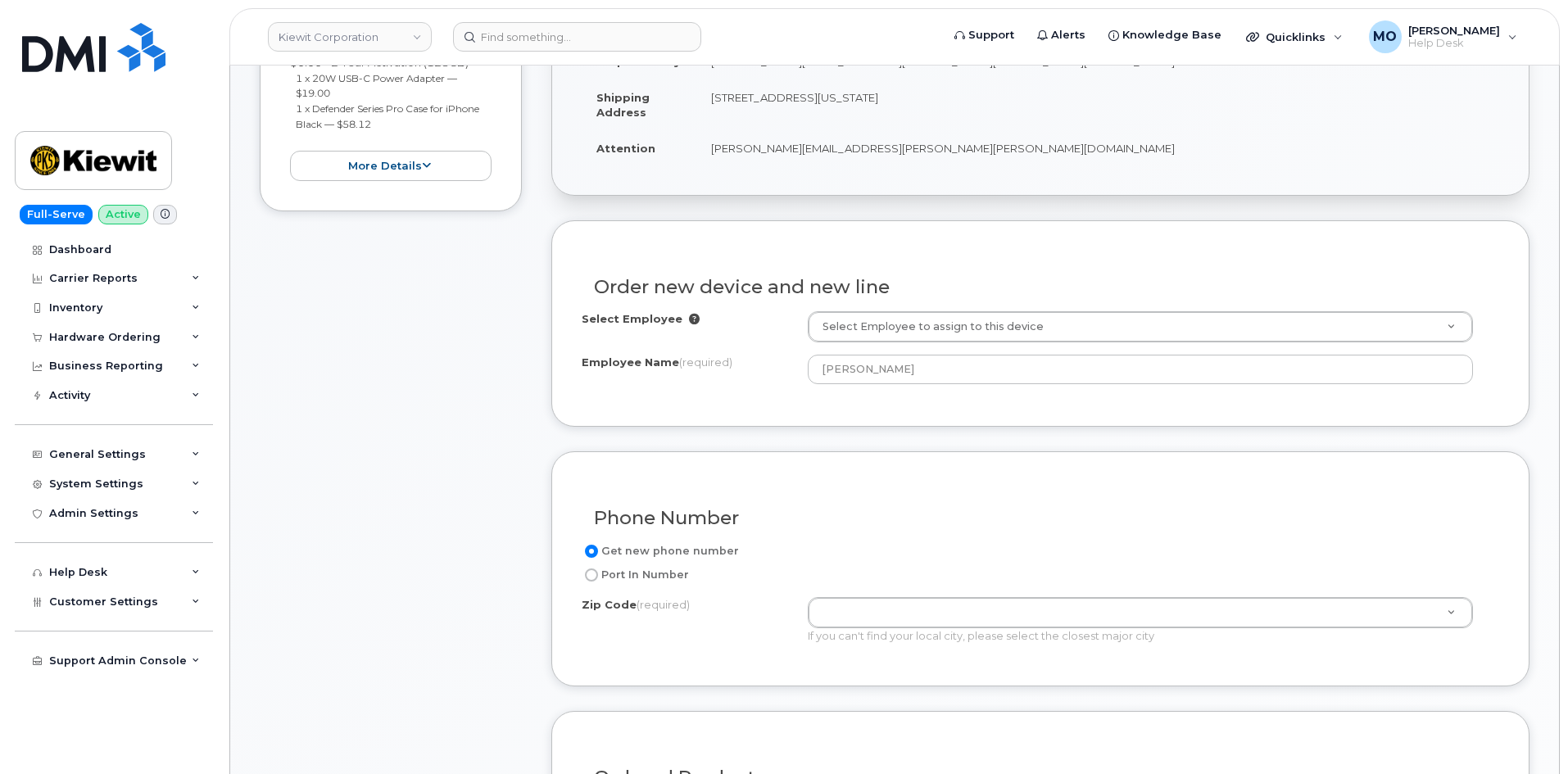
scroll to position [655, 0]
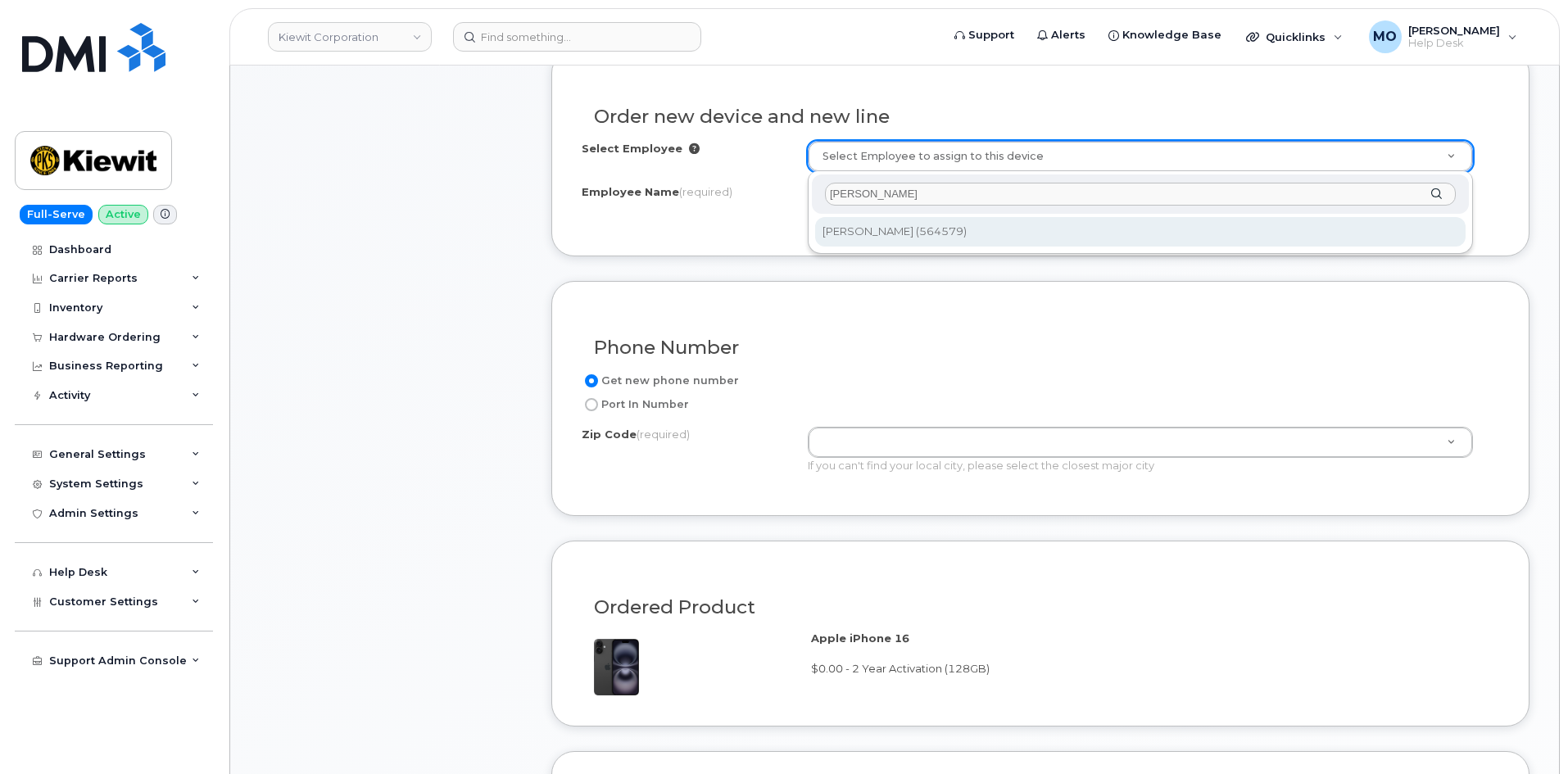
type input "[PERSON_NAME]"
type input "2368624"
type input "[STREET_ADDRESS]"
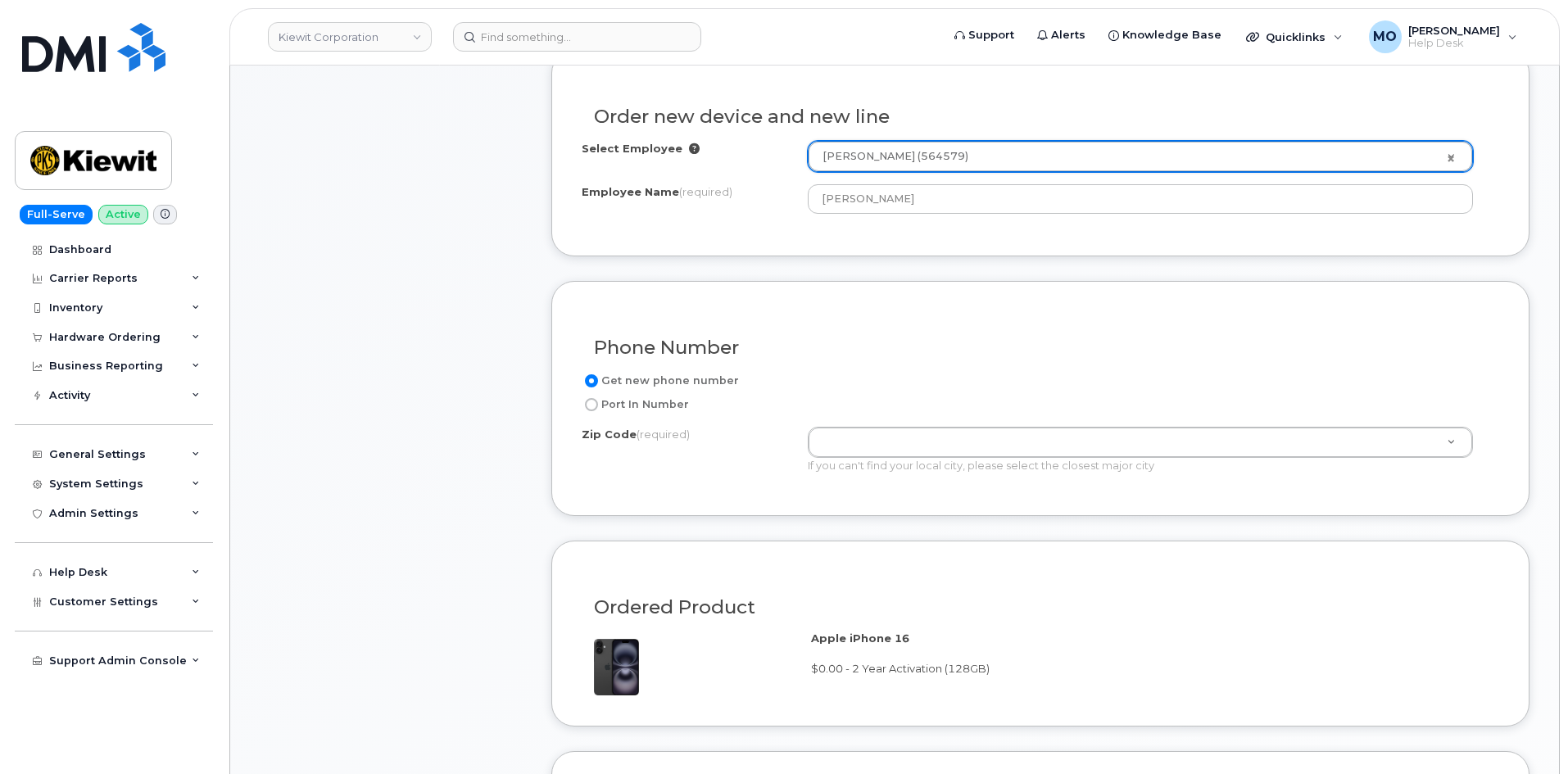
scroll to position [819, 0]
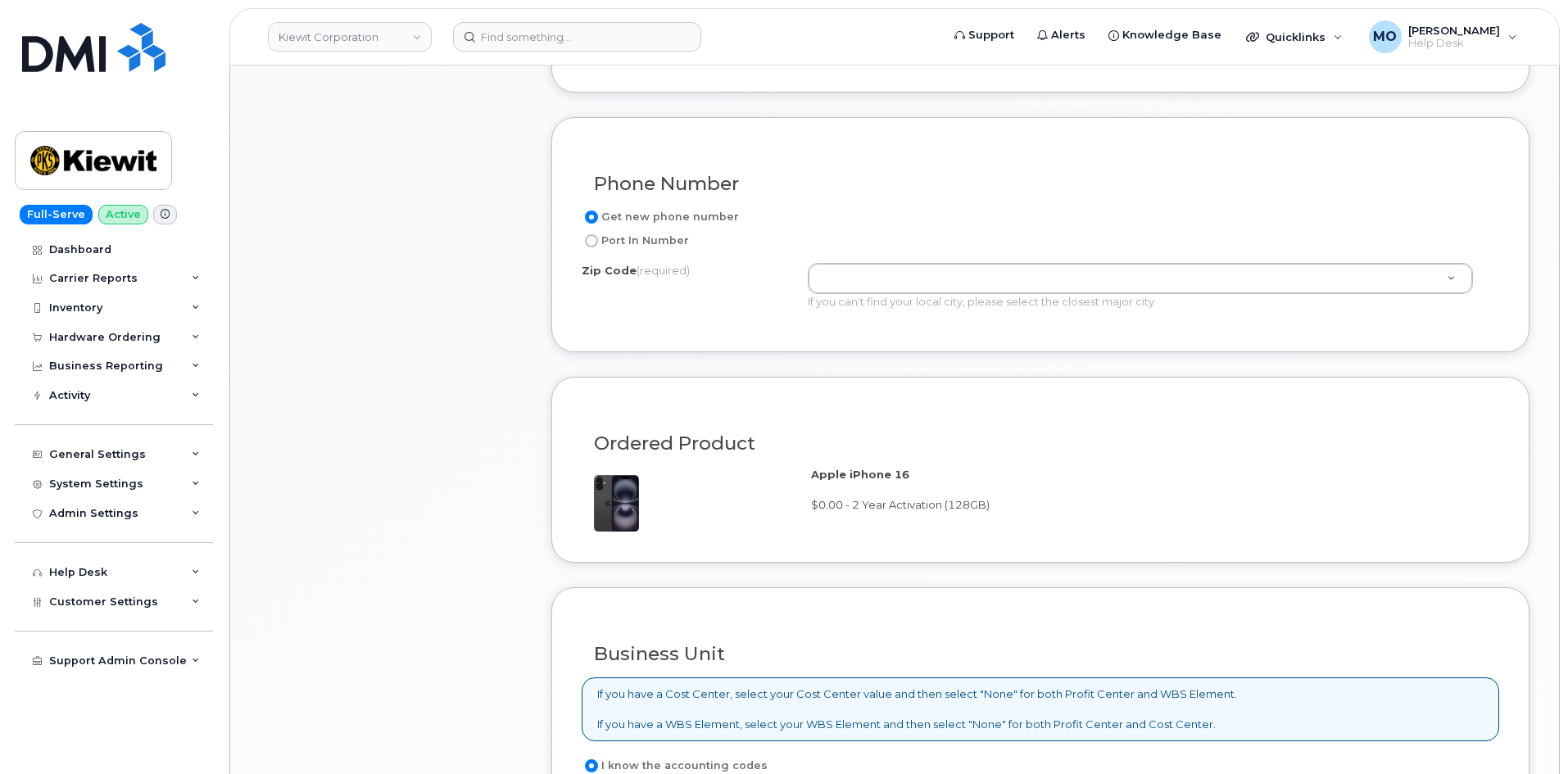
click at [643, 245] on label "Port In Number" at bounding box center [635, 240] width 108 height 19
click at [599, 245] on input "Port In Number" at bounding box center [592, 241] width 13 height 13
radio input "true"
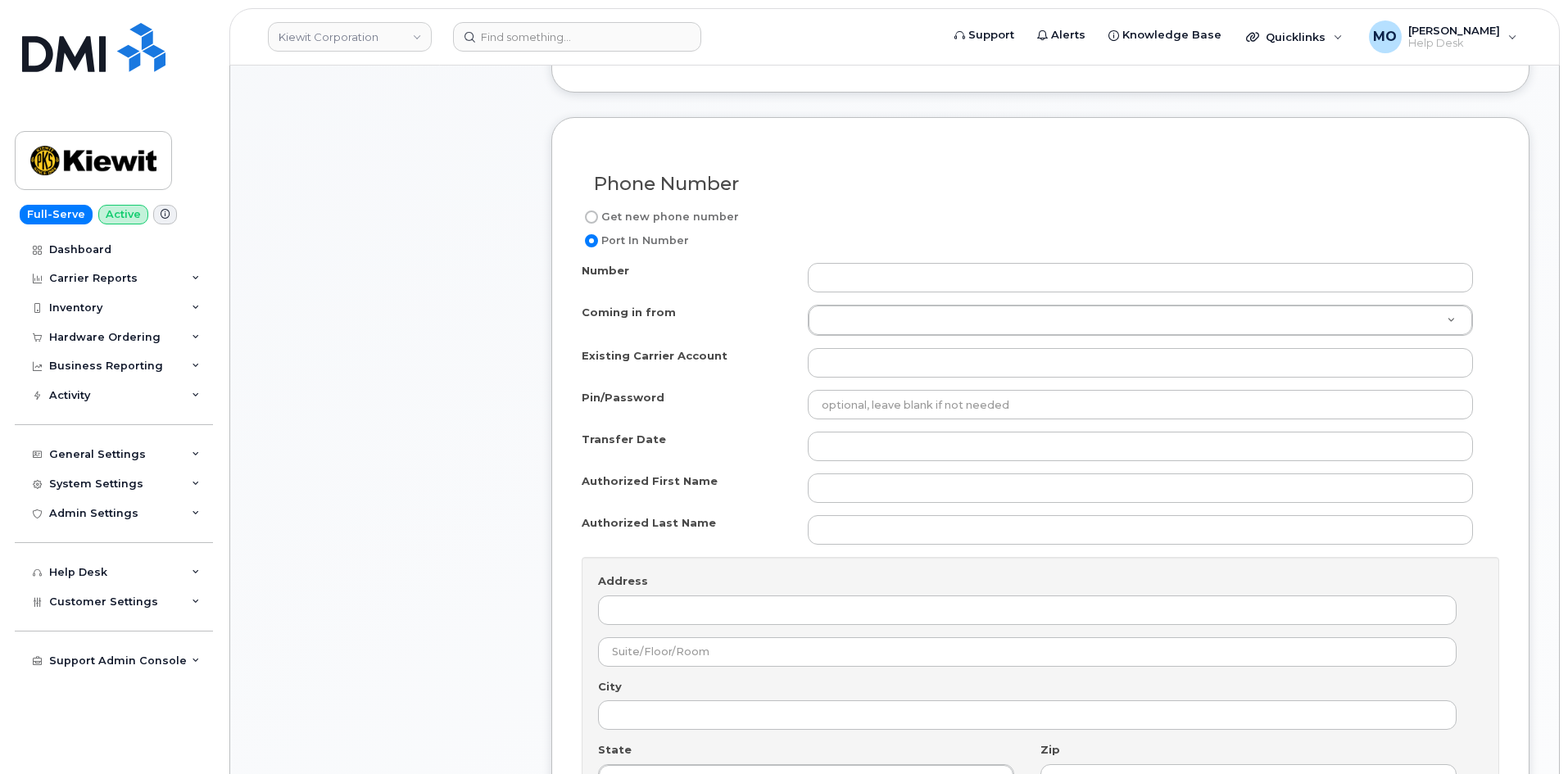
click at [718, 215] on label "Get new phone number" at bounding box center [660, 217] width 158 height 19
click at [599, 215] on input "Get new phone number" at bounding box center [592, 217] width 13 height 13
radio input "true"
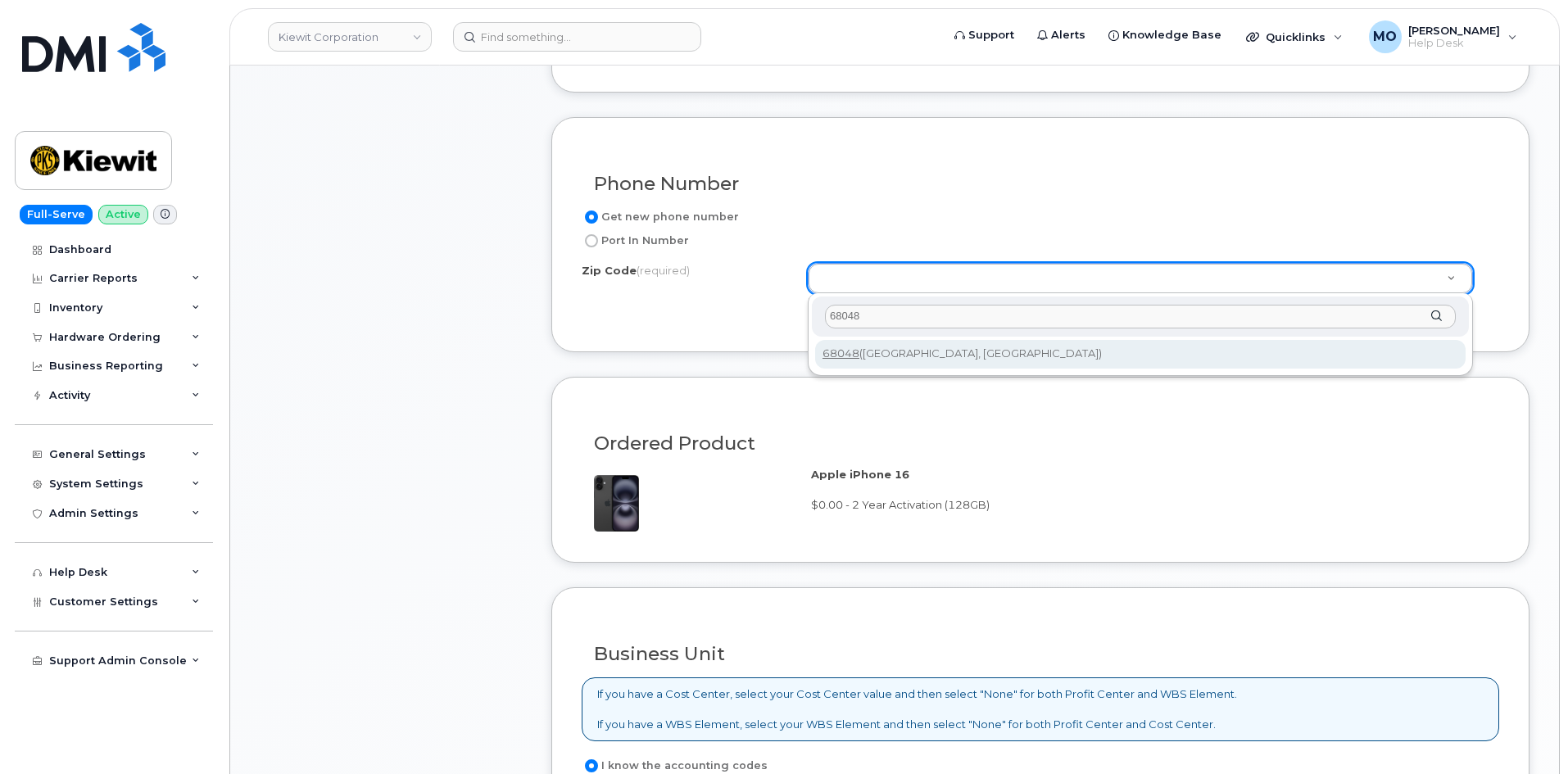
type input "68048"
type input "68048 ([GEOGRAPHIC_DATA], [GEOGRAPHIC_DATA])"
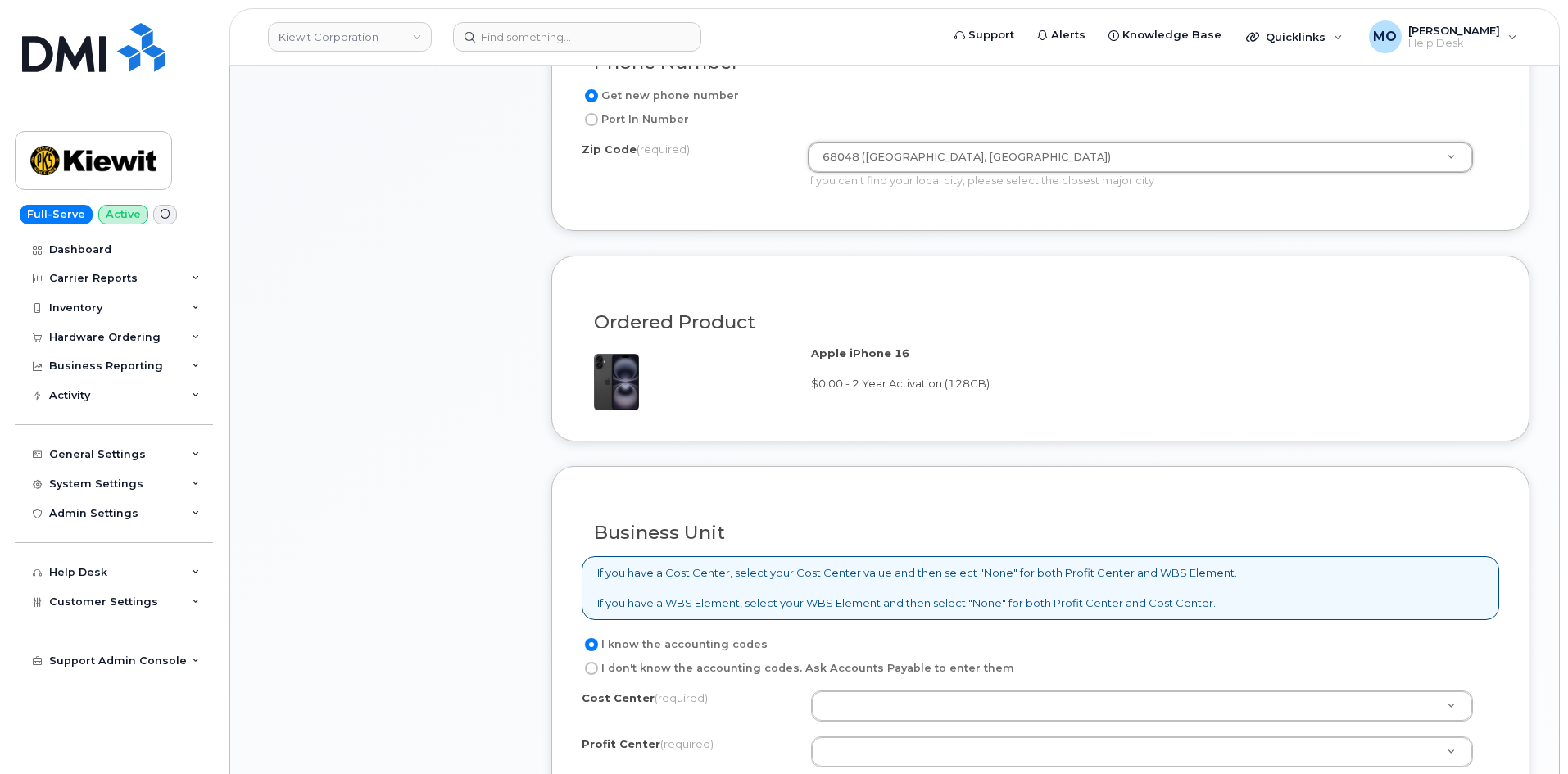
scroll to position [1147, 0]
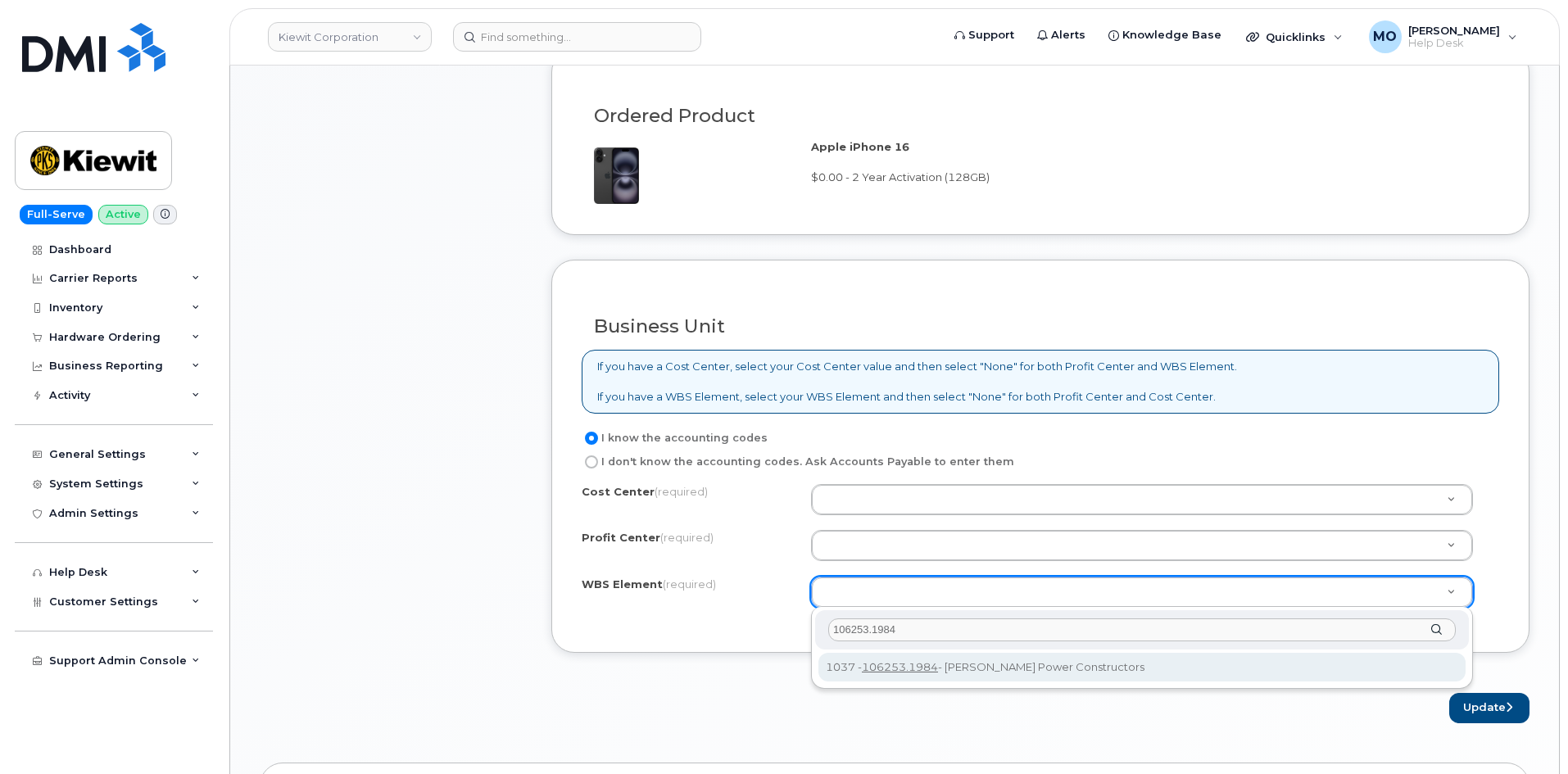
type input "106253.1984"
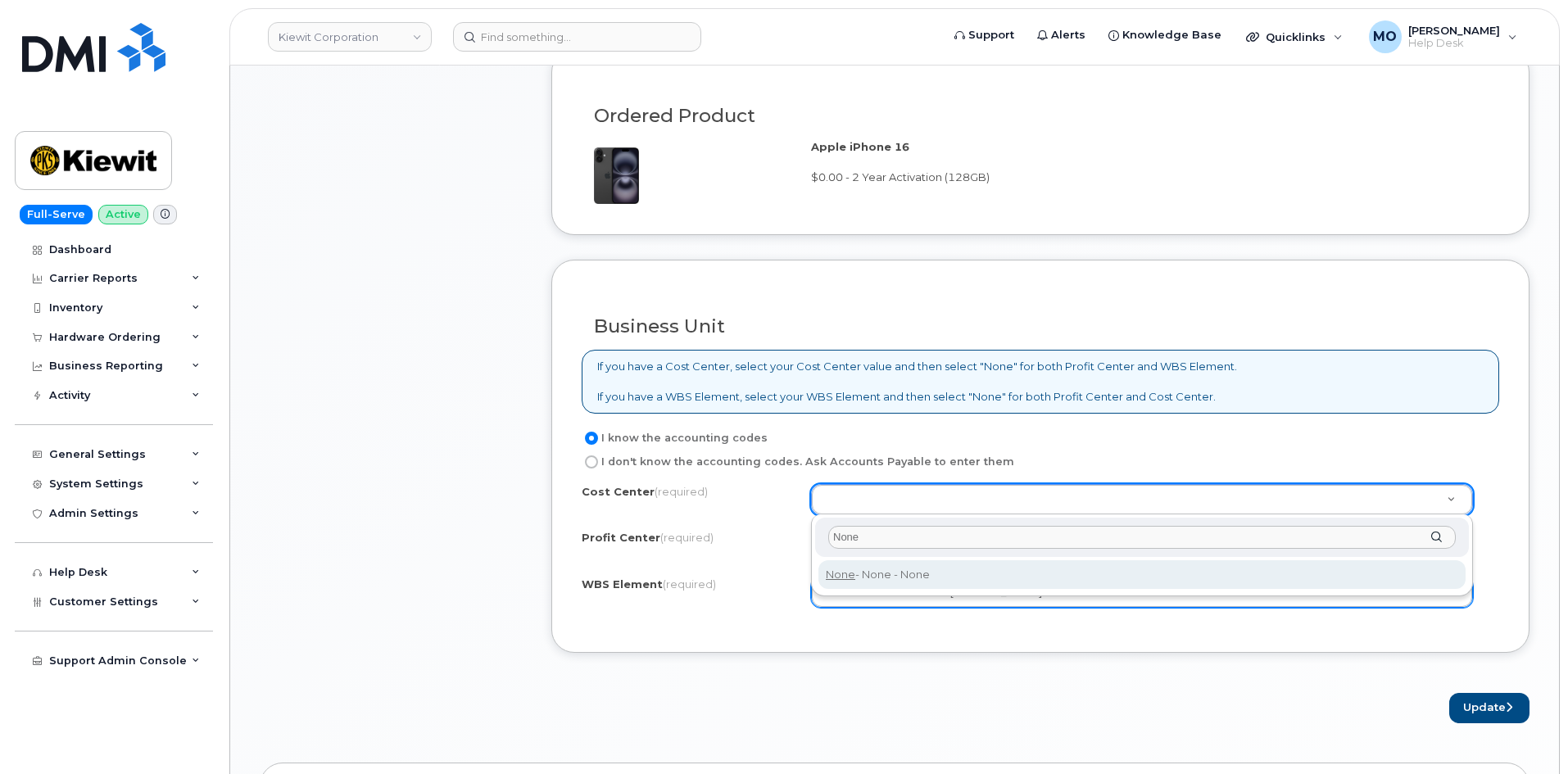
type input "None"
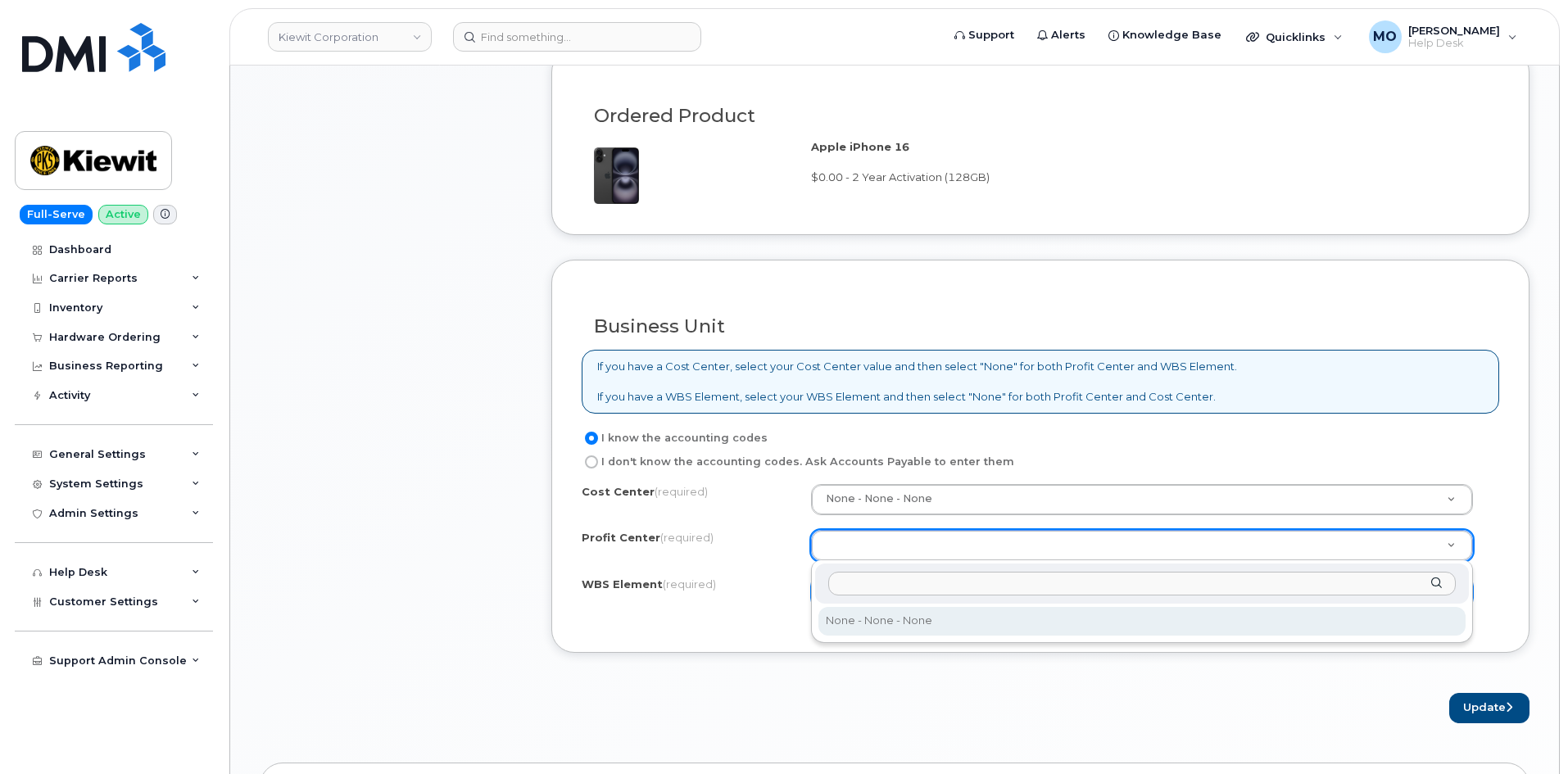
select select "None"
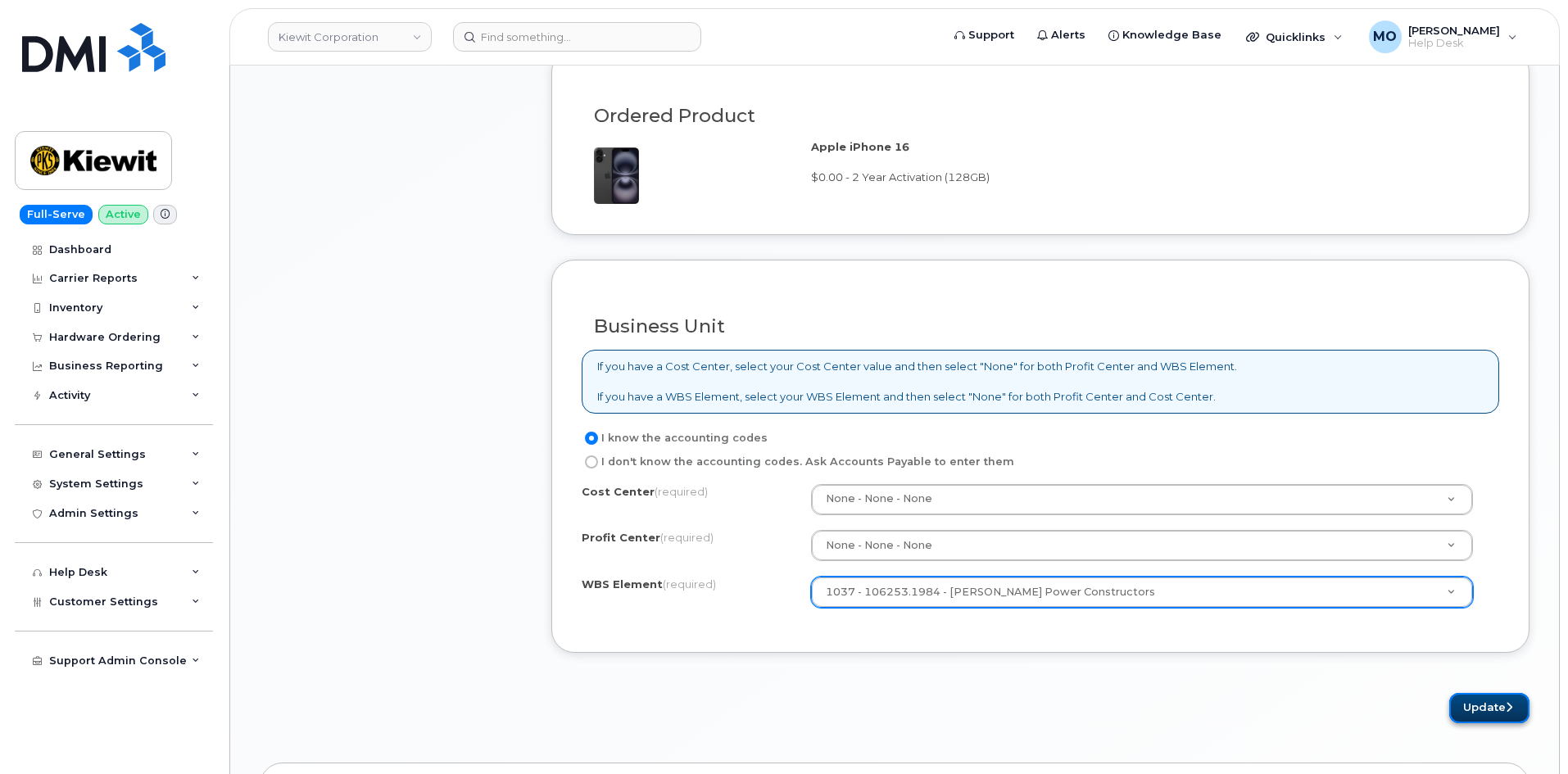
click at [1460, 704] on button "Update" at bounding box center [1490, 708] width 81 height 31
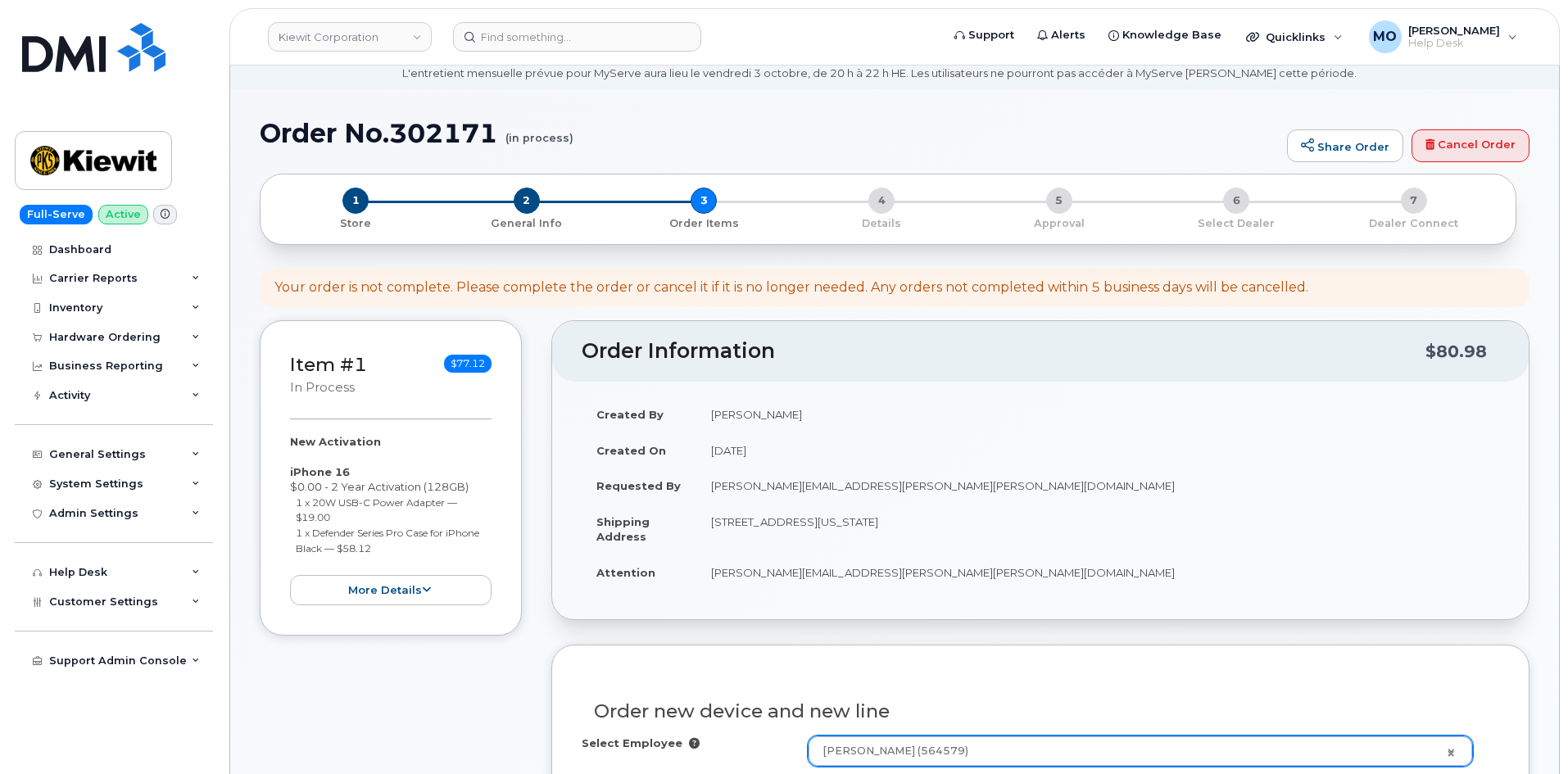
scroll to position [0, 0]
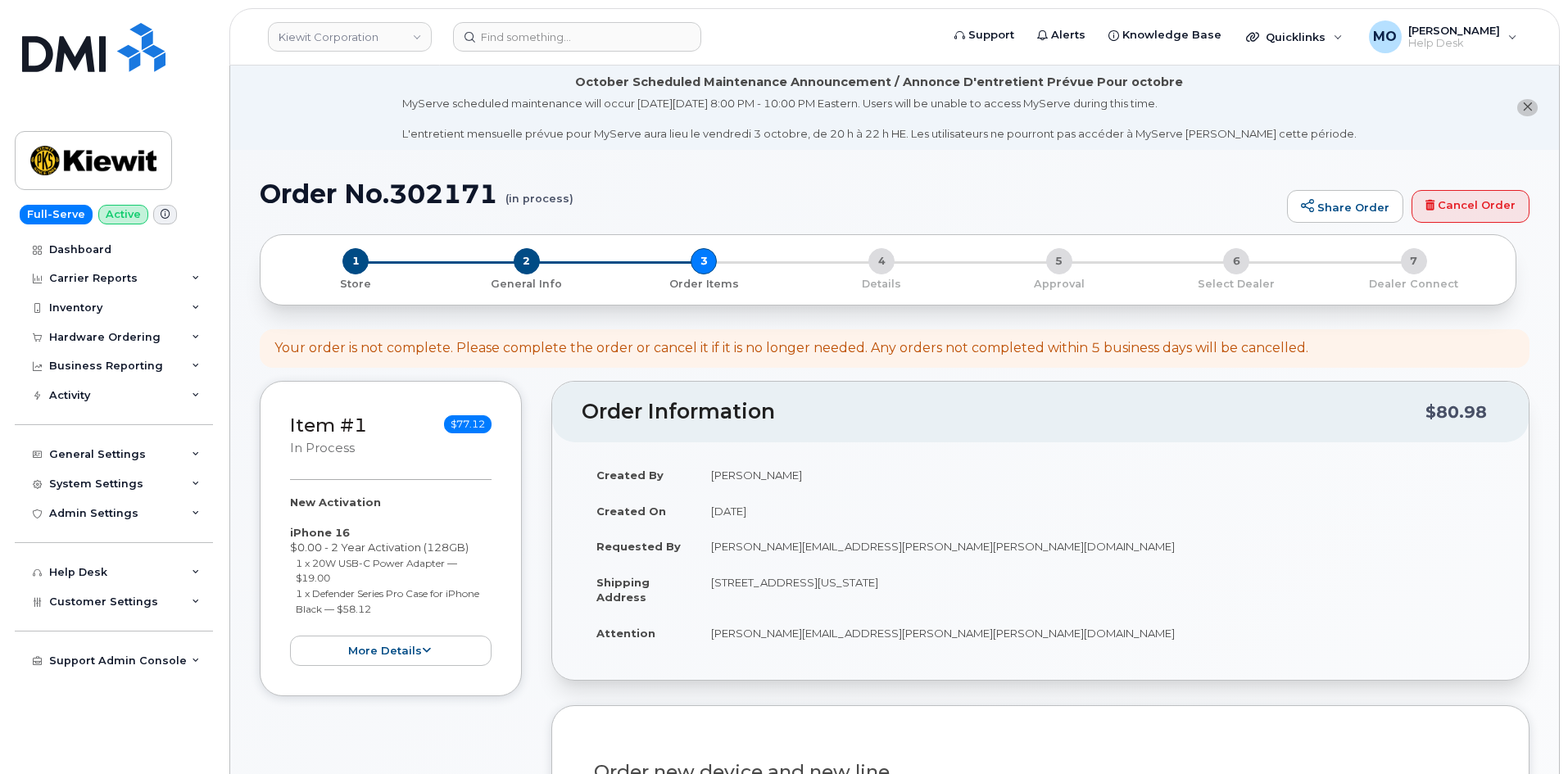
click at [711, 261] on div "1 Store 2 General Info 3 Order Items 4 Details 5 Approval 6 Select Dealer 7 Dea…" at bounding box center [888, 269] width 1229 height 43
click at [711, 262] on div "1 Store 2 General Info 3 Order Items 4 Details 5 Approval 6 Select Dealer 7 Dea…" at bounding box center [888, 269] width 1229 height 43
click at [842, 520] on td "[DATE]" at bounding box center [1098, 511] width 803 height 36
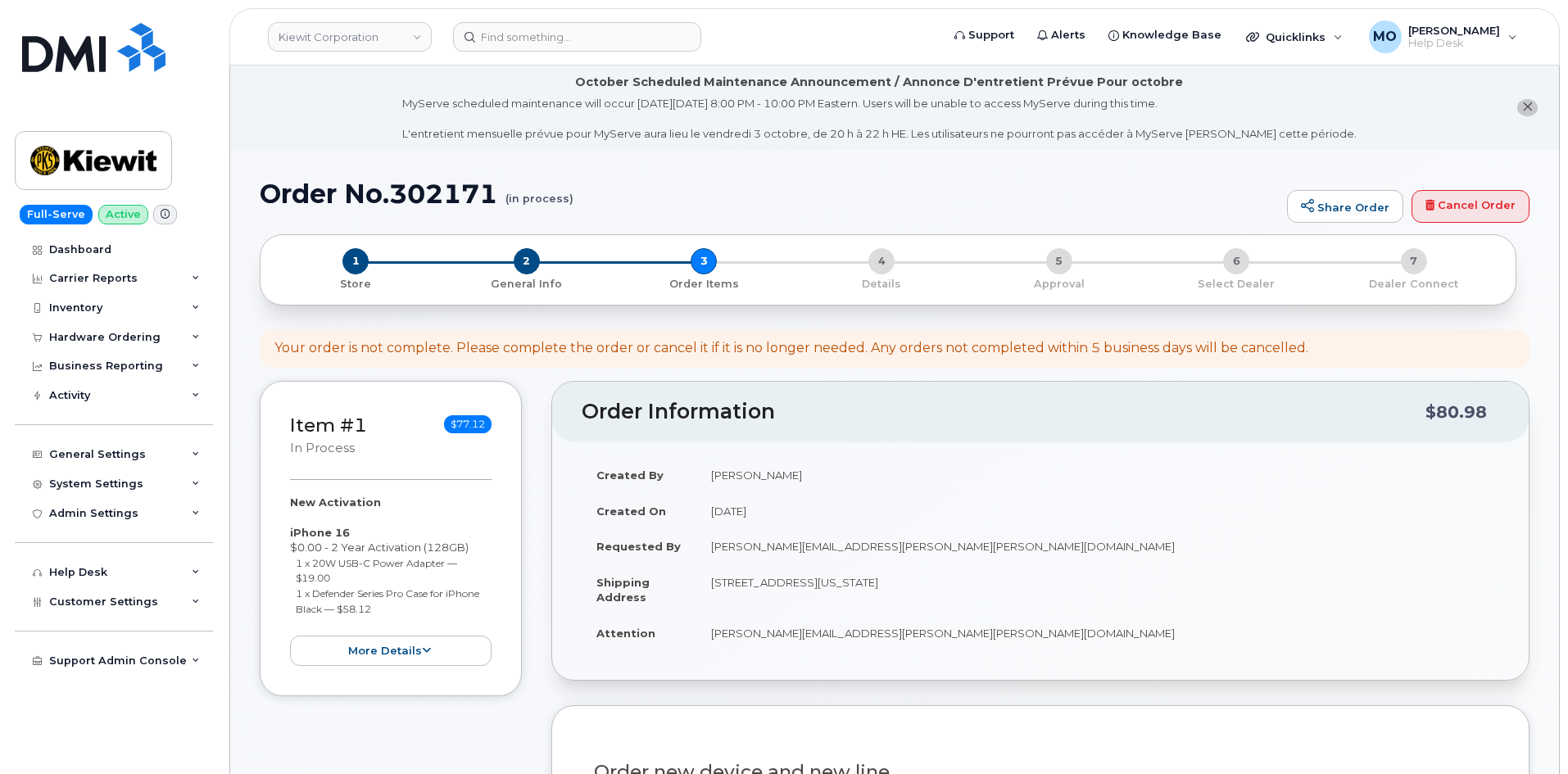
click at [839, 520] on td "[DATE]" at bounding box center [1098, 511] width 803 height 36
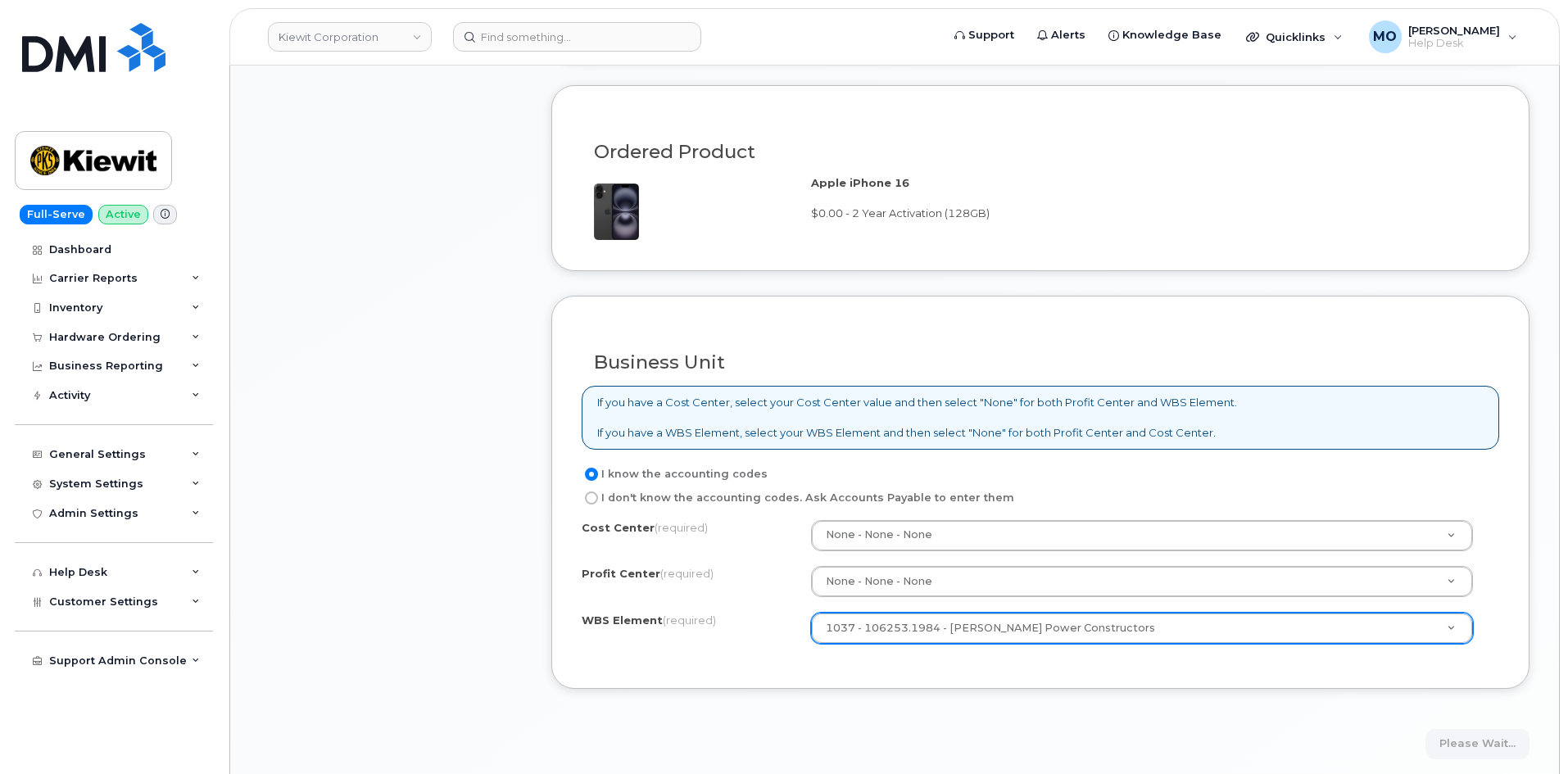
scroll to position [1310, 0]
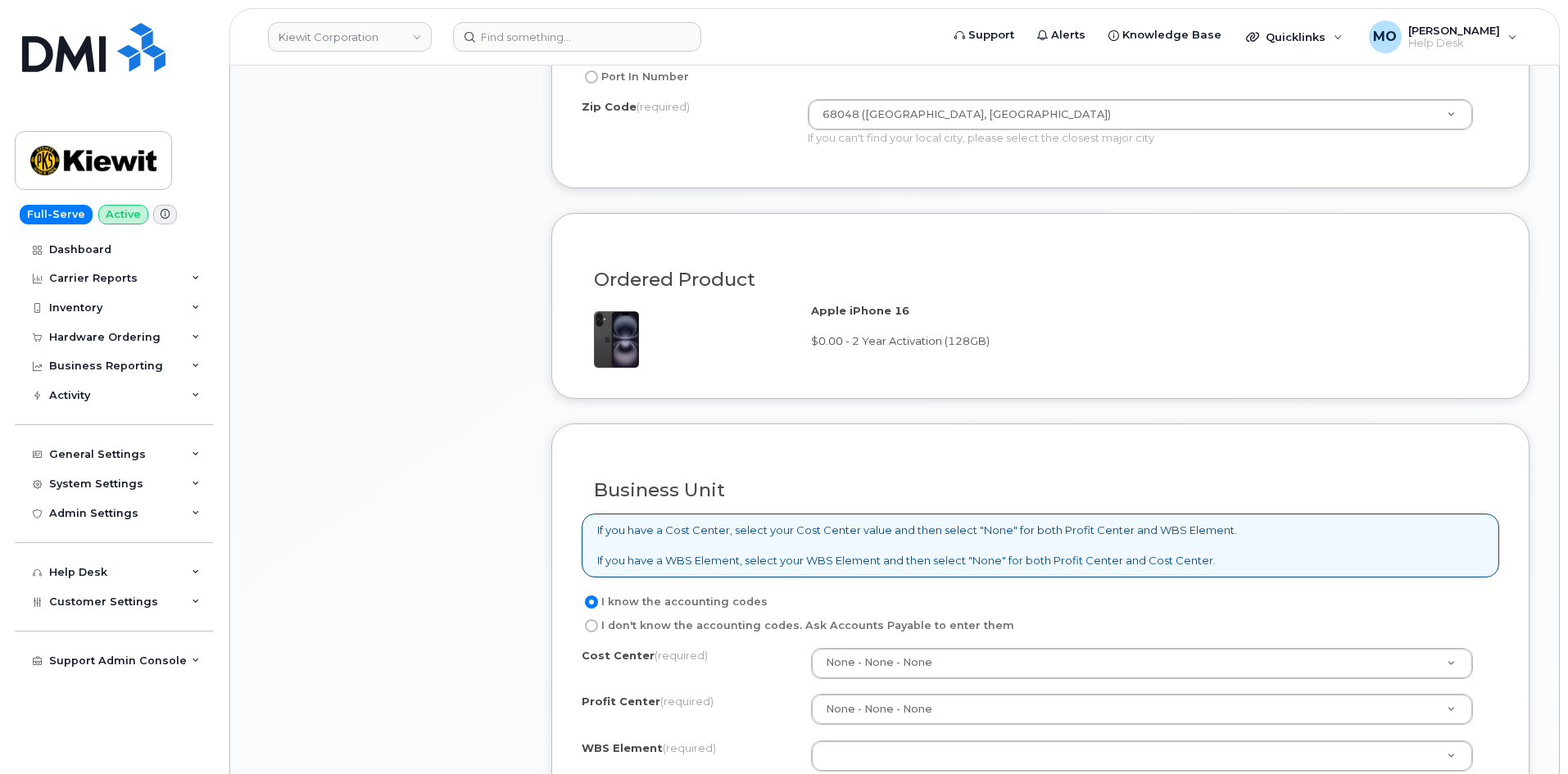
scroll to position [1147, 0]
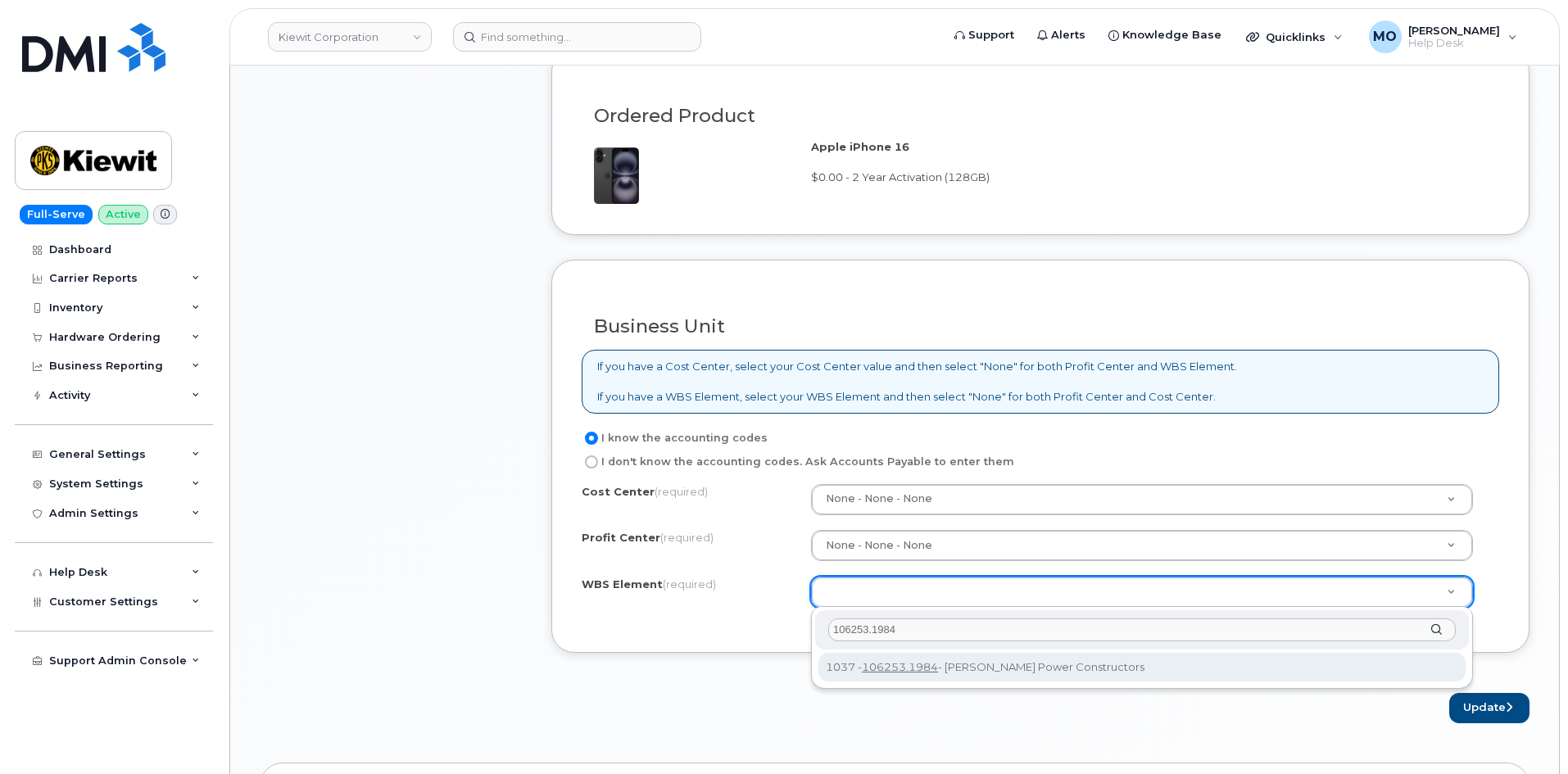
type input "106253.1984"
drag, startPoint x: 917, startPoint y: 662, endPoint x: 910, endPoint y: 679, distance: 18.4
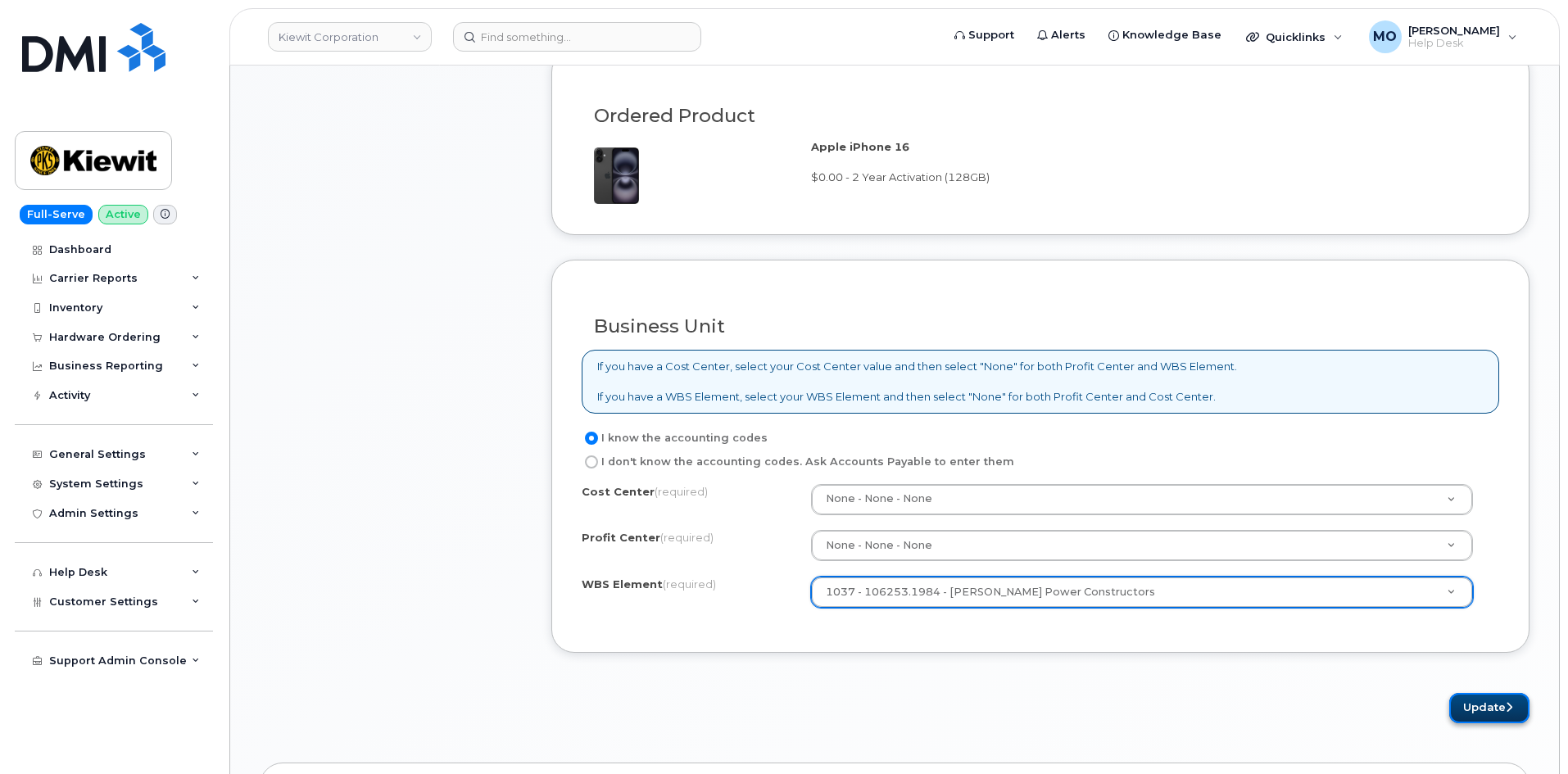
click at [1481, 705] on button "Update" at bounding box center [1490, 708] width 81 height 31
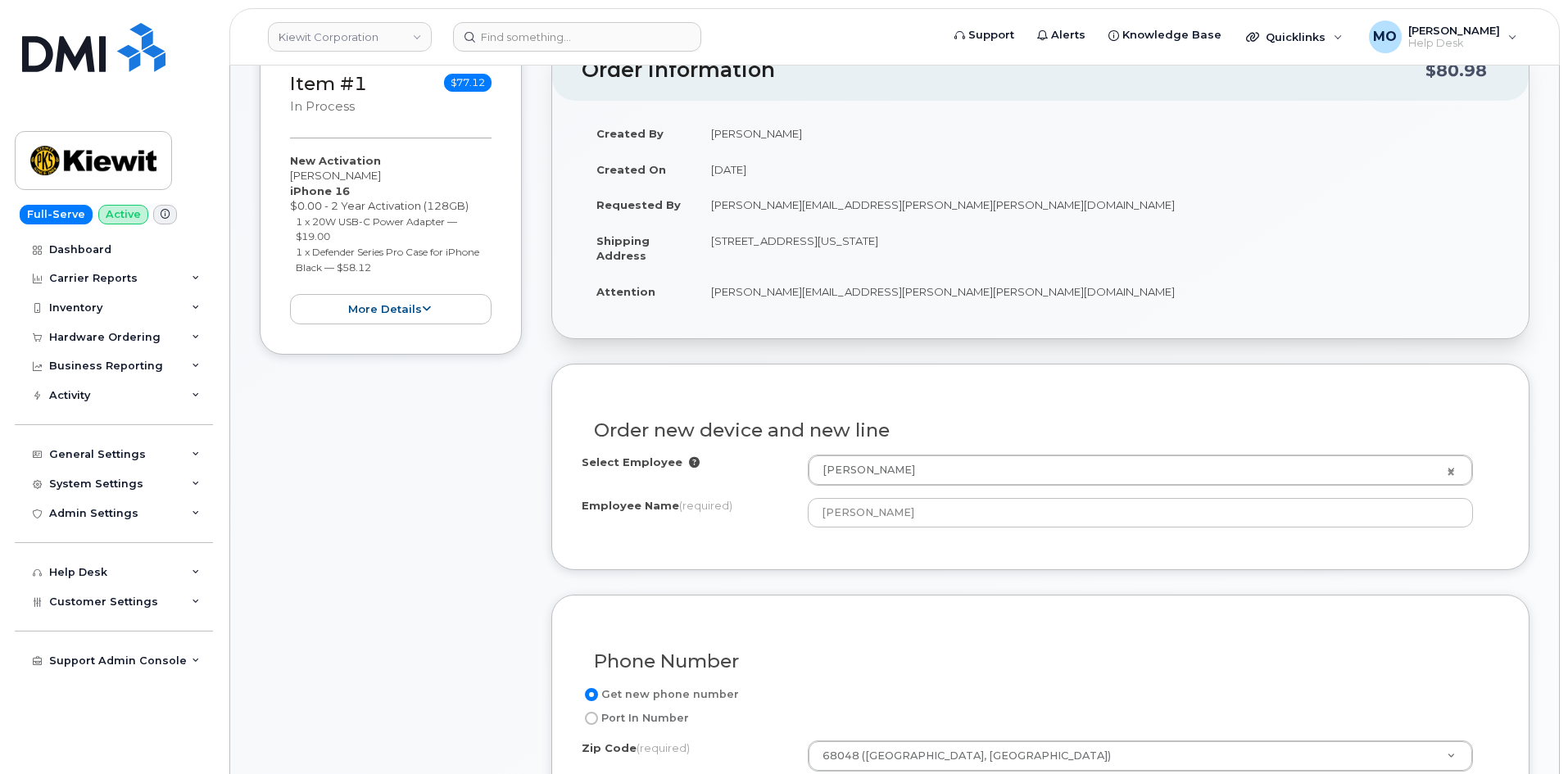
scroll to position [327, 0]
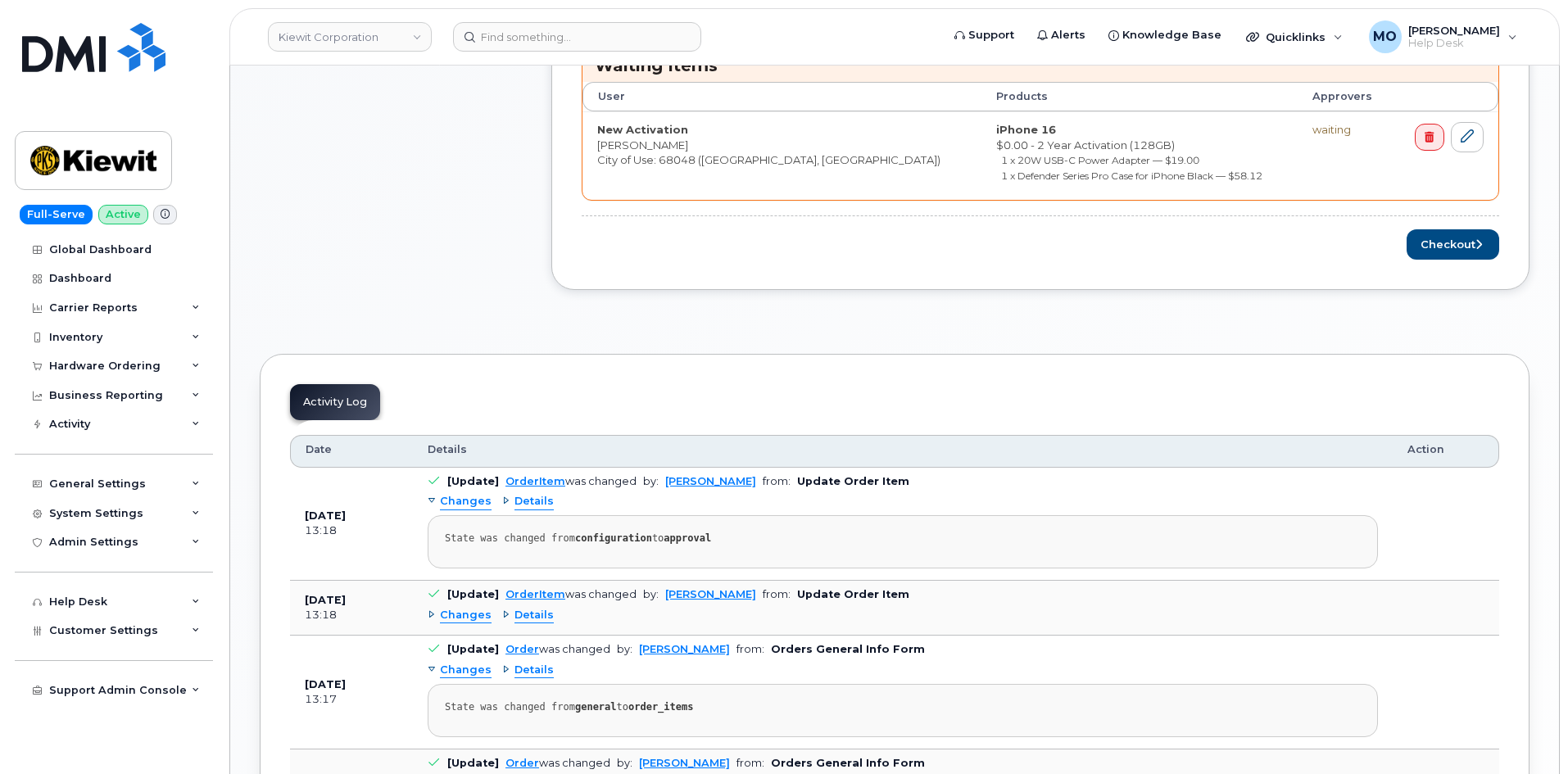
scroll to position [819, 0]
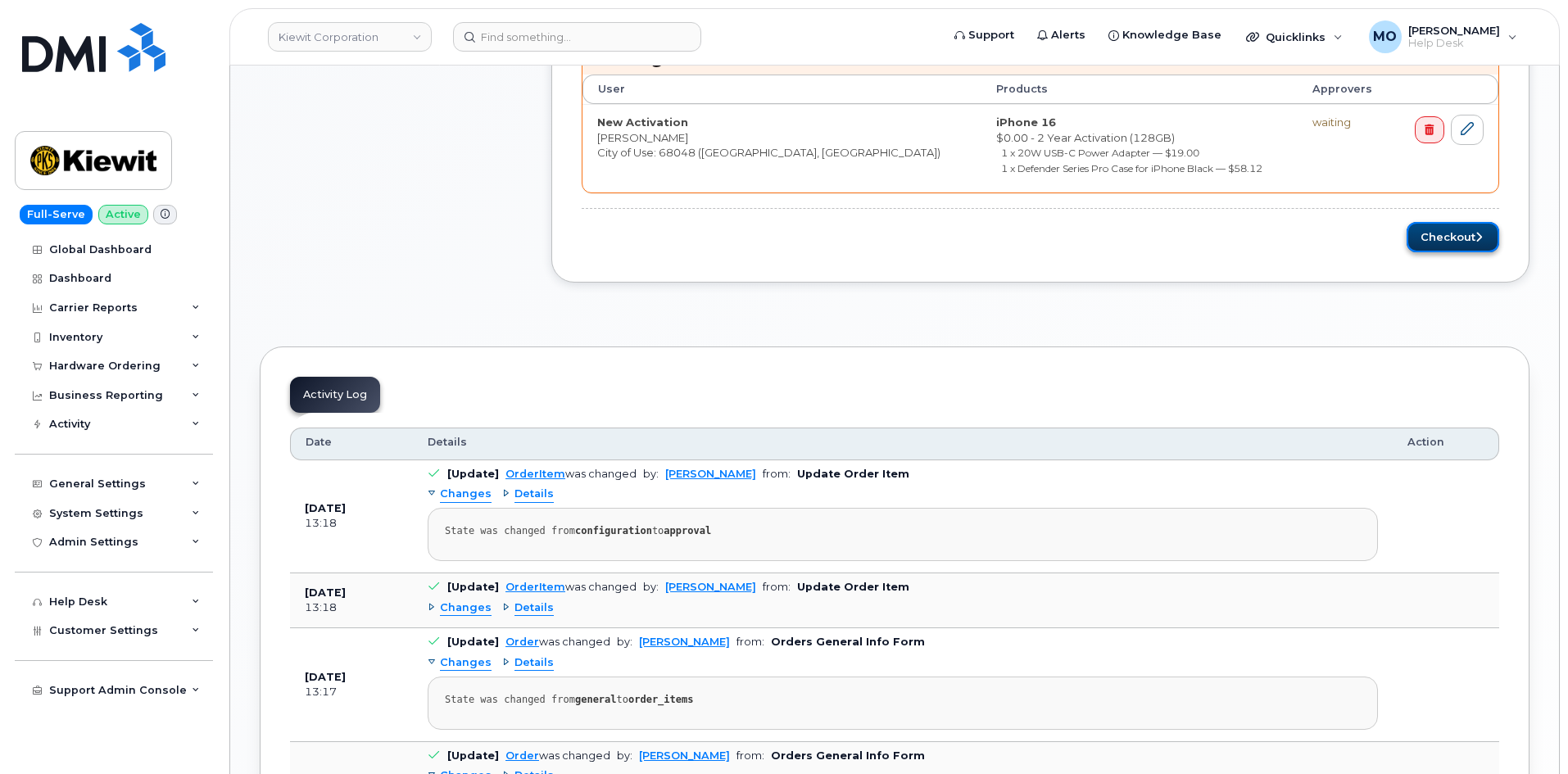
drag, startPoint x: 1460, startPoint y: 238, endPoint x: 1448, endPoint y: 236, distance: 12.2
click at [1459, 237] on button "Checkout" at bounding box center [1453, 237] width 92 height 31
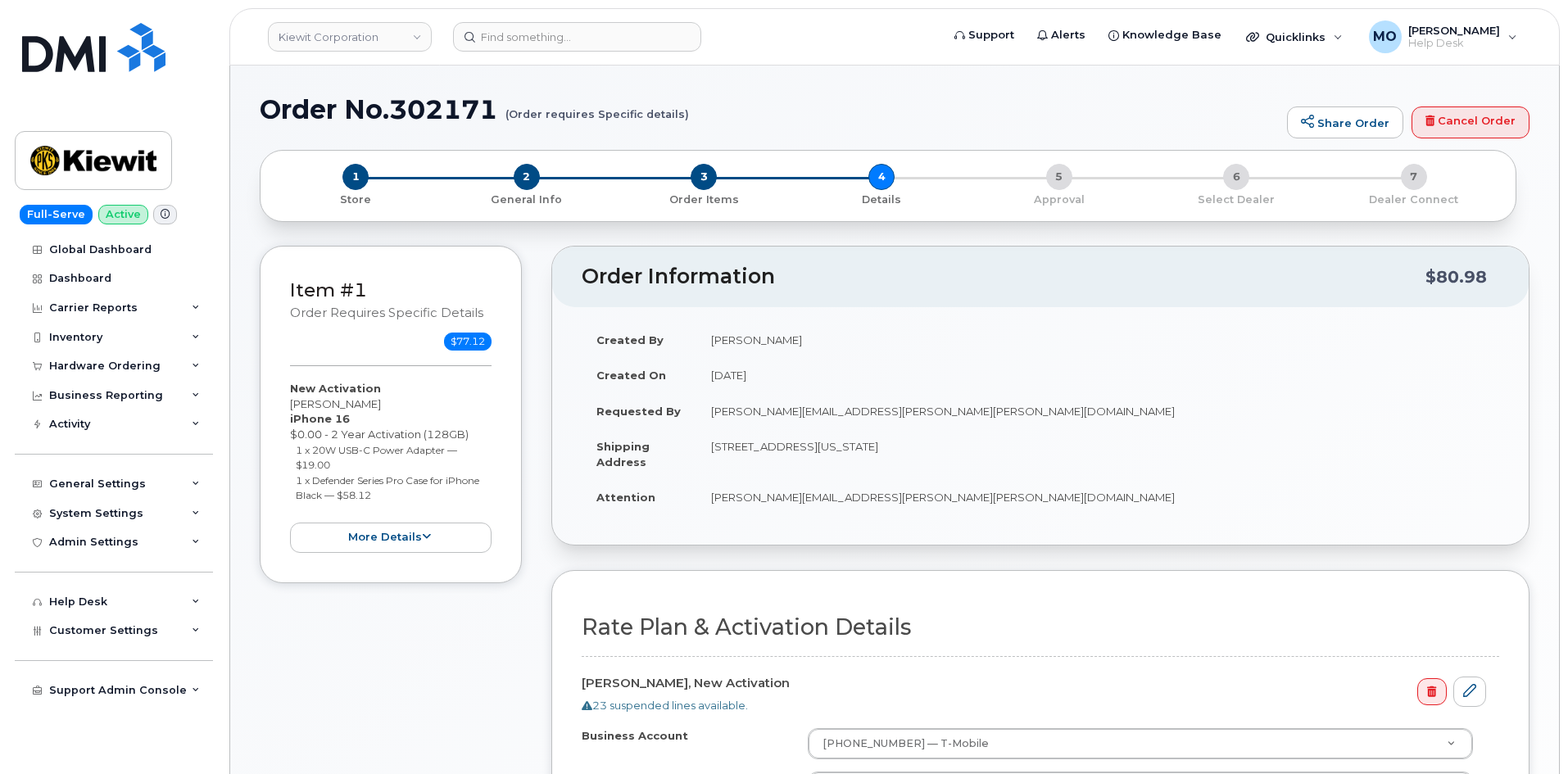
select select
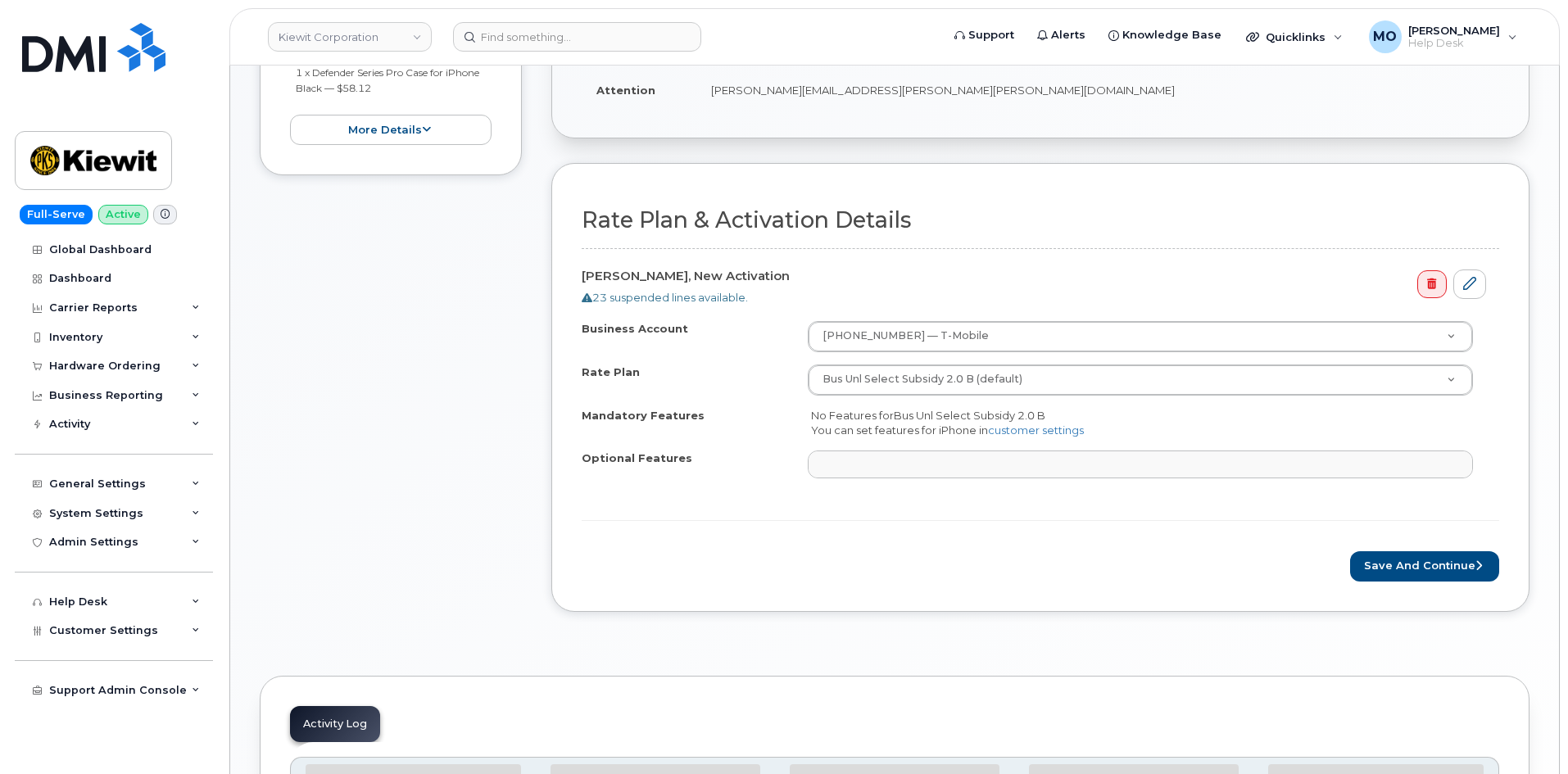
scroll to position [575, 0]
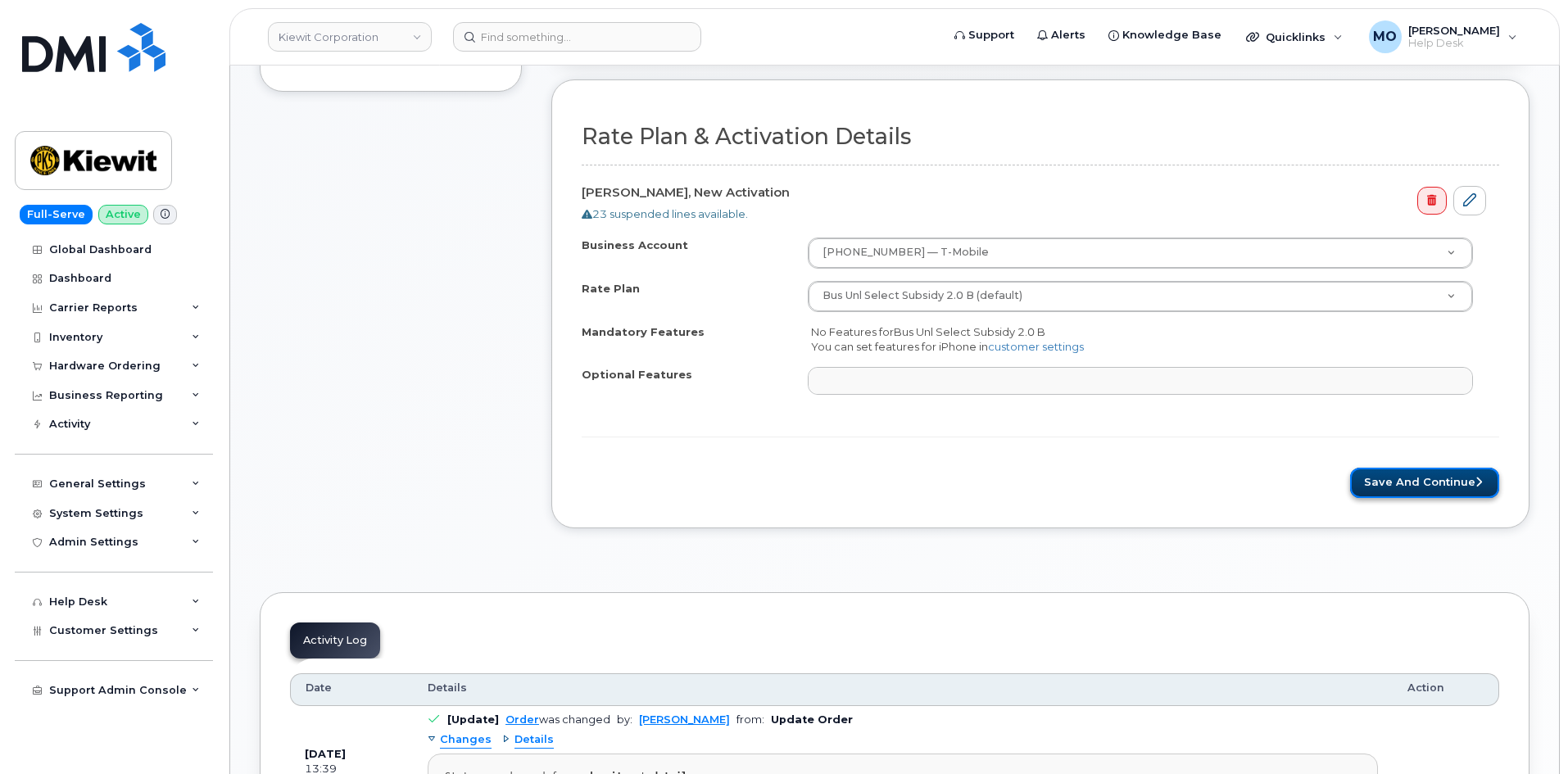
drag, startPoint x: 1419, startPoint y: 487, endPoint x: 1421, endPoint y: 476, distance: 11.2
click at [1419, 487] on button "Save and Continue" at bounding box center [1424, 483] width 149 height 31
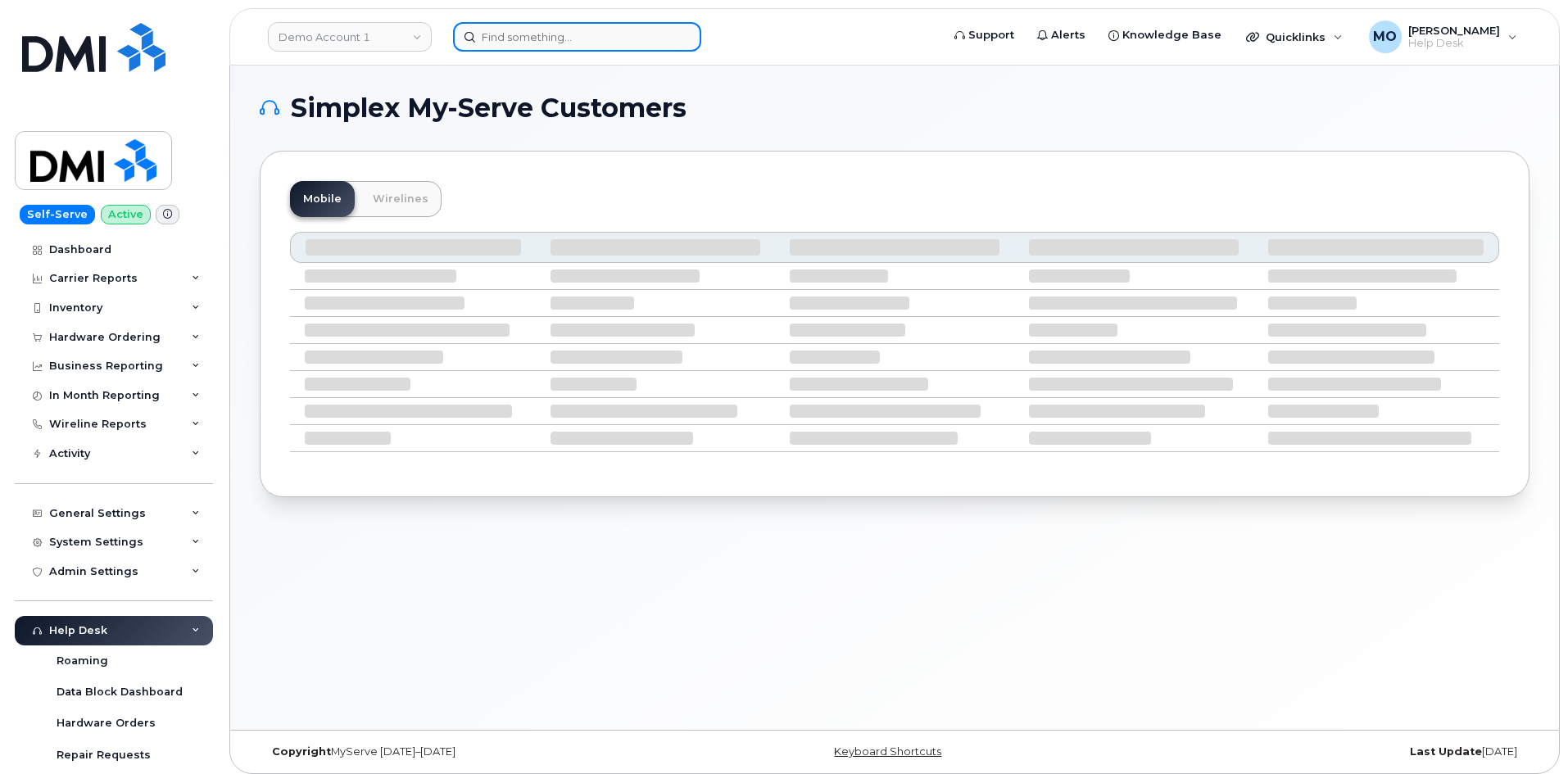
drag, startPoint x: 510, startPoint y: 37, endPoint x: 537, endPoint y: 41, distance: 27.3
click at [515, 37] on input at bounding box center [577, 36] width 248 height 30
